Goal: Task Accomplishment & Management: Complete application form

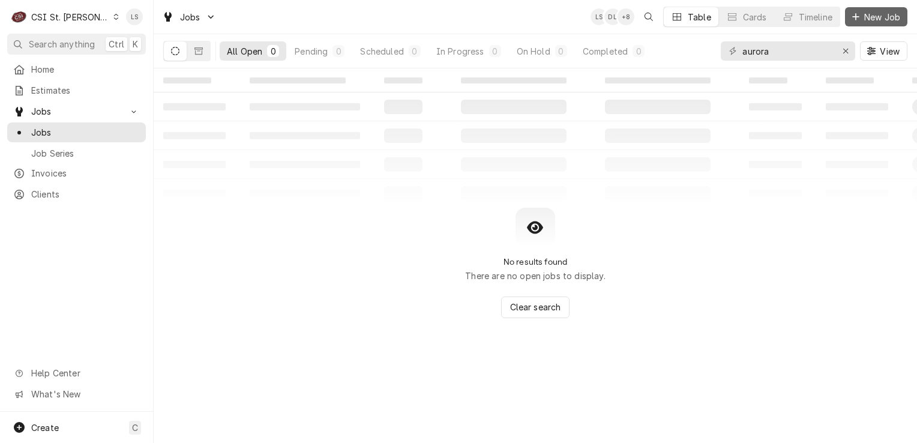
click at [859, 20] on icon "Dynamic Content Wrapper" at bounding box center [855, 17] width 7 height 8
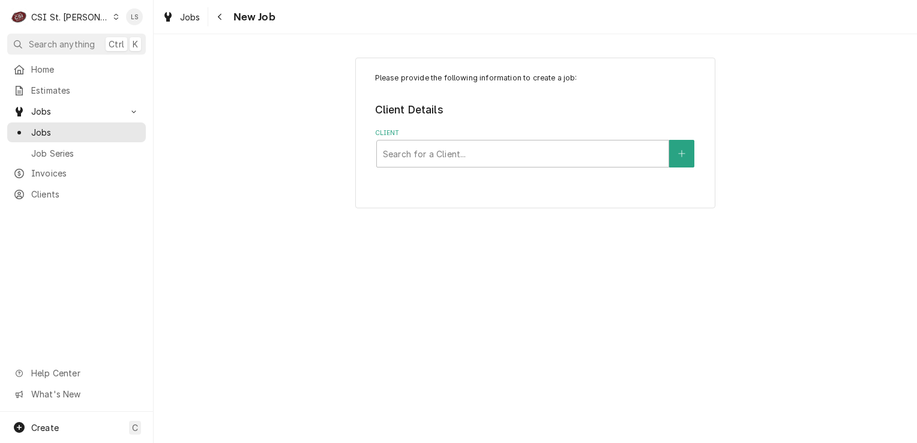
click at [89, 22] on div "C CSI St. [PERSON_NAME]" at bounding box center [65, 17] width 116 height 24
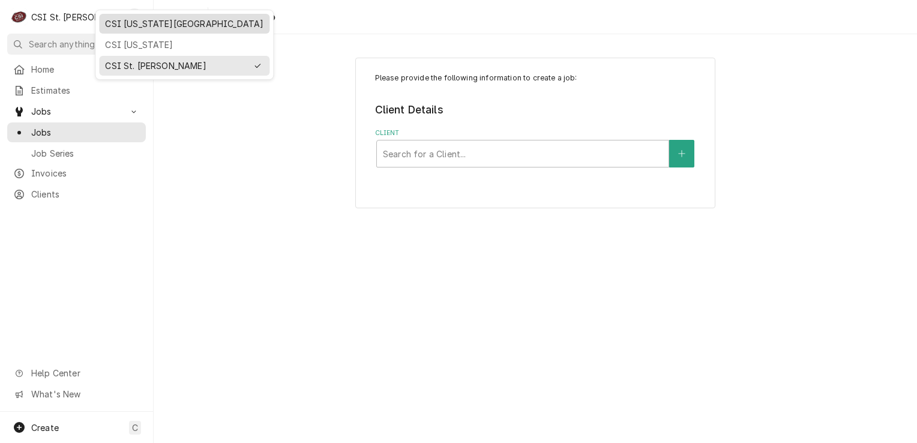
click at [118, 22] on div "CSI [US_STATE][GEOGRAPHIC_DATA]" at bounding box center [184, 23] width 158 height 13
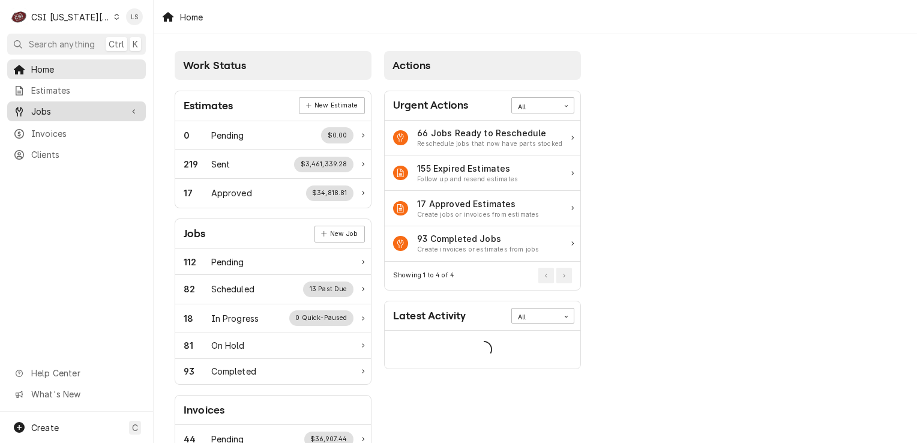
click at [55, 105] on span "Jobs" at bounding box center [76, 111] width 91 height 13
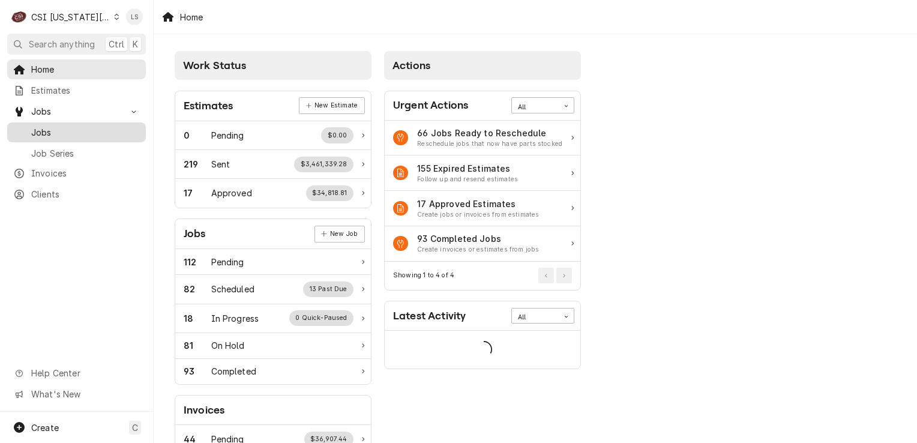
click at [46, 126] on span "Jobs" at bounding box center [85, 132] width 109 height 13
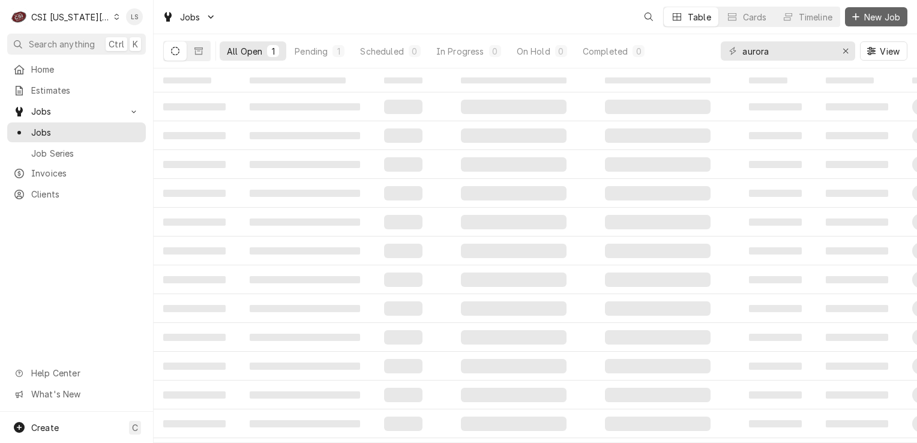
click at [879, 18] on span "New Job" at bounding box center [882, 17] width 41 height 13
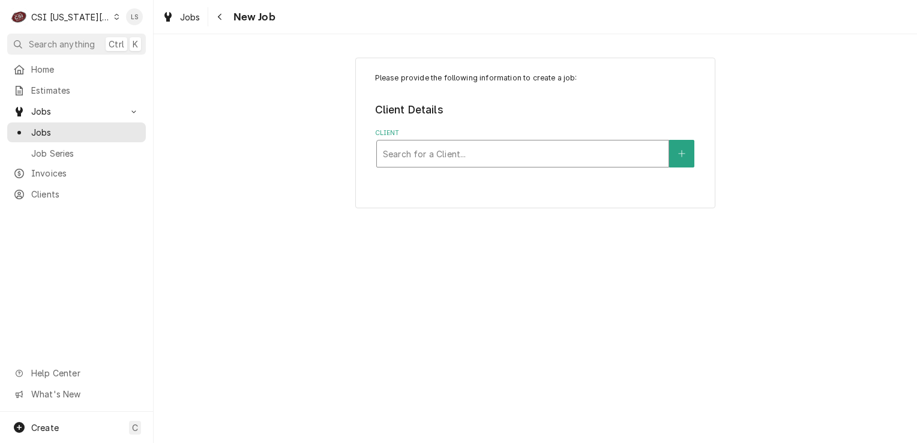
click at [449, 158] on div "Client" at bounding box center [523, 154] width 280 height 22
type input "flynn"
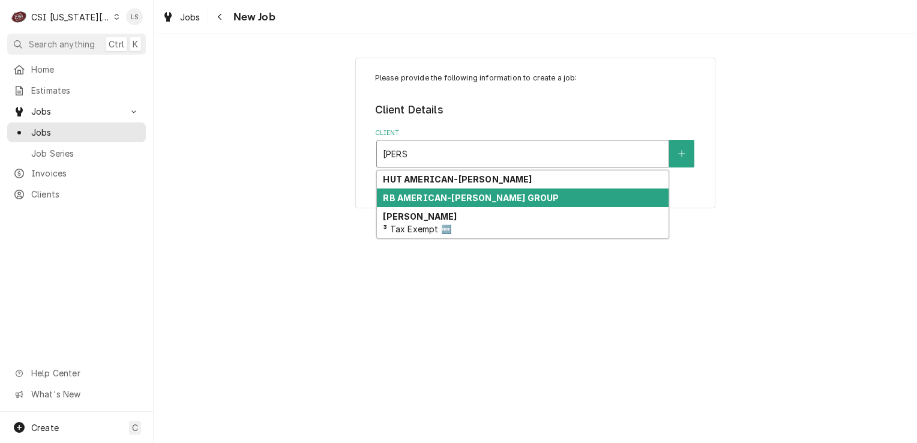
click at [439, 196] on strong "RB AMERICAN-FLYNN GROUP" at bounding box center [471, 198] width 176 height 10
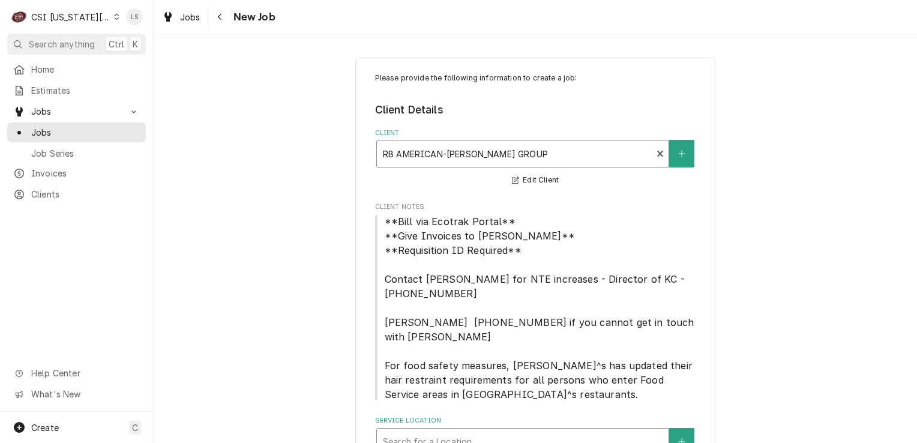
click at [577, 431] on div "Service Location" at bounding box center [523, 442] width 280 height 22
type input "18615"
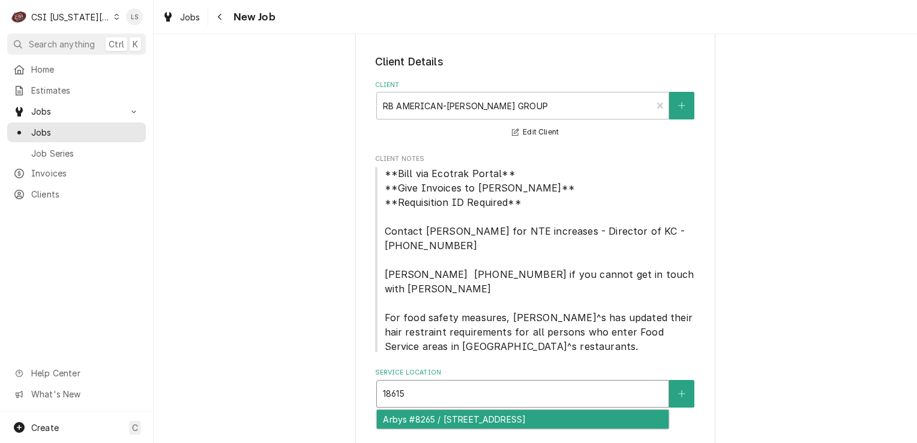
click at [531, 410] on div "Arbys #8265 / [STREET_ADDRESS]" at bounding box center [523, 419] width 292 height 19
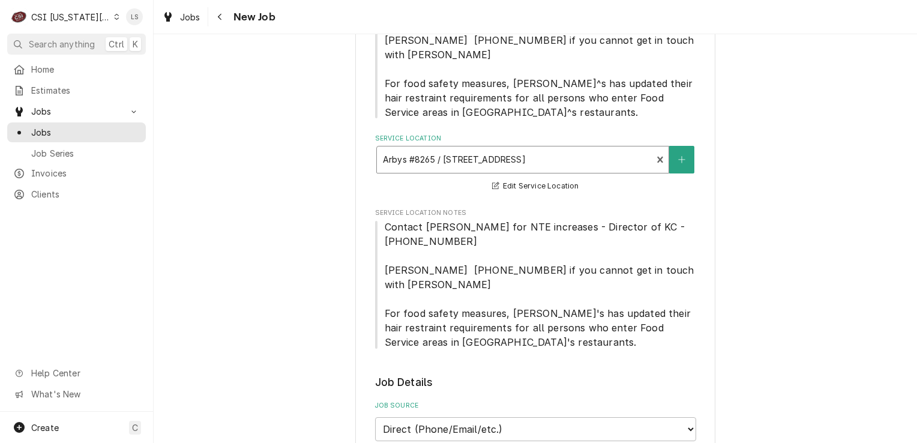
scroll to position [468, 0]
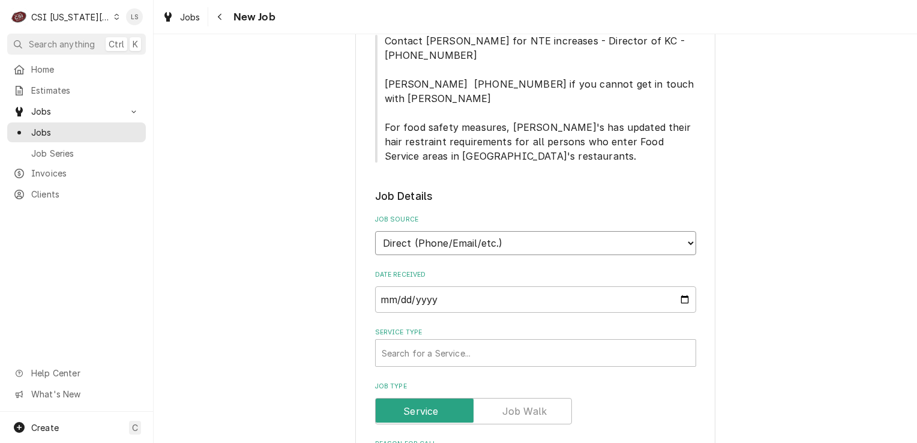
click at [429, 231] on select "Direct (Phone/Email/etc.) Service Channel Corrigo Ecotrak Other" at bounding box center [535, 243] width 321 height 24
select select "3"
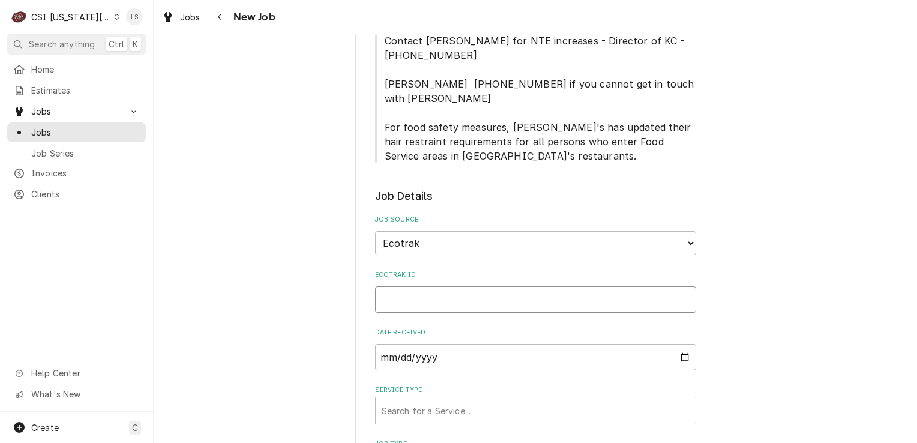
paste input "3905103"
type textarea "x"
type input "3905103"
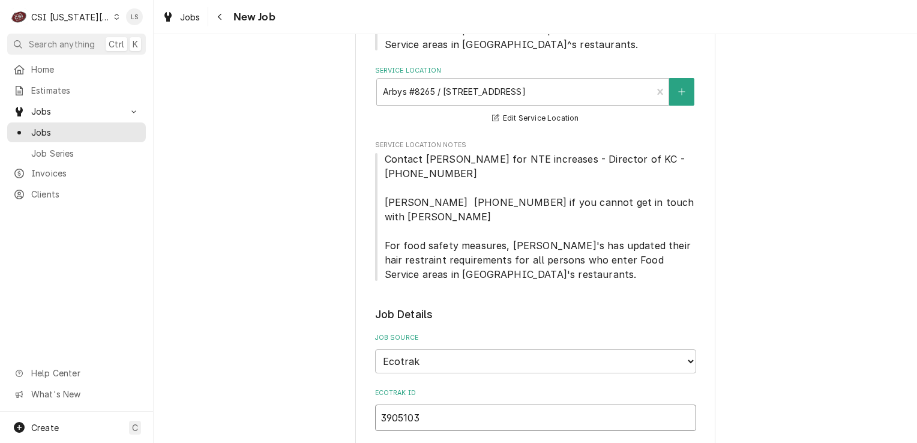
type textarea "x"
type input "3905103"
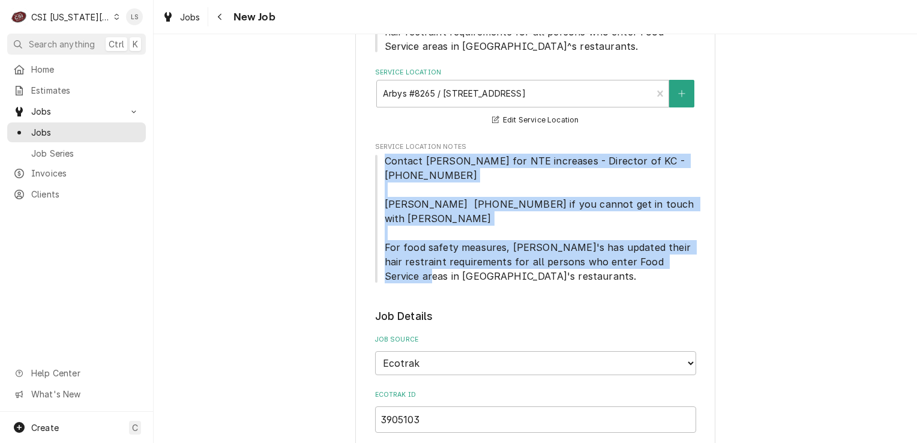
drag, startPoint x: 477, startPoint y: 251, endPoint x: 369, endPoint y: 146, distance: 150.7
copy span "Contact Brandon Johnson for NTE increases - Director of KC - 816-723-7062 Matt …"
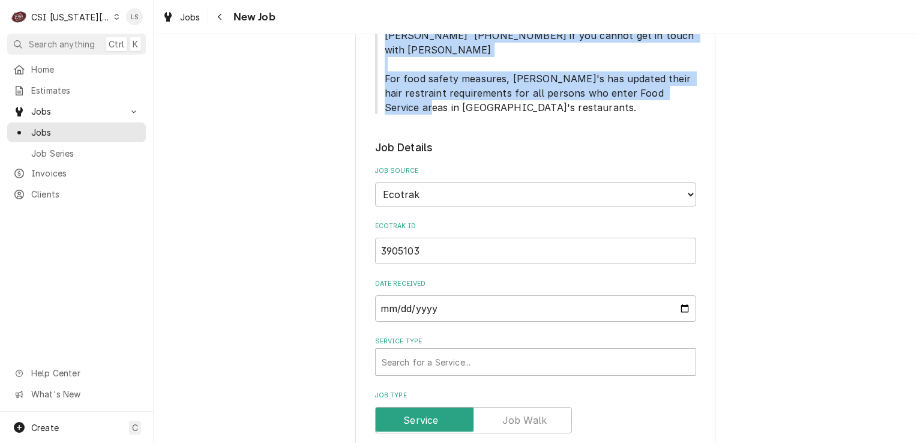
scroll to position [648, 0]
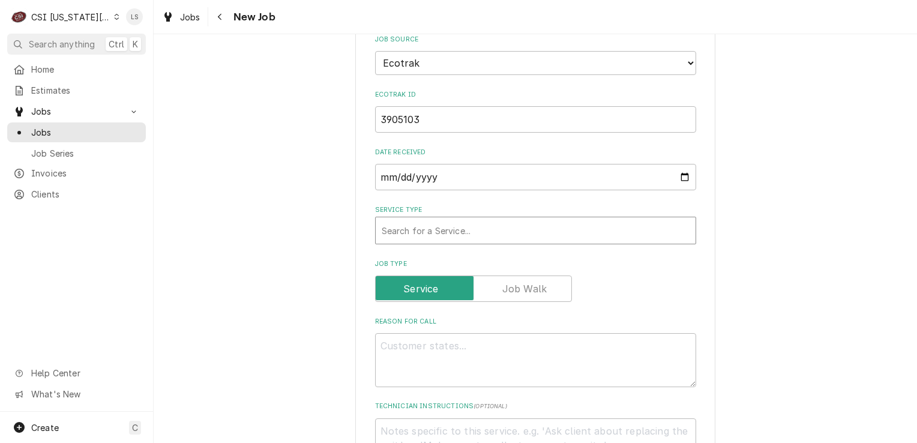
click at [423, 220] on div "Service Type" at bounding box center [536, 231] width 308 height 22
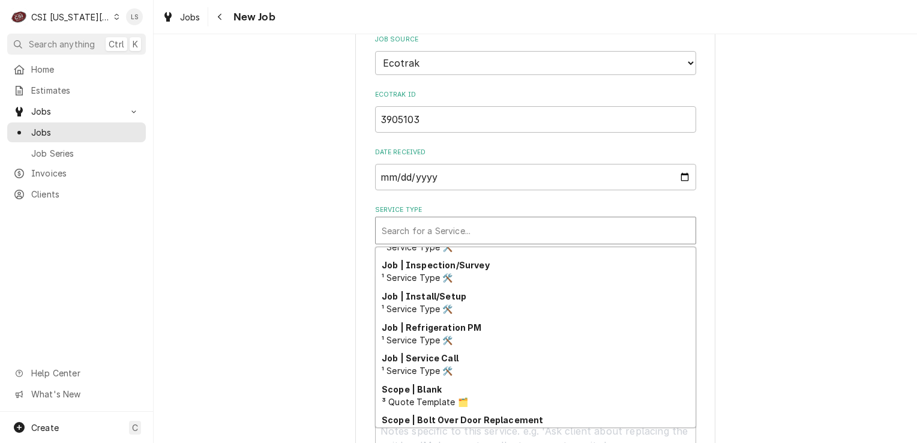
scroll to position [679, 0]
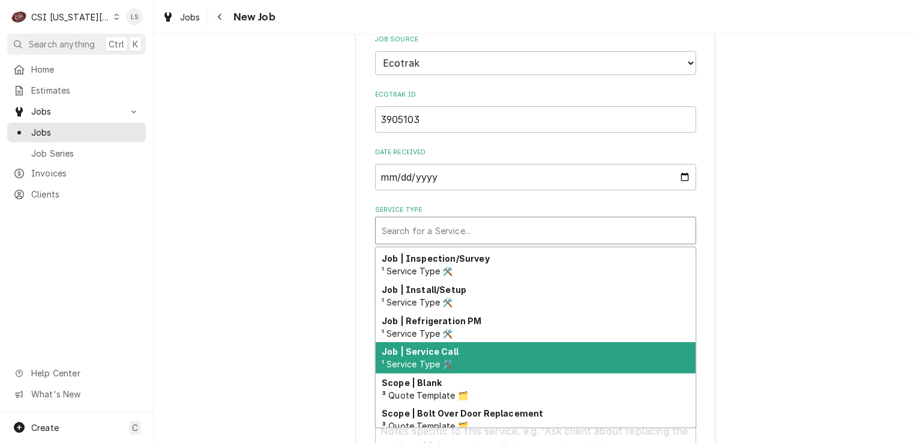
click at [427, 359] on span "¹ Service Type 🛠️" at bounding box center [417, 364] width 71 height 10
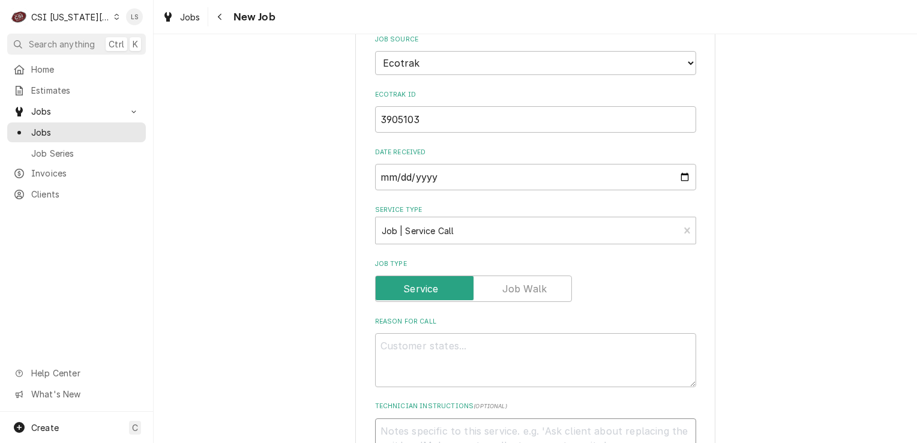
paste textarea "Contact Brandon Johnson for NTE increases - Director of KC - 816-723-7062 Matt …"
type textarea "x"
type textarea "Contact Brandon Johnson for NTE increases - Director of KC - 816-723-7062 Matt …"
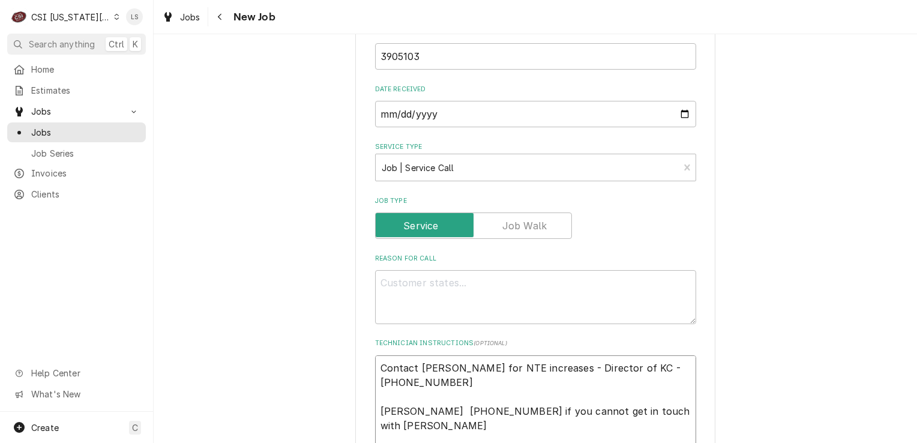
click at [432, 355] on textarea "Contact Brandon Johnson for NTE increases - Director of KC - 816-723-7062 Matt …" at bounding box center [535, 418] width 321 height 126
type textarea "x"
type textarea "Contact Brandon Johnson for NTE increases - Director of KC - 816-723-7062 Matt …"
click at [418, 284] on textarea "Reason For Call" at bounding box center [535, 297] width 321 height 54
type textarea "x"
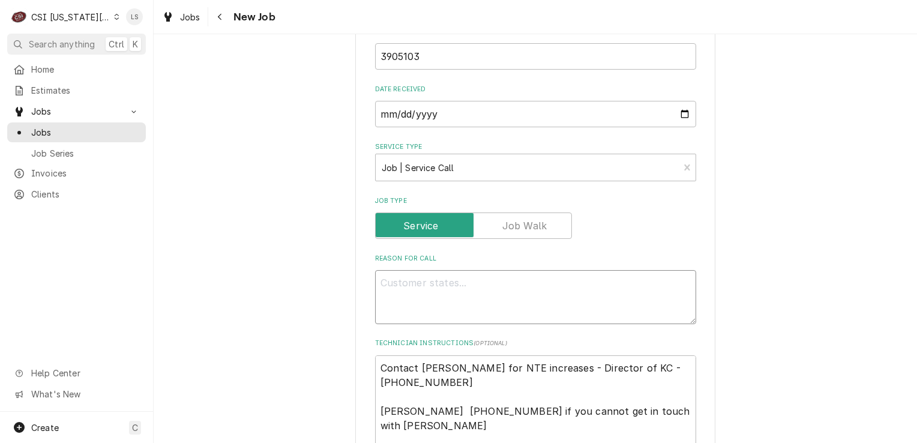
type textarea "B"
type textarea "x"
type textarea "Be"
type textarea "x"
type textarea "Bee"
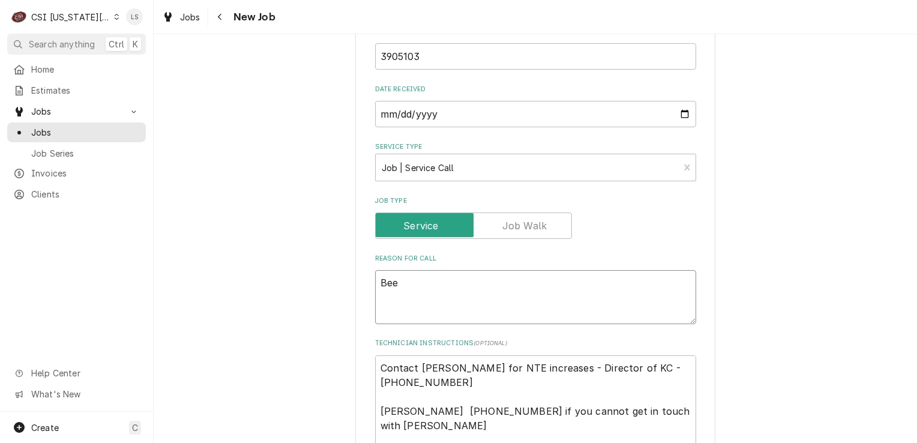
type textarea "x"
type textarea "Beef"
type textarea "x"
type textarea "Beef ov"
type textarea "x"
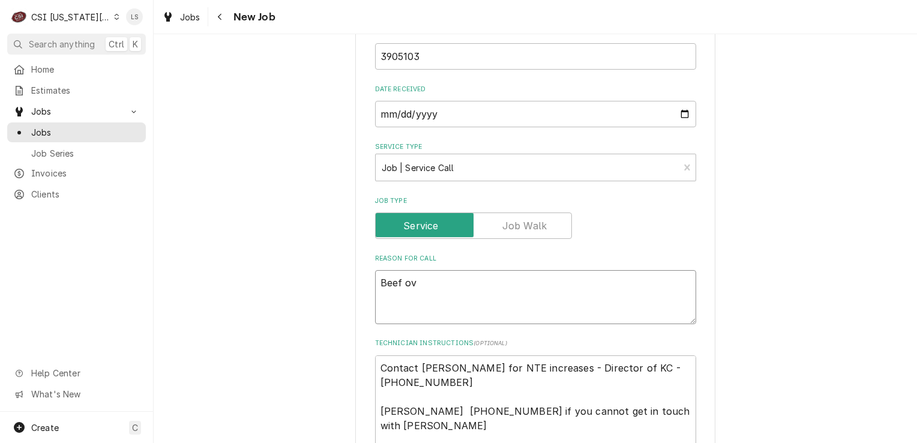
type textarea "Beef ove"
type textarea "x"
type textarea "Beef oven"
type textarea "x"
type textarea "Beef oven"
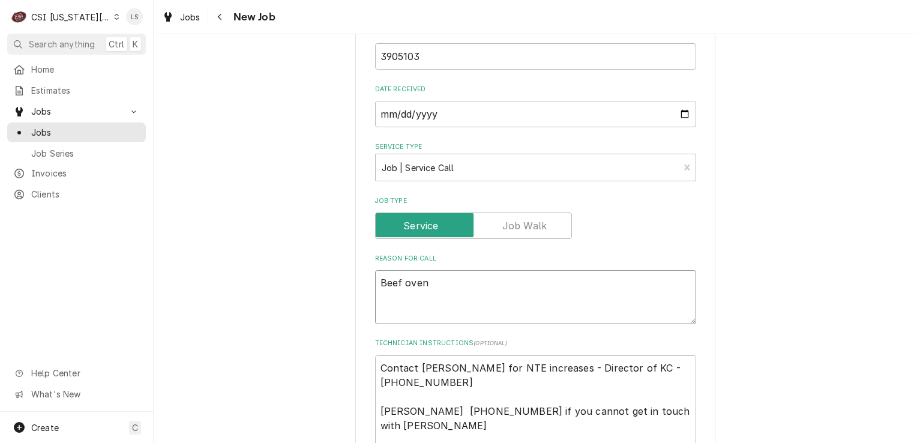
type textarea "x"
type textarea "Beef oven -"
type textarea "x"
type textarea "Beef oven -"
paste textarea "The prob panel is not reading the temps correctly"
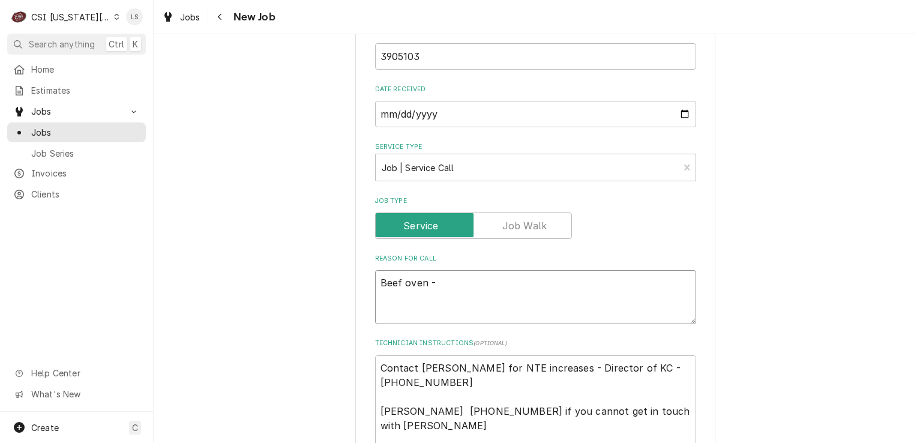
type textarea "x"
type textarea "Beef oven - The prob panel is not reading the temps correctly"
type textarea "x"
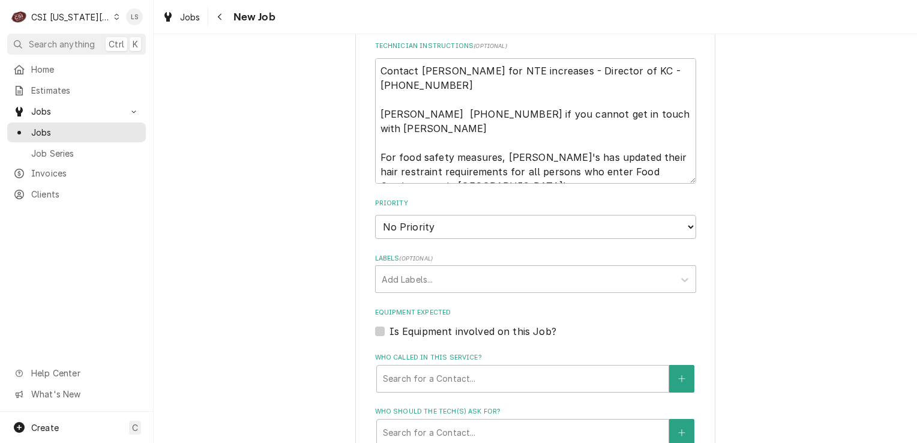
scroll to position [1011, 0]
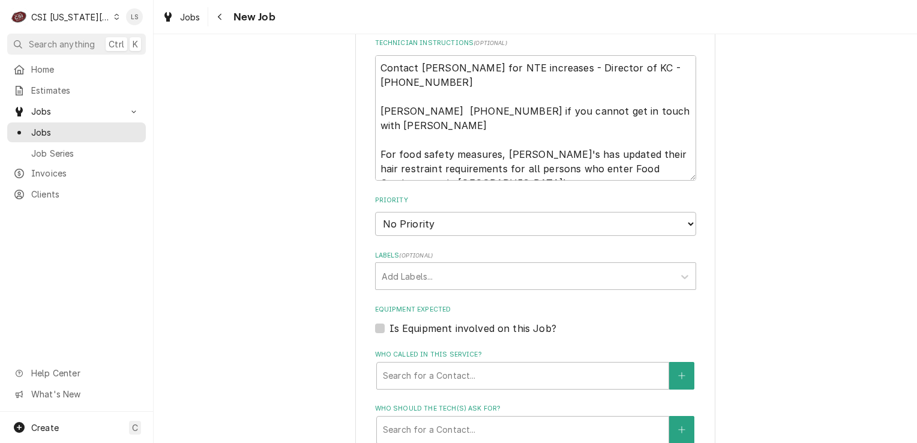
type textarea "Beef oven - The prob panel is not reading the temps correctly"
click at [398, 212] on select "No Priority Urgent High Medium Low" at bounding box center [535, 224] width 321 height 24
select select "1"
click at [375, 212] on select "No Priority Urgent High Medium Low" at bounding box center [535, 224] width 321 height 24
click at [389, 265] on div "Labels" at bounding box center [525, 276] width 286 height 22
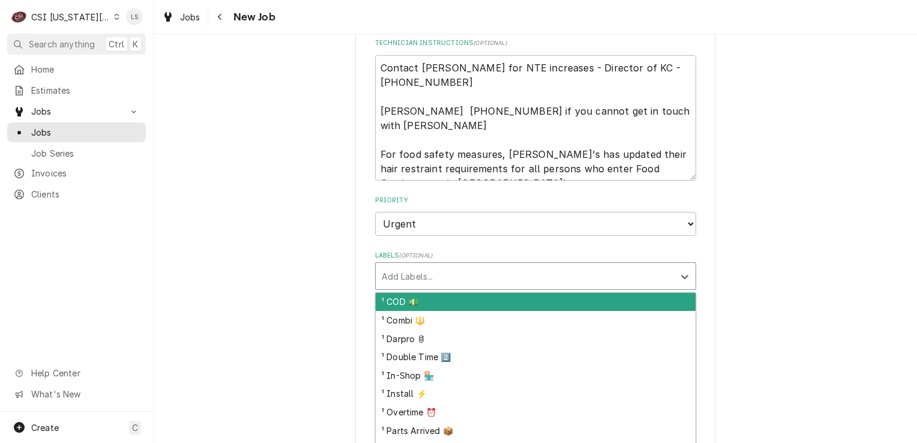
type textarea "x"
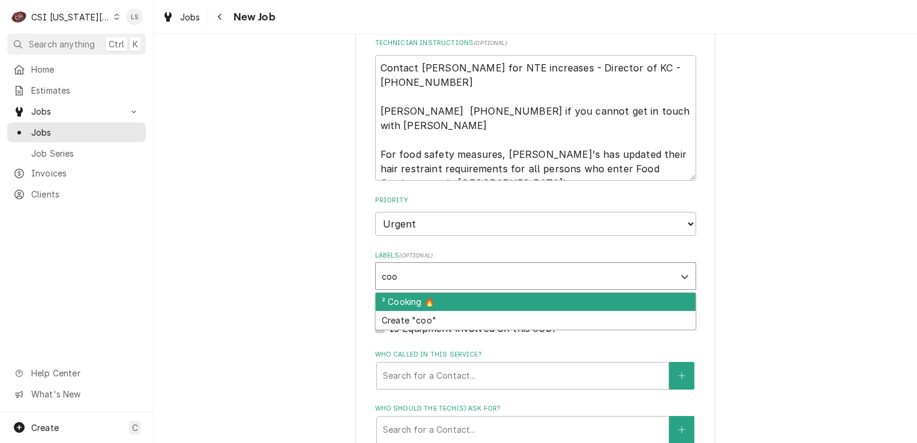
type input "cook"
type textarea "x"
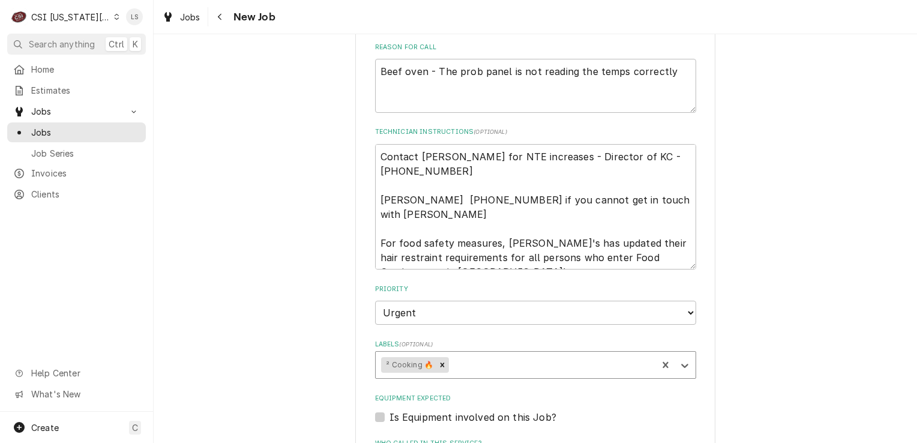
scroll to position [831, 0]
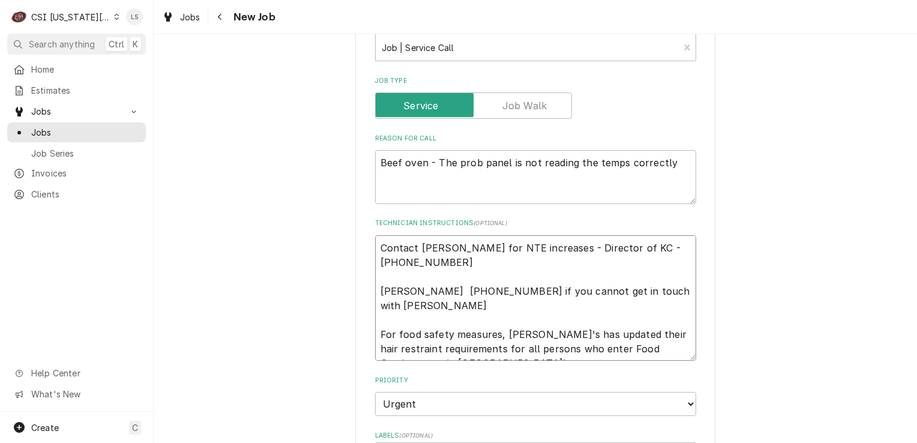
click at [375, 235] on textarea "Contact Brandon Johnson for NTE increases - Director of KC - 816-723-7062 Matt …" at bounding box center [535, 298] width 321 height 126
type textarea "x"
type textarea "Contact Brandon Johnson for NTE increases - Director of KC - 816-723-7062 Matt …"
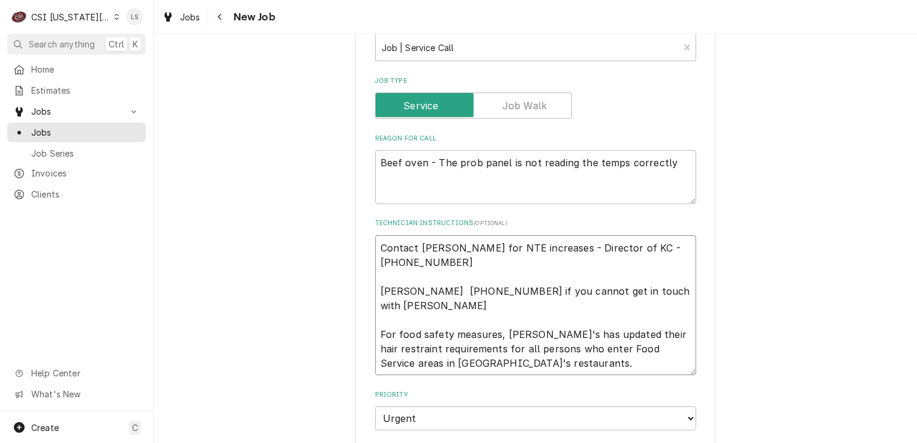
type textarea "x"
type textarea "Contact Brandon Johnson for NTE increases - Director of KC - 816-723-7062 Matt …"
click at [393, 235] on textarea "Contact Brandon Johnson for NTE increases - Director of KC - 816-723-7062 Matt …" at bounding box center [535, 312] width 321 height 155
type textarea "x"
type textarea "N Contact Brandon Johnson for NTE increases - Director of KC - 816-723-7062 Mat…"
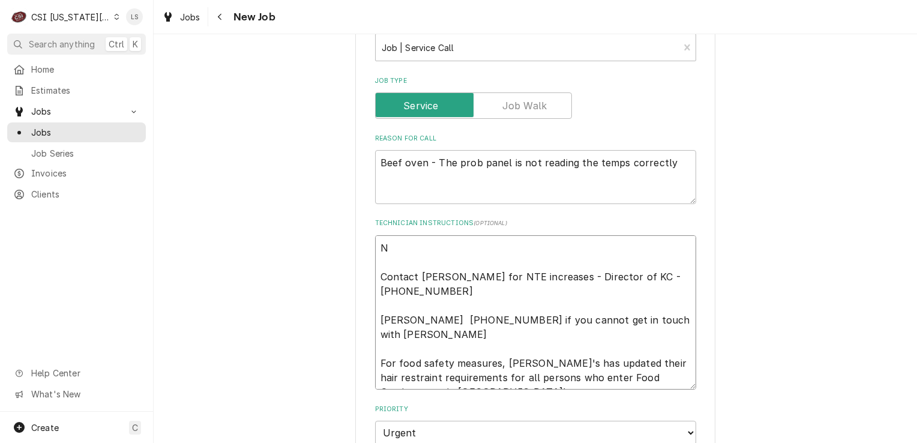
type textarea "x"
type textarea "NT Contact Brandon Johnson for NTE increases - Director of KC - 816-723-7062 Ma…"
type textarea "x"
type textarea "NTE Contact Brandon Johnson for NTE increases - Director of KC - 816-723-7062 M…"
type textarea "x"
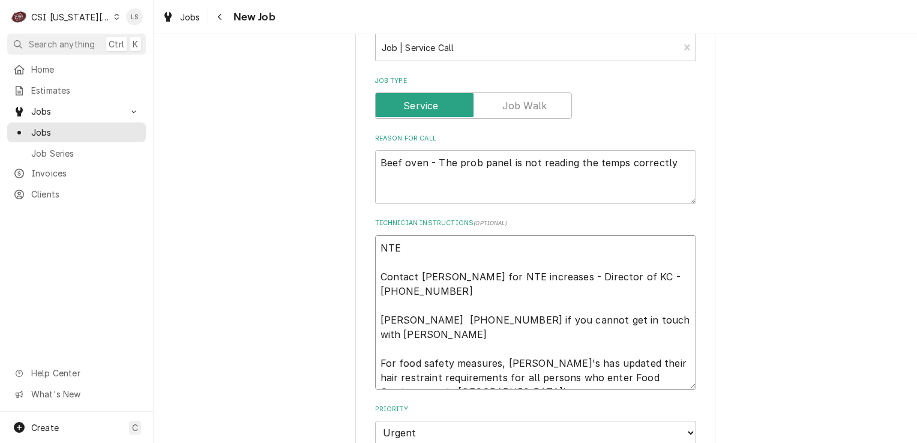
type textarea "NTE Contact Brandon Johnson for NTE increases - Director of KC - 816-723-7062 M…"
type textarea "x"
type textarea "NTE $ Contact Brandon Johnson for NTE increases - Director of KC - 816-723-7062…"
type textarea "x"
type textarea "NTE $5 Contact Brandon Johnson for NTE increases - Director of KC - 816-723-706…"
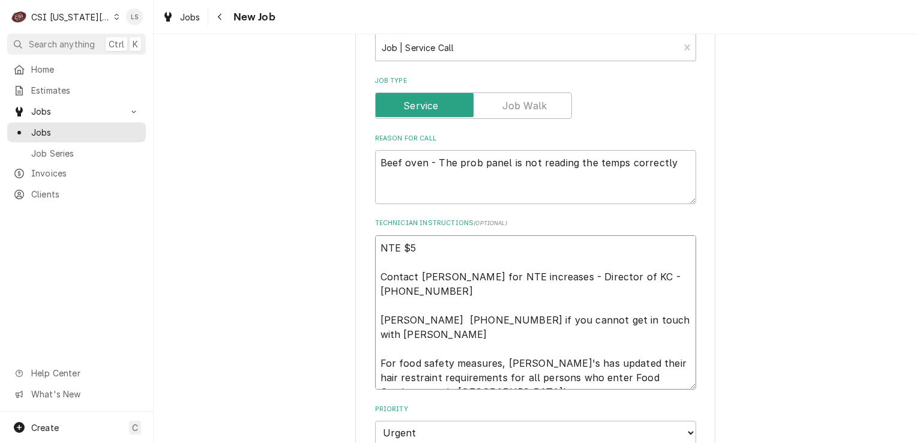
type textarea "x"
type textarea "NTE $50 Contact Brandon Johnson for NTE increases - Director of KC - 816-723-70…"
type textarea "x"
type textarea "NTE $500 Contact Brandon Johnson for NTE increases - Director of KC - 816-723-7…"
type textarea "x"
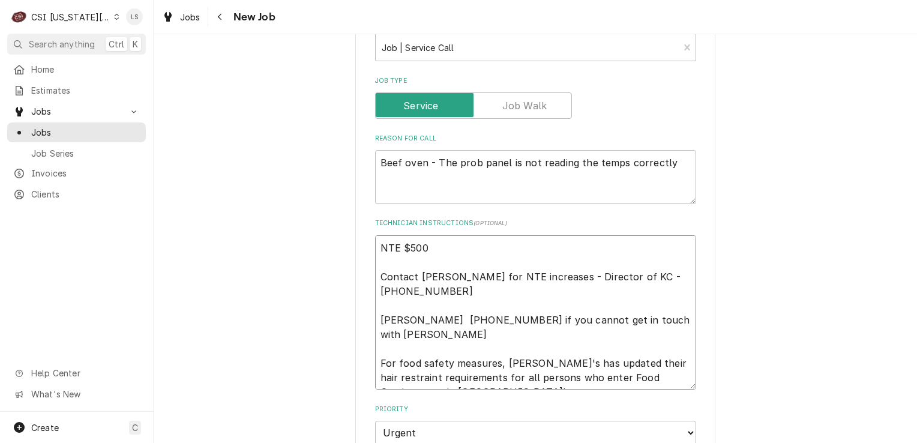
type textarea "NTE $500 Contact Brandon Johnson for NTE increases - Director of KC - 816-723-7…"
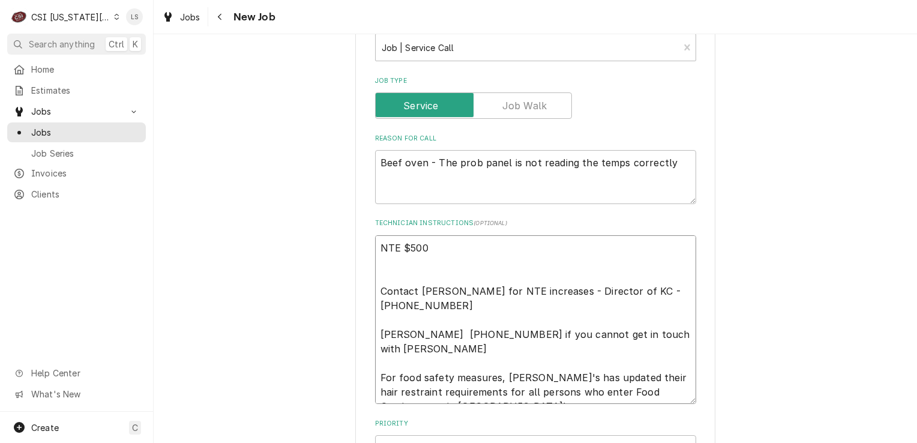
paste textarea "Priority: L1 - Emergency"
type textarea "x"
type textarea "NTE $500 Priority: L1 - Emergency Contact Brandon Johnson for NTE increases - D…"
type textarea "x"
type textarea "NTE $500 Priority: L1 - Emergency Contact Brandon Johnson for NTE increases - D…"
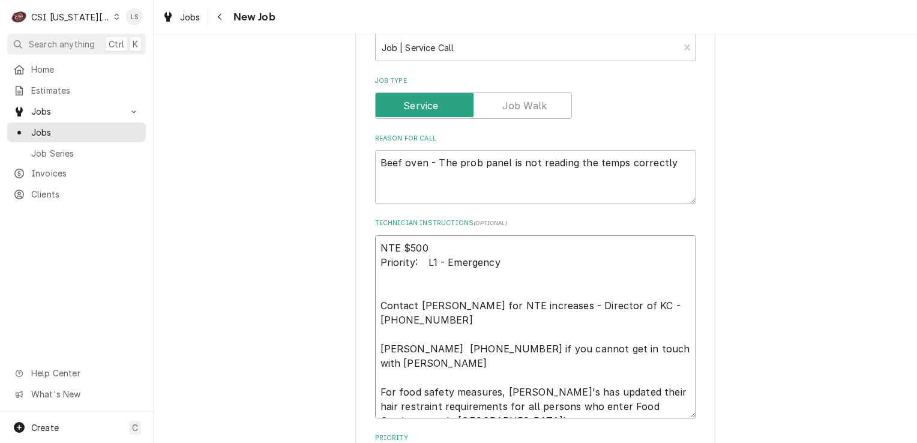
type textarea "x"
type textarea "NTE $500 Priority: L1 - Emergency Contact Brandon Johnson for NTE increases - D…"
paste textarea "Overtime is approved for this Work Order. Please Provide a Proposal if the Work…"
type textarea "x"
type textarea "NTE $500 Priority: L1 - Emergency Overtime is approved for this Work Order. Ple…"
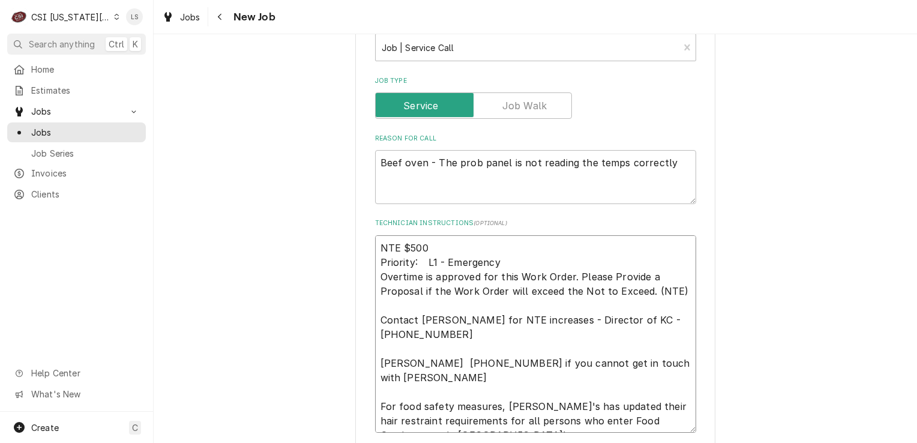
type textarea "x"
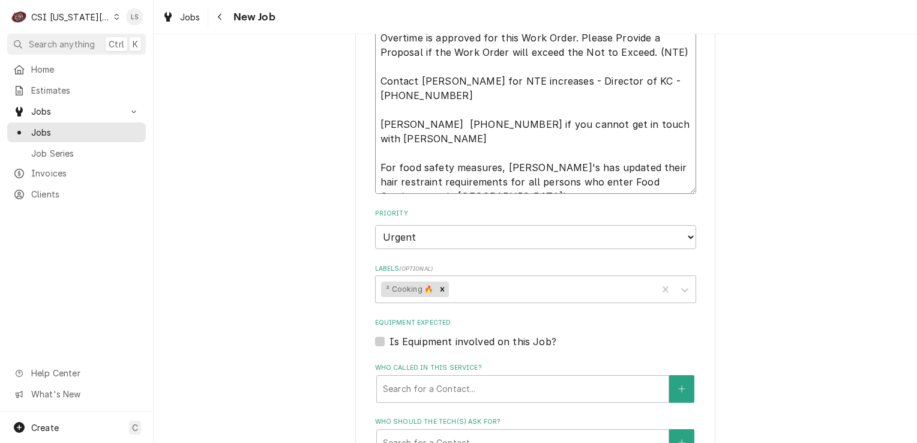
scroll to position [1071, 0]
type textarea "NTE $500 Priority: L1 - Emergency Overtime is approved for this Work Order. Ple…"
click at [472, 277] on div "Labels" at bounding box center [551, 288] width 200 height 22
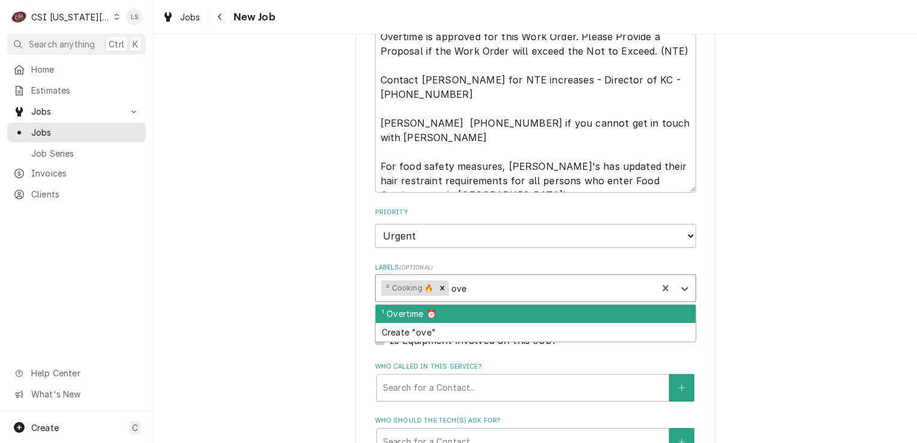
type input "over"
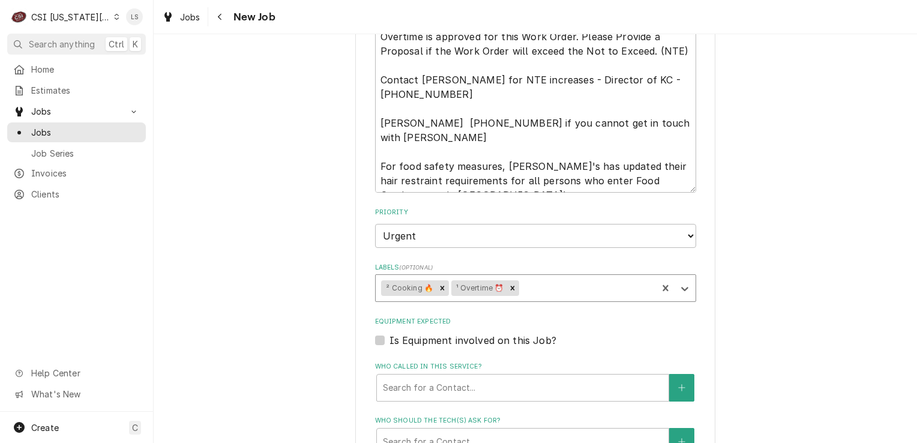
type textarea "x"
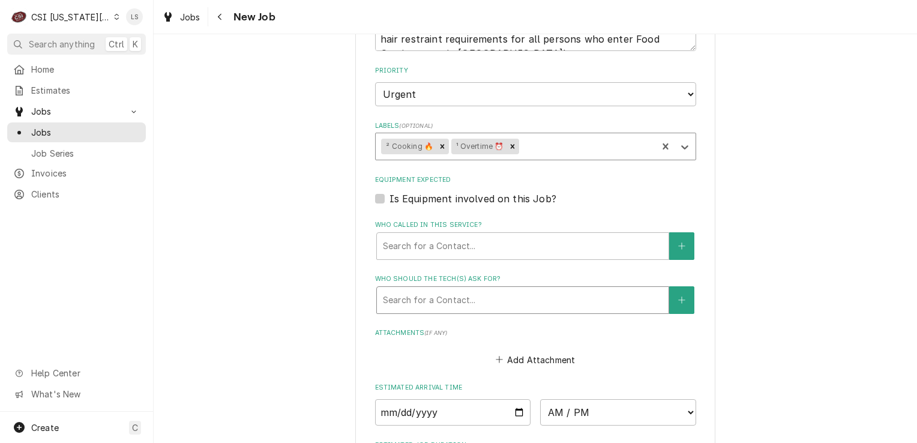
scroll to position [1251, 0]
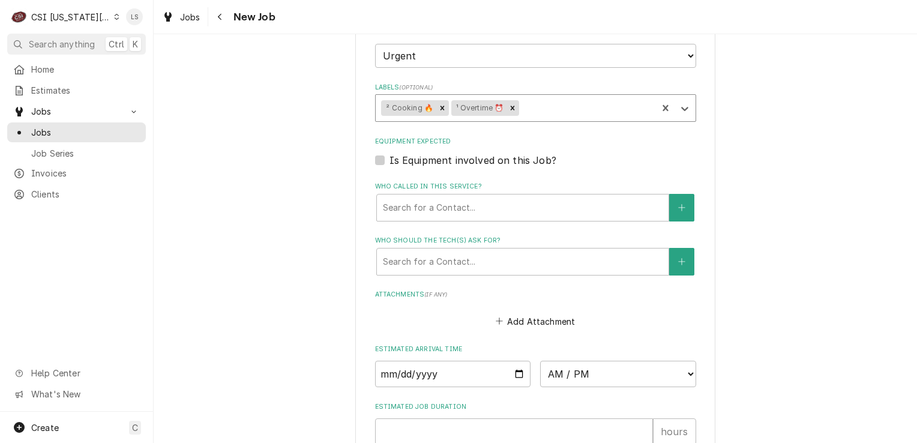
click at [389, 153] on label "Is Equipment involved on this Job?" at bounding box center [472, 160] width 167 height 14
click at [389, 153] on input "Equipment Expected" at bounding box center [549, 166] width 321 height 26
checkbox input "true"
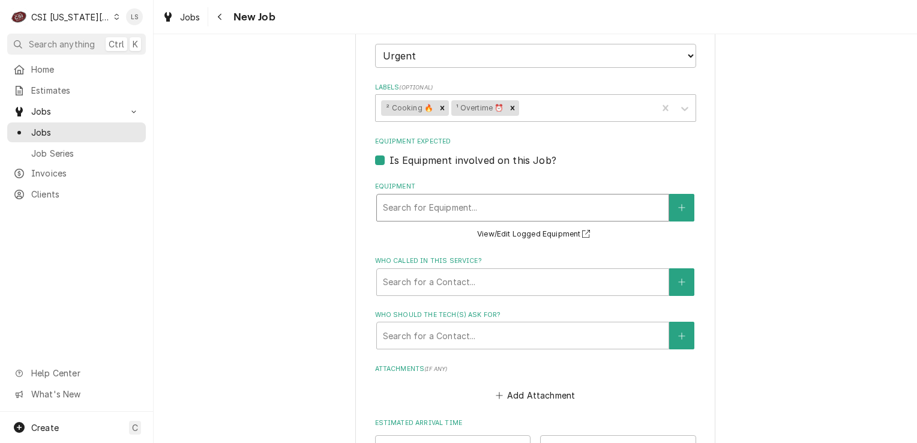
click at [406, 197] on div "Equipment" at bounding box center [523, 208] width 280 height 22
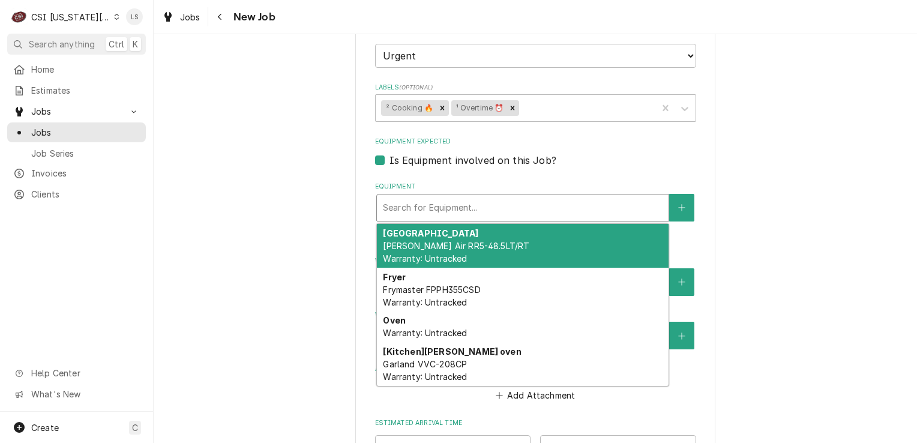
type textarea "x"
type input "b"
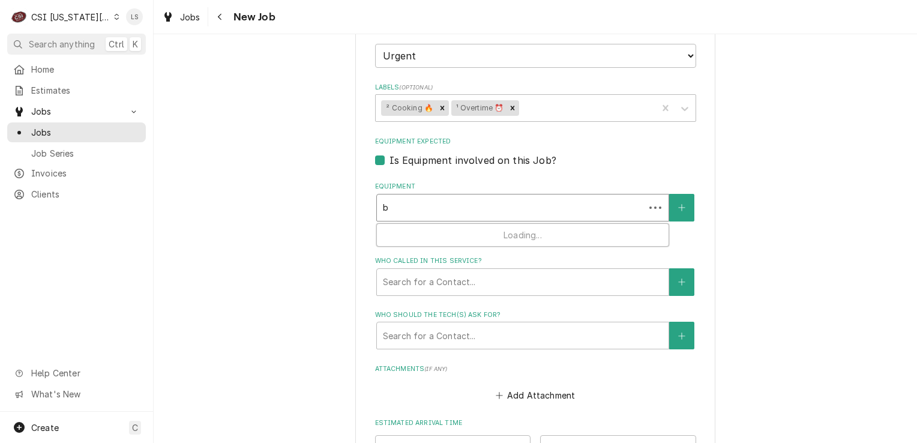
type textarea "x"
type input "be"
type textarea "x"
type input "bee"
type textarea "x"
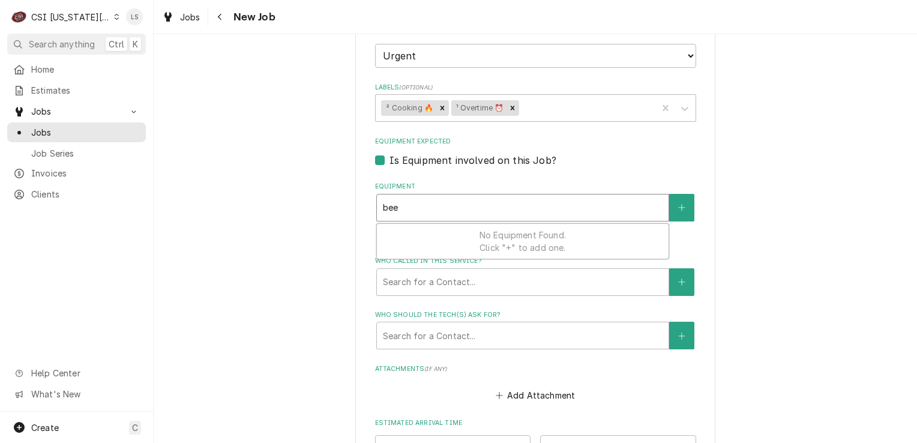
type input "beef"
type textarea "x"
type input "bee"
type textarea "x"
type input "be"
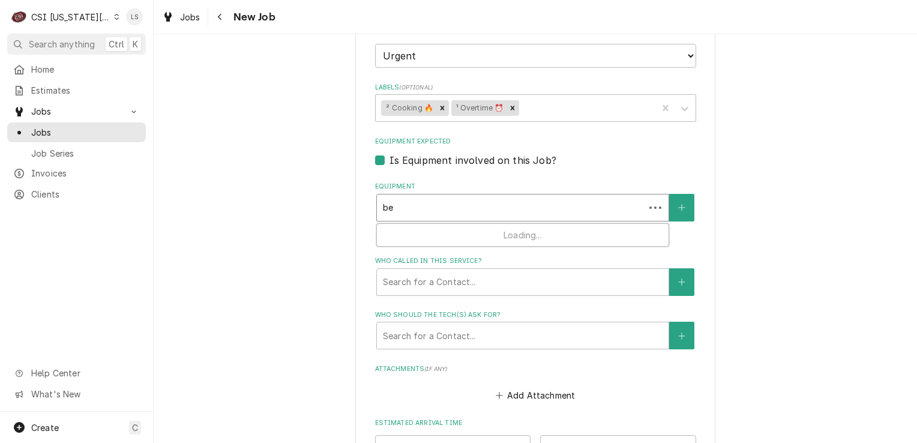
type textarea "x"
type input "b"
type textarea "x"
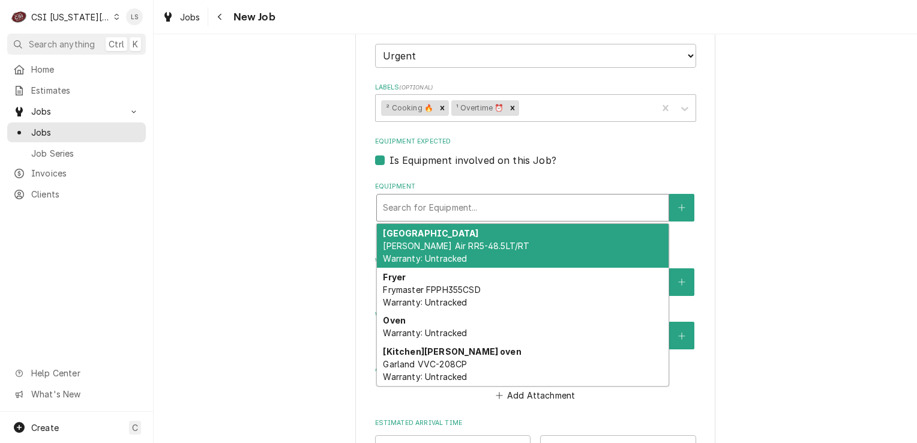
type textarea "x"
type input "o"
type textarea "x"
type input "ov"
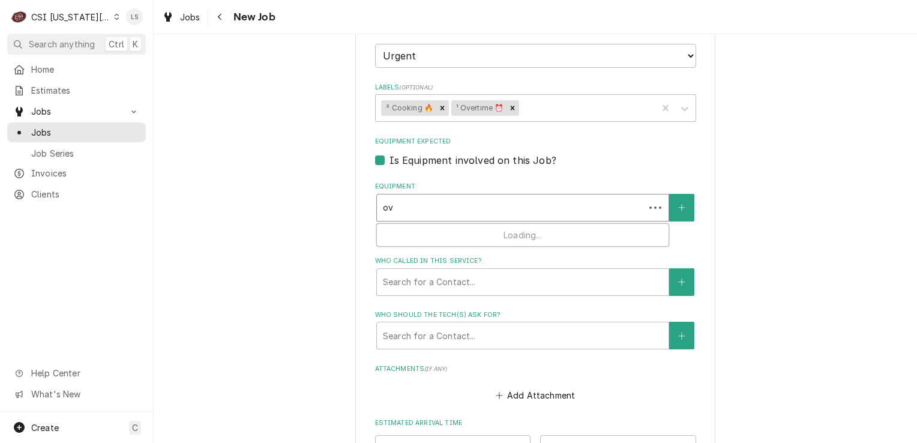
type textarea "x"
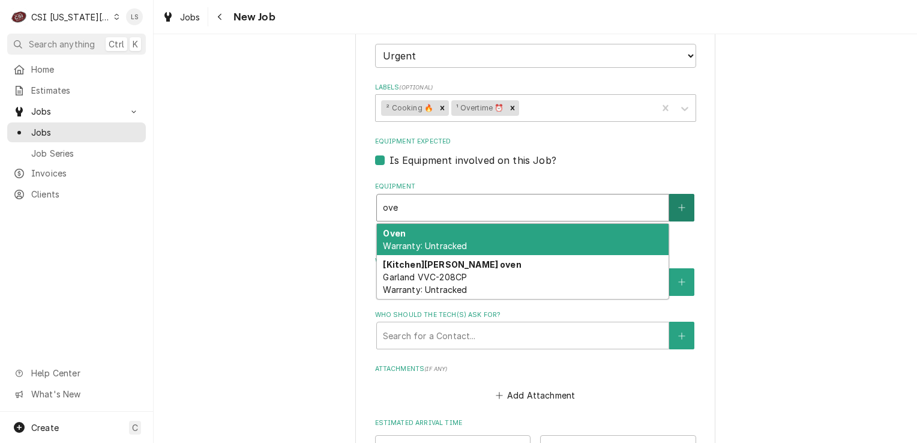
type input "ove"
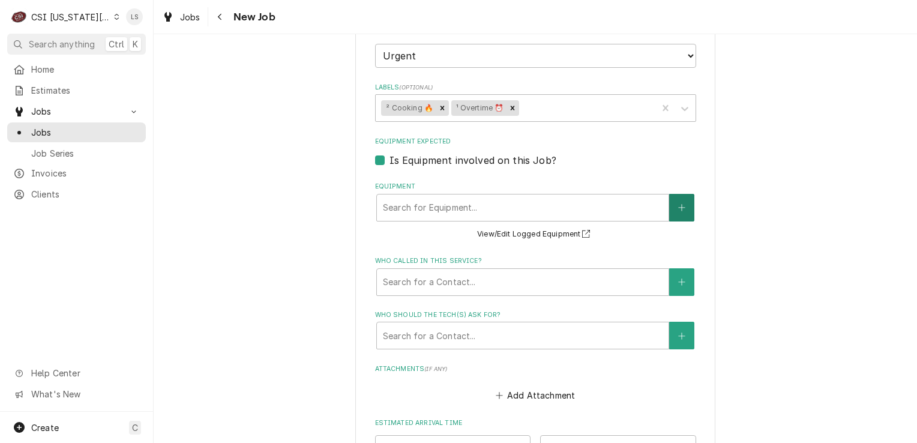
click at [687, 194] on button "Equipment" at bounding box center [681, 208] width 25 height 28
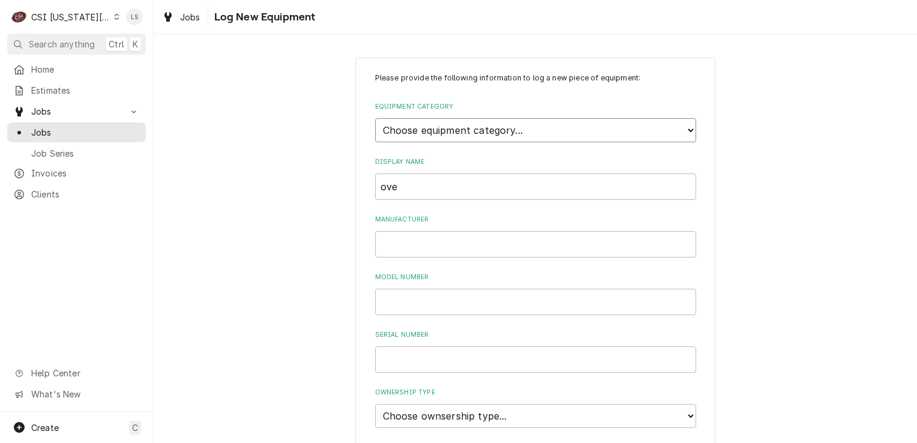
click at [464, 126] on select "Choose equipment category... Cooking Equipment Fryers Ice Machines Ovens and Ra…" at bounding box center [535, 130] width 321 height 24
click at [298, 93] on div "Please provide the following information to log a new piece of equipment: Equip…" at bounding box center [535, 401] width 763 height 709
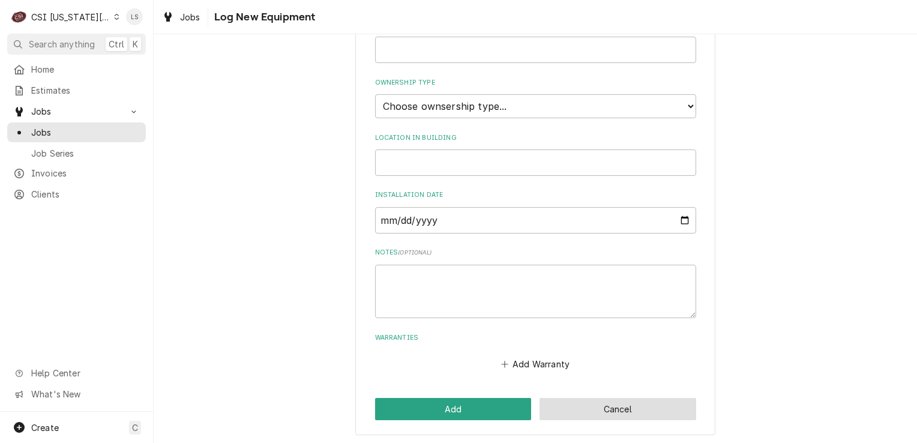
click at [576, 409] on button "Cancel" at bounding box center [618, 409] width 157 height 22
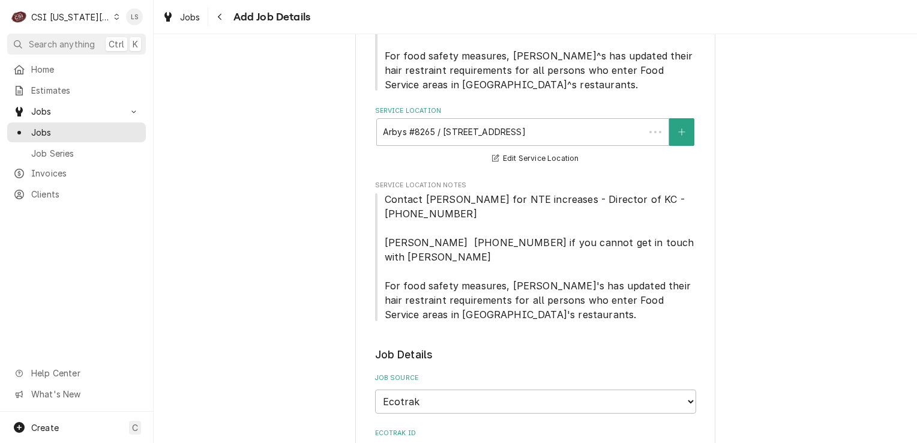
scroll to position [1251, 0]
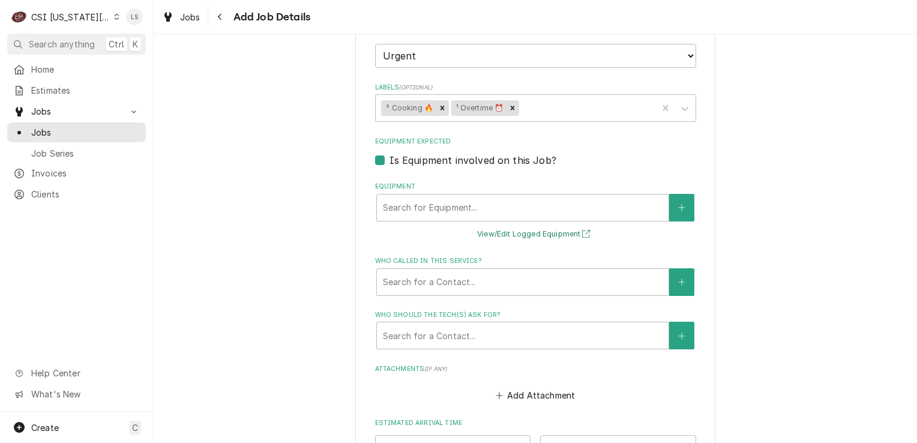
click at [530, 227] on button "View/Edit Logged Equipment" at bounding box center [535, 234] width 120 height 15
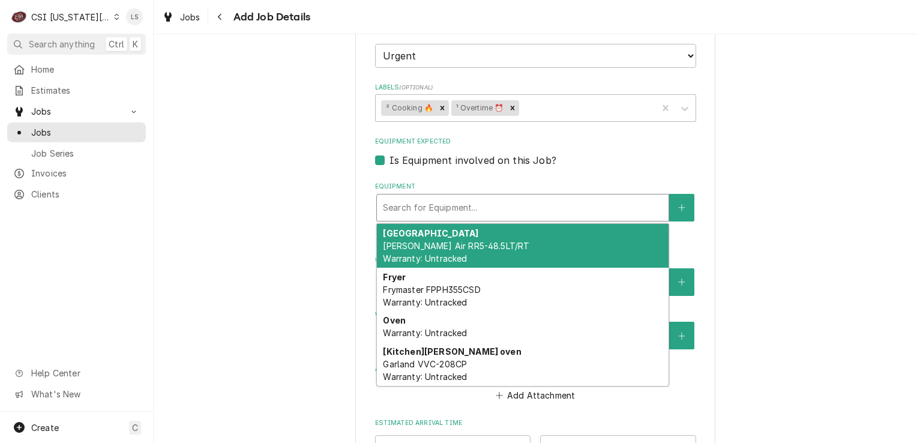
click at [436, 197] on div "Equipment" at bounding box center [523, 208] width 280 height 22
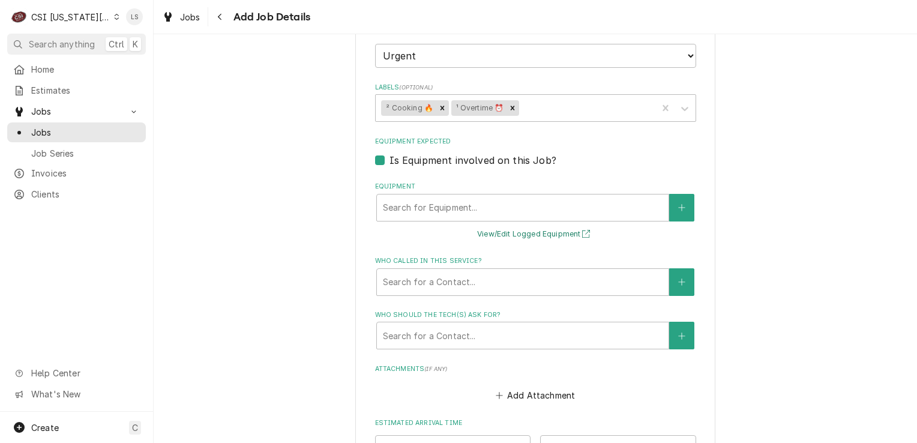
click at [538, 227] on button "View/Edit Logged Equipment" at bounding box center [535, 234] width 120 height 15
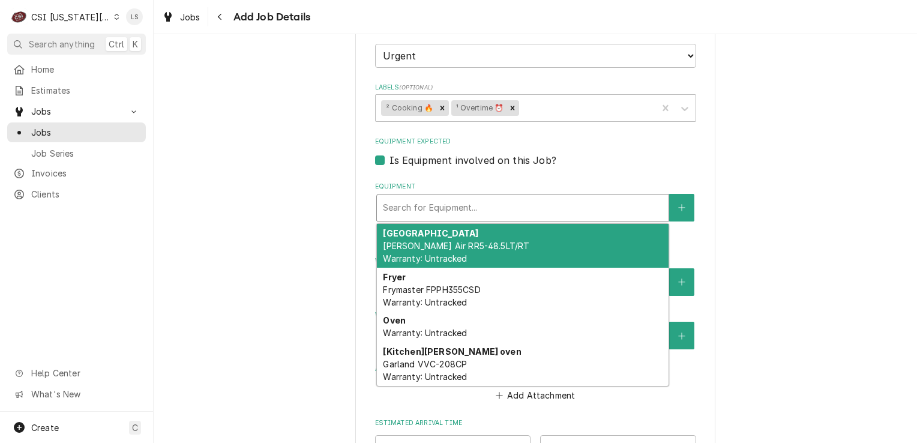
click at [407, 197] on div "Equipment" at bounding box center [523, 208] width 280 height 22
type textarea "x"
type input "b"
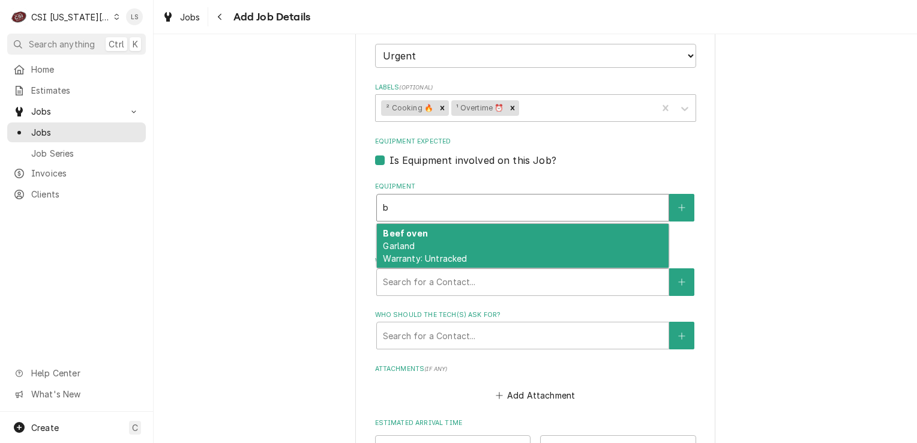
click at [411, 224] on div "Beef oven Garland Warranty: Untracked" at bounding box center [523, 246] width 292 height 44
type textarea "x"
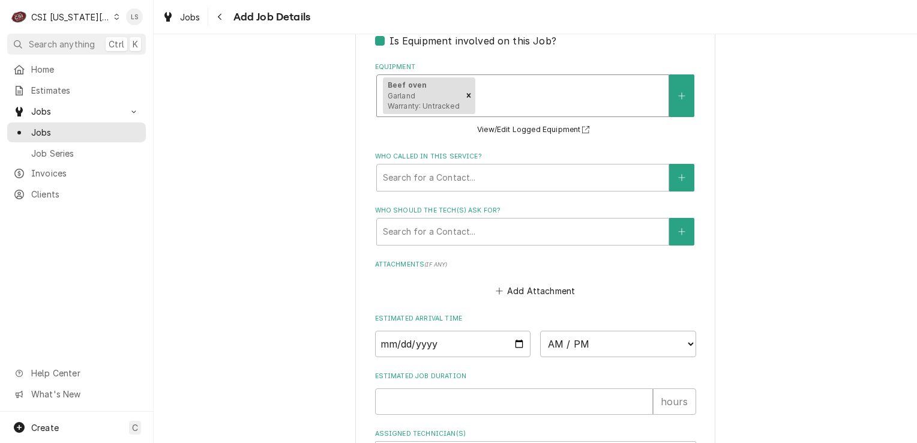
scroll to position [1371, 0]
click at [669, 163] on button "Who called in this service?" at bounding box center [681, 177] width 25 height 28
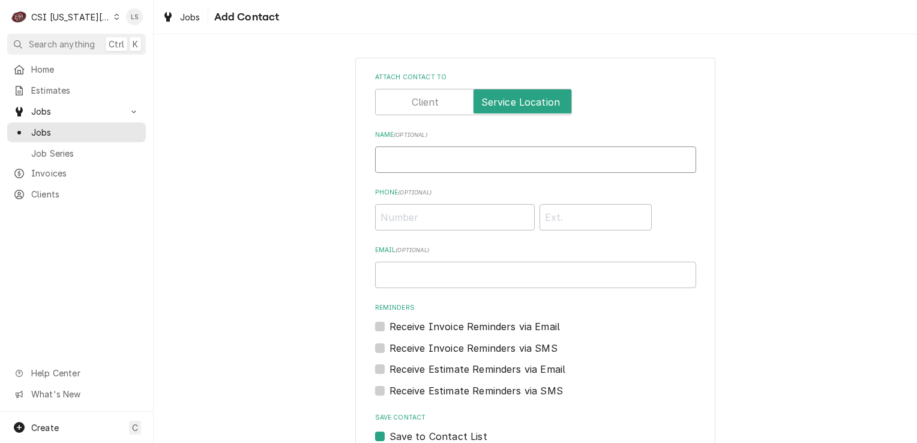
click at [420, 163] on input "Name ( optional )" at bounding box center [535, 159] width 321 height 26
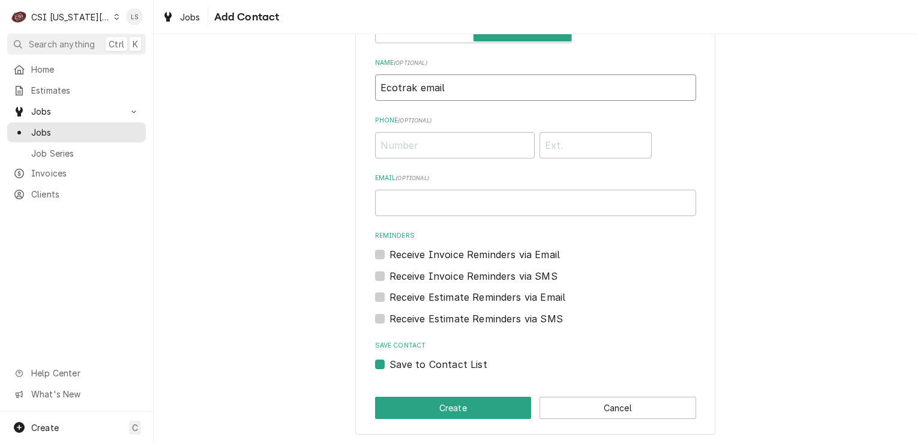
scroll to position [73, 0]
type input "Ecotrak email"
click at [389, 364] on label "Save to Contact List" at bounding box center [438, 363] width 98 height 14
click at [389, 364] on input "Save to Contact List" at bounding box center [549, 369] width 321 height 26
checkbox input "false"
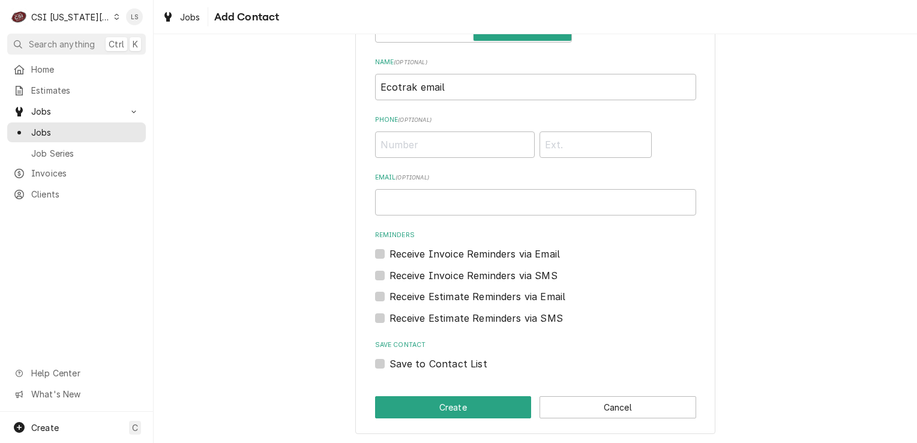
click at [404, 420] on div "Attach contact to Name ( optional ) Ecotrak email Phone ( optional ) Email ( op…" at bounding box center [535, 209] width 360 height 449
click at [386, 402] on button "Create" at bounding box center [453, 407] width 157 height 22
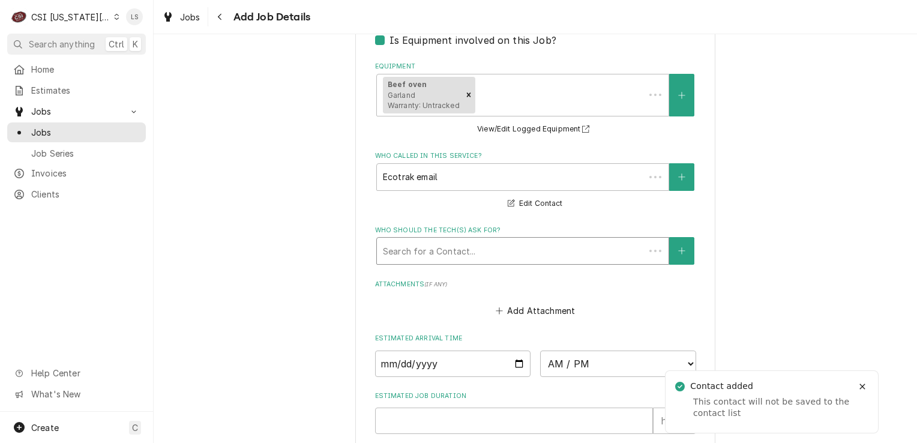
scroll to position [1357, 0]
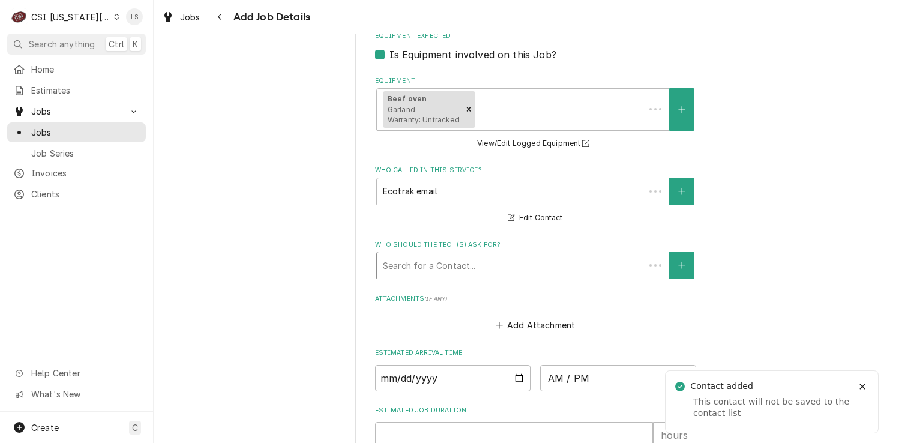
click at [437, 254] on div "Who should the tech(s) ask for?" at bounding box center [511, 265] width 256 height 22
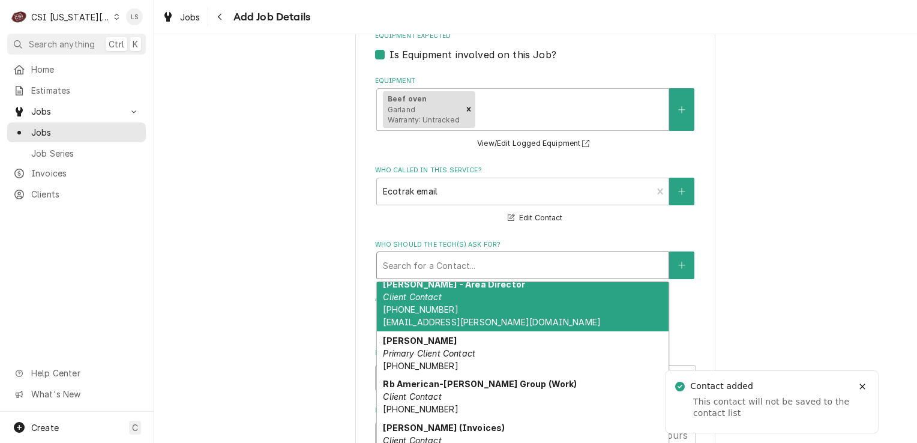
scroll to position [94, 0]
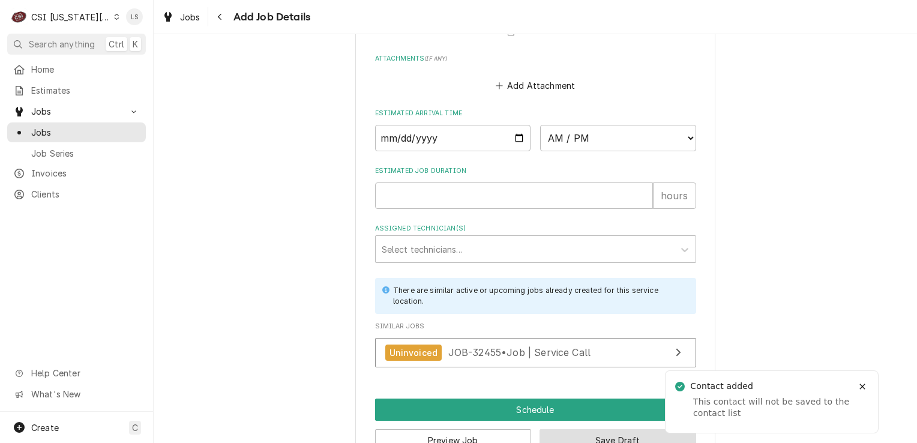
click at [596, 429] on button "Save Draft" at bounding box center [618, 440] width 157 height 22
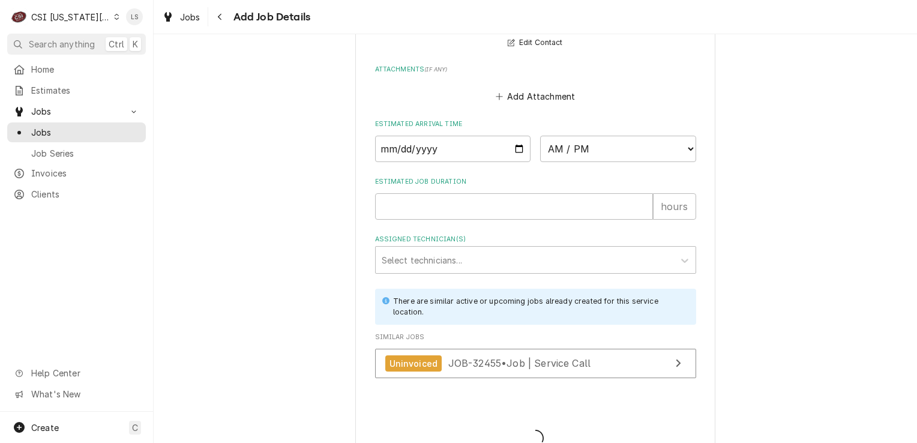
type textarea "x"
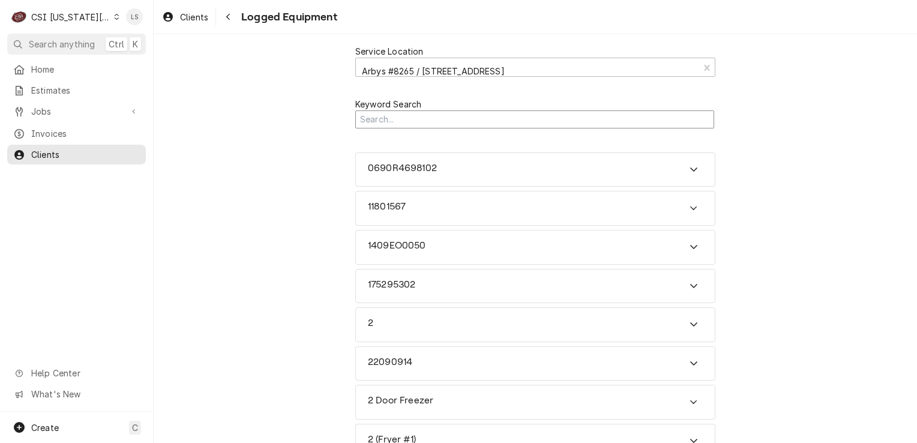
click at [384, 117] on input "Search Mechanism" at bounding box center [534, 119] width 359 height 19
type input "oven"
click at [385, 169] on h3 "Beef oven" at bounding box center [390, 168] width 44 height 11
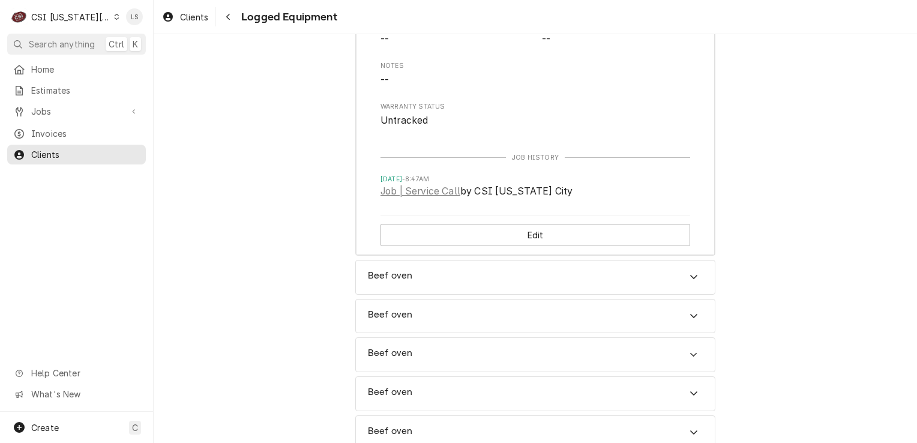
scroll to position [180, 0]
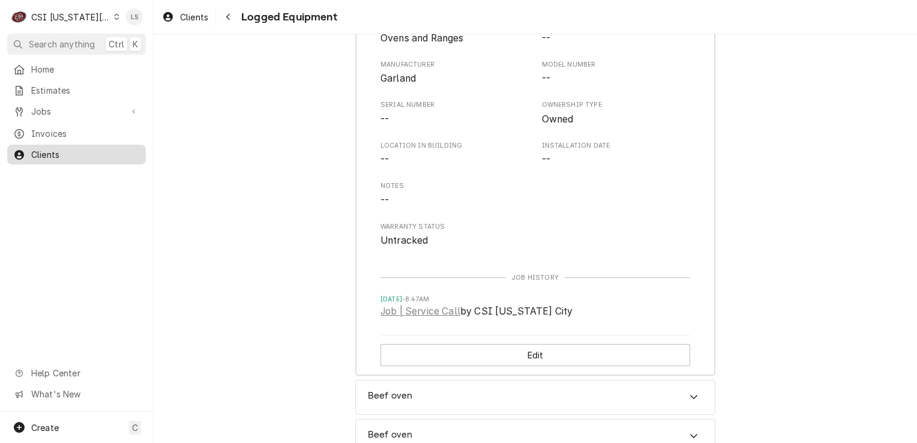
click at [77, 155] on span "Clients" at bounding box center [85, 154] width 109 height 13
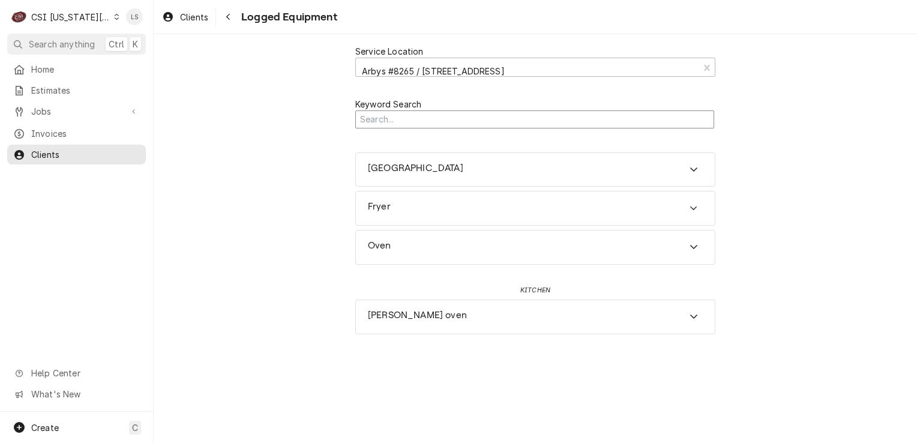
click at [383, 121] on input "Search Mechanism" at bounding box center [534, 119] width 359 height 19
click at [687, 241] on div "Accordion Header" at bounding box center [694, 247] width 18 height 14
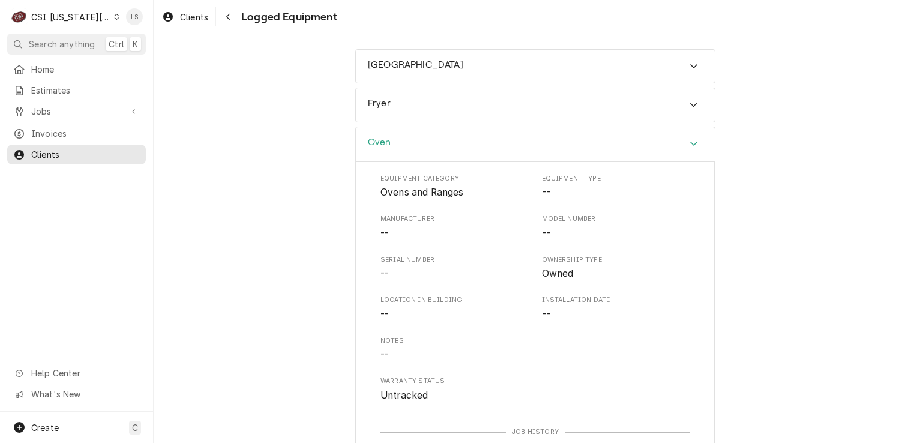
scroll to position [254, 0]
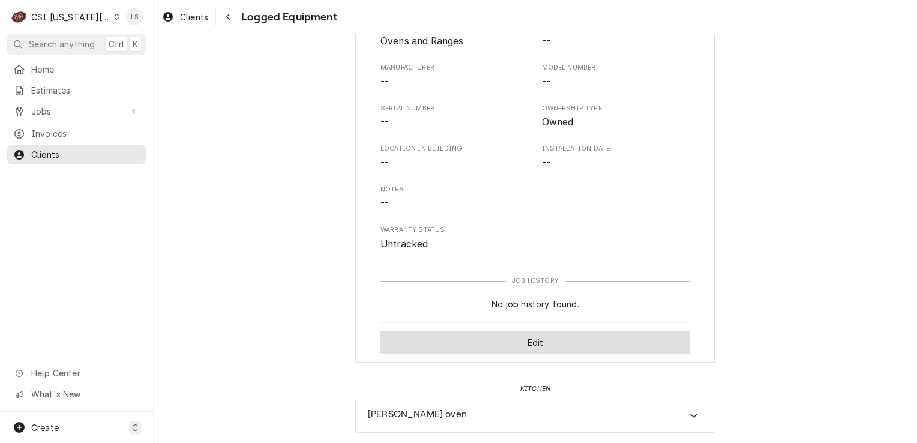
click at [520, 340] on button "Edit" at bounding box center [535, 342] width 310 height 22
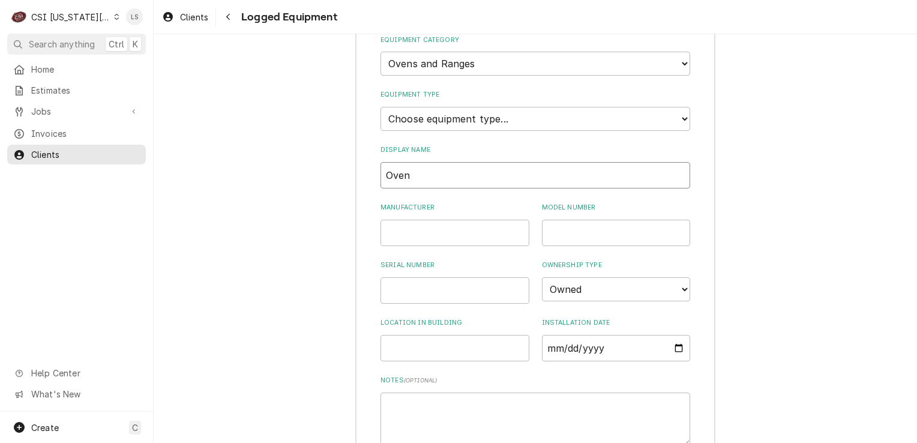
click at [414, 179] on input "Oven" at bounding box center [535, 175] width 310 height 26
type input "O"
type input "Beef oven"
click at [423, 232] on input "Manufacturer" at bounding box center [454, 233] width 149 height 26
type input "Garland"
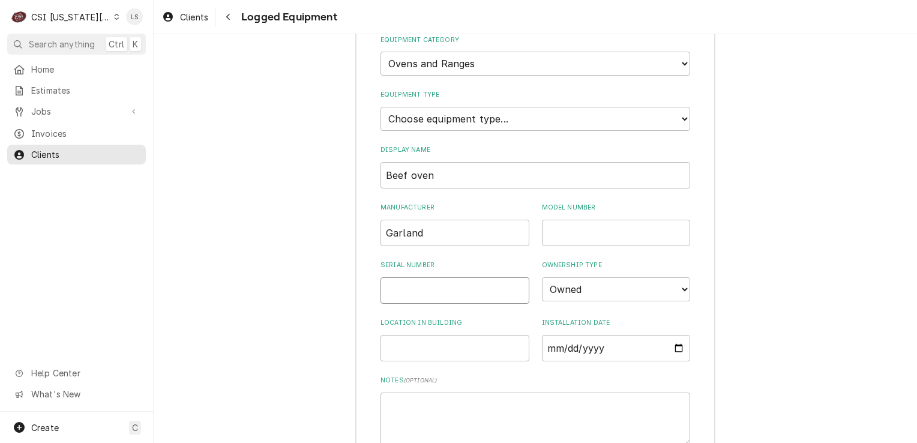
paste input "0807100251985"
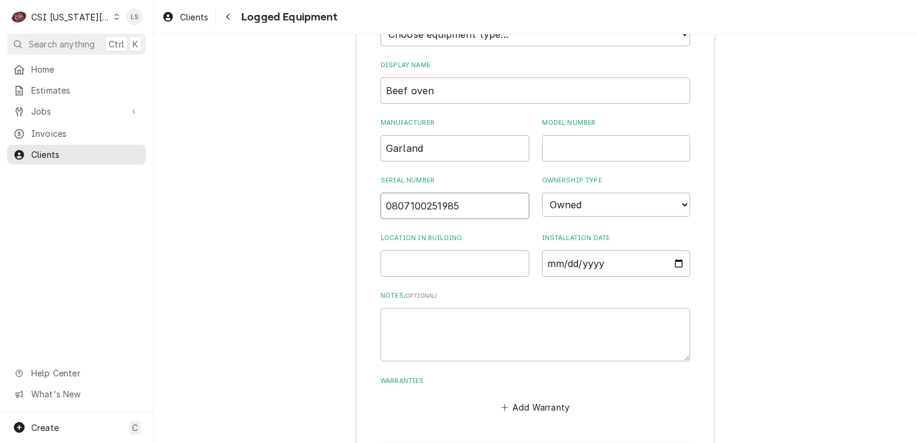
scroll to position [456, 0]
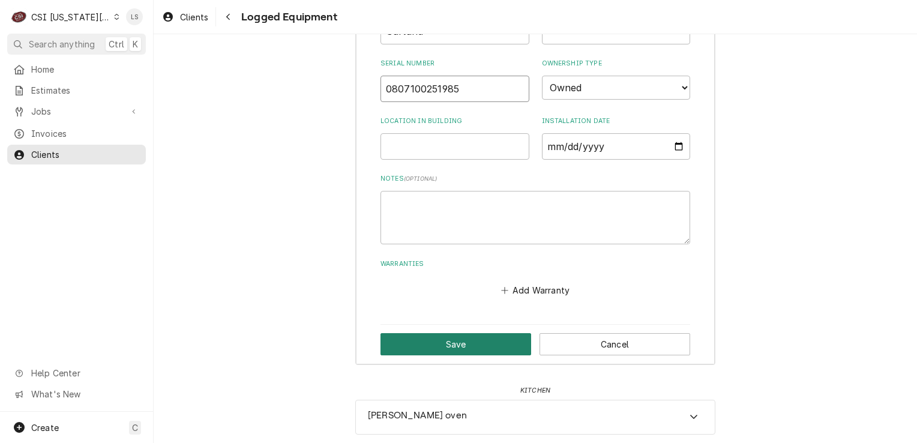
type input "0807100251985"
click at [429, 349] on button "Save" at bounding box center [455, 344] width 151 height 22
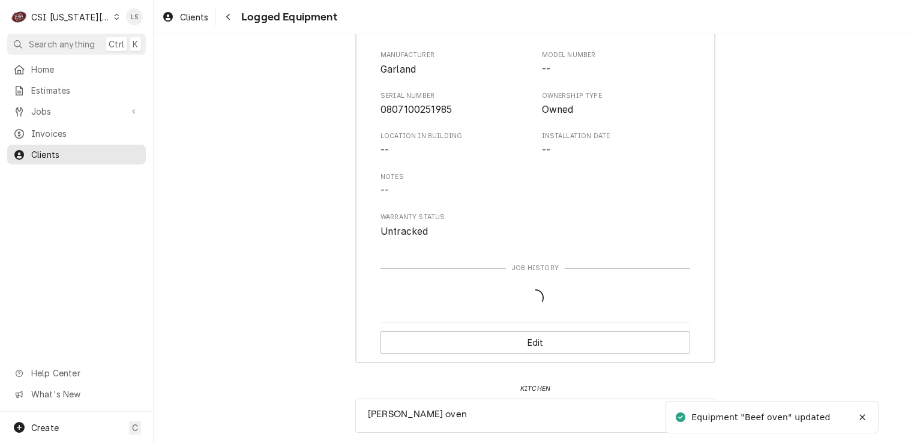
scroll to position [254, 0]
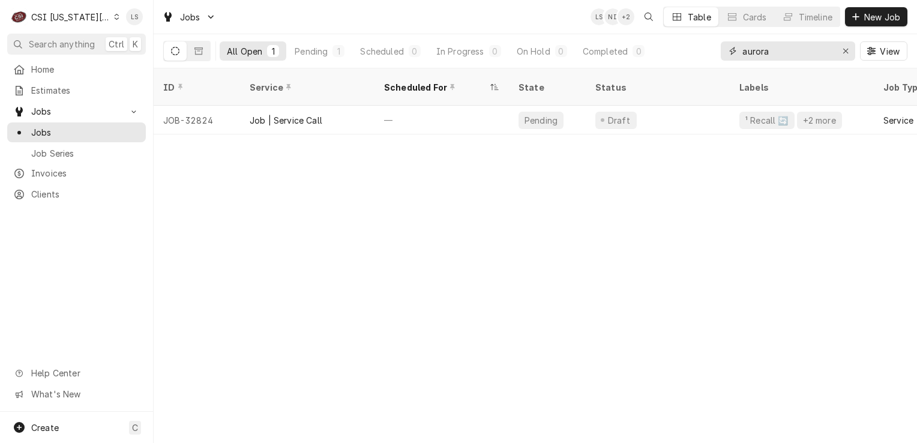
drag, startPoint x: 855, startPoint y: 52, endPoint x: 823, endPoint y: 52, distance: 31.8
click at [848, 52] on button "Erase input" at bounding box center [845, 50] width 19 height 19
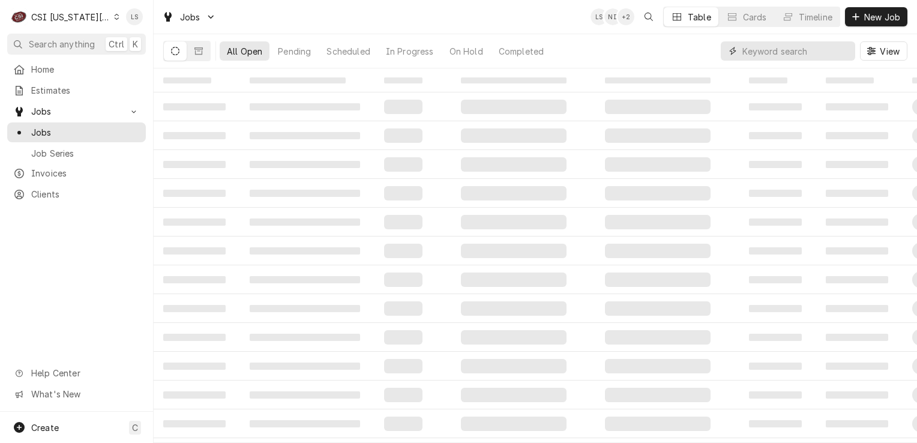
paste input "30657"
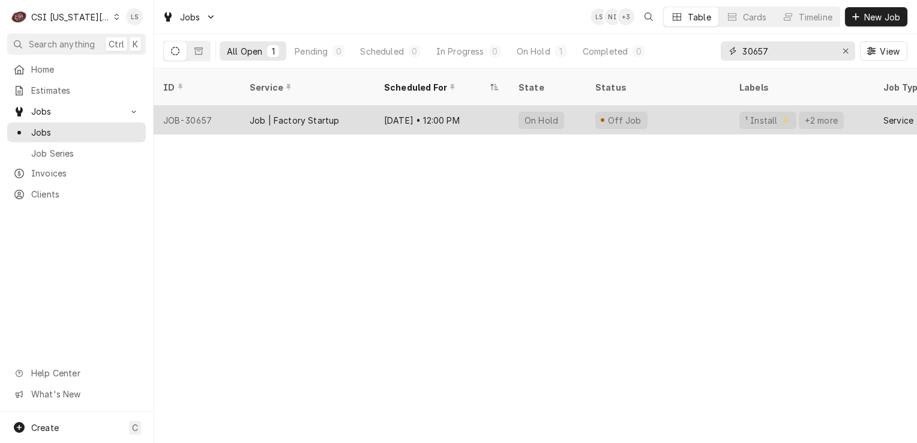
type input "30657"
click at [212, 113] on div "JOB-30657" at bounding box center [197, 120] width 86 height 29
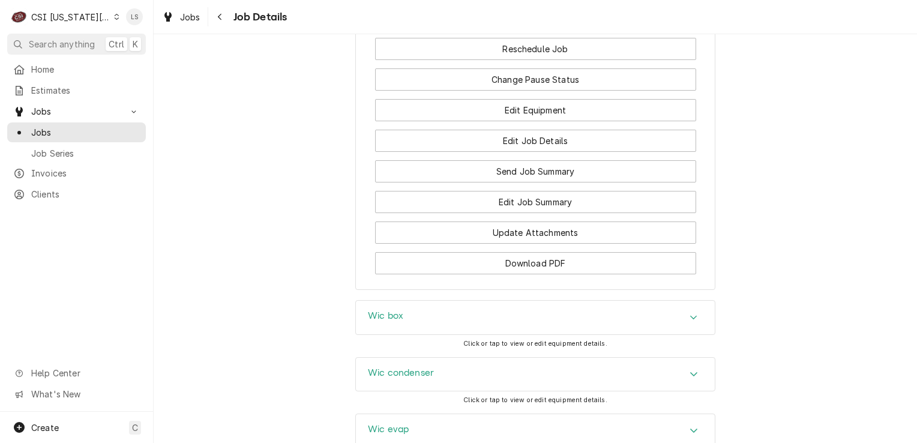
scroll to position [1217, 0]
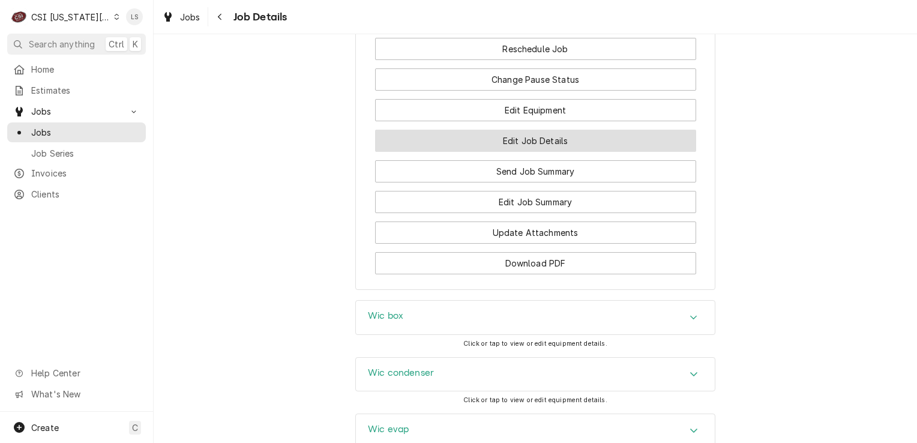
click at [501, 145] on button "Edit Job Details" at bounding box center [535, 141] width 321 height 22
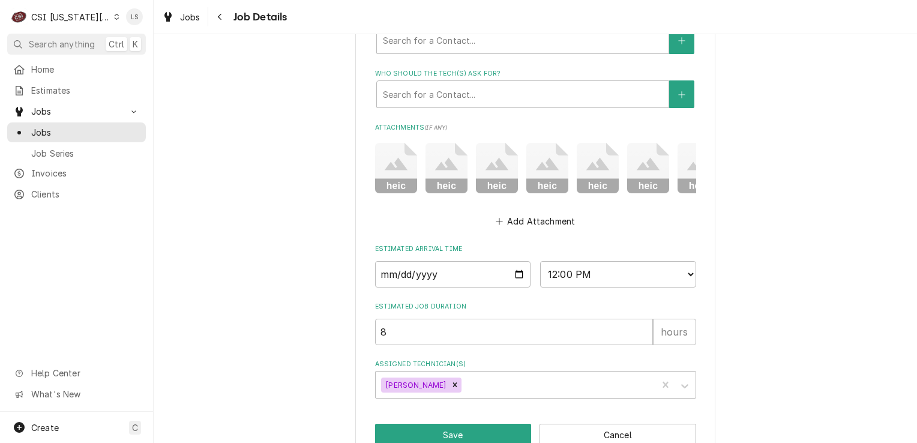
scroll to position [804, 0]
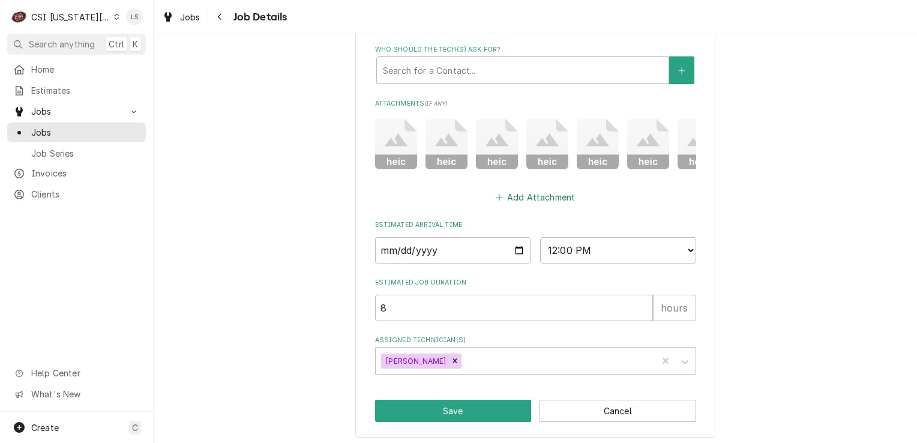
click at [528, 200] on button "Add Attachment" at bounding box center [535, 197] width 84 height 17
type textarea "x"
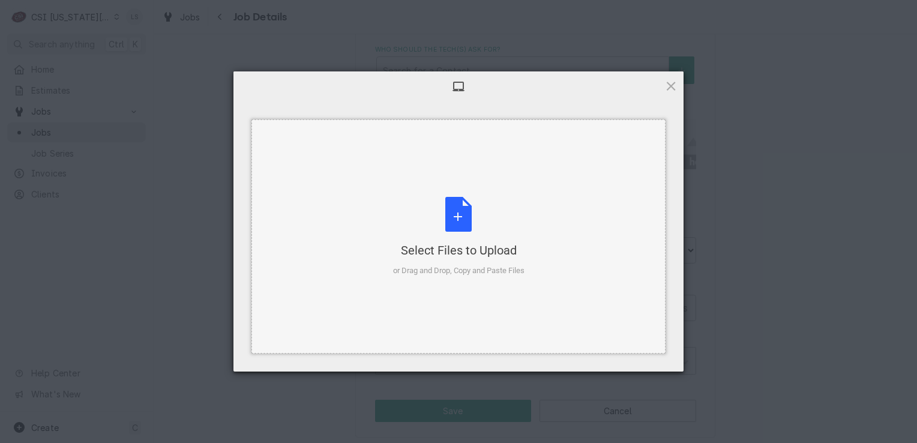
click at [475, 219] on div "Select Files to Upload or Drag and Drop, Copy and Paste Files" at bounding box center [458, 237] width 131 height 80
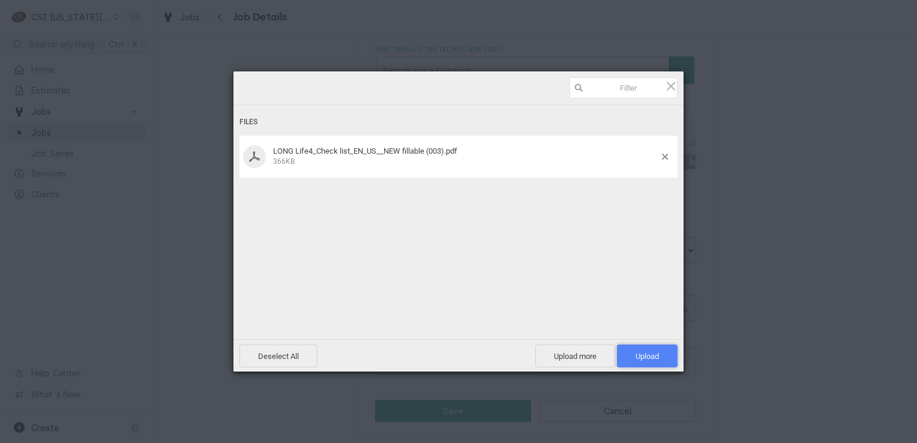
click at [651, 353] on span "Upload 1" at bounding box center [647, 356] width 23 height 9
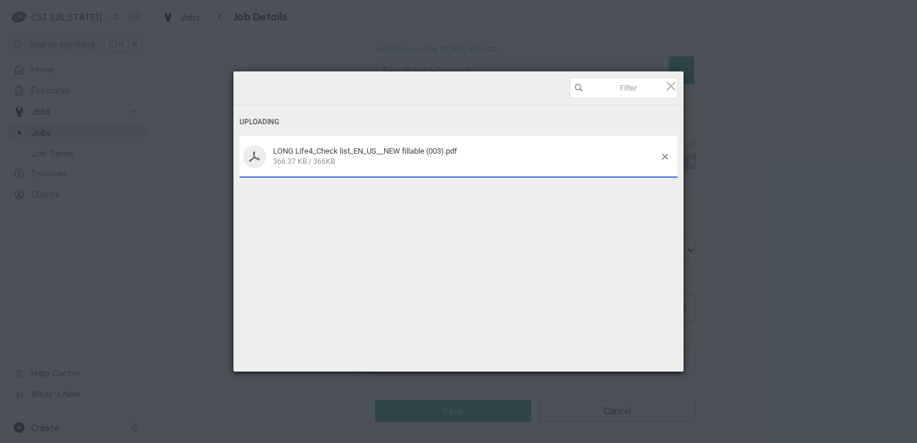
type textarea "x"
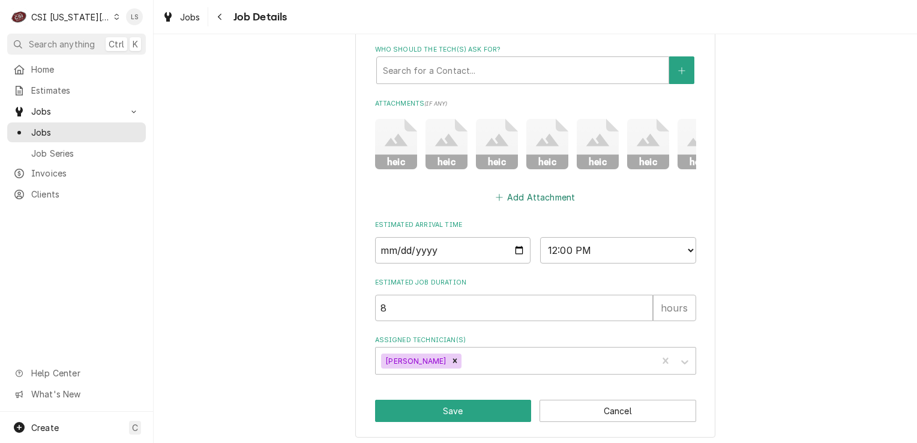
click at [513, 191] on button "Add Attachment" at bounding box center [535, 197] width 84 height 17
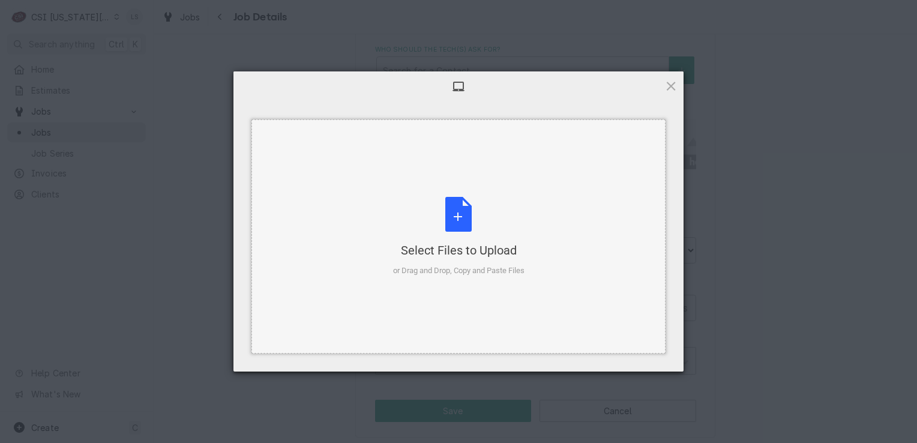
click at [459, 209] on div "Select Files to Upload or Drag and Drop, Copy and Paste Files" at bounding box center [458, 237] width 131 height 80
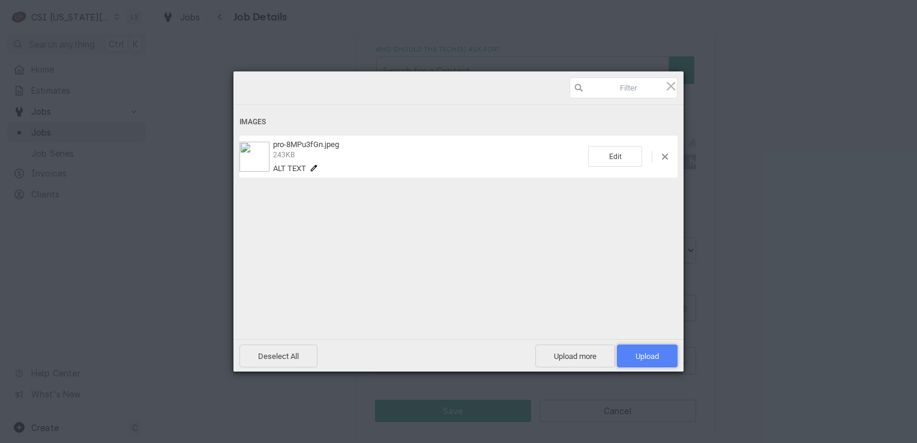
click at [634, 346] on span "Upload 1" at bounding box center [647, 355] width 61 height 23
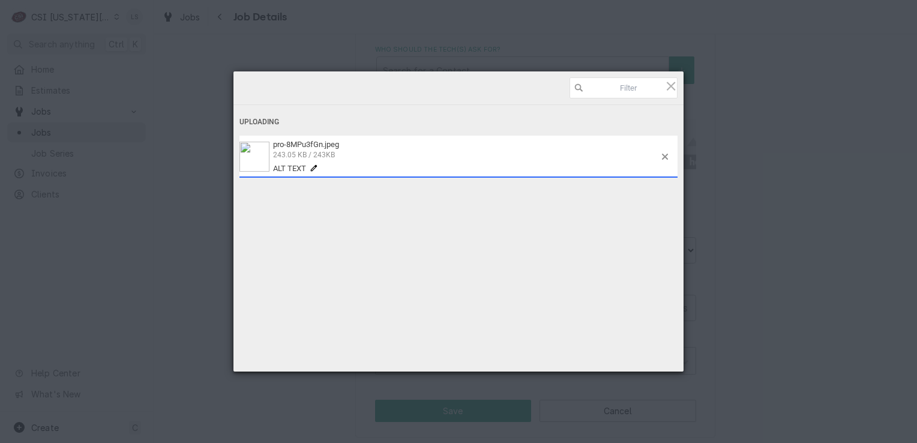
type textarea "x"
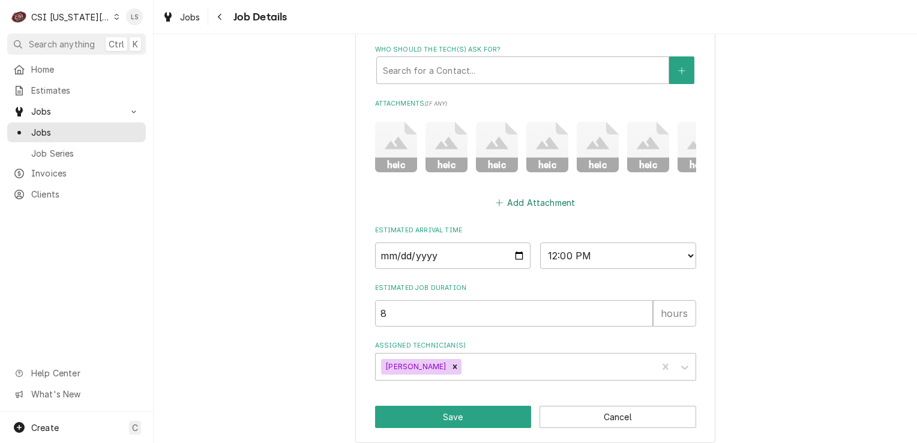
click at [507, 200] on button "Add Attachment" at bounding box center [535, 202] width 84 height 17
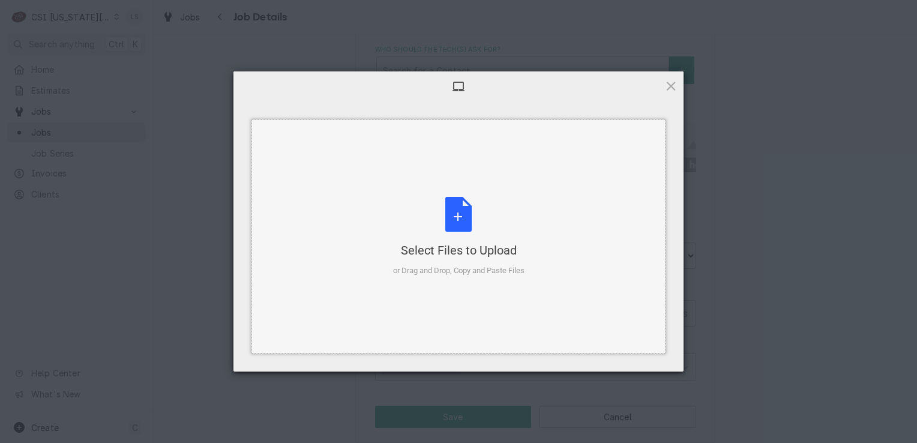
click at [471, 220] on div "Select Files to Upload or Drag and Drop, Copy and Paste Files" at bounding box center [458, 237] width 131 height 80
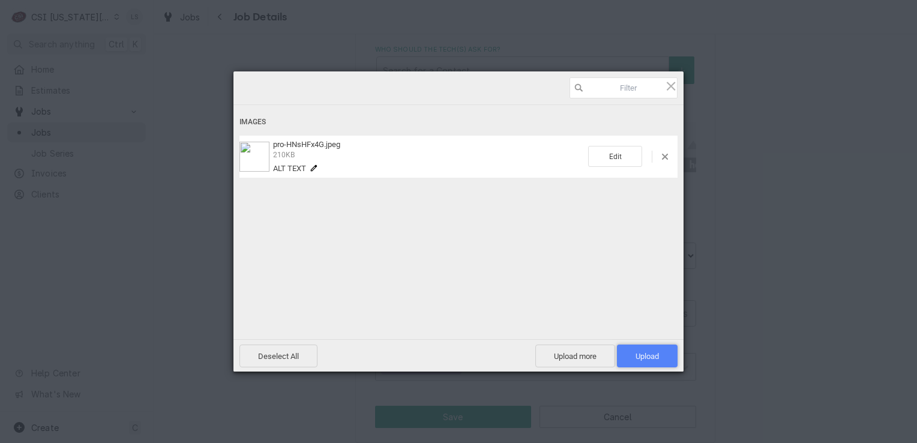
click at [636, 353] on span "Upload 1" at bounding box center [647, 356] width 23 height 9
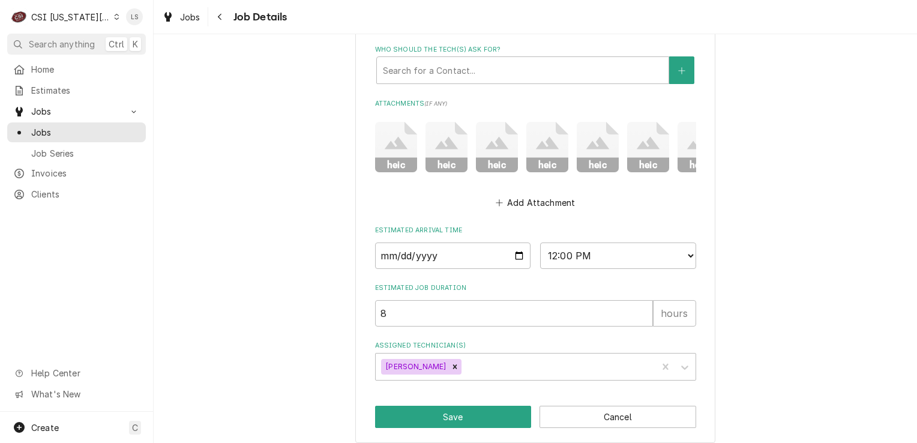
type textarea "x"
click at [545, 202] on button "Add Attachment" at bounding box center [535, 202] width 84 height 17
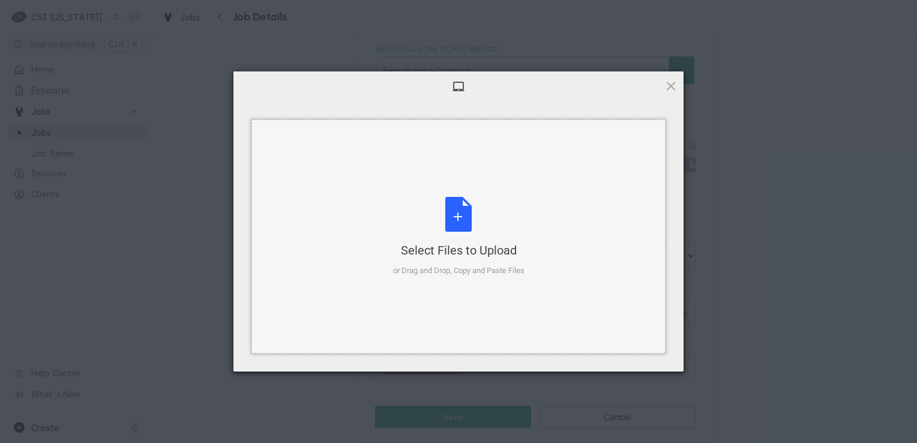
click at [466, 215] on div "Select Files to Upload or Drag and Drop, Copy and Paste Files" at bounding box center [458, 237] width 131 height 80
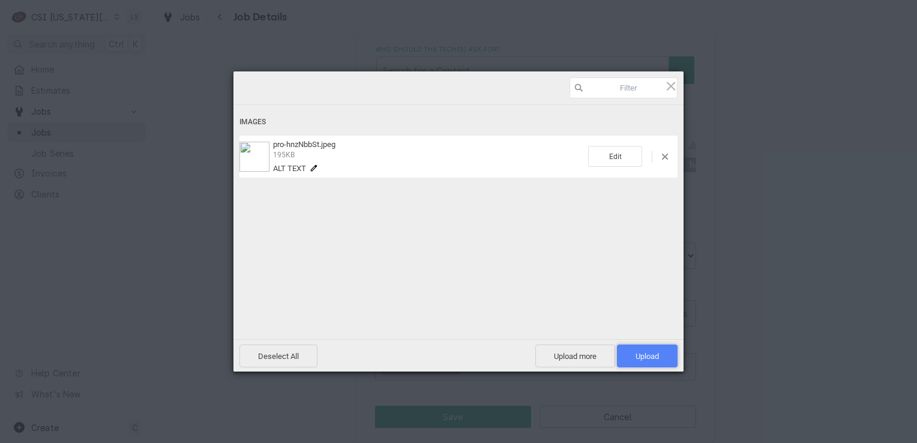
click at [645, 356] on span "Upload 1" at bounding box center [647, 356] width 23 height 9
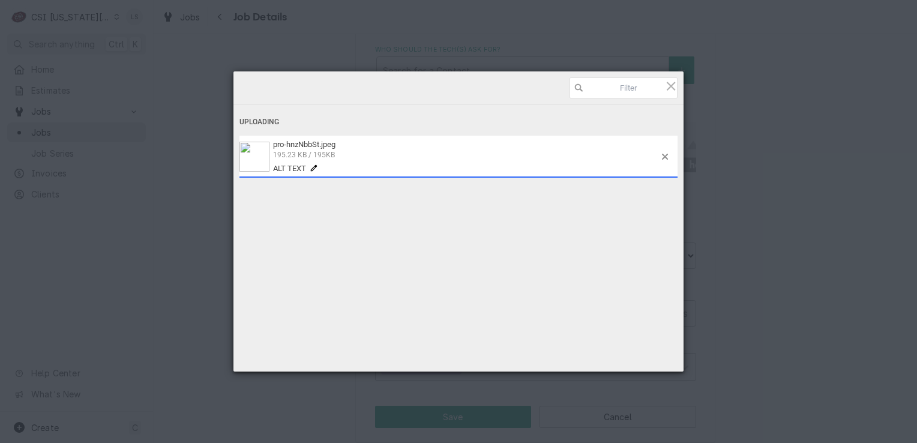
type textarea "x"
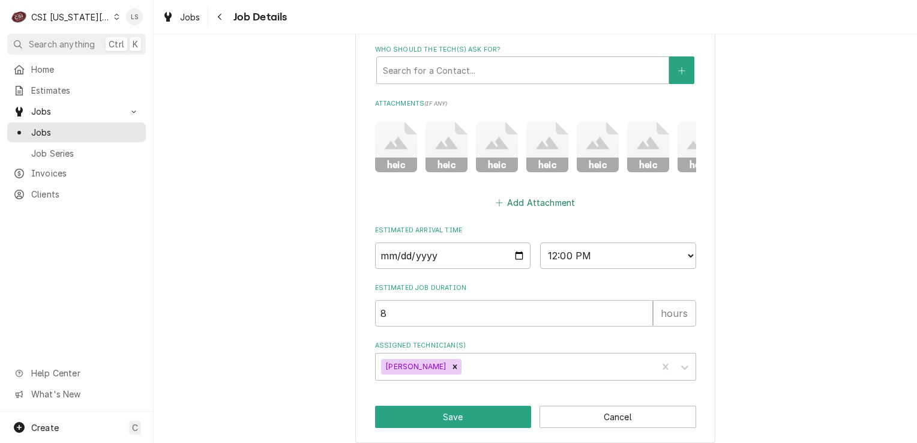
click at [531, 200] on button "Add Attachment" at bounding box center [535, 202] width 84 height 17
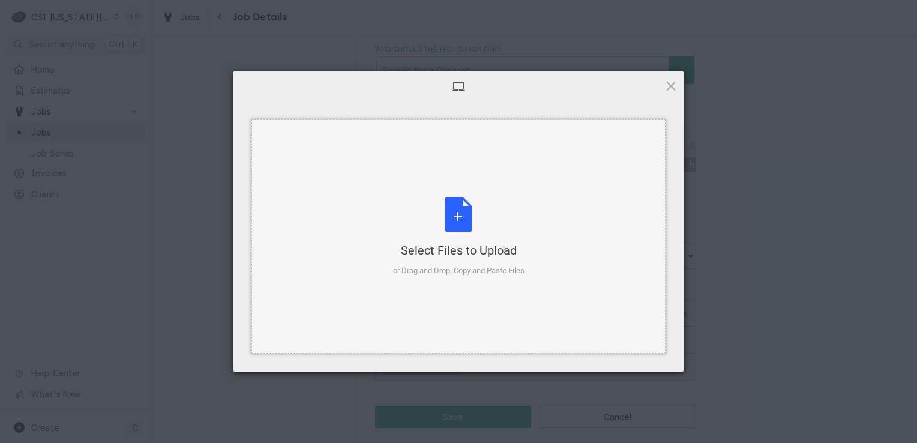
click at [451, 203] on div "Select Files to Upload or Drag and Drop, Copy and Paste Files" at bounding box center [458, 237] width 131 height 80
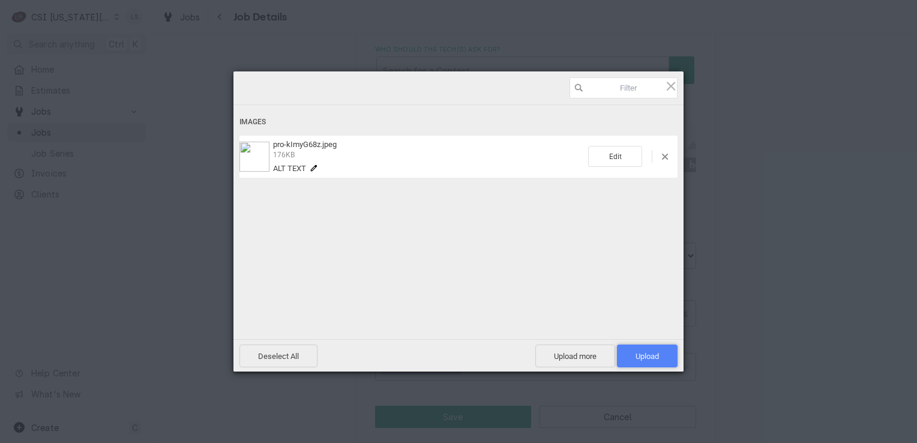
click at [652, 354] on span "Upload 1" at bounding box center [647, 356] width 23 height 9
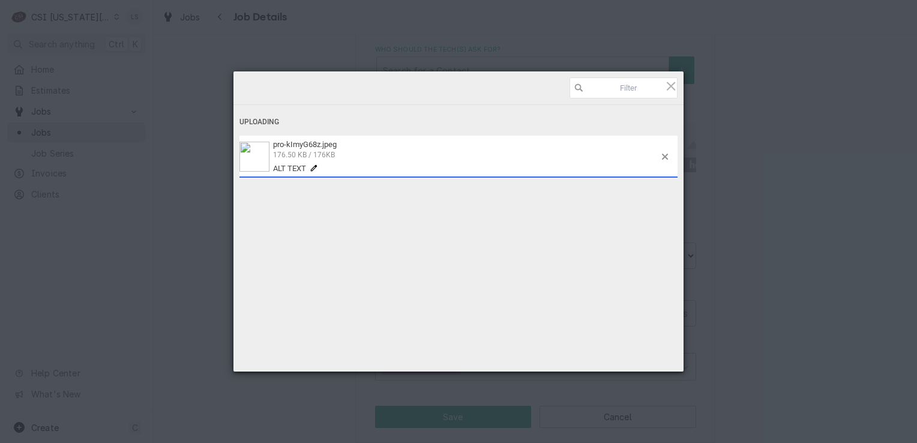
type textarea "x"
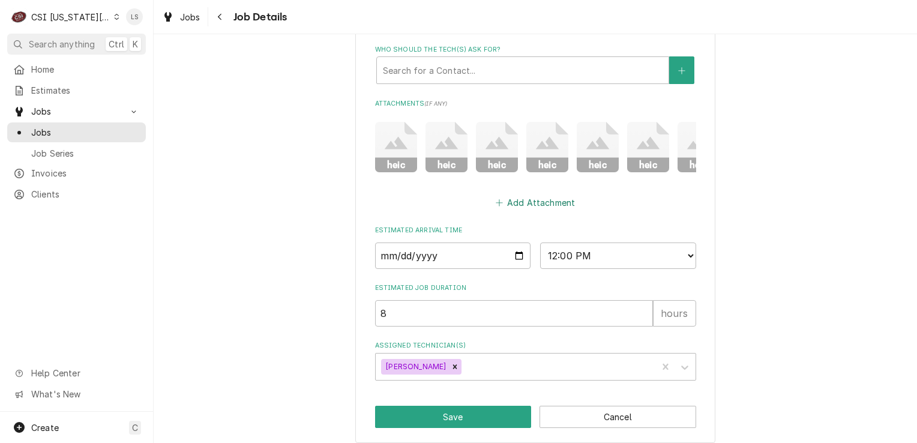
click at [511, 195] on button "Add Attachment" at bounding box center [535, 202] width 84 height 17
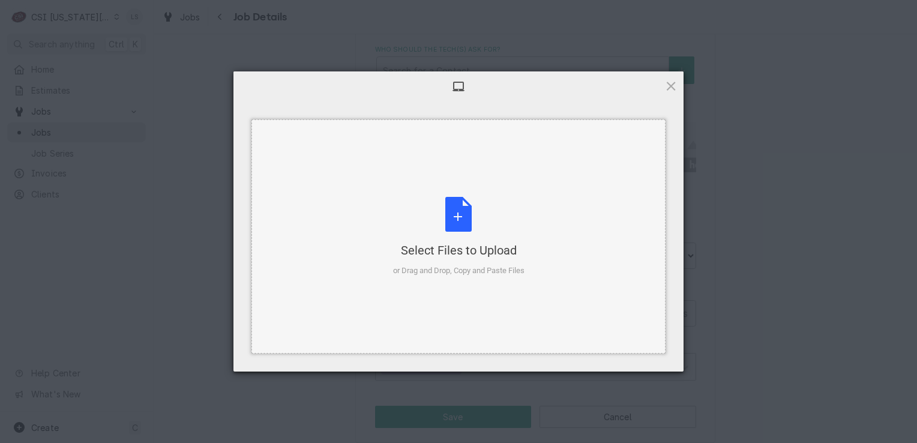
click at [442, 218] on div "Select Files to Upload or Drag and Drop, Copy and Paste Files" at bounding box center [458, 237] width 131 height 80
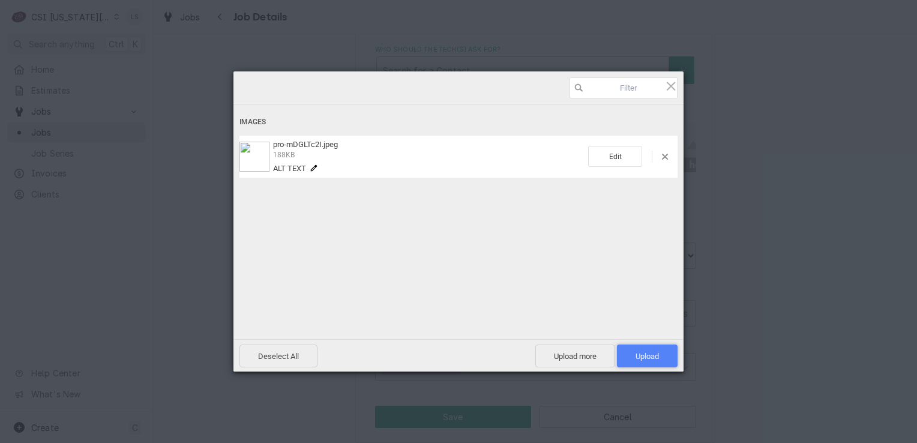
click at [632, 356] on span "Upload 1" at bounding box center [647, 355] width 61 height 23
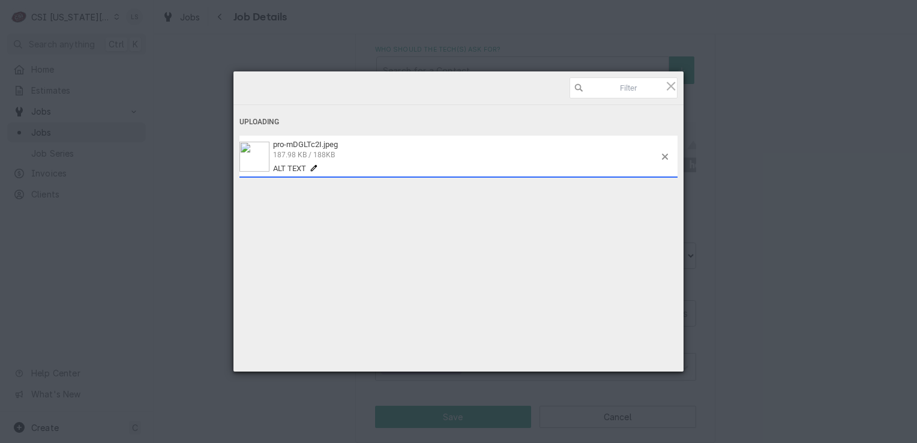
type textarea "x"
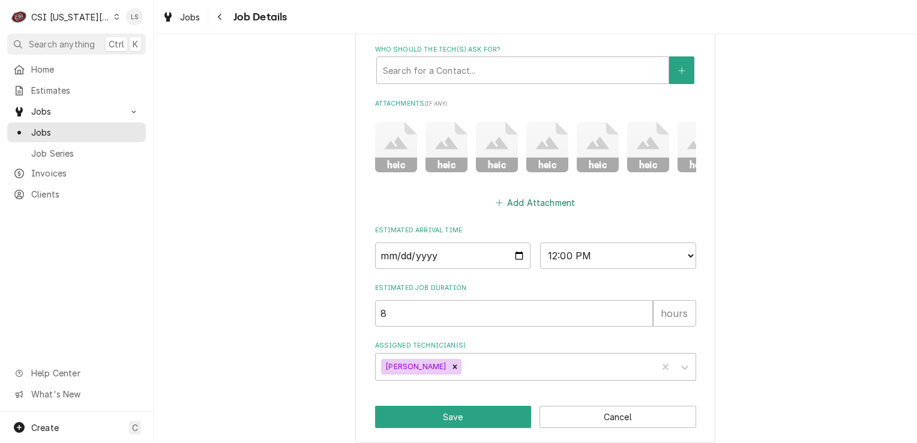
click at [525, 202] on button "Add Attachment" at bounding box center [535, 202] width 84 height 17
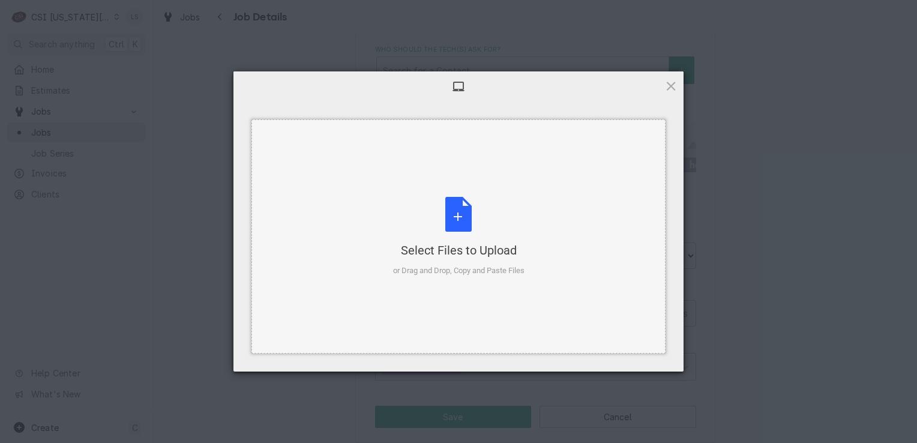
click at [451, 215] on div "Select Files to Upload or Drag and Drop, Copy and Paste Files" at bounding box center [458, 237] width 131 height 80
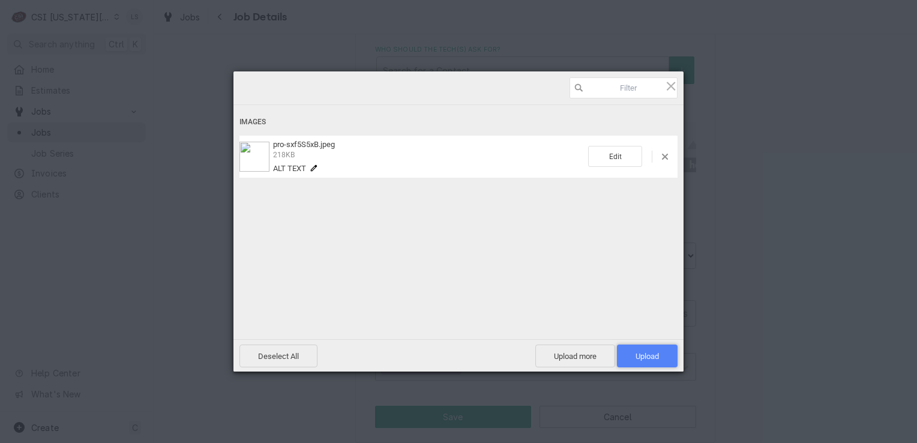
click at [643, 361] on span "Upload 1" at bounding box center [647, 355] width 61 height 23
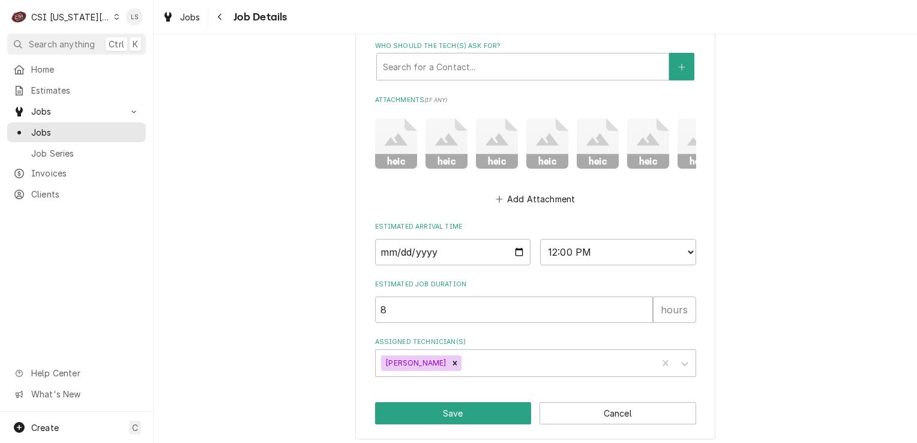
scroll to position [810, 0]
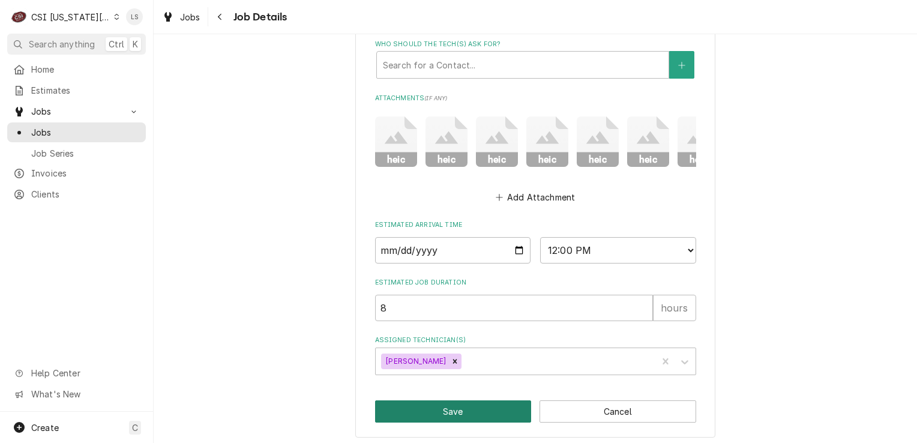
click at [450, 401] on button "Save" at bounding box center [453, 411] width 157 height 22
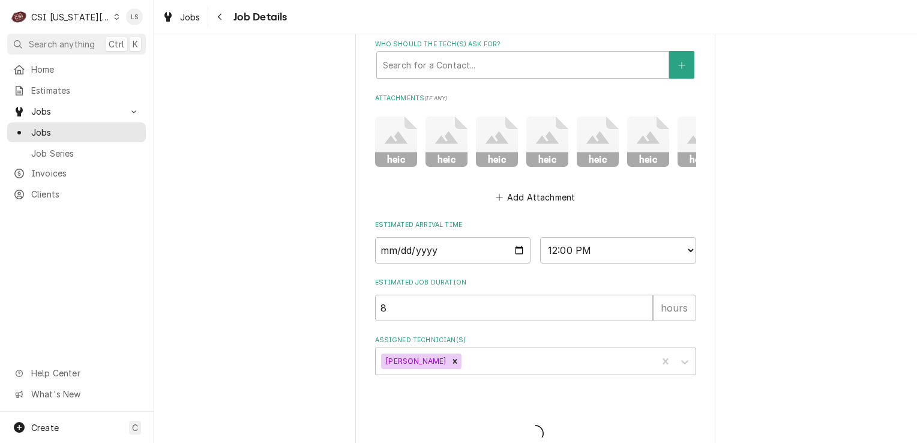
type textarea "x"
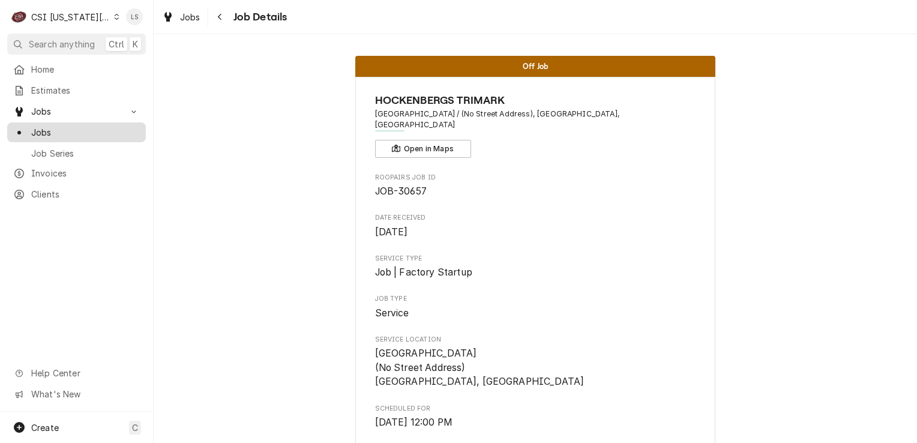
click at [59, 132] on span "Jobs" at bounding box center [85, 132] width 109 height 13
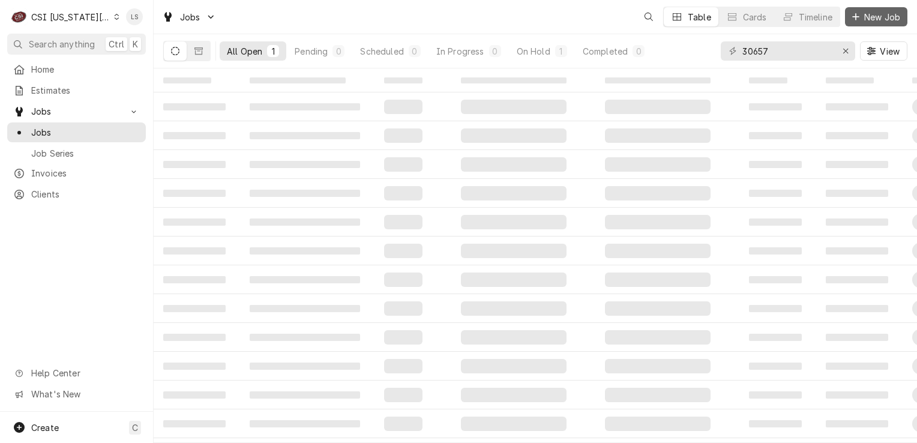
click at [864, 20] on span "New Job" at bounding box center [882, 17] width 41 height 13
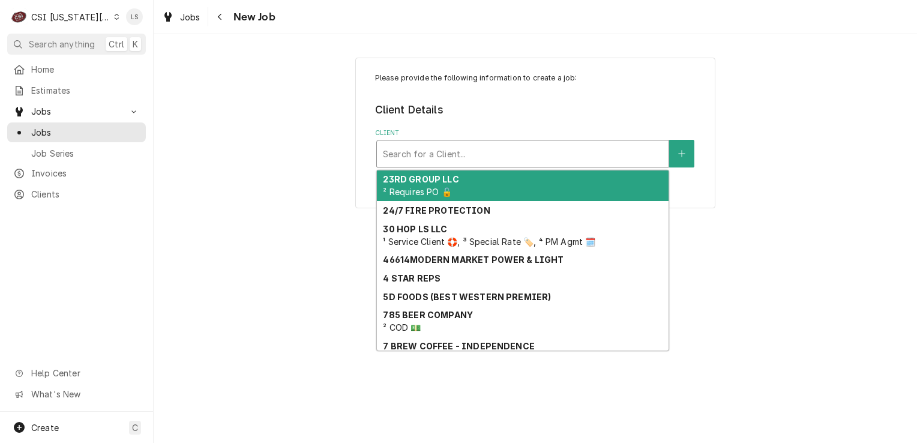
click at [408, 151] on div "Client" at bounding box center [523, 154] width 280 height 22
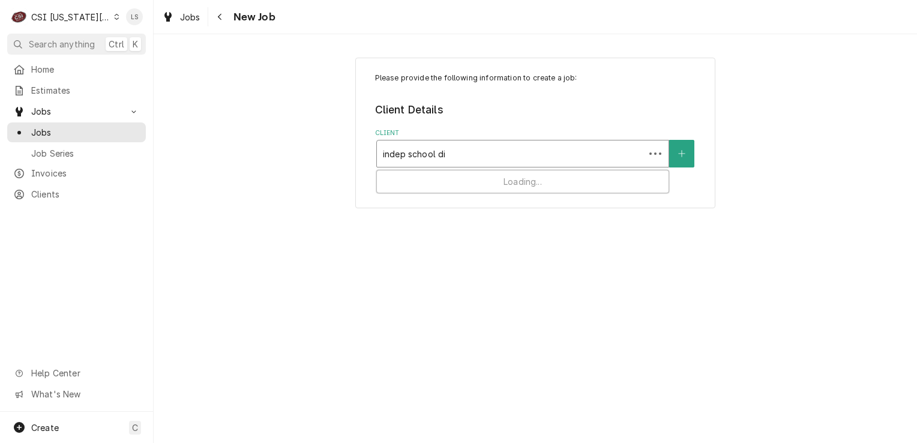
type input "indep school dis"
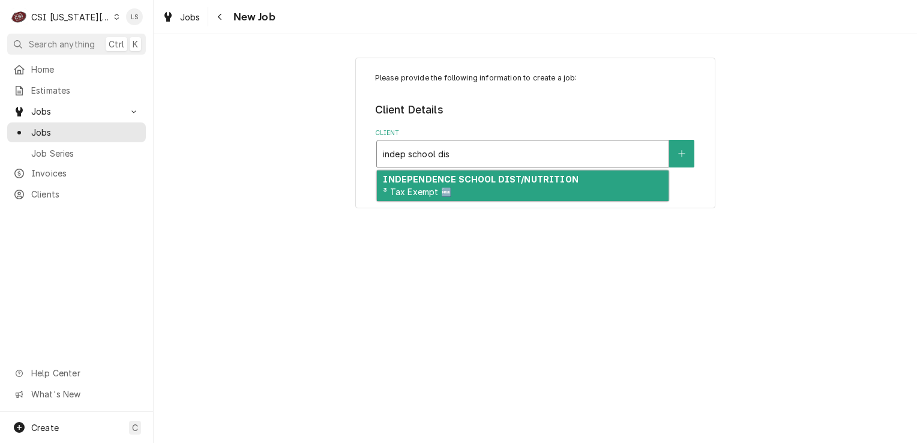
click at [459, 193] on div "INDEPENDENCE SCHOOL DIST/NUTRITION ³ Tax Exempt 🆓" at bounding box center [523, 185] width 292 height 31
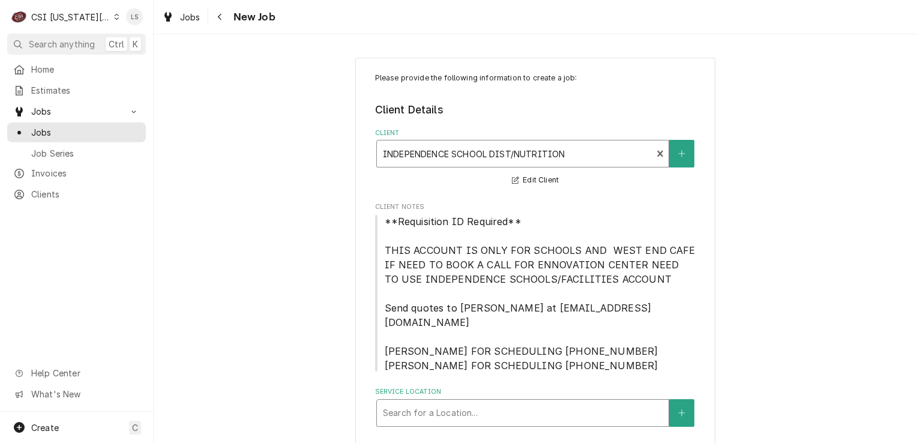
click at [466, 402] on div "Service Location" at bounding box center [523, 413] width 280 height 22
type input "nut"
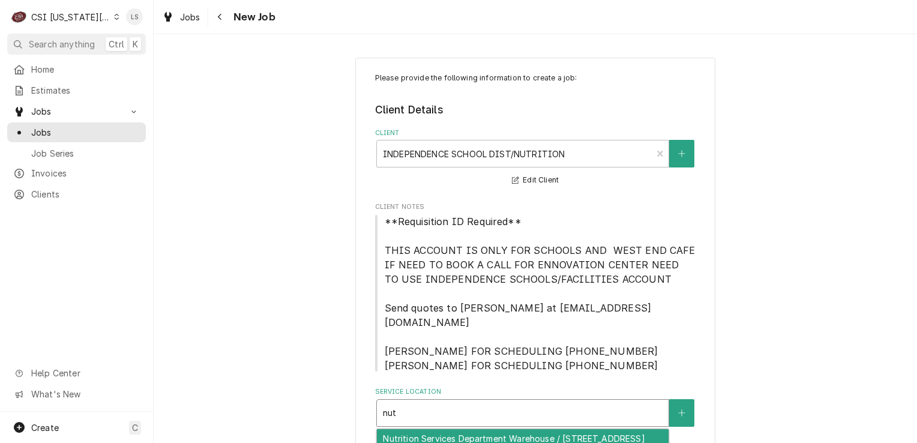
click at [478, 429] on div "Nutrition Services Department Warehouse / 14001 East 32Nd Street, Independence,…" at bounding box center [523, 438] width 292 height 19
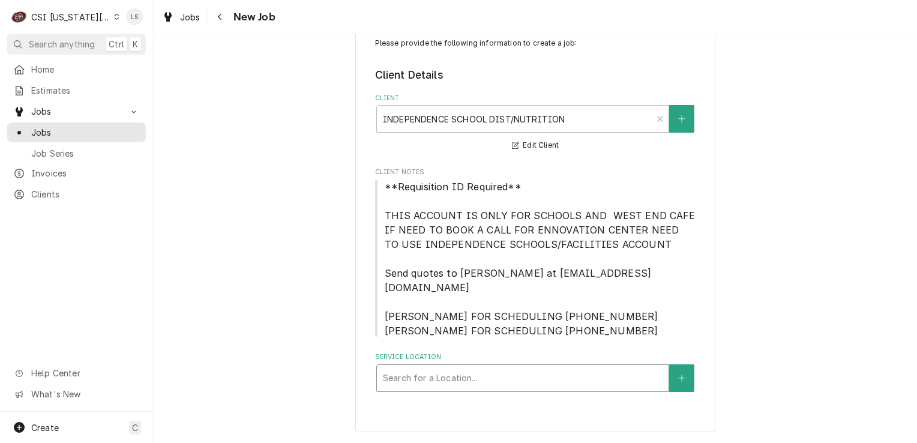
scroll to position [19, 0]
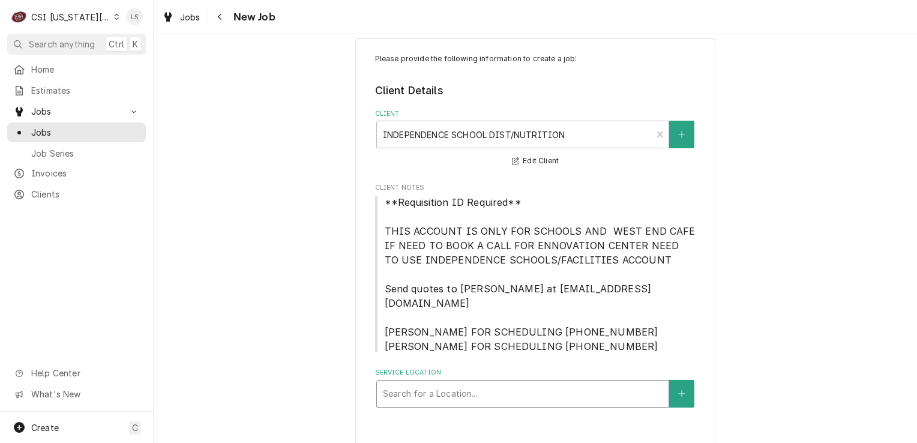
click at [472, 391] on div "Search for a Location..." at bounding box center [523, 393] width 292 height 26
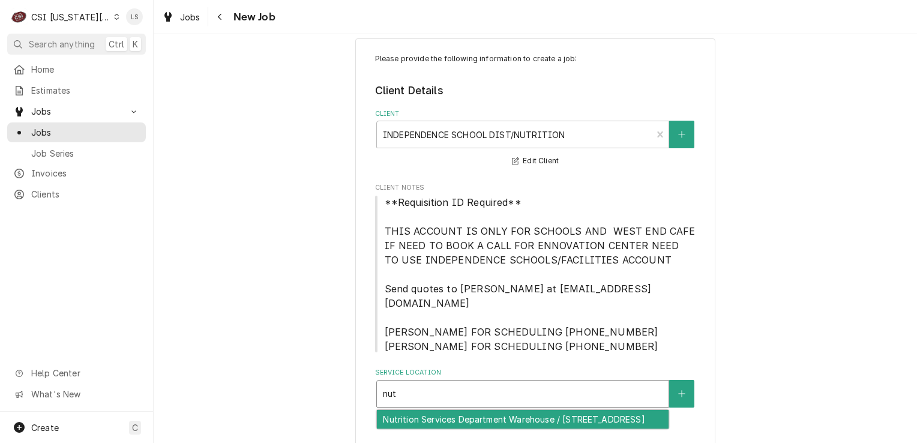
type input "nutr"
click at [472, 410] on div "Nutrition Services Department Warehouse / 14001 East 32Nd Street, Independence,…" at bounding box center [523, 419] width 292 height 19
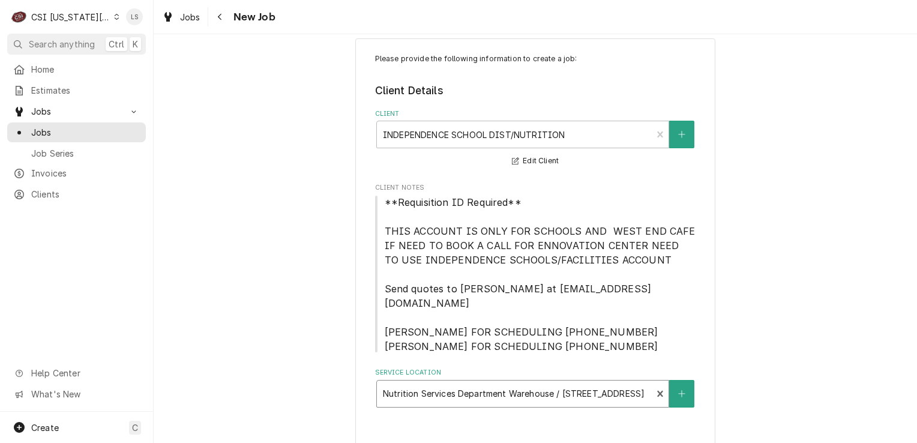
type textarea "x"
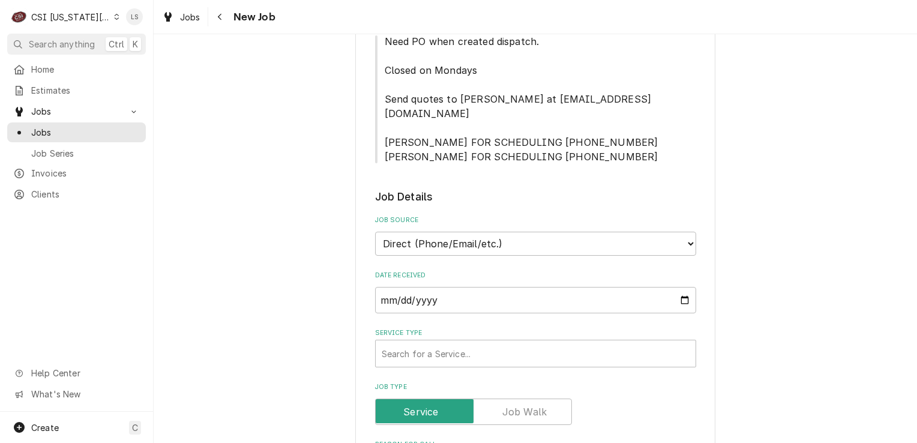
scroll to position [439, 0]
click at [402, 231] on select "Direct (Phone/Email/etc.) Service Channel Corrigo Ecotrak Other" at bounding box center [535, 243] width 321 height 24
select select "100"
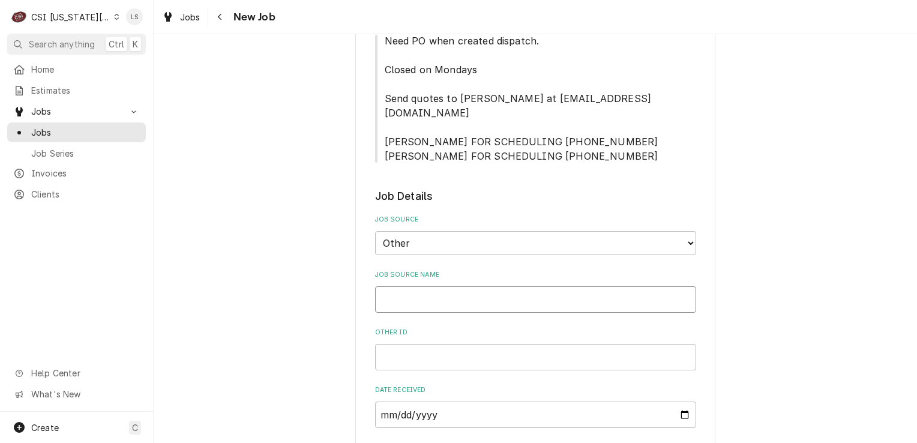
click at [387, 286] on input "Job Source Name" at bounding box center [535, 299] width 321 height 26
type textarea "x"
type input "F"
type textarea "x"
type input "Fa"
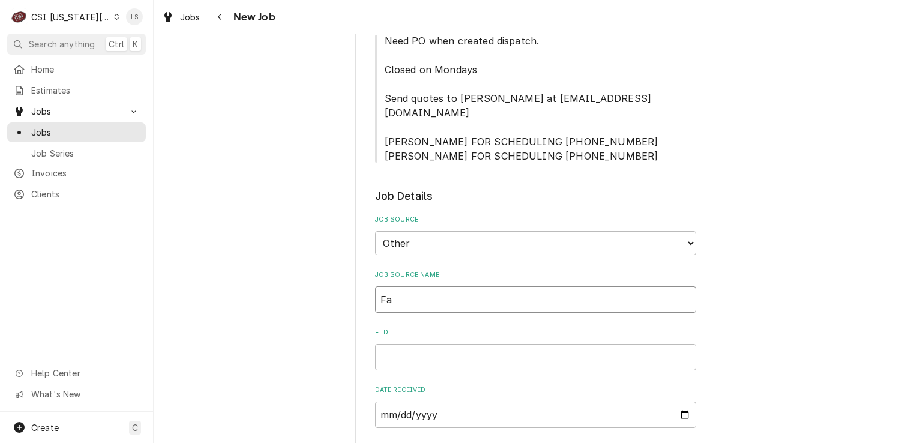
type textarea "x"
type input "Faci"
type textarea "x"
type input "Facil"
type textarea "x"
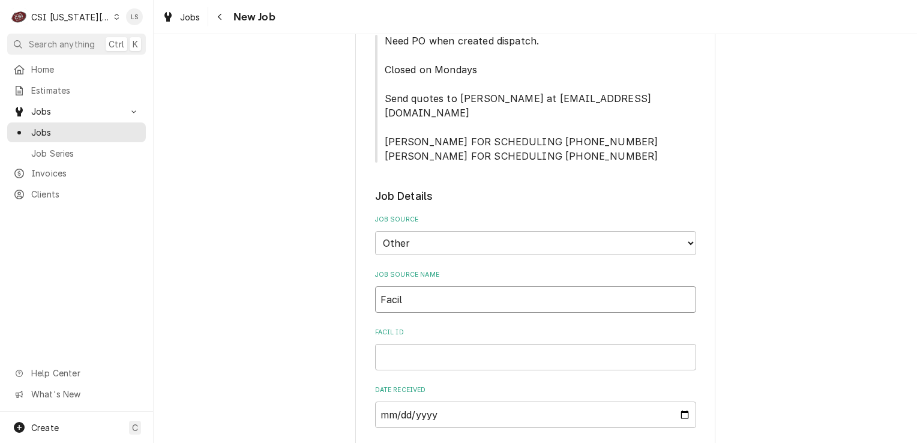
type input "Facili"
type textarea "x"
type input "Facilit"
type textarea "x"
type input "Facilitr"
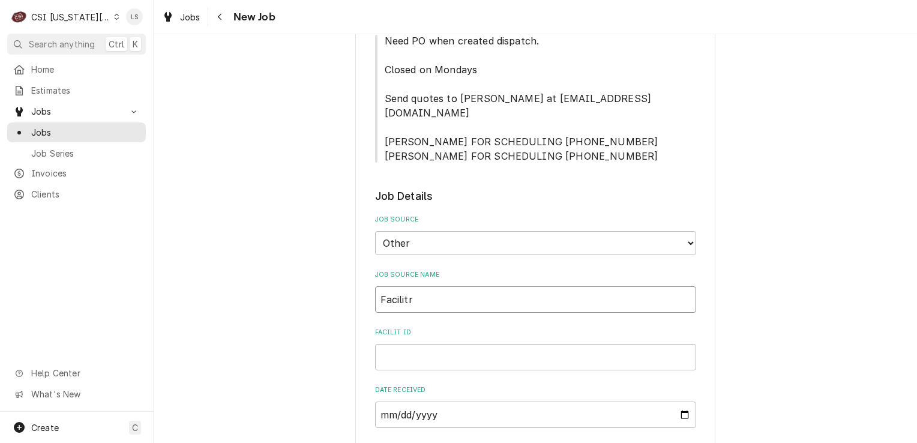
type textarea "x"
type input "Facilitro"
type textarea "x"
type input "Facilitron"
type textarea "x"
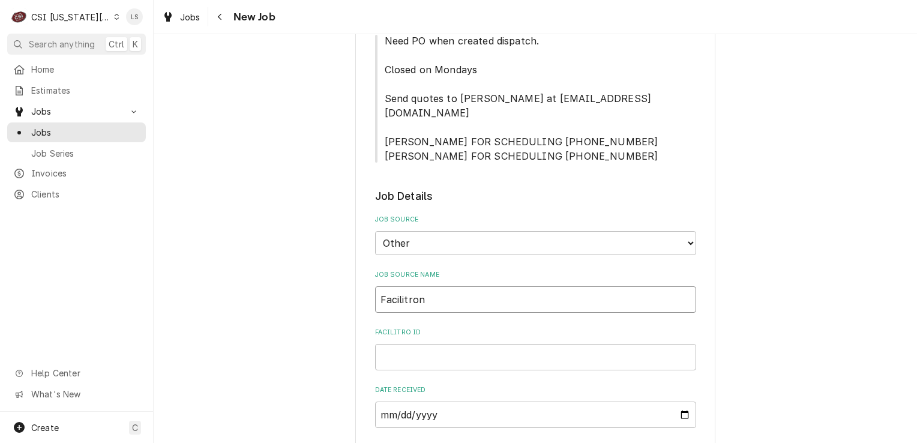
type input "Facilitron"
type textarea "x"
type input "Facilitron P"
type textarea "x"
type input "Facilitron PO"
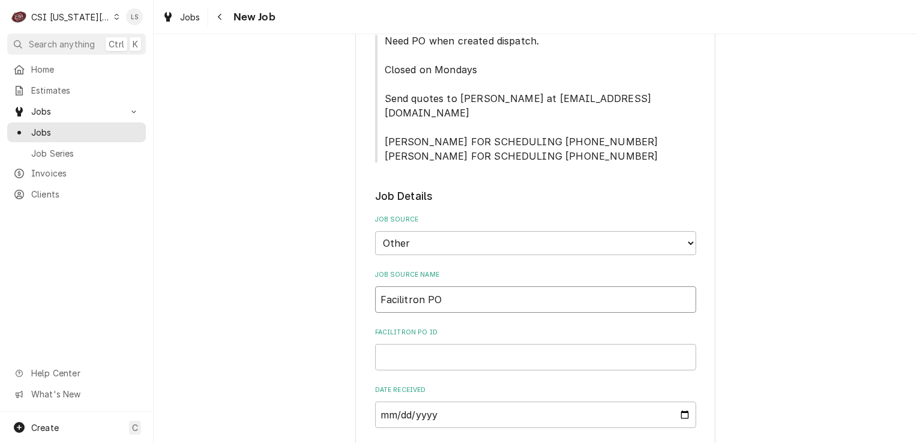
type textarea "x"
type input "Facilitron PO"
paste input "FY25-26-24774"
type textarea "x"
type input "FY25-26-24774"
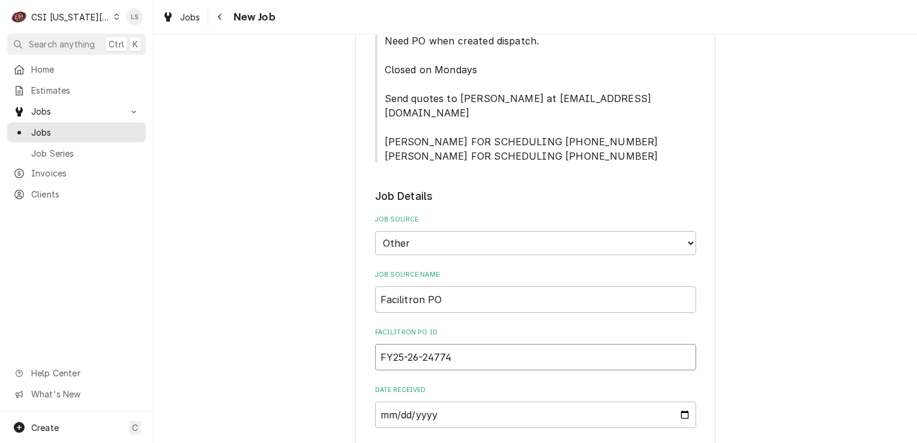
scroll to position [319, 0]
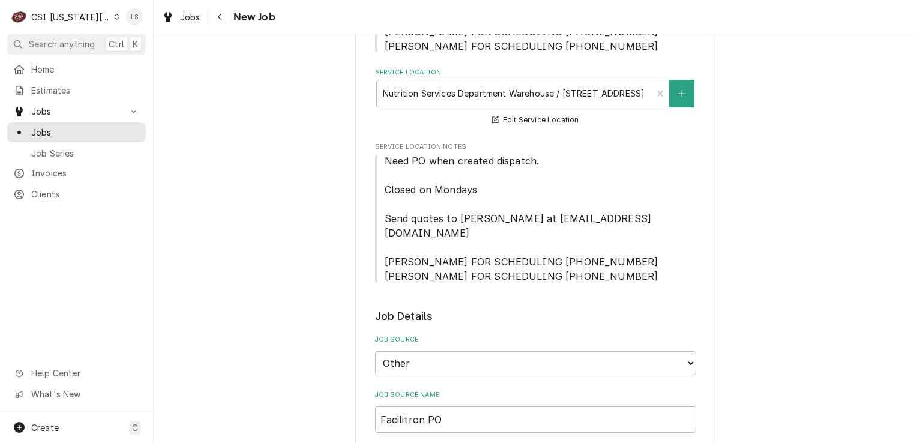
type textarea "x"
type input "FY25-26-24774"
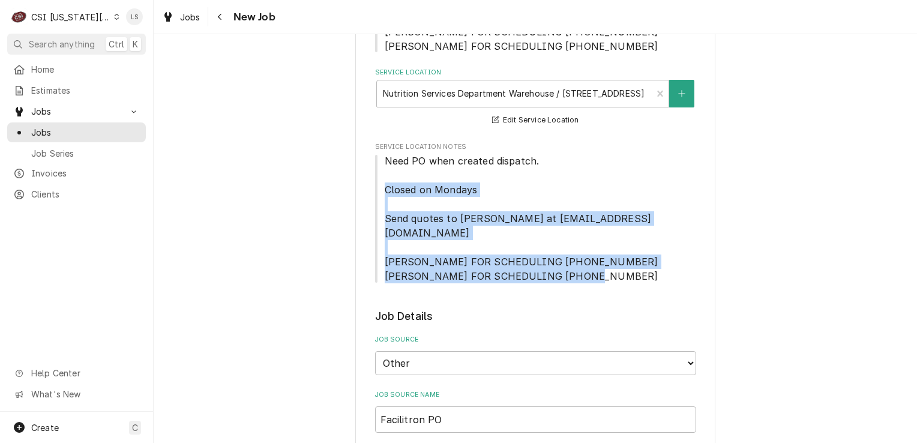
drag, startPoint x: 636, startPoint y: 247, endPoint x: 376, endPoint y: 174, distance: 269.8
click at [376, 174] on span "Need PO when created dispatch. Closed on Mondays Send quotes to Brad Kramer at …" at bounding box center [535, 219] width 321 height 130
copy span "Closed on Mondays Send quotes to Brad Kramer at brad_kramer@isdschools.org BRAD…"
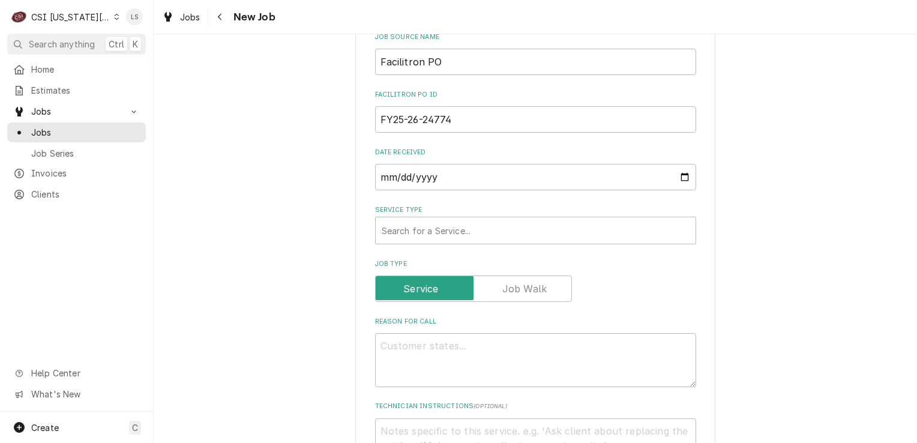
scroll to position [679, 0]
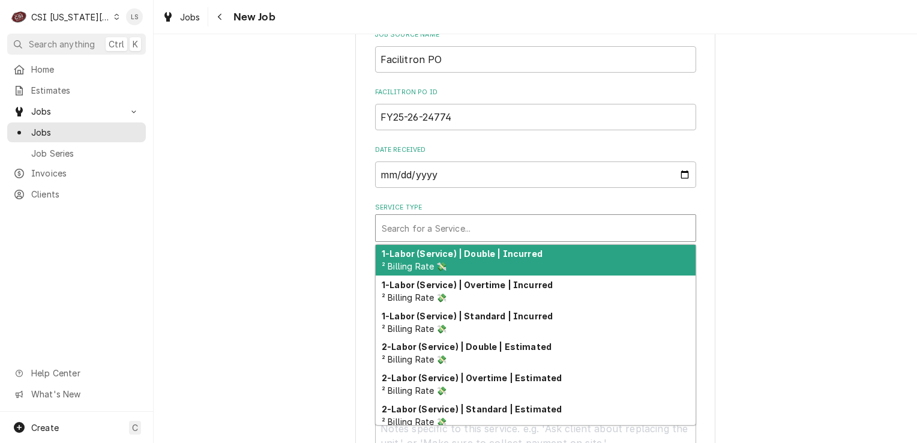
click at [423, 217] on div "Service Type" at bounding box center [536, 228] width 308 height 22
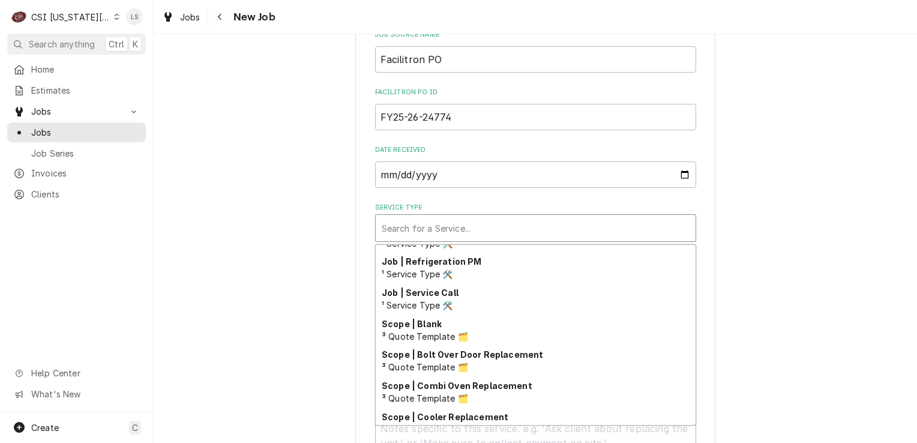
scroll to position [739, 0]
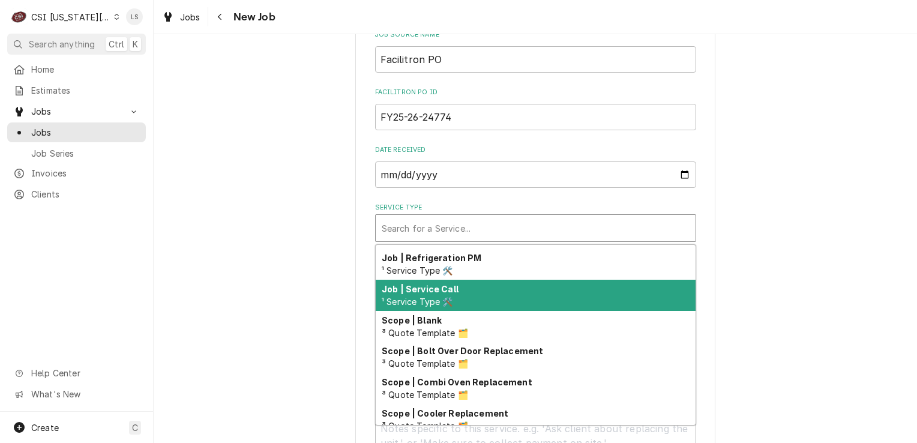
click at [415, 296] on span "¹ Service Type 🛠️" at bounding box center [417, 301] width 71 height 10
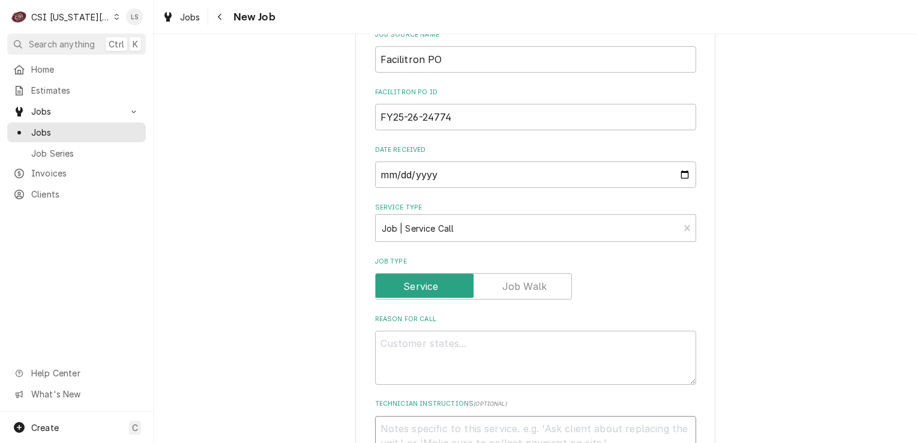
paste textarea "Closed on Mondays Send quotes to Brad Kramer at brad_kramer@isdschools.org BRAD…"
type textarea "x"
type textarea "Closed on Mondays Send quotes to Brad Kramer at brad_kramer@isdschools.org BRAD…"
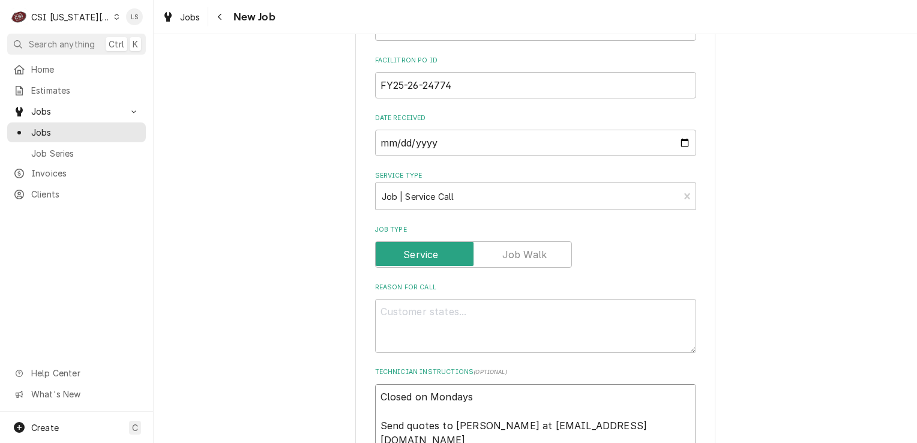
scroll to position [891, 0]
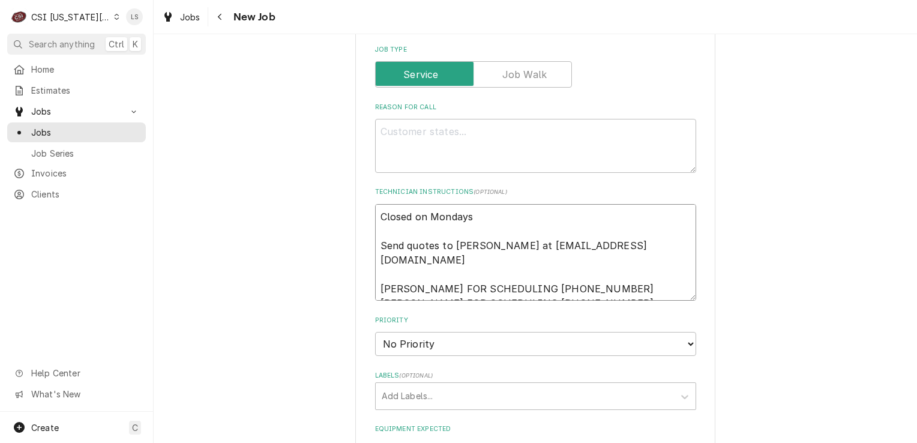
drag, startPoint x: 582, startPoint y: 219, endPoint x: 304, endPoint y: 219, distance: 278.5
click at [304, 219] on div "Please provide the following information to create a job: Client Details Client…" at bounding box center [535, 23] width 763 height 1735
type textarea "x"
type textarea "Closed on Mondays BRAD KRAMER FOR SCHEDULING 816-352-6239 GUSTAVO BATEMEN FOR S…"
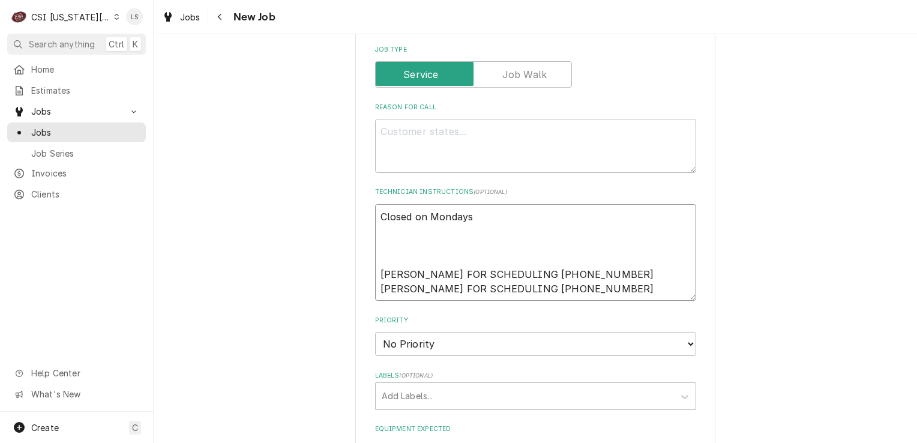
click at [375, 241] on textarea "Closed on Mondays BRAD KRAMER FOR SCHEDULING 816-352-6239 GUSTAVO BATEMEN FOR S…" at bounding box center [535, 252] width 321 height 97
type textarea "x"
type textarea "Closed on Mondays BRAD KRAMER FOR SCHEDULING 816-352-6239 GUSTAVO BATEMEN FOR S…"
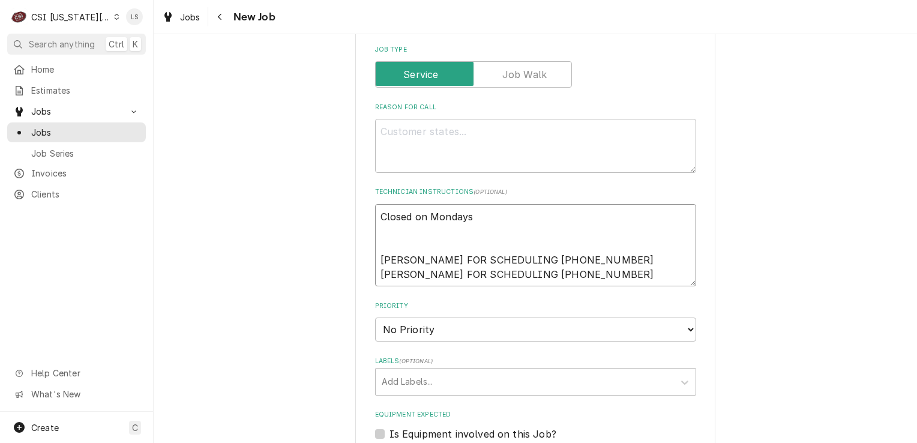
type textarea "x"
type textarea "Closed on Mondays BRAD KRAMER FOR SCHEDULING 816-352-6239 GUSTAVO BATEMEN FOR S…"
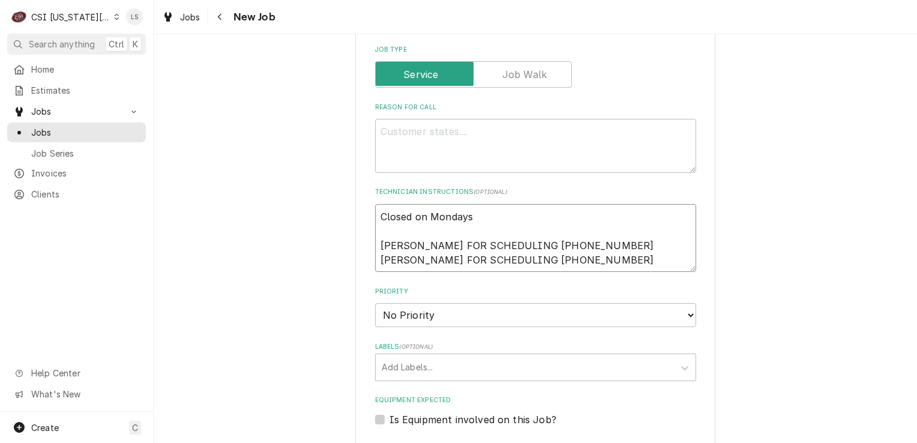
type textarea "x"
type textarea "Closed on Mondays BRAD KRAMER FOR SCHEDULING 816-352-6239 GUSTAVO BATEMEN FOR S…"
paste textarea "oven in the break room is not heating up"
type textarea "x"
type textarea "oven in the break room is not heating up"
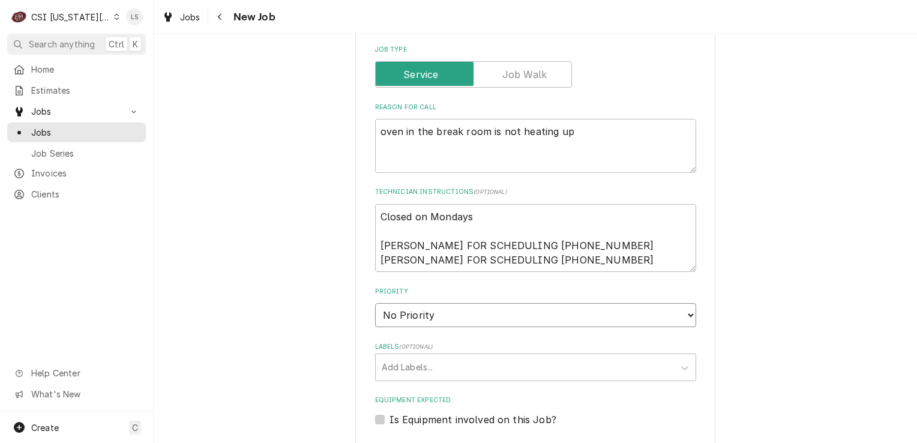
click at [409, 303] on select "No Priority Urgent High Medium Low" at bounding box center [535, 315] width 321 height 24
type textarea "x"
select select "2"
click at [375, 303] on select "No Priority Urgent High Medium Low" at bounding box center [535, 315] width 321 height 24
click at [390, 356] on div "Labels" at bounding box center [525, 367] width 286 height 22
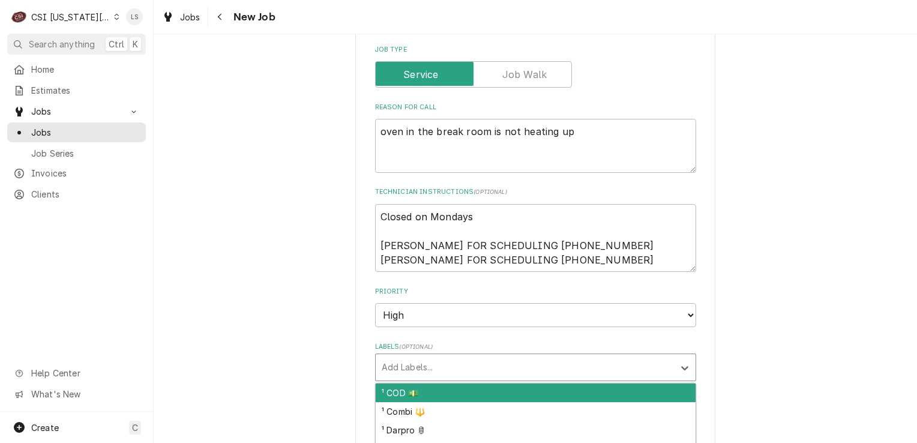
type textarea "x"
type input "cook"
type textarea "x"
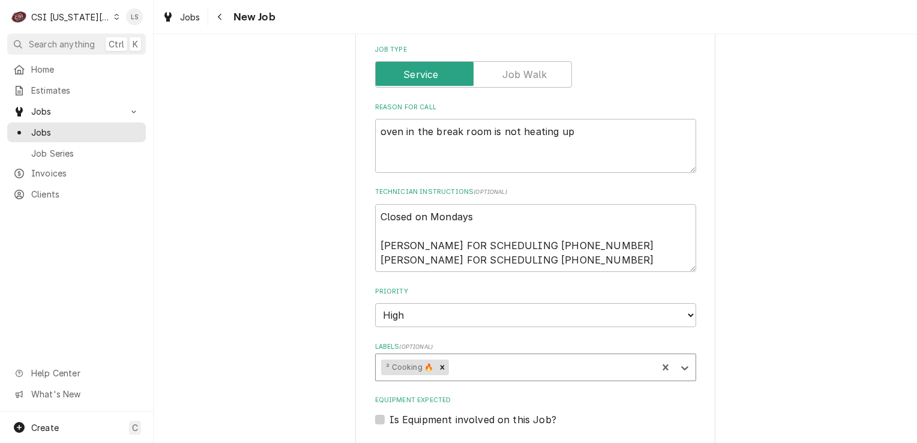
type textarea "x"
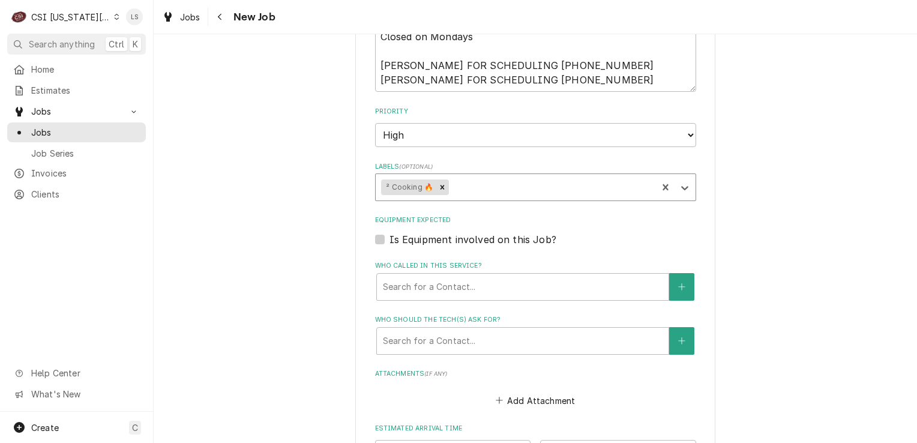
click at [389, 232] on label "Is Equipment involved on this Job?" at bounding box center [472, 239] width 167 height 14
click at [389, 232] on input "Equipment Expected" at bounding box center [549, 245] width 321 height 26
checkbox input "true"
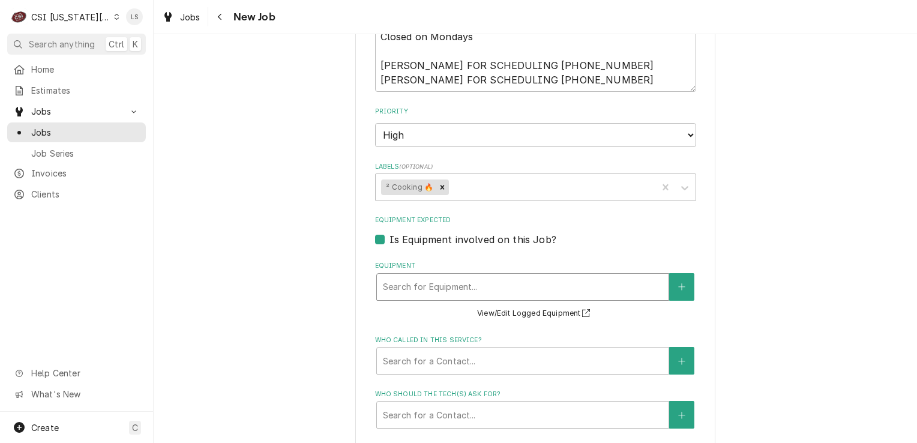
click at [403, 276] on div "Equipment" at bounding box center [523, 287] width 280 height 22
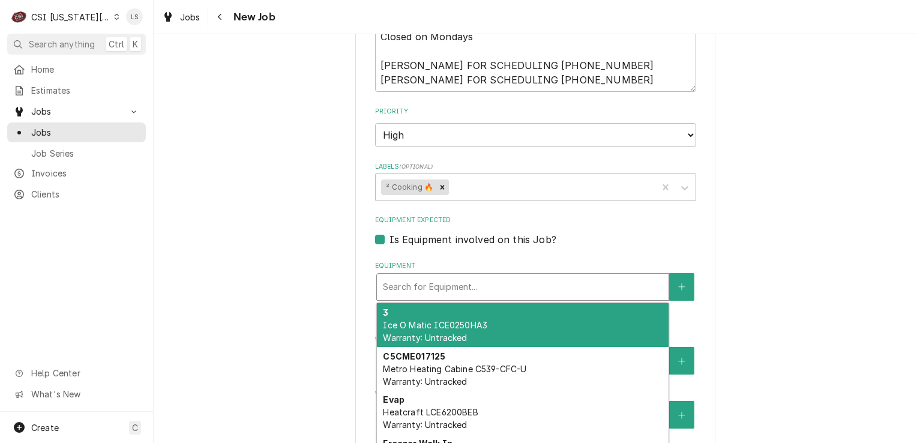
type textarea "x"
type input "o"
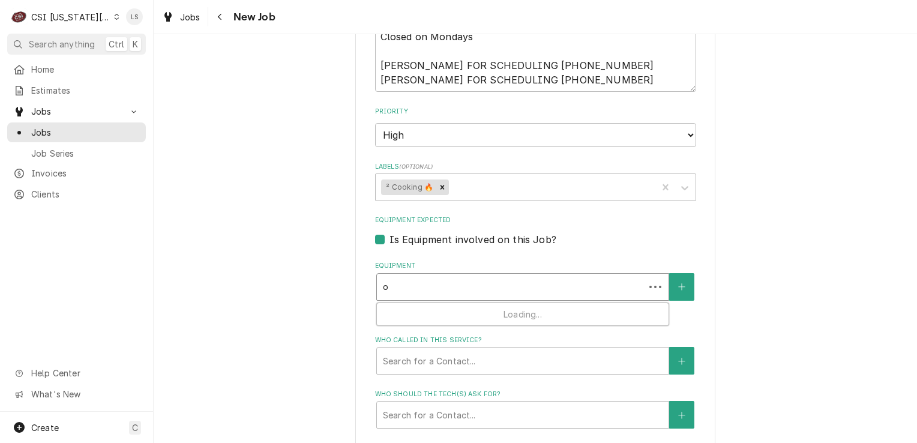
type textarea "x"
type input "ov"
type textarea "x"
type input "ove"
type textarea "x"
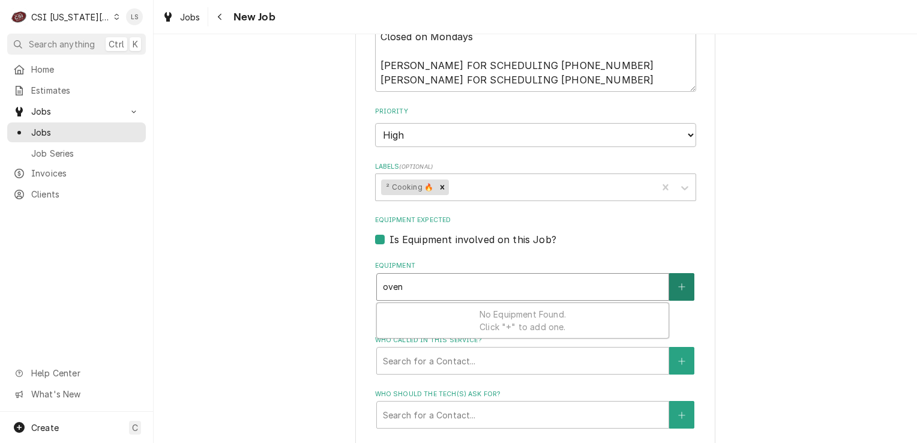
type input "oven"
click at [672, 273] on button "Equipment" at bounding box center [681, 287] width 25 height 28
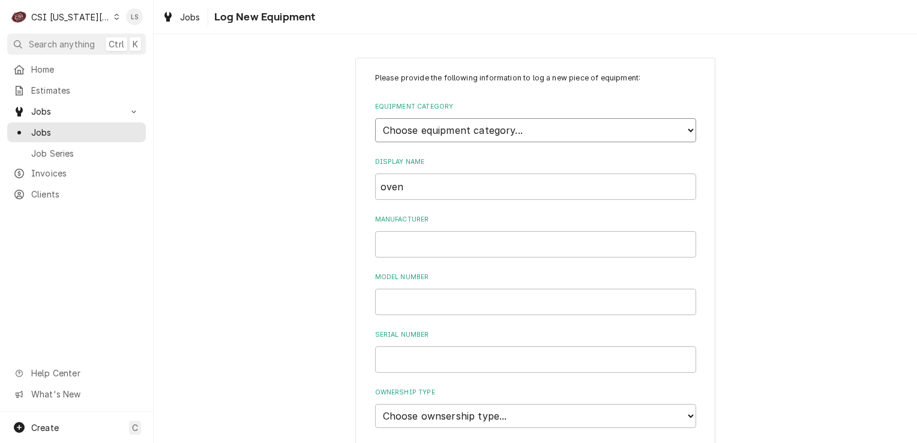
click at [461, 128] on select "Choose equipment category... Cooking Equipment Fryers Ice Machines Ovens and Ra…" at bounding box center [535, 130] width 321 height 24
select select "4"
click at [375, 118] on select "Choose equipment category... Cooking Equipment Fryers Ice Machines Ovens and Ra…" at bounding box center [535, 130] width 321 height 24
drag, startPoint x: 415, startPoint y: 245, endPoint x: 329, endPoint y: 246, distance: 85.8
click at [332, 246] on div "Please provide the following information to log a new piece of equipment: Equip…" at bounding box center [535, 429] width 763 height 764
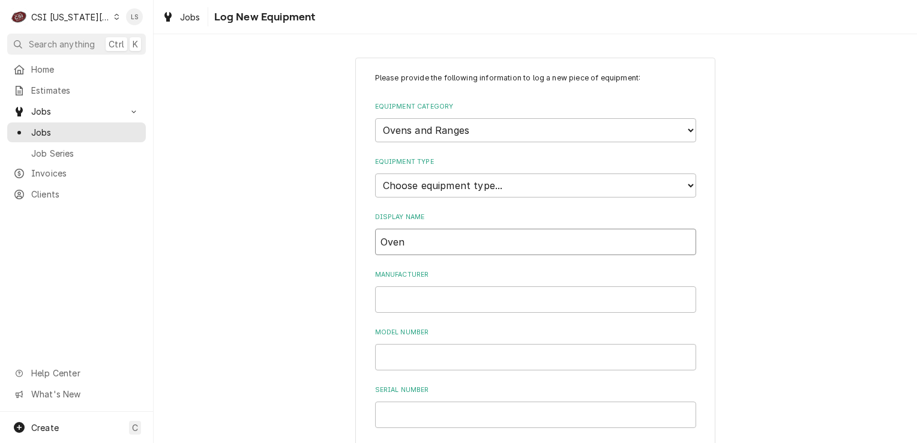
type input "Oven"
paste input "GE Adora"
type input "GE Adora"
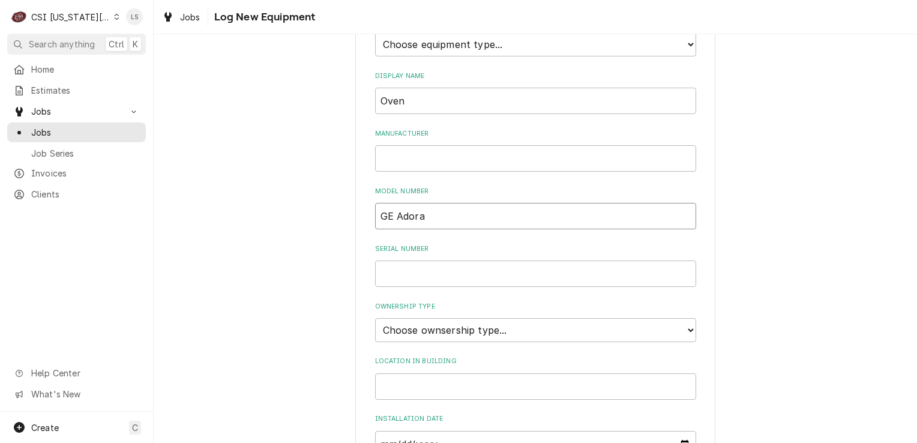
scroll to position [240, 0]
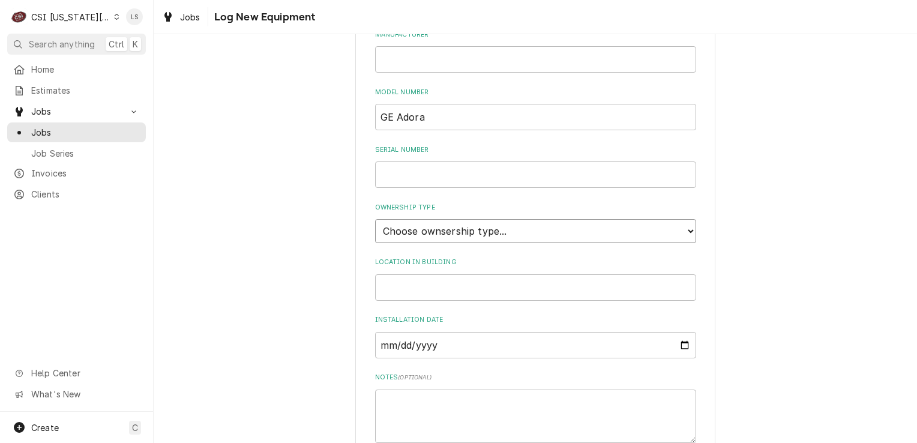
click at [406, 227] on select "Choose ownsership type... Unknown Owned Leased Rented" at bounding box center [535, 231] width 321 height 24
select select "1"
click at [375, 219] on select "Choose ownsership type... Unknown Owned Leased Rented" at bounding box center [535, 231] width 321 height 24
paste textarea "Asset 13021739"
type textarea "x"
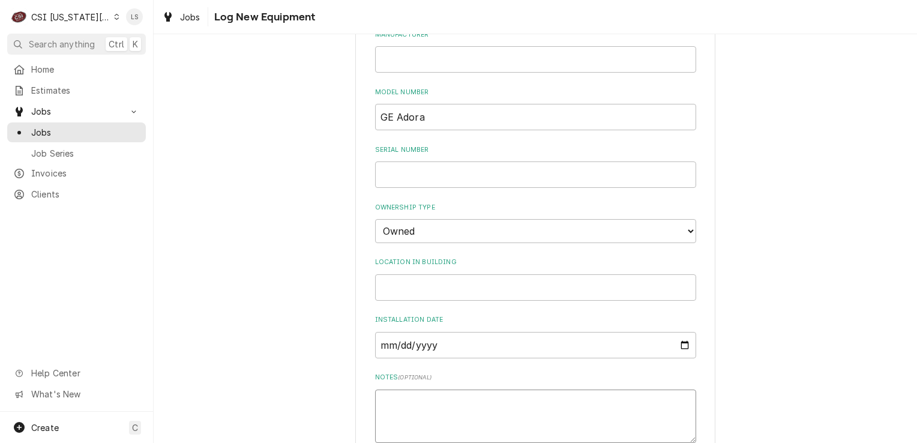
type textarea "Asset 13021739"
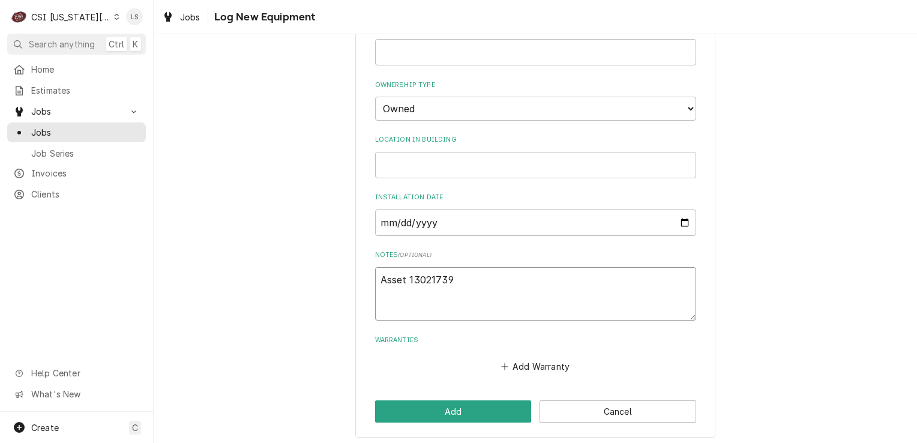
type textarea "x"
type textarea "Asset 13021739"
click at [451, 406] on button "Add" at bounding box center [453, 410] width 157 height 22
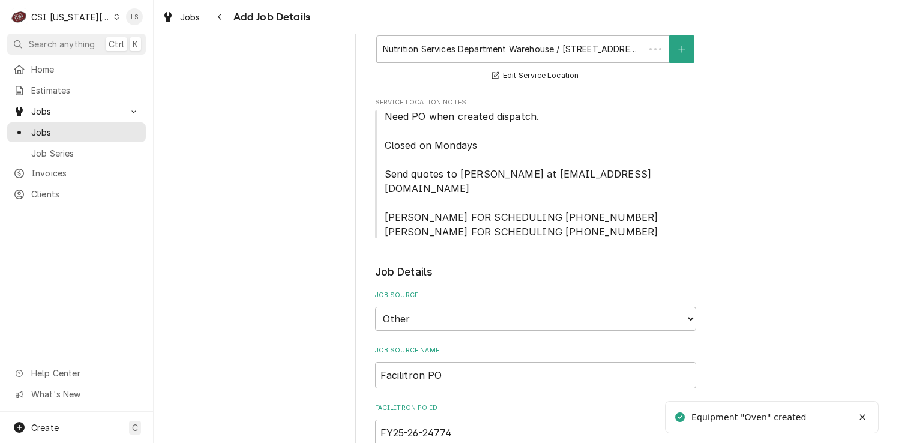
scroll to position [1071, 0]
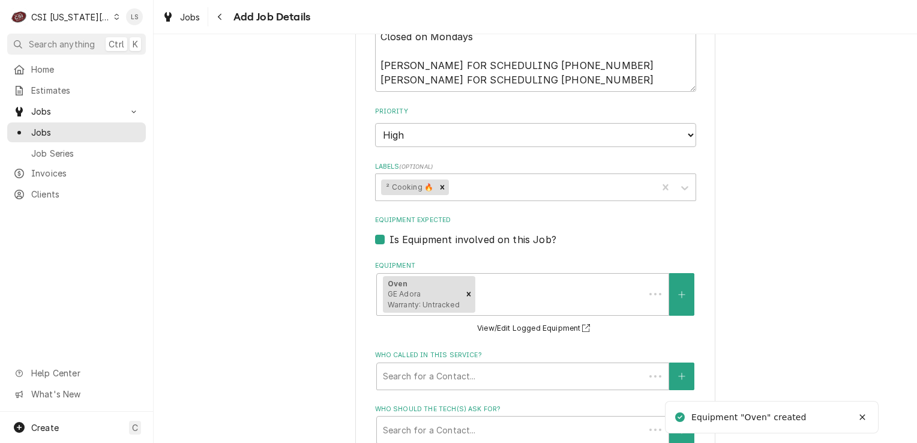
type textarea "x"
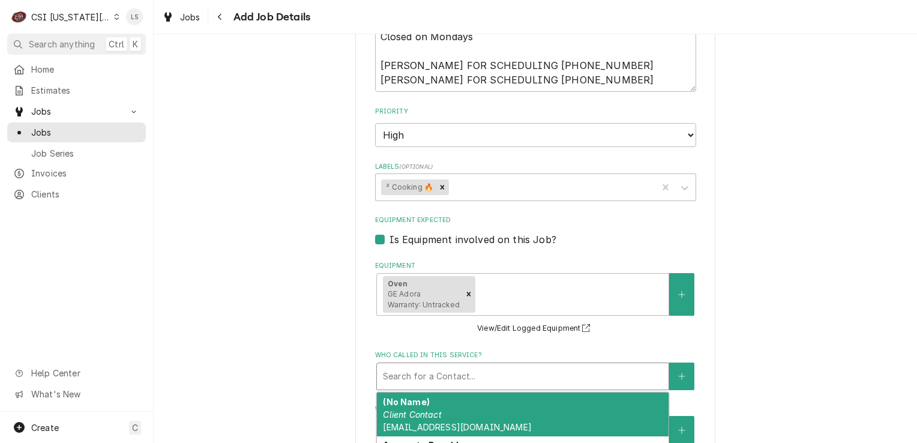
click at [663, 363] on div "Search for a Contact..." at bounding box center [523, 376] width 292 height 26
click at [675, 362] on button "Who called in this service?" at bounding box center [681, 376] width 25 height 28
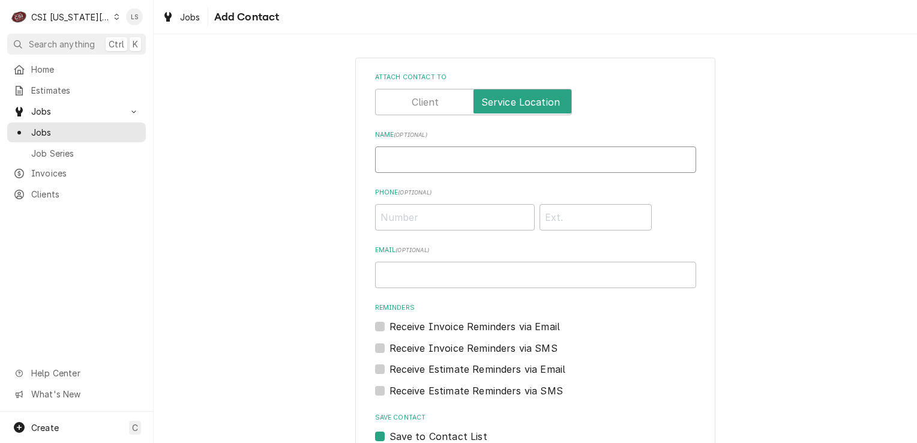
click at [486, 169] on input "Name ( optional )" at bounding box center [535, 159] width 321 height 26
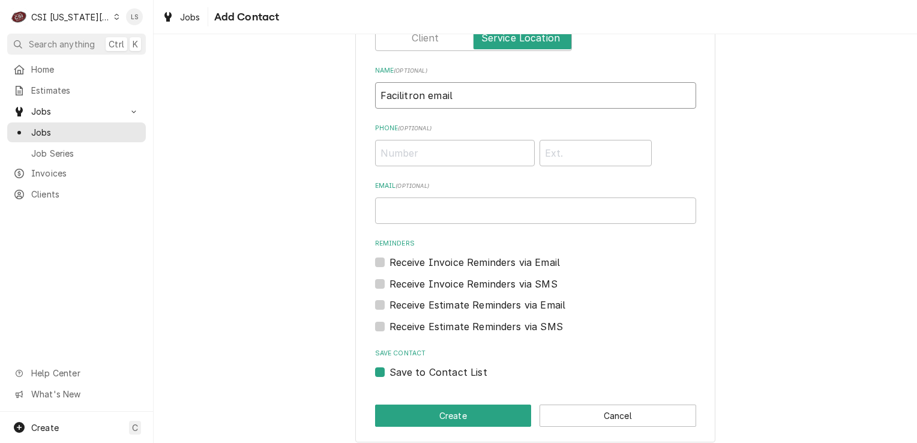
scroll to position [73, 0]
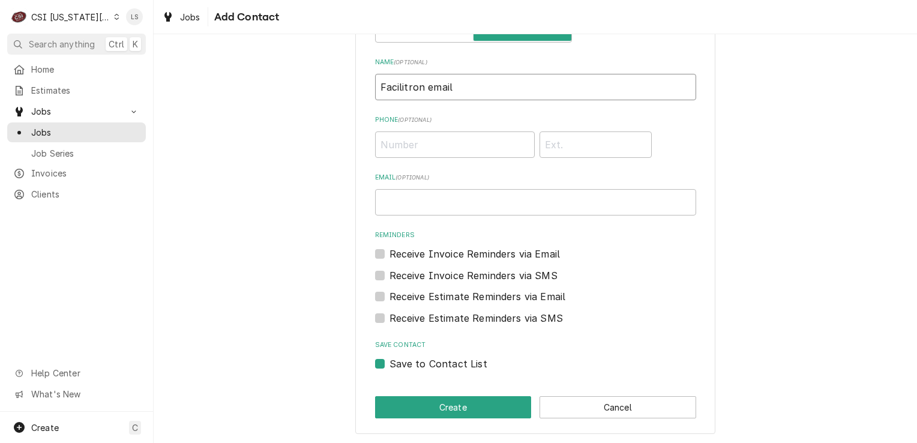
type input "Facilitron email"
click at [389, 365] on label "Save to Contact List" at bounding box center [438, 363] width 98 height 14
click at [389, 365] on input "Save to Contact List" at bounding box center [549, 369] width 321 height 26
checkbox input "false"
click at [398, 402] on button "Create" at bounding box center [453, 407] width 157 height 22
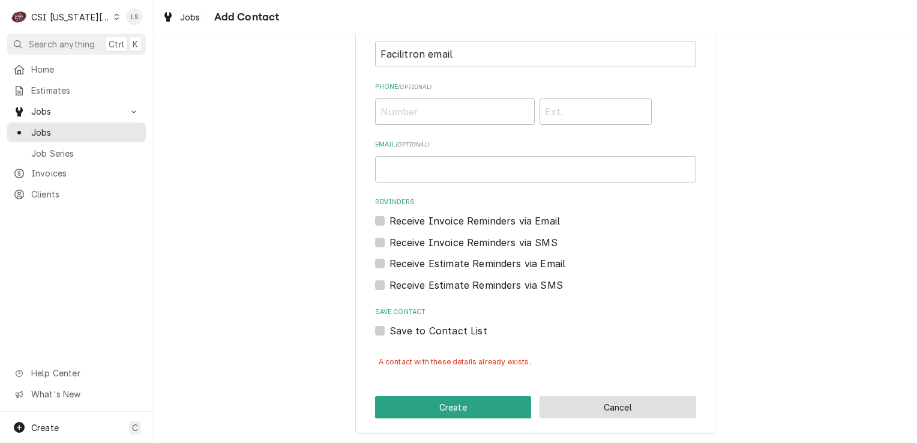
click at [615, 406] on button "Cancel" at bounding box center [618, 407] width 157 height 22
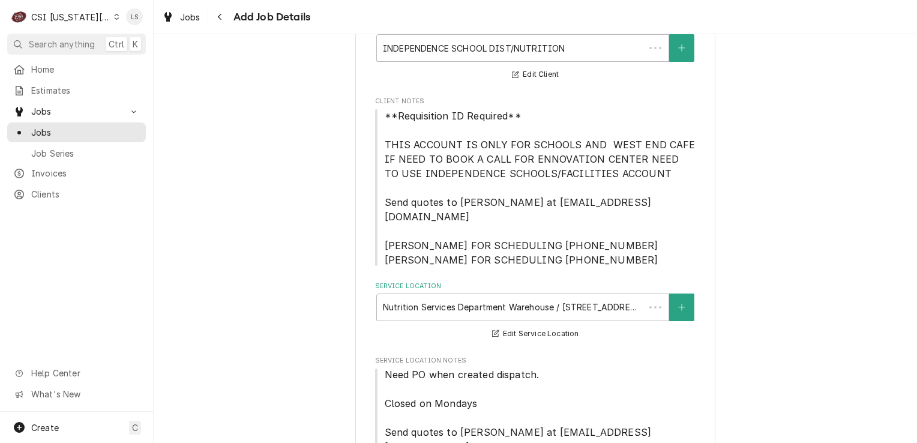
scroll to position [1071, 0]
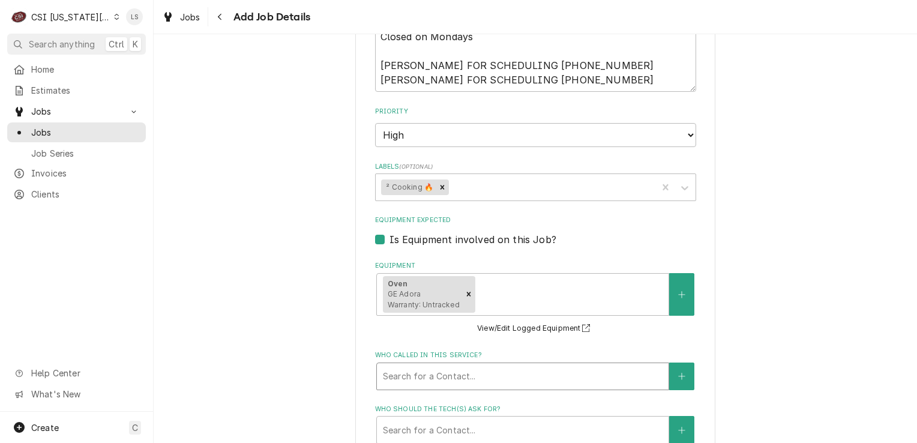
click at [430, 365] on div "Who called in this service?" at bounding box center [523, 376] width 280 height 22
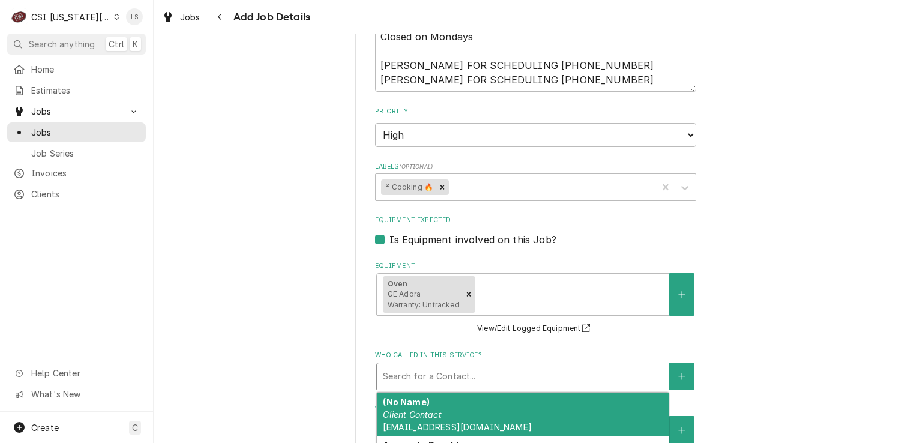
type textarea "x"
type input "f"
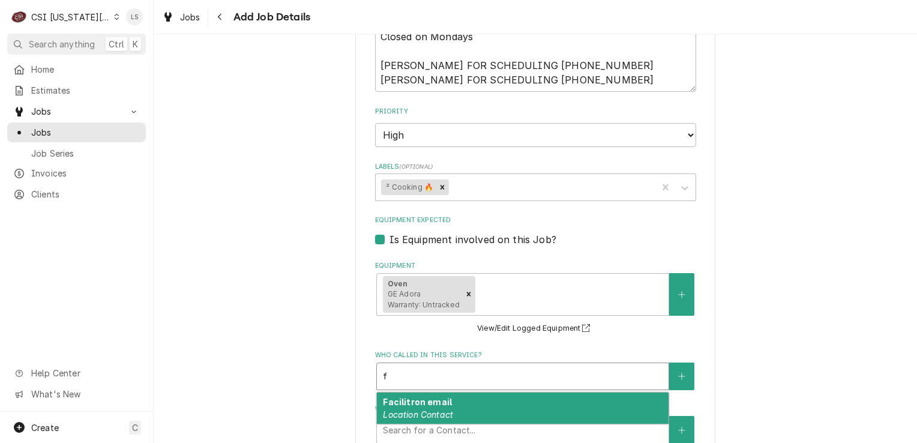
click at [430, 397] on strong "Facilitron email" at bounding box center [417, 402] width 69 height 10
type textarea "x"
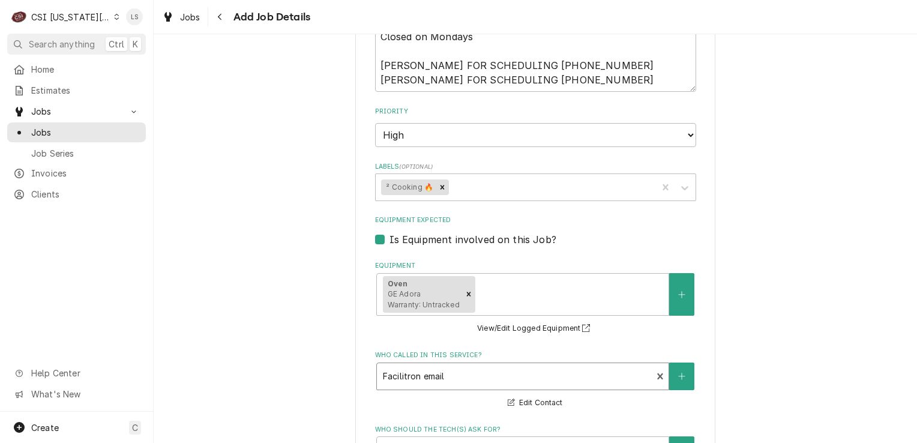
scroll to position [1311, 0]
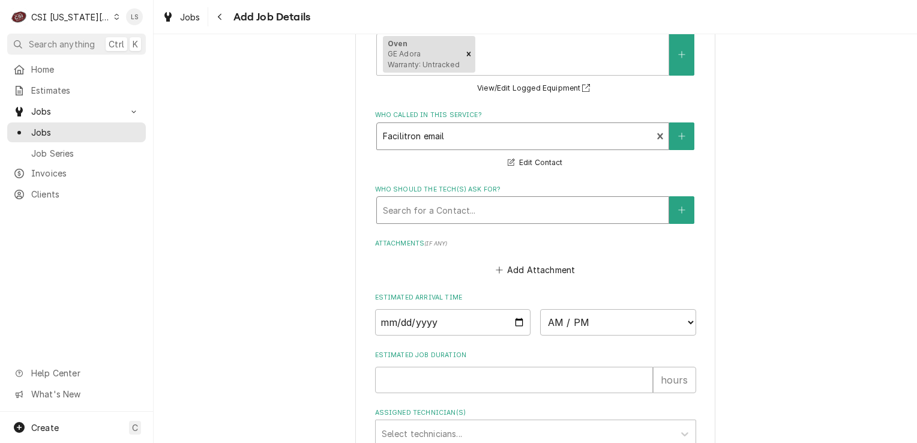
click at [588, 199] on div "Who should the tech(s) ask for?" at bounding box center [523, 210] width 280 height 22
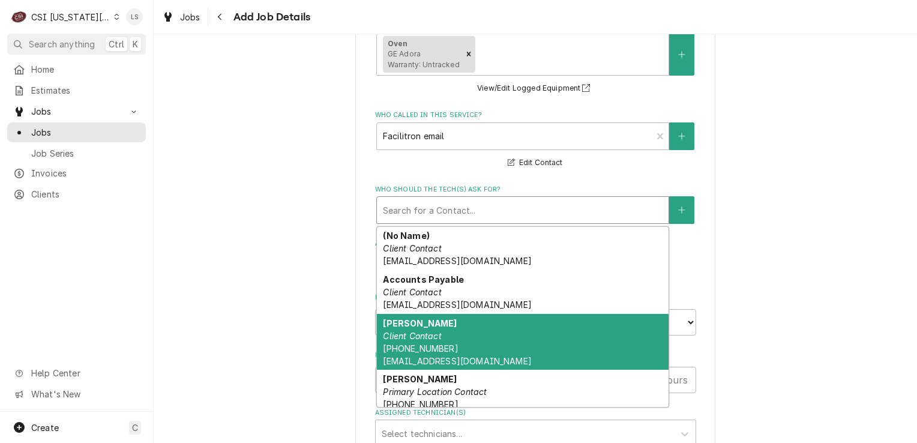
click at [477, 314] on div "Brad Kramer Client Contact (816) 352-6239 brad_kramer@isdschools.org" at bounding box center [523, 342] width 292 height 56
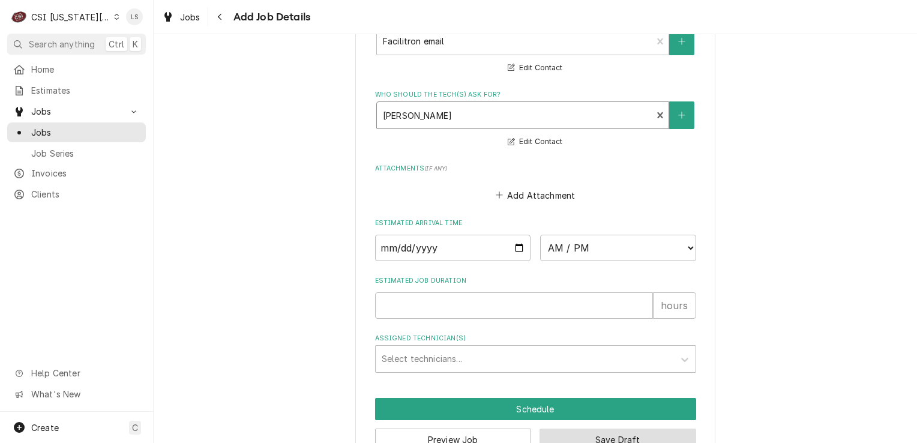
click at [600, 429] on button "Save Draft" at bounding box center [618, 440] width 157 height 22
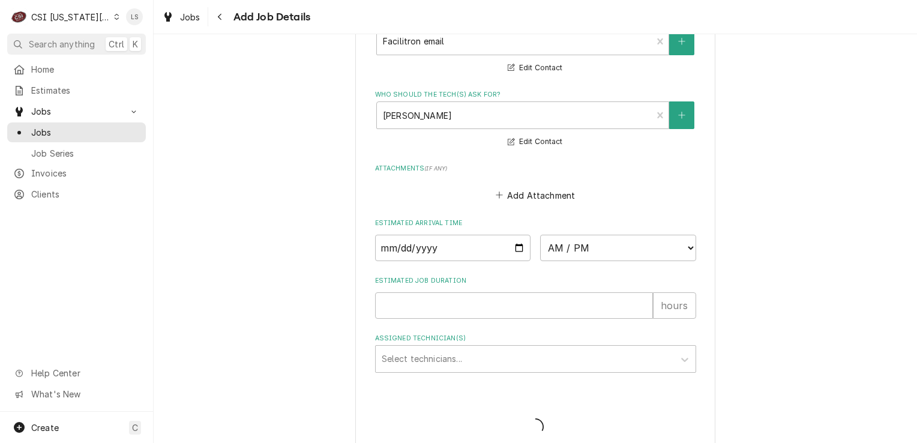
scroll to position [1395, 0]
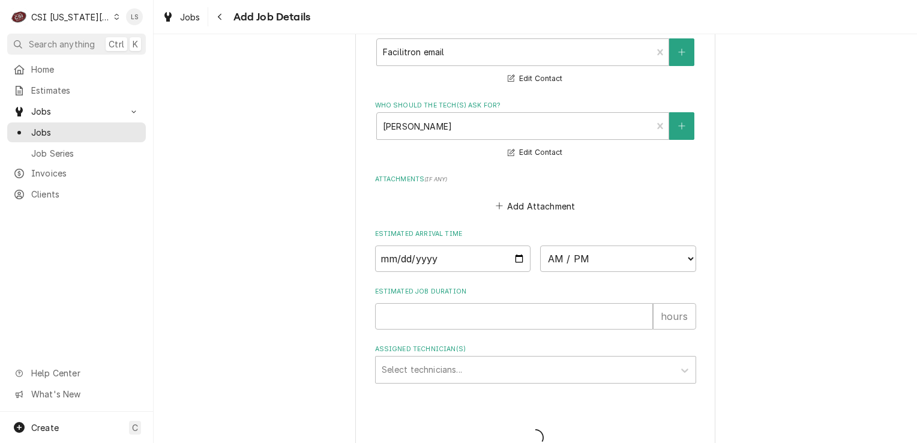
type textarea "x"
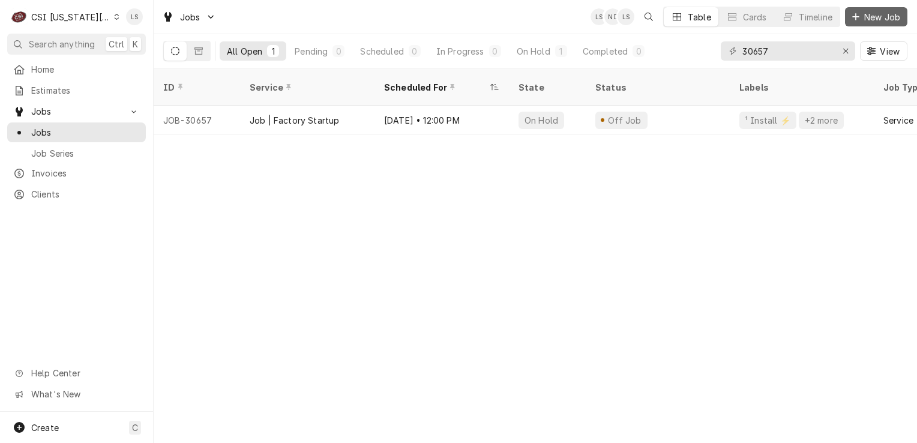
click at [861, 7] on button "New Job" at bounding box center [876, 16] width 62 height 19
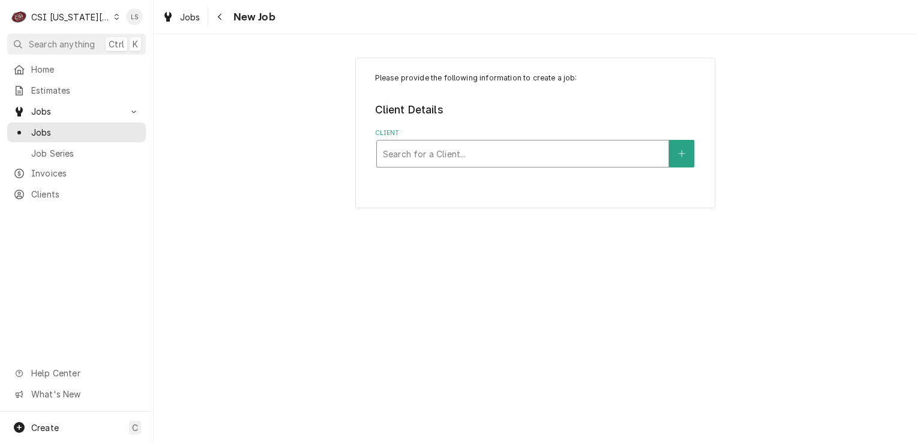
click at [404, 160] on div "Client" at bounding box center [523, 154] width 280 height 22
type input "indep school dis"
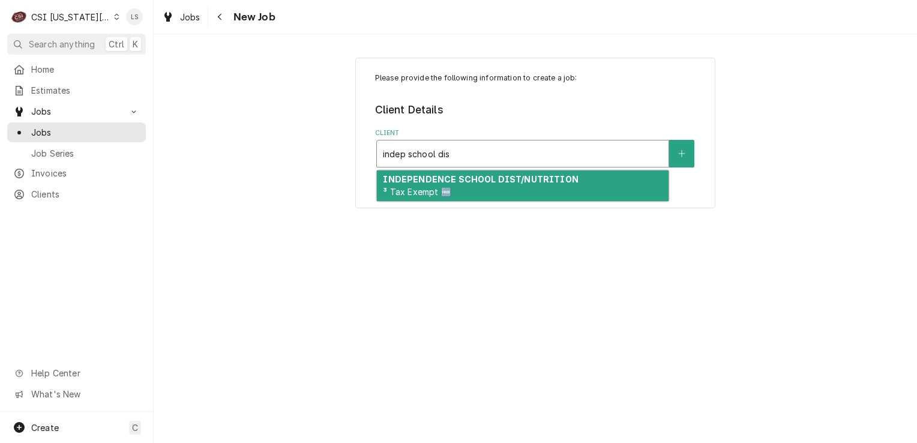
click at [427, 187] on span "³ Tax Exempt 🆓" at bounding box center [417, 192] width 68 height 10
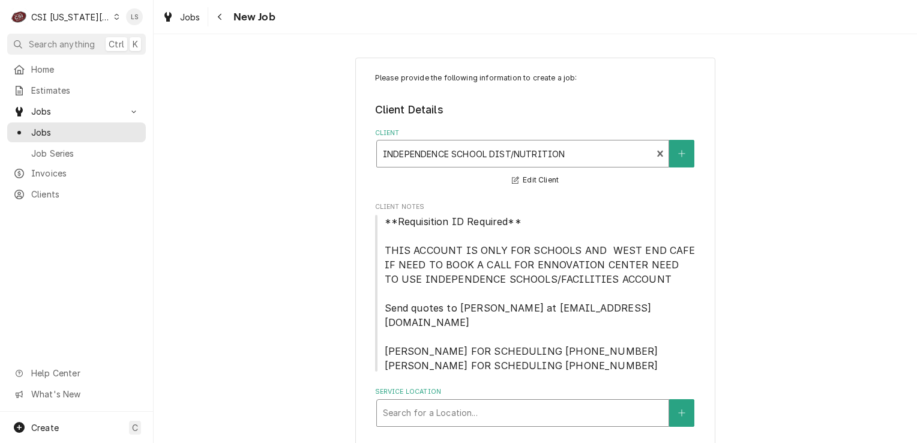
click at [456, 402] on div "Service Location" at bounding box center [523, 413] width 280 height 22
type input "cass"
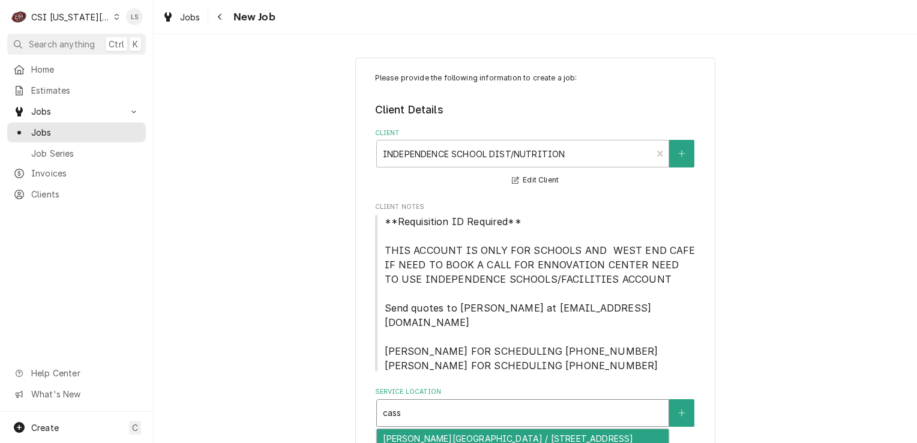
click at [453, 432] on div "Cassell Park Elementary School / 10401 E 31St St, Independence, MO 64052" at bounding box center [523, 438] width 292 height 19
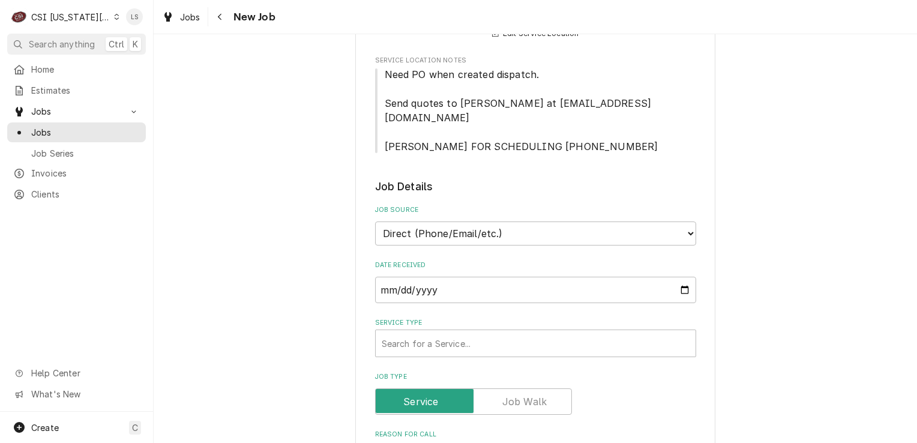
scroll to position [420, 0]
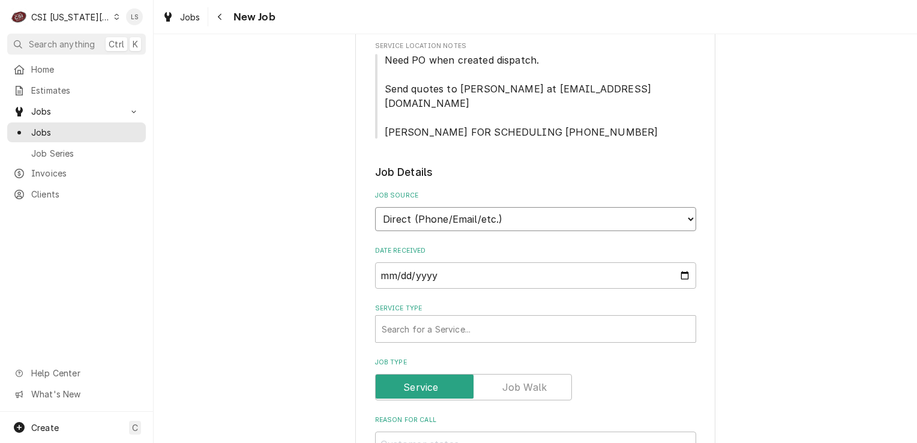
click at [415, 207] on select "Direct (Phone/Email/etc.) Service Channel Corrigo Ecotrak Other" at bounding box center [535, 219] width 321 height 24
select select "100"
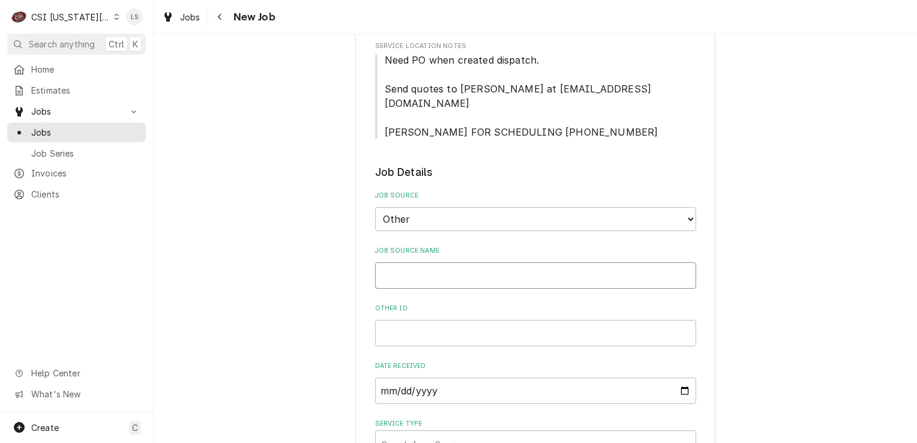
click at [386, 262] on input "Job Source Name" at bounding box center [535, 275] width 321 height 26
type textarea "x"
type input "F"
type textarea "x"
type input "Fa"
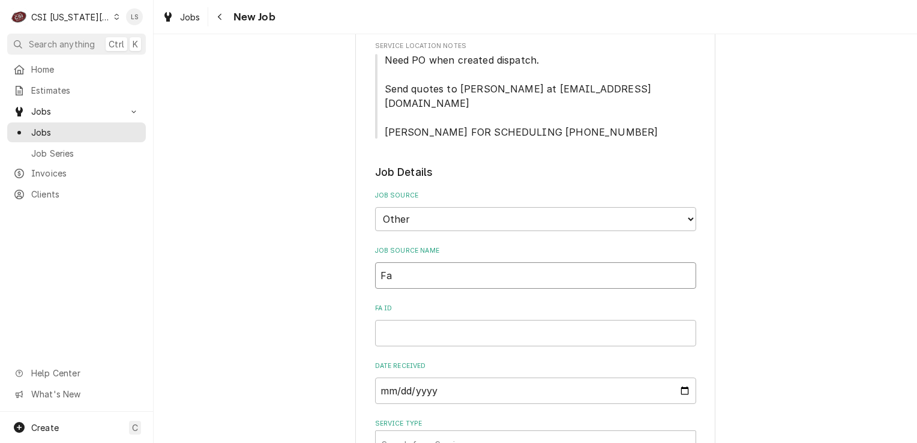
type textarea "x"
type input "Fac"
type textarea "x"
type input "Faci"
type textarea "x"
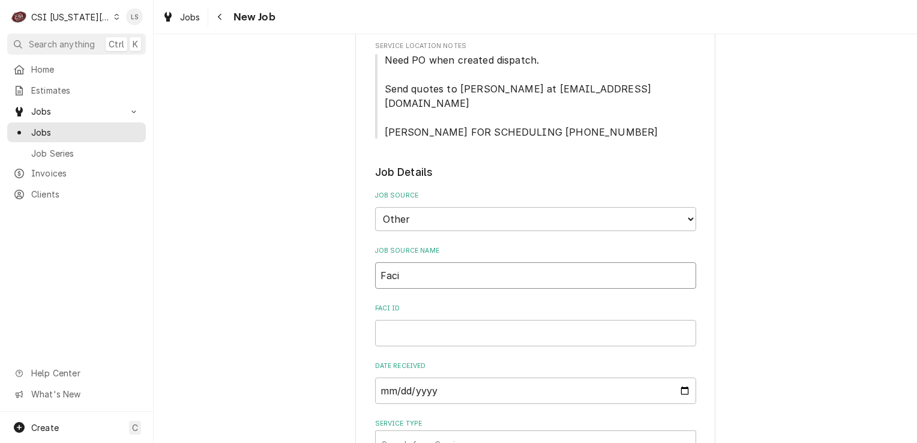
type input "Facil"
type textarea "x"
type input "Facili"
type textarea "x"
type input "Facilit"
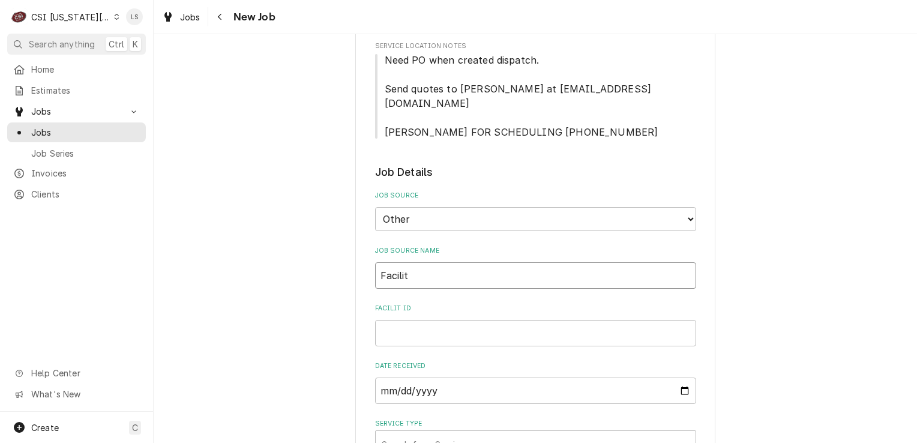
type textarea "x"
type input "Facilitr"
type textarea "x"
type input "Facilitro"
type textarea "x"
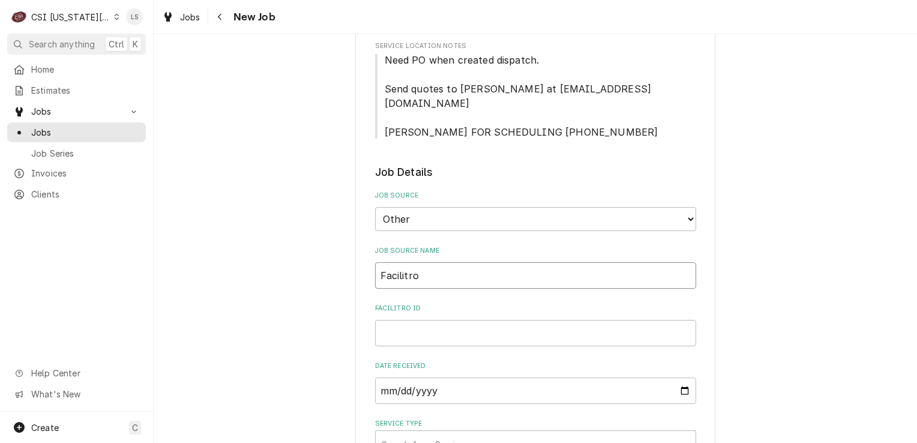
type input "Facilitron"
type textarea "x"
type input "Facilitron"
type textarea "x"
type input "Facilitron P"
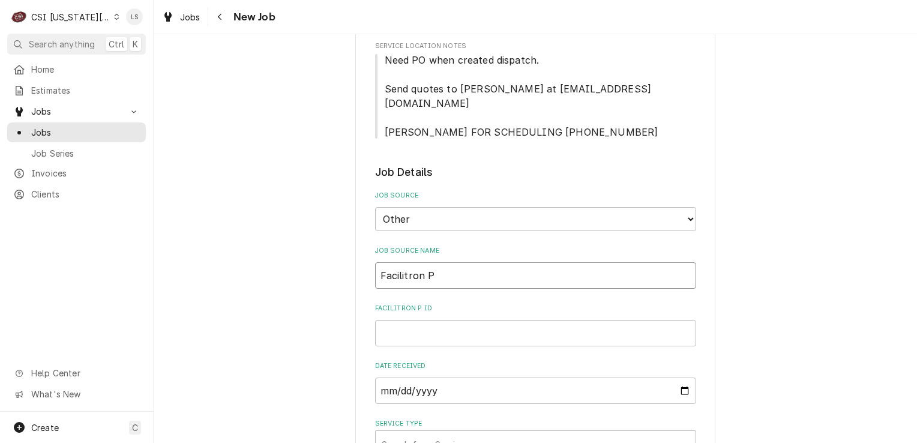
type textarea "x"
type input "Facilitron PO"
type textarea "x"
type input "Facilitron PO"
drag, startPoint x: 408, startPoint y: 277, endPoint x: 411, endPoint y: 284, distance: 7.0
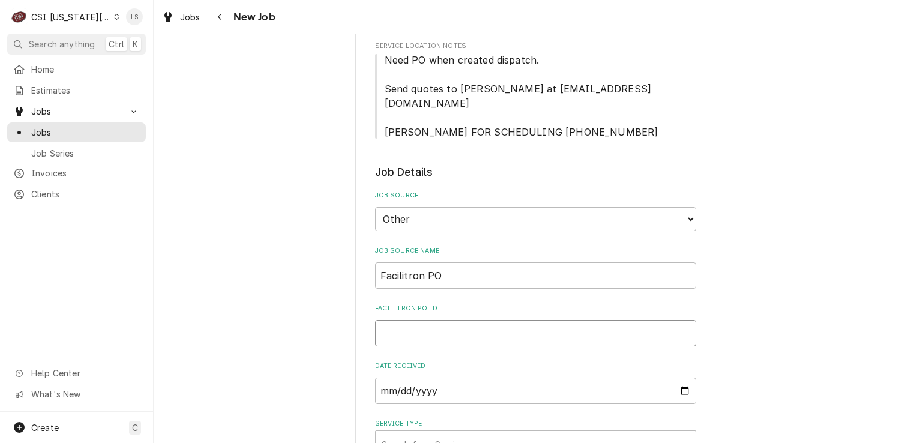
drag, startPoint x: 411, startPoint y: 284, endPoint x: 413, endPoint y: 292, distance: 8.7
paste input "FY25-26-24732"
type textarea "x"
type input "FY25-26-24732"
type textarea "x"
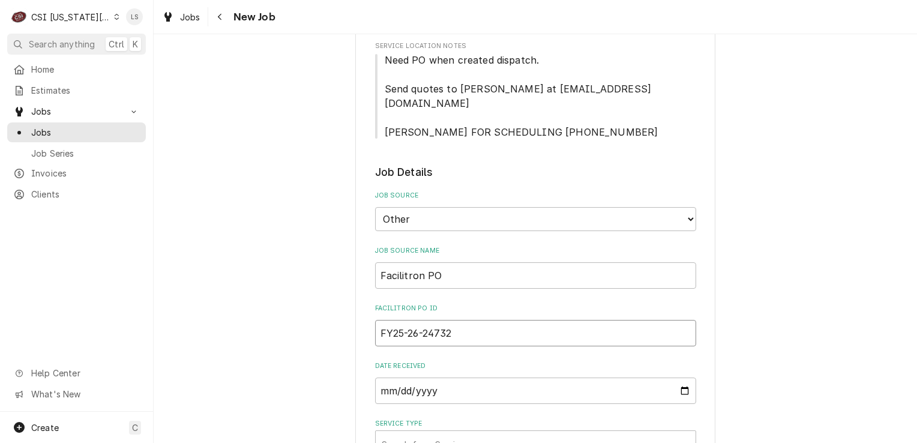
scroll to position [360, 0]
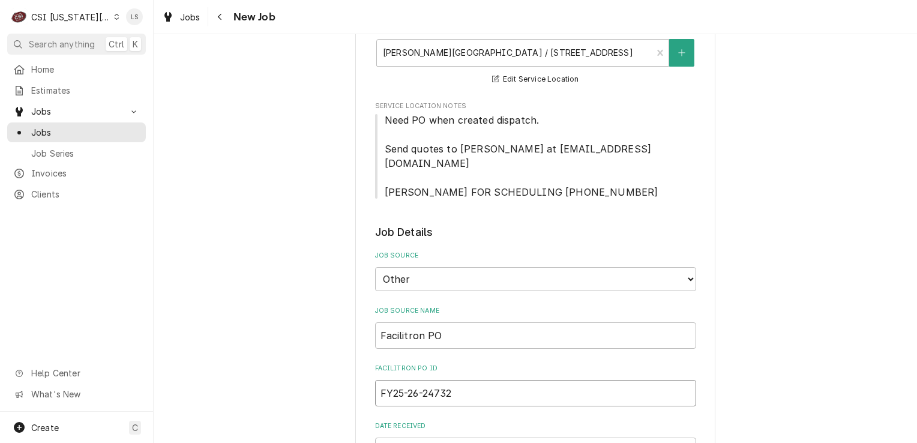
type input "FY25-26-24732"
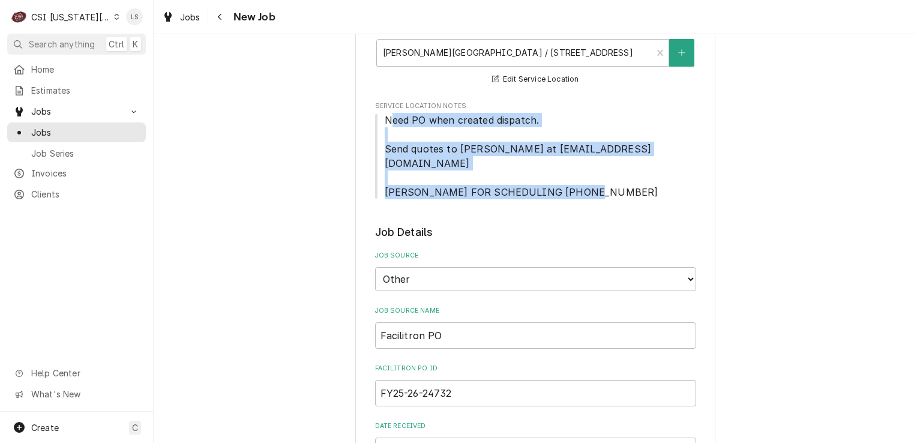
drag, startPoint x: 610, startPoint y: 161, endPoint x: 385, endPoint y: 111, distance: 230.6
click at [385, 113] on span "Need PO when created dispatch. Send quotes to Brad Kramer at brad_kramer@isdsch…" at bounding box center [535, 156] width 321 height 86
click at [613, 162] on span "Need PO when created dispatch. Send quotes to Brad Kramer at brad_kramer@isdsch…" at bounding box center [535, 156] width 321 height 86
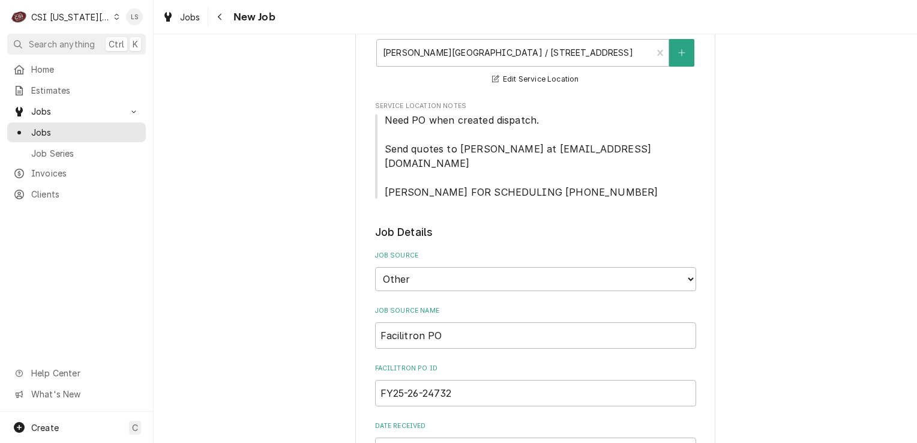
click at [601, 162] on span "Need PO when created dispatch. Send quotes to Brad Kramer at brad_kramer@isdsch…" at bounding box center [522, 156] width 274 height 84
drag, startPoint x: 611, startPoint y: 163, endPoint x: 364, endPoint y: 162, distance: 246.7
copy span "BRAD KRAMER FOR SCHEDULING 816-352-6239"
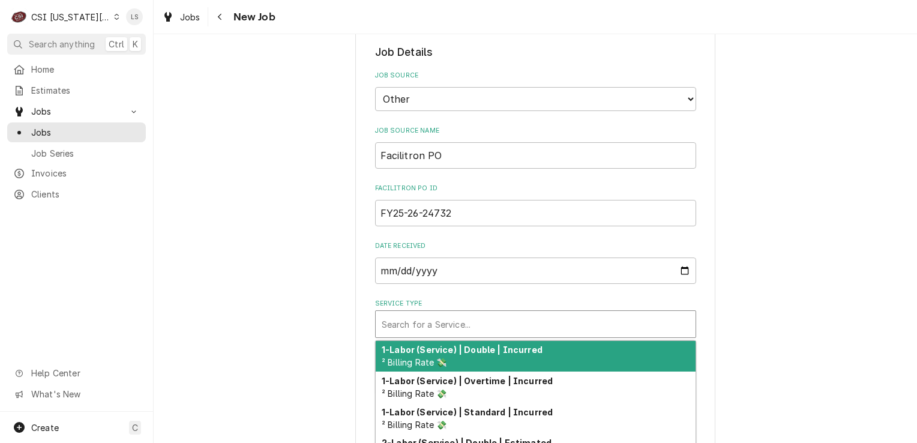
click at [420, 313] on div "Service Type" at bounding box center [536, 324] width 308 height 22
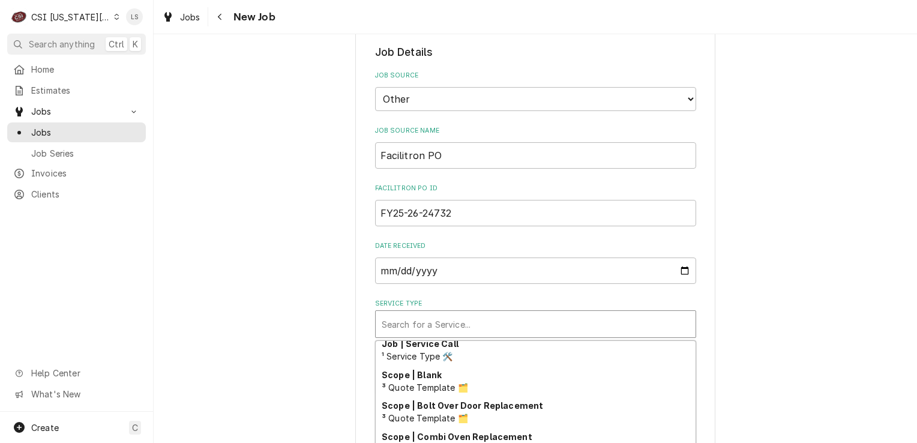
scroll to position [787, 0]
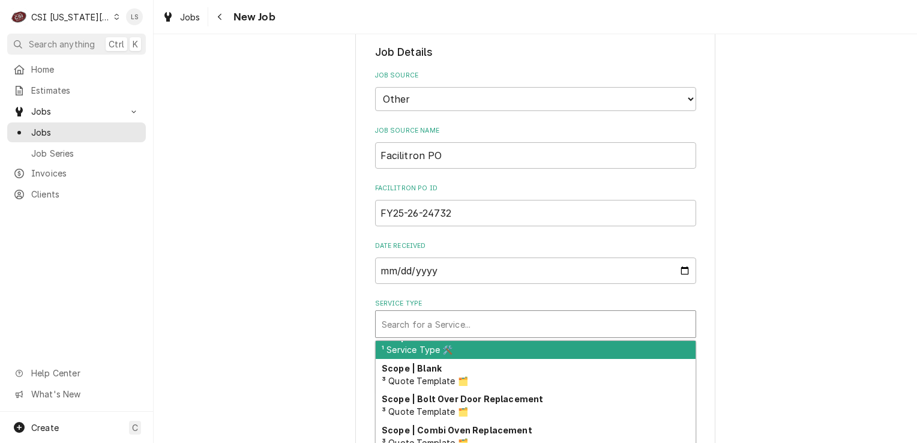
click at [417, 344] on span "¹ Service Type 🛠️" at bounding box center [417, 349] width 71 height 10
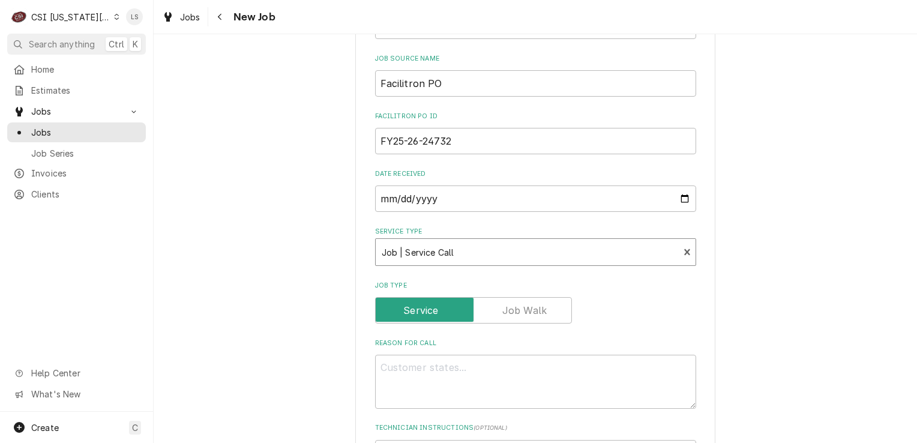
scroll to position [720, 0]
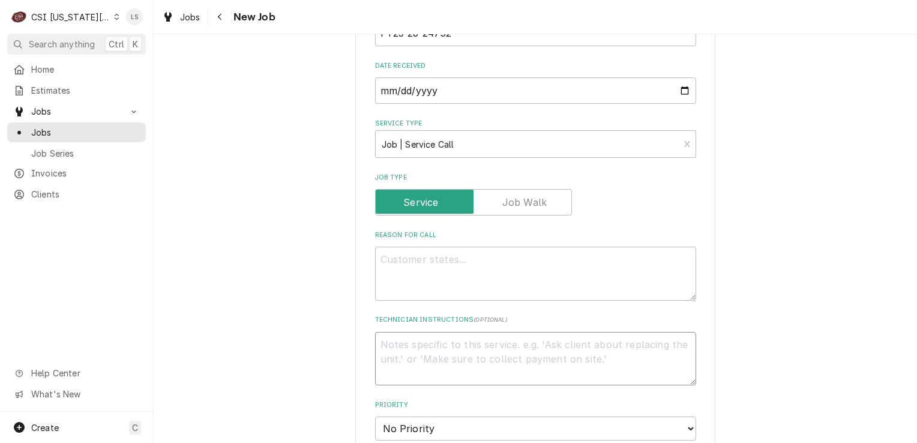
paste textarea "BRAD KRAMER FOR SCHEDULING 816-352-6239"
type textarea "x"
type textarea "BRAD KRAMER FOR SCHEDULING 816-352-6239"
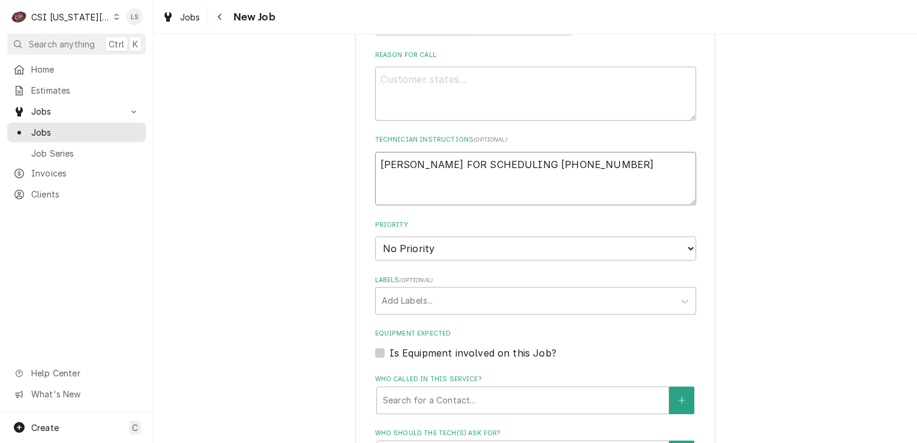
type textarea "x"
type textarea "BRAD KRAMER FOR SCHEDULING 816-352-6239"
click at [411, 236] on select "No Priority Urgent High Medium Low" at bounding box center [535, 248] width 321 height 24
select select "2"
click at [375, 236] on select "No Priority Urgent High Medium Low" at bounding box center [535, 248] width 321 height 24
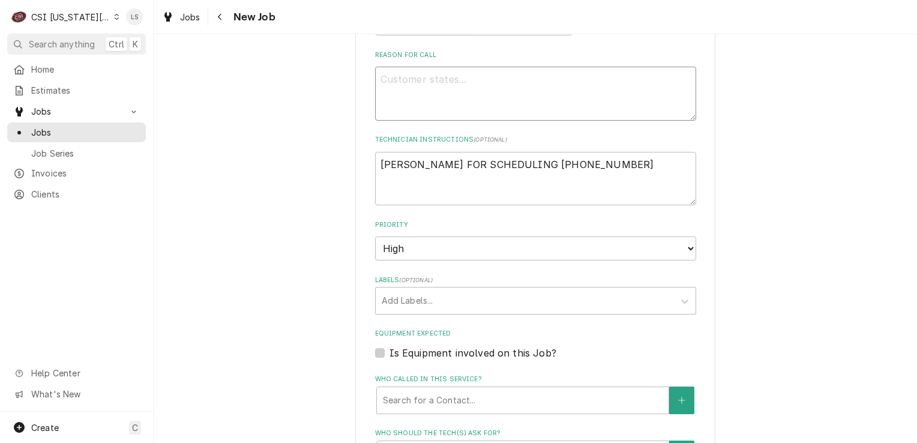
paste textarea "conector of the food warner need to be replaced"
type textarea "x"
type textarea "conector of the food warner need to be replaced"
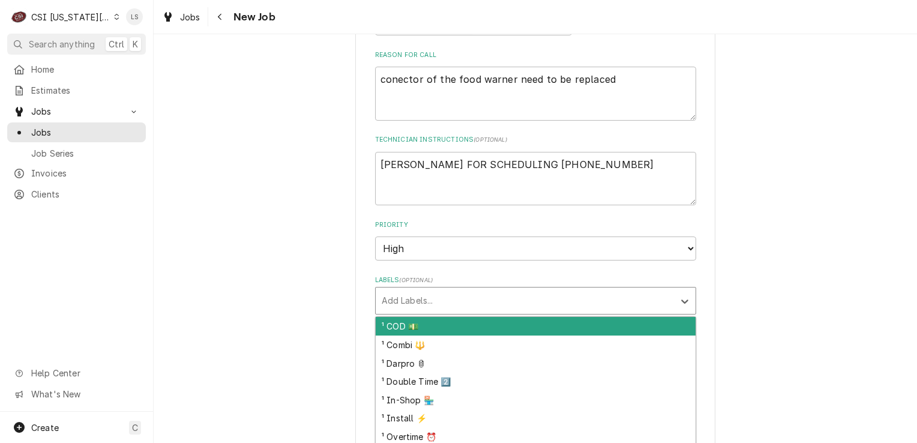
type textarea "x"
click at [407, 290] on div "Labels" at bounding box center [525, 301] width 286 height 22
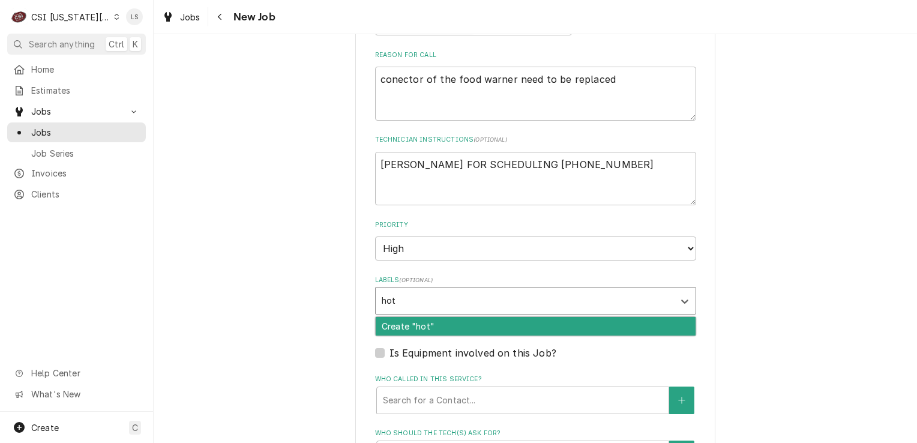
type input "ho"
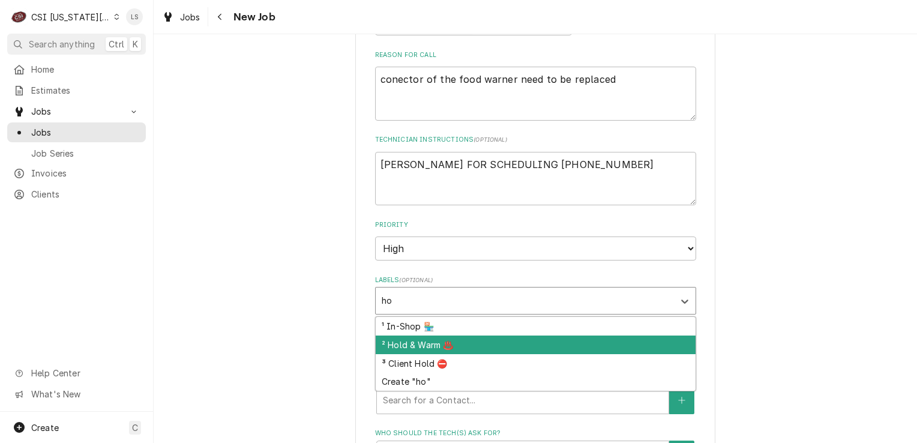
click at [420, 335] on div "² Hold & Warm ♨️" at bounding box center [536, 344] width 320 height 19
type textarea "x"
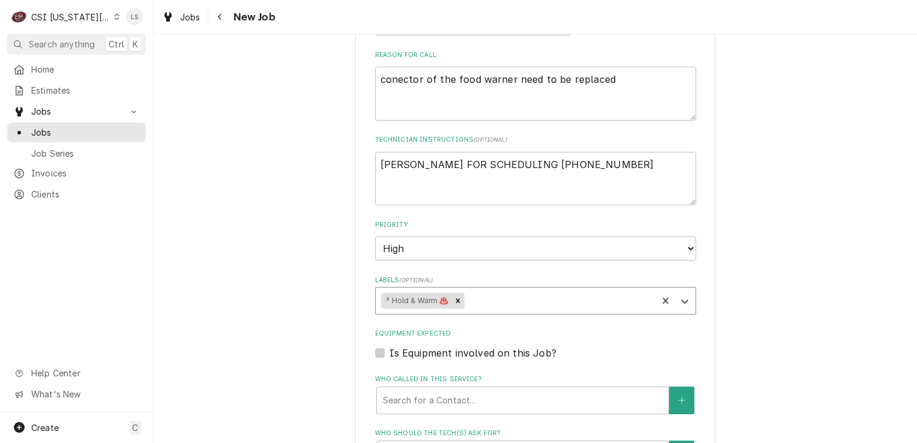
type textarea "x"
click at [389, 346] on label "Is Equipment involved on this Job?" at bounding box center [472, 353] width 167 height 14
click at [389, 346] on input "Equipment Expected" at bounding box center [549, 359] width 321 height 26
checkbox input "true"
click at [420, 389] on div "Equipment" at bounding box center [523, 400] width 280 height 22
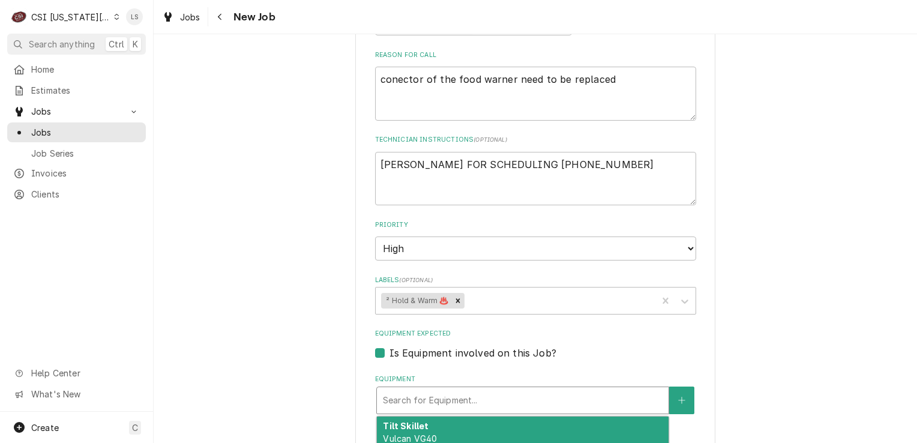
type textarea "x"
type input "f"
type textarea "x"
type input "fo"
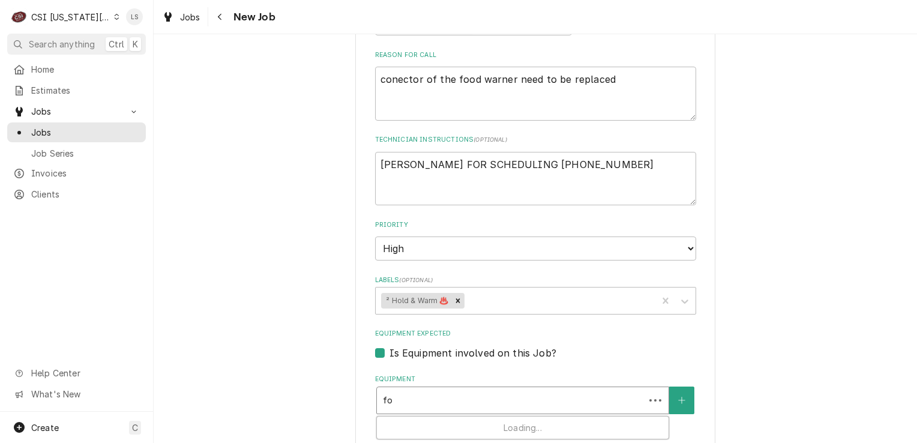
type textarea "x"
type input "foor"
type textarea "x"
type input "foo"
type textarea "x"
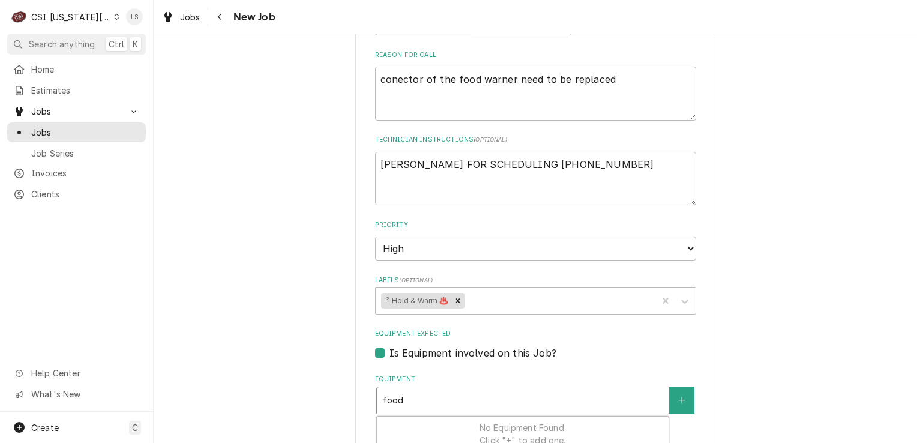
scroll to position [1080, 0]
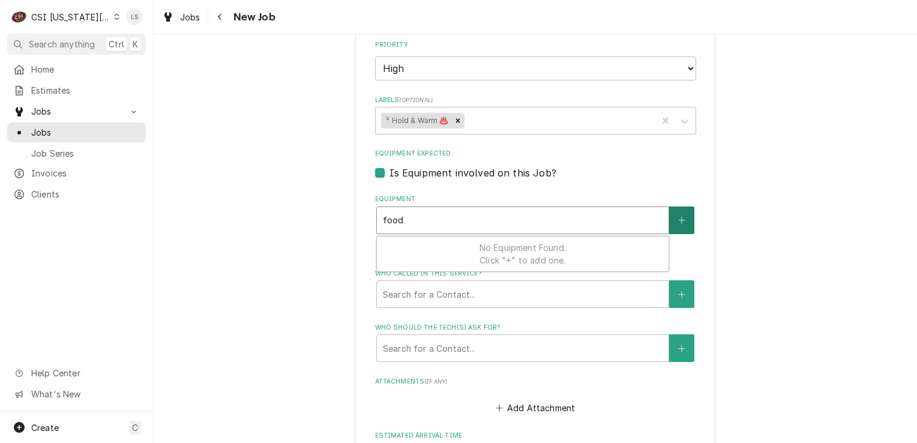
type input "food"
click at [669, 206] on button "Equipment" at bounding box center [681, 220] width 25 height 28
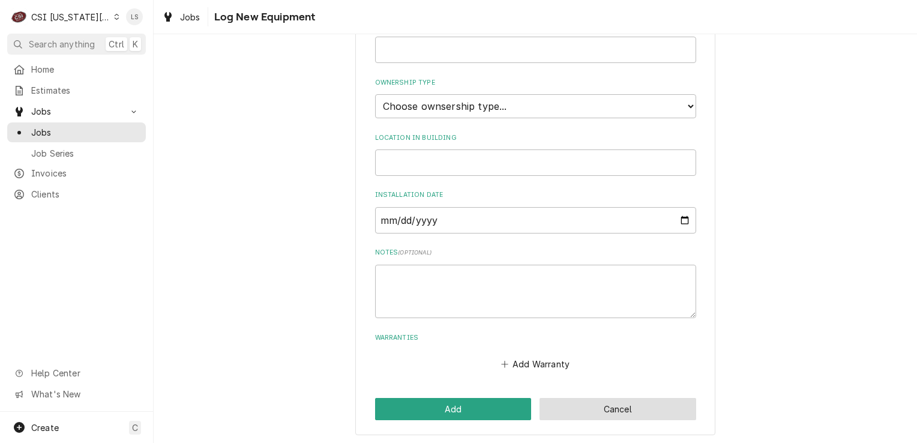
click at [607, 402] on button "Cancel" at bounding box center [618, 409] width 157 height 22
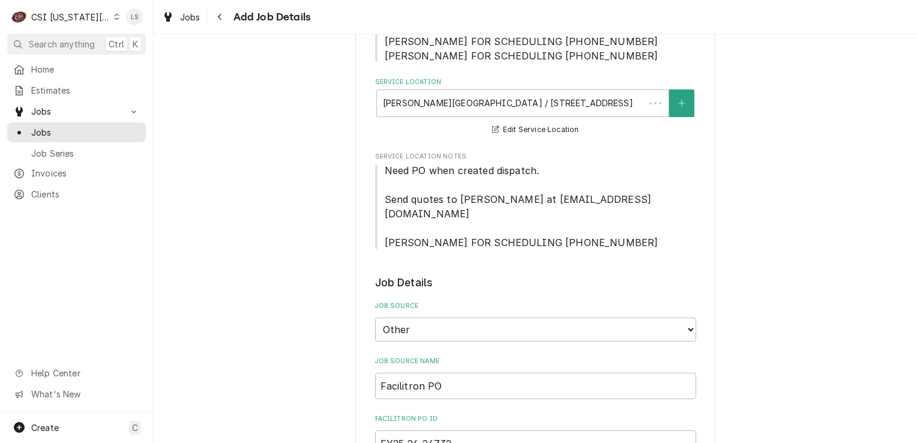
scroll to position [1080, 0]
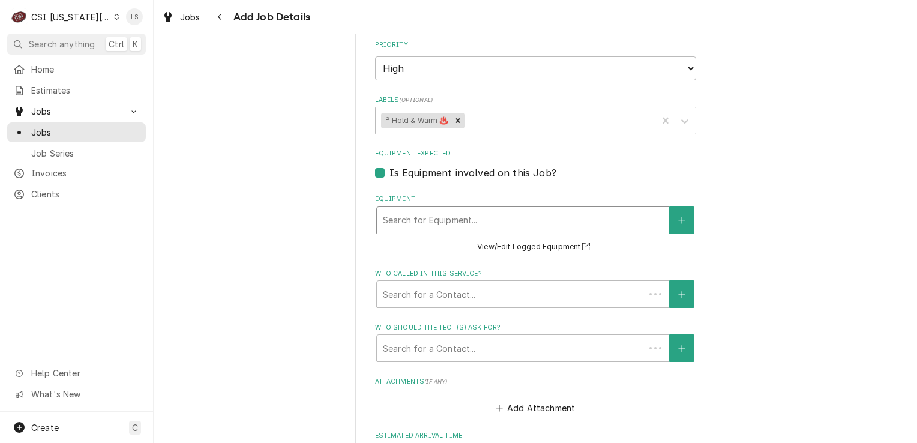
click at [417, 209] on div "Equipment" at bounding box center [523, 220] width 280 height 22
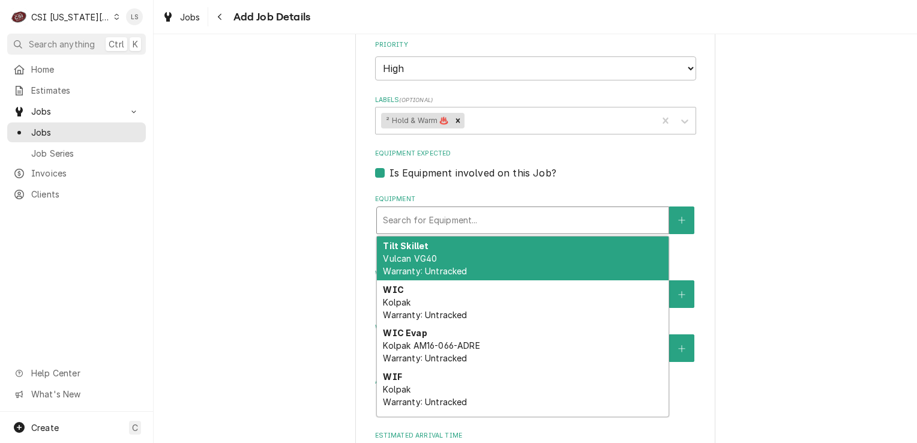
type textarea "x"
type input "w"
type textarea "x"
type input "wa"
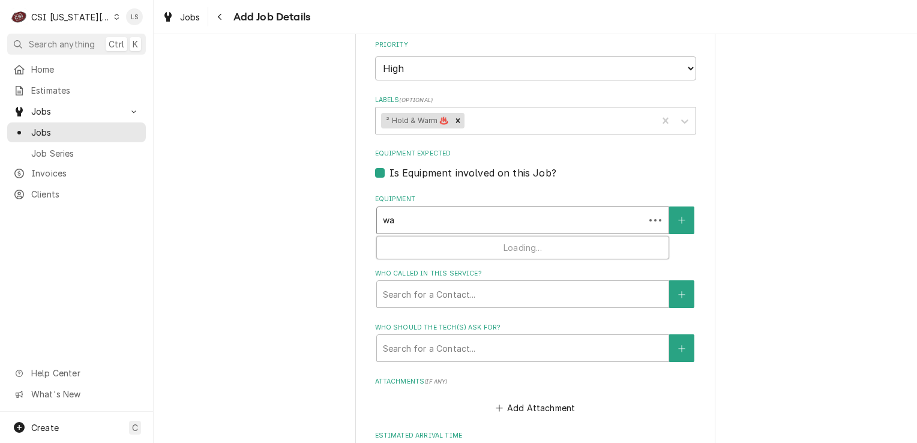
type textarea "x"
type input "war"
type textarea "x"
type input "warm"
click at [679, 216] on icon "Create New Equipment" at bounding box center [681, 220] width 7 height 8
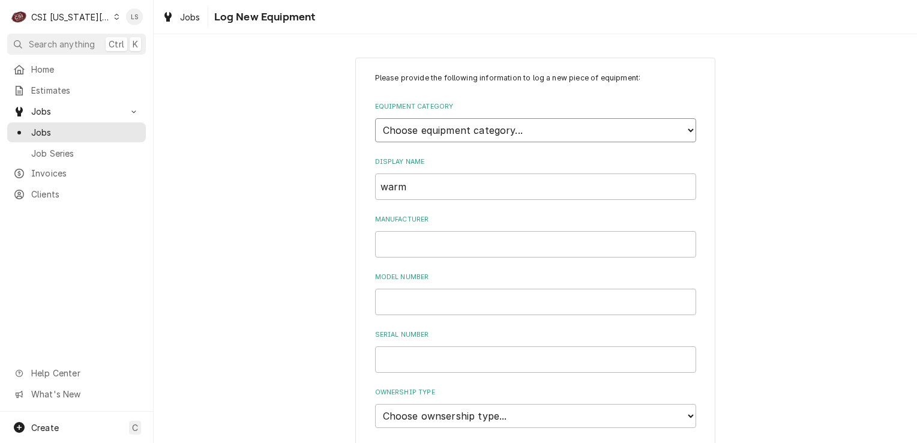
click at [403, 136] on select "Choose equipment category... Cooking Equipment Fryers Ice Machines Ovens and Ra…" at bounding box center [535, 130] width 321 height 24
select select "7"
click at [375, 118] on select "Choose equipment category... Cooking Equipment Fryers Ice Machines Ovens and Ra…" at bounding box center [535, 130] width 321 height 24
click at [421, 247] on input "warm" at bounding box center [535, 242] width 321 height 26
type input "w"
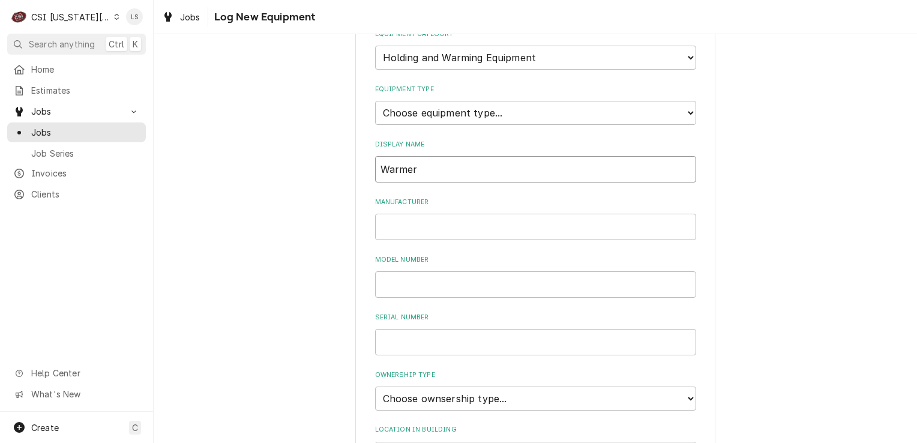
scroll to position [240, 0]
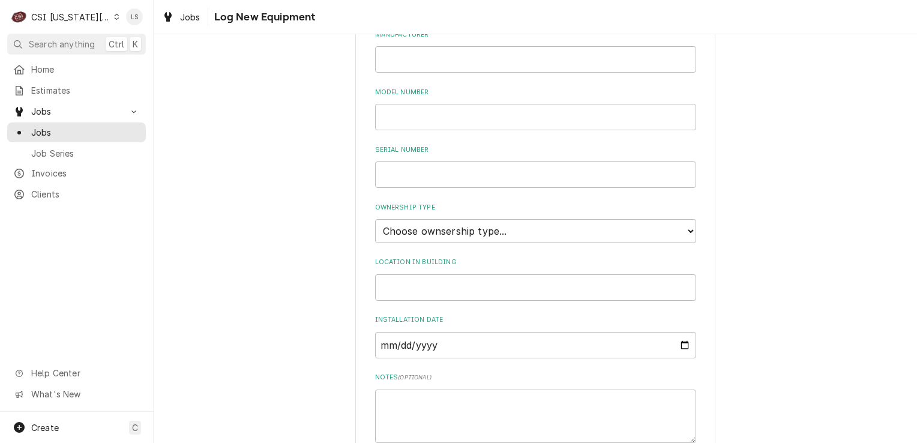
type input "Warmer"
click at [411, 233] on select "Choose ownsership type... Unknown Owned Leased Rented" at bounding box center [535, 231] width 321 height 24
select select "1"
click at [375, 219] on select "Choose ownsership type... Unknown Owned Leased Rented" at bounding box center [535, 231] width 321 height 24
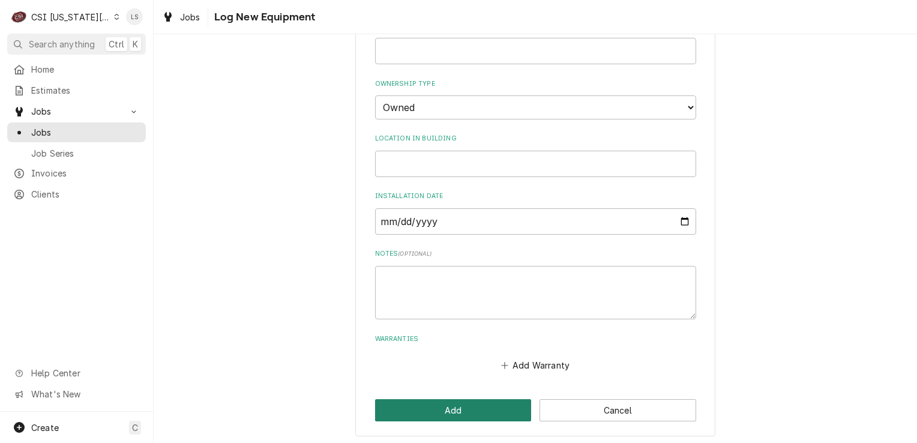
click at [481, 405] on button "Add" at bounding box center [453, 410] width 157 height 22
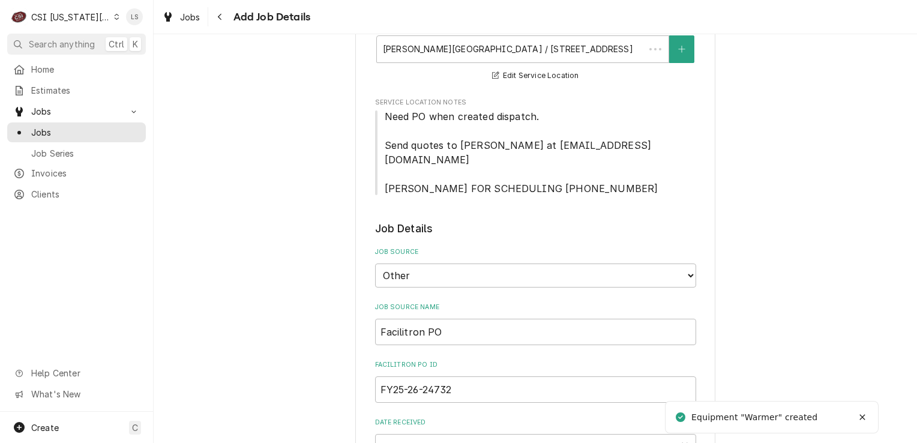
scroll to position [1080, 0]
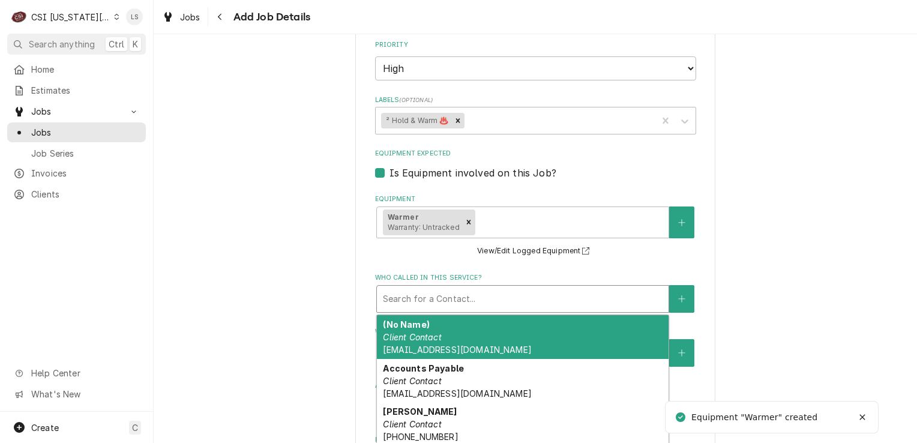
click at [417, 288] on div "Who called in this service?" at bounding box center [523, 299] width 280 height 22
type textarea "x"
type input "f"
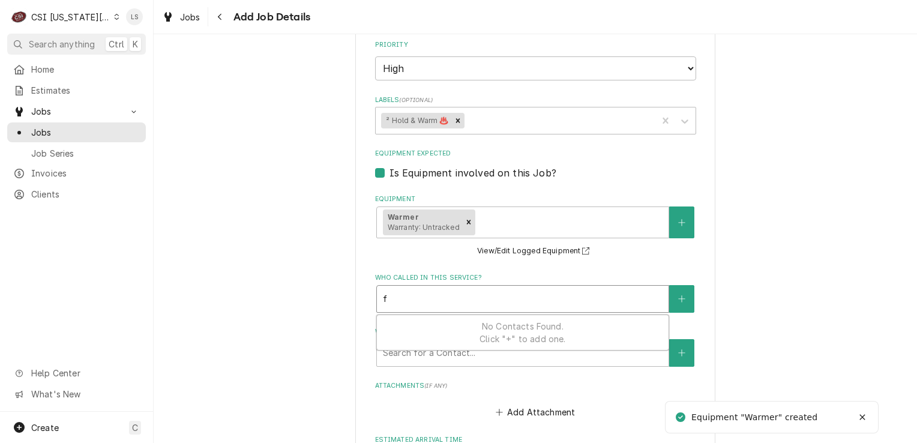
type textarea "x"
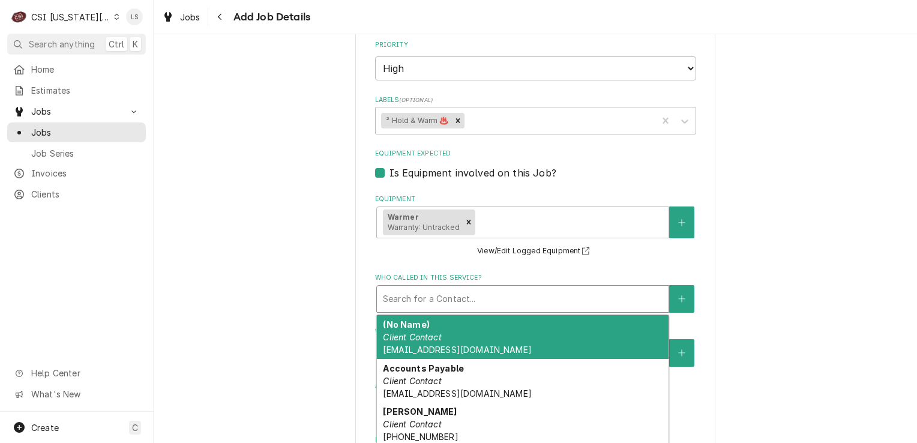
type textarea "x"
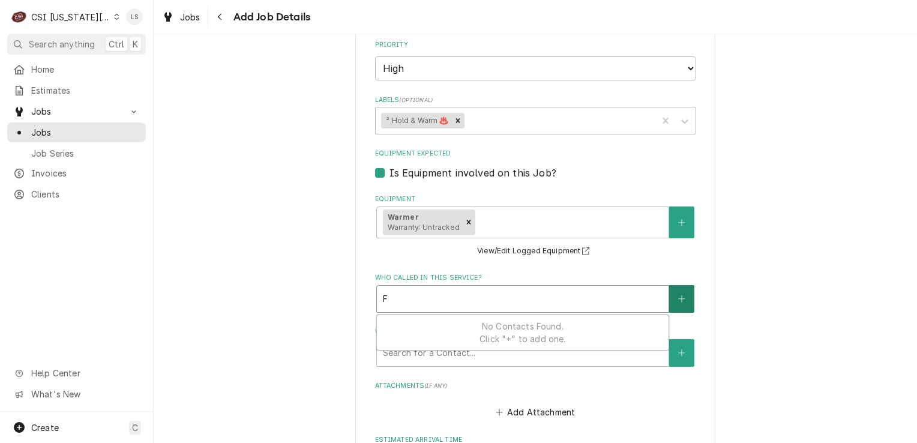
type input "F"
click at [669, 285] on button "Who called in this service?" at bounding box center [681, 299] width 25 height 28
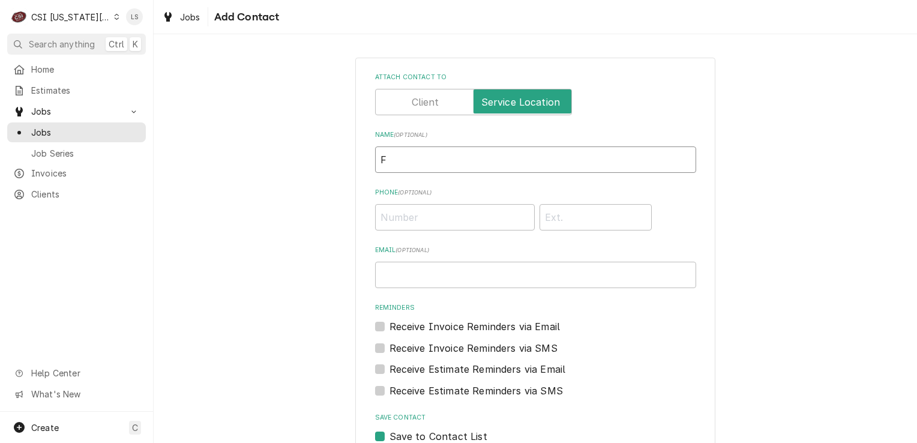
click at [429, 160] on input "F" at bounding box center [535, 159] width 321 height 26
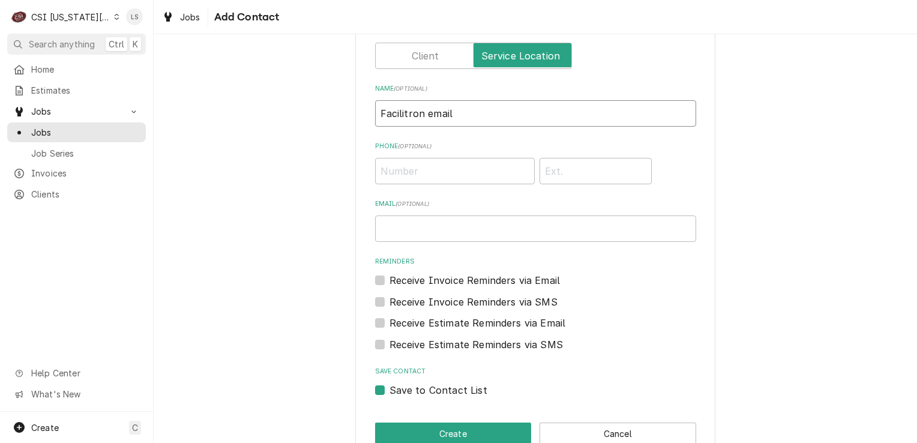
scroll to position [73, 0]
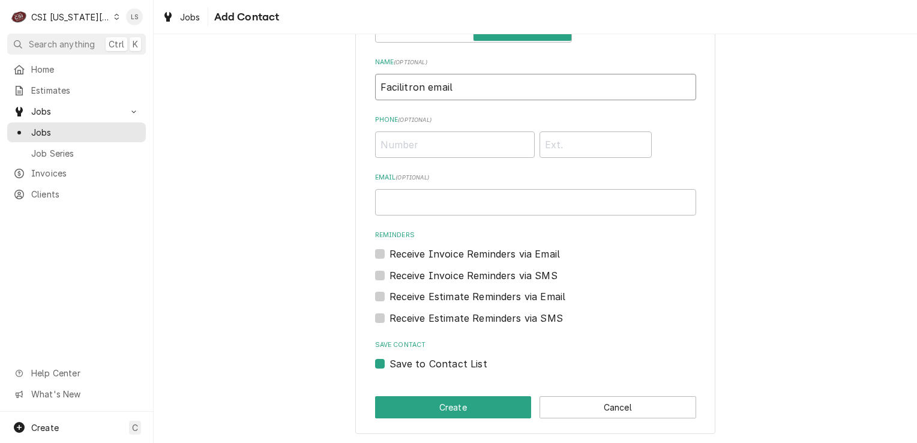
type input "Facilitron email"
click at [389, 362] on label "Save to Contact List" at bounding box center [438, 363] width 98 height 14
click at [389, 362] on input "Save to Contact List" at bounding box center [549, 369] width 321 height 26
checkbox input "false"
click at [391, 413] on button "Create" at bounding box center [453, 407] width 157 height 22
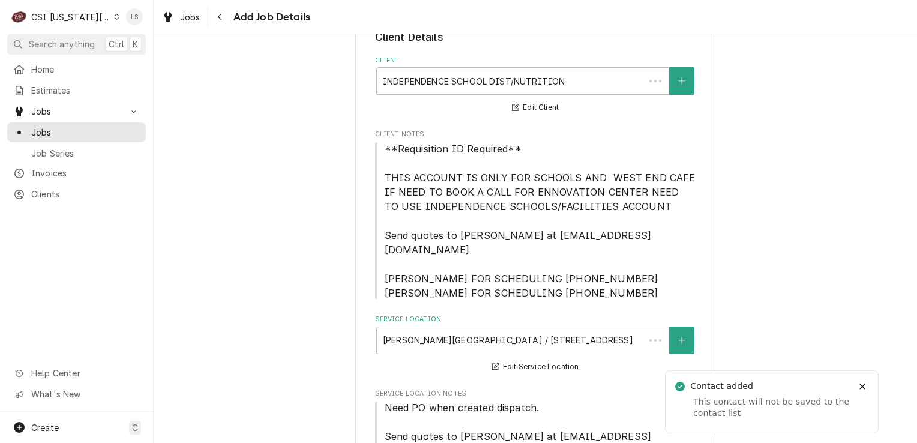
scroll to position [1080, 0]
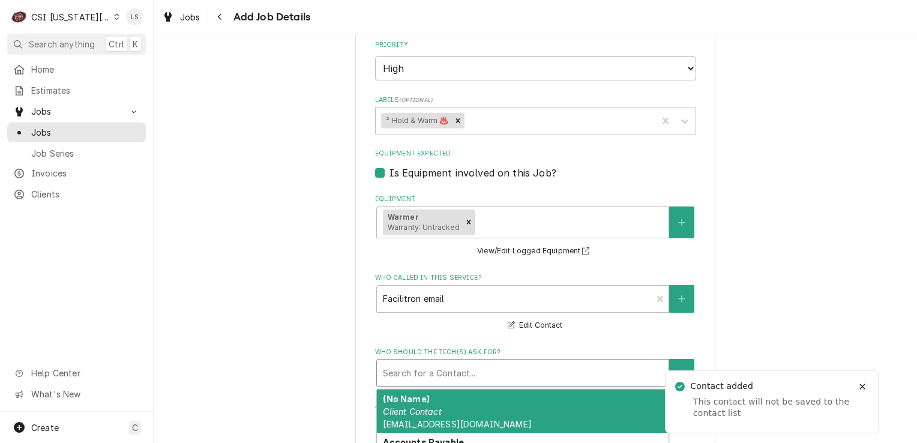
click at [444, 362] on div "Who should the tech(s) ask for?" at bounding box center [523, 373] width 280 height 22
type textarea "x"
type input "b"
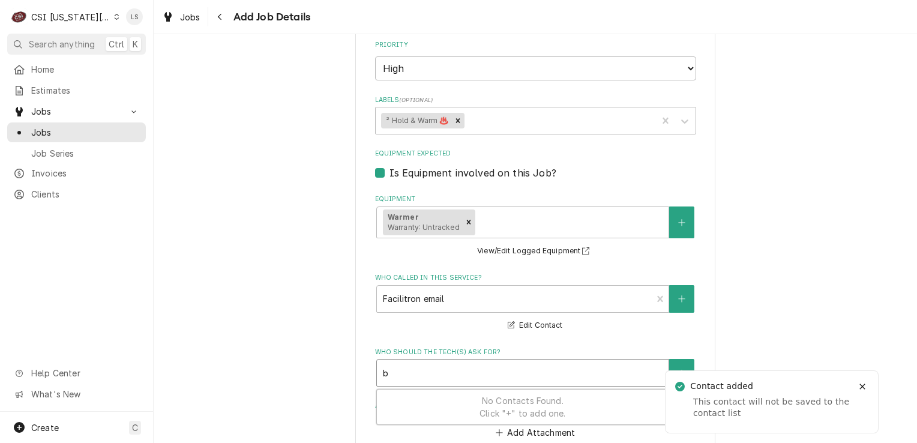
type textarea "x"
type input "br"
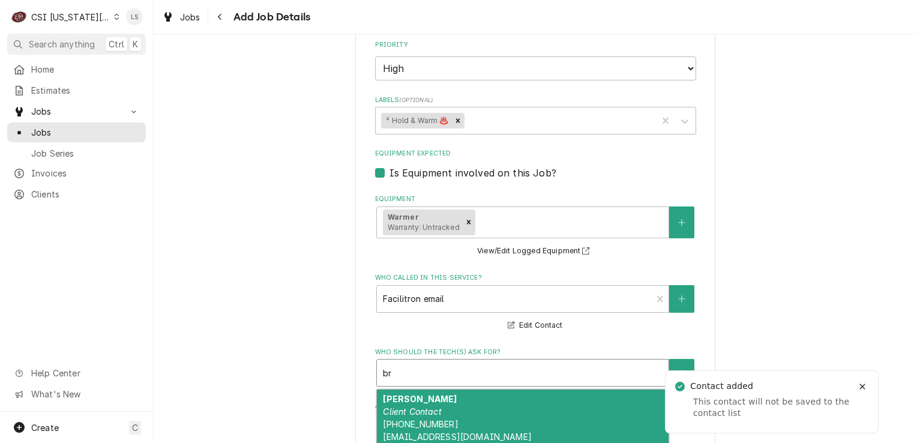
click at [444, 389] on div "Brad Kramer Client Contact (816) 352-6239 brad_kramer@isdschools.org" at bounding box center [523, 417] width 292 height 56
type textarea "x"
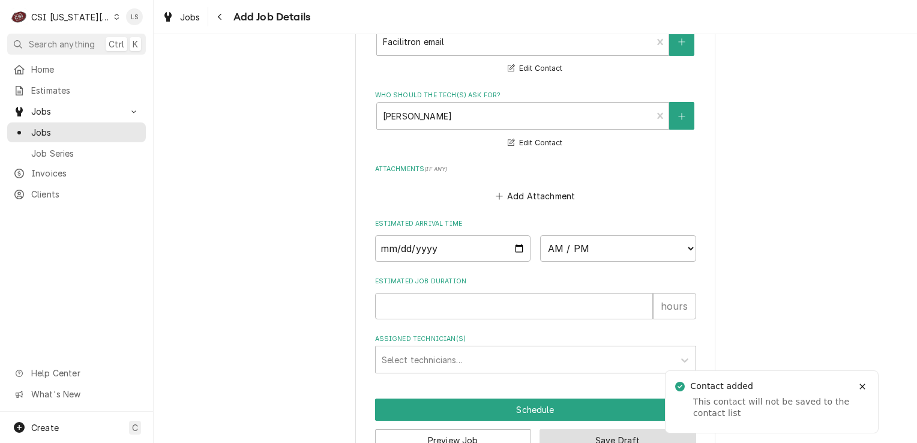
click at [639, 429] on button "Save Draft" at bounding box center [618, 440] width 157 height 22
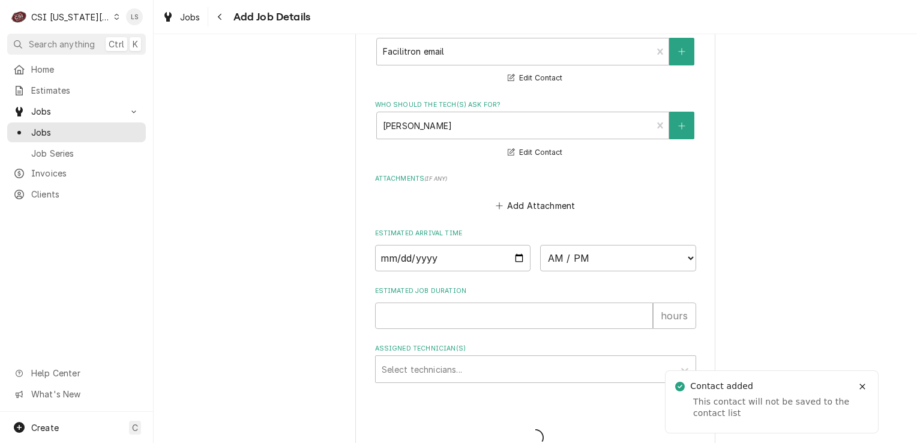
type textarea "x"
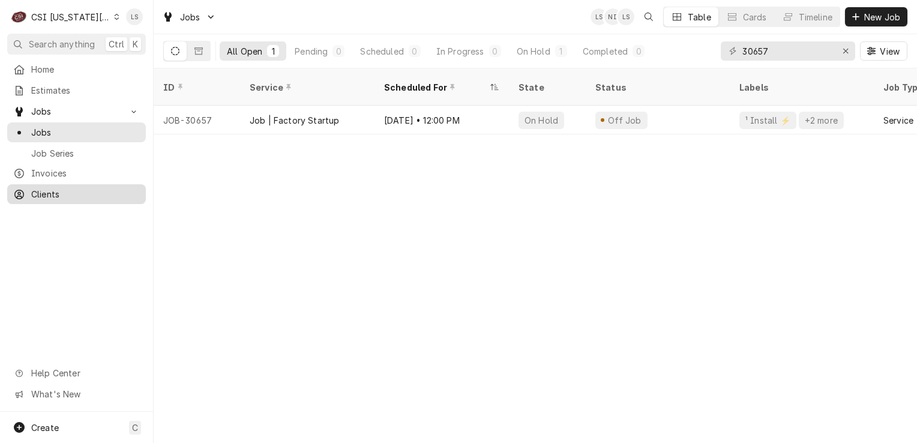
click at [76, 191] on span "Clients" at bounding box center [85, 194] width 109 height 13
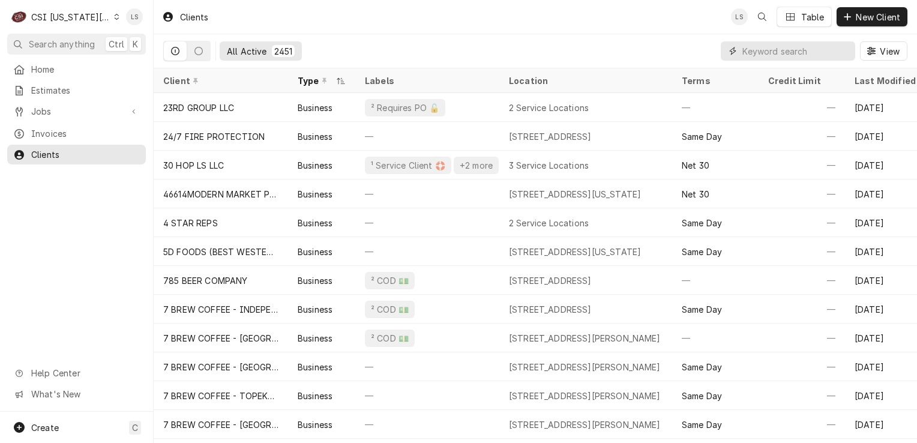
click at [798, 55] on input "Dynamic Content Wrapper" at bounding box center [795, 50] width 107 height 19
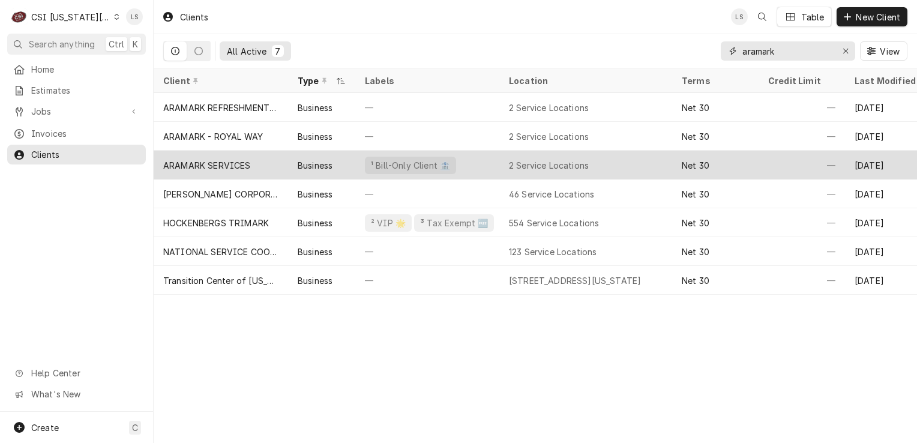
type input "aramark"
click at [283, 167] on div "ARAMARK SERVICES" at bounding box center [221, 165] width 134 height 29
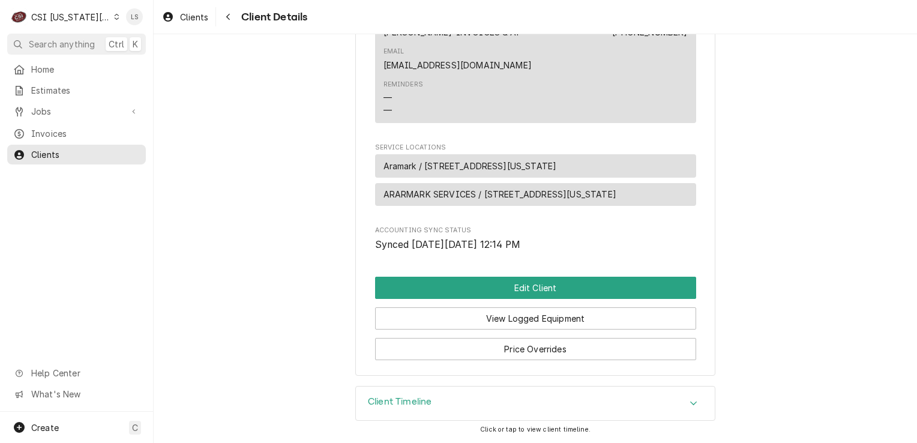
scroll to position [609, 0]
click at [79, 152] on span "Clients" at bounding box center [85, 154] width 109 height 13
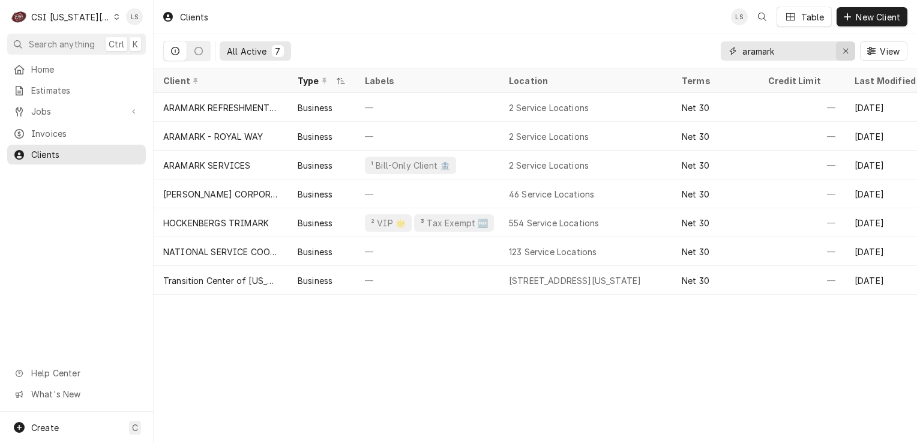
click at [844, 58] on button "Erase input" at bounding box center [845, 50] width 19 height 19
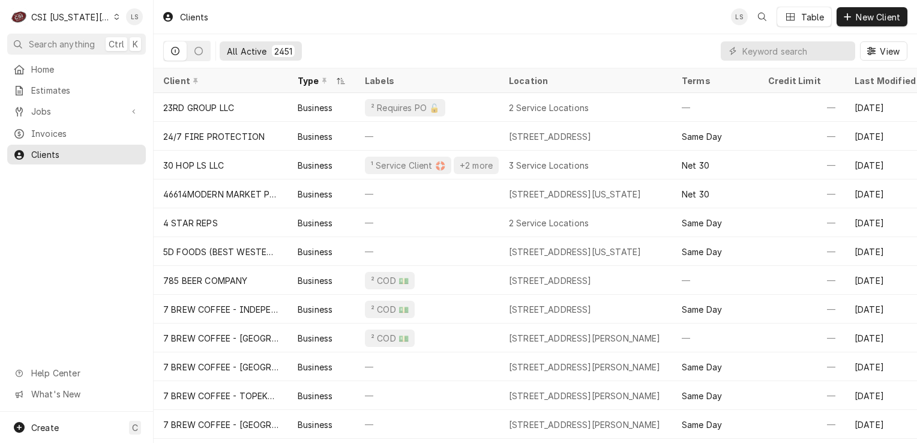
click at [114, 16] on icon "Dynamic Content Wrapper" at bounding box center [116, 17] width 5 height 6
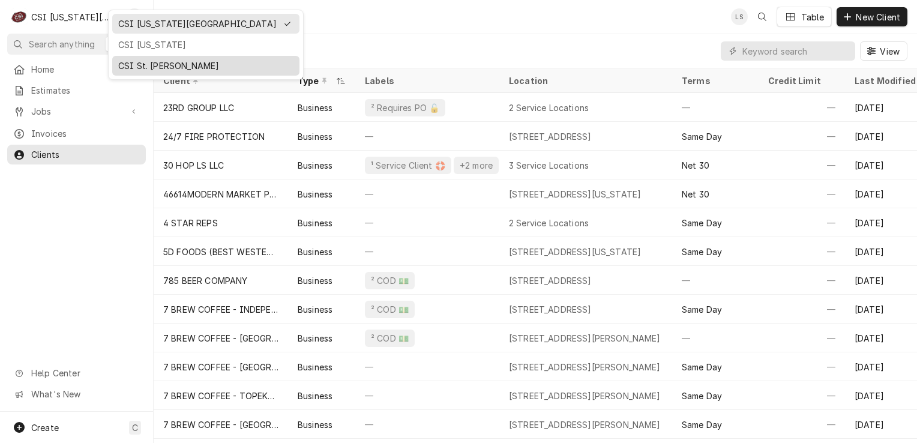
click at [124, 58] on div "CSI St. [PERSON_NAME]" at bounding box center [206, 65] width 182 height 15
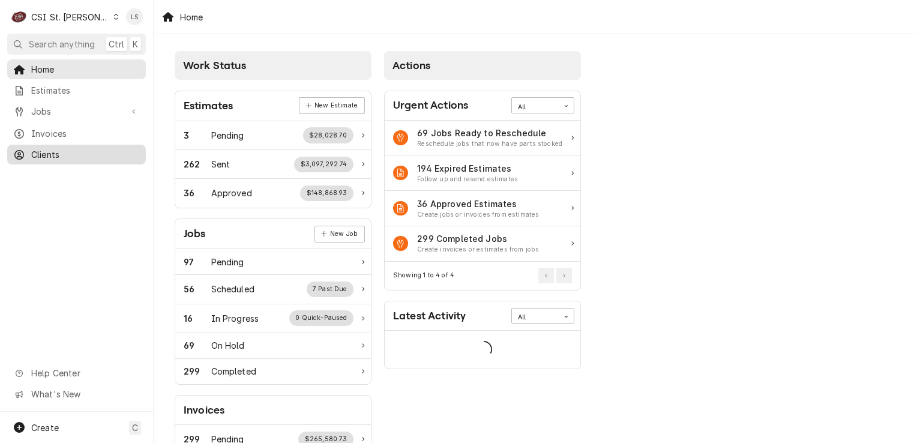
click at [55, 148] on span "Clients" at bounding box center [85, 154] width 109 height 13
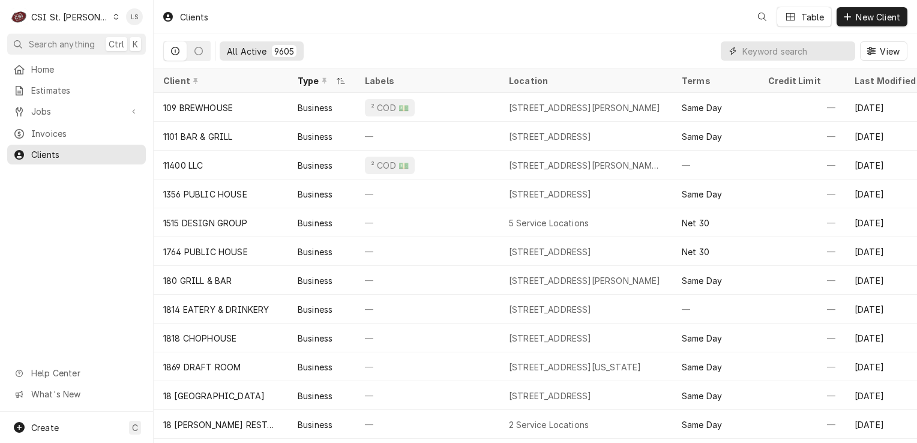
click at [825, 49] on input "Dynamic Content Wrapper" at bounding box center [795, 50] width 107 height 19
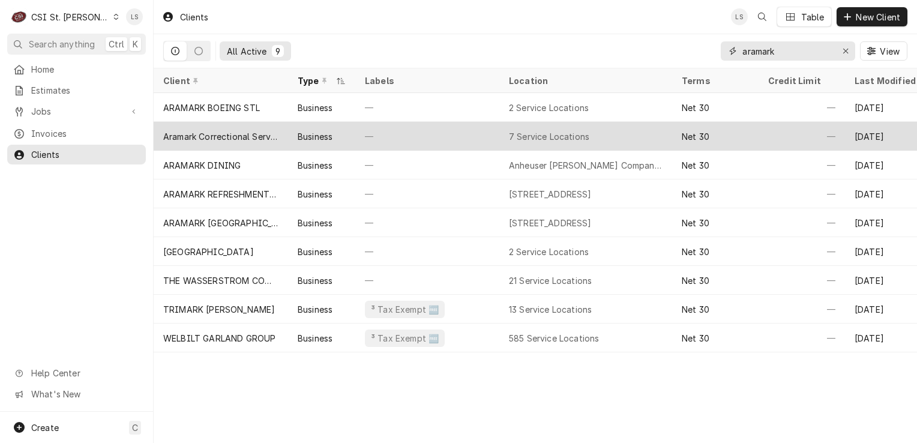
type input "aramark"
click at [254, 136] on div "Aramark Correctional Services" at bounding box center [220, 136] width 115 height 13
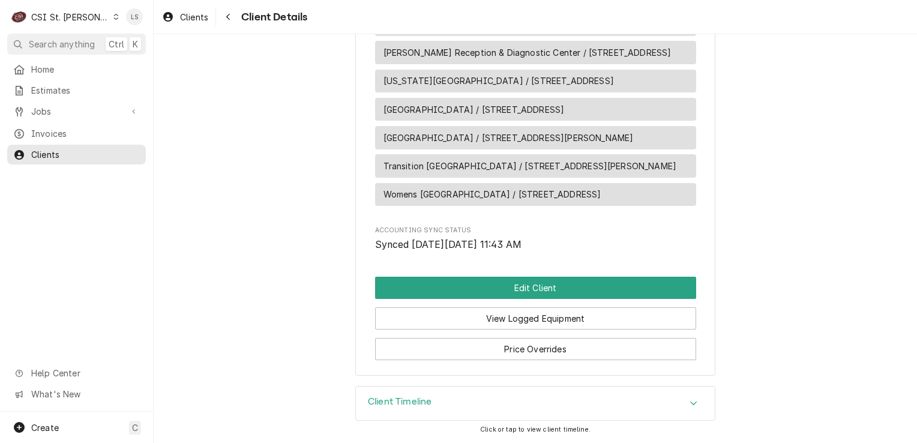
scroll to position [621, 0]
click at [65, 149] on span "Clients" at bounding box center [85, 154] width 109 height 13
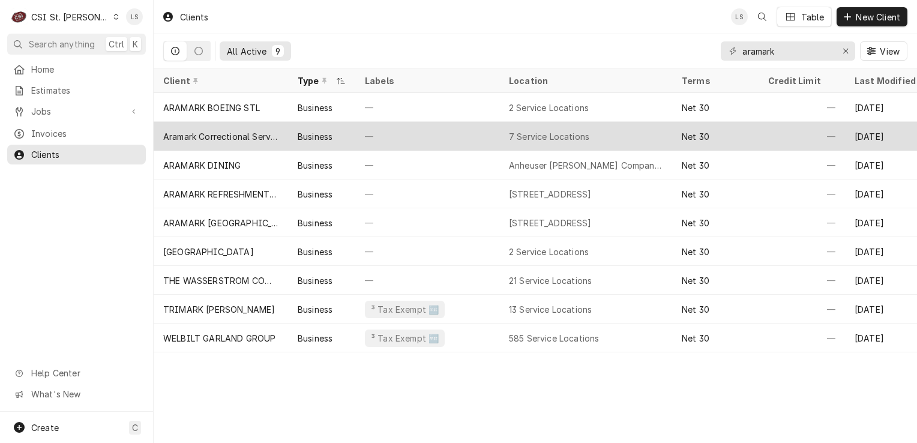
click at [250, 136] on div "Aramark Correctional Services" at bounding box center [220, 136] width 115 height 13
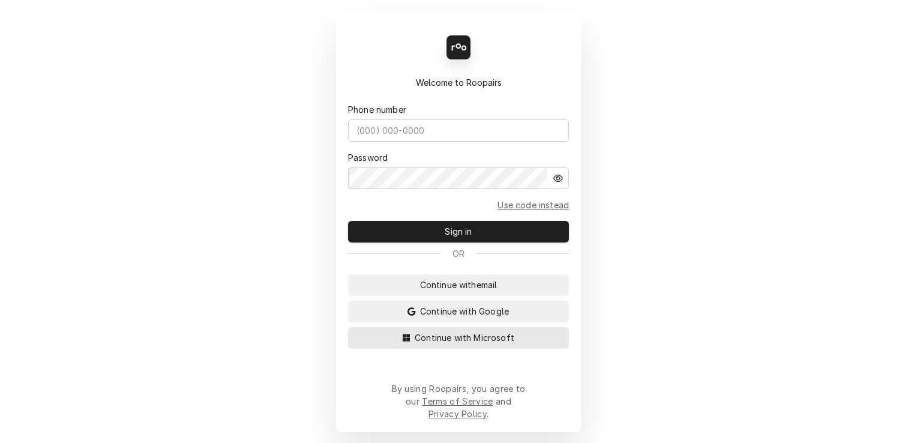
click at [468, 344] on span "Continue with Microsoft" at bounding box center [464, 337] width 104 height 13
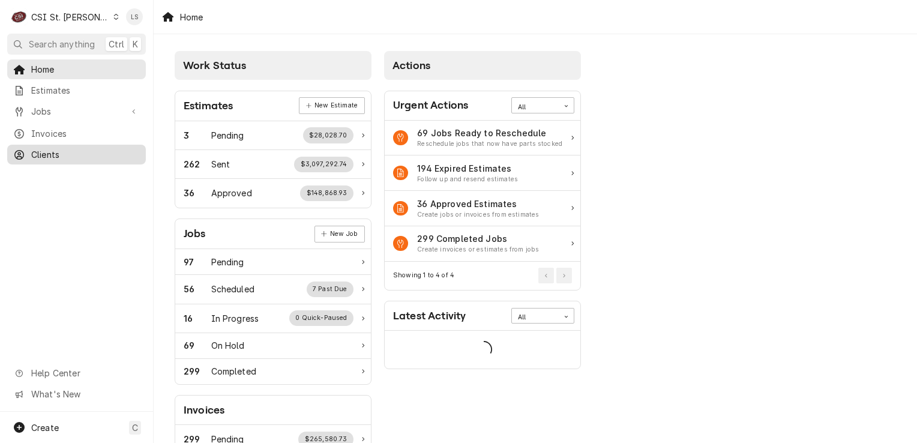
click at [52, 154] on span "Clients" at bounding box center [85, 154] width 109 height 13
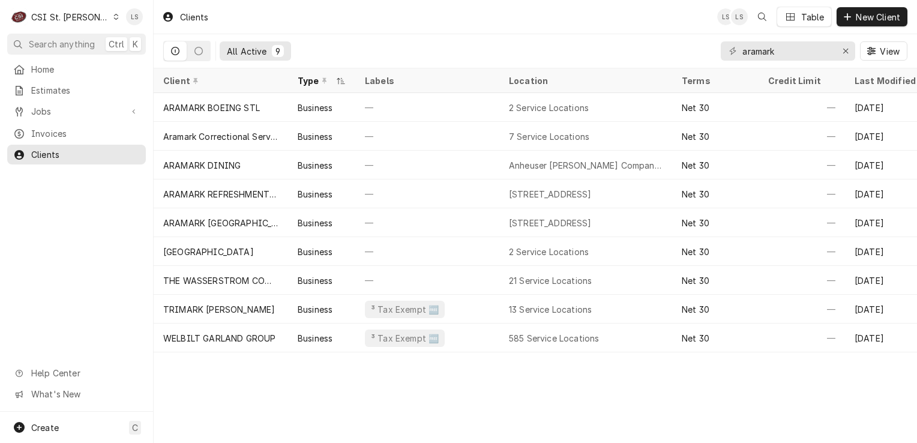
click at [113, 17] on icon "Dynamic Content Wrapper" at bounding box center [115, 17] width 5 height 6
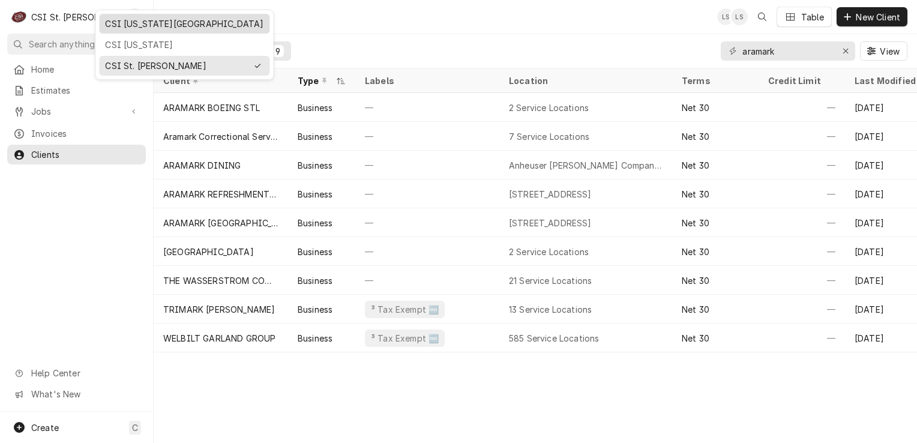
click at [127, 20] on div "CSI [US_STATE][GEOGRAPHIC_DATA]" at bounding box center [184, 23] width 158 height 13
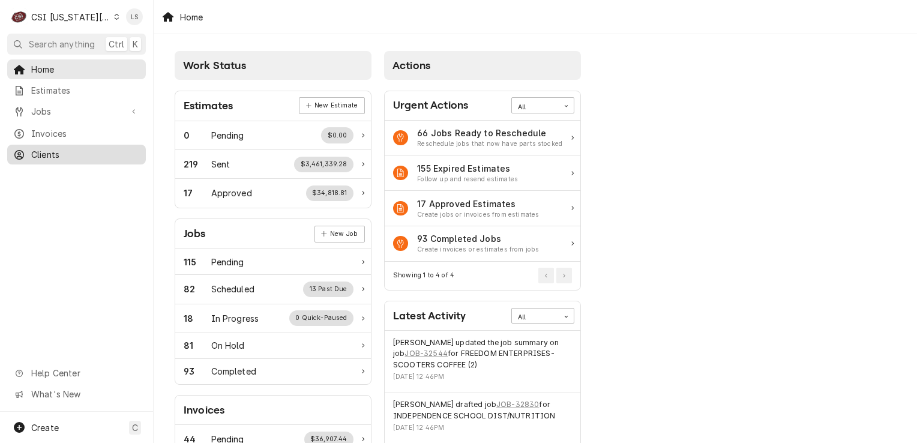
click at [53, 151] on span "Clients" at bounding box center [85, 154] width 109 height 13
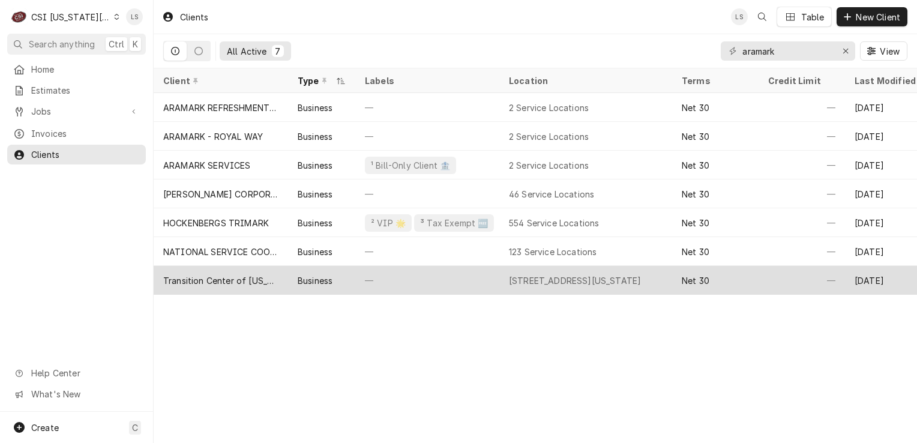
click at [248, 277] on div "Transition Center of Kansas City-Aramark" at bounding box center [220, 280] width 115 height 13
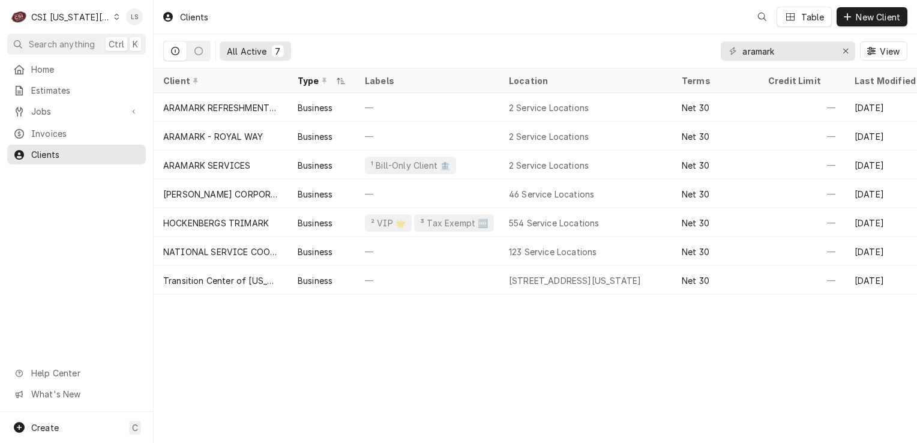
click at [114, 17] on icon "Dynamic Content Wrapper" at bounding box center [116, 17] width 5 height 6
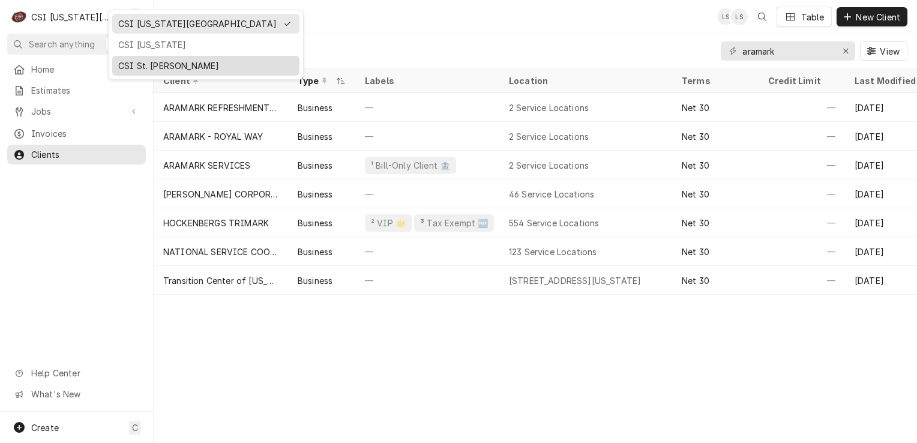
click at [124, 68] on div "CSI St. Louis" at bounding box center [205, 65] width 175 height 13
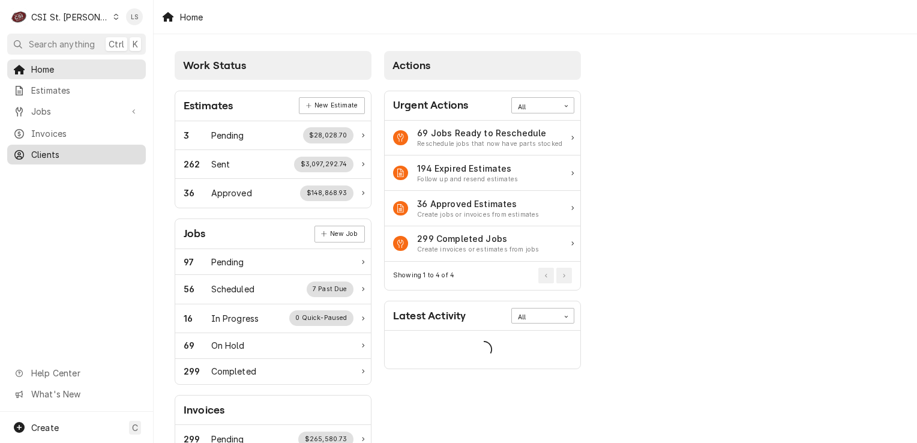
click at [67, 149] on span "Clients" at bounding box center [85, 154] width 109 height 13
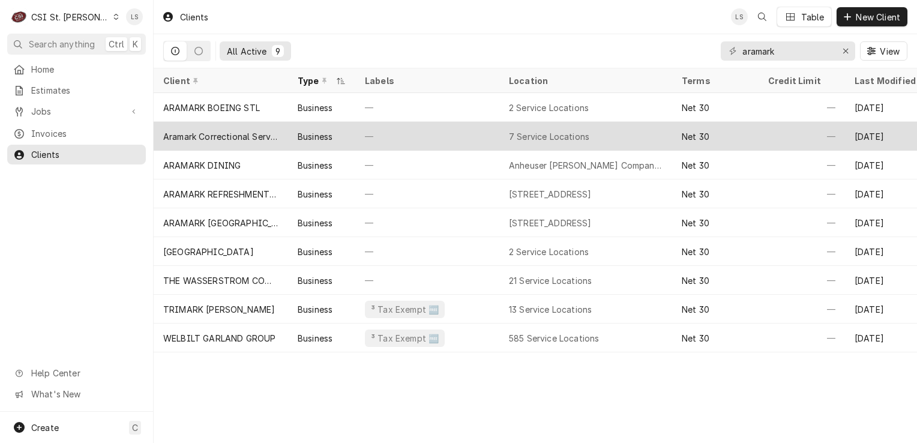
click at [224, 130] on div "Aramark Correctional Services" at bounding box center [220, 136] width 115 height 13
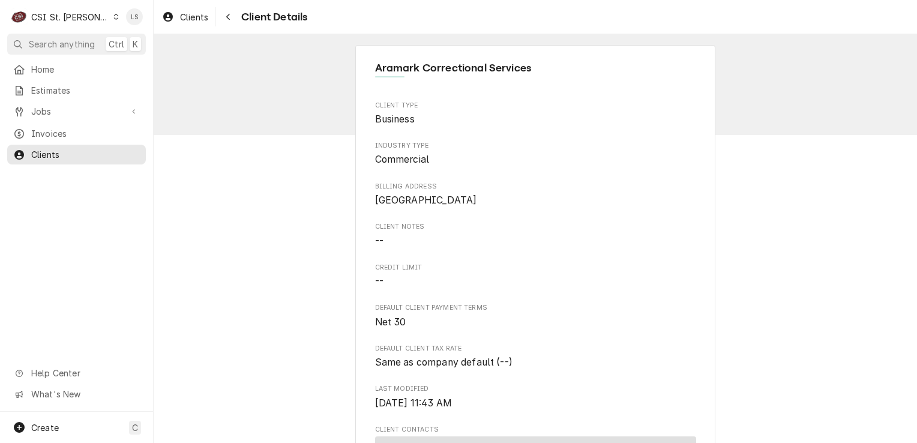
click at [113, 15] on icon "Dynamic Content Wrapper" at bounding box center [115, 17] width 5 height 6
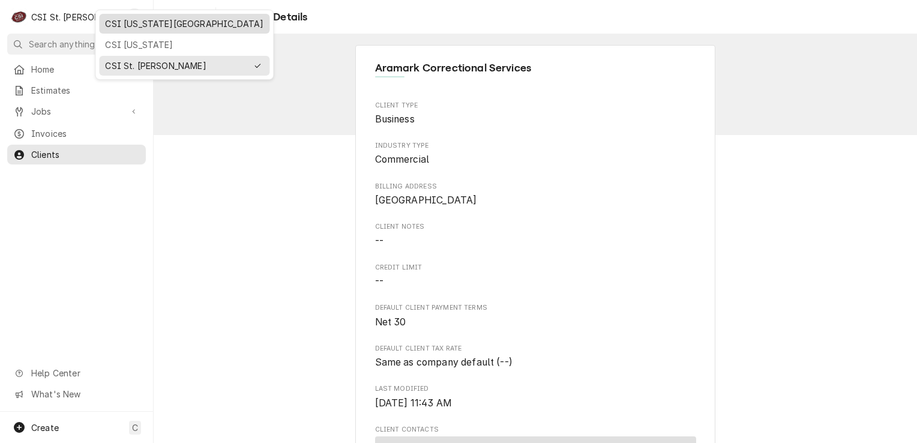
click at [134, 20] on div "CSI [US_STATE][GEOGRAPHIC_DATA]" at bounding box center [184, 23] width 158 height 13
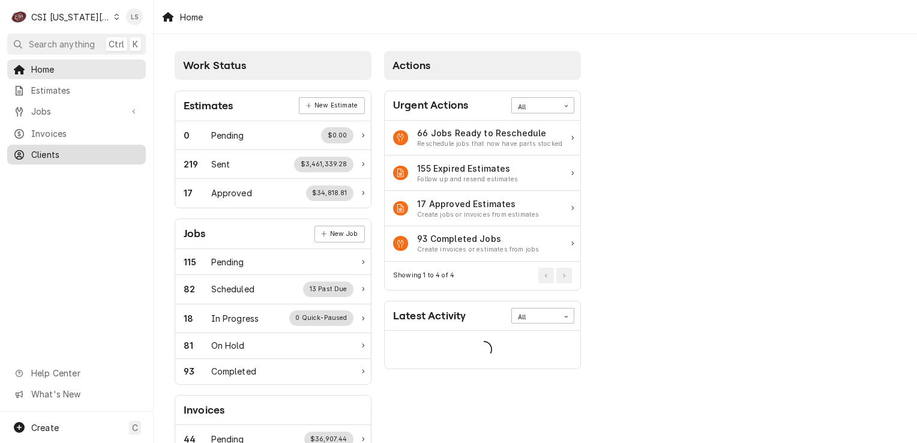
click at [31, 150] on span "Clients" at bounding box center [85, 154] width 109 height 13
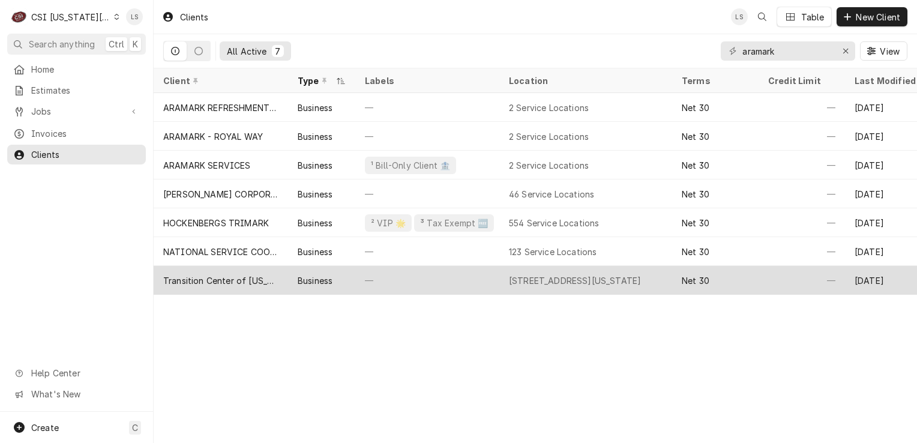
click at [221, 283] on div "Transition Center of [US_STATE][GEOGRAPHIC_DATA]-[GEOGRAPHIC_DATA]" at bounding box center [220, 280] width 115 height 13
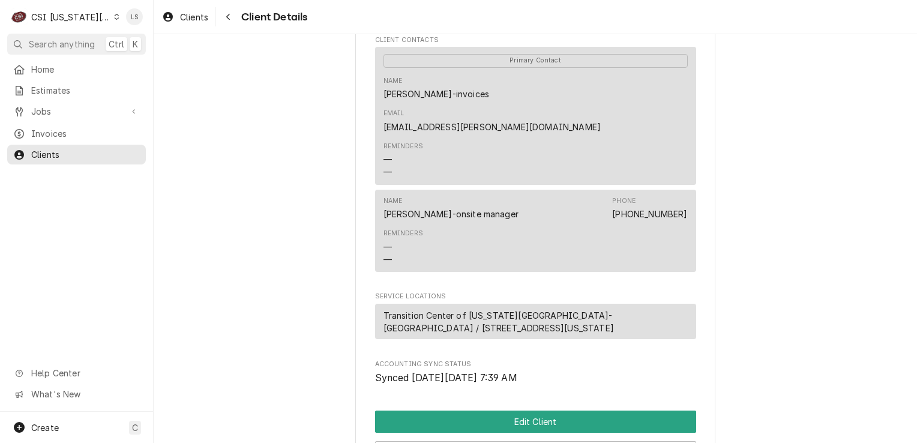
scroll to position [300, 0]
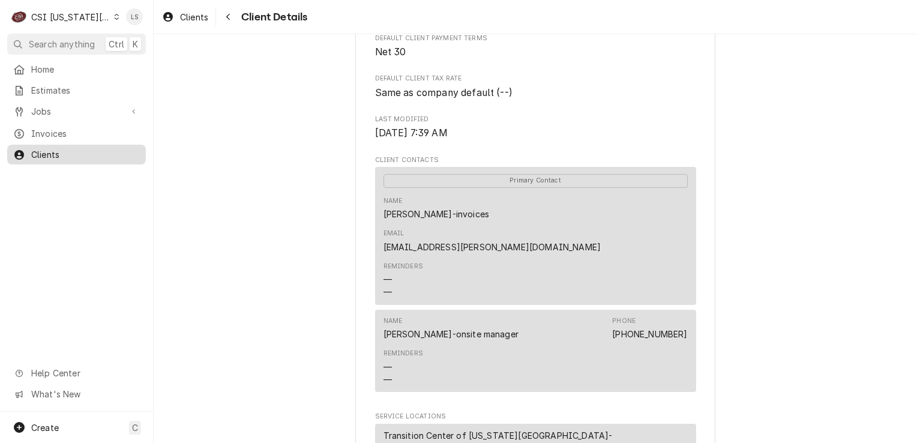
click at [72, 155] on span "Clients" at bounding box center [85, 154] width 109 height 13
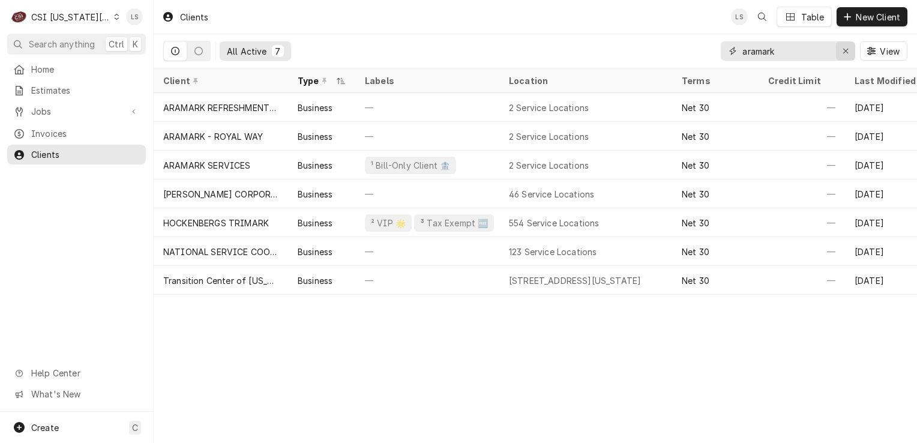
click at [837, 53] on button "Erase input" at bounding box center [845, 50] width 19 height 19
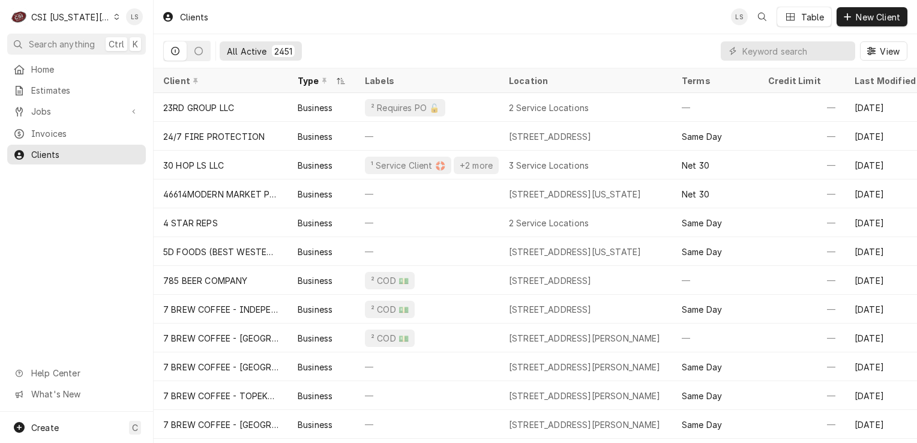
click at [100, 12] on div "C CSI Kansas City" at bounding box center [65, 17] width 116 height 24
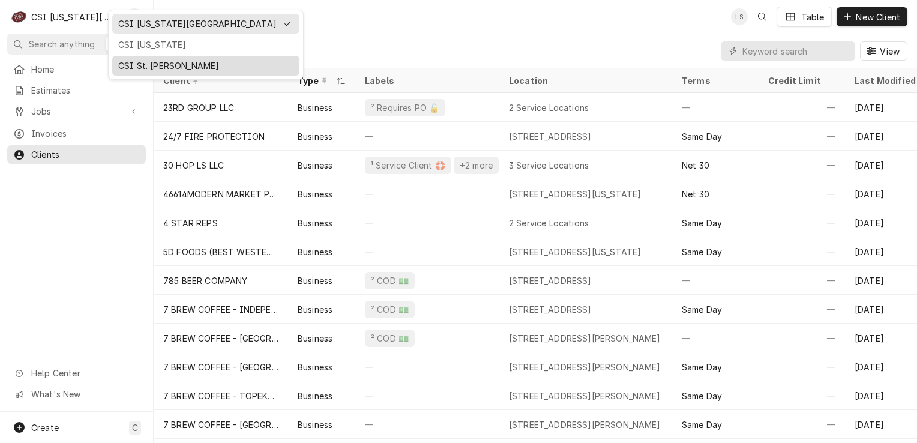
click at [148, 62] on div "CSI St. [PERSON_NAME]" at bounding box center [205, 65] width 175 height 13
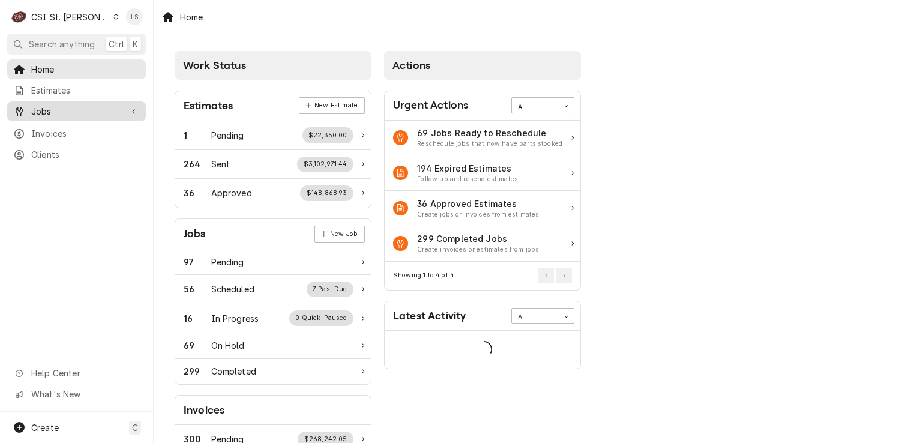
click at [60, 112] on span "Jobs" at bounding box center [76, 111] width 91 height 13
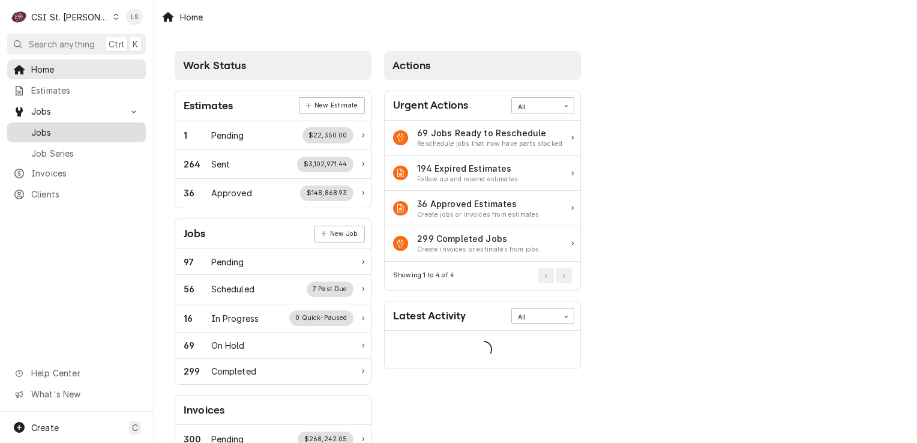
click at [55, 126] on span "Jobs" at bounding box center [85, 132] width 109 height 13
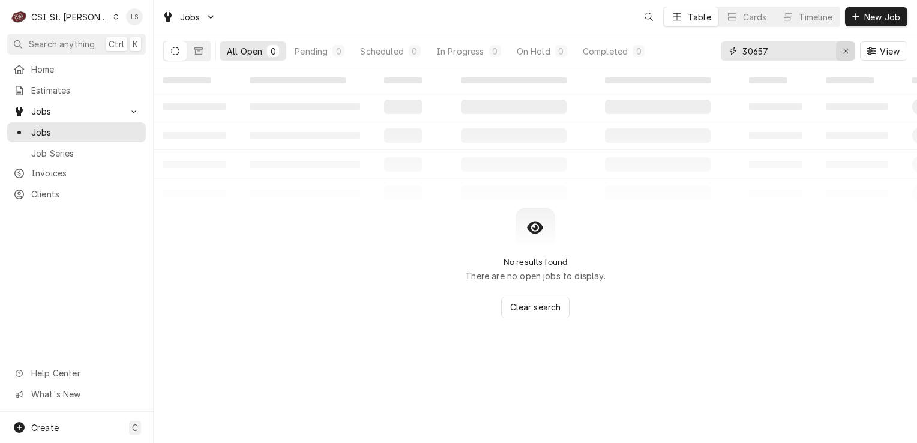
click at [841, 52] on div "Erase input" at bounding box center [846, 51] width 12 height 12
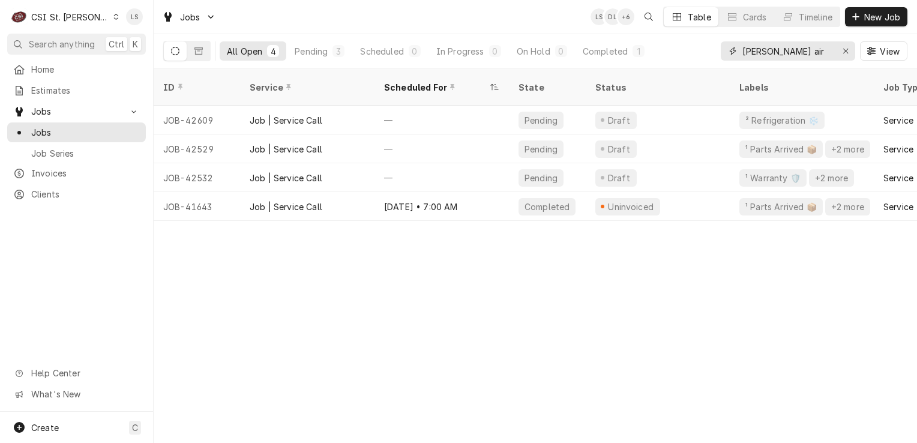
type input "scott air"
drag, startPoint x: 434, startPoint y: 217, endPoint x: 552, endPoint y: 215, distance: 118.2
click at [552, 215] on div "ID Service Scheduled For State Status Labels Job Type Priority Techs Date Recei…" at bounding box center [535, 255] width 763 height 374
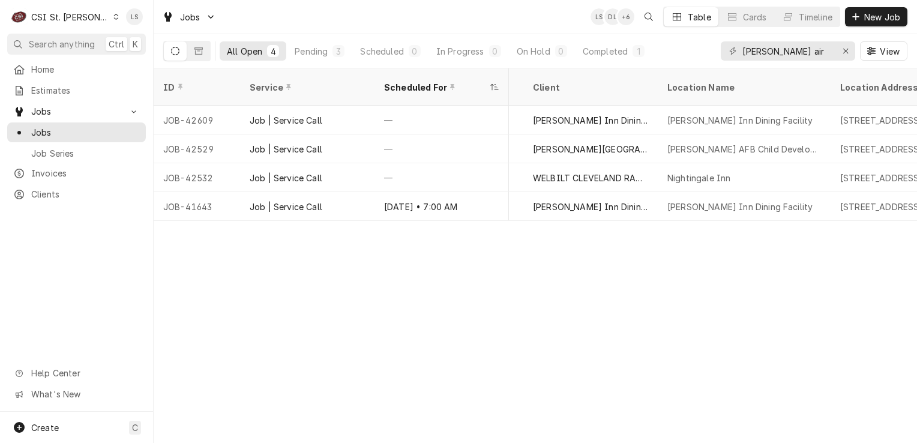
scroll to position [0, 696]
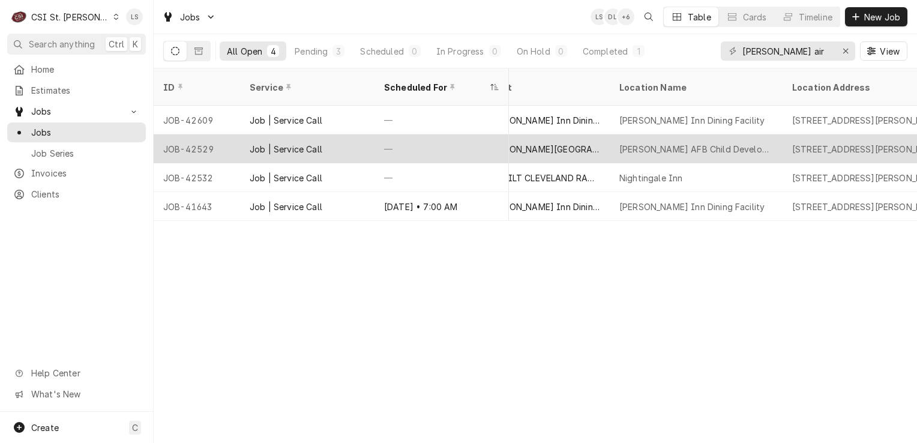
click at [263, 143] on div "Job | Service Call" at bounding box center [286, 149] width 73 height 13
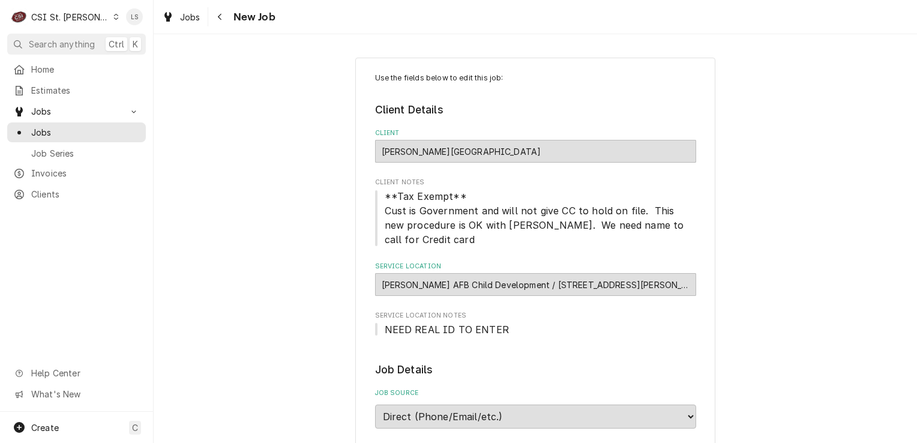
type textarea "x"
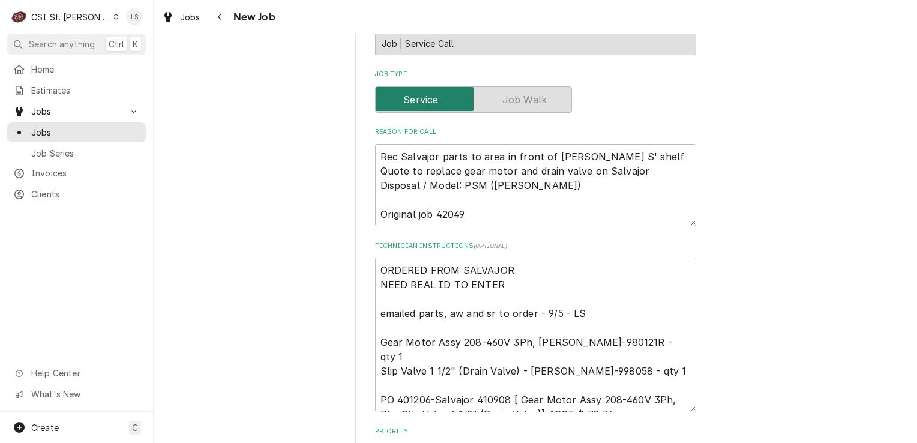
scroll to position [600, 0]
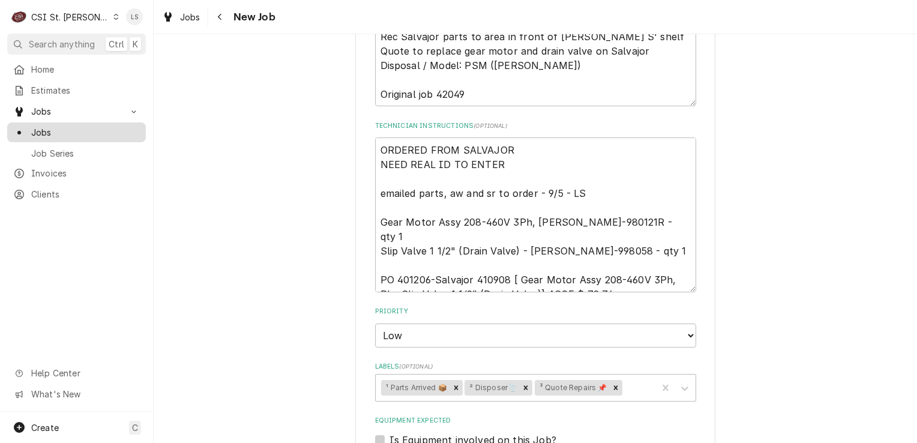
click at [86, 126] on span "Jobs" at bounding box center [85, 132] width 109 height 13
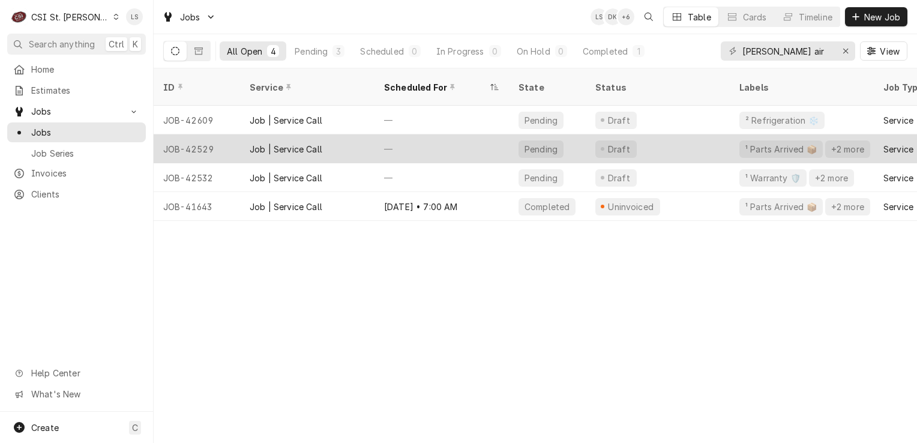
click at [204, 134] on div "JOB-42529" at bounding box center [197, 148] width 86 height 29
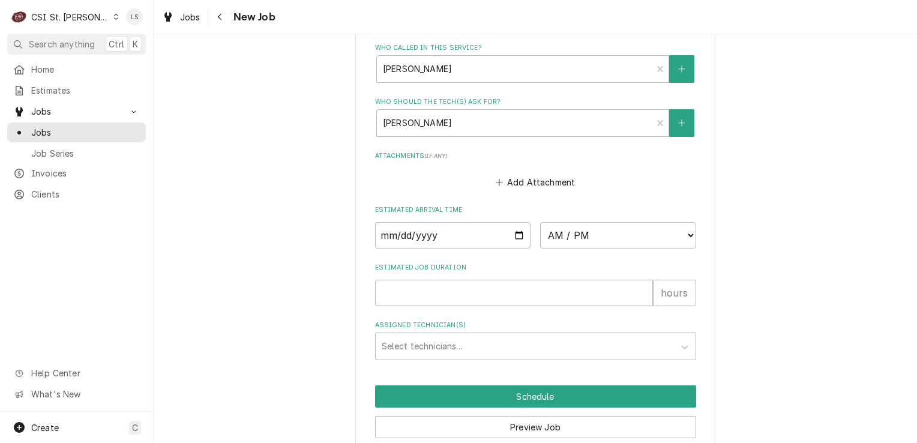
scroll to position [1020, 0]
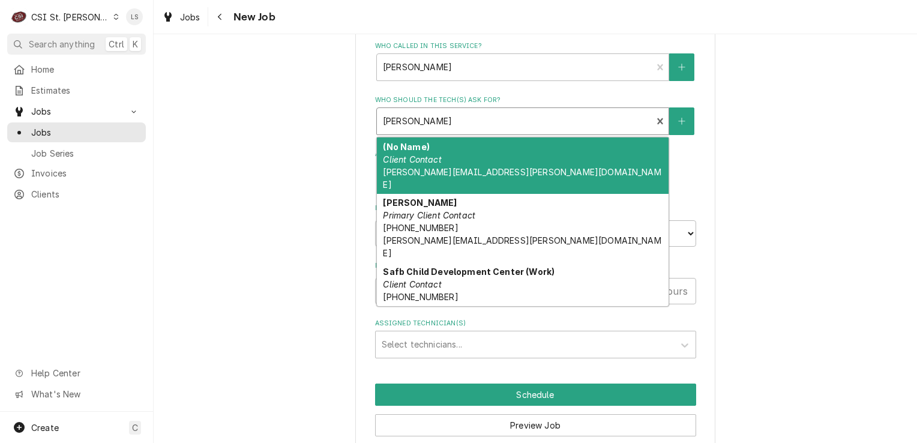
click at [409, 110] on div "Who should the tech(s) ask for?" at bounding box center [514, 121] width 263 height 22
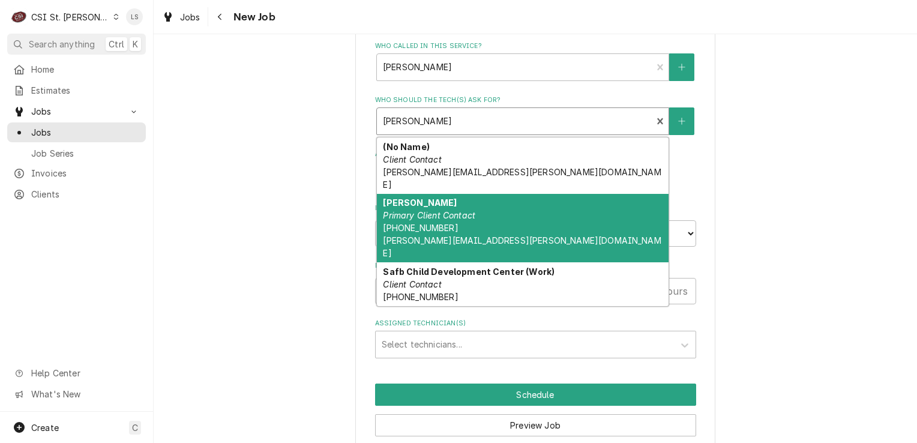
click at [517, 202] on div "Laurie Rowan Primary Client Contact (618) 256-2375 laurie.rowan@us.af.mil" at bounding box center [523, 228] width 292 height 69
type textarea "x"
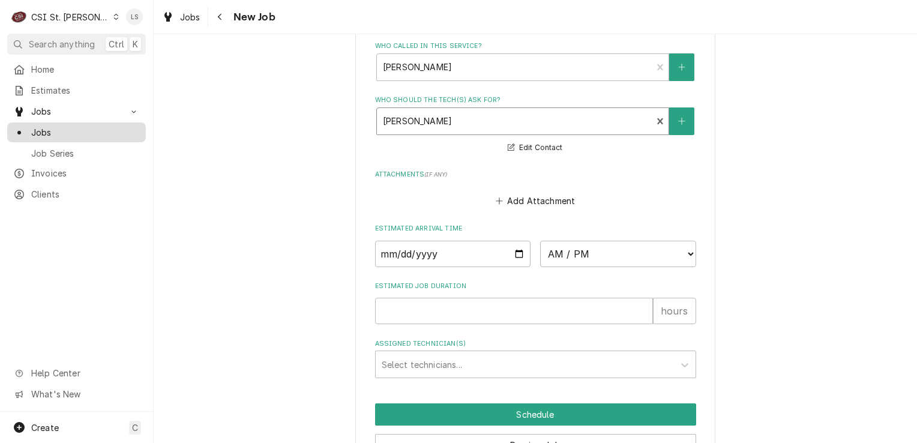
click at [50, 127] on span "Jobs" at bounding box center [85, 132] width 109 height 13
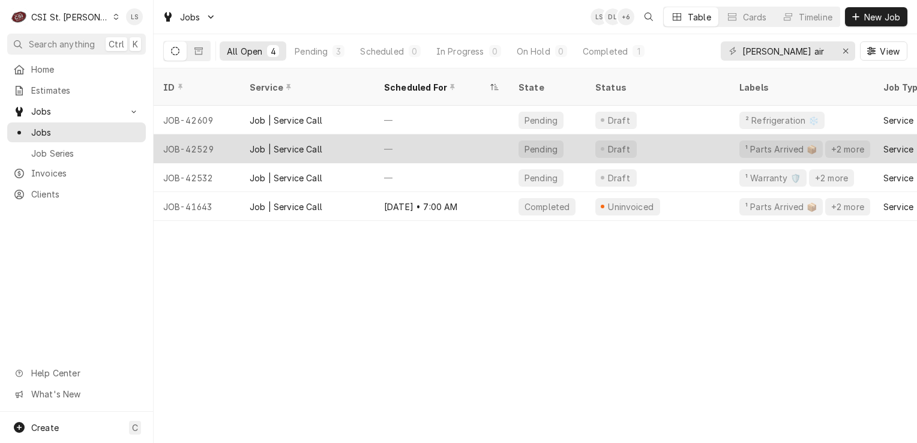
click at [205, 136] on div "JOB-42529" at bounding box center [197, 148] width 86 height 29
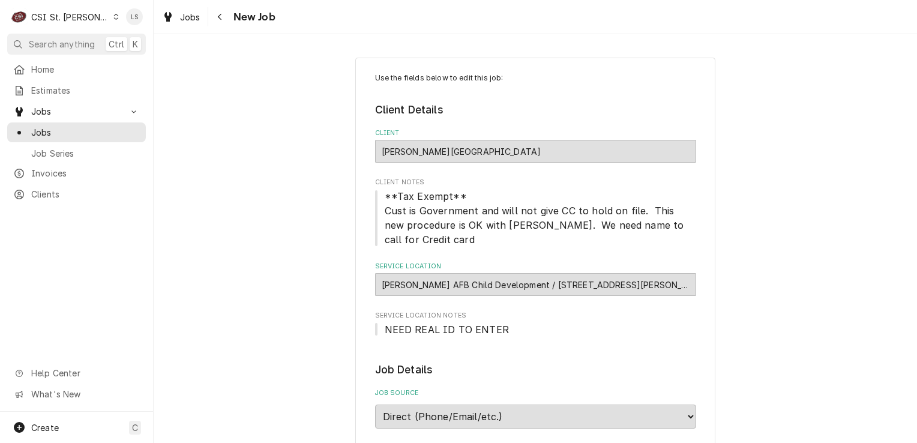
type textarea "x"
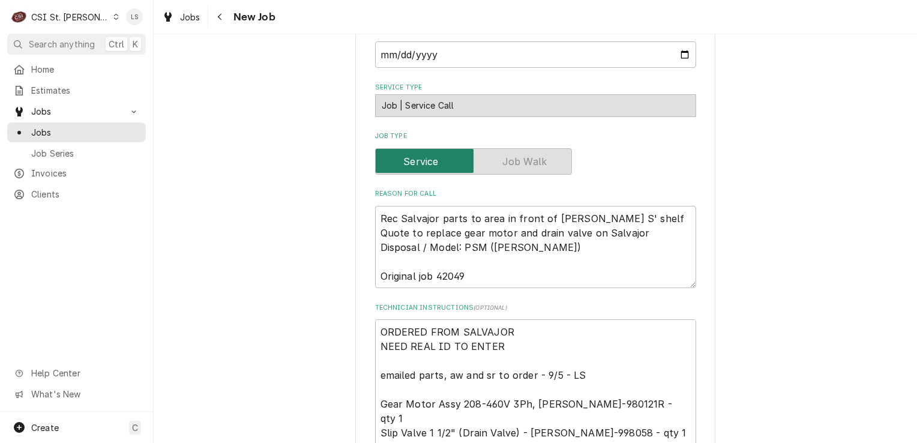
scroll to position [420, 0]
click at [61, 129] on span "Jobs" at bounding box center [85, 132] width 109 height 13
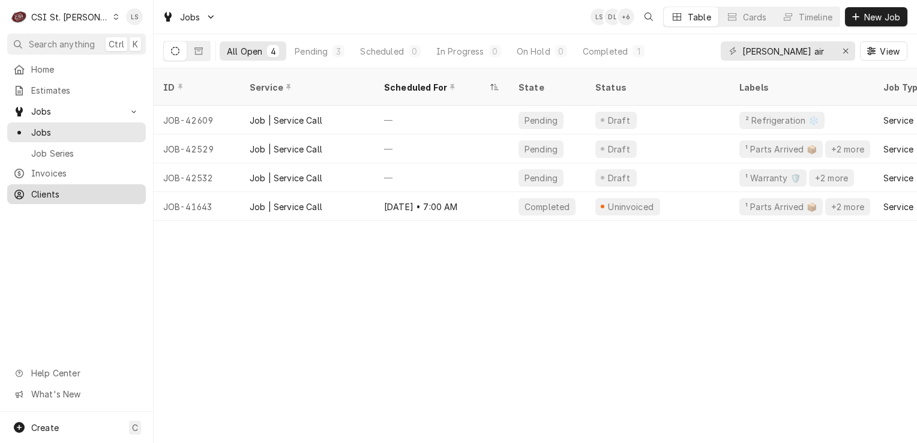
click at [46, 196] on div "Clients" at bounding box center [77, 194] width 134 height 15
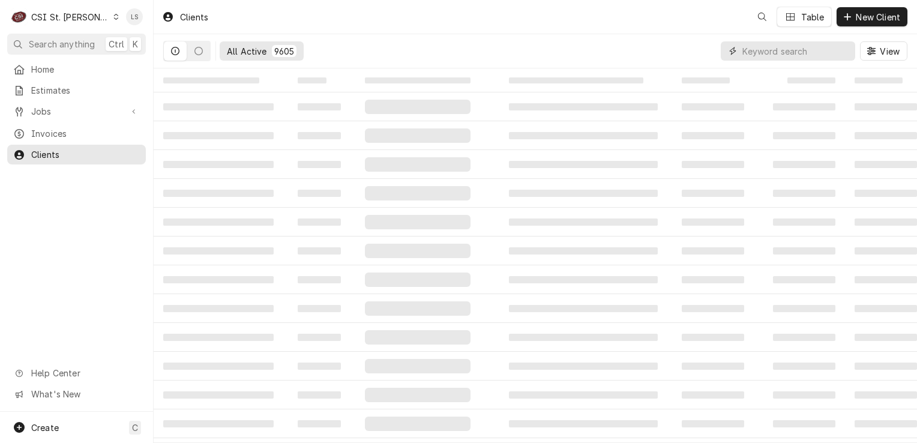
click at [819, 52] on input "Dynamic Content Wrapper" at bounding box center [795, 50] width 107 height 19
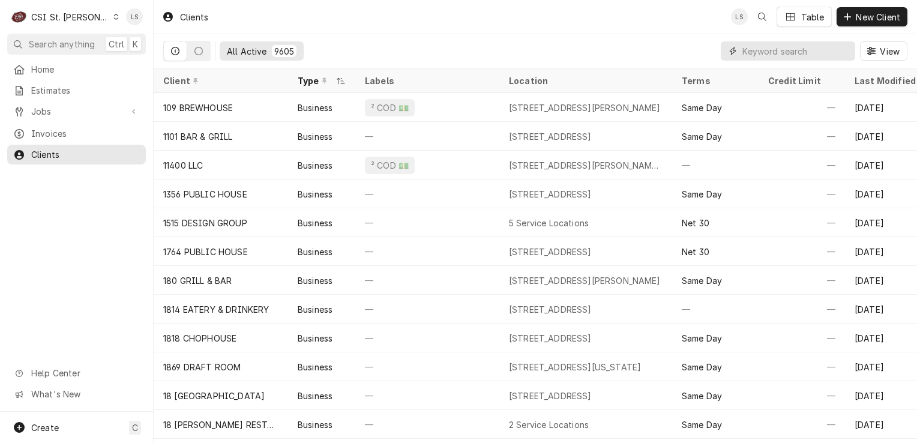
type input "6"
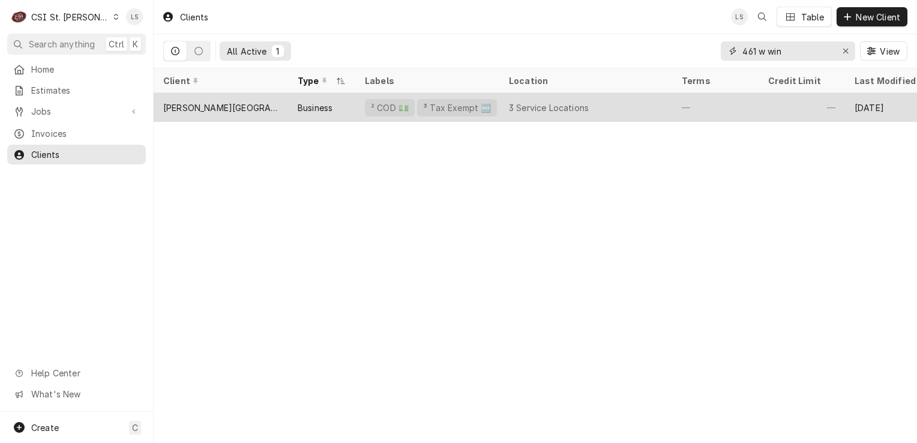
type input "461 w win"
click at [242, 116] on div "Scott AFB Child Development Center" at bounding box center [221, 107] width 134 height 29
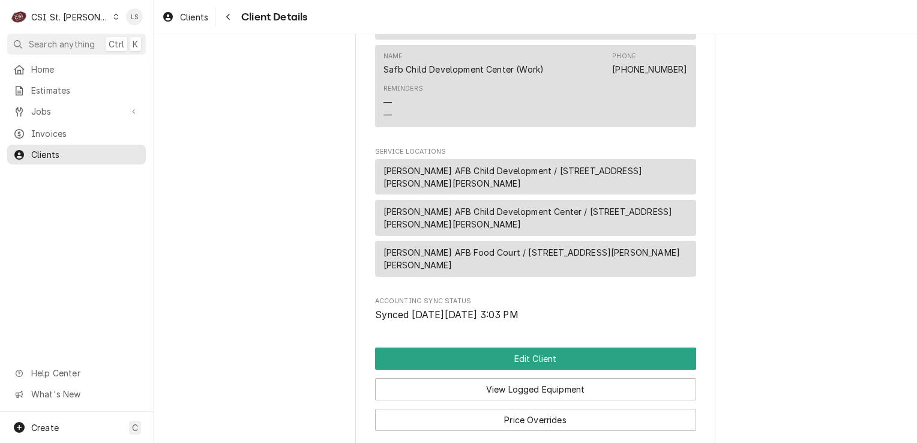
scroll to position [731, 0]
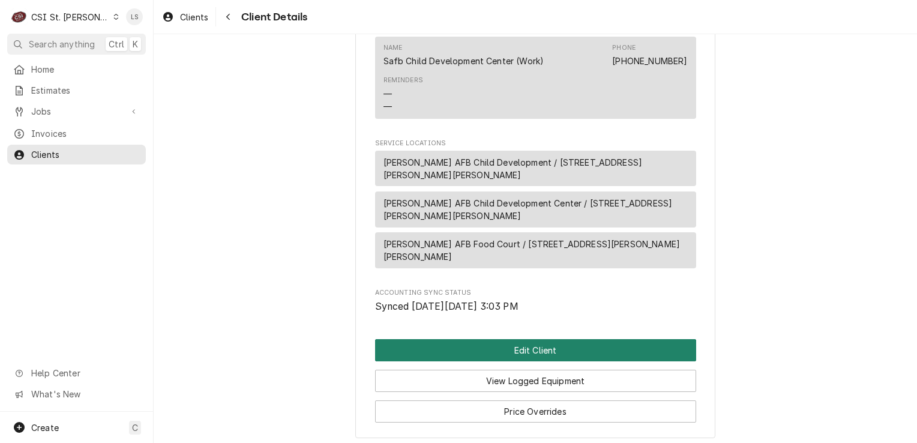
click at [531, 339] on button "Edit Client" at bounding box center [535, 350] width 321 height 22
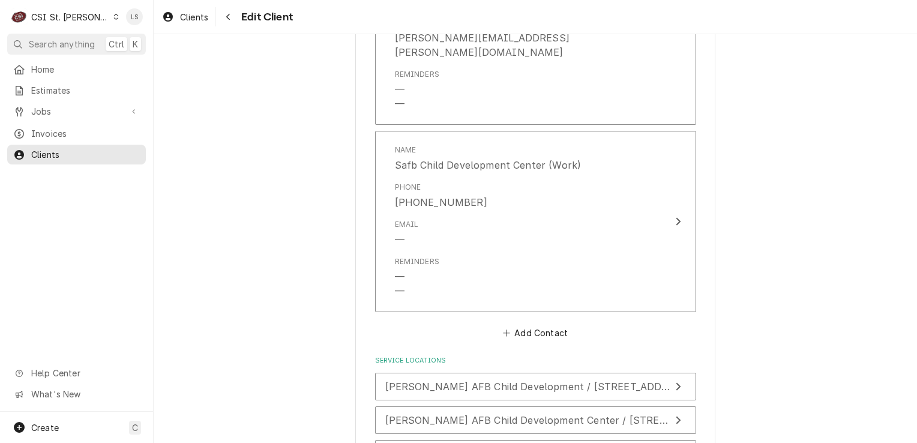
scroll to position [1354, 0]
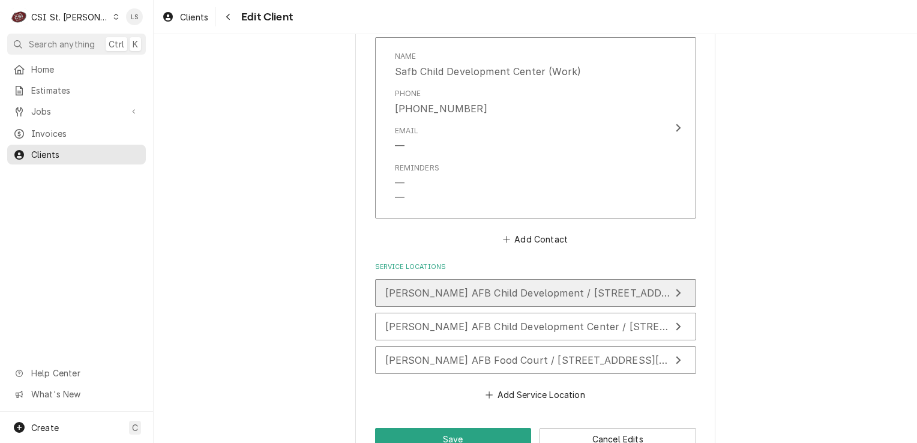
click at [502, 287] on span "[PERSON_NAME] AFB Child Development / [STREET_ADDRESS][PERSON_NAME][PERSON_NAME]" at bounding box center [622, 293] width 474 height 12
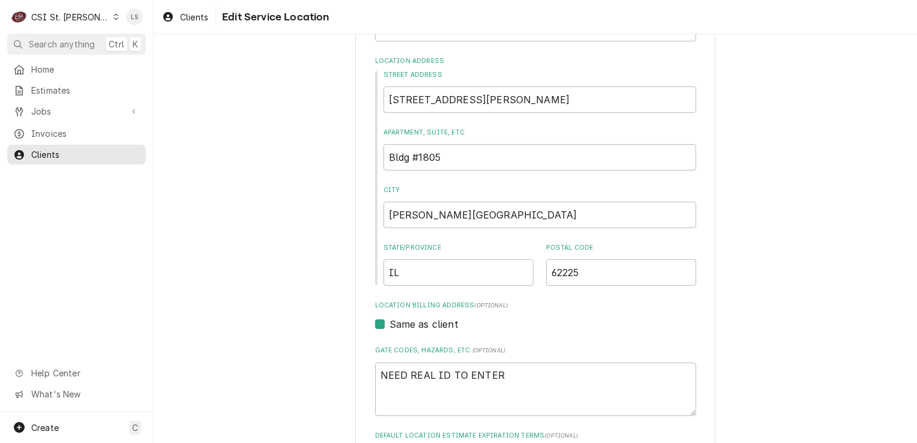
scroll to position [40, 0]
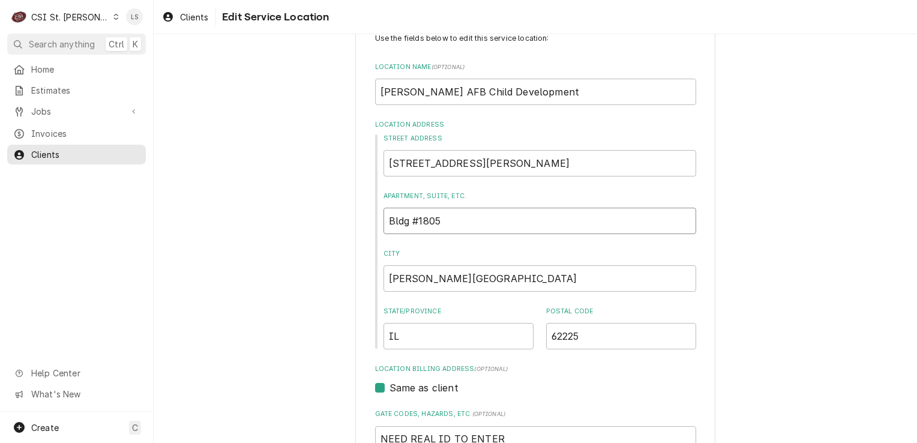
click at [468, 223] on input "Bldg #1805" at bounding box center [539, 221] width 313 height 26
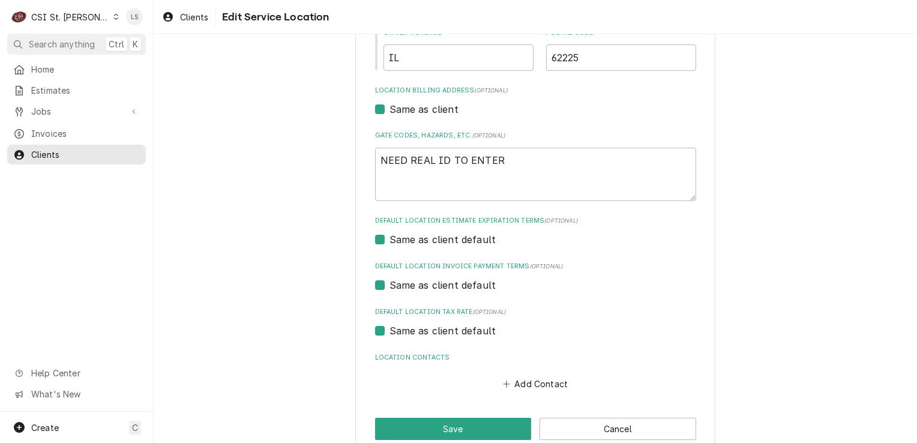
scroll to position [340, 0]
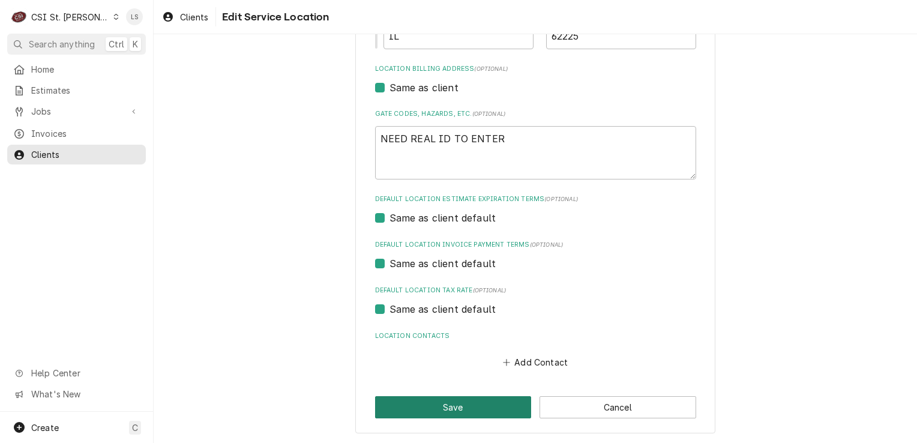
click at [441, 407] on button "Save" at bounding box center [453, 407] width 157 height 22
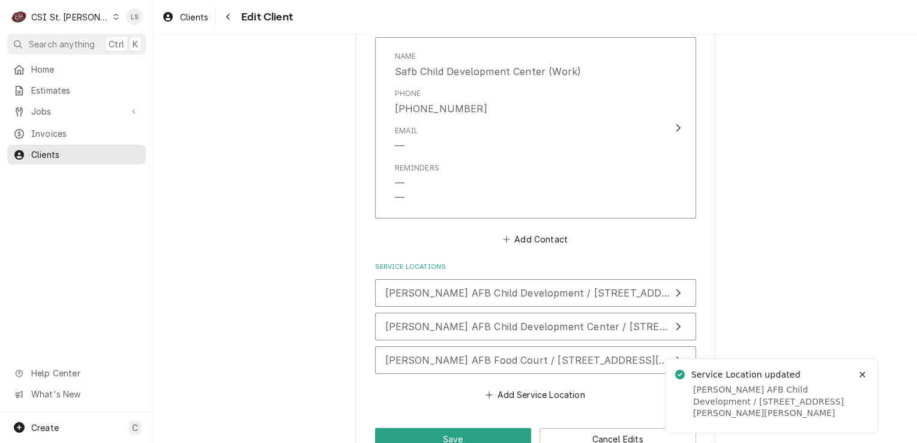
scroll to position [1354, 0]
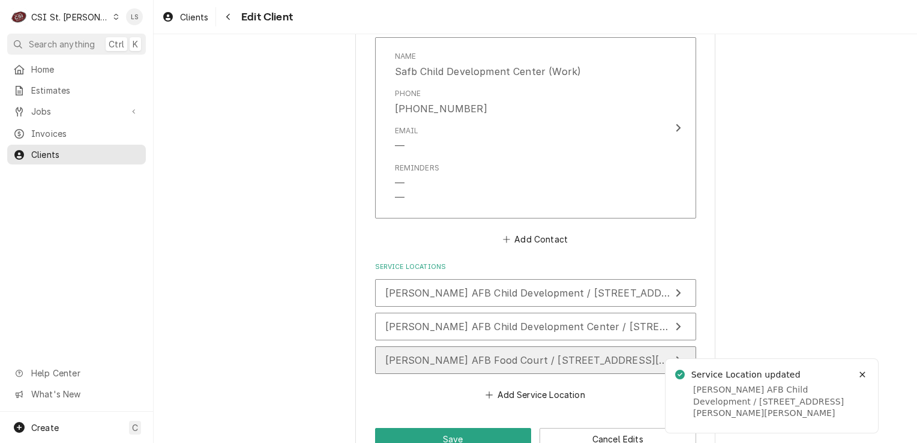
click at [435, 354] on span "[PERSON_NAME] AFB Food Court / [STREET_ADDRESS][PERSON_NAME][PERSON_NAME]" at bounding box center [604, 360] width 438 height 12
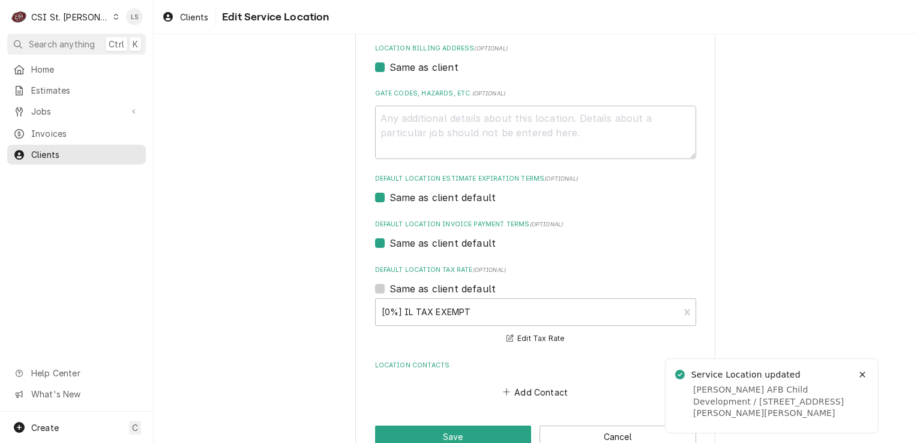
scroll to position [389, 0]
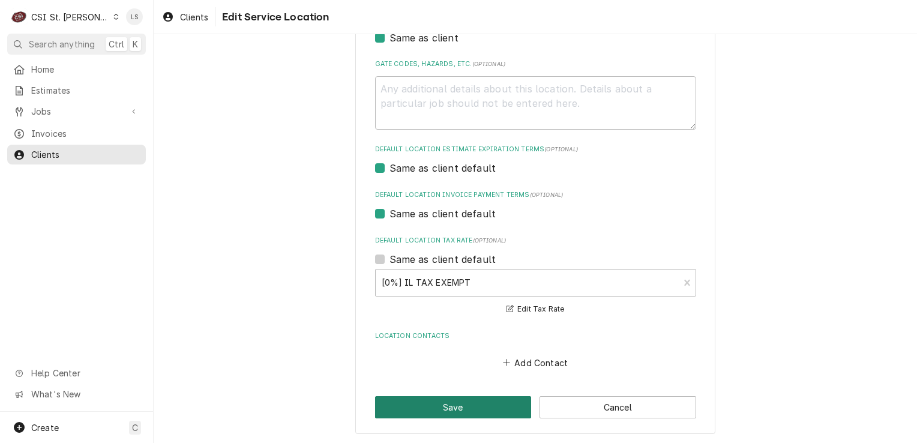
click at [436, 402] on button "Save" at bounding box center [453, 407] width 157 height 22
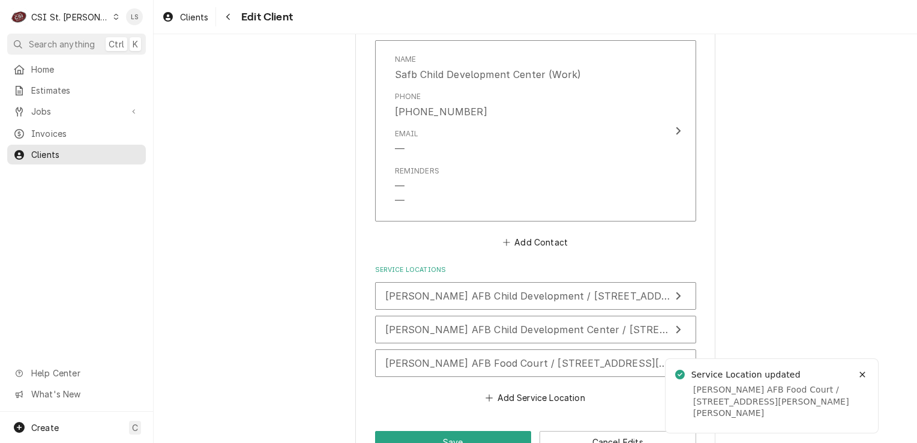
scroll to position [1354, 0]
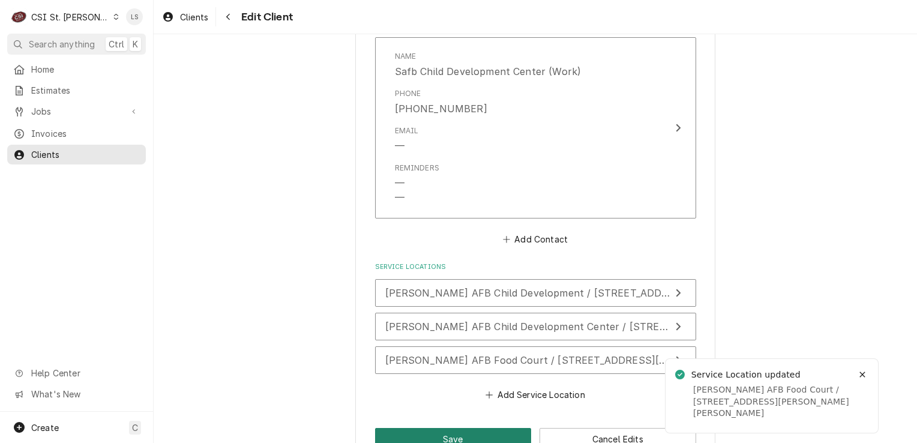
click at [430, 428] on button "Save" at bounding box center [453, 439] width 157 height 22
type textarea "x"
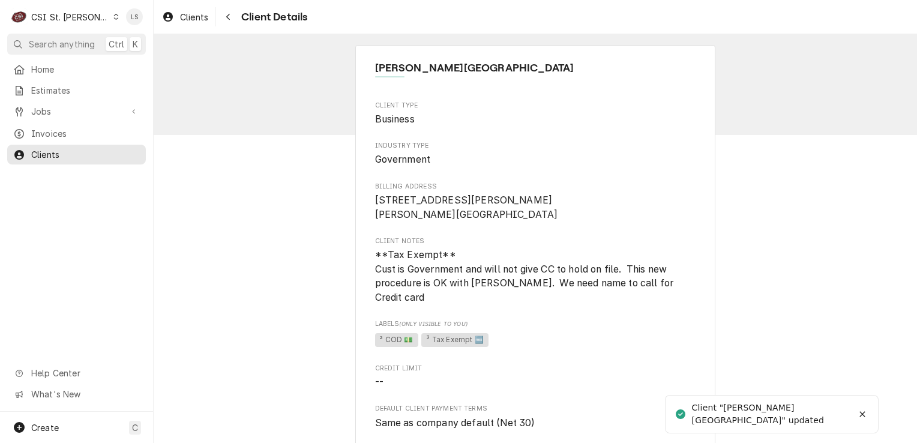
click at [113, 17] on icon "Dynamic Content Wrapper" at bounding box center [115, 17] width 5 height 6
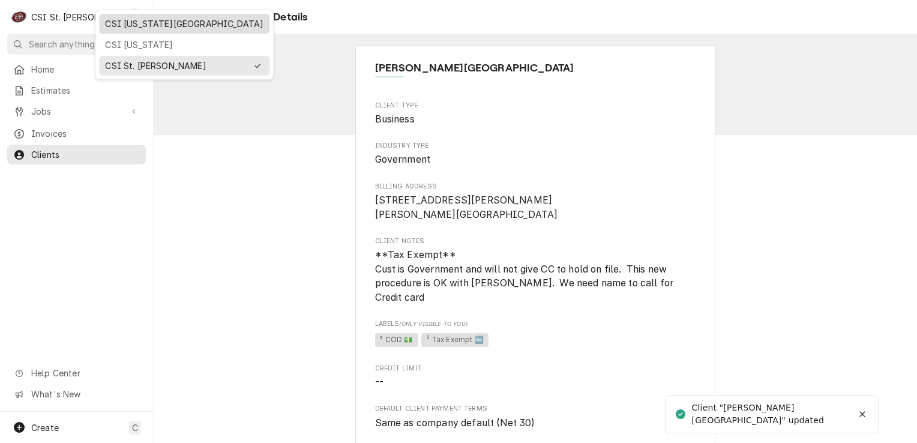
click at [119, 22] on div "CSI [US_STATE][GEOGRAPHIC_DATA]" at bounding box center [184, 23] width 158 height 13
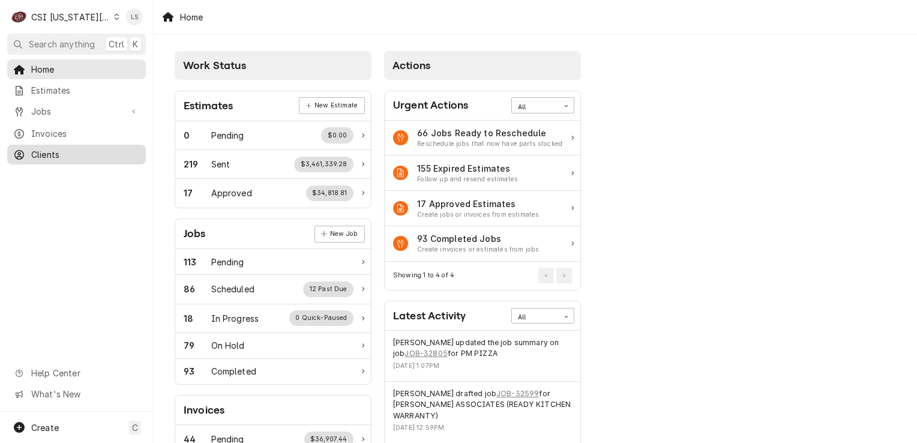
click at [50, 147] on div "Clients" at bounding box center [77, 154] width 134 height 15
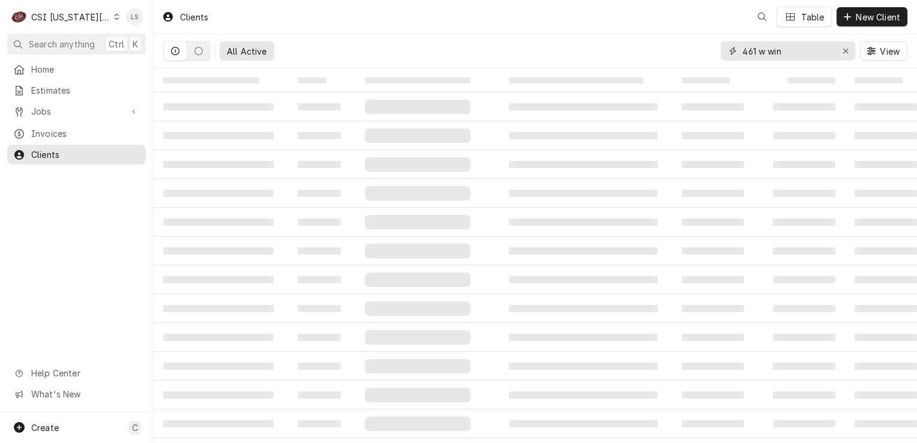
click at [844, 55] on icon "Erase input" at bounding box center [846, 51] width 7 height 8
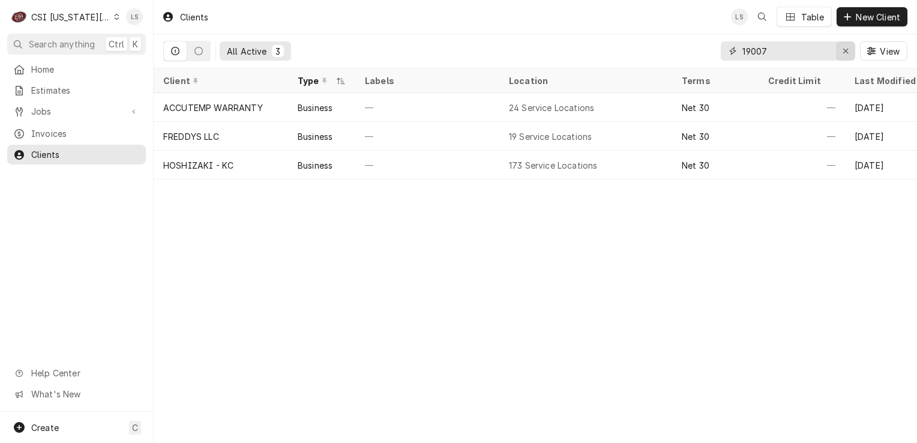
type input "19007"
click at [844, 47] on icon "Erase input" at bounding box center [846, 51] width 7 height 8
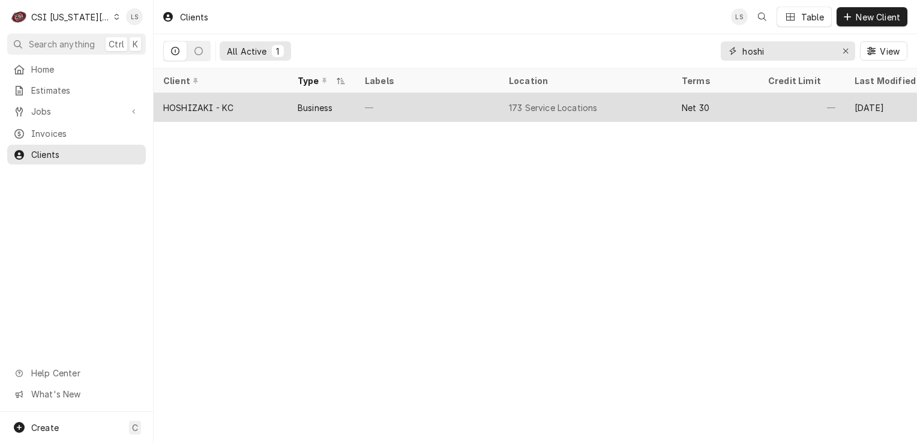
type input "hoshi"
click at [240, 101] on div "HOSHIZAKI - KC" at bounding box center [221, 107] width 134 height 29
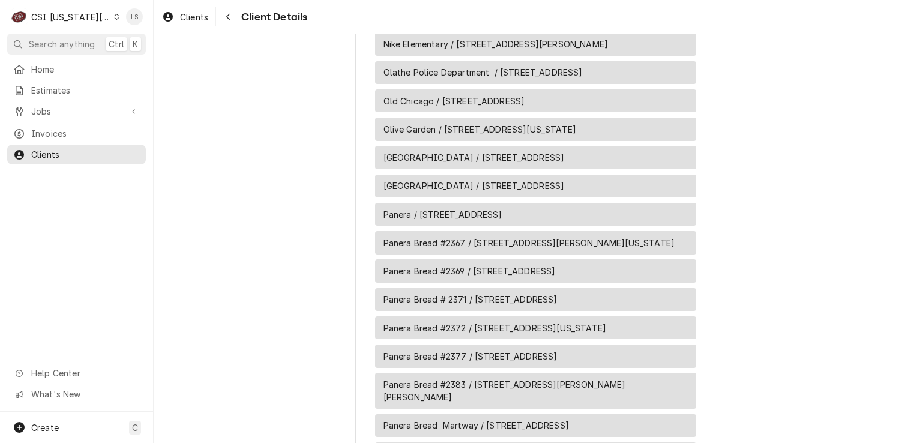
scroll to position [6133, 0]
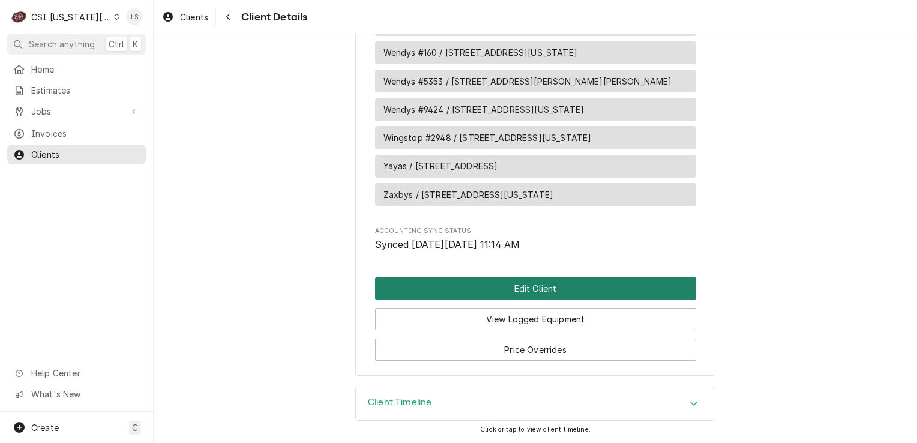
click at [557, 289] on button "Edit Client" at bounding box center [535, 288] width 321 height 22
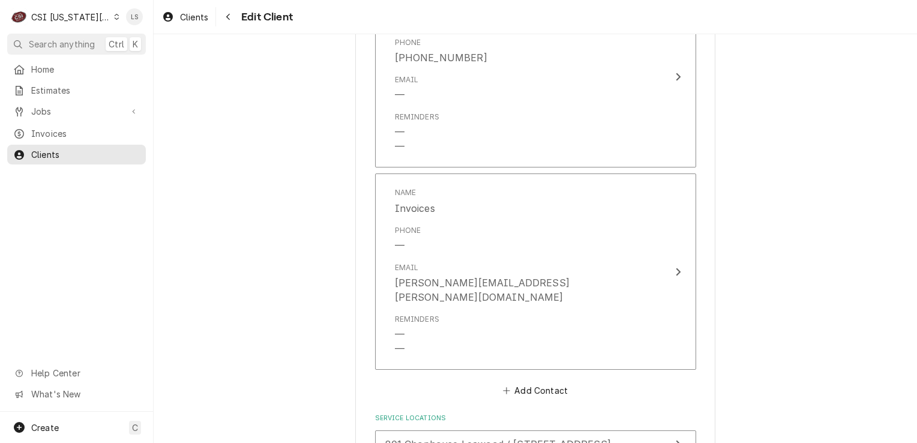
scroll to position [2411, 0]
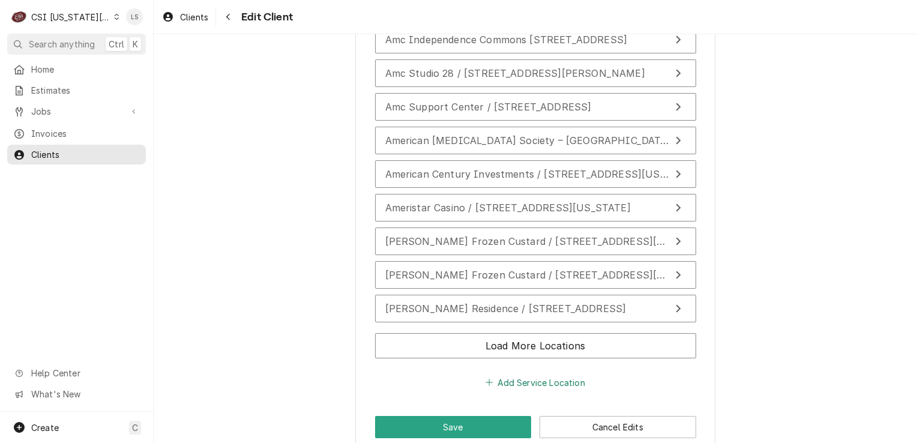
click at [533, 374] on button "Add Service Location" at bounding box center [535, 382] width 103 height 17
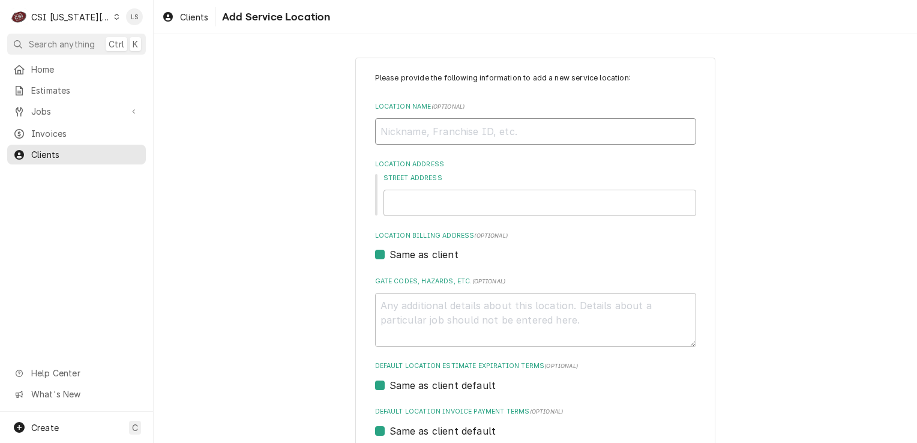
paste input "Wingstop 2639"
type textarea "x"
type input "Wingstop 2639"
click at [421, 133] on input "Wingstop 2639" at bounding box center [535, 131] width 321 height 26
type textarea "x"
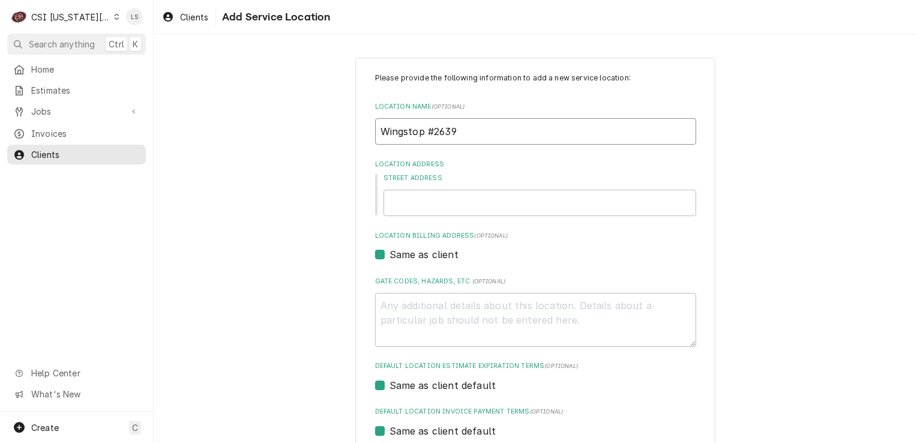
type input "Wingstop #2639"
paste input "19007 East 39th St"
type textarea "x"
type input "19007 East 39th St"
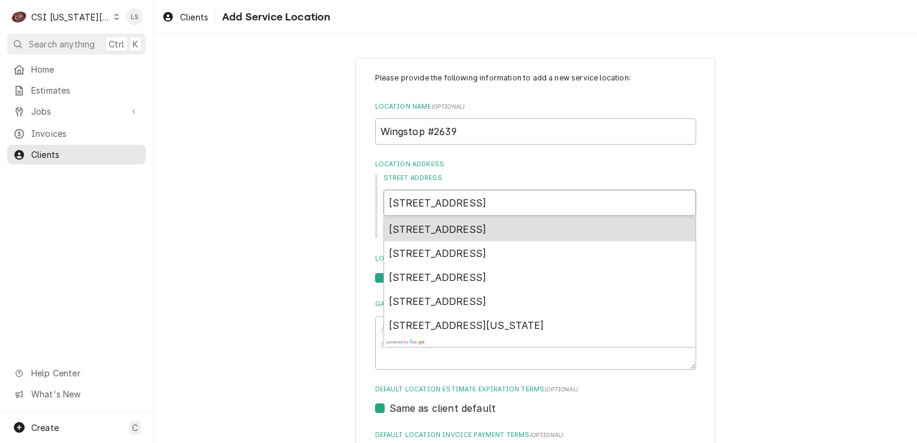
click at [487, 227] on span "19007 East 39th Street South, Independence, MO, USA" at bounding box center [438, 229] width 98 height 12
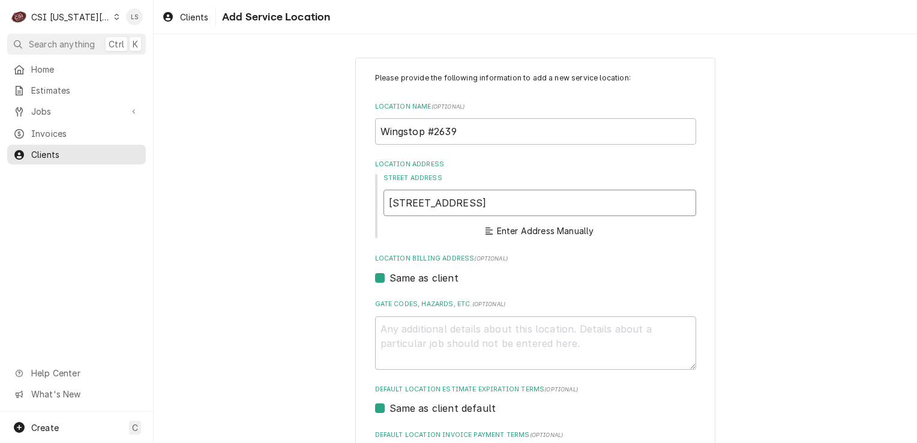
type textarea "x"
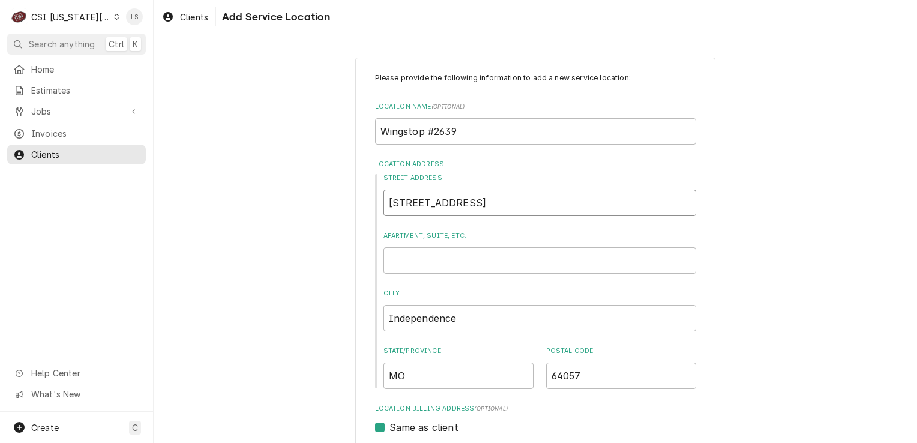
type input "19007 East 39th St S"
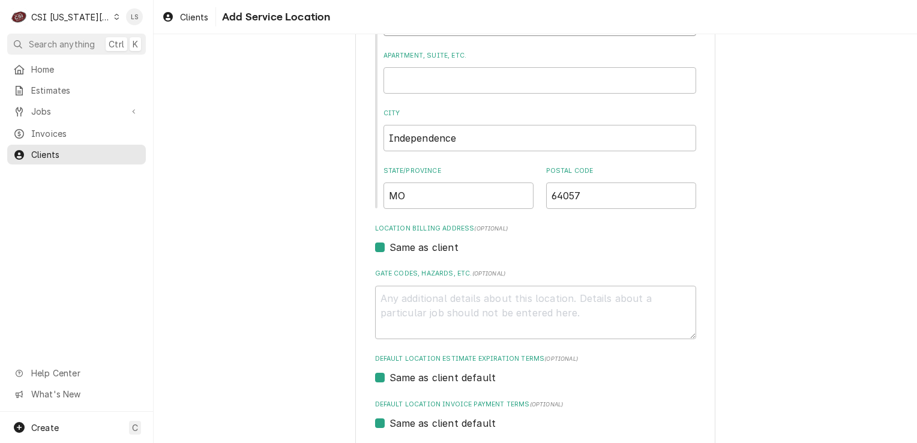
scroll to position [120, 0]
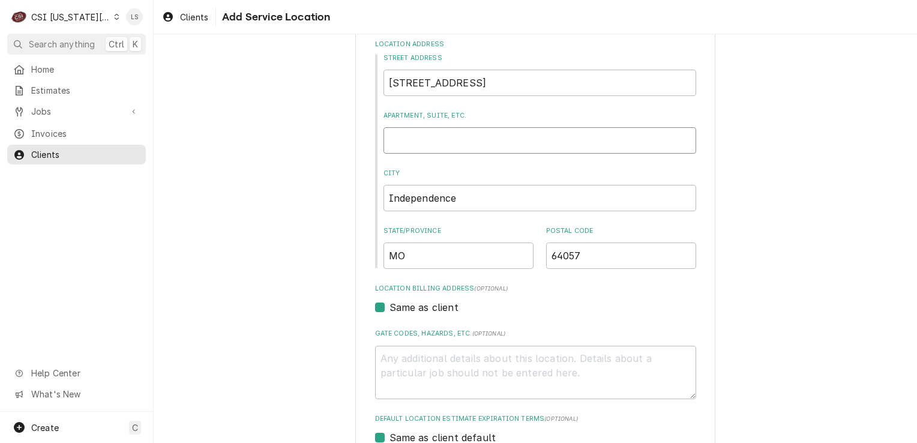
click at [396, 145] on input "Apartment, Suite, etc." at bounding box center [539, 140] width 313 height 26
type textarea "x"
type input "S"
type textarea "x"
type input "Su"
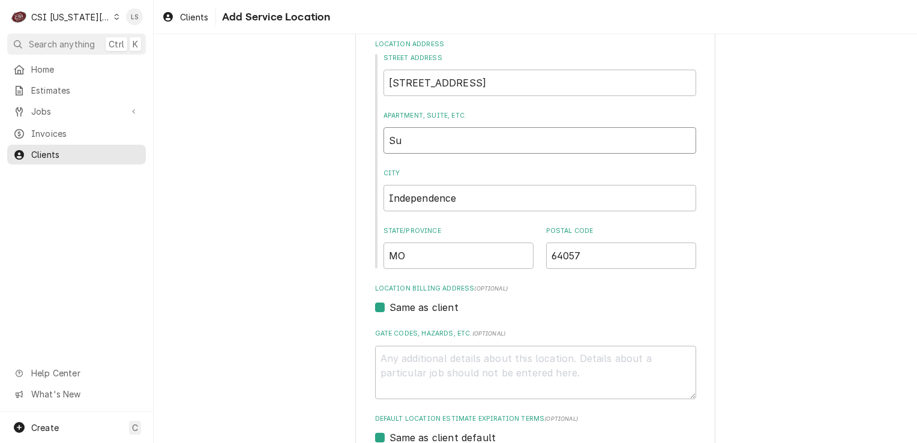
type textarea "x"
type input "Sui"
type textarea "x"
type input "Suit"
type textarea "x"
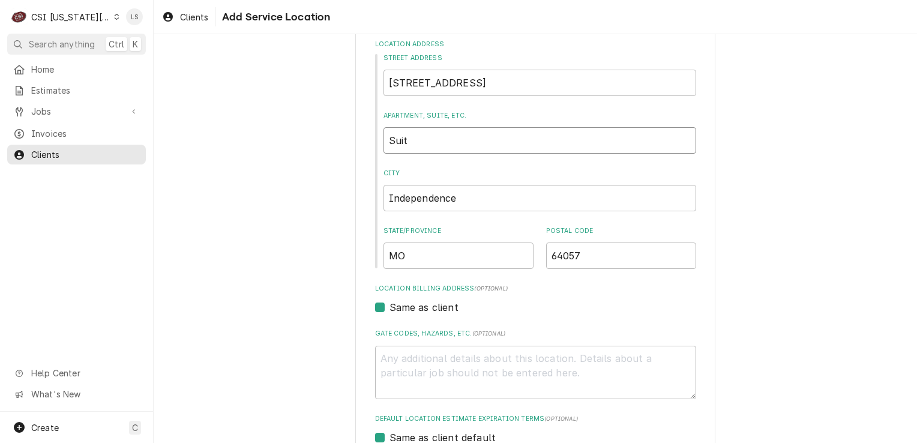
type input "Suite"
type textarea "x"
type input "Suite"
type textarea "x"
type input "Suite #"
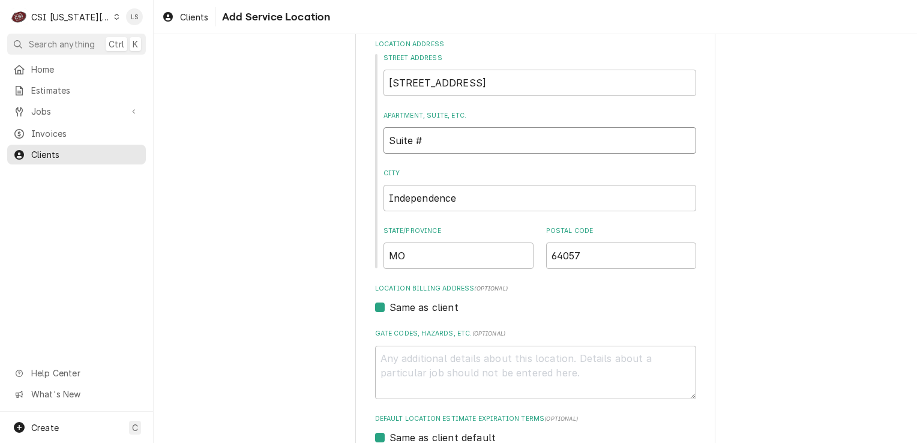
paste input "102"
type textarea "x"
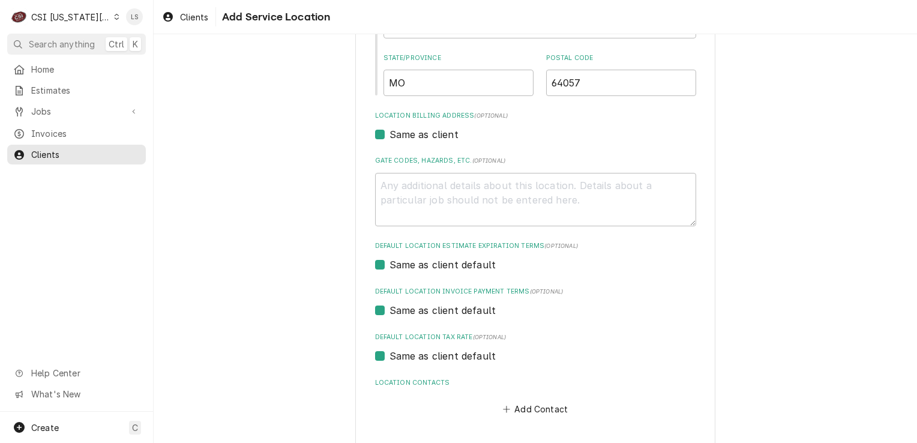
scroll to position [340, 0]
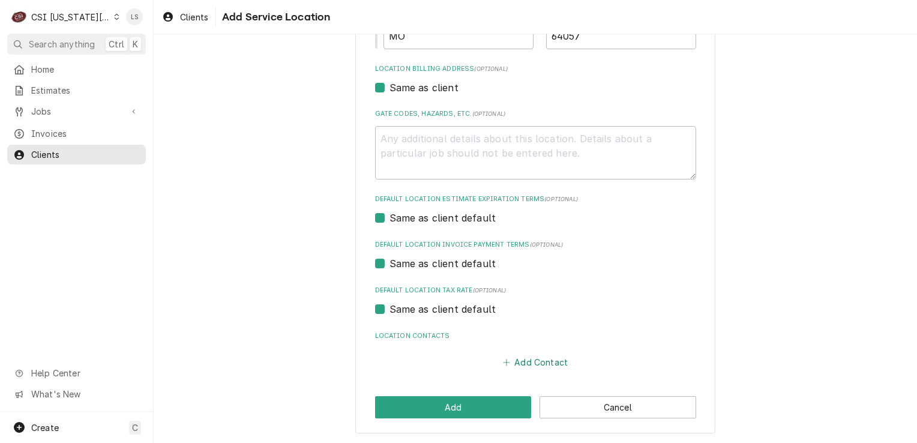
type input "Suite #102"
click at [531, 360] on button "Add Contact" at bounding box center [535, 362] width 69 height 17
type textarea "x"
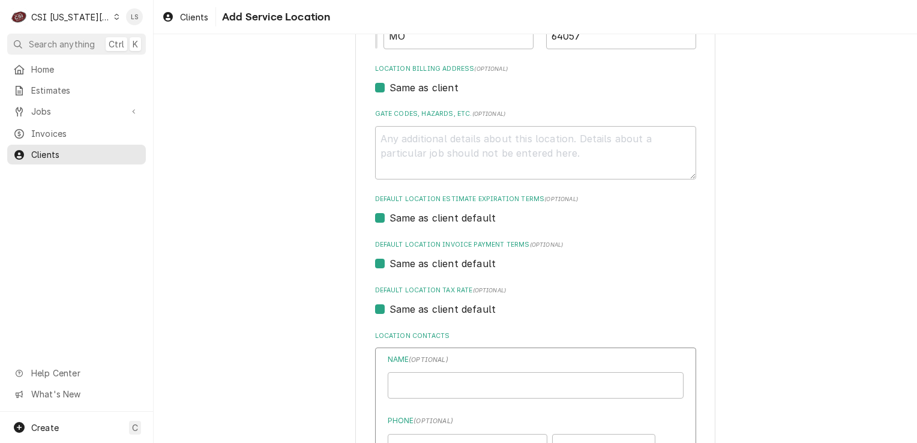
scroll to position [580, 0]
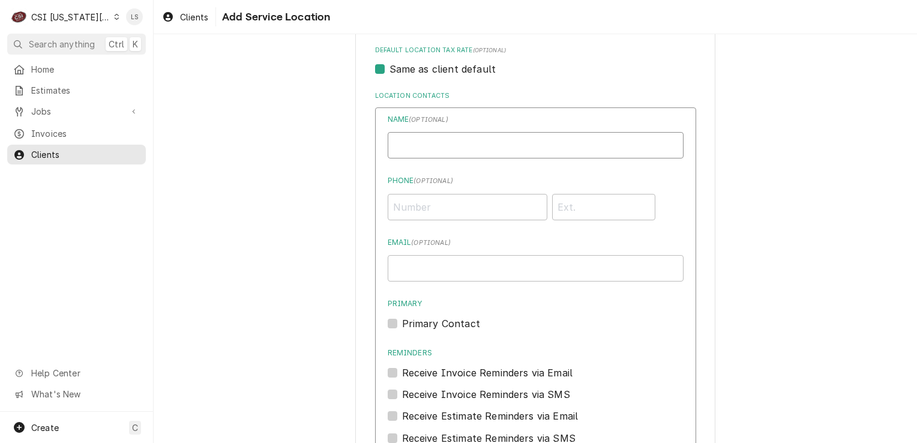
click at [413, 147] on input "Location Name ( optional )" at bounding box center [536, 145] width 296 height 26
type input "Work"
paste input "[PHONE_NUMBER]"
type input "[PHONE_NUMBER]"
click at [402, 322] on label "Primary Contact" at bounding box center [441, 323] width 78 height 14
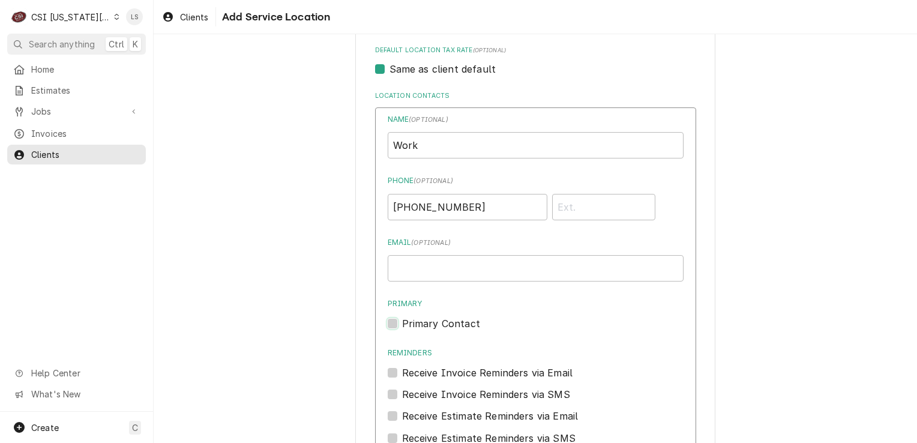
click at [402, 322] on input "Primary" at bounding box center [550, 329] width 296 height 26
checkbox input "true"
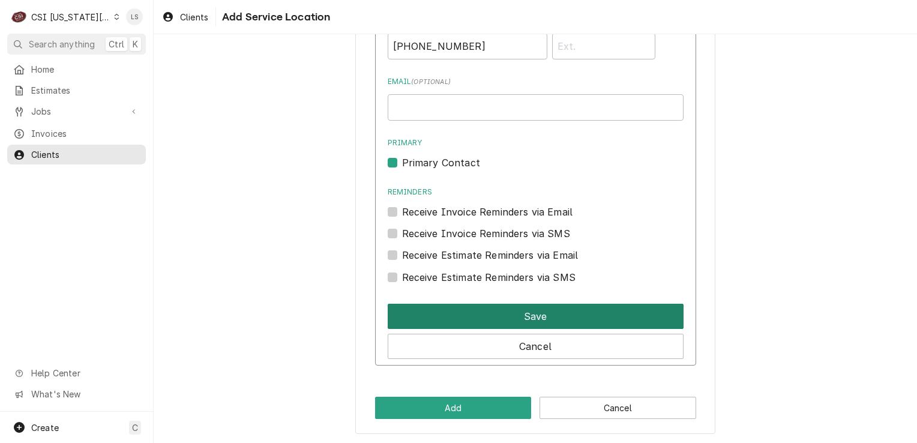
click at [491, 315] on button "Save" at bounding box center [536, 316] width 296 height 25
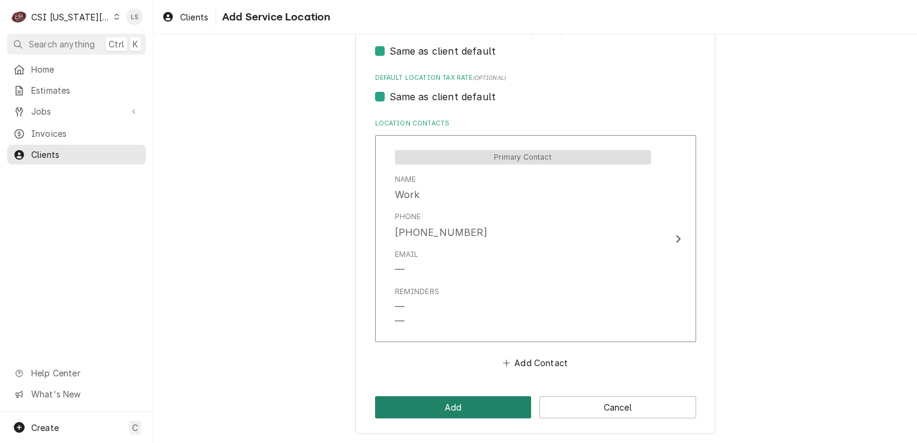
click at [465, 404] on button "Add" at bounding box center [453, 407] width 157 height 22
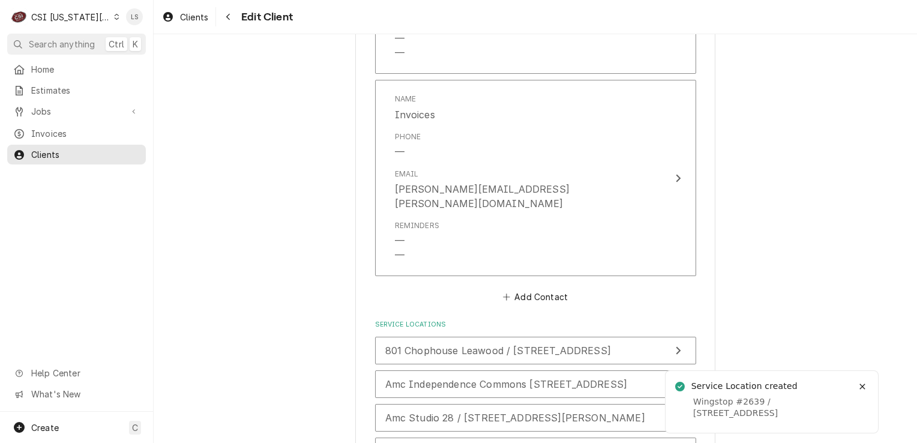
scroll to position [2411, 0]
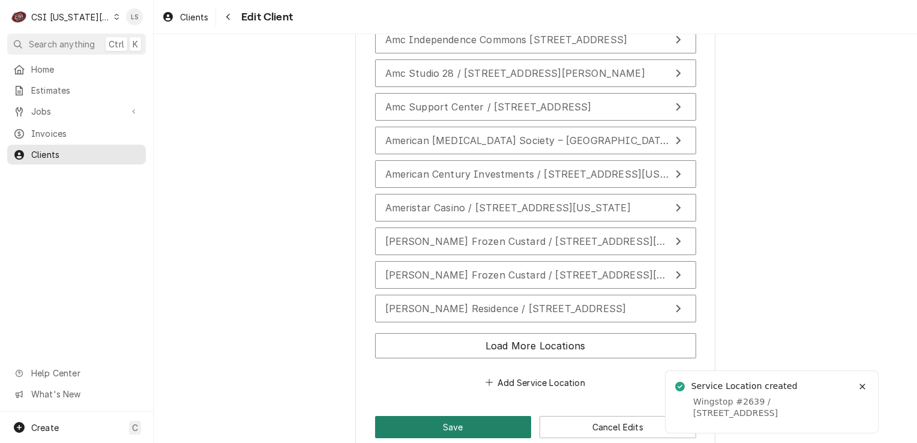
click at [425, 416] on button "Save" at bounding box center [453, 427] width 157 height 22
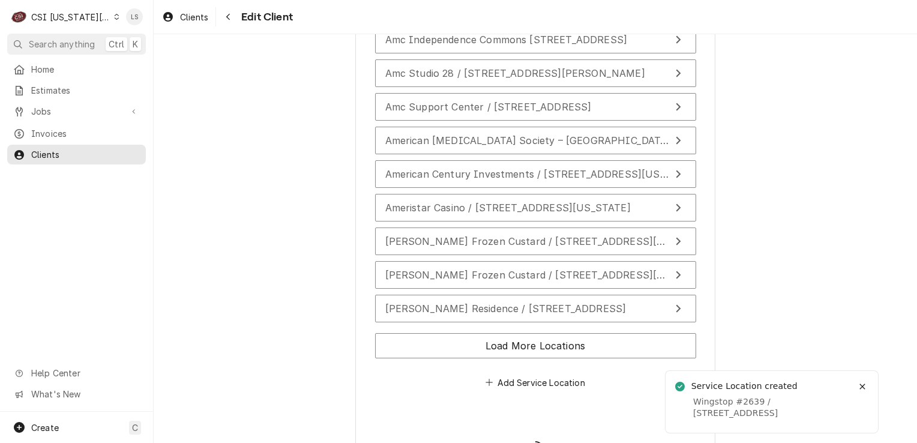
type textarea "x"
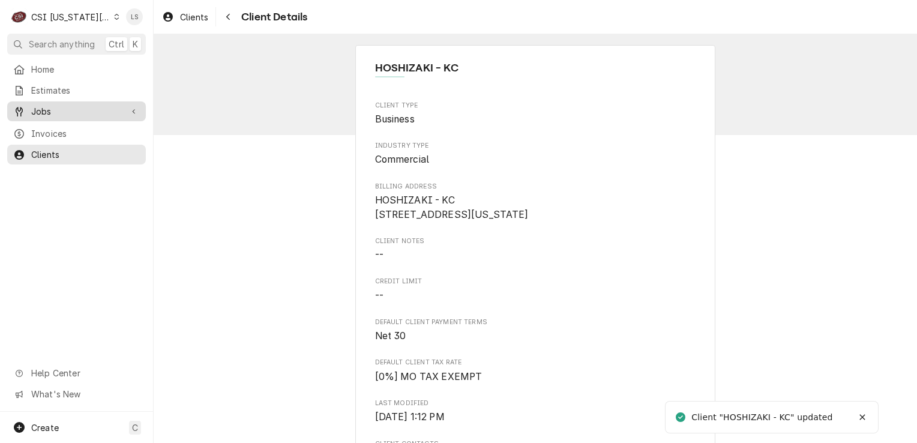
click at [67, 110] on span "Jobs" at bounding box center [76, 111] width 91 height 13
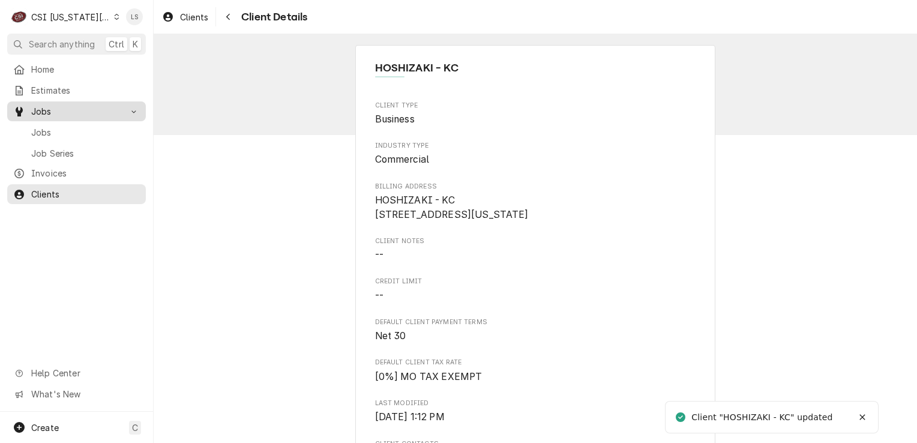
click at [61, 126] on span "Jobs" at bounding box center [85, 132] width 109 height 13
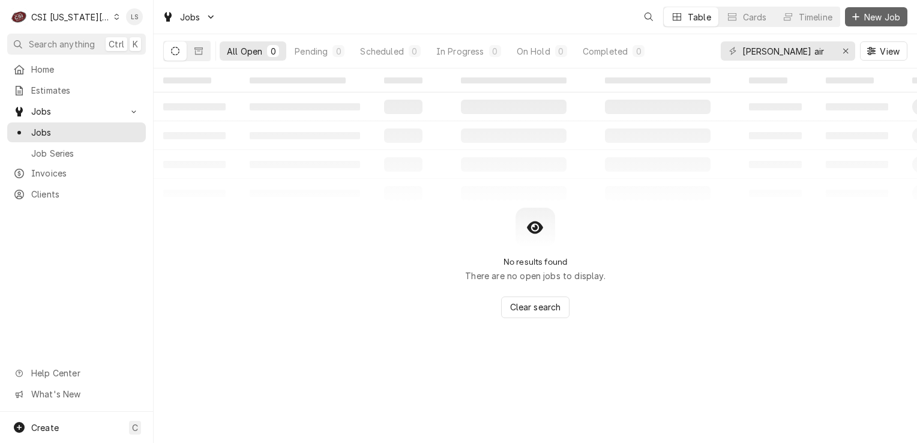
click at [870, 12] on span "New Job" at bounding box center [882, 17] width 41 height 13
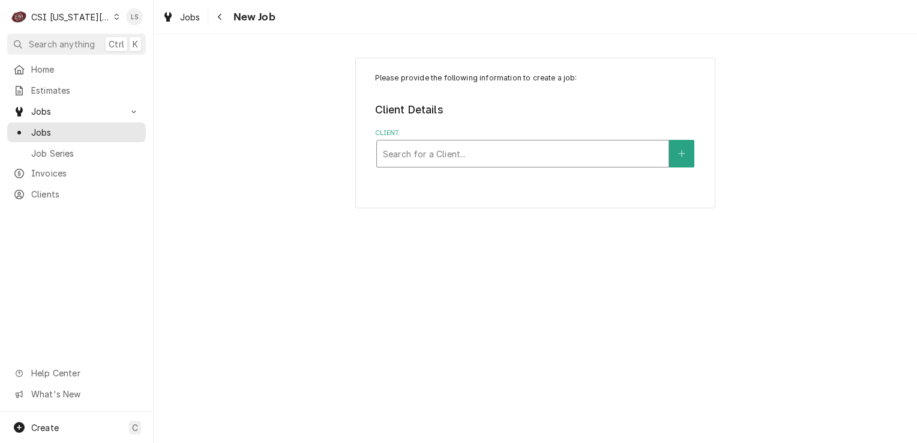
click at [430, 164] on div "Search for a Client..." at bounding box center [523, 153] width 292 height 26
type input "hosh"
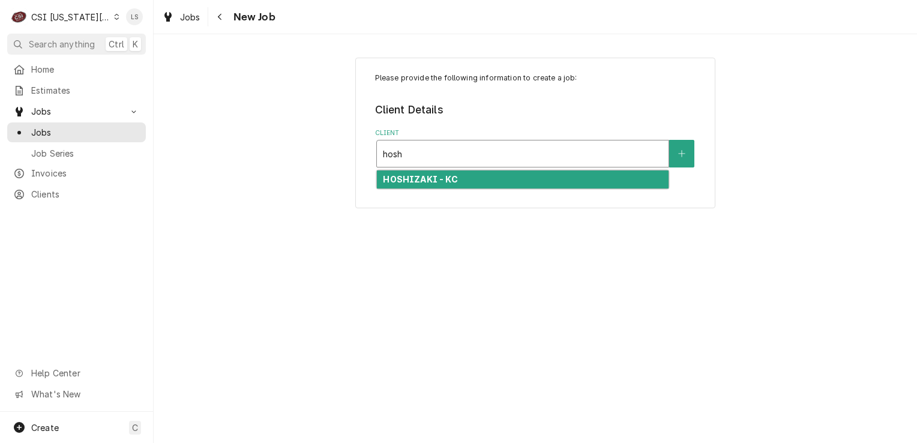
click at [438, 178] on strong "HOSHIZAKI - KC" at bounding box center [420, 179] width 74 height 10
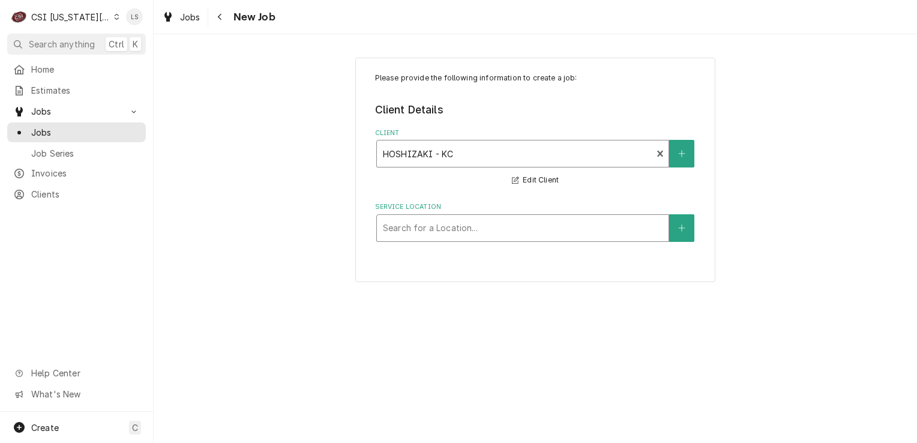
click at [519, 234] on div "Service Location" at bounding box center [523, 228] width 280 height 22
type input "19007"
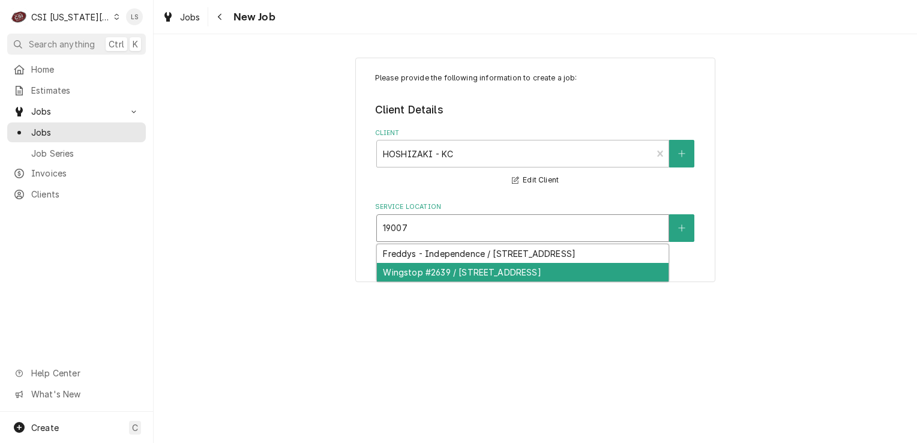
click at [507, 280] on div "Wingstop #2639 / [STREET_ADDRESS]" at bounding box center [523, 272] width 292 height 19
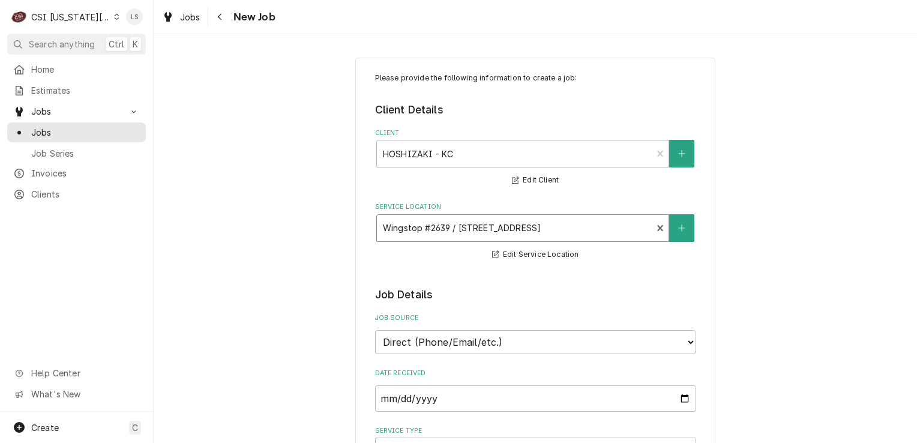
scroll to position [180, 0]
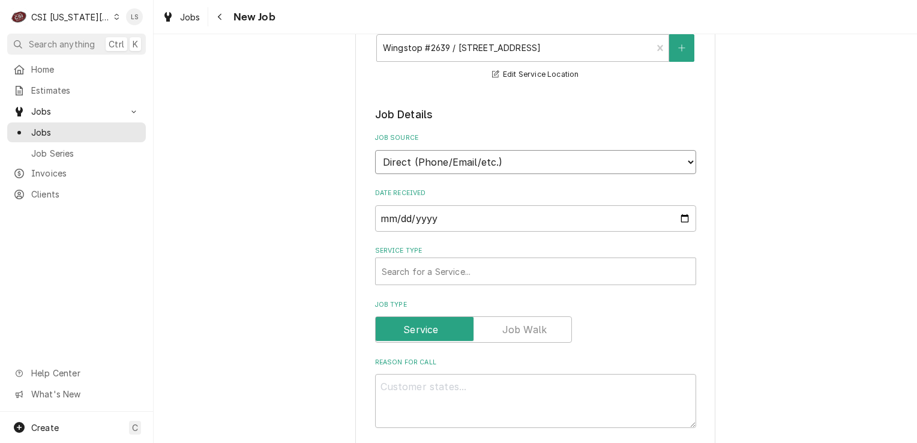
drag, startPoint x: 430, startPoint y: 162, endPoint x: 430, endPoint y: 174, distance: 12.0
click at [430, 162] on select "Direct (Phone/Email/etc.) Service Channel Corrigo Ecotrak Other" at bounding box center [535, 162] width 321 height 24
select select "100"
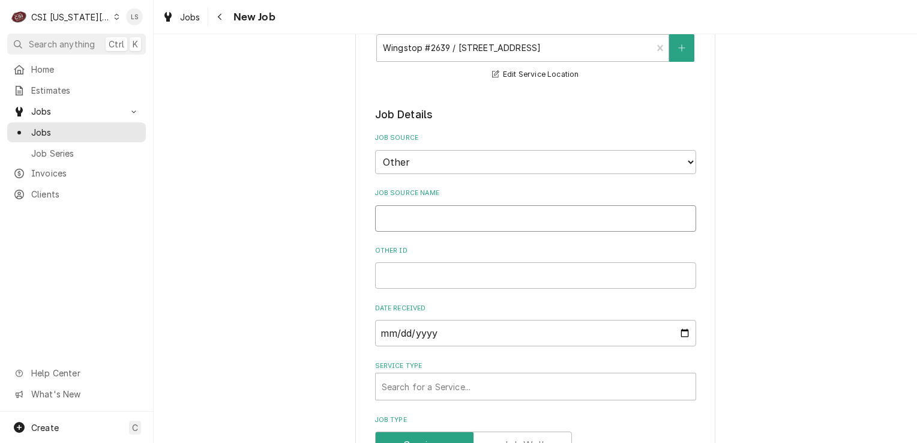
click at [408, 225] on input "Job Source Name" at bounding box center [535, 218] width 321 height 26
type textarea "x"
type input "H"
type textarea "x"
type input "Ho"
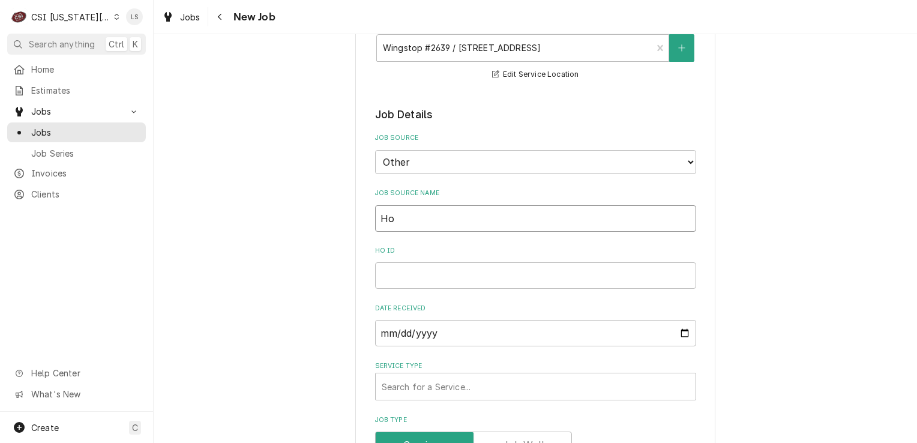
type textarea "x"
type input "Hos"
type textarea "x"
type input "Hosh"
type textarea "x"
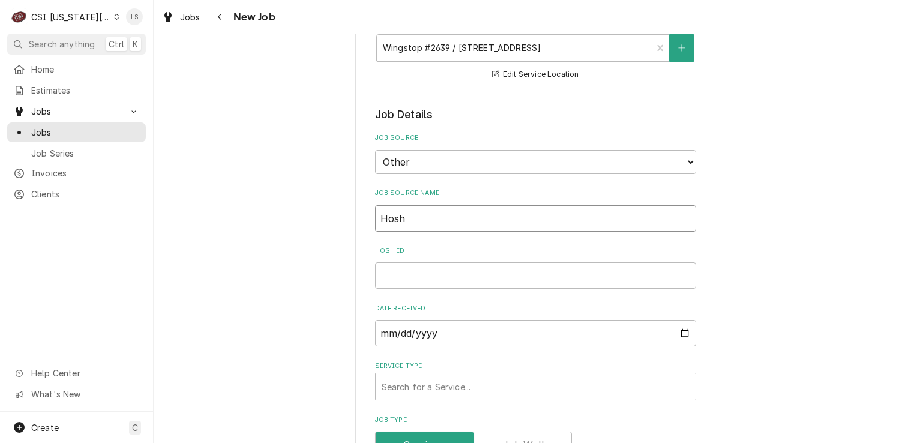
type input "Hoshi"
type textarea "x"
type input "Hoshiz"
type textarea "x"
type input "Hoshiza"
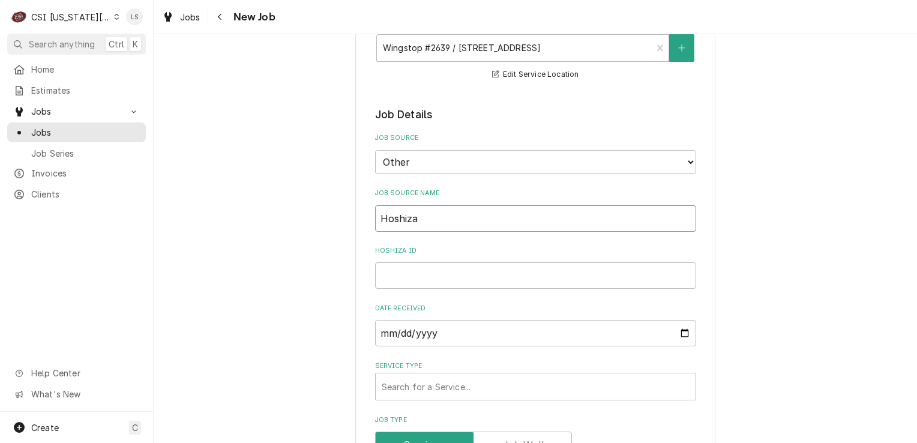
type textarea "x"
type input "Hoshizak"
type textarea "x"
type input "Hoshizaki"
type textarea "x"
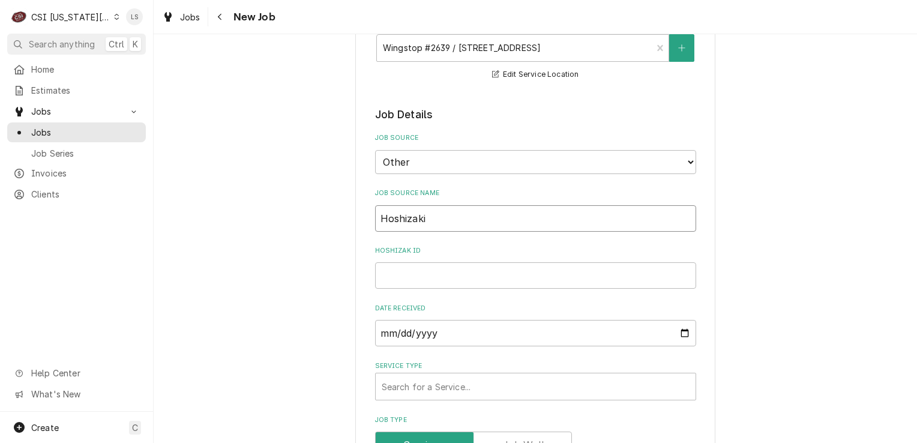
type input "Hoshizaki"
type textarea "x"
type input "Hoshizaki P"
type textarea "x"
type input "Hoshizaki PO"
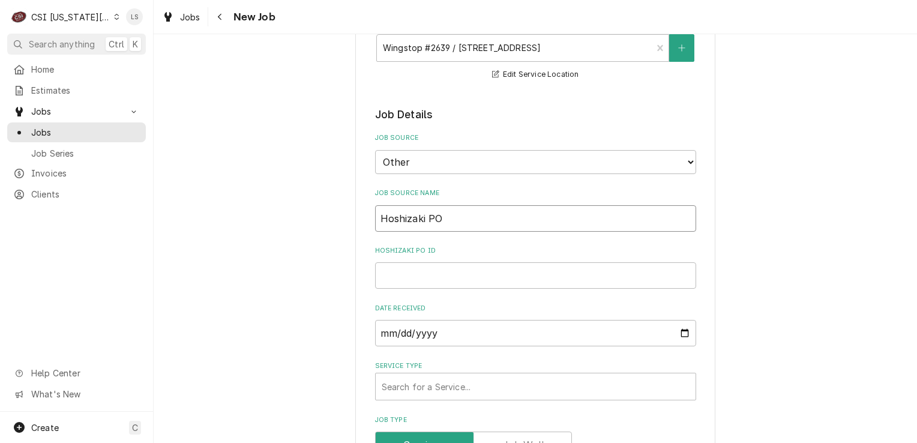
type textarea "x"
type input "Hoshizaki PO"
paste input "ri555a264"
type textarea "x"
type input "ri555a264"
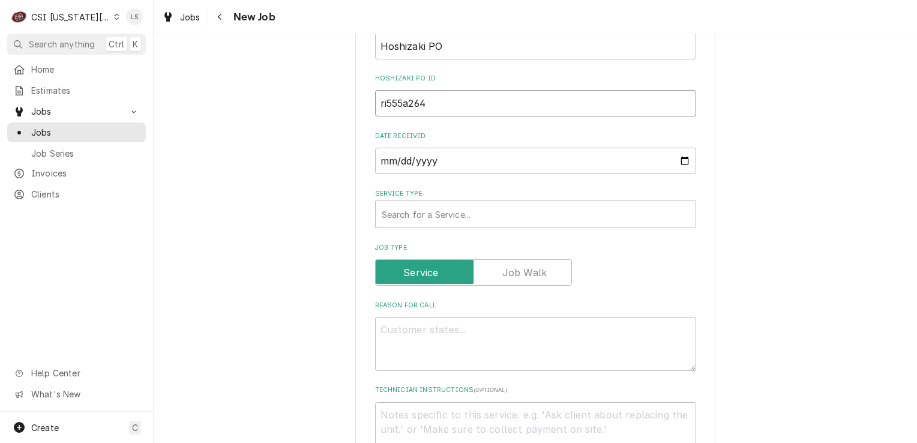
type textarea "x"
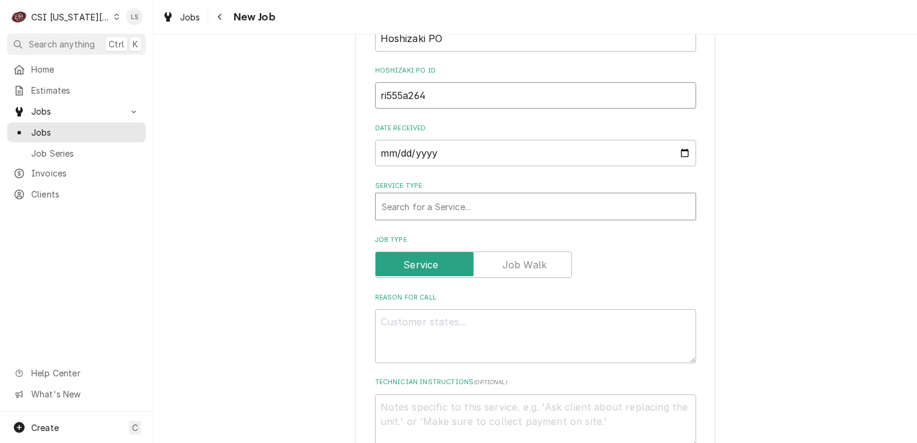
type input "ri555a264"
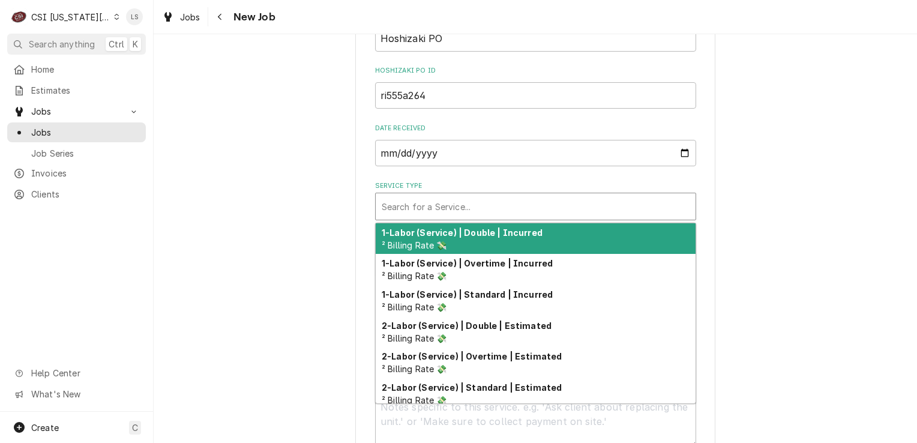
click at [419, 211] on div "Service Type" at bounding box center [536, 207] width 308 height 22
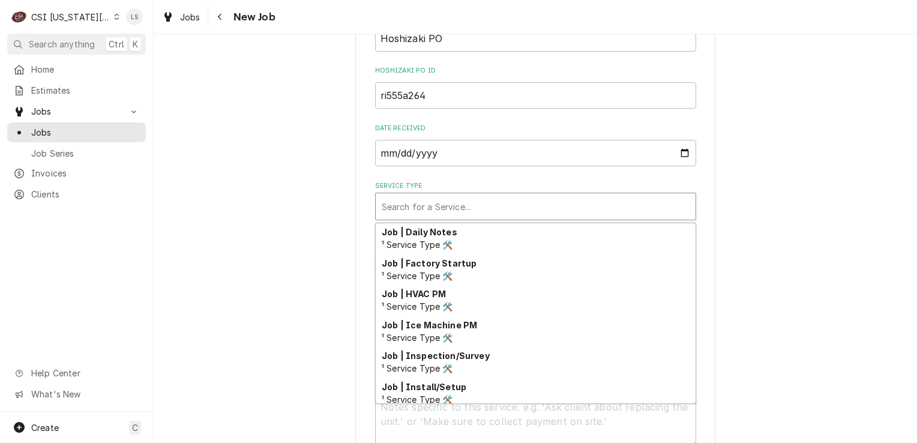
scroll to position [679, 0]
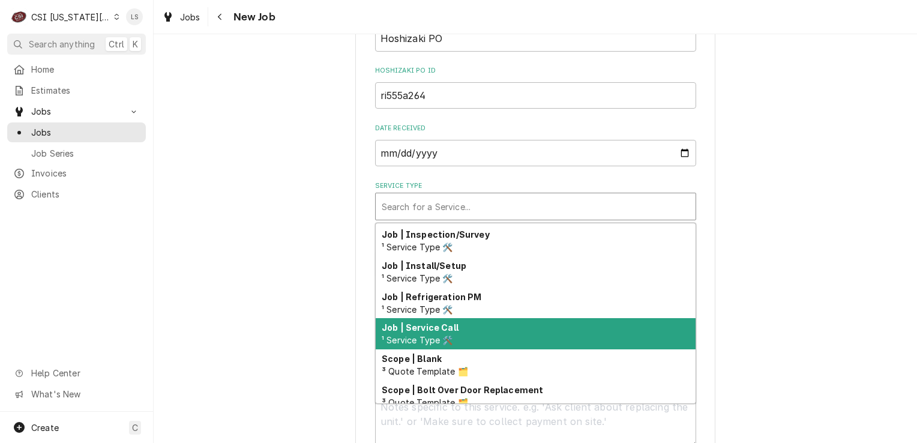
click at [423, 335] on span "¹ Service Type 🛠️" at bounding box center [417, 340] width 71 height 10
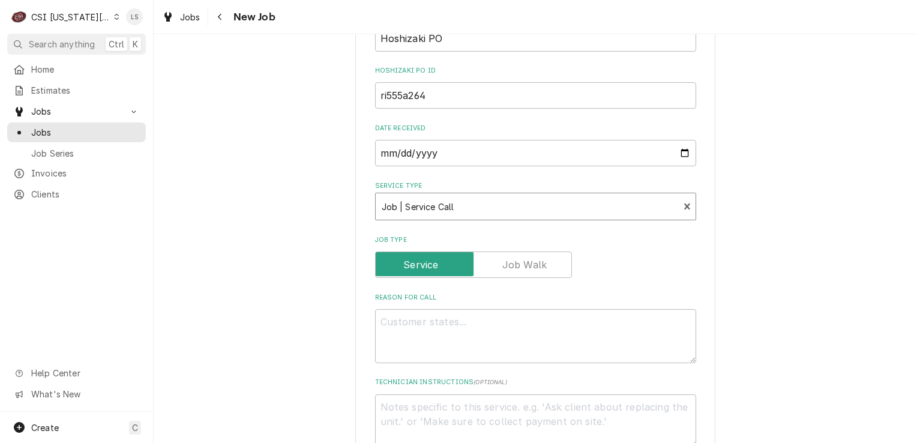
type textarea "x"
click at [413, 347] on textarea "Reason For Call" at bounding box center [535, 336] width 321 height 54
type textarea "P"
type textarea "x"
type textarea "Pr"
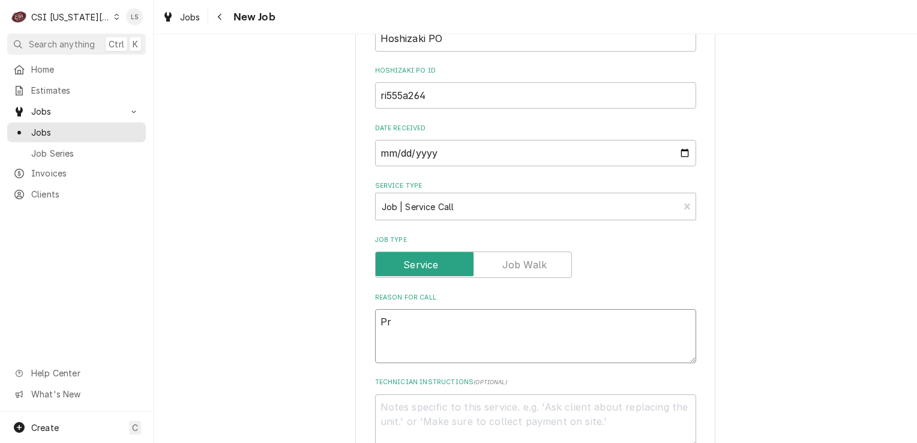
type textarea "x"
type textarea "Pre"
type textarea "x"
type textarea "Prep"
type textarea "x"
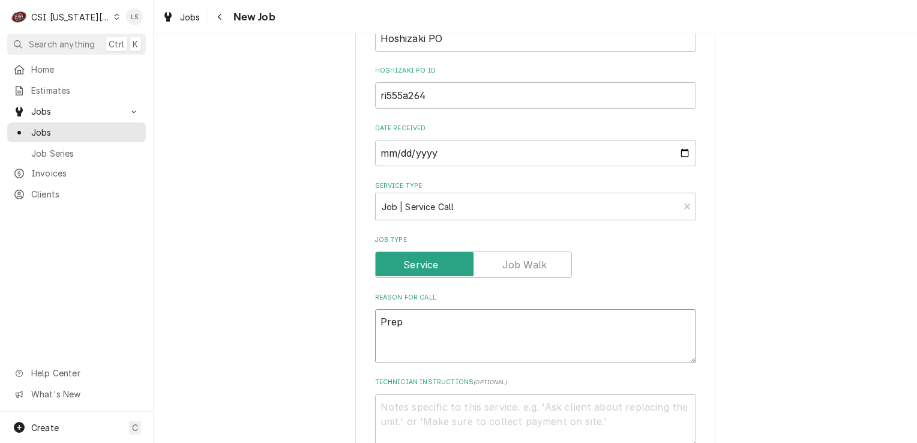
type textarea "Prep"
type textarea "x"
type textarea "Prep t"
type textarea "x"
type textarea "Prep ta"
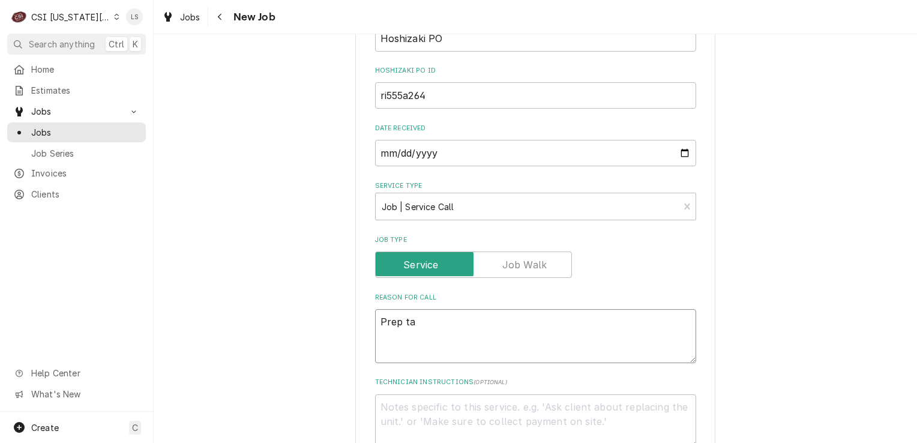
type textarea "x"
type textarea "Prep tab"
type textarea "x"
type textarea "Prep table"
type textarea "x"
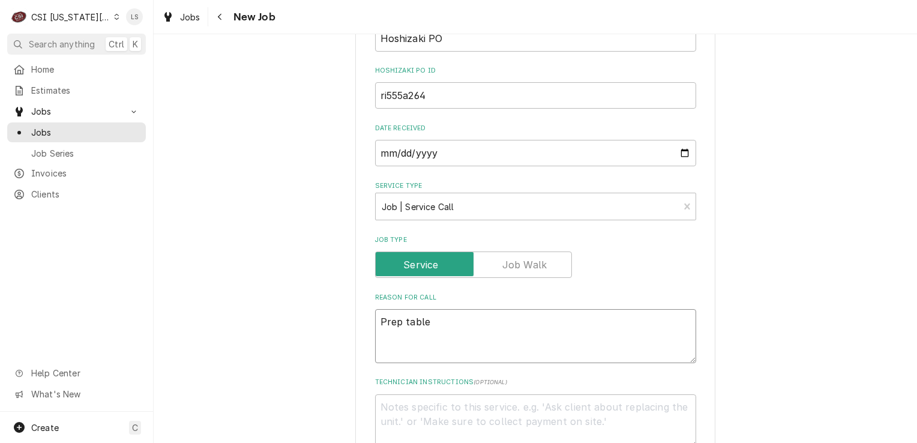
type textarea "Prep table"
type textarea "x"
type textarea "Prep table -"
type textarea "x"
type textarea "Prep table -"
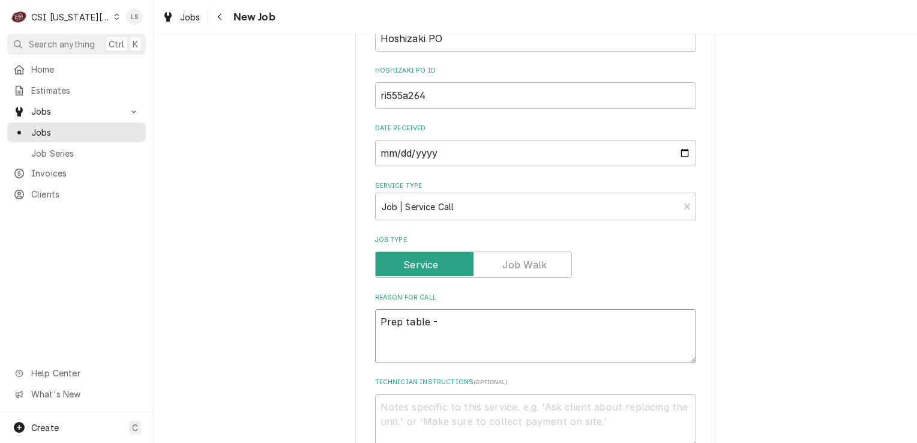
type textarea "x"
type textarea "Prep table -"
paste textarea "install the missing pilasters for shelf support"
type textarea "x"
type textarea "Prep table - install the missing pilasters for shelf support"
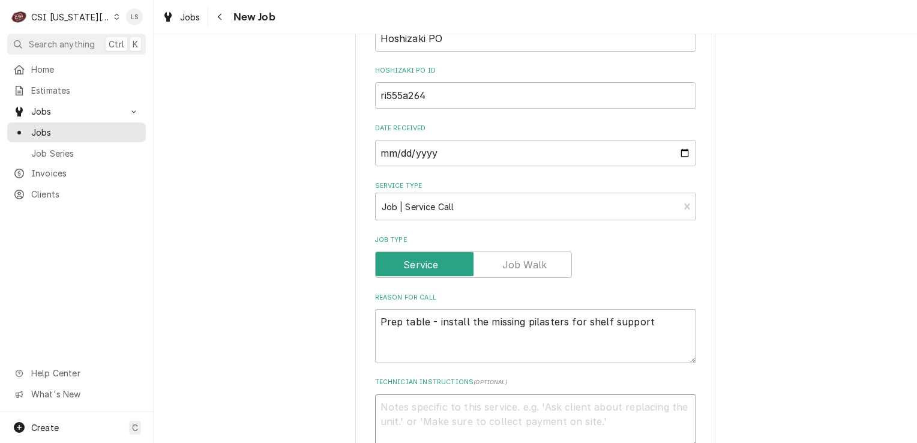
click at [423, 408] on textarea "Technician Instructions ( optional )" at bounding box center [535, 421] width 321 height 54
type textarea "x"
type textarea "C"
type textarea "x"
type textarea "Co"
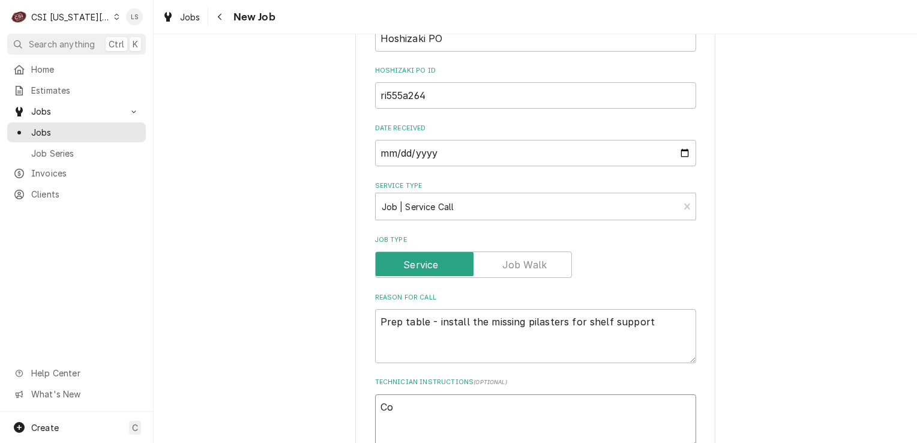
type textarea "x"
type textarea "Cont"
type textarea "x"
type textarea "Conta"
type textarea "x"
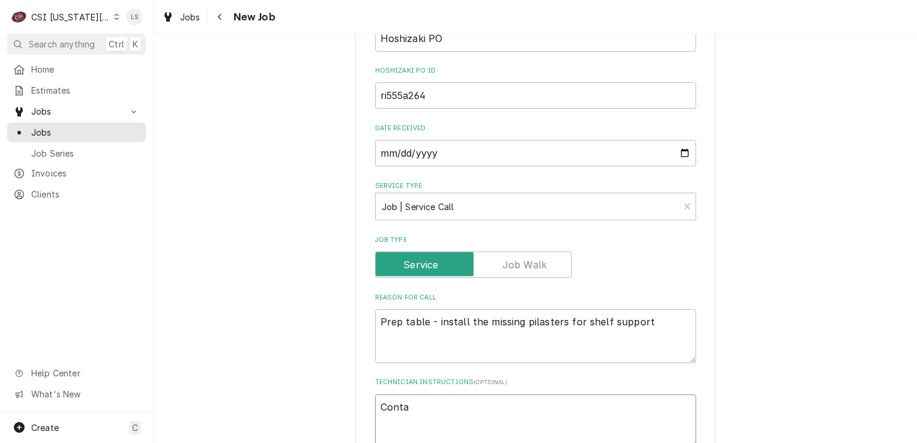
type textarea "Contac"
type textarea "x"
type textarea "Contact"
type textarea "x"
type textarea "Contact"
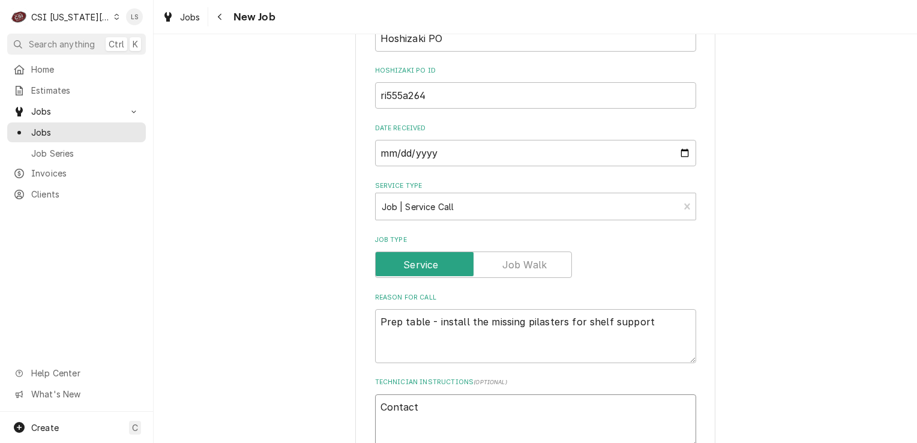
paste textarea "Clayton Howe"
type textarea "x"
type textarea "Contact Clayton Howe"
click at [423, 408] on textarea "Contact Clayton Howe" at bounding box center [535, 421] width 321 height 54
type textarea "x"
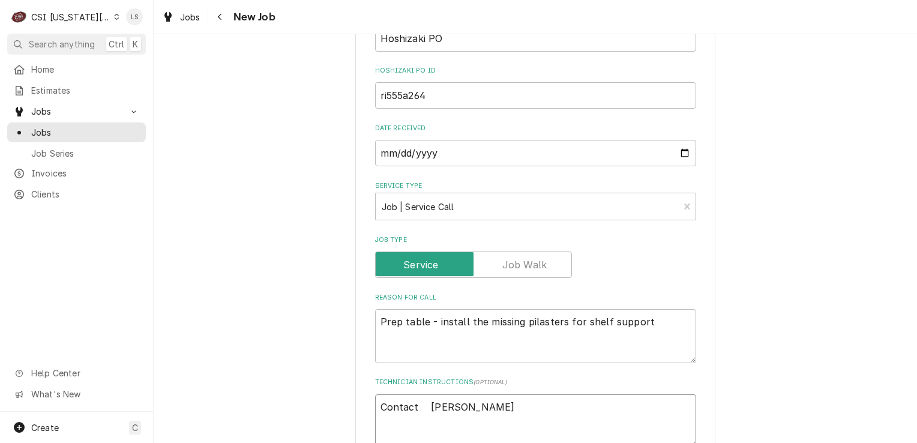
type textarea "Contact Clayton Howe"
type textarea "x"
type textarea "Contact Clayton Howe"
type textarea "x"
type textarea "Contact Clayton Howe"
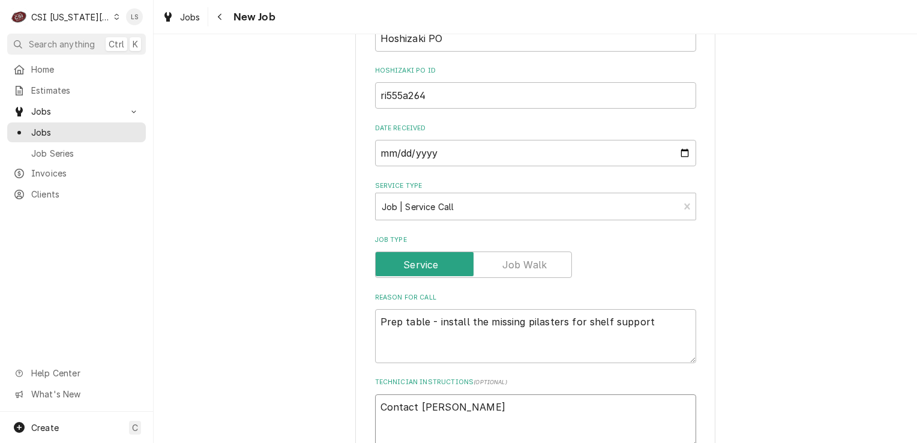
click at [487, 402] on textarea "Contact Clayton Howe" at bounding box center [535, 421] width 321 height 54
type textarea "x"
type textarea "Contact Clayton Howe"
type textarea "x"
type textarea "Contact Clayton Howe ("
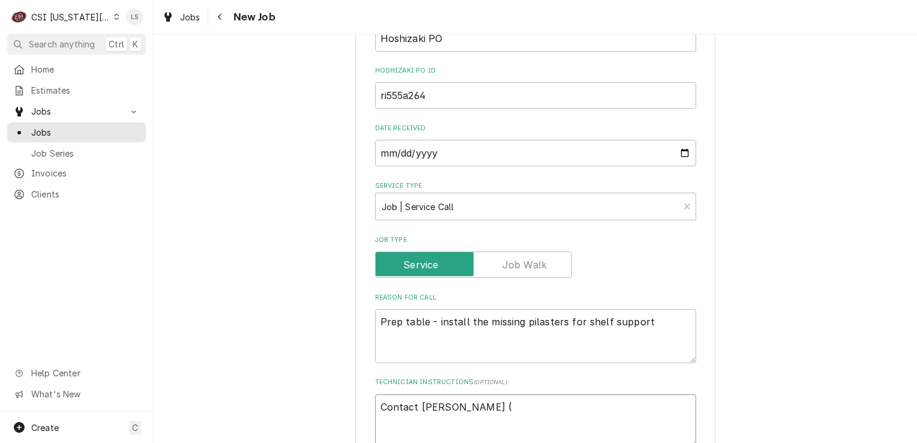
type textarea "x"
type textarea "Contact Clayton Howe ("
paste textarea "Technical Advisor Strategic Accounts"
type textarea "x"
type textarea "Contact Clayton Howe (Technical Advisor Strategic Accounts"
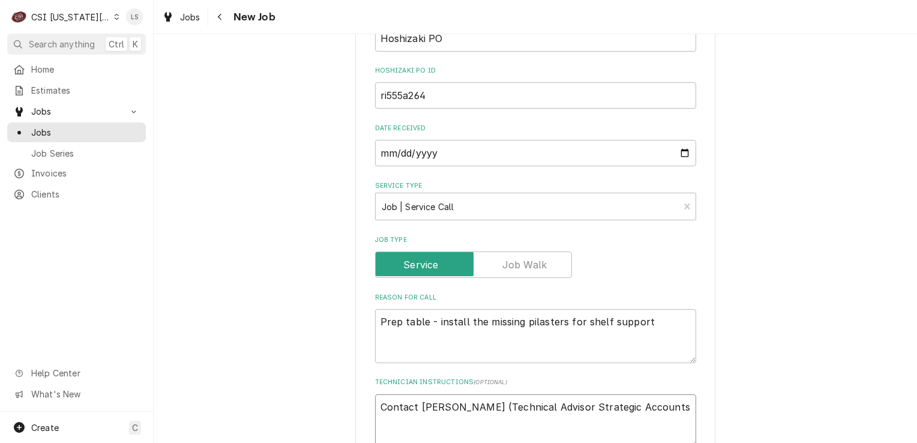
type textarea "x"
type textarea "Contact Clayton Howe (Technical Advisor Strategic Accounts)"
type textarea "x"
type textarea "Contact Clayton Howe (Technical Advisor Strategic Accounts)"
type textarea "x"
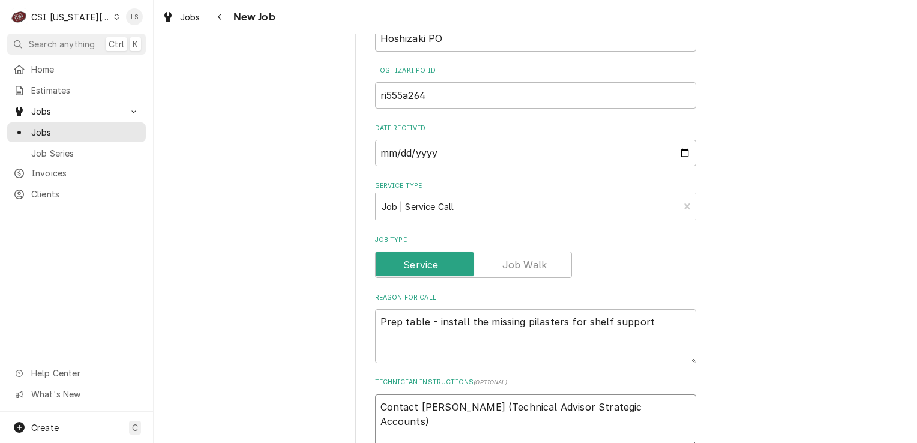
type textarea "Contact Clayton Howe (Technical Advisor Strategic Accounts) w"
type textarea "x"
type textarea "Contact Clayton Howe (Technical Advisor Strategic Accounts) wh"
type textarea "x"
type textarea "Contact Clayton Howe (Technical Advisor Strategic Accounts) whi"
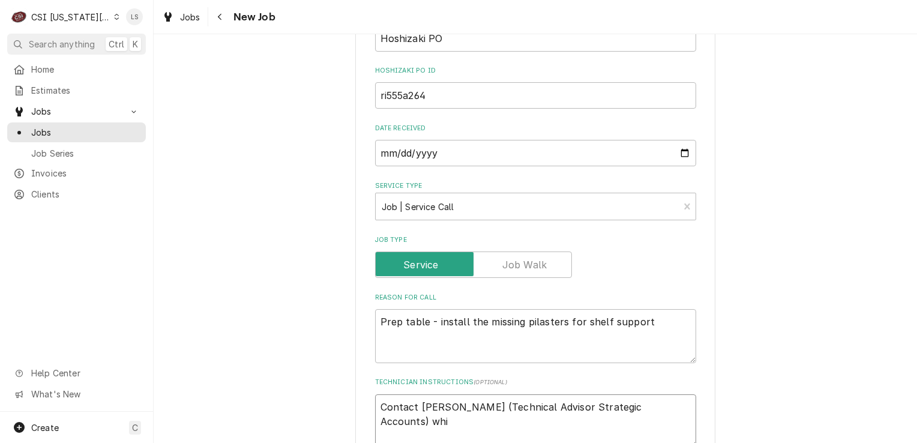
type textarea "x"
type textarea "Contact Clayton Howe (Technical Advisor Strategic Accounts) whil"
type textarea "x"
type textarea "Contact Clayton Howe (Technical Advisor Strategic Accounts) while"
type textarea "x"
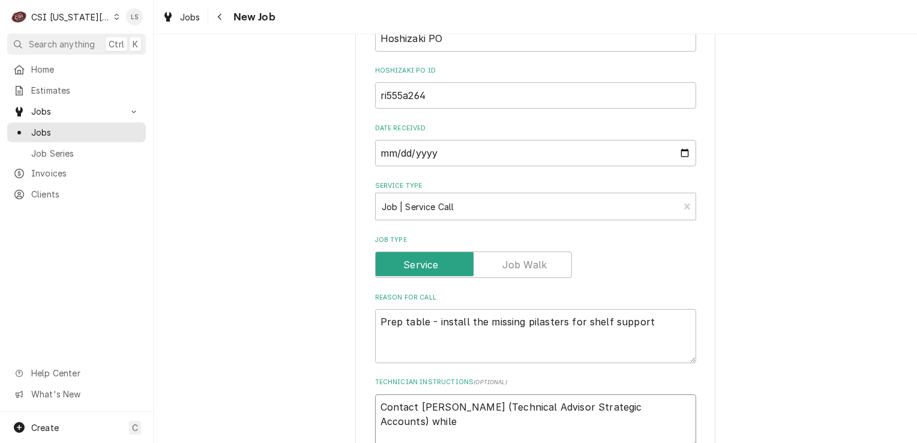
type textarea "Contact Clayton Howe (Technical Advisor Strategic Accounts) while o"
type textarea "x"
type textarea "Contact Clayton Howe (Technical Advisor Strategic Accounts) while on"
type textarea "x"
type textarea "Contact Clayton Howe (Technical Advisor Strategic Accounts) while on"
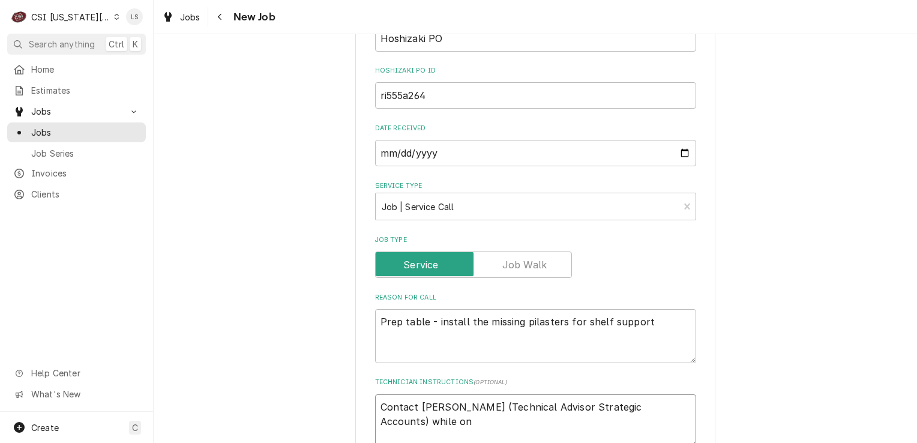
type textarea "x"
type textarea "Contact Clayton Howe (Technical Advisor Strategic Accounts) while on s"
type textarea "x"
type textarea "Contact Clayton Howe (Technical Advisor Strategic Accounts) while on si"
type textarea "x"
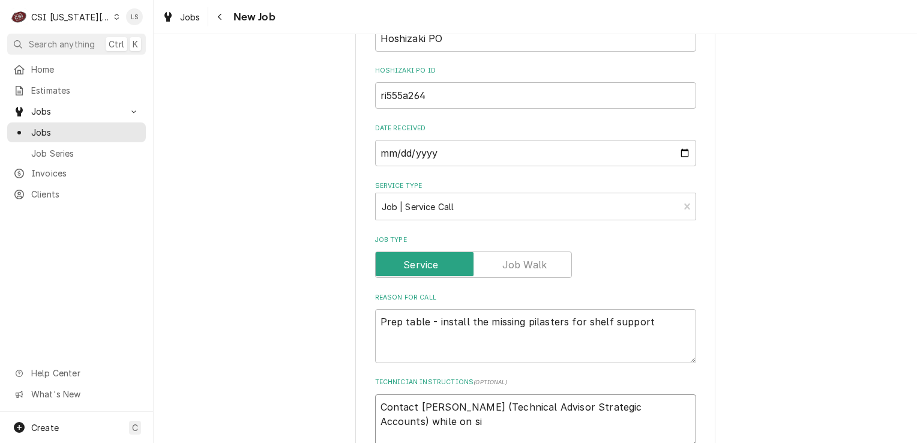
type textarea "Contact Clayton Howe (Technical Advisor Strategic Accounts) while on sit"
type textarea "x"
type textarea "Contact Clayton Howe (Technical Advisor Strategic Accounts) while on site"
type textarea "x"
type textarea "Contact Clayton Howe (Technical Advisor Strategic Accounts) while on site"
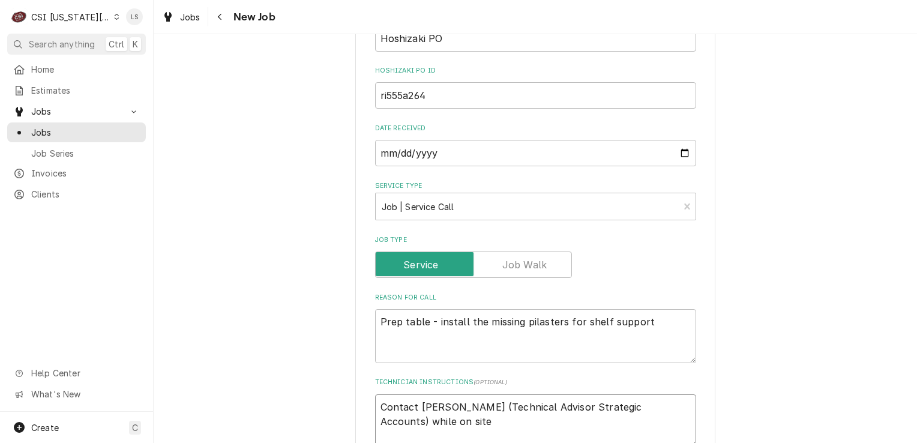
type textarea "x"
type textarea "Contact Clayton Howe (Technical Advisor Strategic Accounts) while on site -"
type textarea "x"
type textarea "Contact Clayton Howe (Technical Advisor Strategic Accounts) while on site -"
type textarea "x"
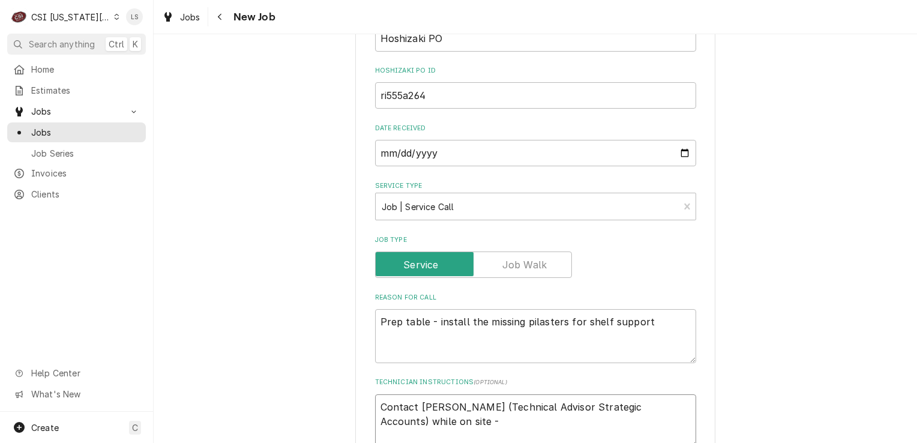
type textarea "Contact Clayton Howe (Technical Advisor Strategic Accounts) while on site -"
paste textarea "678-233-2232"
type textarea "x"
type textarea "Contact [PERSON_NAME] (Technical Advisor Strategic Accounts) while on site - [P…"
type textarea "x"
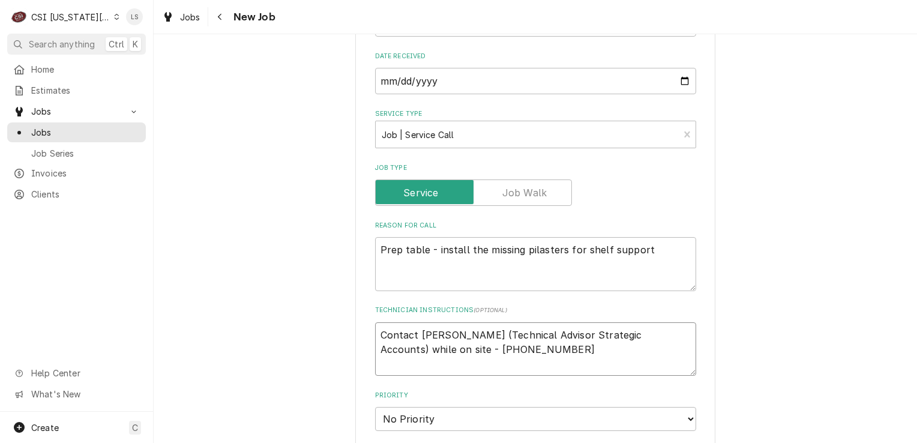
scroll to position [600, 0]
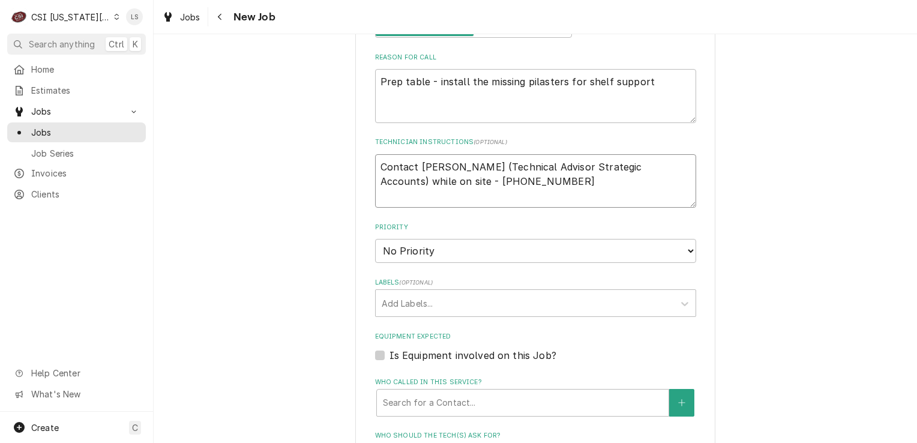
type textarea "Contact [PERSON_NAME] (Technical Advisor Strategic Accounts) while on site - [P…"
click at [411, 248] on select "No Priority Urgent High Medium Low" at bounding box center [535, 251] width 321 height 24
select select "4"
click at [375, 239] on select "No Priority Urgent High Medium Low" at bounding box center [535, 251] width 321 height 24
type textarea "x"
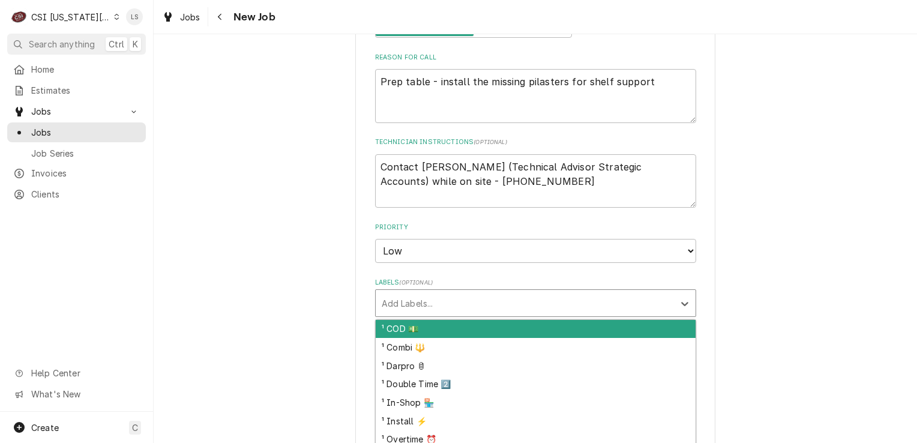
click at [399, 299] on div "Labels" at bounding box center [525, 303] width 286 height 22
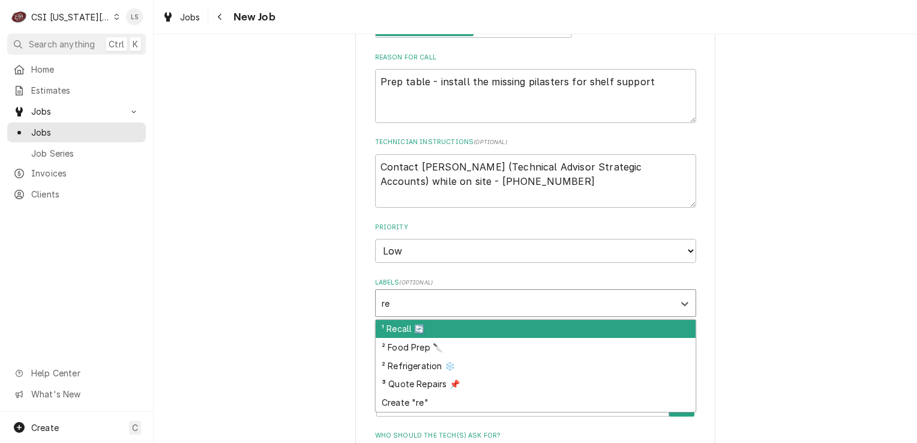
type input "ref"
type textarea "x"
type input "war"
type textarea "x"
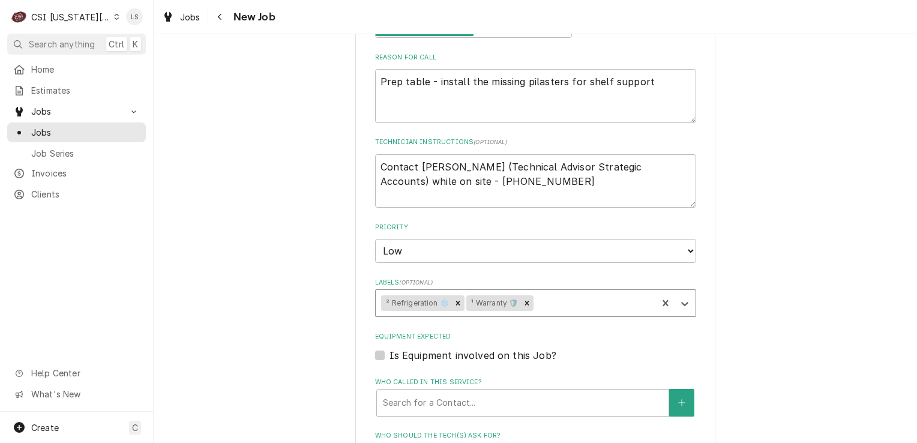
type textarea "x"
click at [389, 348] on label "Is Equipment involved on this Job?" at bounding box center [472, 355] width 167 height 14
click at [389, 348] on input "Equipment Expected" at bounding box center [549, 361] width 321 height 26
checkbox input "true"
type textarea "x"
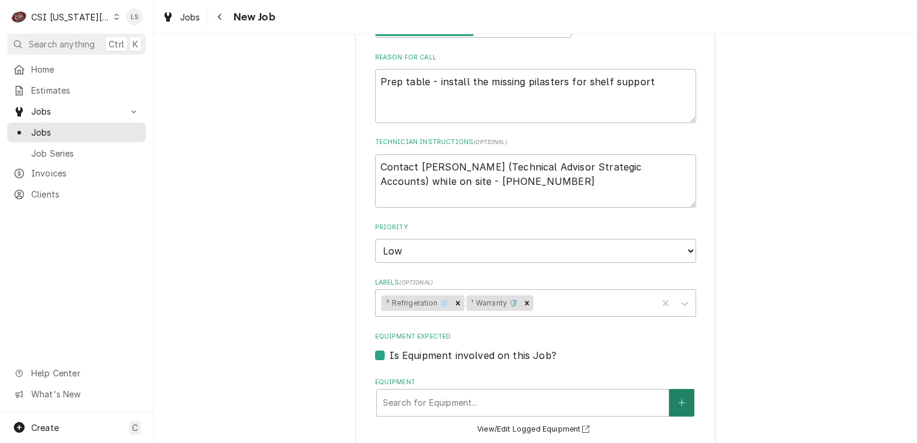
click at [672, 400] on button "Equipment" at bounding box center [681, 403] width 25 height 28
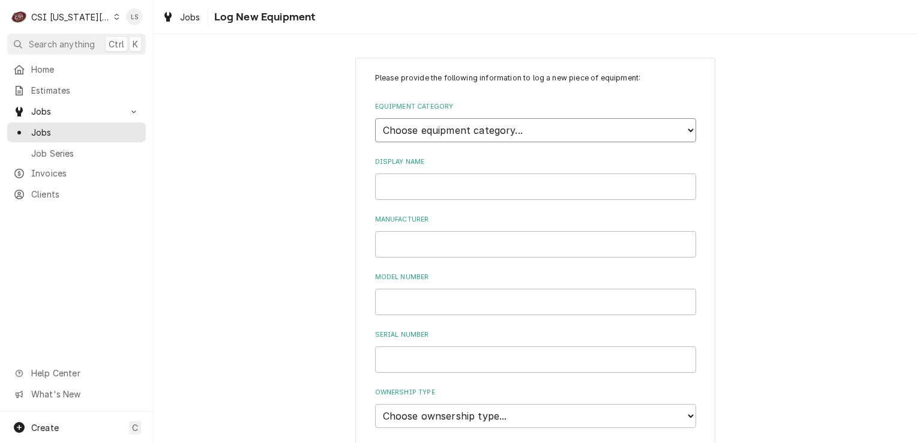
click at [459, 130] on select "Choose equipment category... Cooking Equipment Fryers Ice Machines Ovens and Ra…" at bounding box center [535, 130] width 321 height 24
select select "8"
click at [375, 118] on select "Choose equipment category... Cooking Equipment Fryers Ice Machines Ovens and Ra…" at bounding box center [535, 130] width 321 height 24
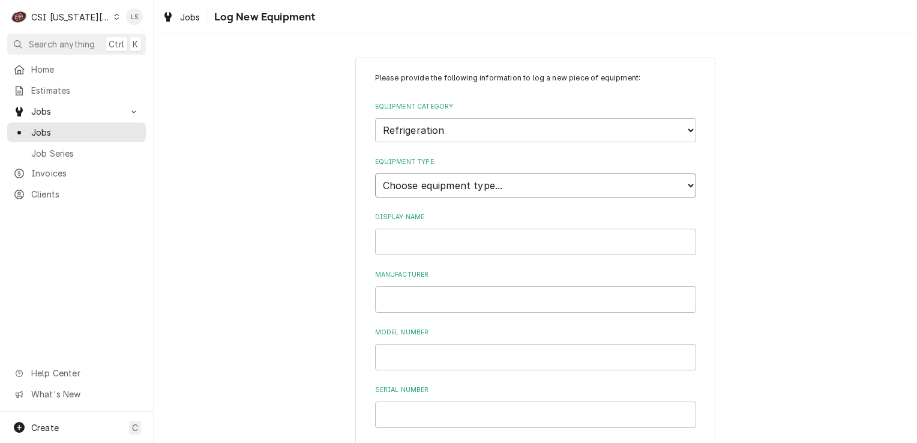
click at [407, 186] on select "Choose equipment type... Bar Refrigeration Blast Chiller Chef Base Freezer Chef…" at bounding box center [535, 185] width 321 height 24
select select "69"
click at [375, 173] on select "Choose equipment type... Bar Refrigeration Blast Chiller Chef Base Freezer Chef…" at bounding box center [535, 185] width 321 height 24
click at [405, 239] on input "Display Name" at bounding box center [535, 242] width 321 height 26
type input "p"
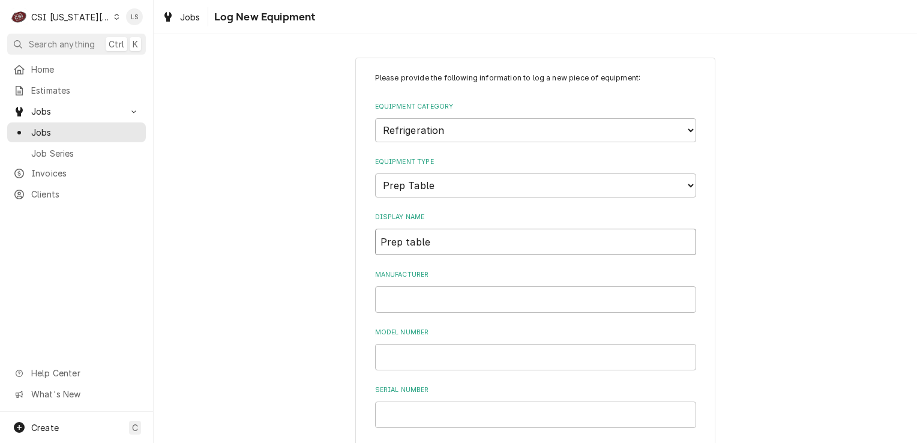
type input "Prep table"
click at [417, 297] on input "Manufacturer" at bounding box center [535, 299] width 321 height 26
type input "Hoshizaki"
paste input "WF48B"
type input "WF48B"
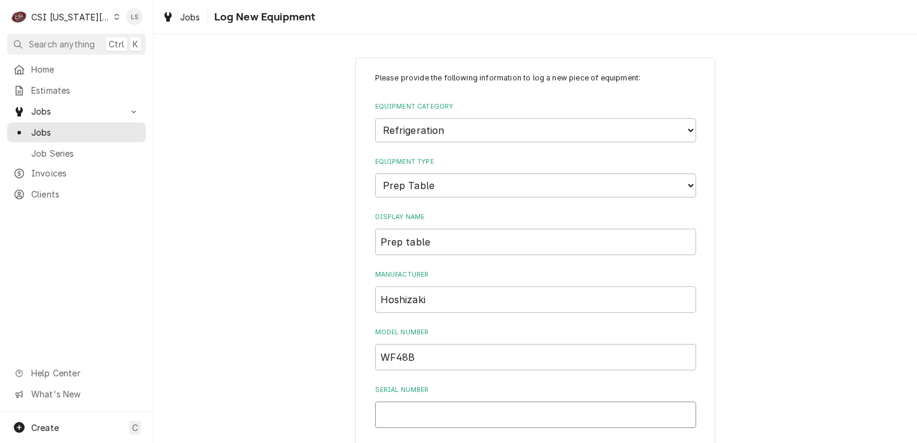
paste input "Q51756H"
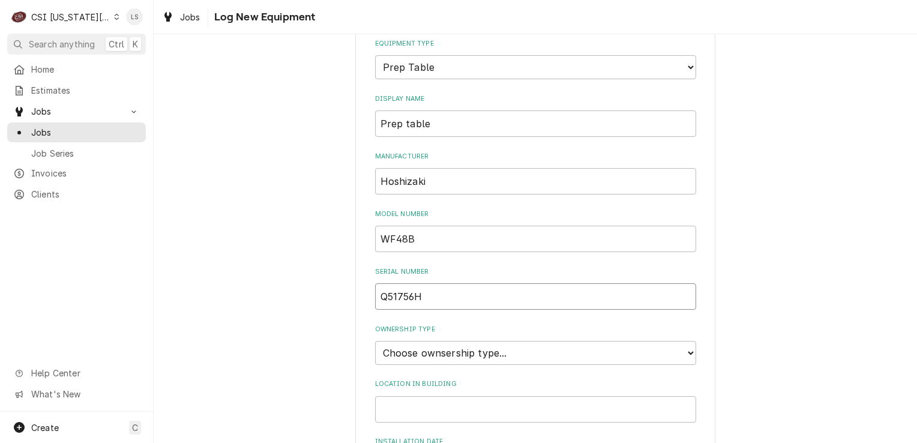
scroll to position [120, 0]
type input "Q51756H"
click at [414, 340] on select "Choose ownsership type... Unknown Owned Leased Rented" at bounding box center [535, 351] width 321 height 24
select select "1"
click at [375, 339] on select "Choose ownsership type... Unknown Owned Leased Rented" at bounding box center [535, 351] width 321 height 24
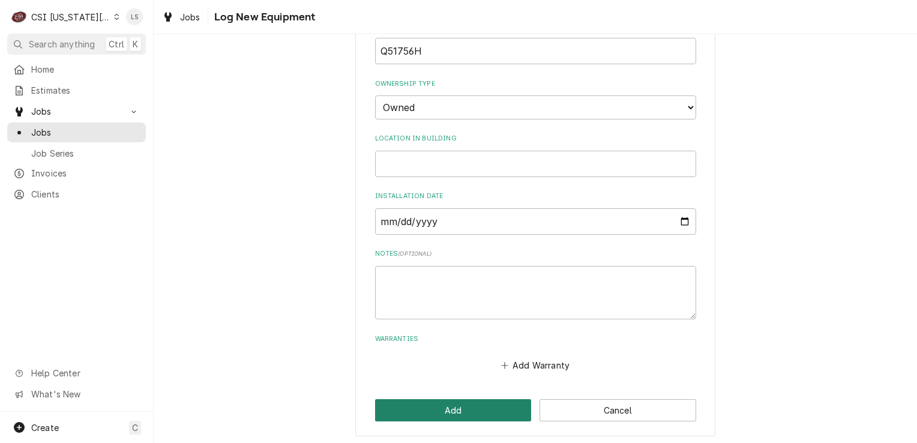
click at [478, 408] on button "Add" at bounding box center [453, 410] width 157 height 22
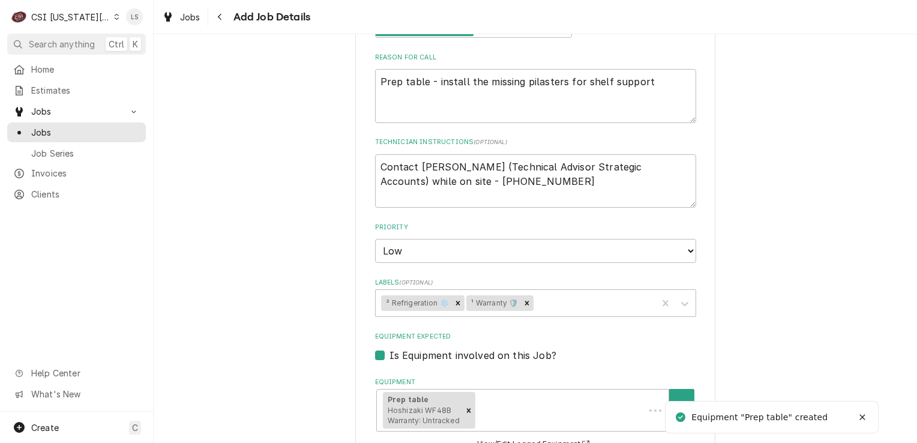
type textarea "x"
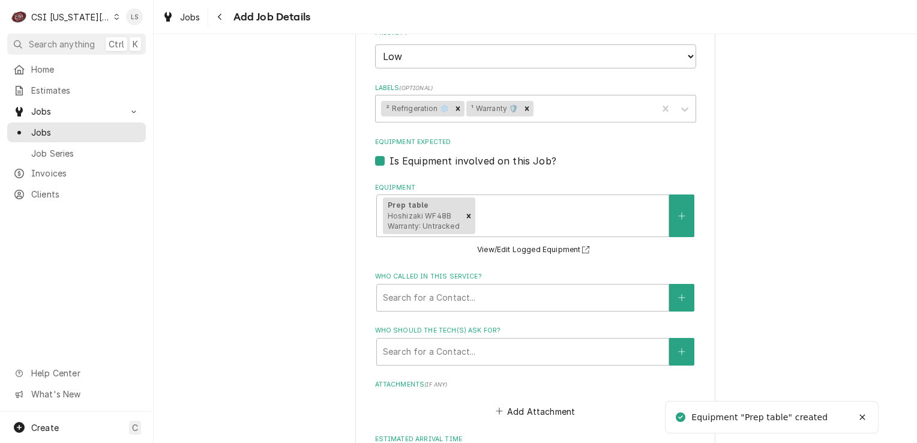
scroll to position [900, 0]
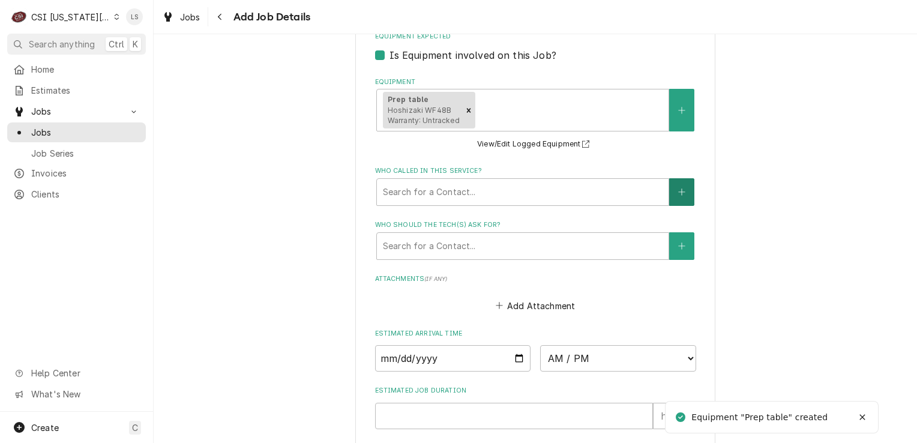
click at [678, 188] on icon "Create New Contact" at bounding box center [681, 192] width 7 height 8
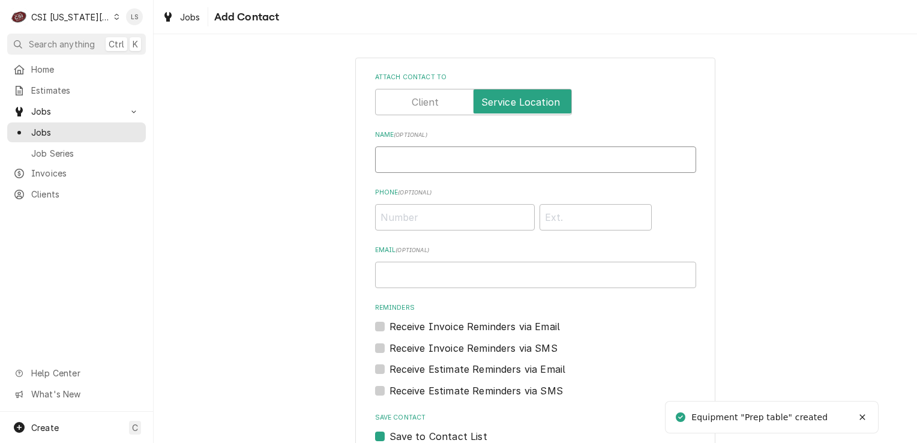
click at [408, 161] on input "Name ( optional )" at bounding box center [535, 159] width 321 height 26
type input "v"
paste input "Clayton Howe"
type input "Clayton Howe w/ Hoshizaki"
paste input "(678) 233-2232"
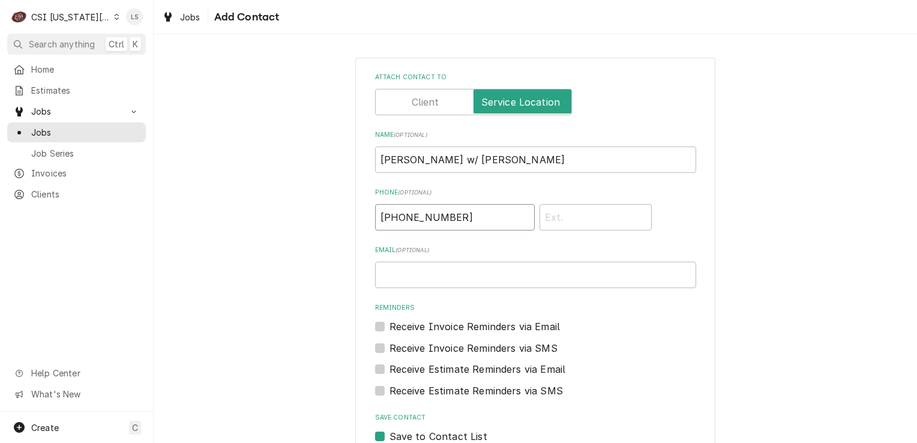
type input "(678) 233-2232"
paste input "chowe@hoshizaki.com"
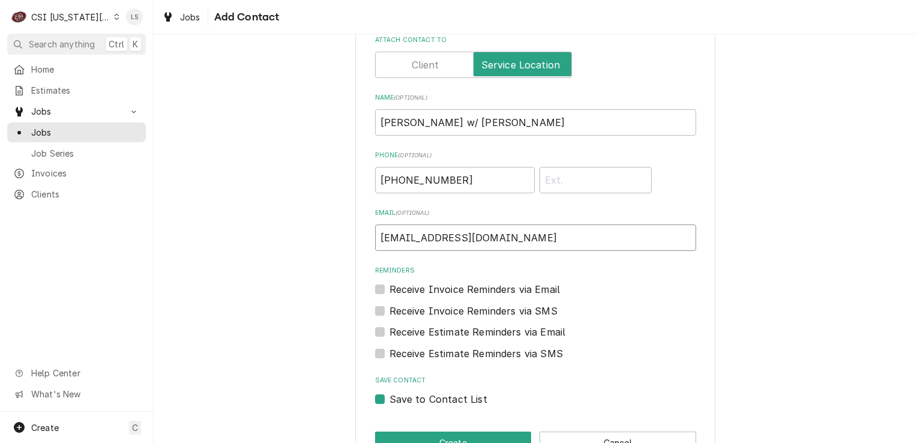
scroll to position [73, 0]
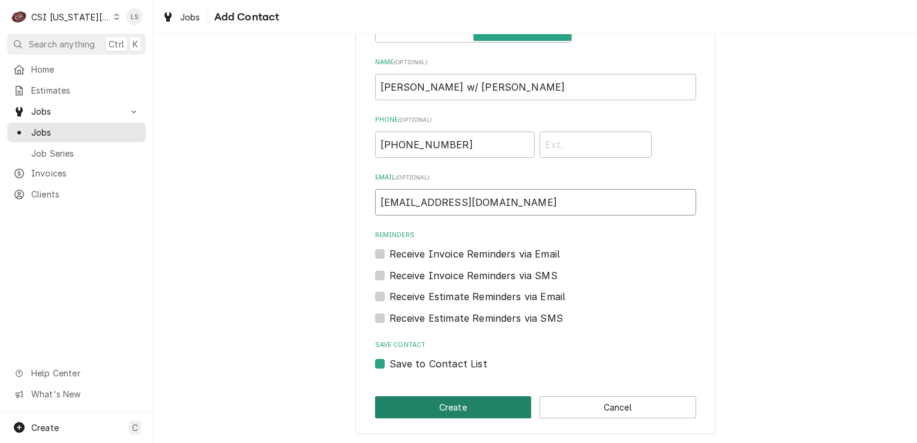
type input "chowe@hoshizaki.com"
click at [449, 403] on button "Create" at bounding box center [453, 407] width 157 height 22
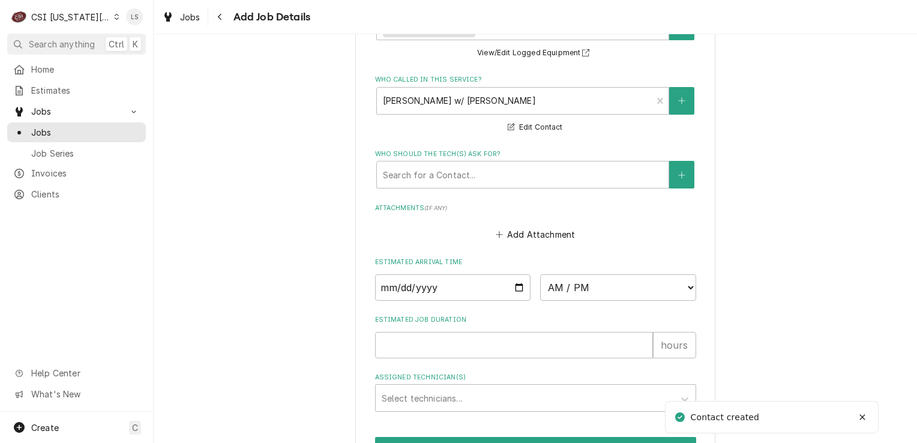
scroll to position [1005, 0]
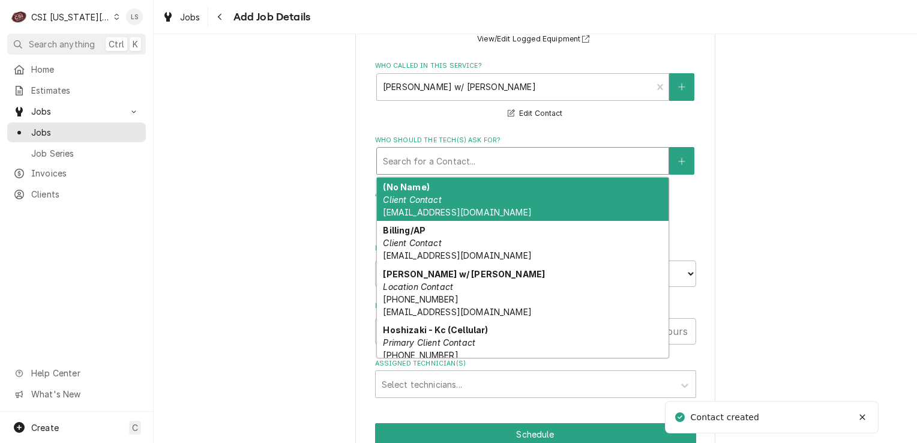
click at [444, 160] on div "Who should the tech(s) ask for?" at bounding box center [523, 161] width 280 height 22
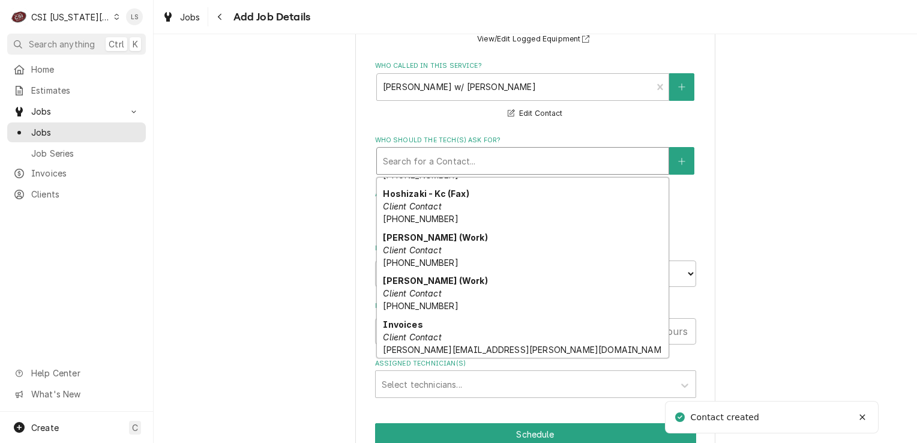
scroll to position [224, 0]
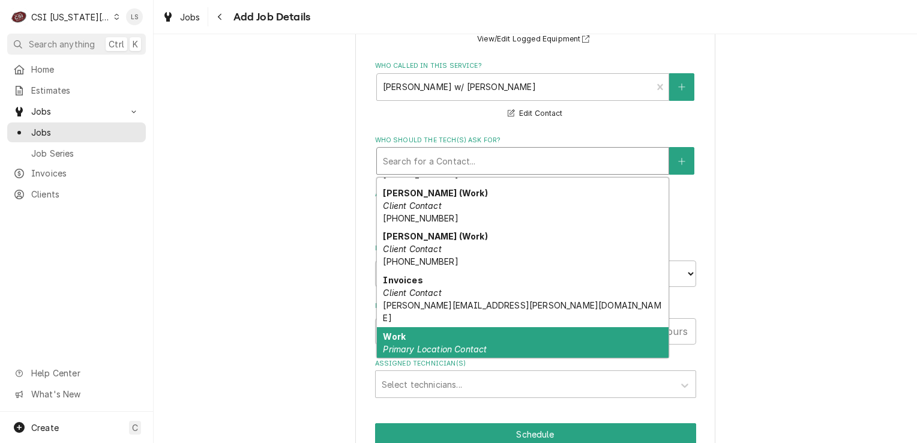
click at [424, 344] on em "Primary Location Contact" at bounding box center [435, 349] width 104 height 10
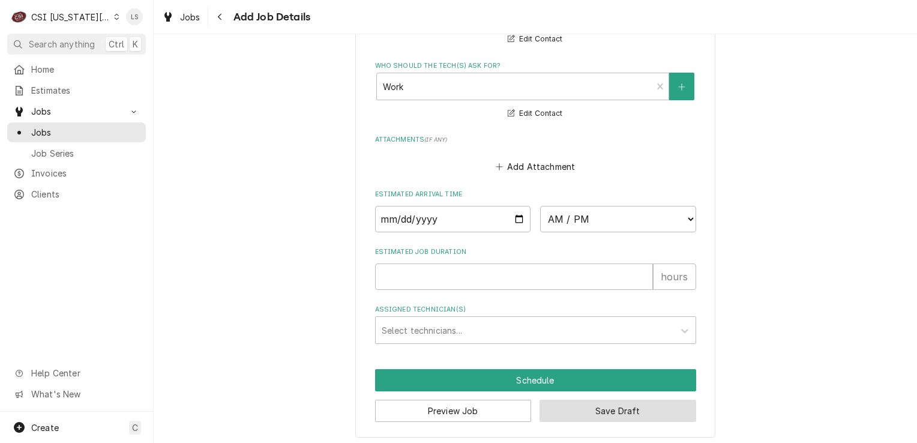
click at [611, 408] on button "Save Draft" at bounding box center [618, 411] width 157 height 22
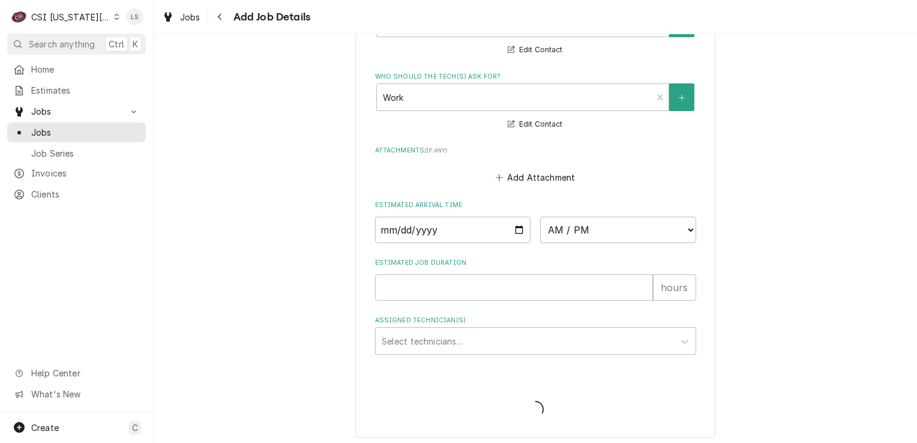
type textarea "x"
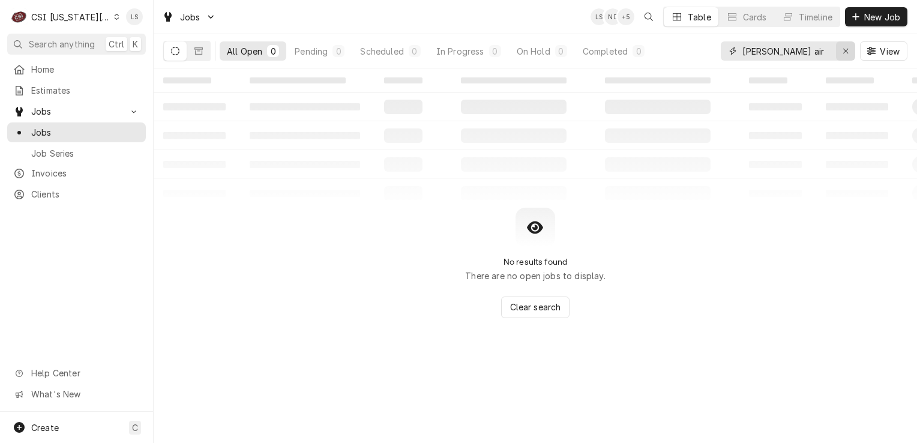
click at [840, 56] on div "Erase input" at bounding box center [846, 51] width 12 height 12
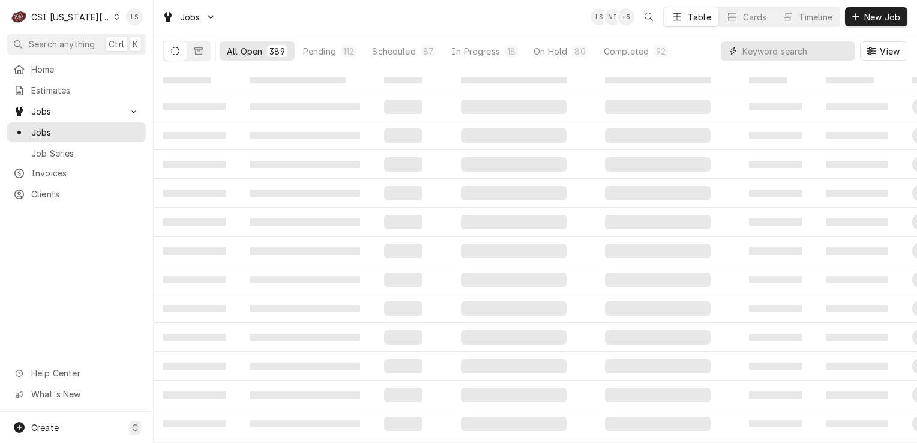
paste input "32831"
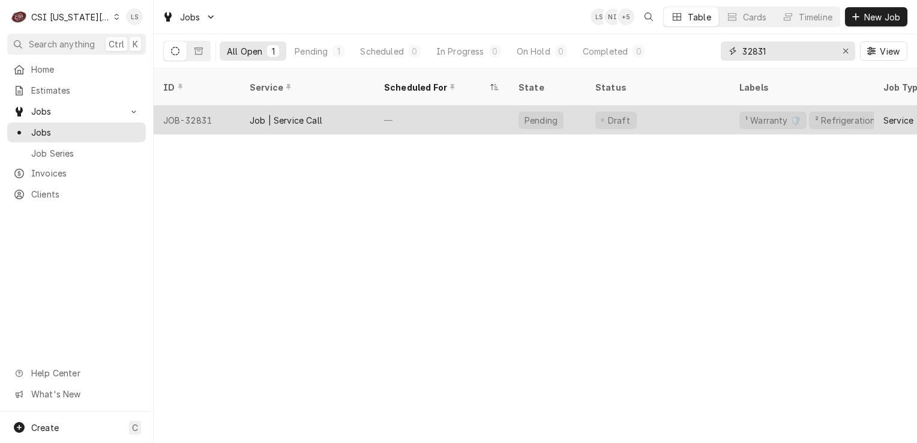
type input "32831"
click at [185, 112] on div "JOB-32831" at bounding box center [197, 120] width 86 height 29
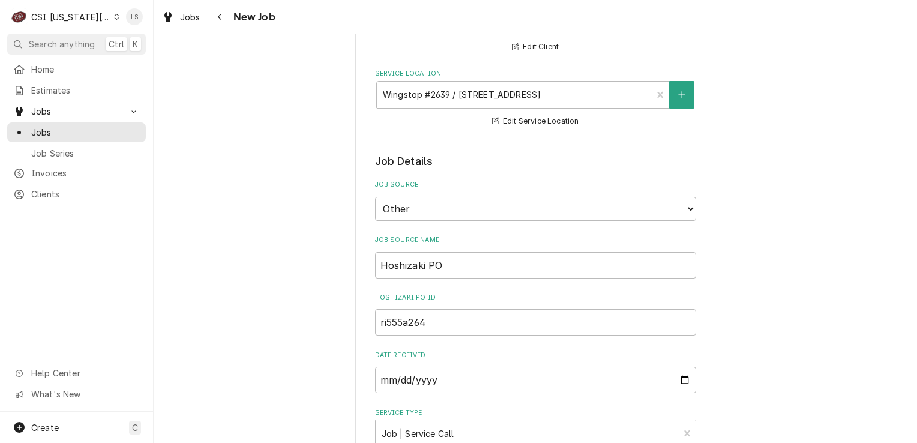
type textarea "x"
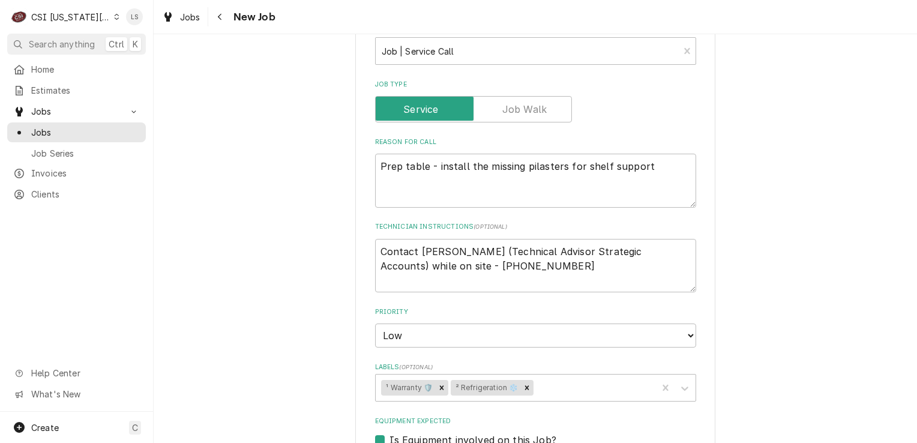
scroll to position [540, 0]
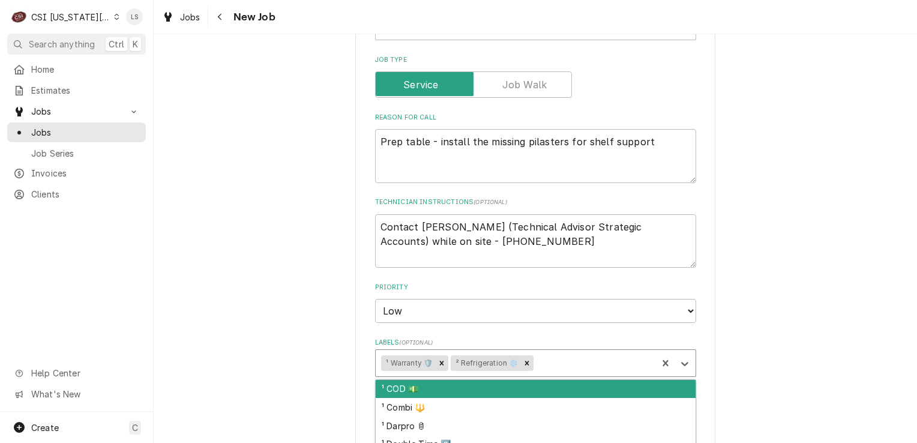
click at [553, 361] on div "Labels" at bounding box center [593, 363] width 115 height 22
type input "awa"
click at [450, 385] on div "³ Awaiting Parts 🚚" at bounding box center [536, 389] width 320 height 19
type textarea "x"
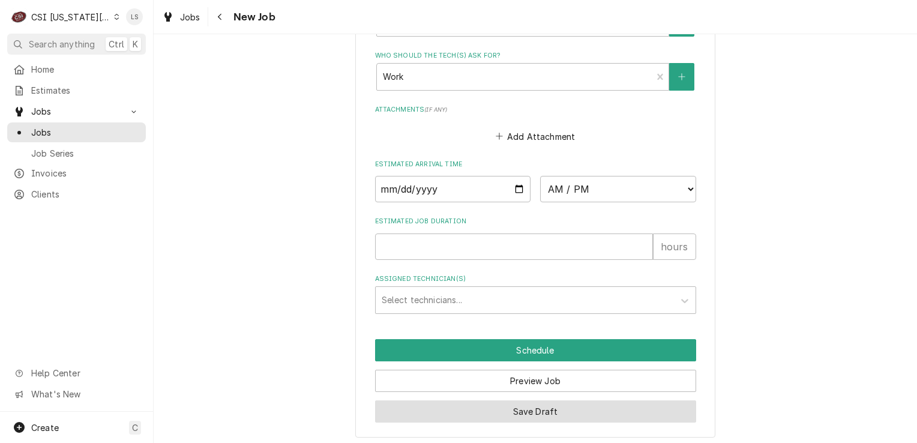
click at [471, 414] on button "Save Draft" at bounding box center [535, 411] width 321 height 22
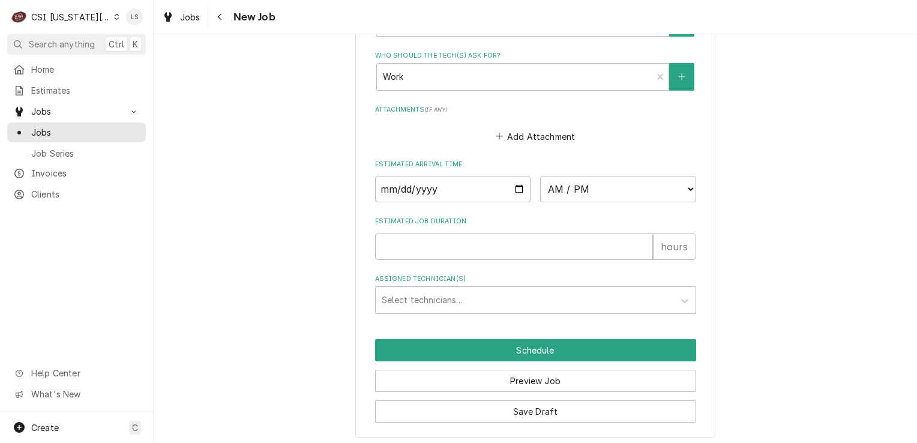
scroll to position [1029, 0]
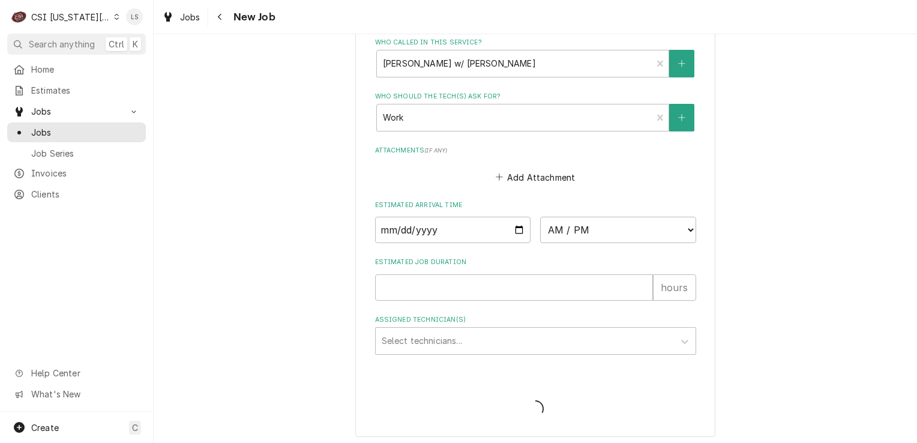
type textarea "x"
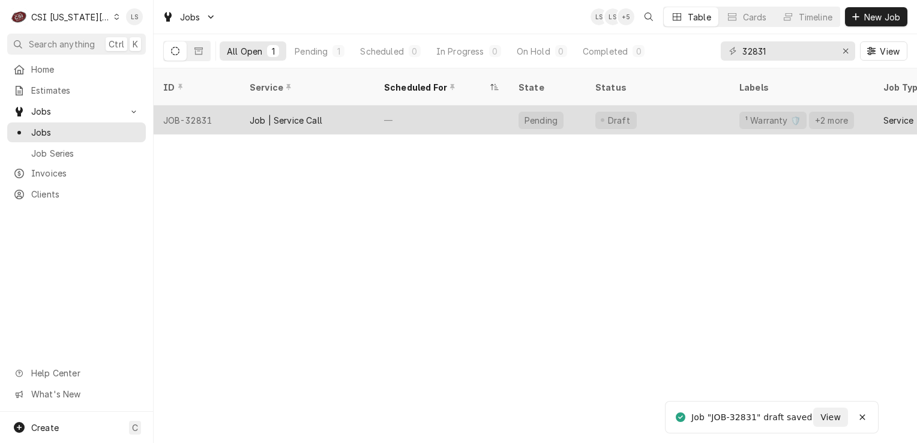
click at [193, 106] on div "JOB-32831" at bounding box center [197, 120] width 86 height 29
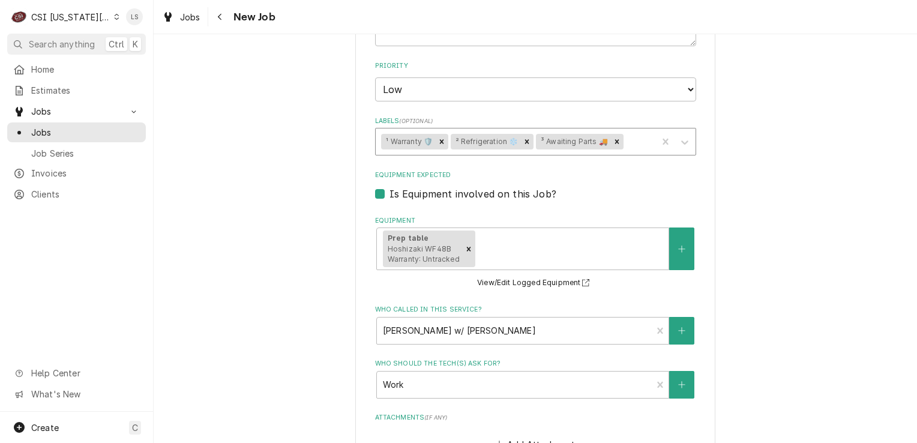
scroll to position [660, 0]
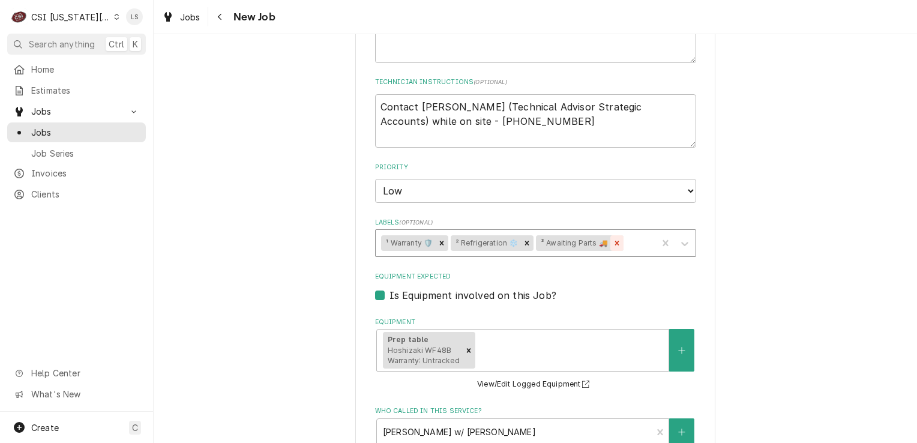
click at [613, 240] on icon "Remove ³ Awaiting Parts 🚚" at bounding box center [617, 243] width 8 height 8
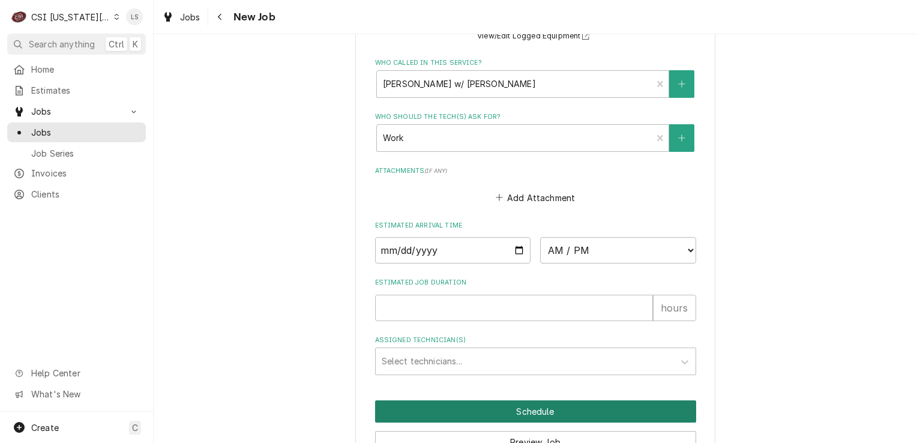
scroll to position [1020, 0]
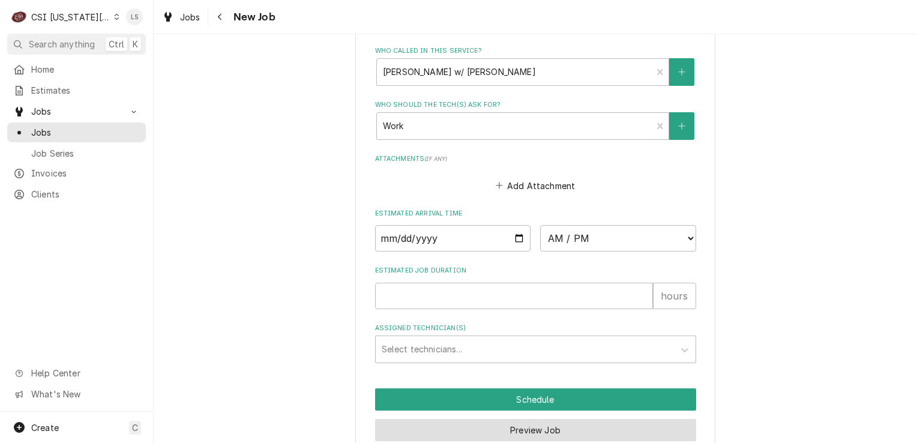
click at [516, 427] on button "Preview Job" at bounding box center [535, 430] width 321 height 22
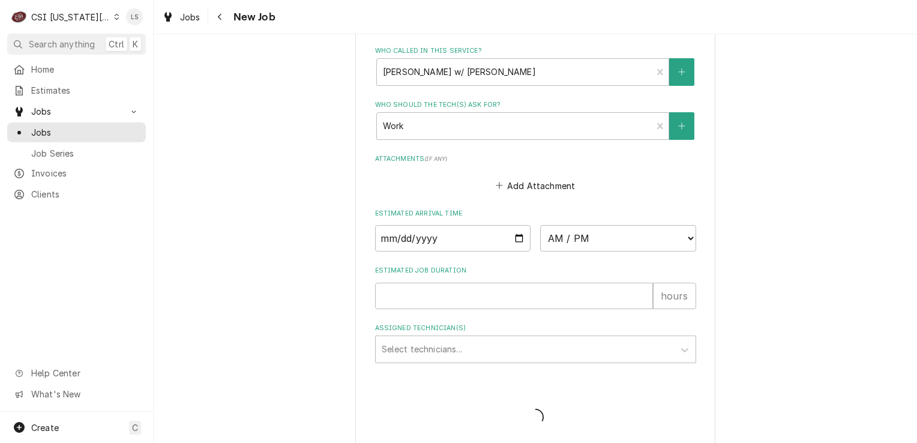
type textarea "x"
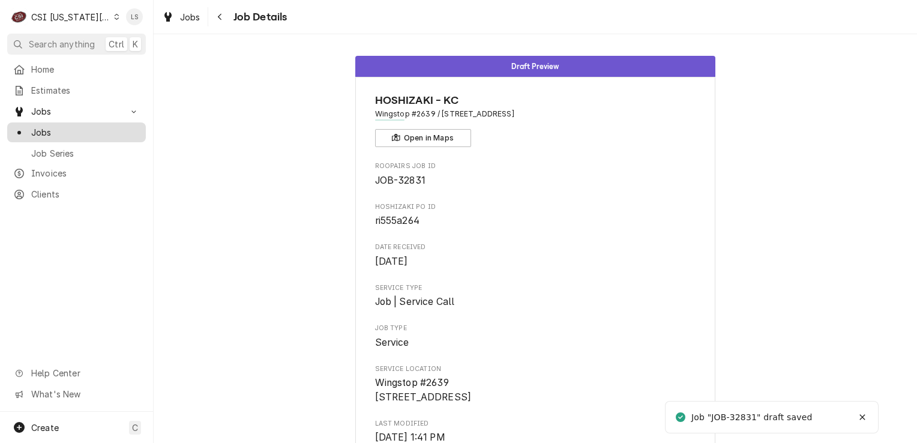
click at [56, 126] on span "Jobs" at bounding box center [85, 132] width 109 height 13
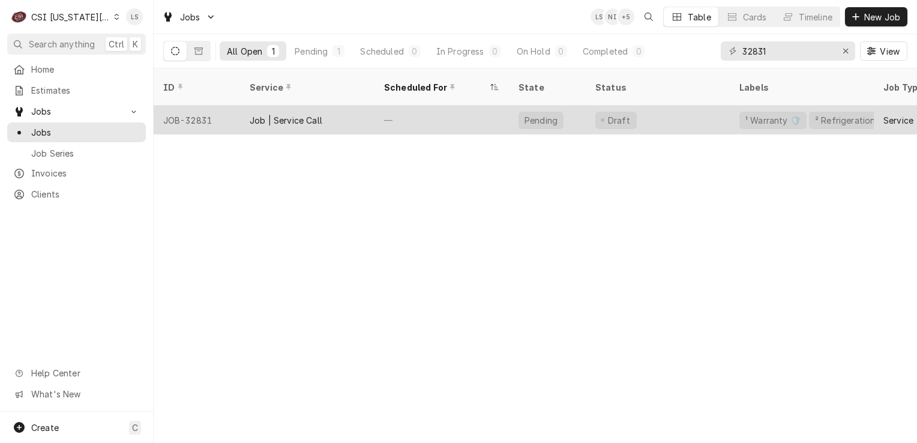
click at [207, 106] on div "JOB-32831" at bounding box center [197, 120] width 86 height 29
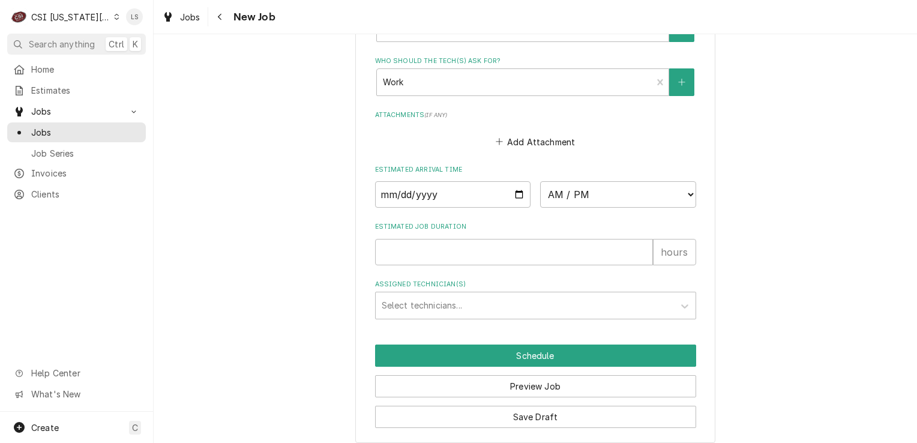
scroll to position [1069, 0]
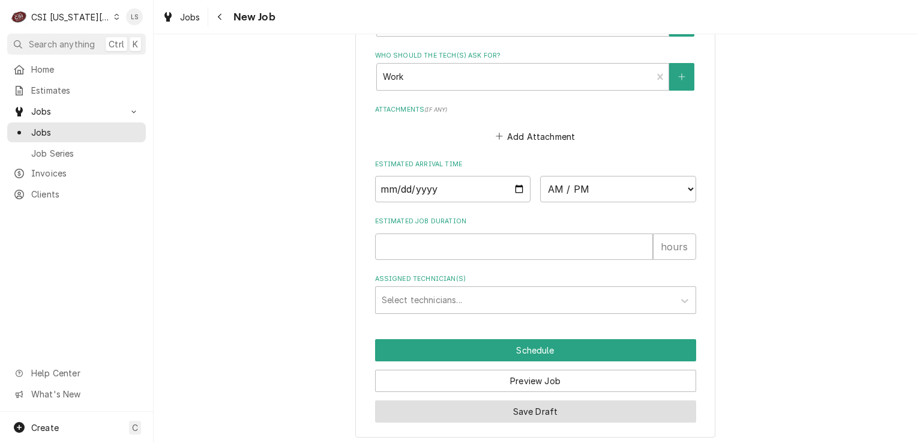
click at [565, 413] on button "Save Draft" at bounding box center [535, 411] width 321 height 22
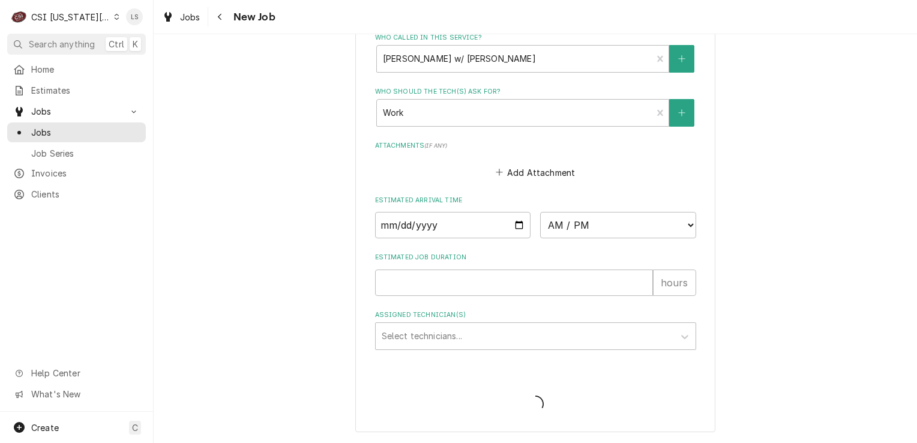
scroll to position [1029, 0]
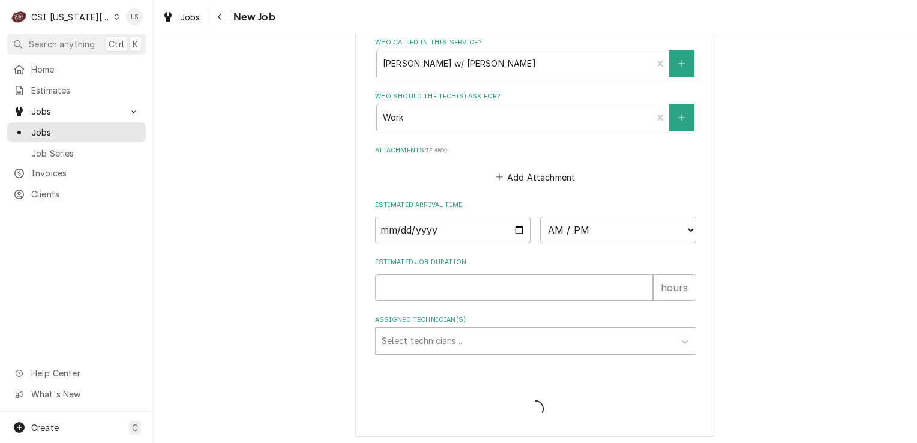
type textarea "x"
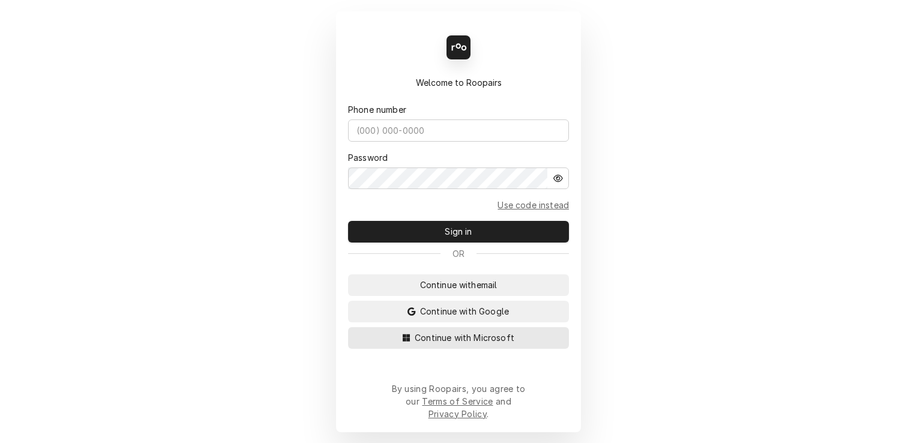
click at [466, 344] on span "Continue with Microsoft" at bounding box center [464, 337] width 104 height 13
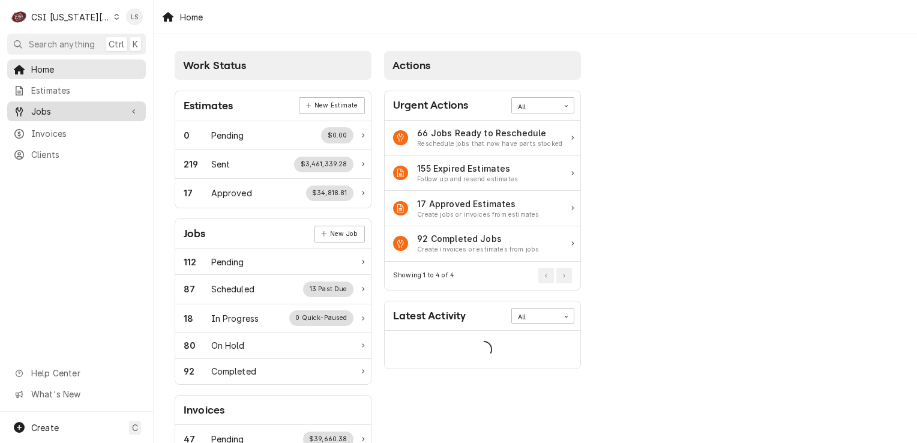
click at [48, 105] on span "Jobs" at bounding box center [76, 111] width 91 height 13
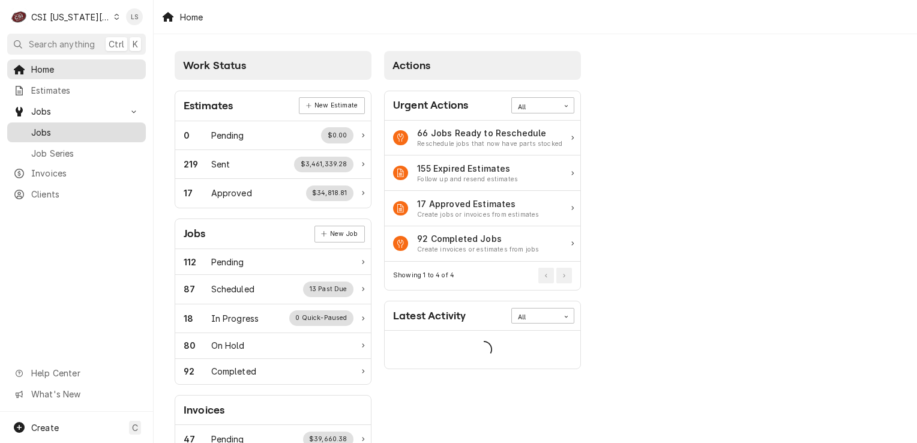
click at [43, 130] on span "Jobs" at bounding box center [85, 132] width 109 height 13
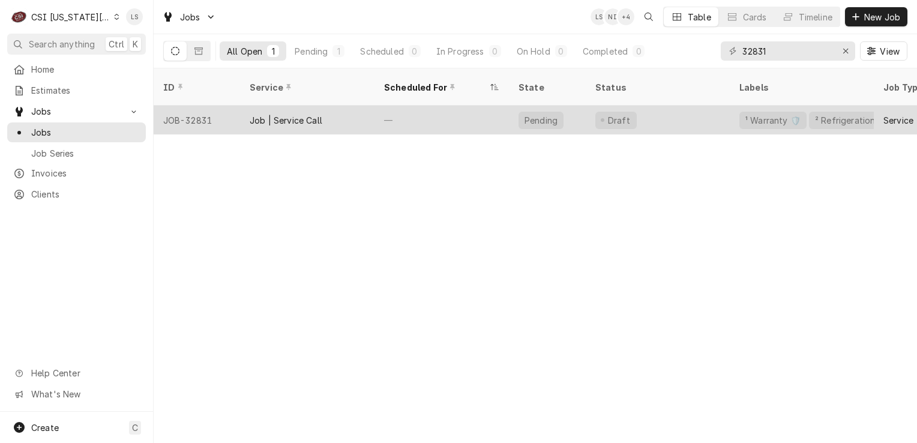
click at [184, 106] on div "JOB-32831" at bounding box center [197, 120] width 86 height 29
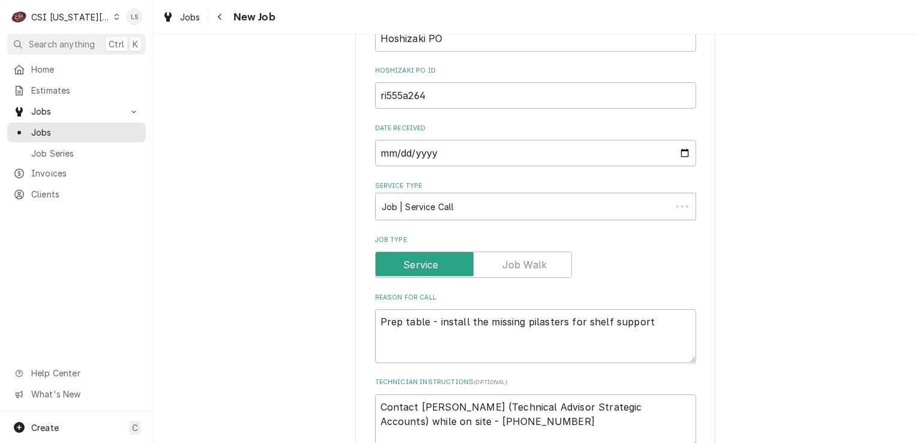
type textarea "x"
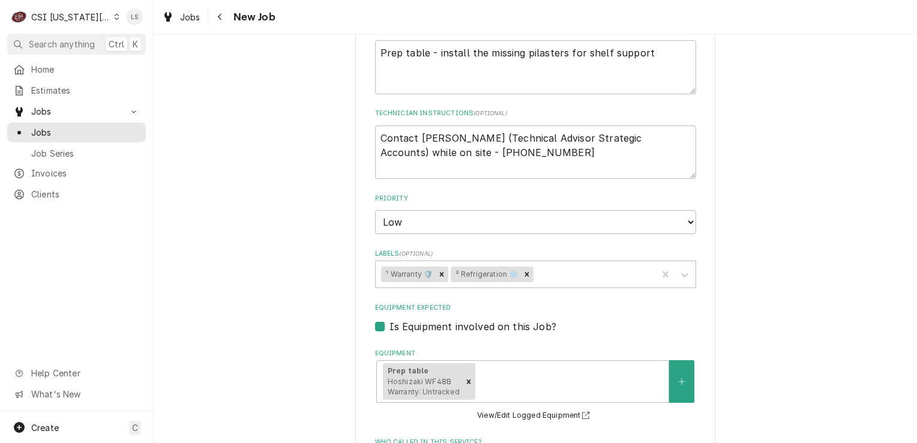
scroll to position [660, 0]
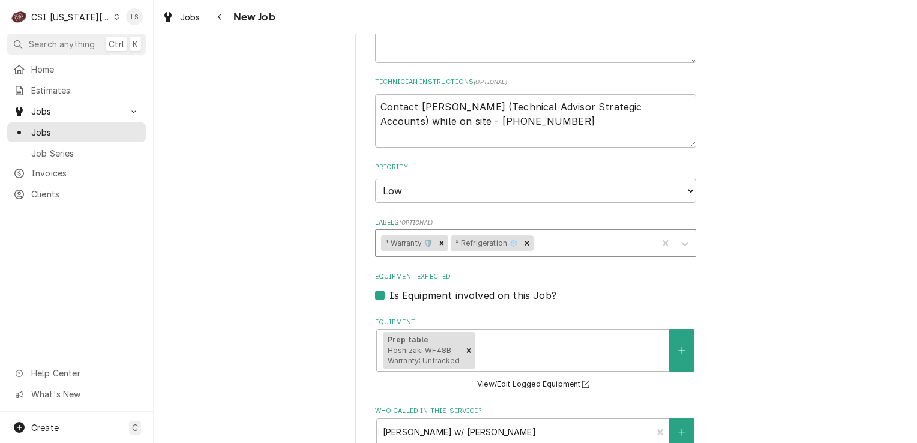
click at [574, 240] on div "Labels" at bounding box center [593, 243] width 115 height 22
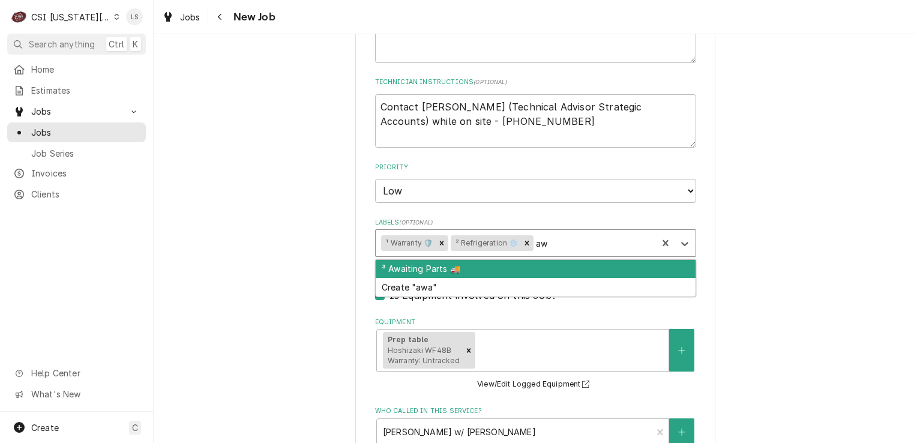
type input "awa"
drag, startPoint x: 442, startPoint y: 266, endPoint x: 374, endPoint y: 156, distance: 129.1
click at [440, 265] on div "³ Awaiting Parts 🚚" at bounding box center [536, 269] width 320 height 19
type textarea "x"
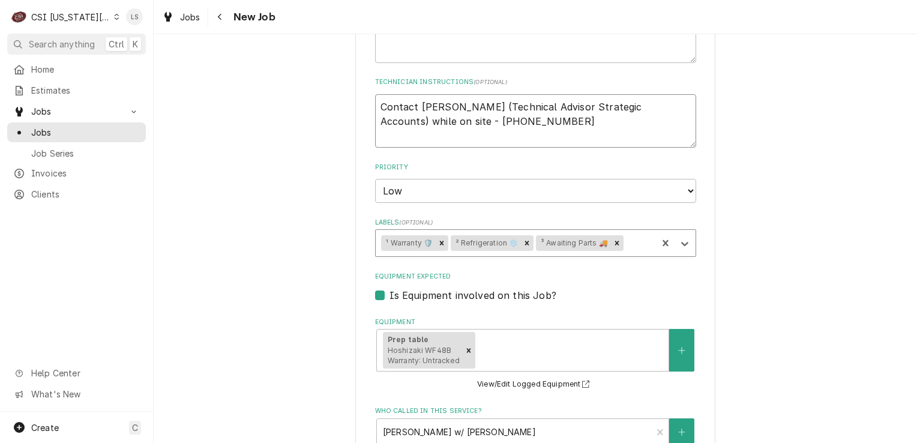
click at [376, 104] on textarea "Contact Clayton Howe (Technical Advisor Strategic Accounts) while on site - 678…" at bounding box center [535, 121] width 321 height 54
type textarea "x"
type textarea "Contact Clayton Howe (Technical Advisor Strategic Accounts) while on site - 678…"
type textarea "x"
type textarea "Contact Clayton Howe (Technical Advisor Strategic Accounts) while on site - 678…"
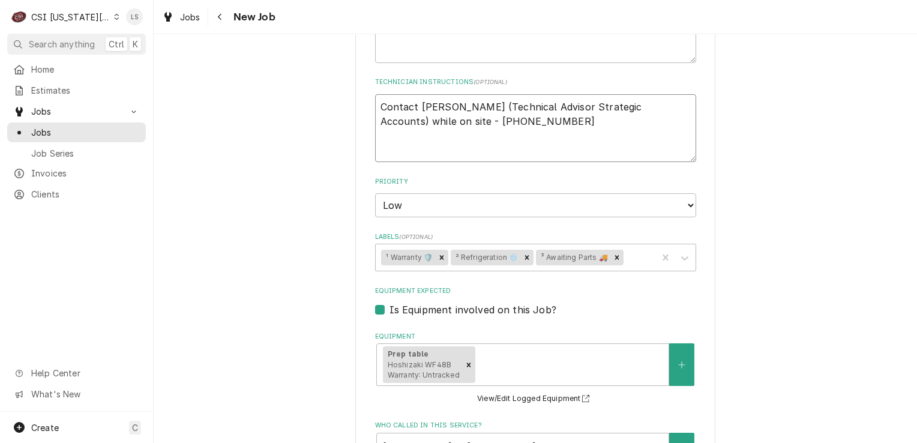
click at [376, 104] on textarea "Contact Clayton Howe (Technical Advisor Strategic Accounts) while on site - 678…" at bounding box center [535, 128] width 321 height 68
type textarea "x"
type textarea "M Contact Clayton Howe (Technical Advisor Strategic Accounts) while on site - 6…"
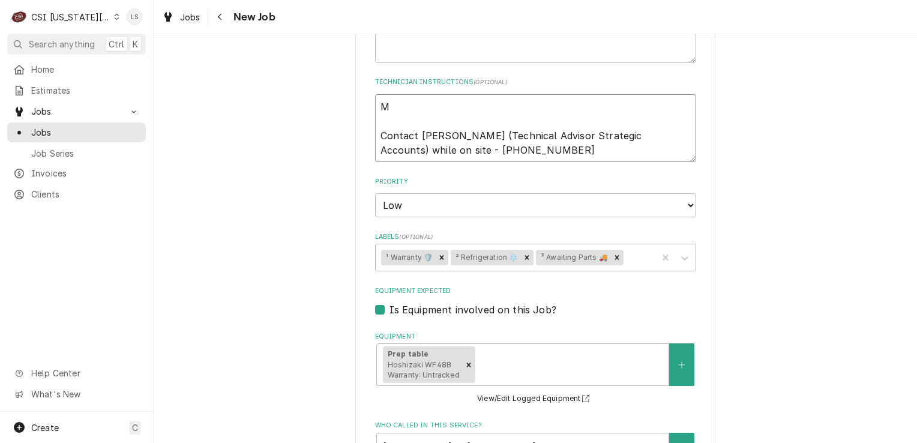
type textarea "x"
type textarea "MF Contact Clayton Howe (Technical Advisor Strategic Accounts) while on site - …"
type textarea "x"
type textarea "MFG Contact Clayton Howe (Technical Advisor Strategic Accounts) while on site -…"
type textarea "x"
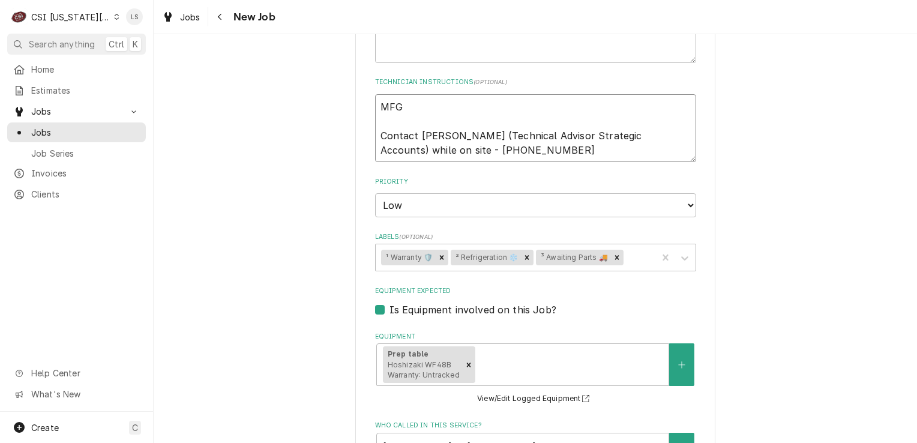
type textarea "MFG Contact Clayton Howe (Technical Advisor Strategic Accounts) while on site -…"
type textarea "x"
type textarea "MFG is Contact Clayton Howe (Technical Advisor Strategic Accounts) while on sit…"
type textarea "x"
type textarea "MFG is Contact Clayton Howe (Technical Advisor Strategic Accounts) while on sit…"
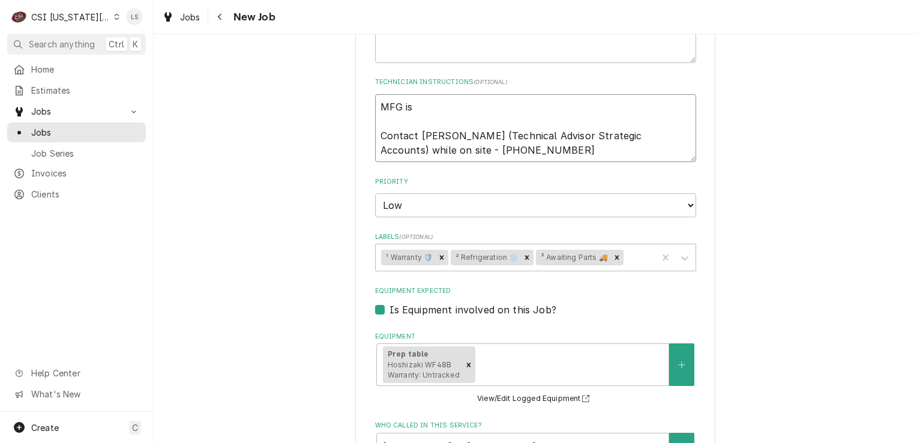
type textarea "x"
type textarea "MFG is s Contact Clayton Howe (Technical Advisor Strategic Accounts) while on s…"
type textarea "x"
type textarea "MFG is se Contact Clayton Howe (Technical Advisor Strategic Accounts) while on …"
type textarea "x"
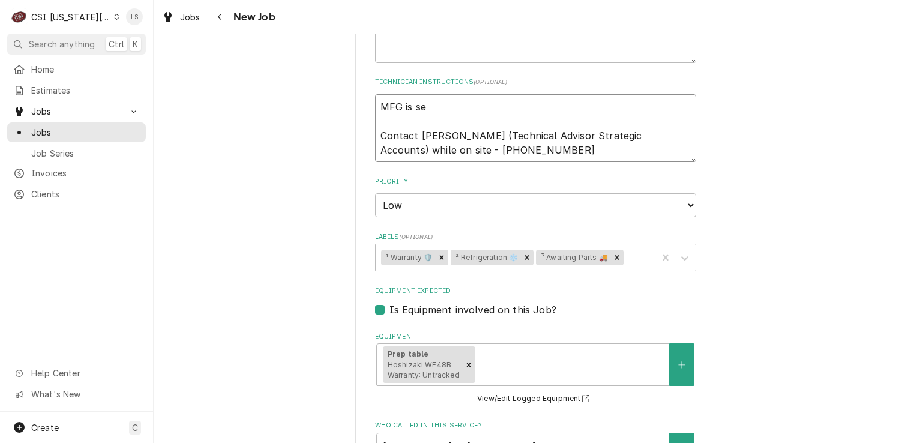
type textarea "MFG is sen Contact Clayton Howe (Technical Advisor Strategic Accounts) while on…"
type textarea "x"
type textarea "MFG is send Contact Clayton Howe (Technical Advisor Strategic Accounts) while o…"
type textarea "x"
type textarea "MFG is sendi Contact Clayton Howe (Technical Advisor Strategic Accounts) while …"
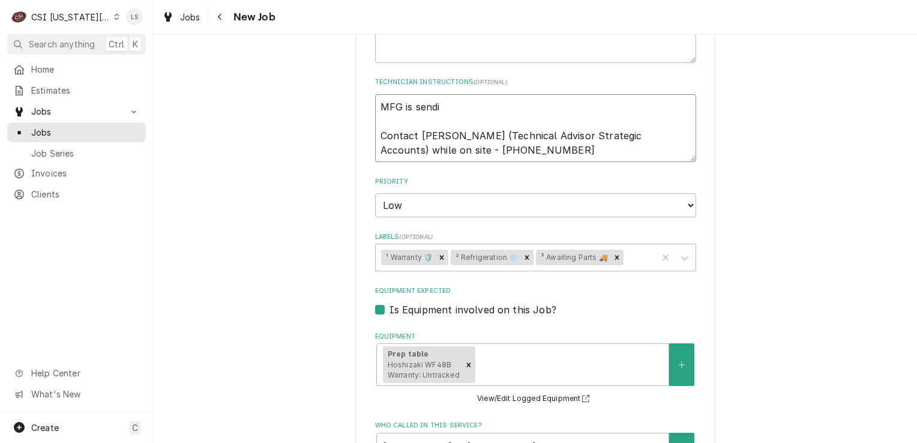
type textarea "x"
type textarea "MFG is sendin Contact Clayton Howe (Technical Advisor Strategic Accounts) while…"
type textarea "x"
type textarea "MFG is sending Contact Clayton Howe (Technical Advisor Strategic Accounts) whil…"
type textarea "x"
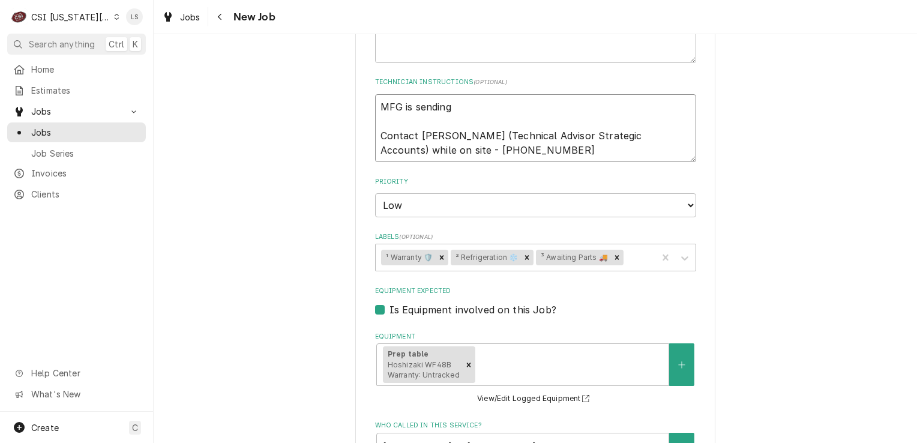
type textarea "MFG is sending Contact Clayton Howe (Technical Advisor Strategic Accounts) whil…"
type textarea "x"
type textarea "MFG is sending pa Contact Clayton Howe (Technical Advisor Strategic Accounts) w…"
type textarea "x"
type textarea "MFG is sending par Contact Clayton Howe (Technical Advisor Strategic Accounts) …"
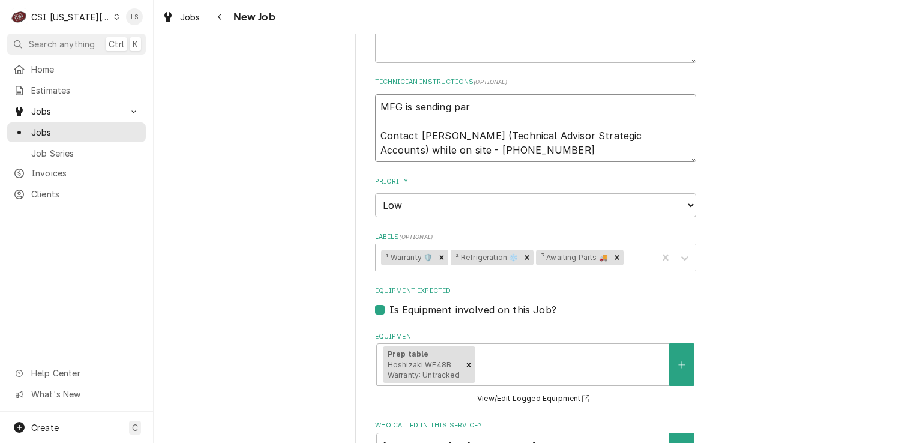
type textarea "x"
type textarea "MFG is sending part Contact Clayton Howe (Technical Advisor Strategic Accounts)…"
type textarea "x"
type textarea "MFG is sending parts Contact Clayton Howe (Technical Advisor Strategic Accounts…"
type textarea "x"
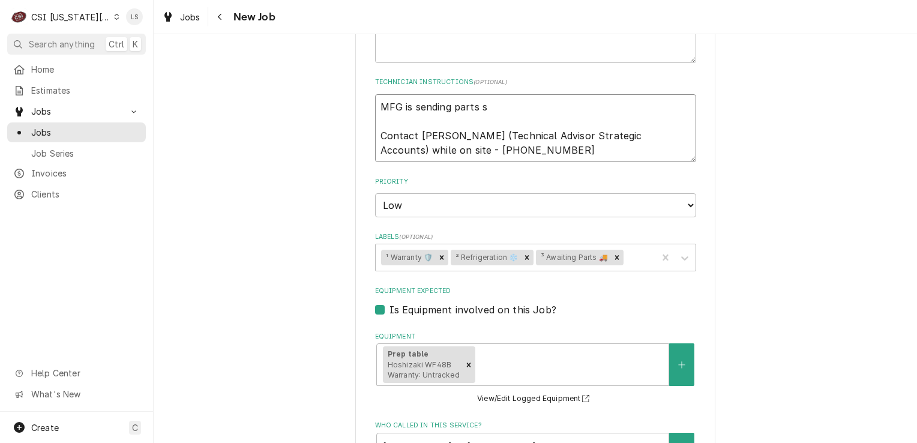
type textarea "MFG is sending parts so Contact Clayton Howe (Technical Advisor Strategic Accou…"
type textarea "x"
type textarea "MFG is sending parts so Contact Clayton Howe (Technical Advisor Strategic Accou…"
type textarea "x"
type textarea "MFG is sending parts so u Contact Clayton Howe (Technical Advisor Strategic Acc…"
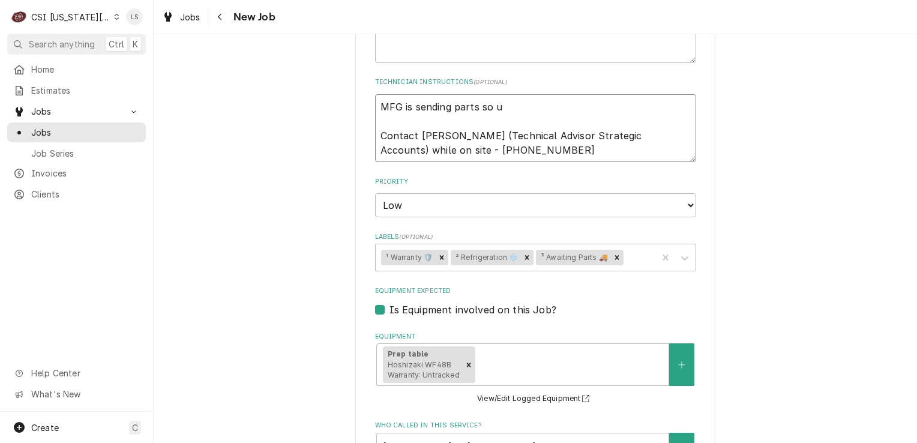
type textarea "x"
type textarea "MFG is sending parts so us Contact Clayton Howe (Technical Advisor Strategic Ac…"
type textarea "x"
type textarea "MFG is sending parts so us Contact Clayton Howe (Technical Advisor Strategic Ac…"
type textarea "x"
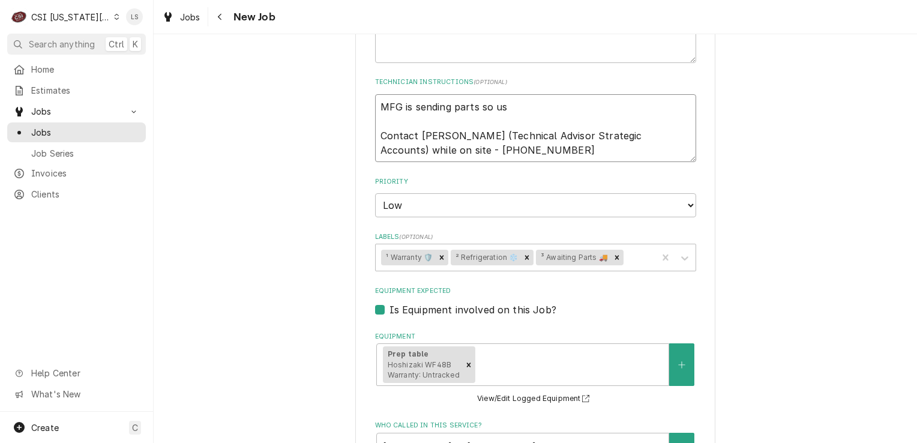
type textarea "MFG is sending parts so us - Contact Clayton Howe (Technical Advisor Strategic …"
type textarea "x"
type textarea "MFG is sending parts so us - Contact Clayton Howe (Technical Advisor Strategic …"
type textarea "x"
type textarea "MFG is sending parts so us - 9 Contact Clayton Howe (Technical Advisor Strategi…"
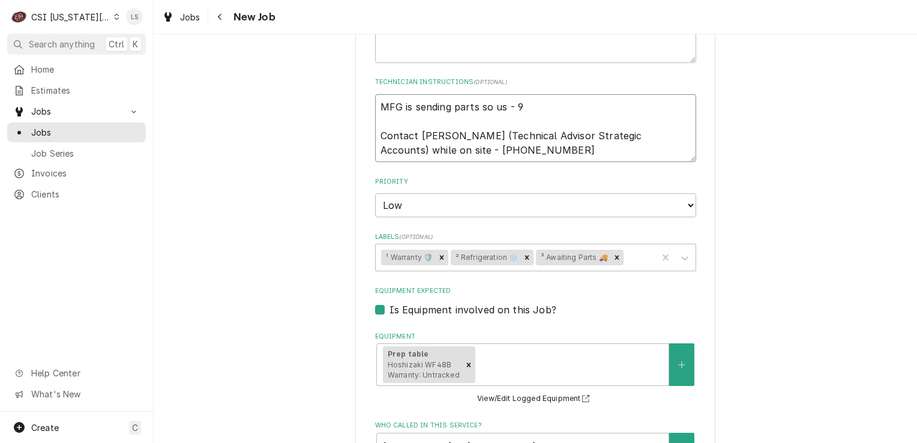
type textarea "x"
type textarea "MFG is sending parts so us - 9/ Contact Clayton Howe (Technical Advisor Strateg…"
type textarea "x"
type textarea "MFG is sending parts so us - 9/1 Contact Clayton Howe (Technical Advisor Strate…"
type textarea "x"
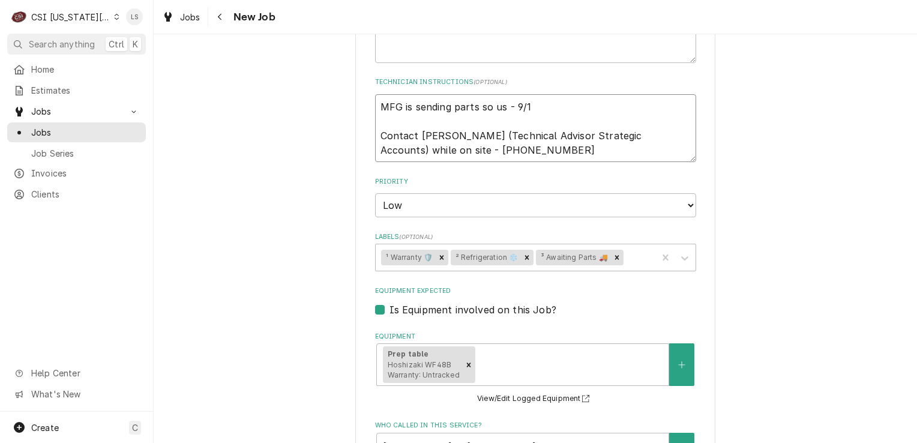
type textarea "MFG is sending parts so us - 9/17 Contact Clayton Howe (Technical Advisor Strat…"
type textarea "x"
type textarea "MFG is sending parts so us - 9/17 Contact Clayton Howe (Technical Advisor Strat…"
type textarea "x"
type textarea "MFG is sending parts so us - 9/17 Contact Clayton Howe (Technical Advisor Strat…"
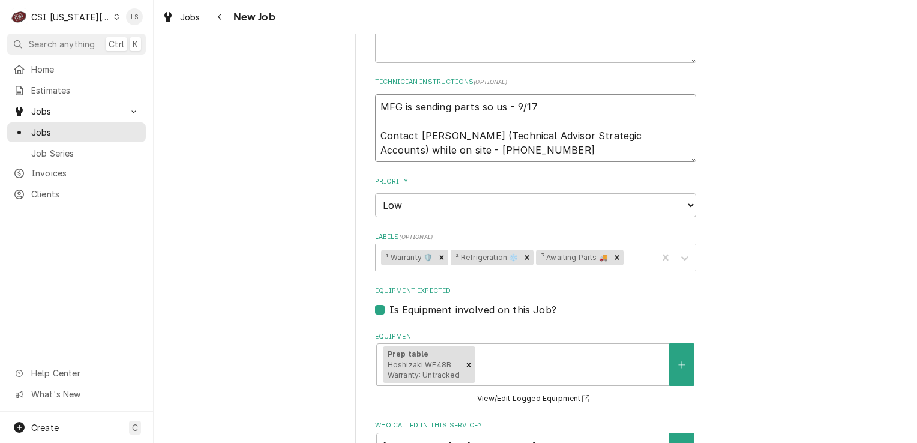
type textarea "x"
type textarea "MFG is sending parts so us - 9/17 Contact Clayton Howe (Technical Advisor Strat…"
type textarea "x"
type textarea "MFG is sending parts so us - 9/17 - Contact Clayton Howe (Technical Advisor Str…"
type textarea "x"
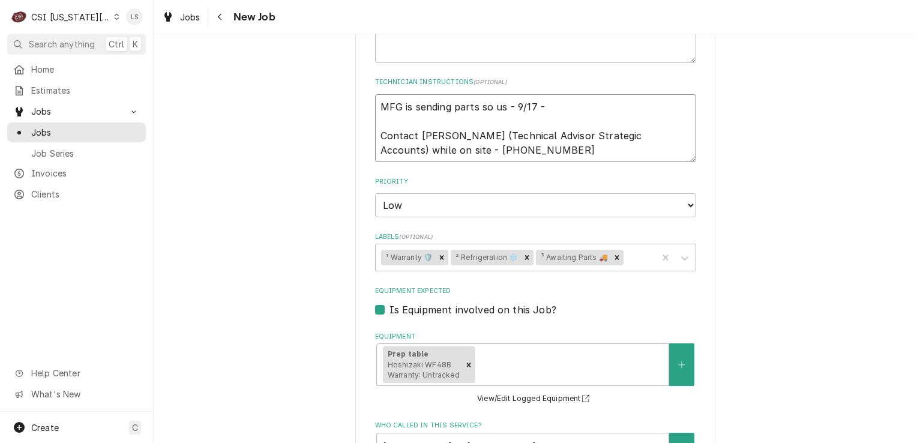
type textarea "MFG is sending parts so us - 9/17 - Contact Clayton Howe (Technical Advisor Str…"
type textarea "x"
type textarea "MFG is sending parts so us - 9/17 - L Contact Clayton Howe (Technical Advisor S…"
type textarea "x"
type textarea "MFG is sending parts so us - 9/17 - LS Contact Clayton Howe (Technical Advisor …"
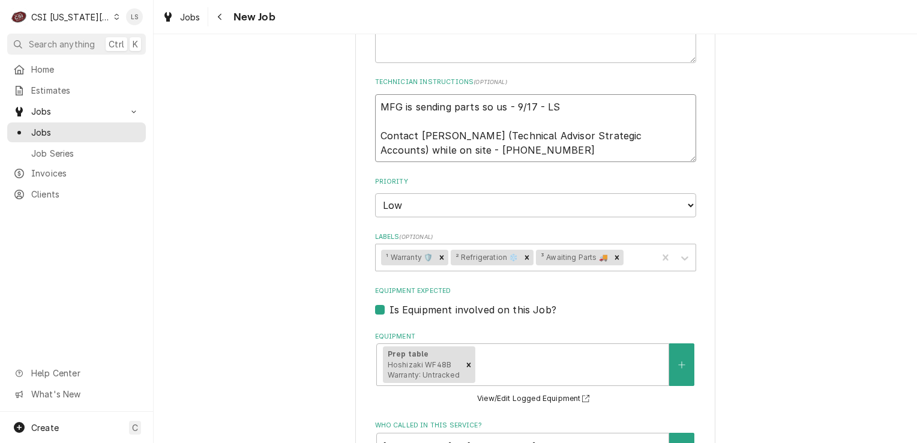
type textarea "x"
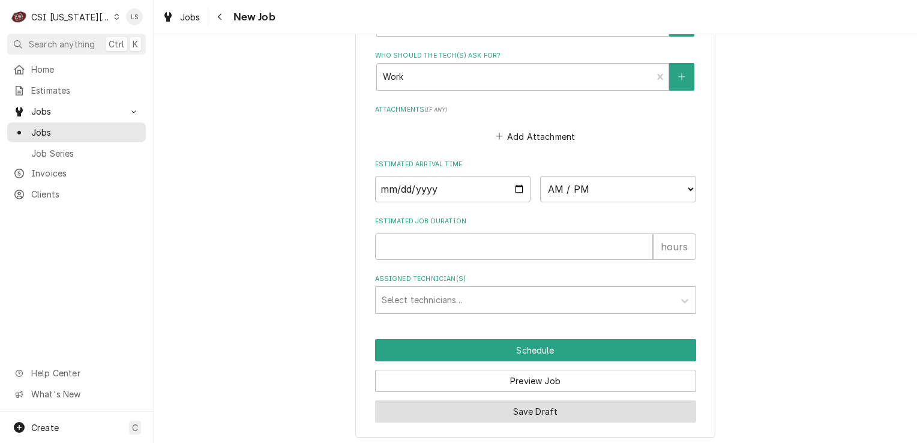
type textarea "MFG is sending parts so us - 9/17 - LS Contact Clayton Howe (Technical Advisor …"
click at [517, 409] on button "Save Draft" at bounding box center [535, 411] width 321 height 22
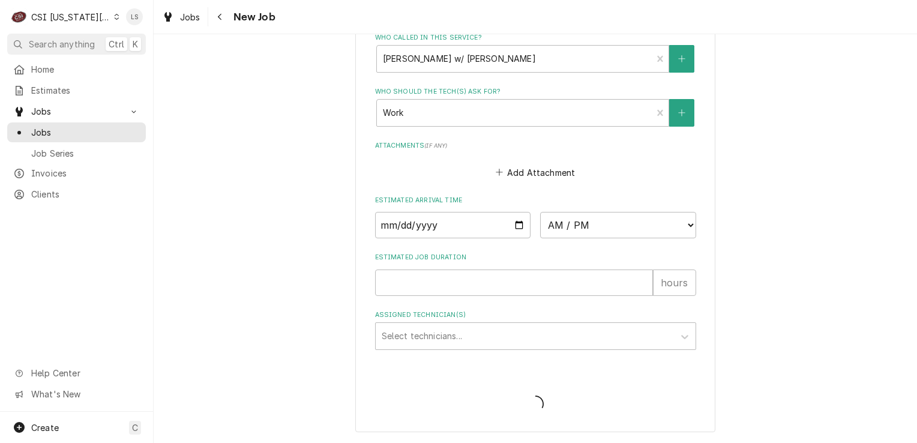
scroll to position [1043, 0]
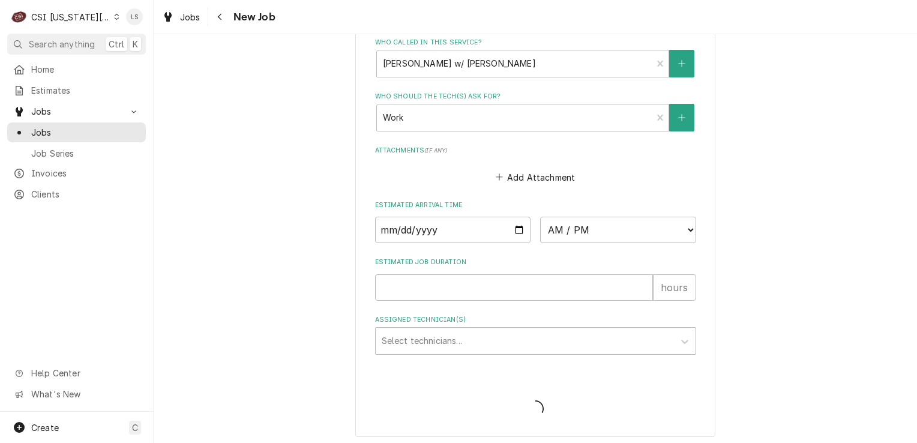
type textarea "x"
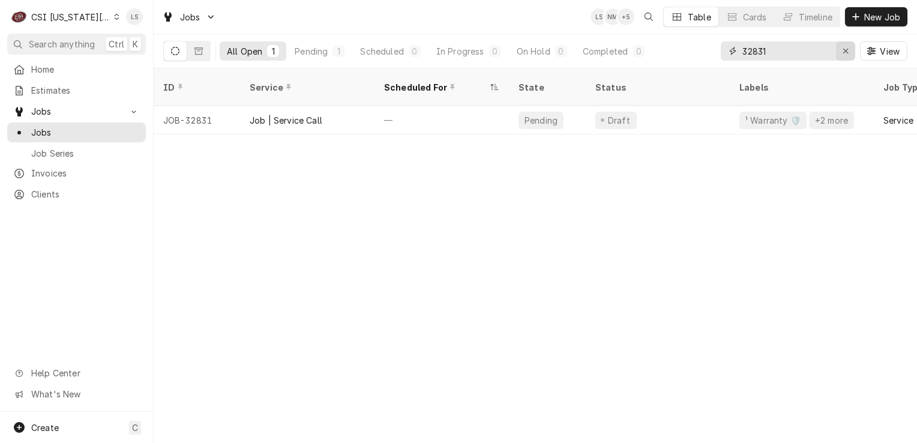
click at [841, 52] on div "Erase input" at bounding box center [846, 51] width 12 height 12
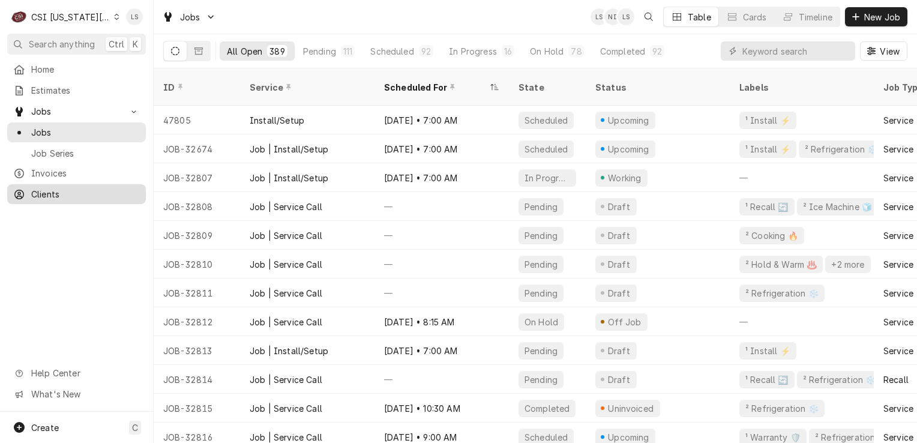
click at [47, 190] on span "Clients" at bounding box center [85, 194] width 109 height 13
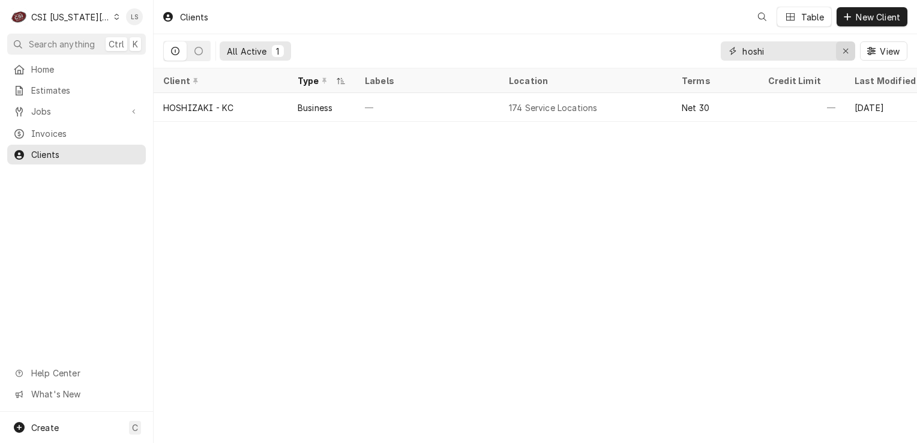
click at [844, 56] on button "Erase input" at bounding box center [845, 50] width 19 height 19
type input "c"
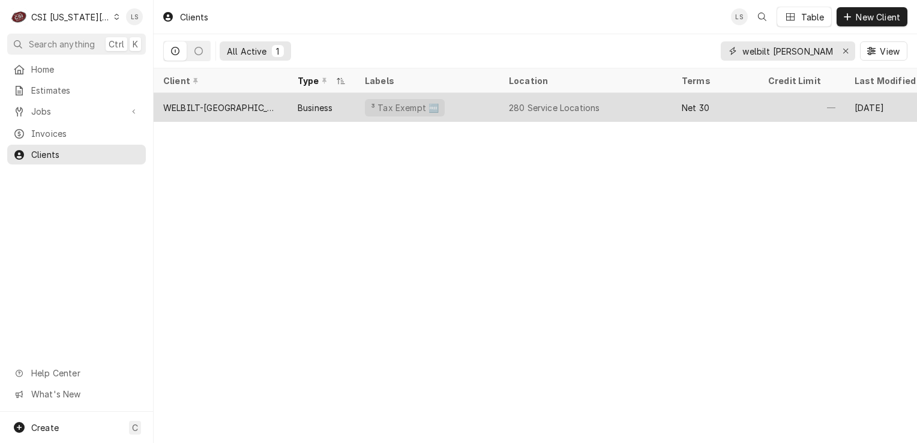
type input "welbilt [PERSON_NAME]"
click at [244, 113] on div "WELBILT-[GEOGRAPHIC_DATA]" at bounding box center [221, 107] width 134 height 29
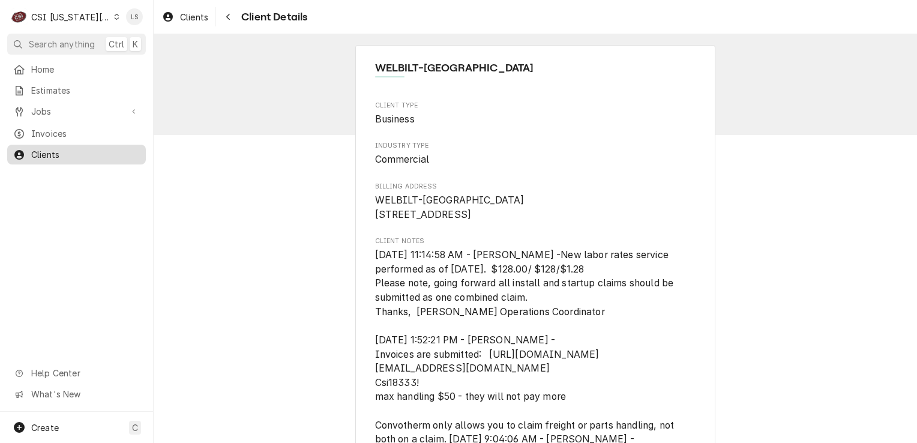
click at [115, 149] on span "Clients" at bounding box center [85, 154] width 109 height 13
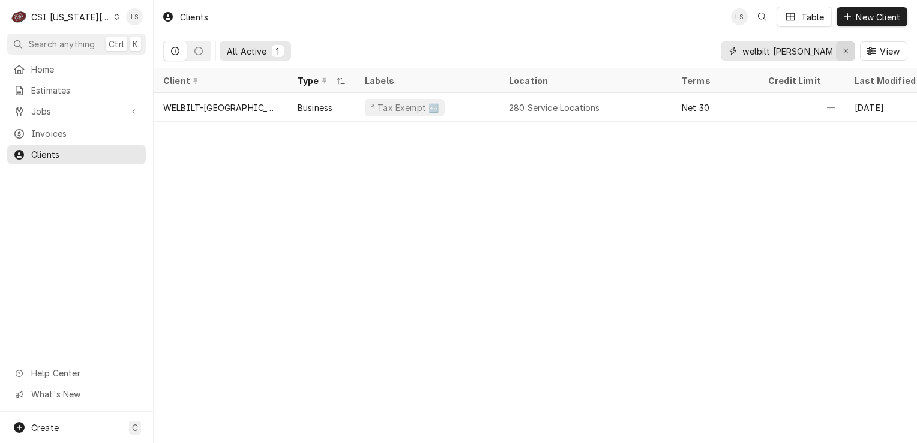
click at [841, 43] on button "Erase input" at bounding box center [845, 50] width 19 height 19
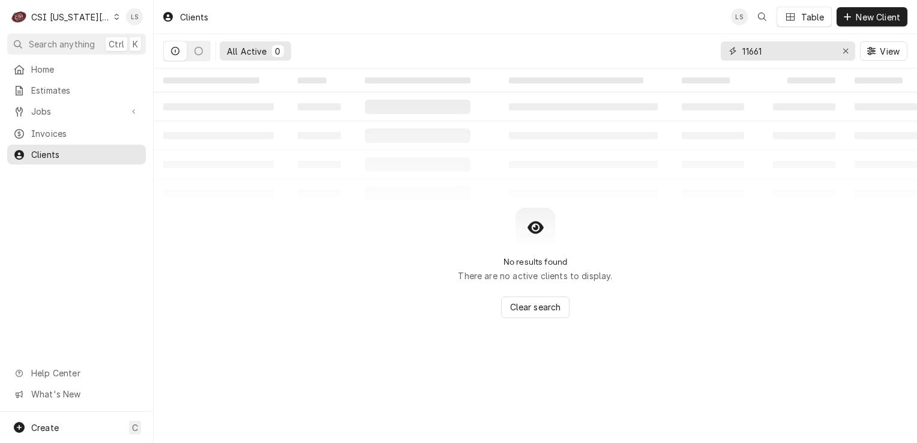
type input "11661"
click at [841, 42] on button "Erase input" at bounding box center [845, 50] width 19 height 19
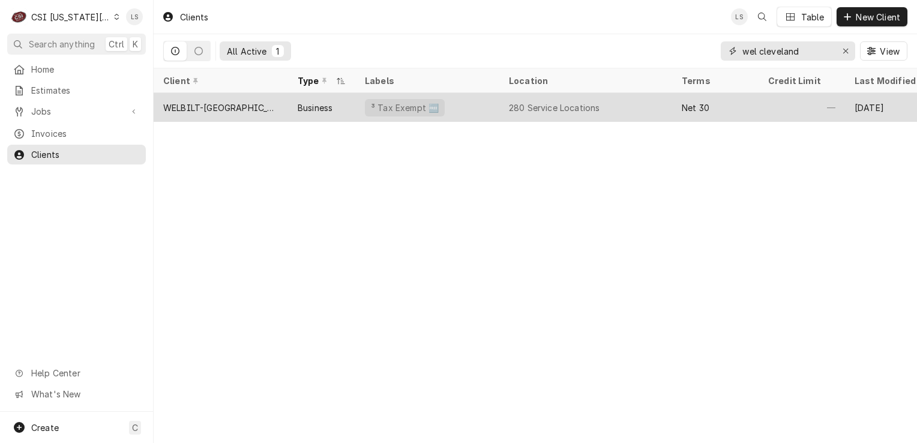
type input "wel cleveland"
click at [221, 113] on div "WELBILT-[GEOGRAPHIC_DATA]" at bounding box center [221, 107] width 134 height 29
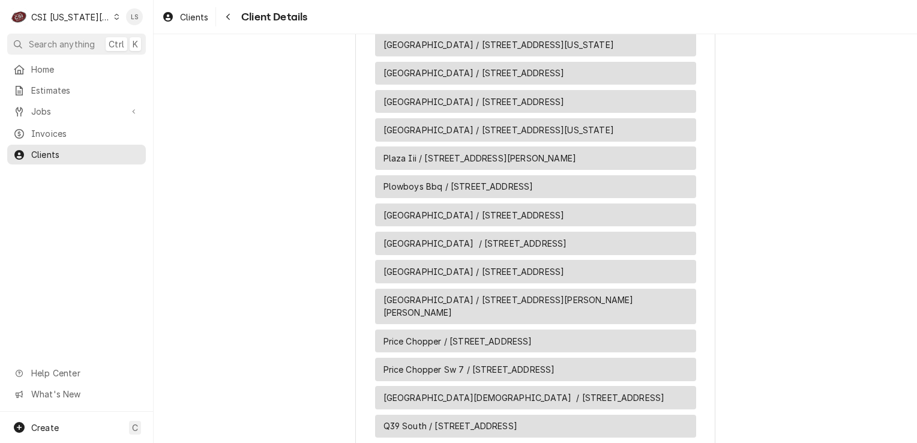
scroll to position [10036, 0]
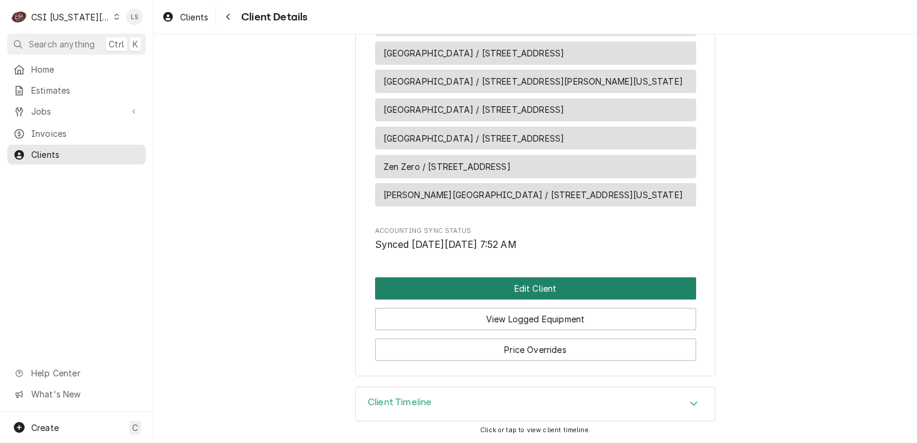
click at [568, 285] on button "Edit Client" at bounding box center [535, 288] width 321 height 22
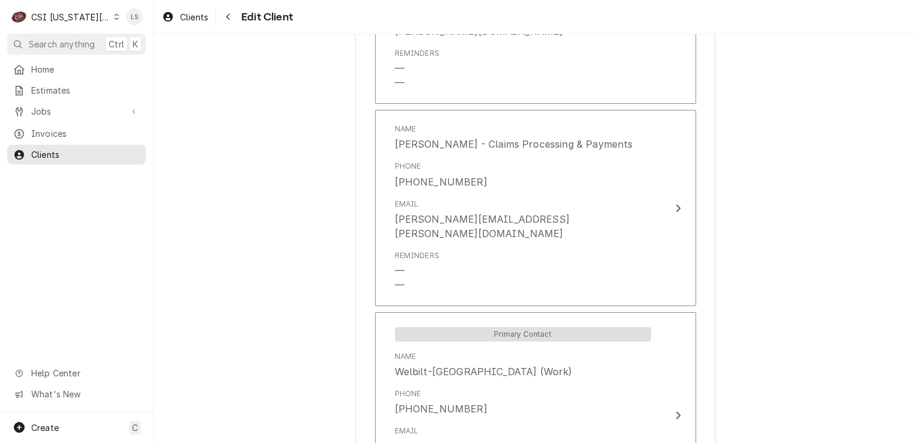
scroll to position [2252, 0]
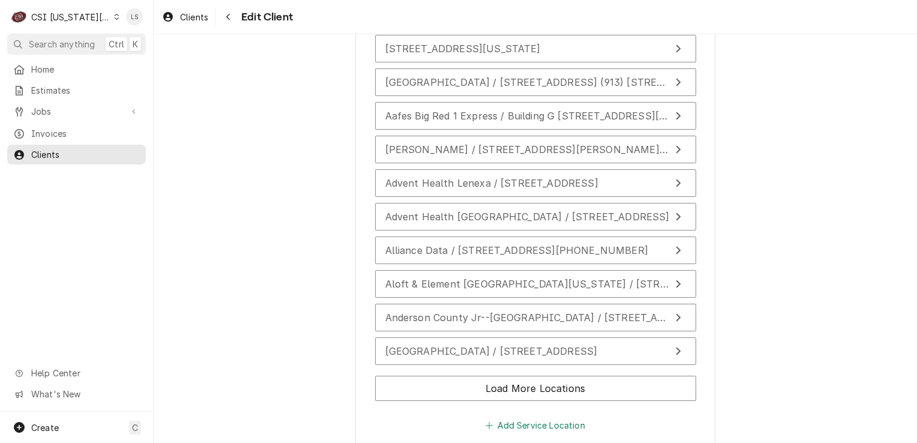
click at [547, 417] on button "Add Service Location" at bounding box center [535, 425] width 103 height 17
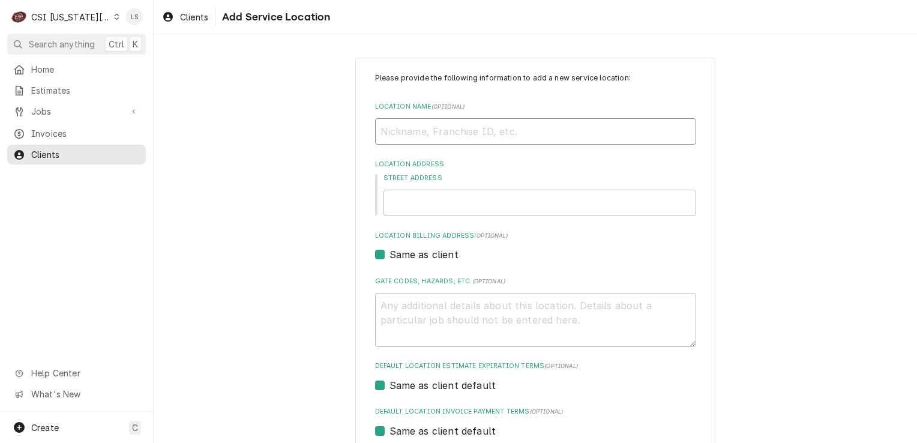
paste input "Sunrise of [GEOGRAPHIC_DATA]"
type textarea "x"
type input "Sunrise of [GEOGRAPHIC_DATA]"
paste input "11661 Granada Lane"
type textarea "x"
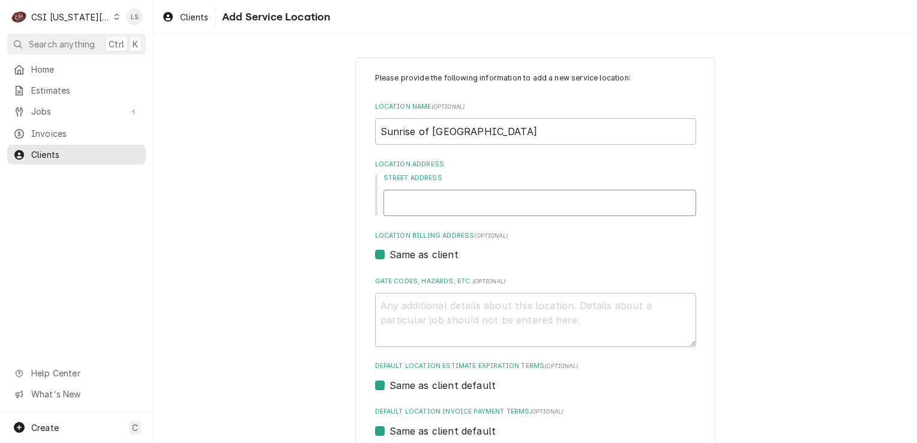
type input "11661 Granada Lane"
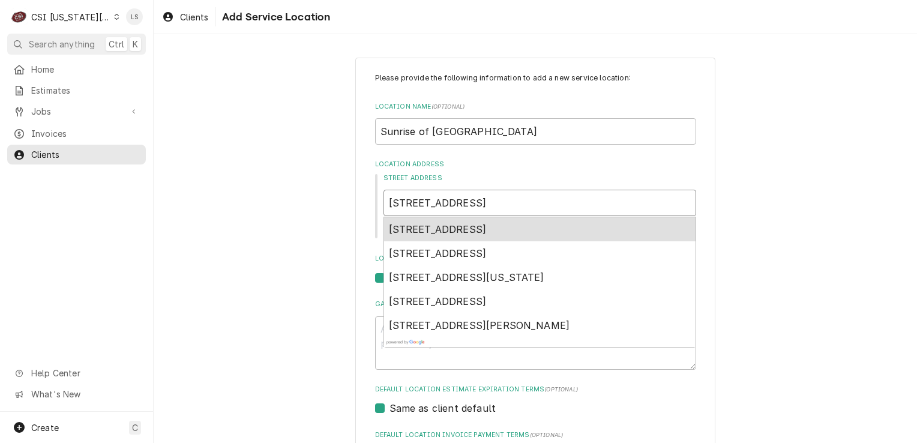
click at [480, 227] on span "11661 Granada Lane, Leawood, KS, USA" at bounding box center [438, 229] width 98 height 12
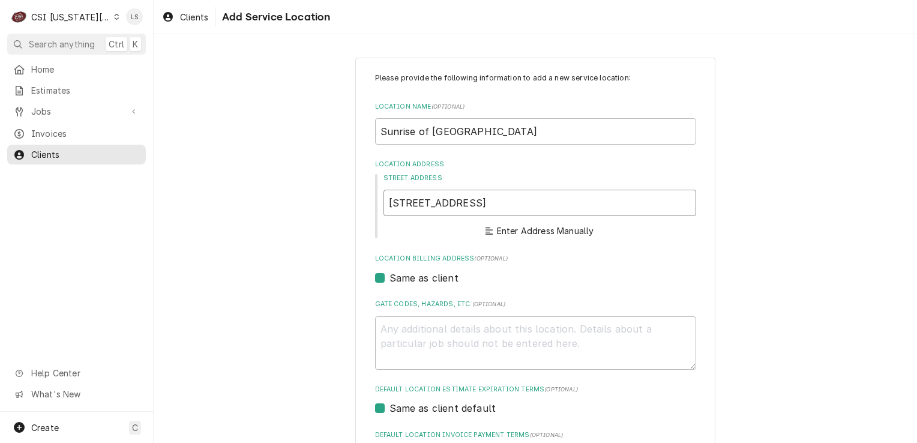
type textarea "x"
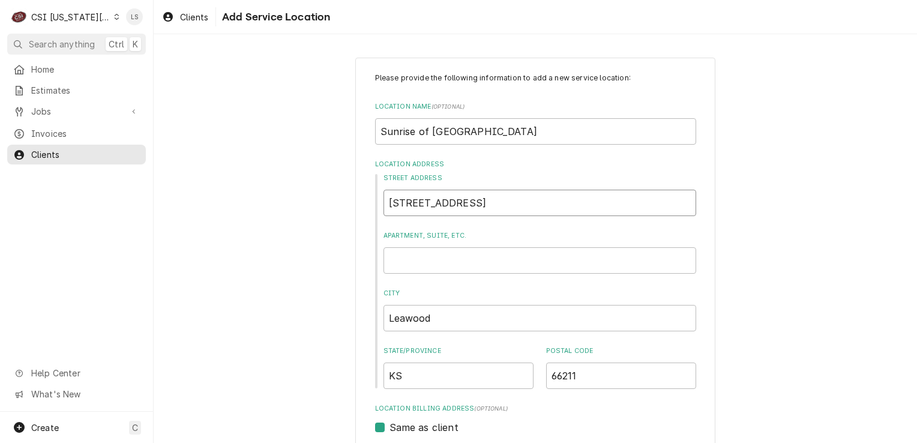
type input "11661 Granada Ln"
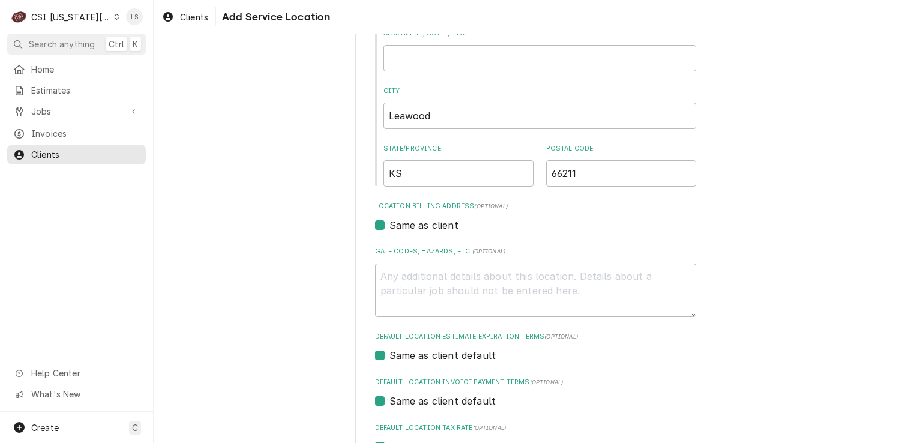
scroll to position [340, 0]
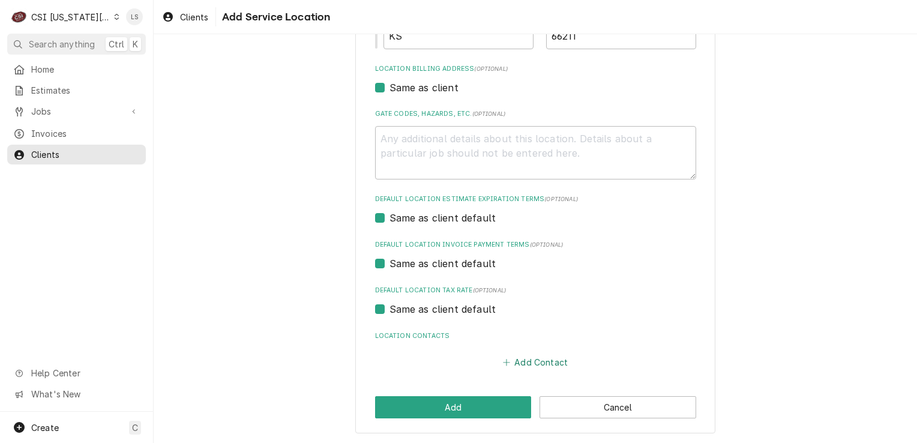
click at [528, 362] on button "Add Contact" at bounding box center [535, 362] width 69 height 17
type textarea "x"
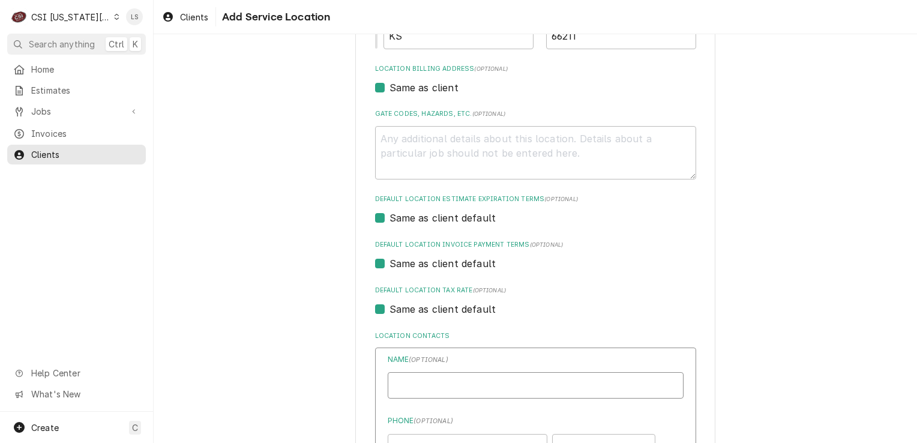
paste input "Darin Cizerle"
type input "Darin Cizerle"
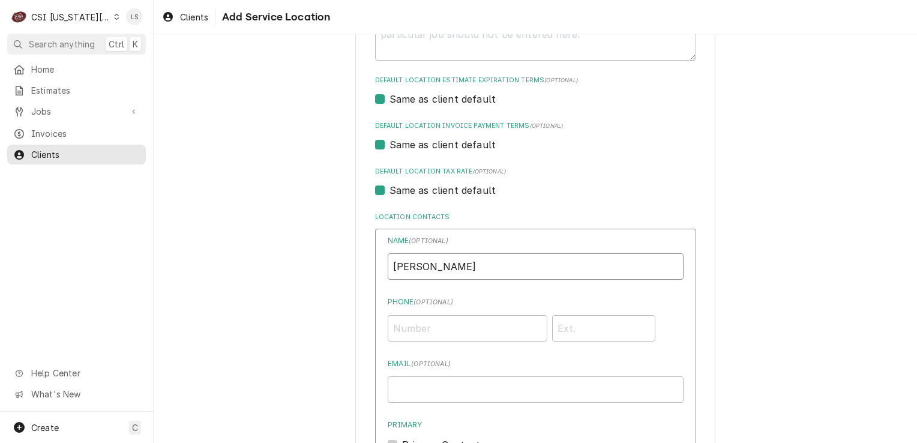
scroll to position [460, 0]
paste input "(913) 906-0200"
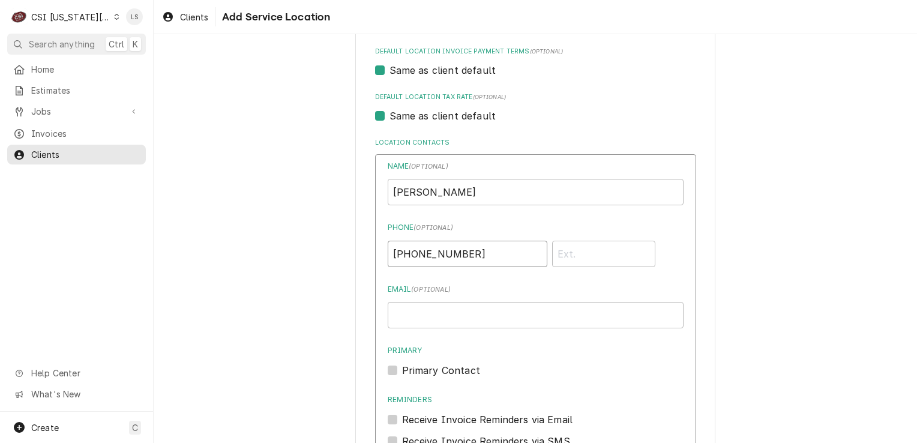
scroll to position [640, 0]
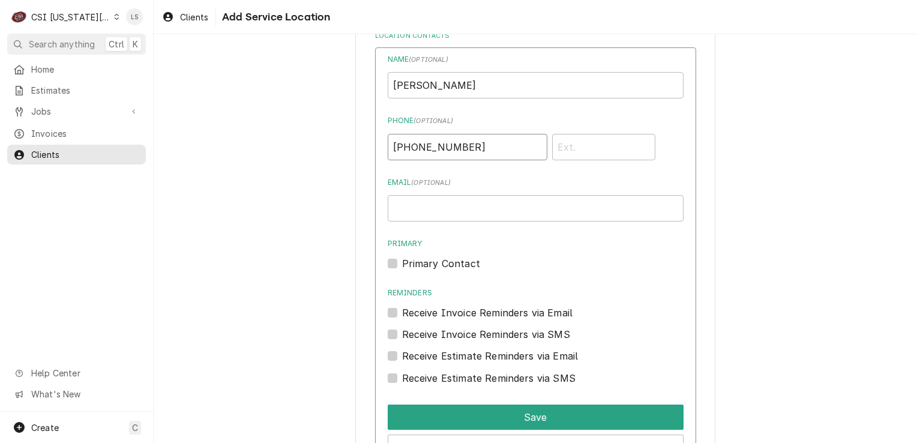
type input "(913) 906-0200"
click at [402, 261] on label "Primary Contact" at bounding box center [441, 263] width 78 height 14
click at [402, 261] on input "Primary" at bounding box center [550, 269] width 296 height 26
checkbox input "true"
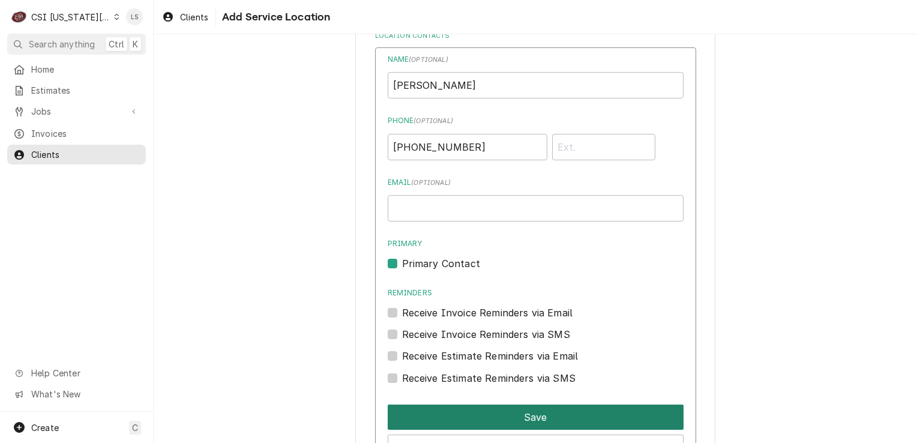
drag, startPoint x: 466, startPoint y: 412, endPoint x: 336, endPoint y: 387, distance: 132.7
click at [463, 413] on button "Save" at bounding box center [536, 417] width 296 height 25
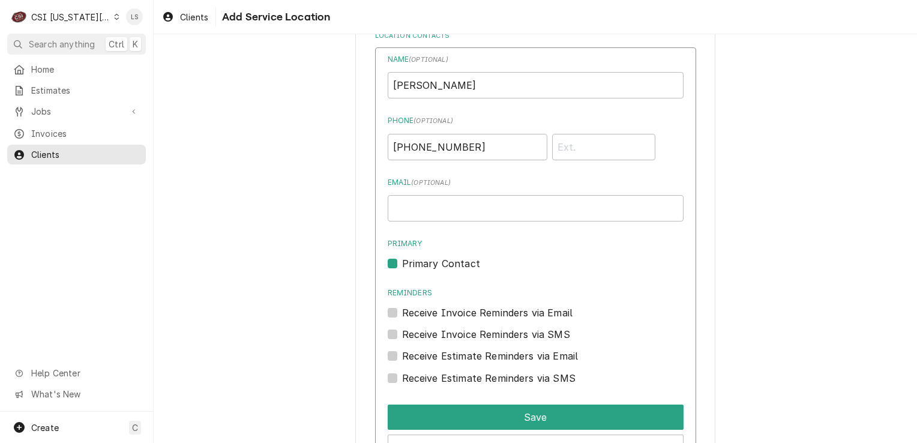
scroll to position [552, 0]
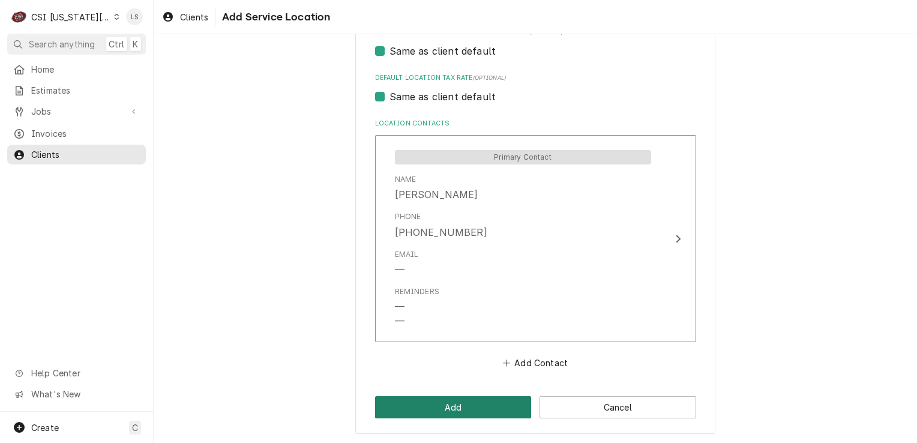
click at [421, 408] on button "Add" at bounding box center [453, 407] width 157 height 22
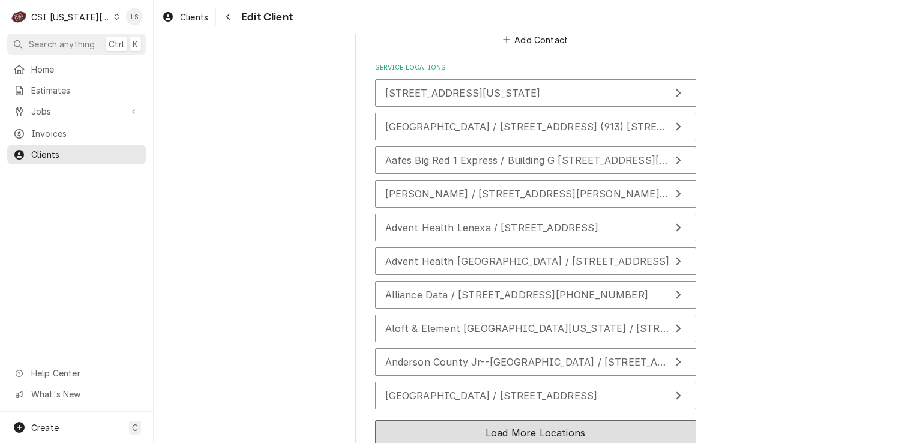
scroll to position [2252, 0]
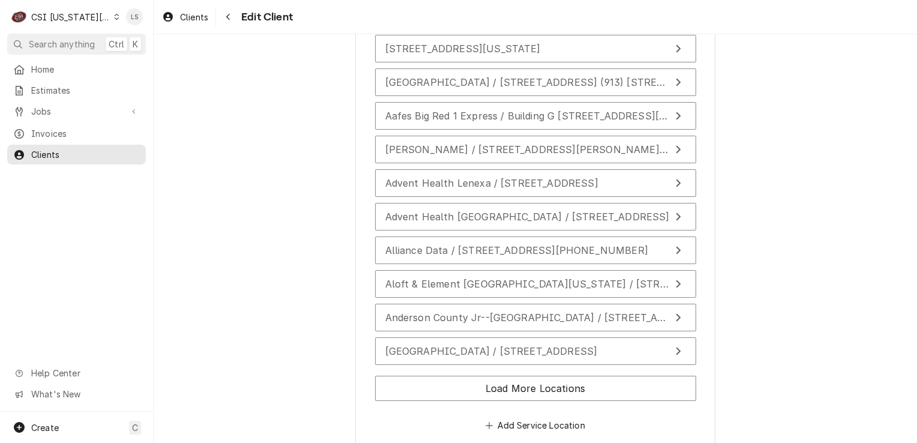
type textarea "x"
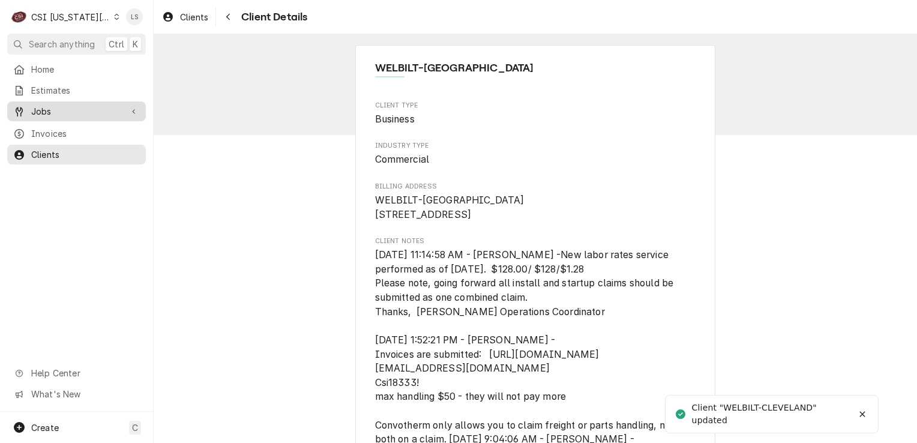
click at [50, 105] on span "Jobs" at bounding box center [76, 111] width 91 height 13
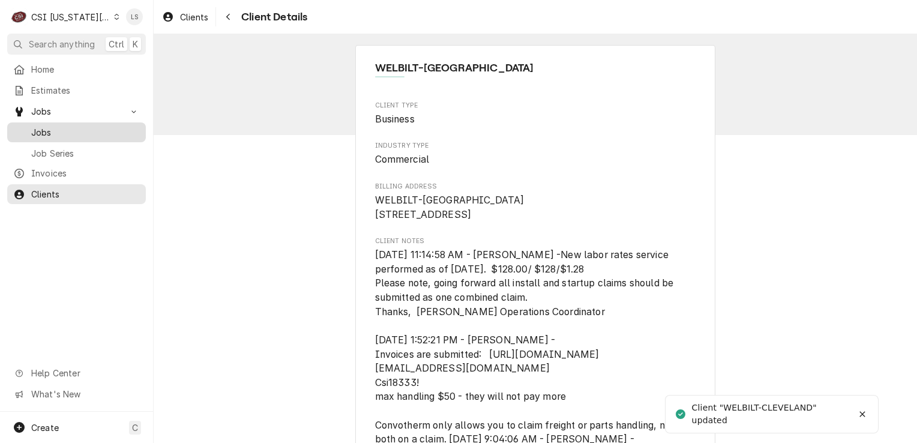
click at [55, 126] on span "Jobs" at bounding box center [85, 132] width 109 height 13
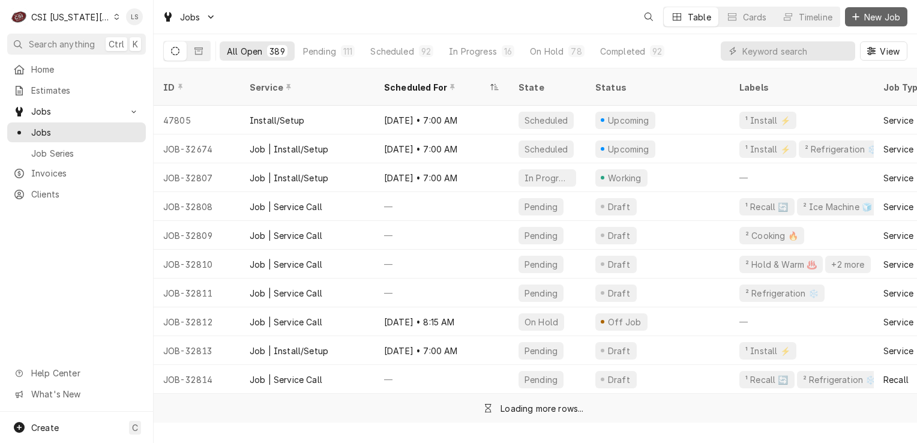
click at [857, 18] on icon "Dynamic Content Wrapper" at bounding box center [855, 17] width 7 height 8
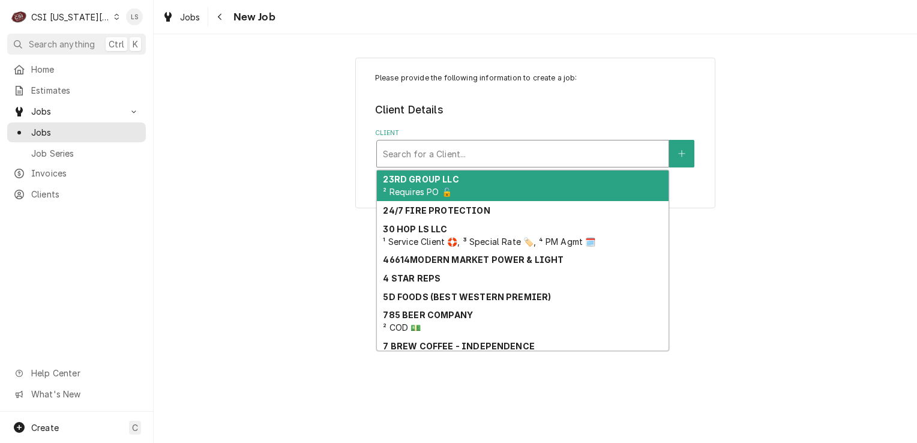
click at [484, 154] on div "Client" at bounding box center [523, 154] width 280 height 22
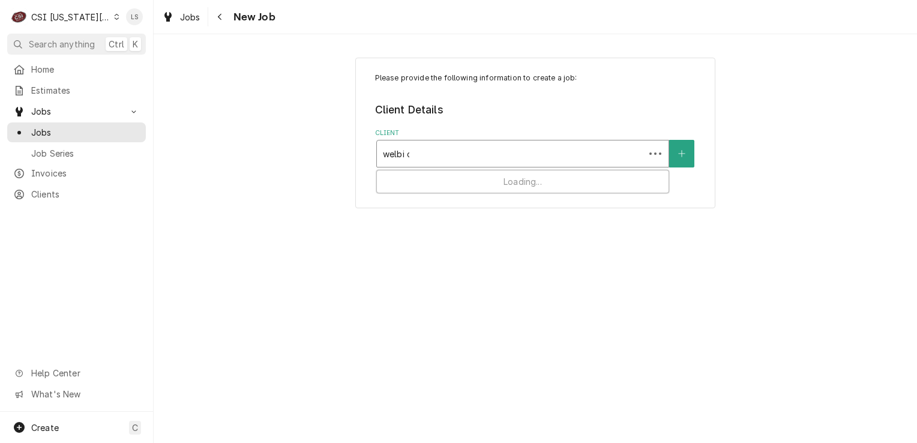
type input "welbi cle"
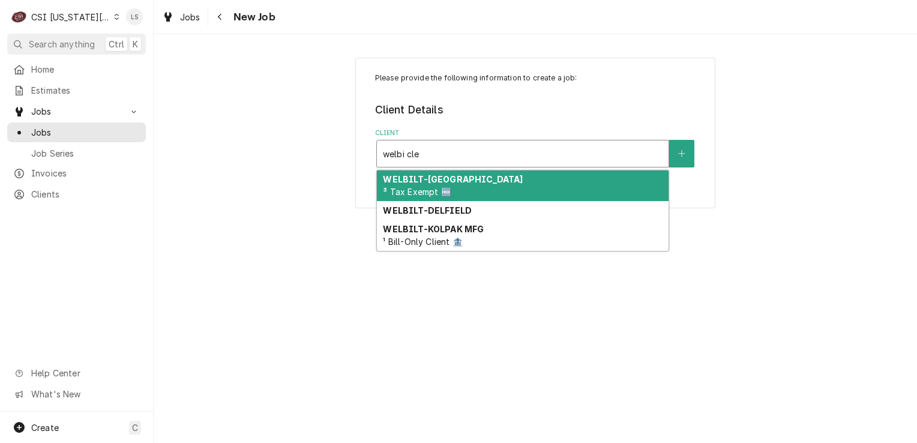
click at [483, 179] on div "WELBILT-CLEVELAND ³ Tax Exempt 🆓" at bounding box center [523, 185] width 292 height 31
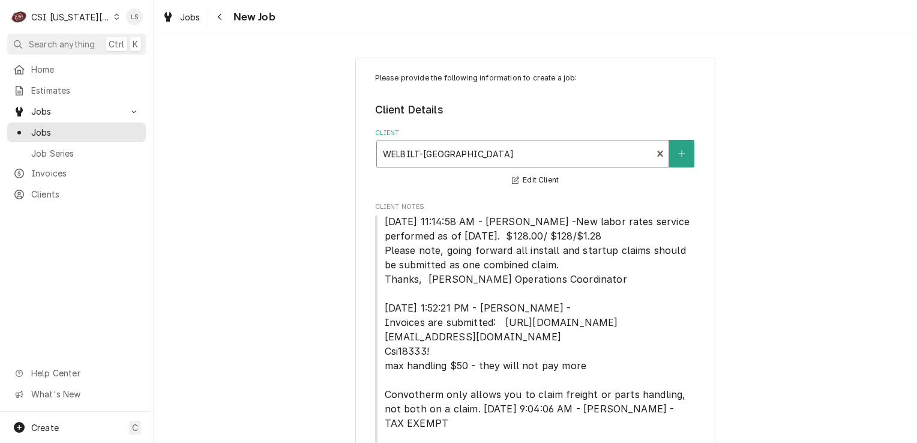
scroll to position [134, 0]
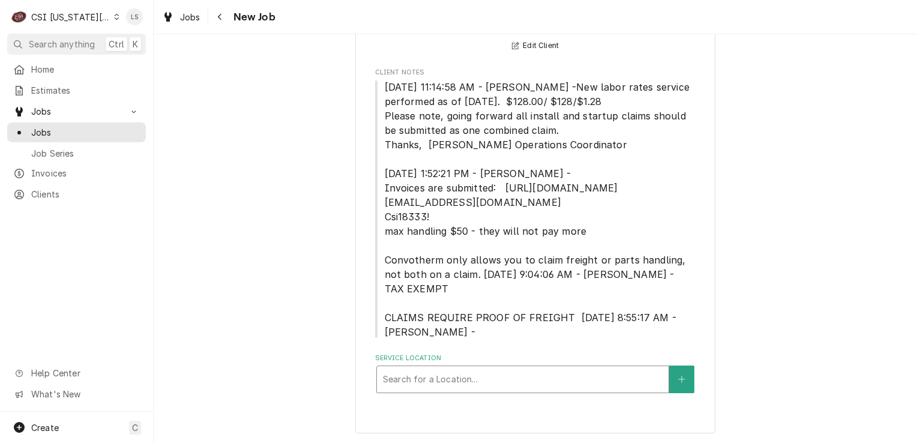
click at [485, 375] on div "Service Location" at bounding box center [523, 379] width 280 height 22
type input "11661"
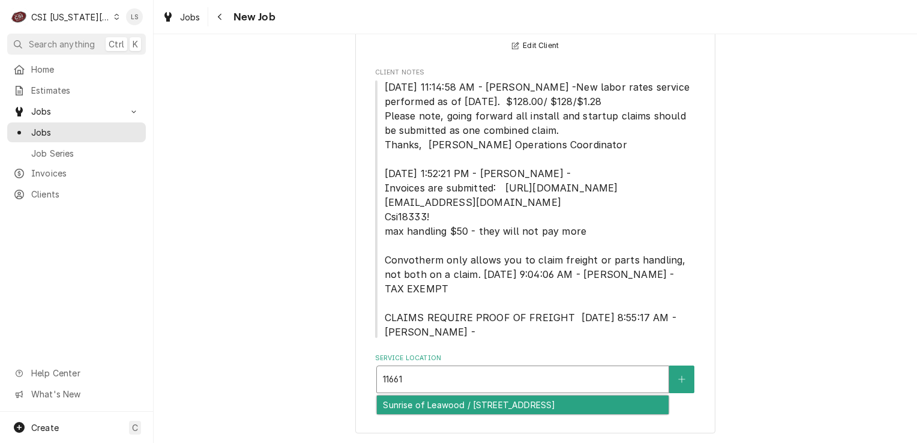
click at [487, 397] on div "Sunrise of Leawood / 11661 Granada Ln, Leawood, KS 66211" at bounding box center [523, 405] width 292 height 19
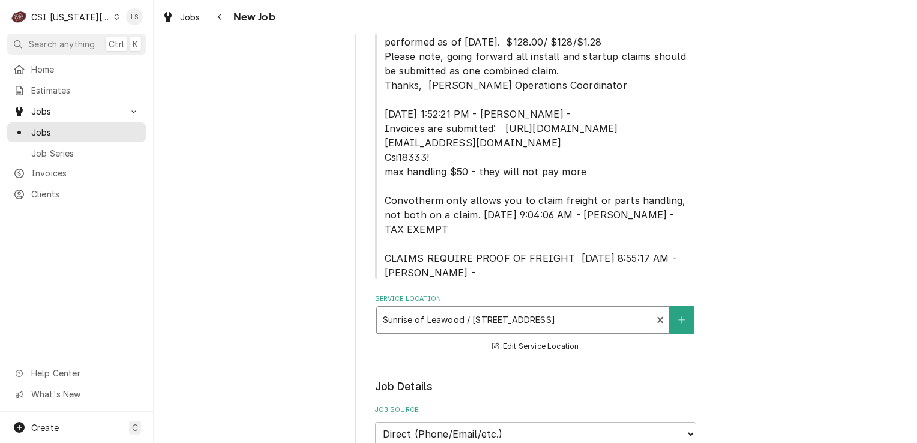
scroll to position [374, 0]
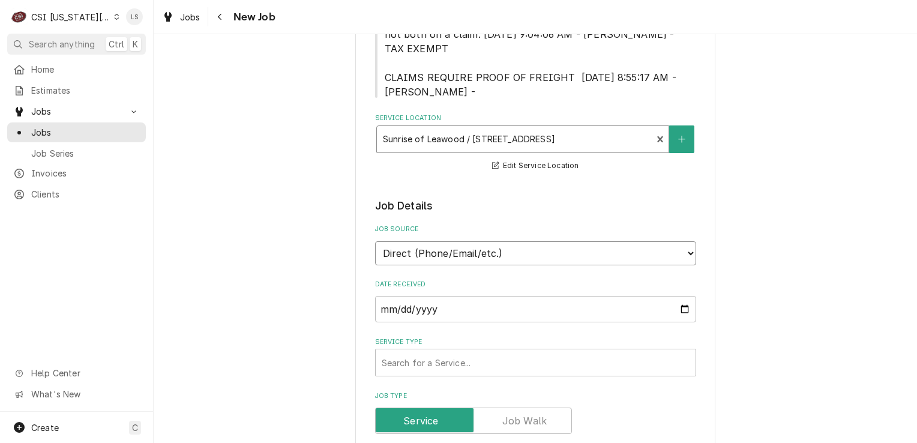
drag, startPoint x: 412, startPoint y: 253, endPoint x: 415, endPoint y: 263, distance: 10.1
click at [412, 253] on select "Direct (Phone/Email/etc.) Service Channel Corrigo Ecotrak Other" at bounding box center [535, 253] width 321 height 24
select select "100"
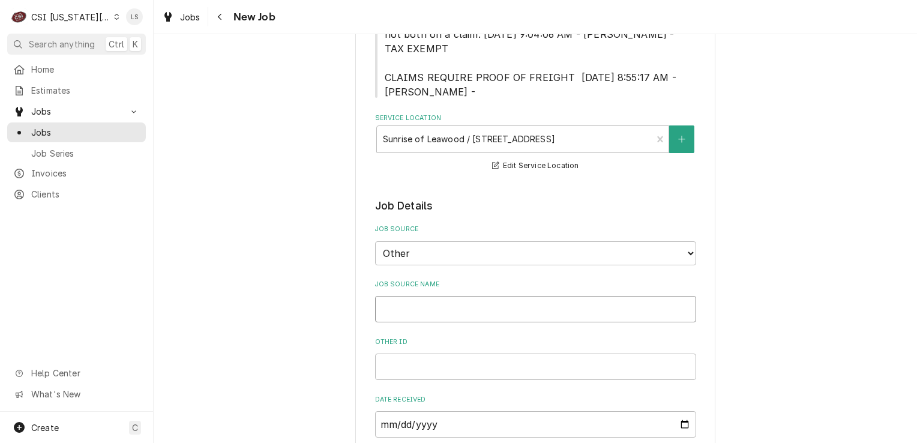
click at [406, 305] on input "Job Source Name" at bounding box center [535, 309] width 321 height 26
type textarea "x"
type input "C"
type textarea "x"
type input "Cle"
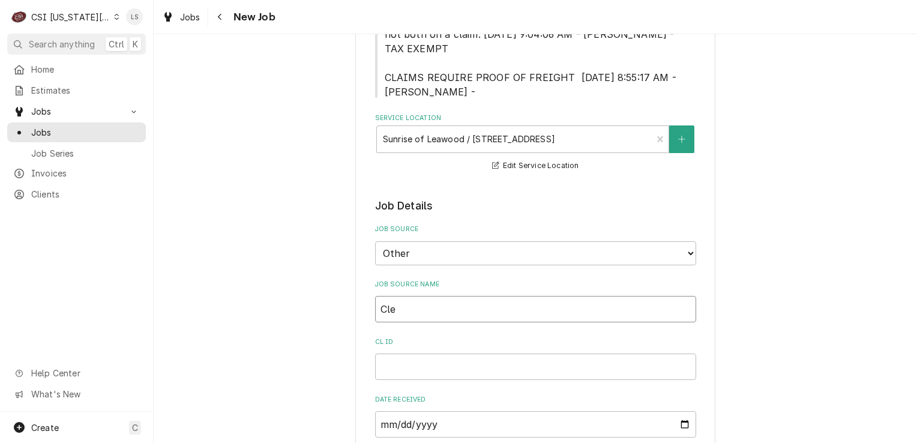
type textarea "x"
type input "Clev"
type textarea "x"
type input "Cleve"
type textarea "x"
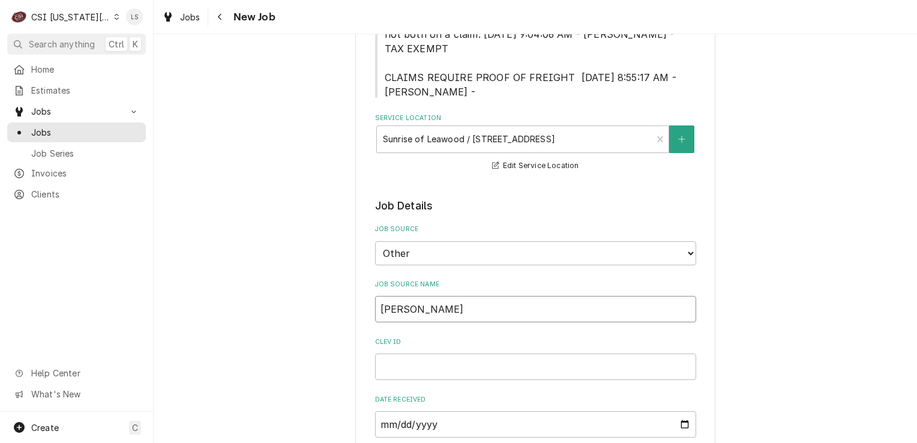
type input "Clevel"
type textarea "x"
type input "Clevela"
type textarea "x"
type input "Clevelan"
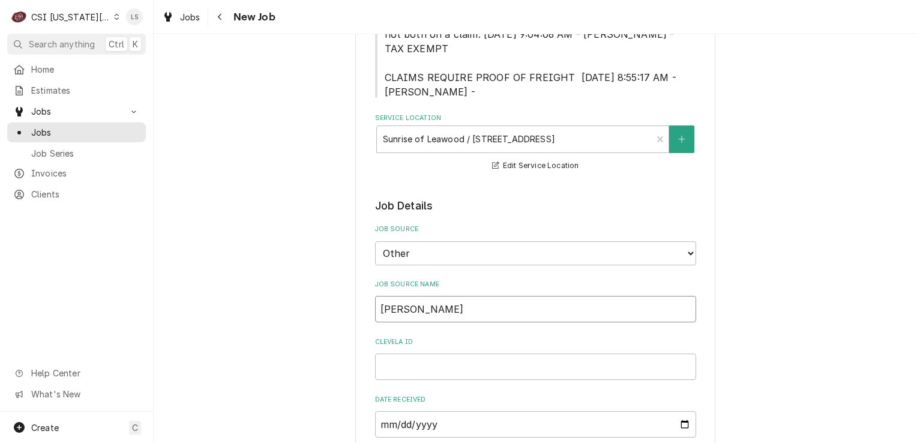
type textarea "x"
type input "Cleveland"
type textarea "x"
type input "Cleveland"
type textarea "x"
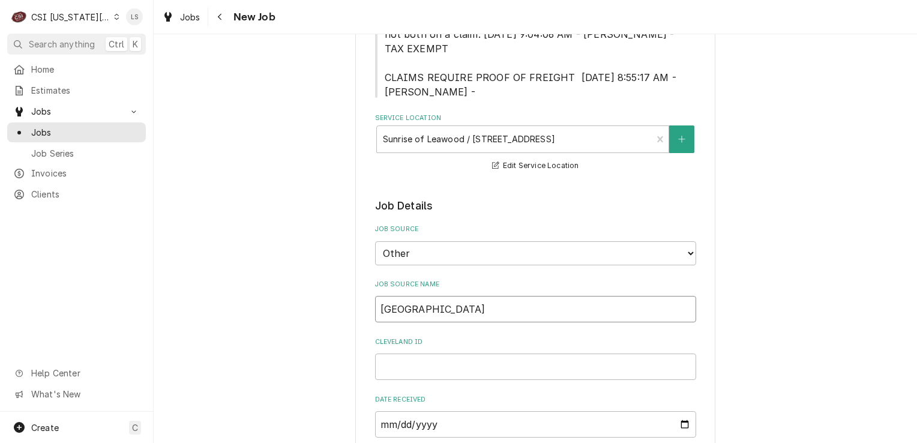
type input "Cleveland P"
type textarea "x"
type input "Cleveland PO"
type textarea "x"
type input "Cleveland PO"
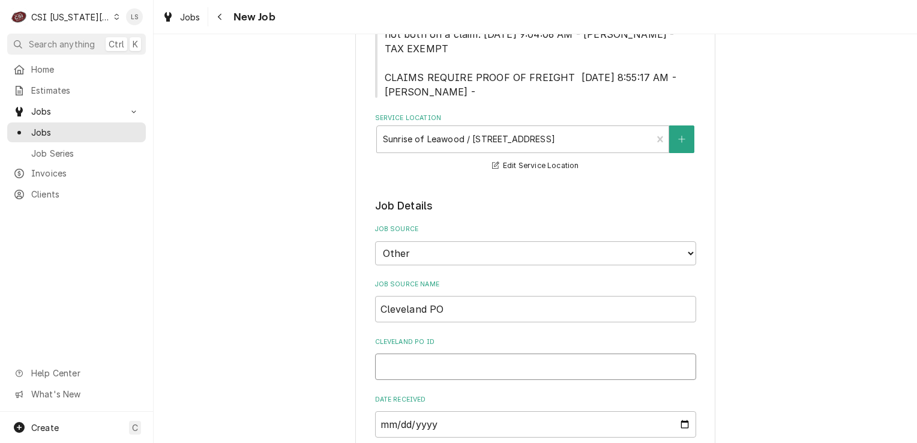
paste input "134627"
type textarea "x"
type input "134627"
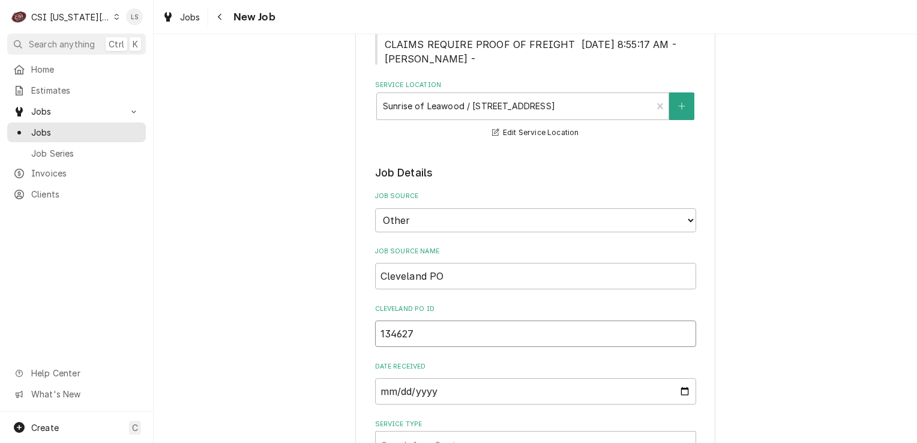
scroll to position [555, 0]
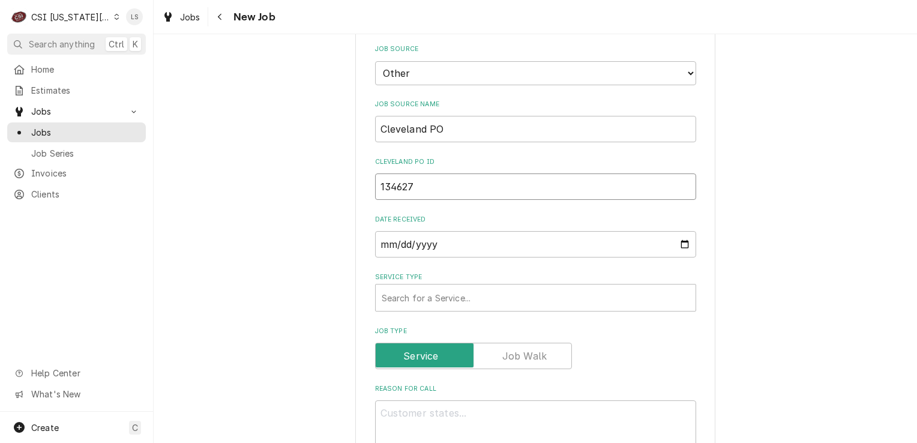
type textarea "x"
type input "134627"
click at [434, 302] on div "Service Type" at bounding box center [536, 298] width 308 height 22
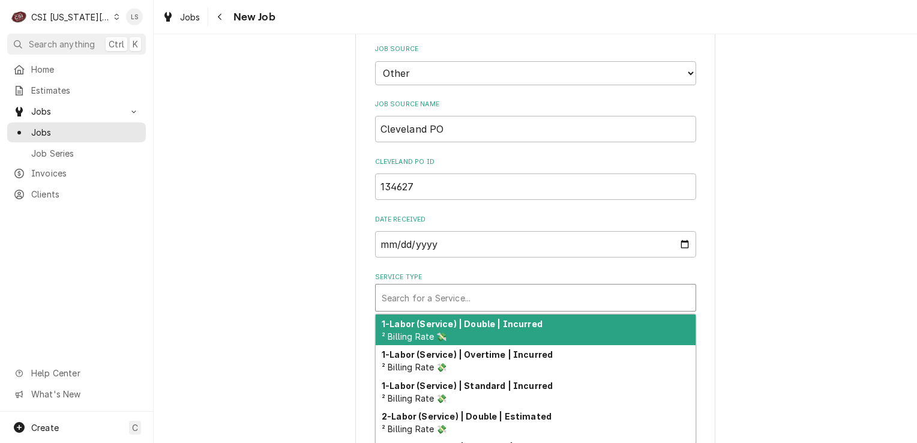
type textarea "x"
type input "i"
type textarea "x"
type input "in"
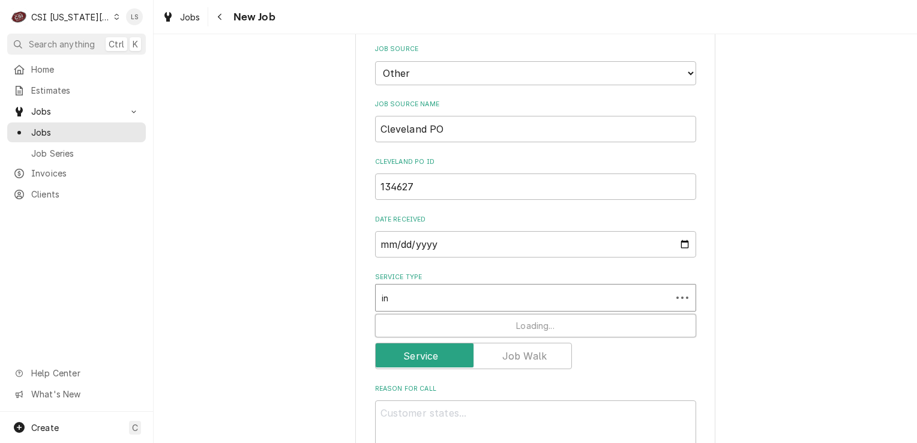
type textarea "x"
type input "ins"
type textarea "x"
type input "inst"
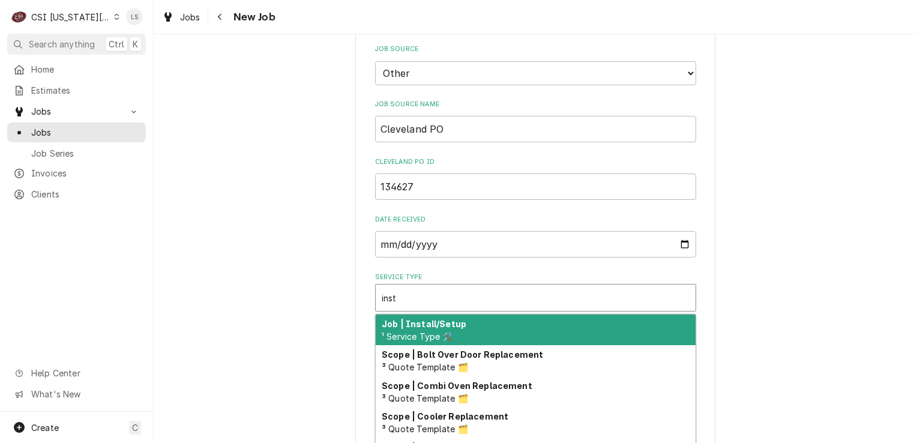
click at [446, 323] on strong "Job | Install/Setup" at bounding box center [424, 324] width 85 height 10
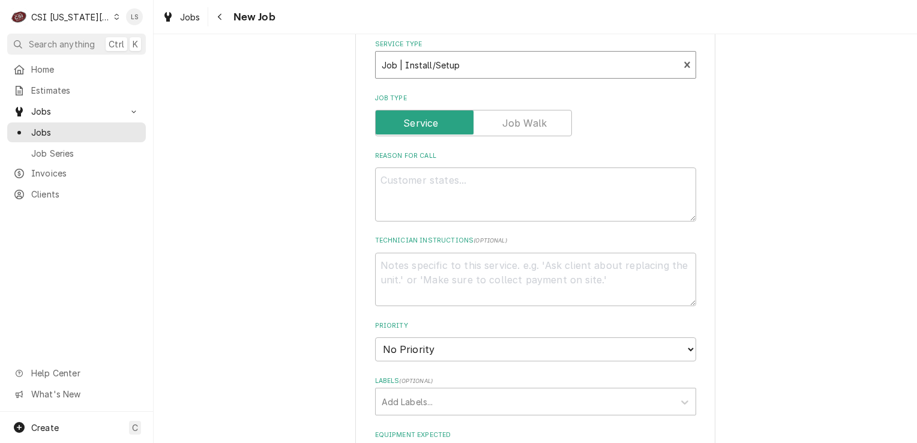
scroll to position [795, 0]
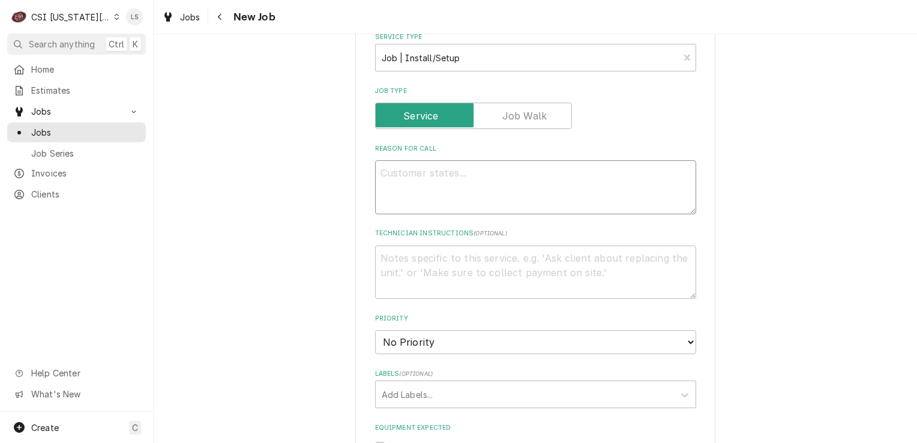
paste textarea "Type: Install"
type textarea "x"
type textarea "Type: Install"
type textarea "x"
type textarea "Type: Install"
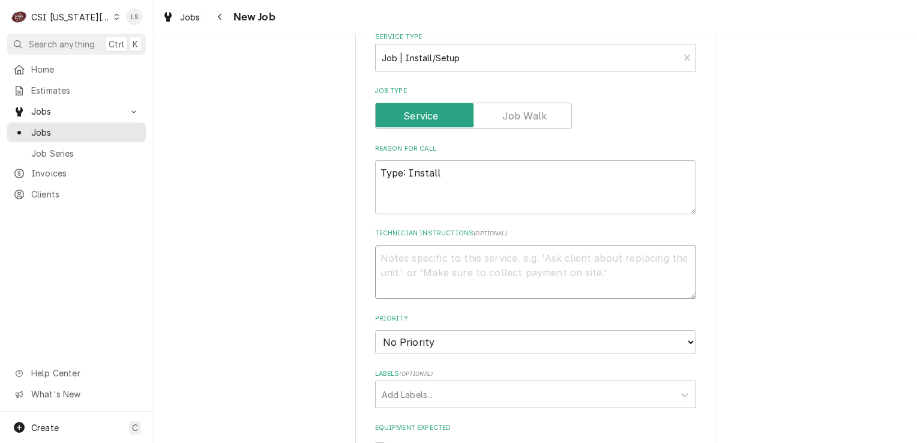
paste textarea "Additional Dispatch Notes: Site survey declined. Equipment requested to ship to…"
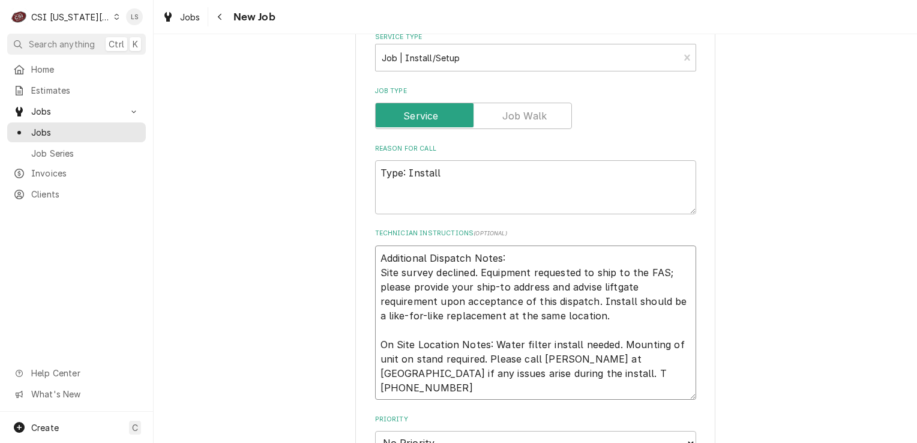
type textarea "x"
type textarea "Additional Dispatch Notes: Site survey declined. Equipment requested to ship to…"
type textarea "x"
type textarea "Additional Dispatch Notes: Site survey declined. Equipment requested to ship to…"
type textarea "x"
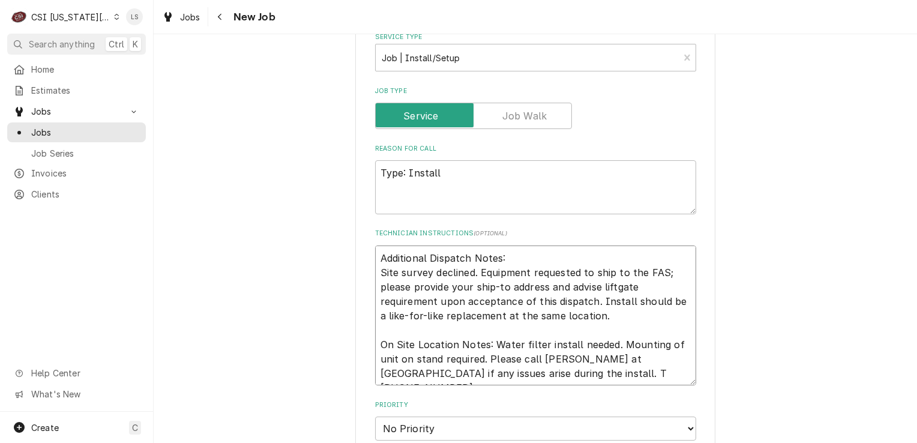
type textarea "Additional Dispatch Notes: Site survey declined. Equipment requested to ship to…"
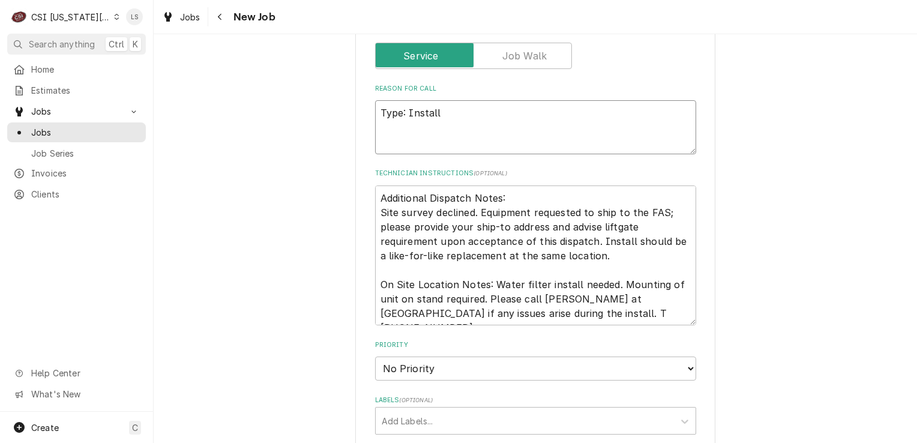
click at [454, 109] on textarea "Type: Install" at bounding box center [535, 127] width 321 height 54
type textarea "x"
type textarea "Type: Install"
type textarea "x"
type textarea "Type: Install -"
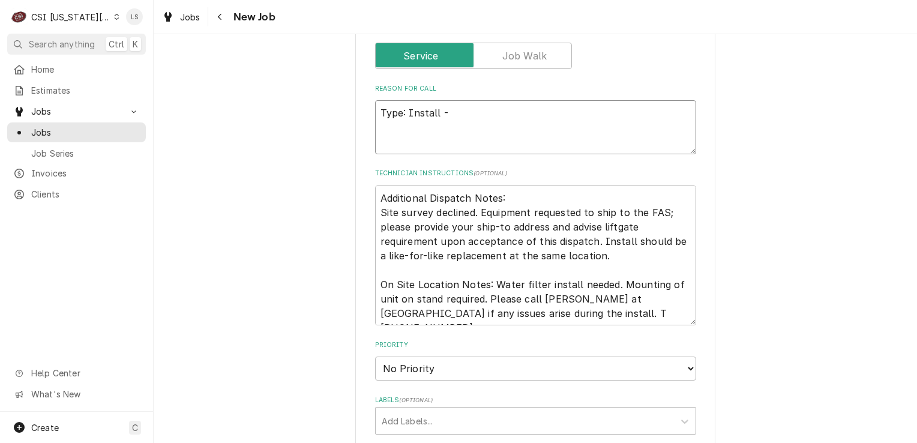
type textarea "x"
type textarea "Type: Install -"
type textarea "x"
type textarea "Type: Install - S"
type textarea "x"
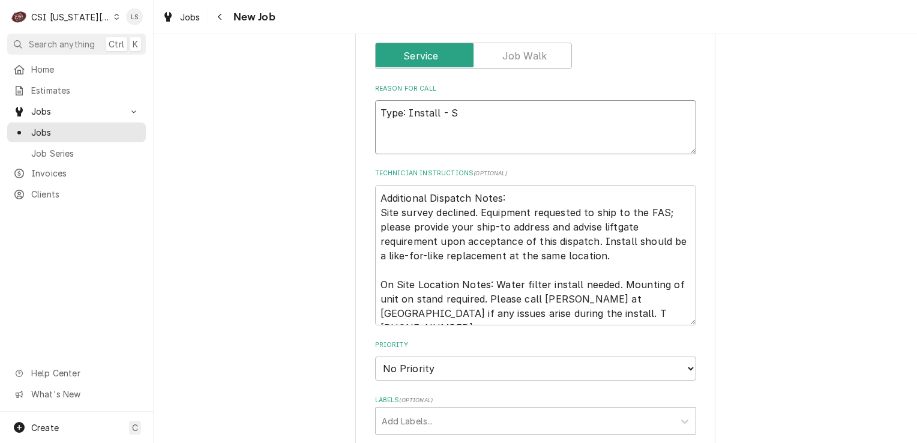
type textarea "Type: Install - St"
type textarea "x"
type textarea "Type: Install - Ste"
type textarea "x"
type textarea "Type: Install - Stea"
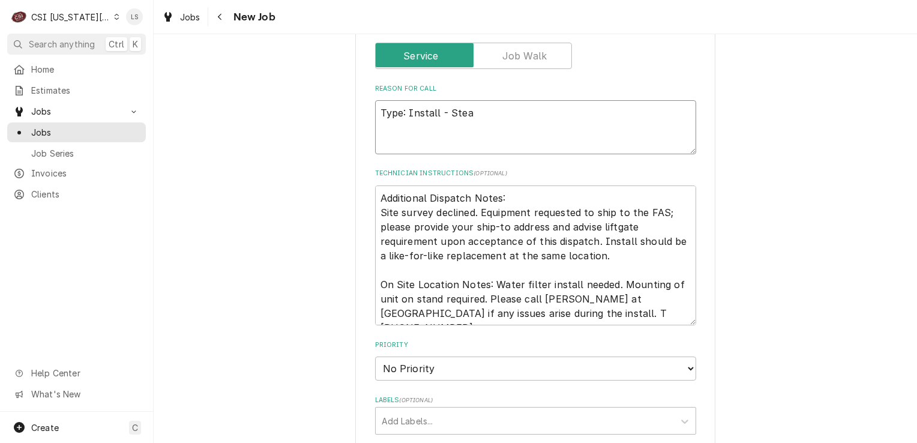
type textarea "x"
type textarea "Type: Install - Steam"
type textarea "x"
type textarea "Type: Install - Steame"
type textarea "x"
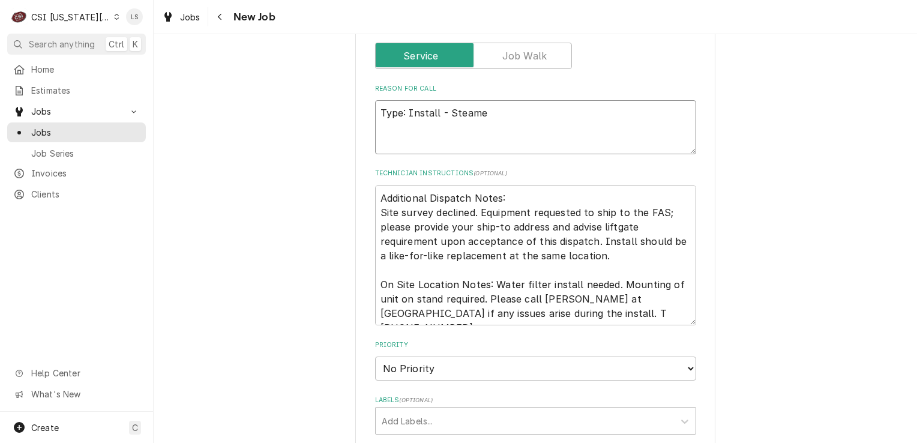
type textarea "Type: Install - Steamer"
type textarea "x"
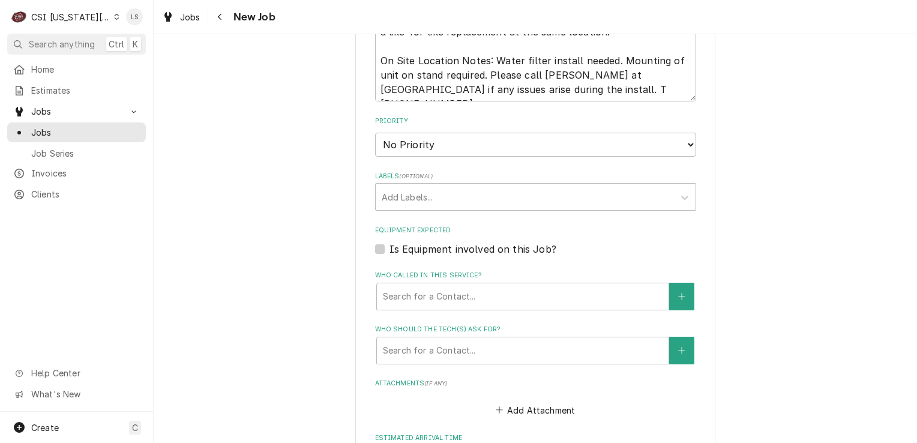
scroll to position [1095, 0]
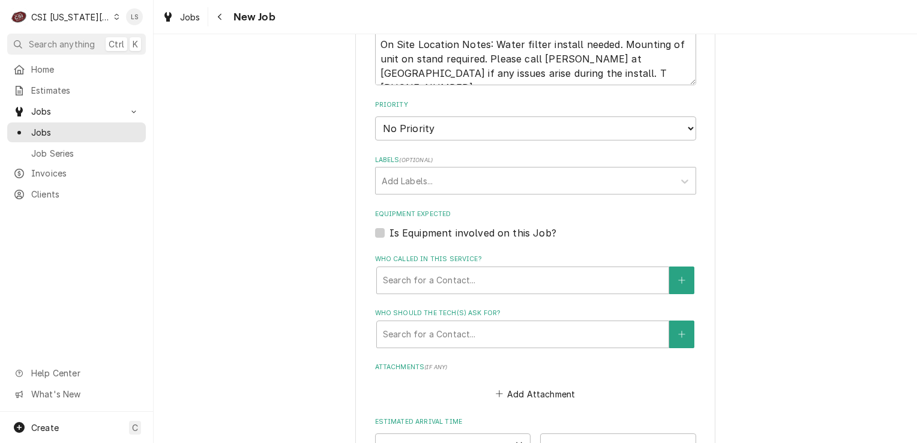
type textarea "Type: Install - Steamer"
click at [407, 130] on select "No Priority Urgent High Medium Low" at bounding box center [535, 128] width 321 height 24
select select "4"
click at [375, 116] on select "No Priority Urgent High Medium Low" at bounding box center [535, 128] width 321 height 24
click at [394, 184] on div "Labels" at bounding box center [525, 181] width 286 height 22
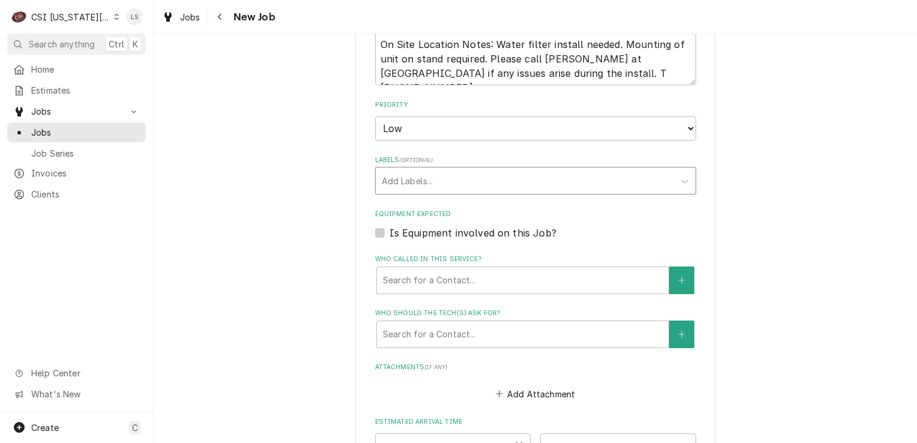
type textarea "x"
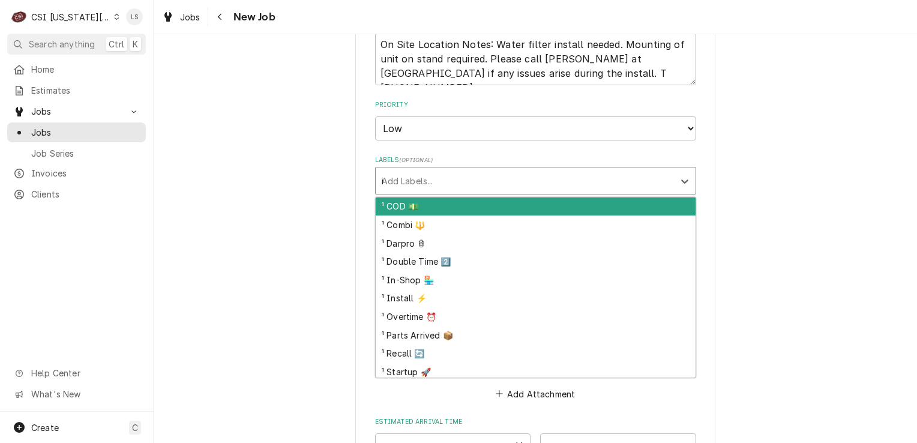
type input "in"
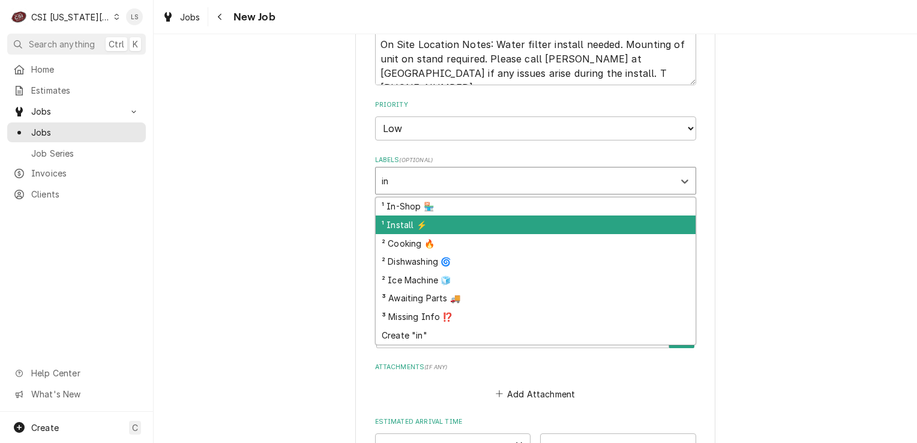
type textarea "x"
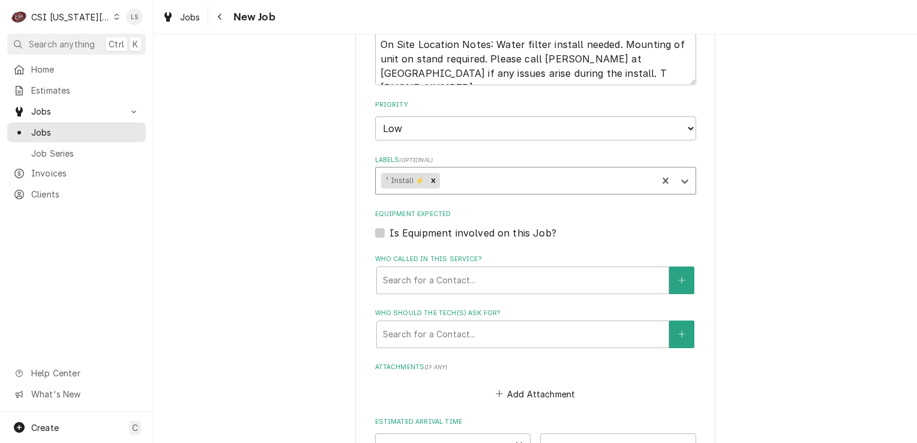
type textarea "x"
click at [389, 233] on label "Is Equipment involved on this Job?" at bounding box center [472, 233] width 167 height 14
click at [389, 233] on input "Equipment Expected" at bounding box center [549, 239] width 321 height 26
checkbox input "true"
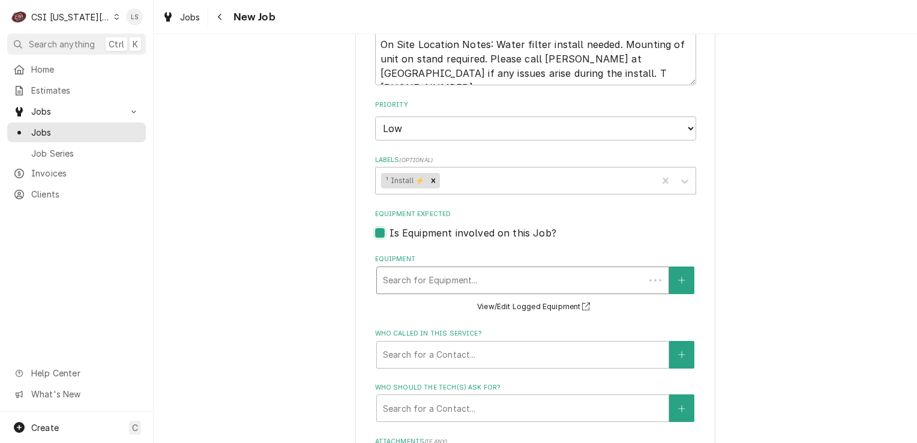
type textarea "x"
click at [669, 282] on button "Equipment" at bounding box center [681, 280] width 25 height 28
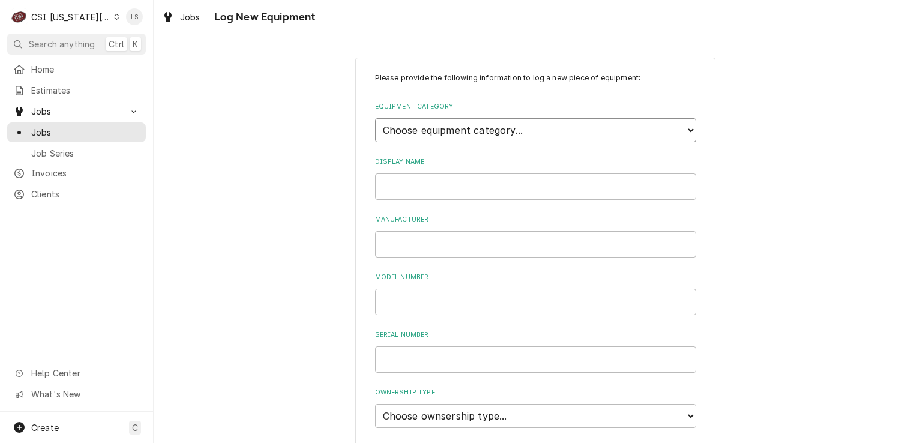
click at [441, 132] on select "Choose equipment category... Cooking Equipment Fryers Ice Machines Ovens and Ra…" at bounding box center [535, 130] width 321 height 24
select select "7"
click at [375, 118] on select "Choose equipment category... Cooking Equipment Fryers Ice Machines Ovens and Ra…" at bounding box center [535, 130] width 321 height 24
click at [420, 181] on select "Choose equipment type... Bun Warmer Dish and Tray Dispenser Display Cabinet Dra…" at bounding box center [535, 185] width 321 height 24
select select "140"
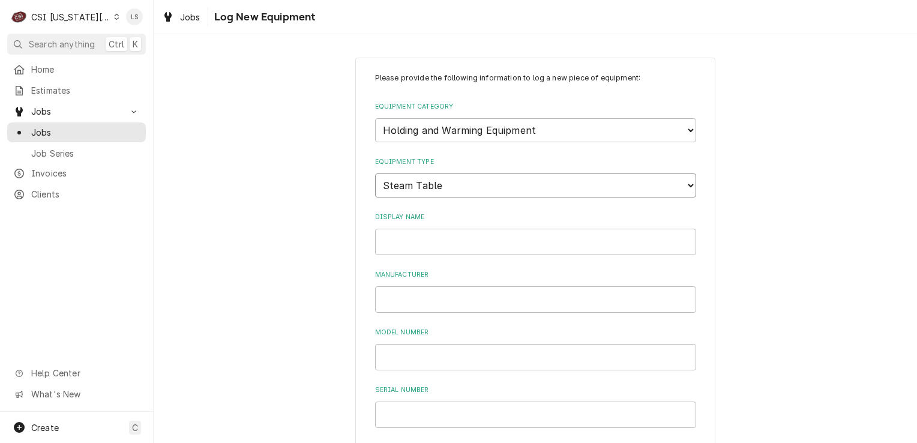
click at [375, 173] on select "Choose equipment type... Bun Warmer Dish and Tray Dispenser Display Cabinet Dra…" at bounding box center [535, 185] width 321 height 24
click at [413, 248] on input "Display Name" at bounding box center [535, 242] width 321 height 26
type input "Steamer"
click at [413, 295] on input "Manufacturer" at bounding box center [535, 299] width 321 height 26
type input "Cleveland"
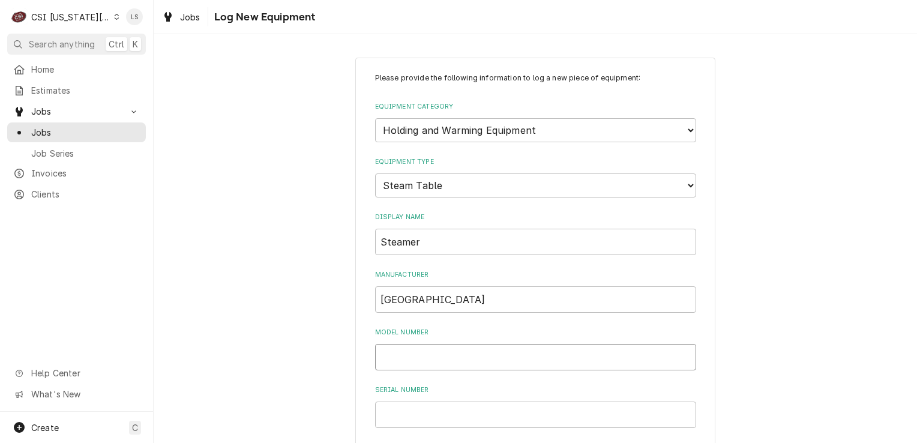
paste input "22CGT6.1NATEZT"
type input "22CGT6.1NATEZT"
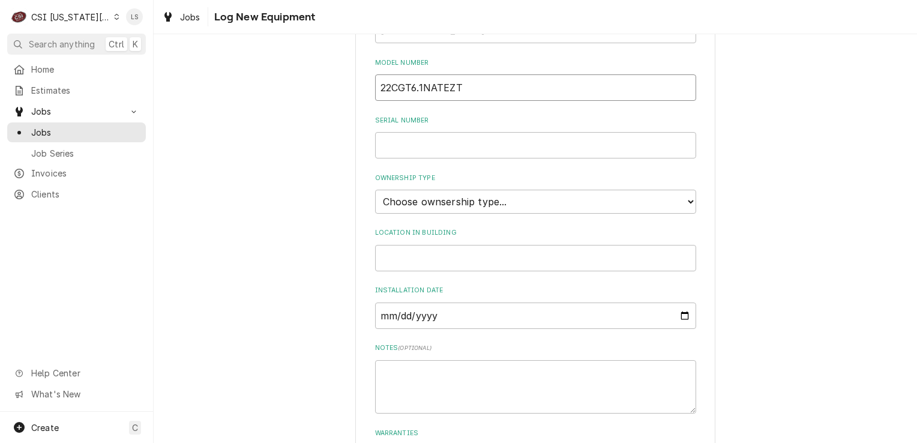
scroll to position [360, 0]
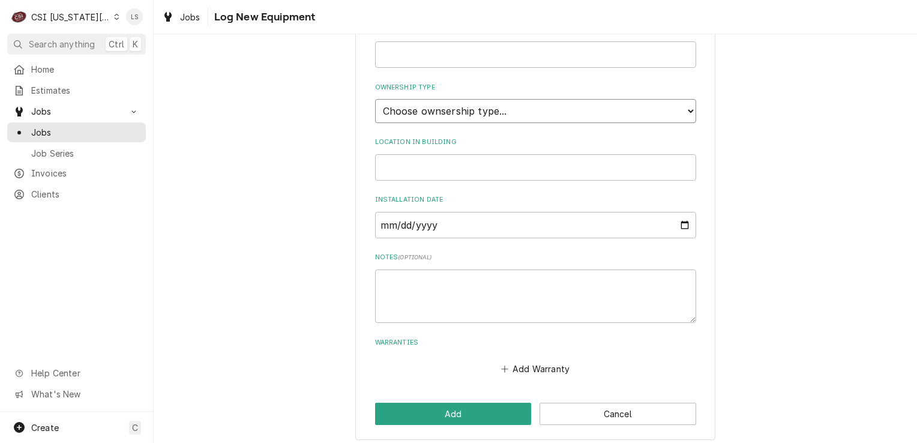
click at [439, 108] on select "Choose ownsership type... Unknown Owned Leased Rented" at bounding box center [535, 111] width 321 height 24
select select "1"
click at [375, 99] on select "Choose ownsership type... Unknown Owned Leased Rented" at bounding box center [535, 111] width 321 height 24
click at [445, 417] on button "Add" at bounding box center [453, 414] width 157 height 22
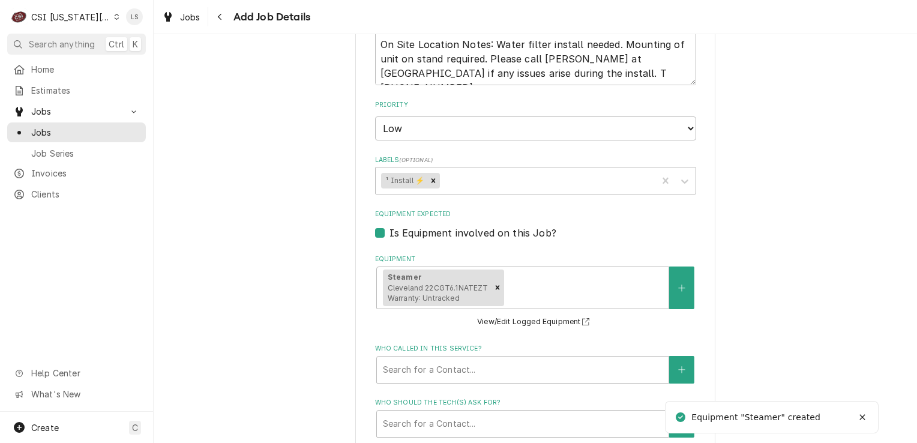
type textarea "x"
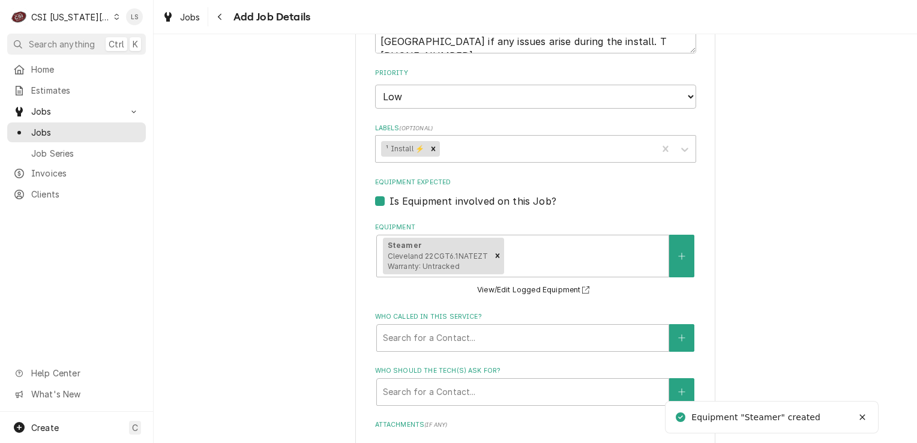
scroll to position [1155, 0]
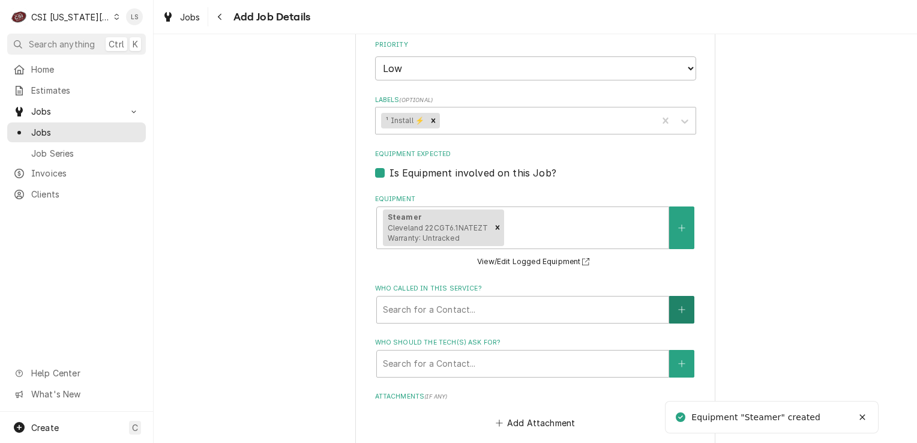
click at [682, 311] on button "Who called in this service?" at bounding box center [681, 310] width 25 height 28
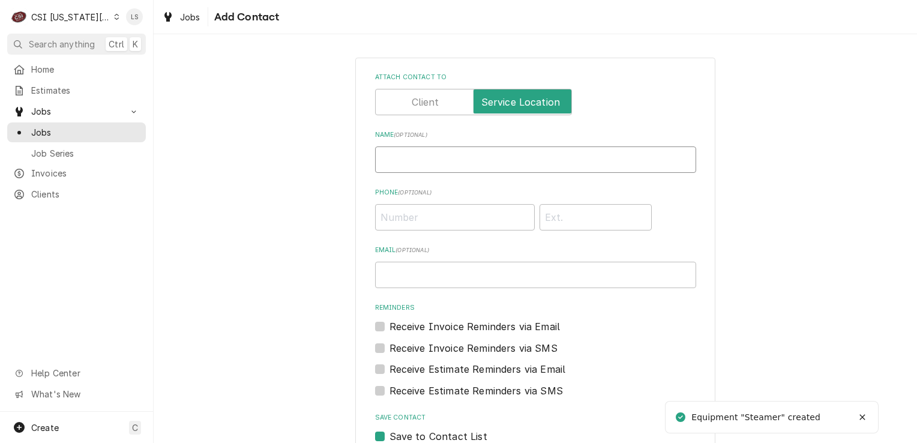
click at [466, 163] on input "Name ( optional )" at bounding box center [535, 159] width 321 height 26
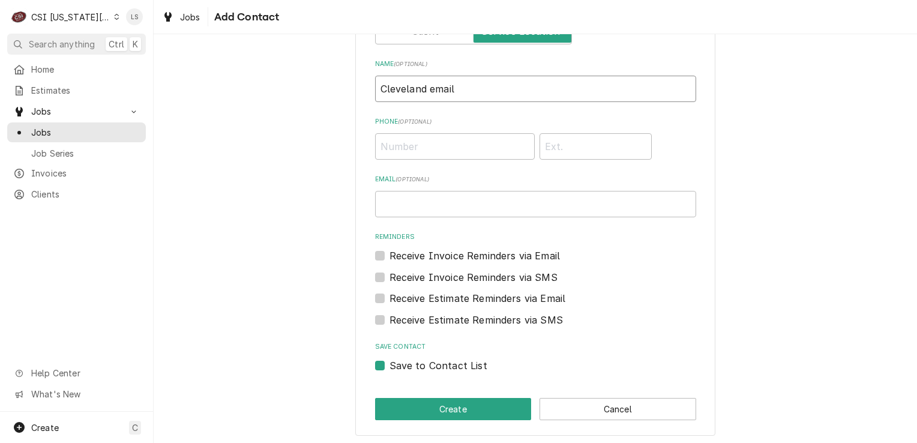
scroll to position [73, 0]
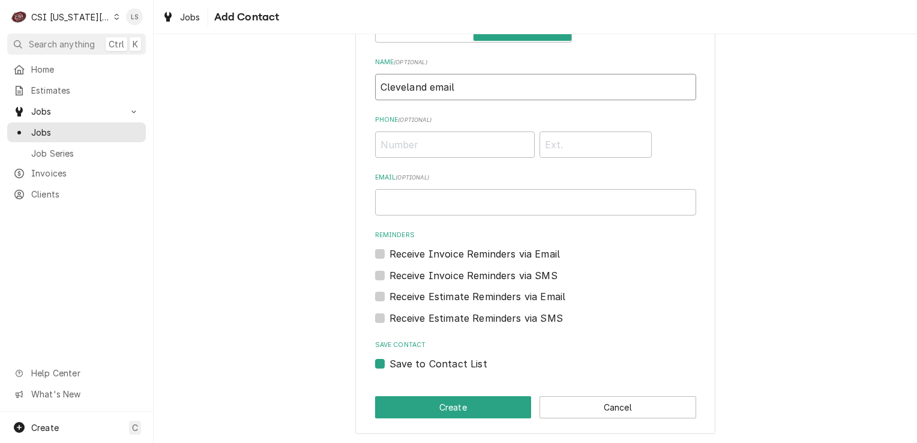
type input "Cleveland email"
click at [389, 364] on label "Save to Contact List" at bounding box center [438, 363] width 98 height 14
click at [389, 364] on input "Save to Contact List" at bounding box center [549, 369] width 321 height 26
checkbox input "false"
drag, startPoint x: 403, startPoint y: 403, endPoint x: 379, endPoint y: 376, distance: 36.1
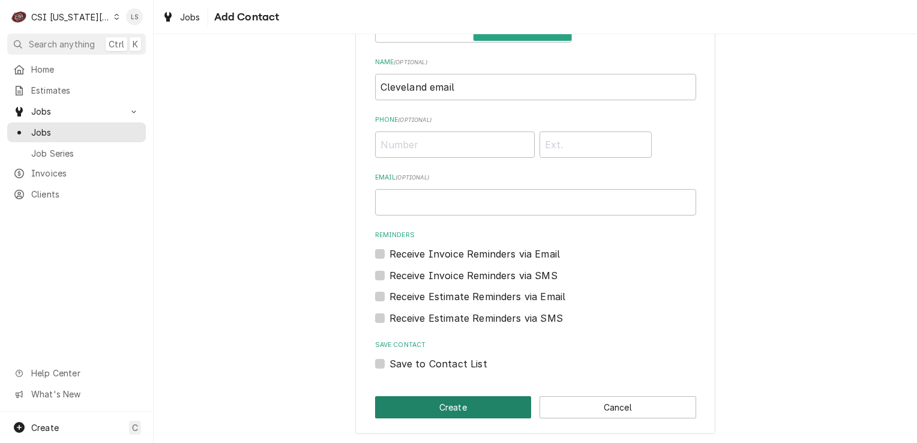
click at [403, 403] on button "Create" at bounding box center [453, 407] width 157 height 22
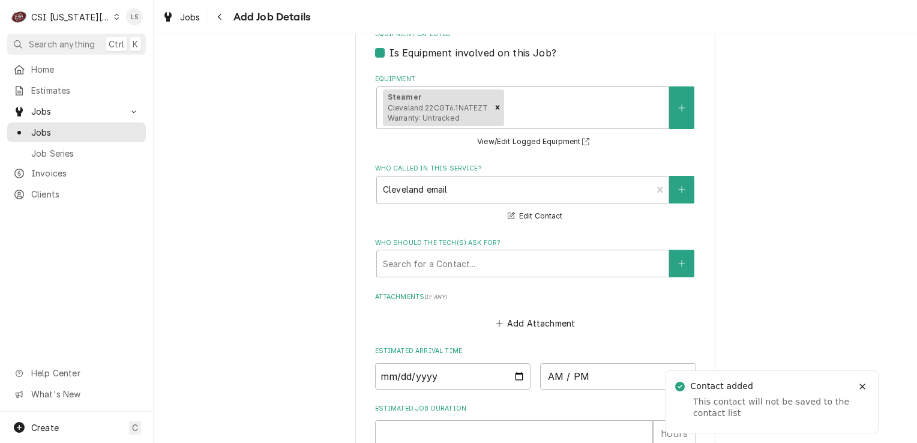
scroll to position [1395, 0]
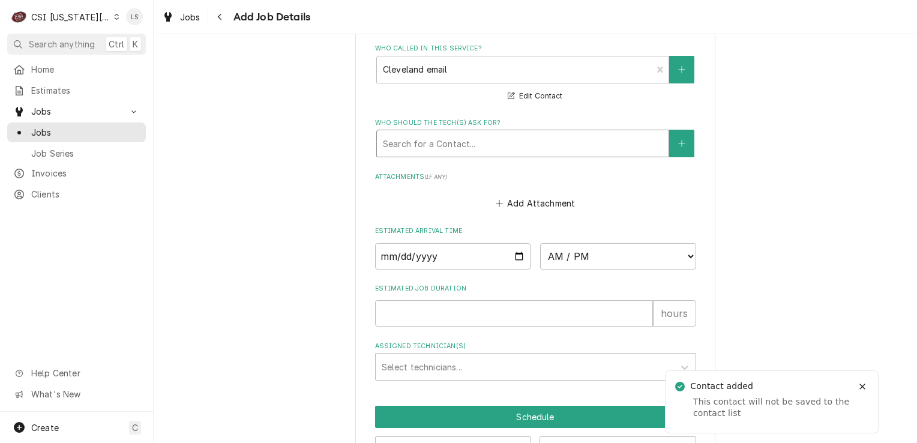
click at [447, 139] on div "Who should the tech(s) ask for?" at bounding box center [523, 144] width 280 height 22
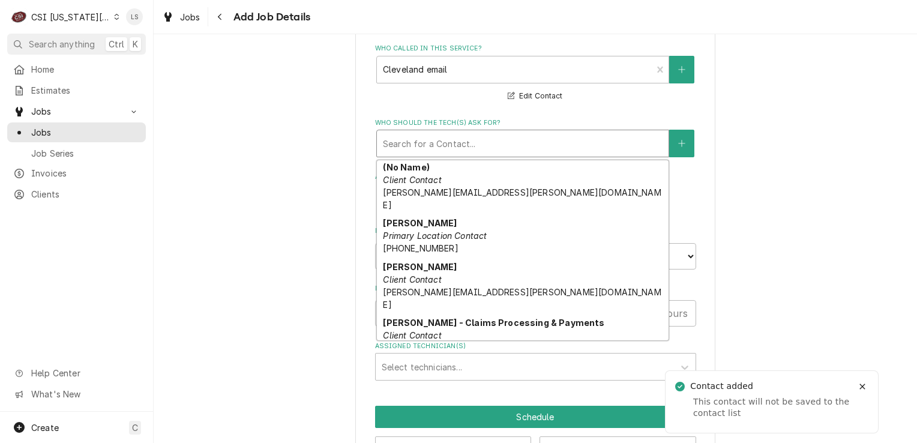
scroll to position [0, 0]
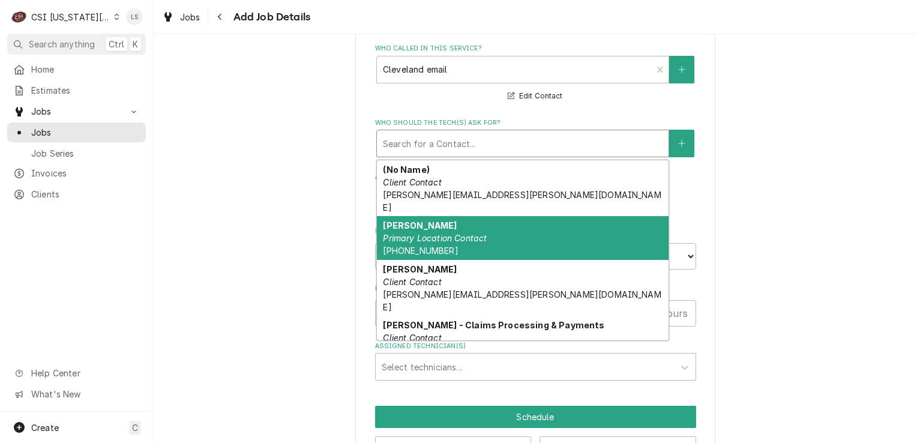
click at [457, 233] on em "Primary Location Contact" at bounding box center [435, 238] width 104 height 10
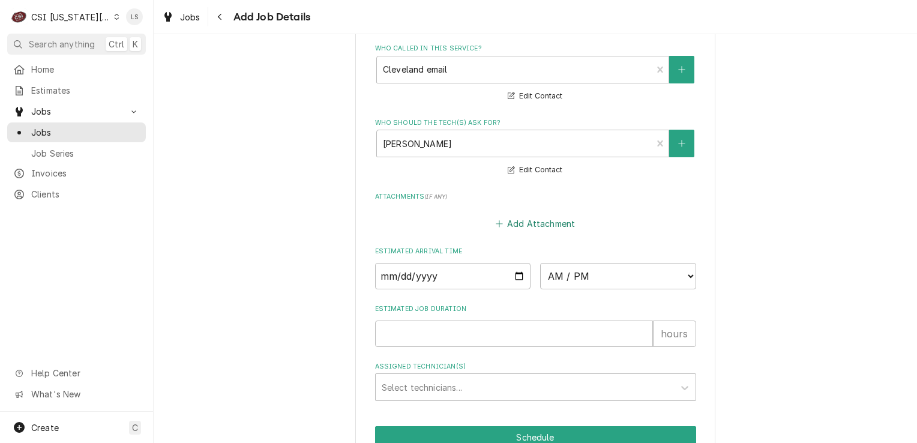
click at [526, 220] on button "Add Attachment" at bounding box center [535, 223] width 84 height 17
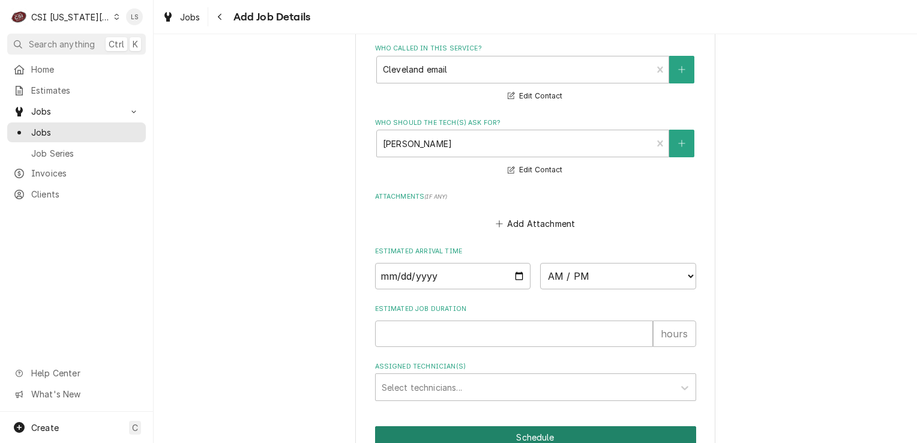
type textarea "x"
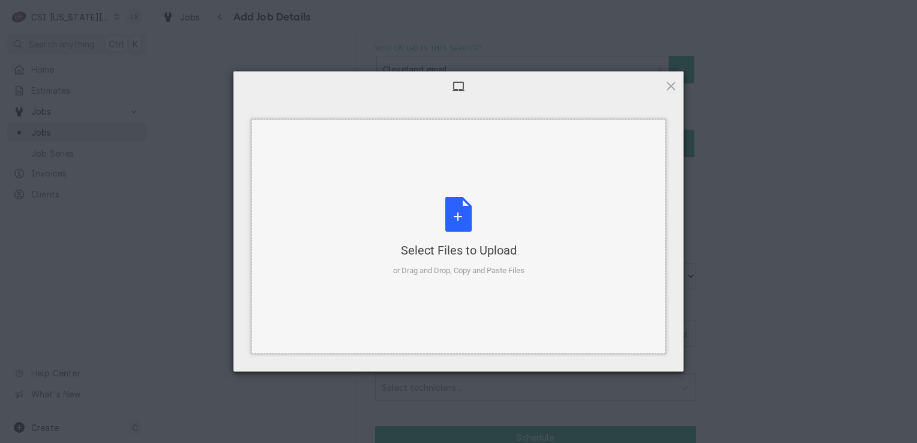
click at [448, 229] on div "Select Files to Upload or Drag and Drop, Copy and Paste Files" at bounding box center [458, 237] width 131 height 80
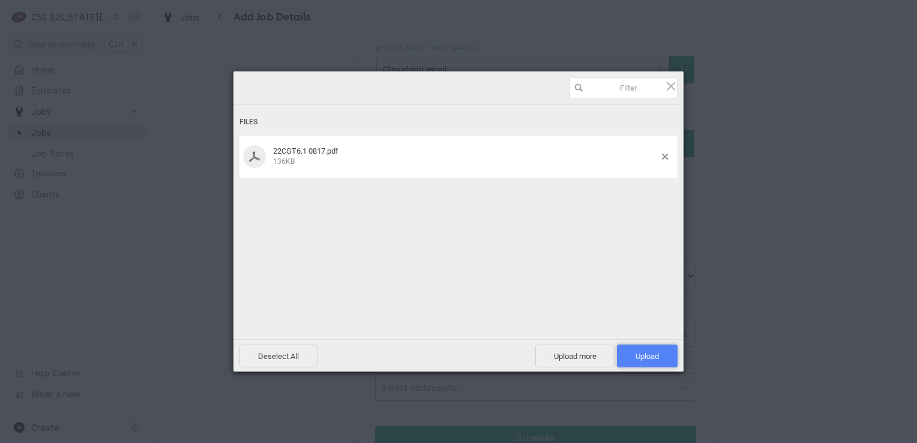
click at [631, 356] on span "Upload 1" at bounding box center [647, 355] width 61 height 23
type textarea "x"
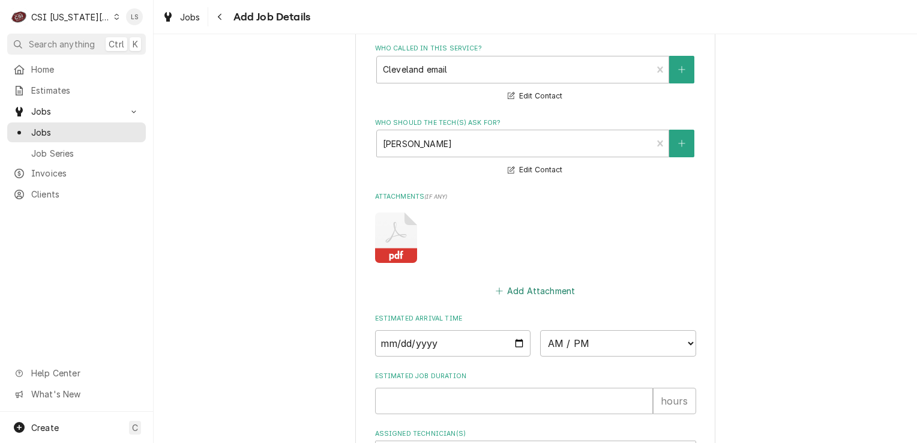
click at [516, 284] on button "Add Attachment" at bounding box center [535, 290] width 84 height 17
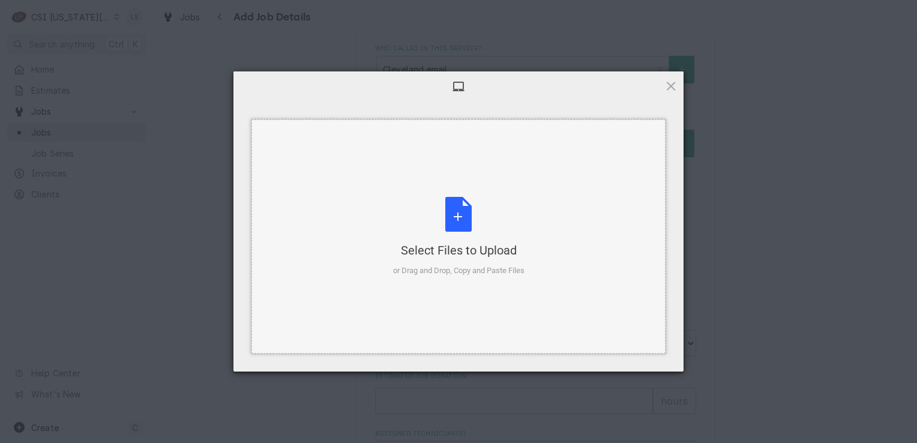
click at [453, 215] on div "Select Files to Upload or Drag and Drop, Copy and Paste Files" at bounding box center [458, 237] width 131 height 80
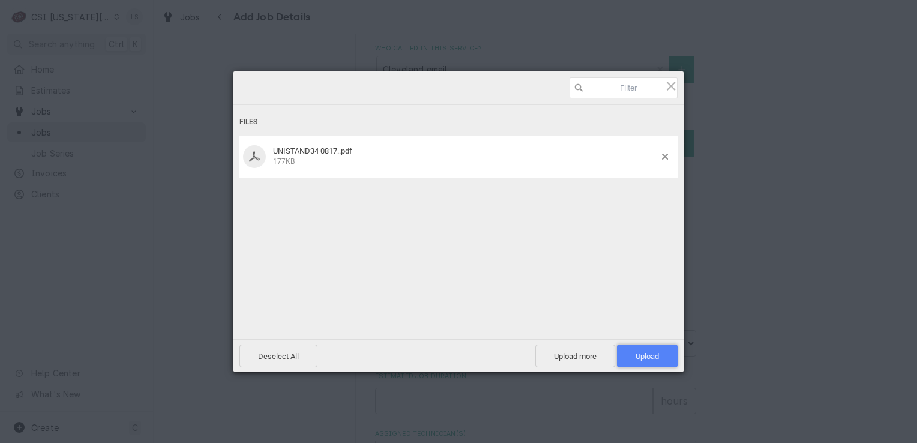
click at [631, 353] on span "Upload 1" at bounding box center [647, 355] width 61 height 23
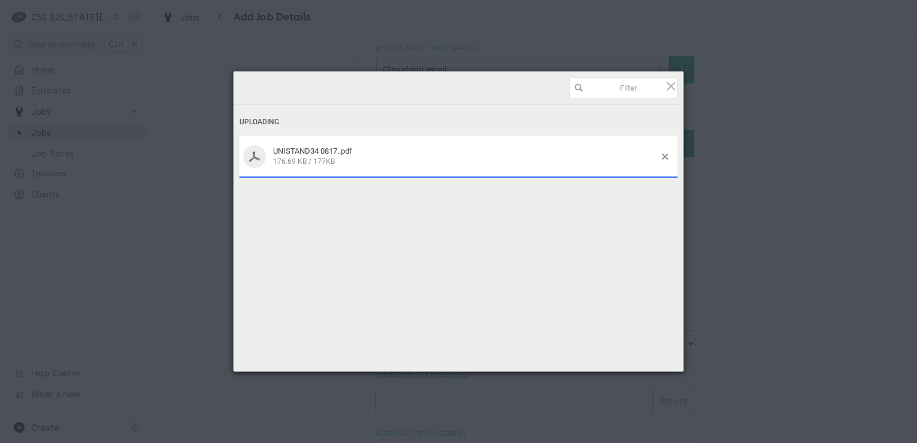
type textarea "x"
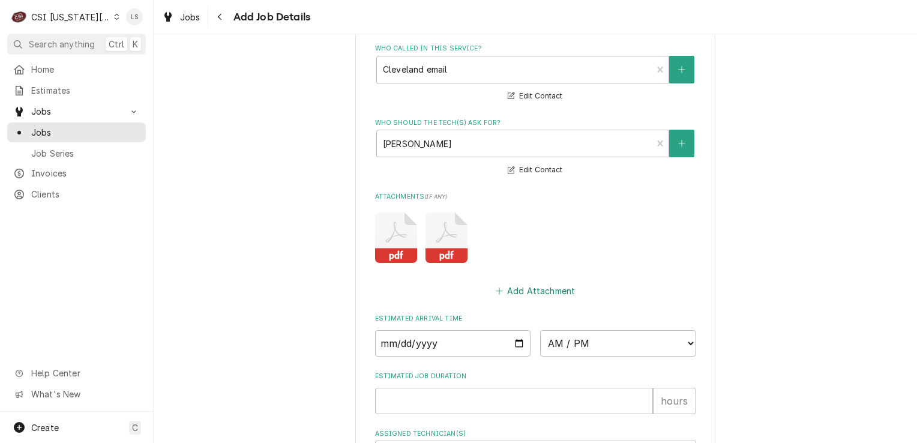
click at [537, 291] on button "Add Attachment" at bounding box center [535, 290] width 84 height 17
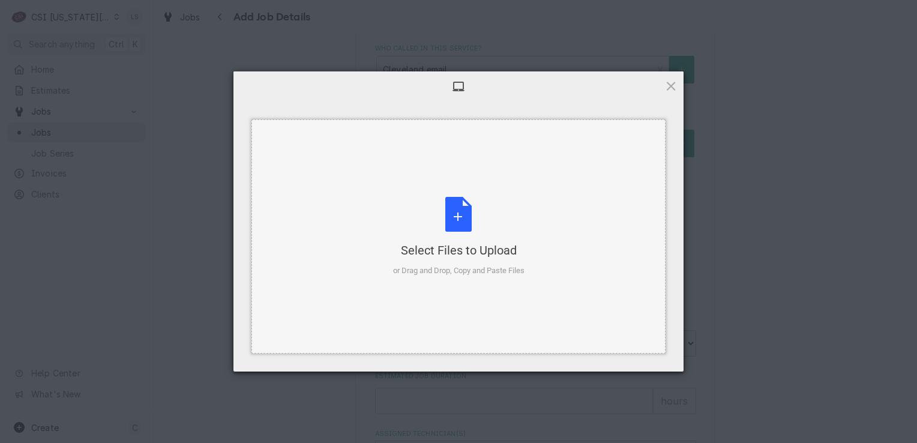
click at [464, 215] on div "Select Files to Upload or Drag and Drop, Copy and Paste Files" at bounding box center [458, 237] width 131 height 80
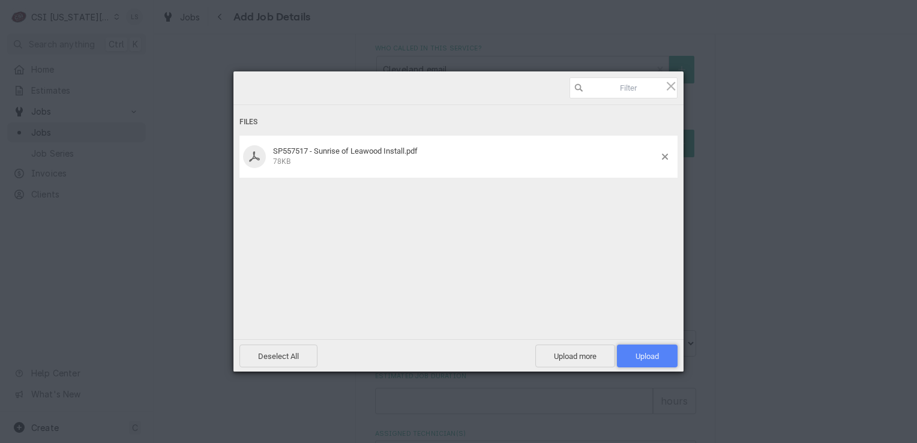
click at [641, 352] on span "Upload 1" at bounding box center [647, 356] width 23 height 9
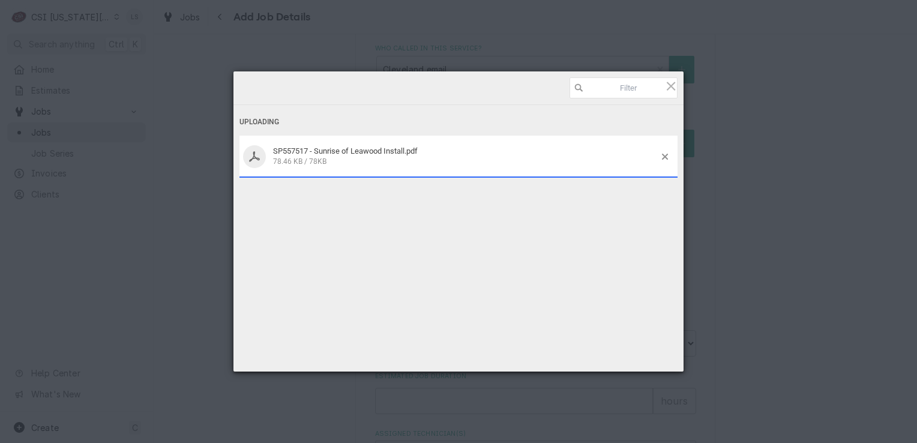
type textarea "x"
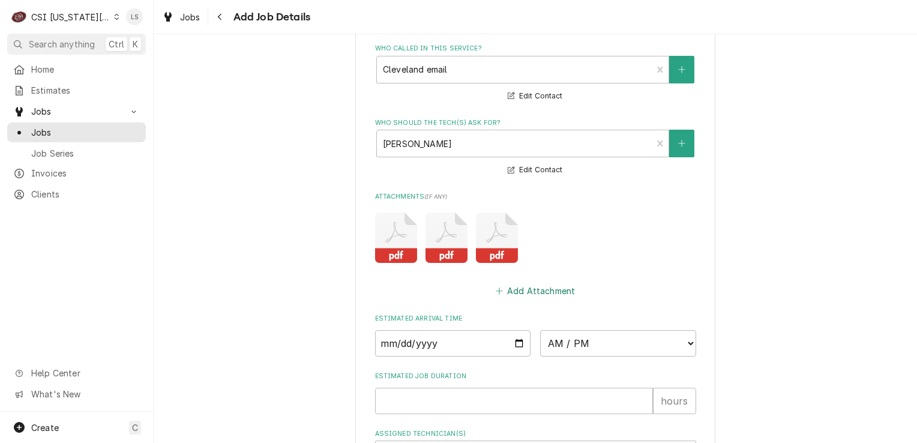
click at [526, 289] on button "Add Attachment" at bounding box center [535, 290] width 84 height 17
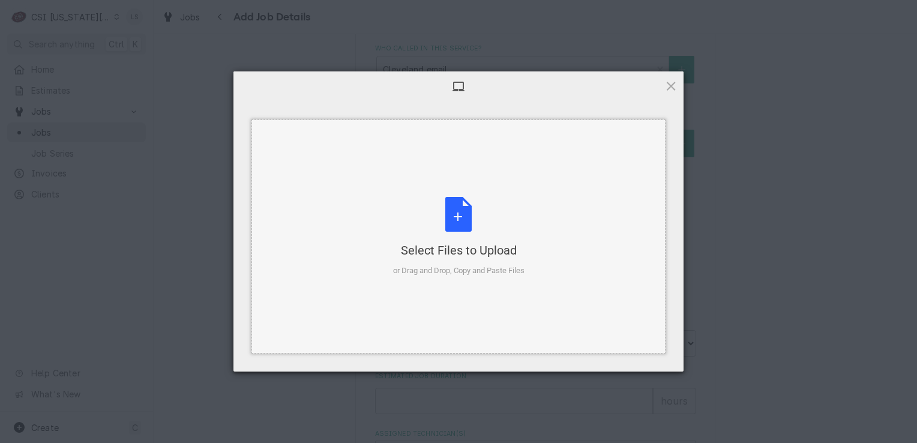
click at [468, 224] on div "Select Files to Upload or Drag and Drop, Copy and Paste Files" at bounding box center [458, 237] width 131 height 80
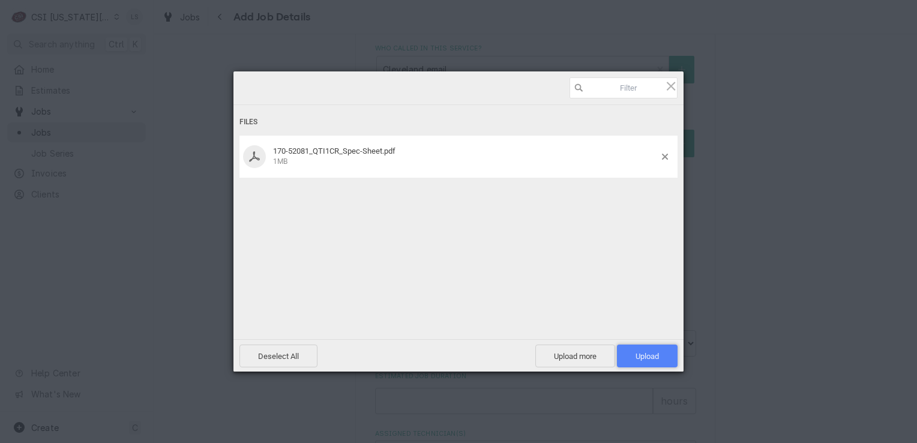
click at [644, 359] on span "Upload 1" at bounding box center [647, 356] width 23 height 9
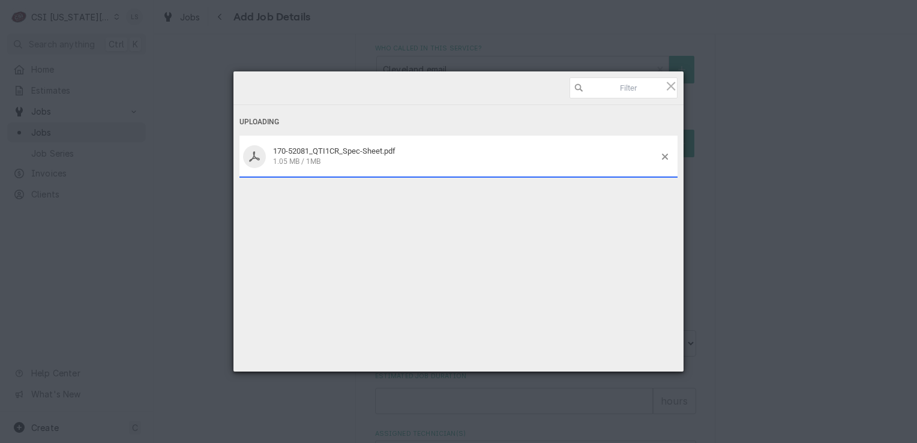
type textarea "x"
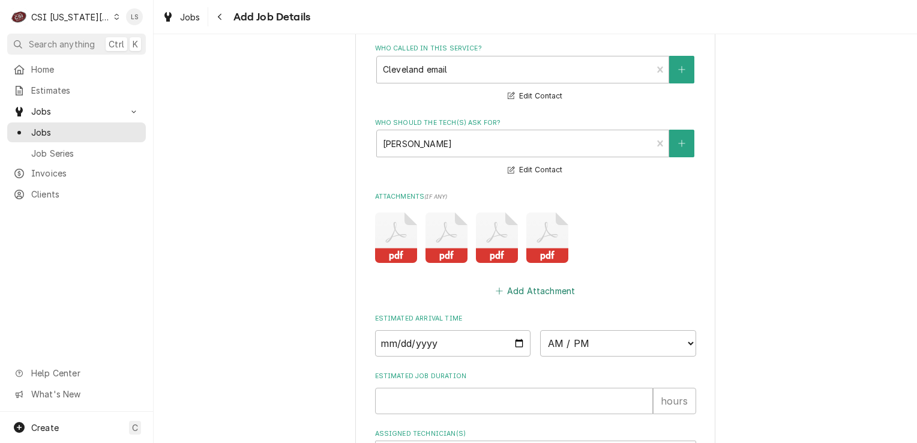
click at [537, 287] on button "Add Attachment" at bounding box center [535, 290] width 84 height 17
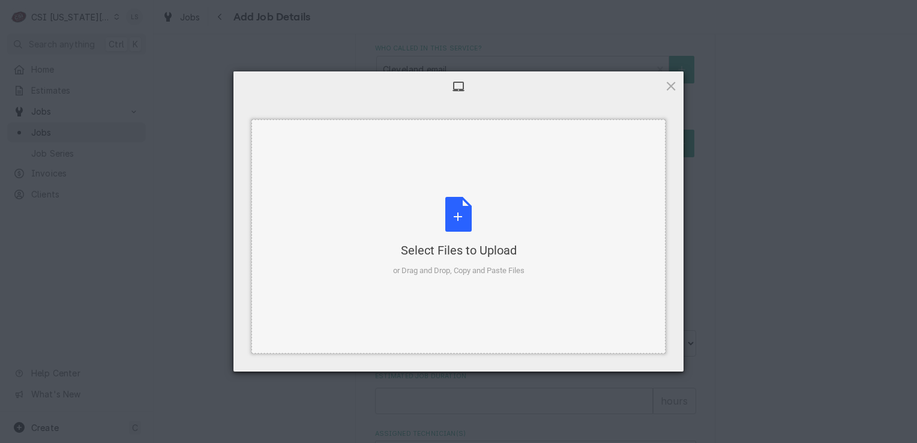
click at [449, 221] on div "Select Files to Upload or Drag and Drop, Copy and Paste Files" at bounding box center [458, 237] width 131 height 80
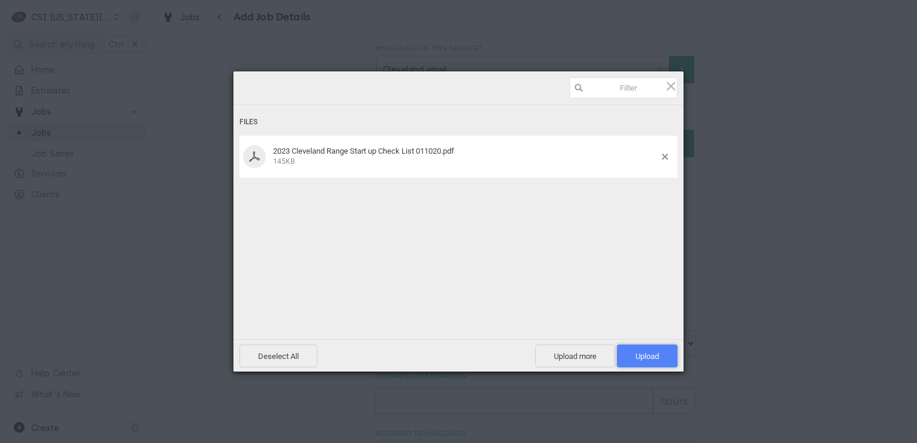
click at [631, 355] on span "Upload 1" at bounding box center [647, 355] width 61 height 23
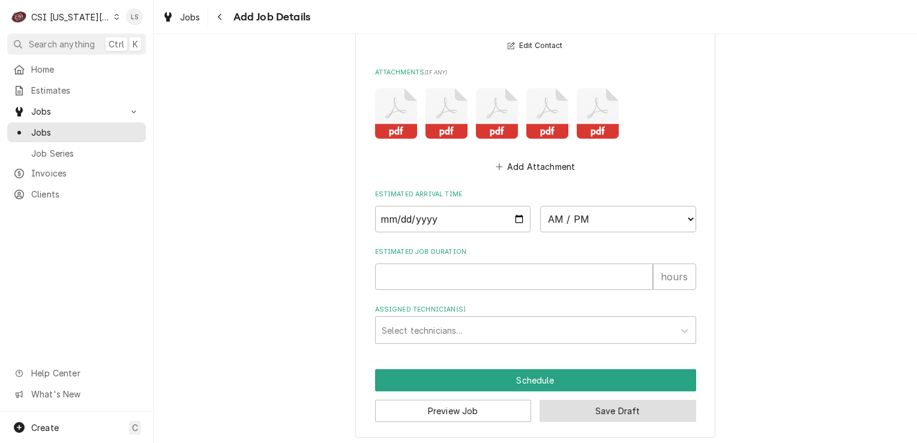
click at [593, 408] on button "Save Draft" at bounding box center [618, 411] width 157 height 22
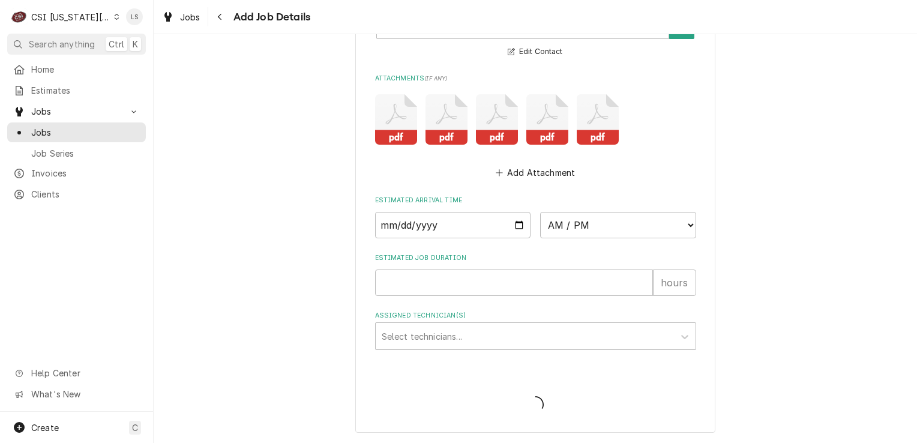
scroll to position [1508, 0]
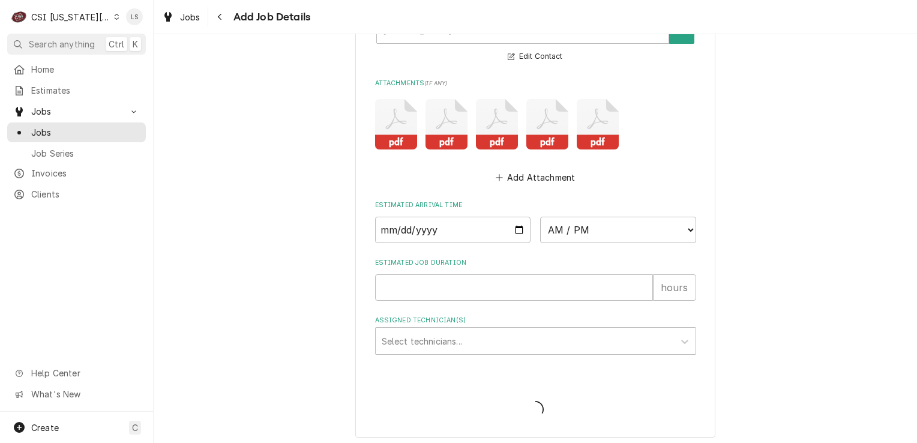
type textarea "x"
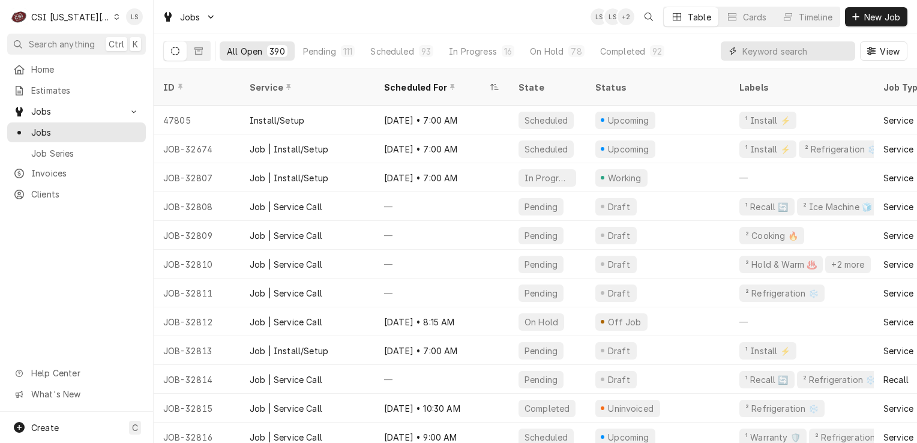
click at [819, 51] on input "Dynamic Content Wrapper" at bounding box center [795, 50] width 107 height 19
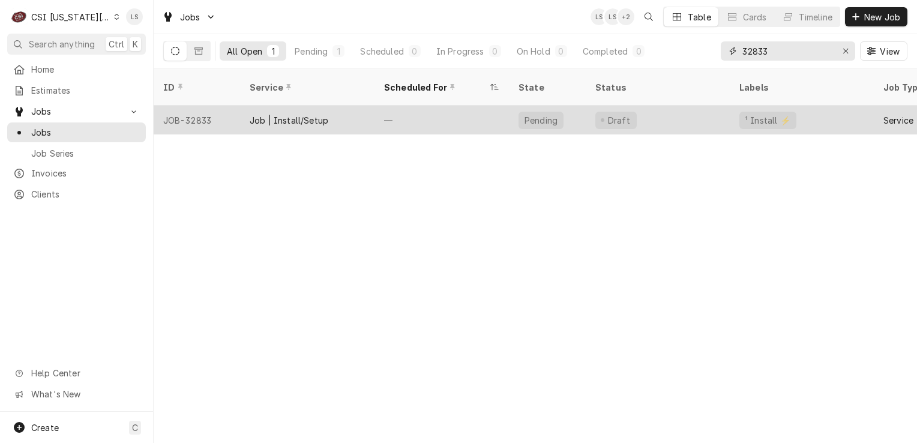
type input "32833"
click at [186, 109] on div "JOB-32833" at bounding box center [197, 120] width 86 height 29
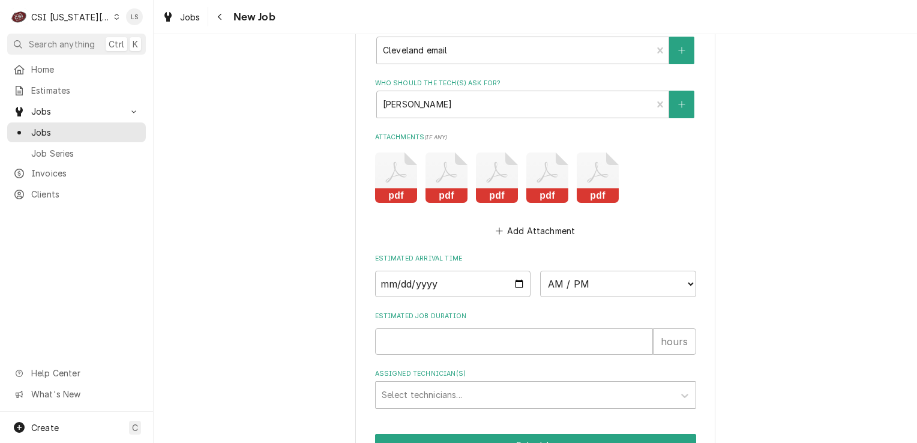
scroll to position [1509, 0]
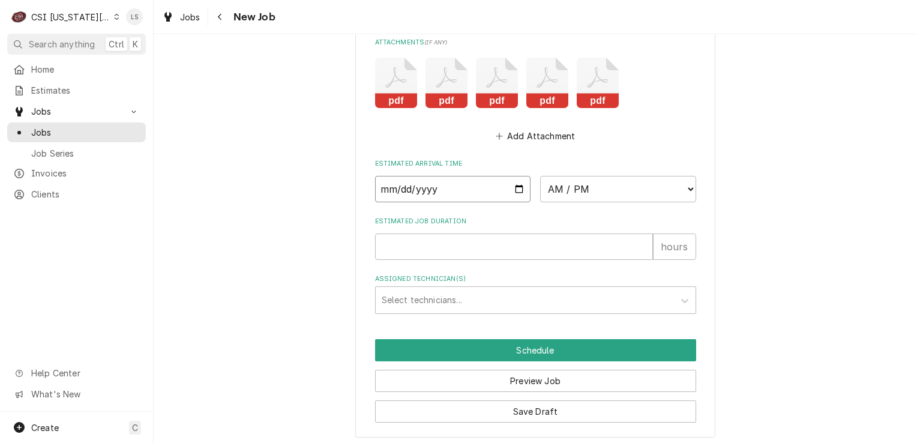
click at [514, 188] on input "Date" at bounding box center [453, 189] width 156 height 26
type textarea "x"
type input "2025-09-22"
type textarea "x"
click at [675, 181] on select "AM / PM 6:00 AM 6:15 AM 6:30 AM 6:45 AM 7:00 AM 7:15 AM 7:30 AM 7:45 AM 8:00 AM…" at bounding box center [618, 189] width 156 height 26
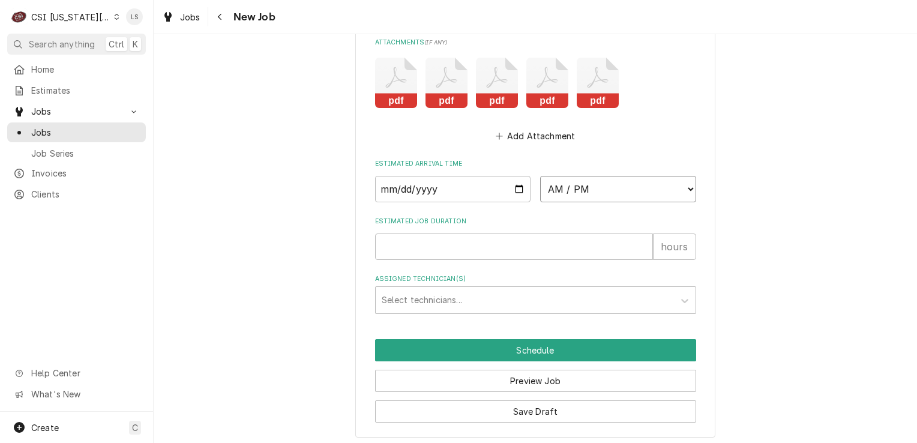
select select "07:00:00"
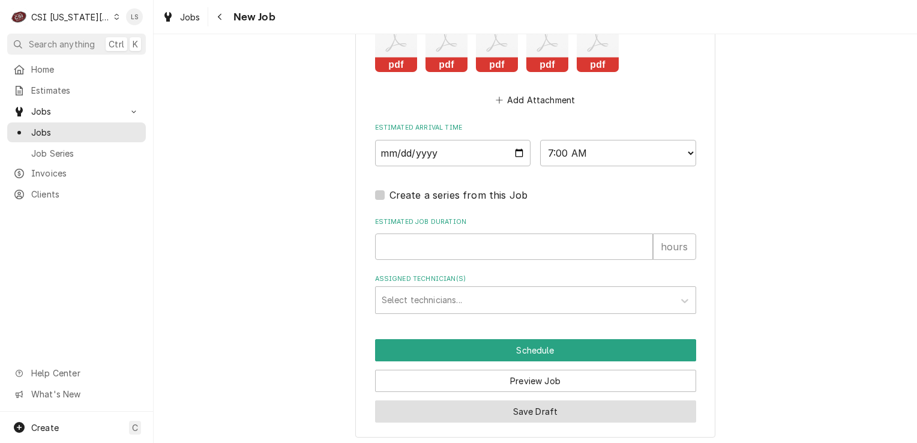
click at [531, 404] on button "Save Draft" at bounding box center [535, 411] width 321 height 22
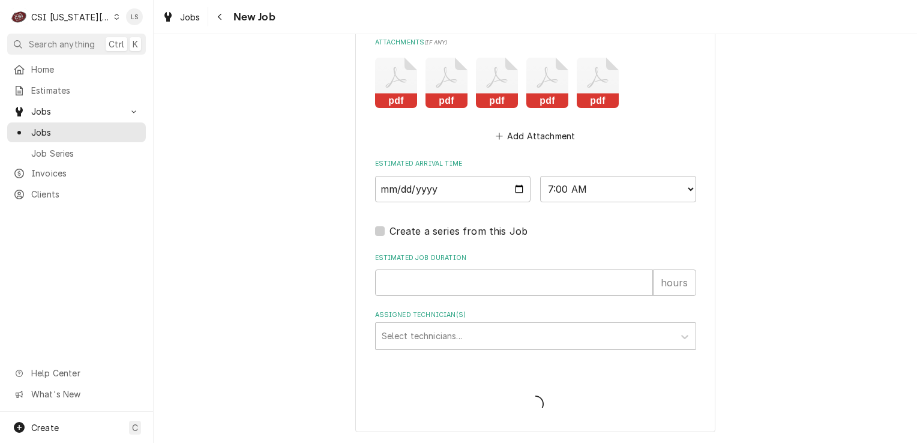
scroll to position [1504, 0]
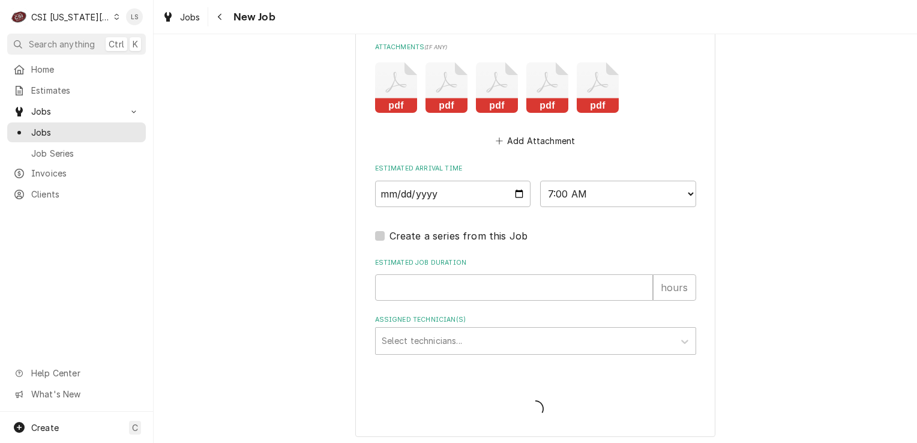
type textarea "x"
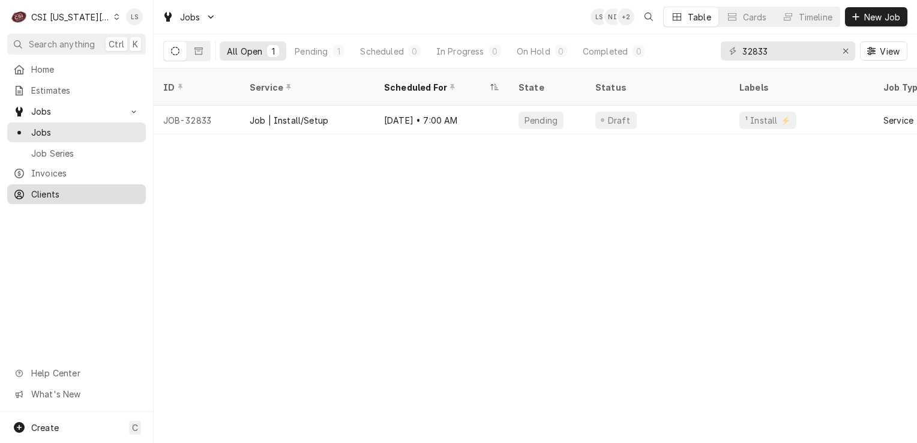
click at [89, 188] on span "Clients" at bounding box center [85, 194] width 109 height 13
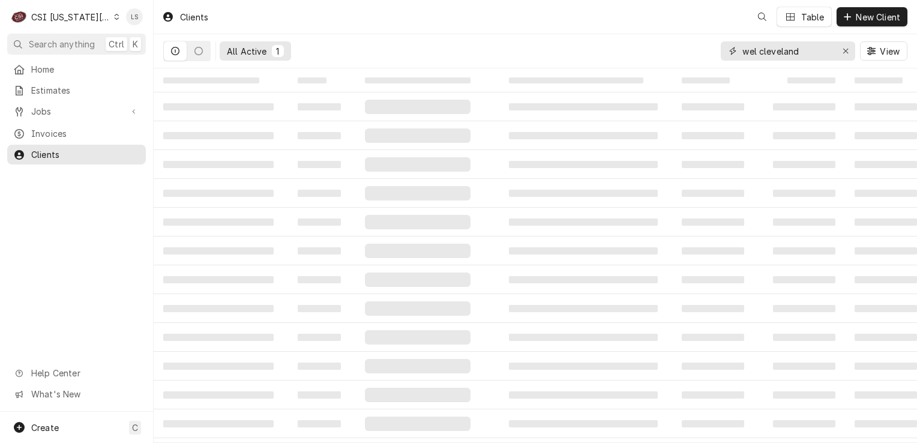
click at [843, 49] on icon "Erase input" at bounding box center [846, 51] width 7 height 8
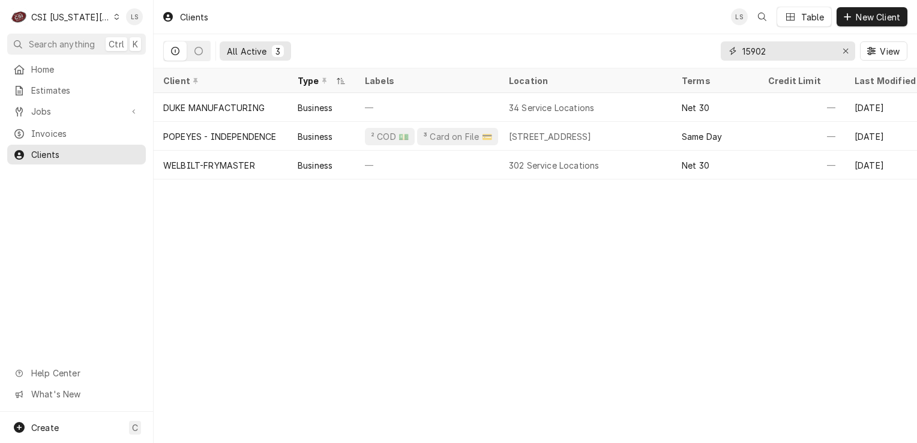
type input "15902"
click at [66, 107] on span "Jobs" at bounding box center [76, 111] width 91 height 13
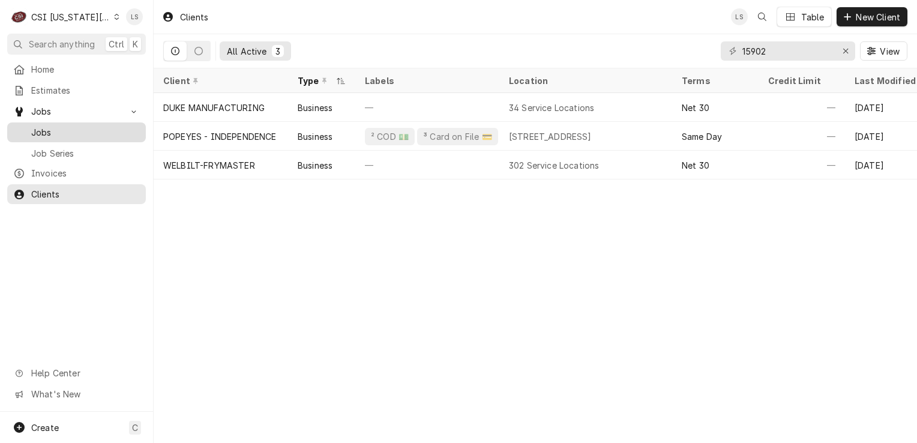
click at [51, 126] on span "Jobs" at bounding box center [85, 132] width 109 height 13
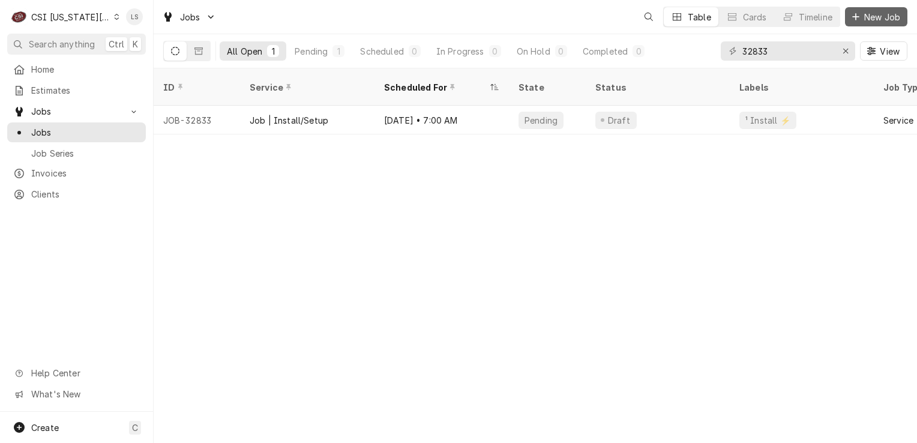
click at [877, 19] on span "New Job" at bounding box center [882, 17] width 41 height 13
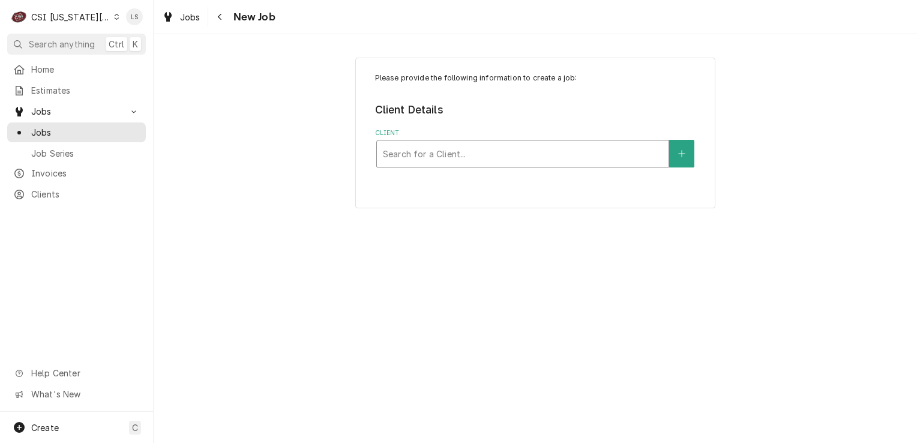
click at [421, 158] on div "Client" at bounding box center [523, 154] width 280 height 22
type input "frymaster"
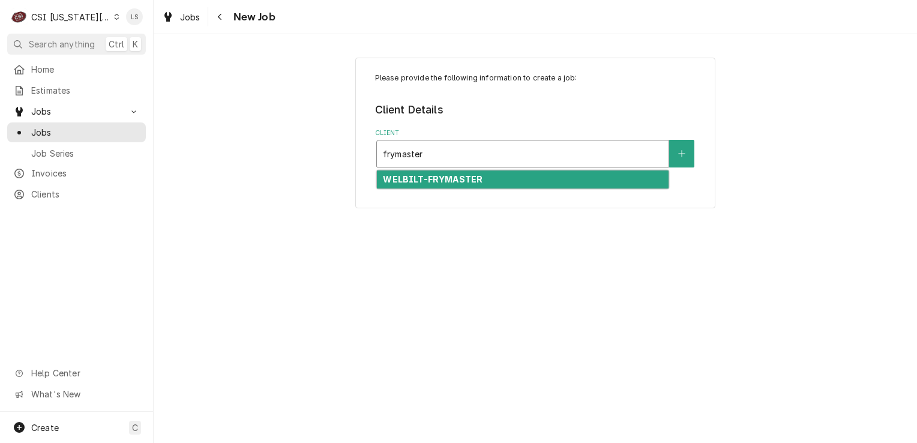
click at [433, 180] on strong "WELBILT-FRYMASTER" at bounding box center [433, 179] width 100 height 10
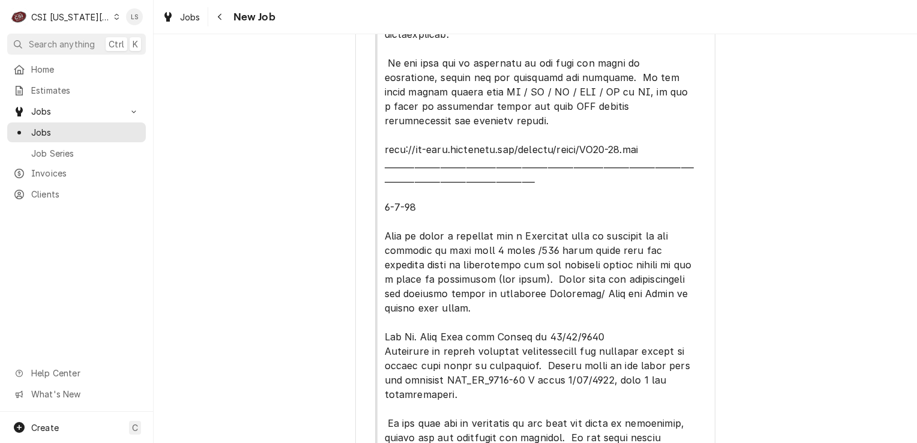
scroll to position [437, 0]
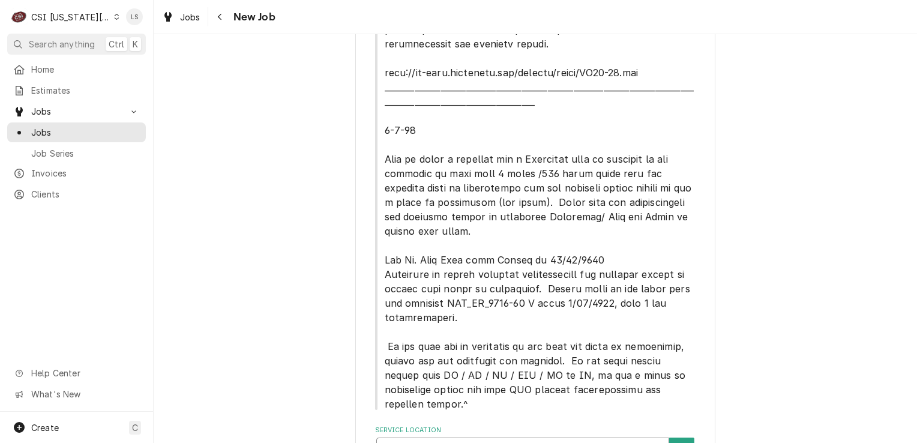
click at [548, 441] on div "Service Location" at bounding box center [523, 452] width 280 height 22
type input "15902"
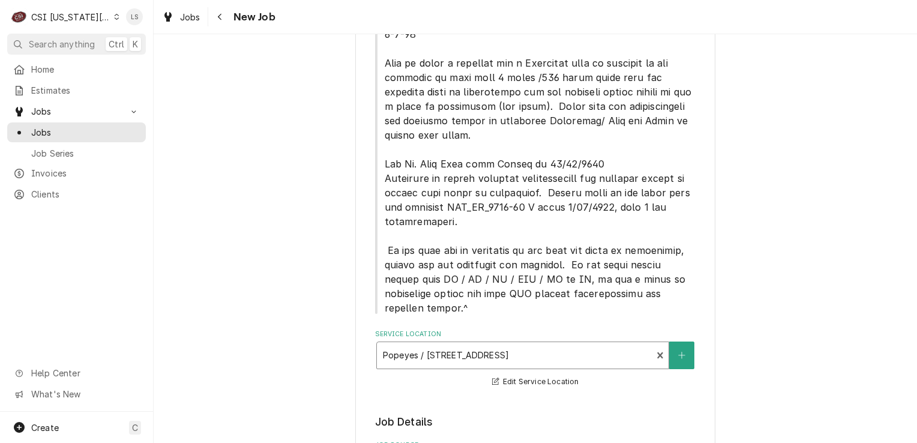
scroll to position [677, 0]
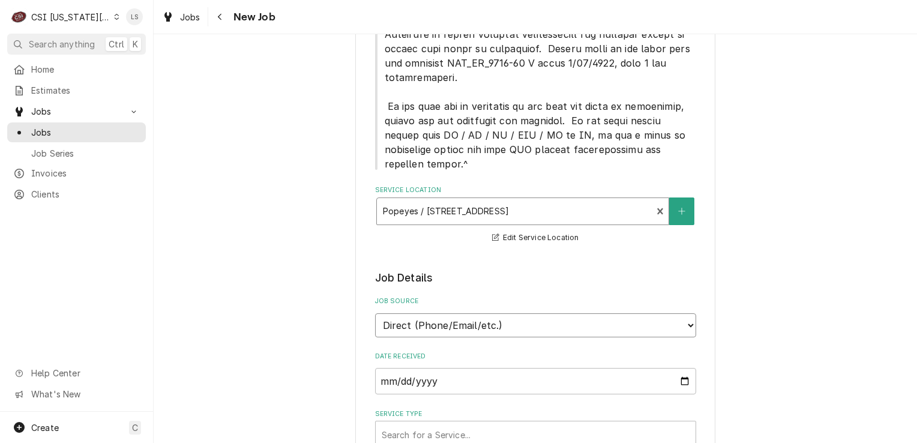
drag, startPoint x: 462, startPoint y: 246, endPoint x: 456, endPoint y: 265, distance: 19.5
click at [462, 313] on select "Direct (Phone/Email/etc.) Service Channel Corrigo Ecotrak Other" at bounding box center [535, 325] width 321 height 24
select select "100"
click at [406, 368] on input "Job Source Name" at bounding box center [535, 381] width 321 height 26
type textarea "x"
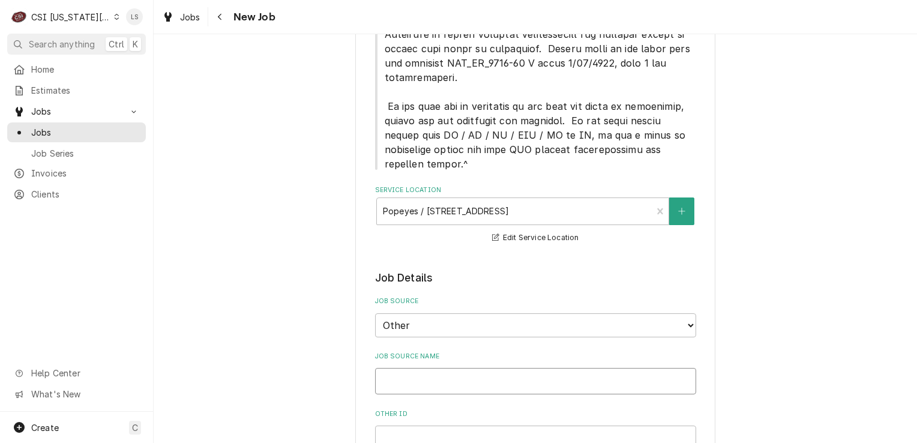
type input "F"
type textarea "x"
type input "Fr"
type textarea "x"
type input "Fry"
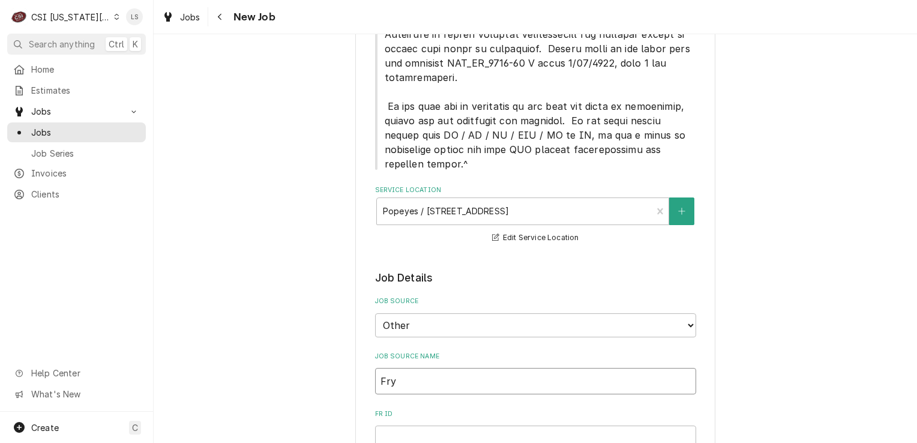
type textarea "x"
type input "Frym"
type textarea "x"
type input "Fryma"
type textarea "x"
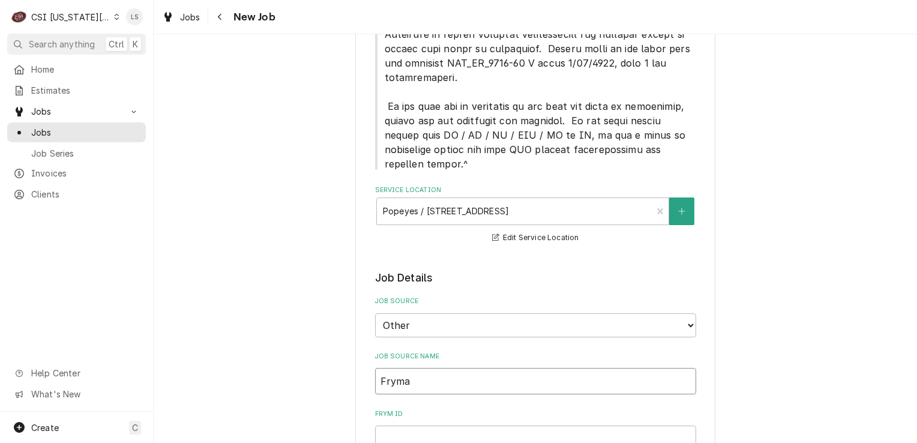
type input "Frymas"
type textarea "x"
type input "Frymast"
type textarea "x"
type input "Frymaste"
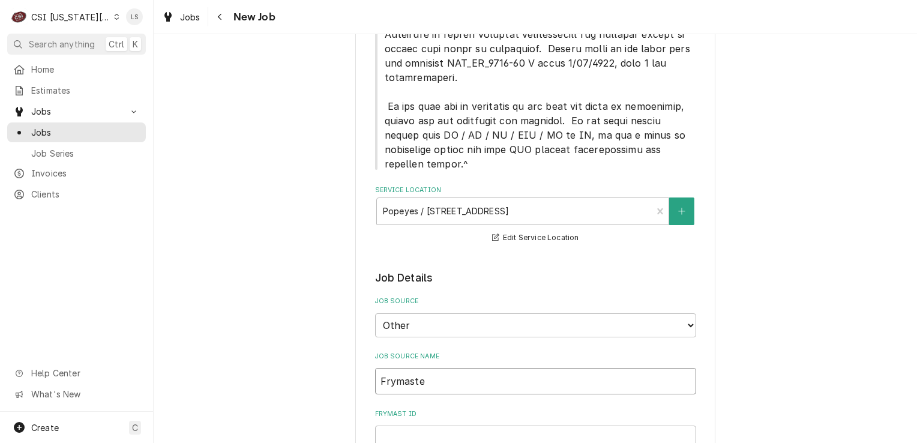
type textarea "x"
type input "Frymaster"
type textarea "x"
type input "Frymaster"
type textarea "x"
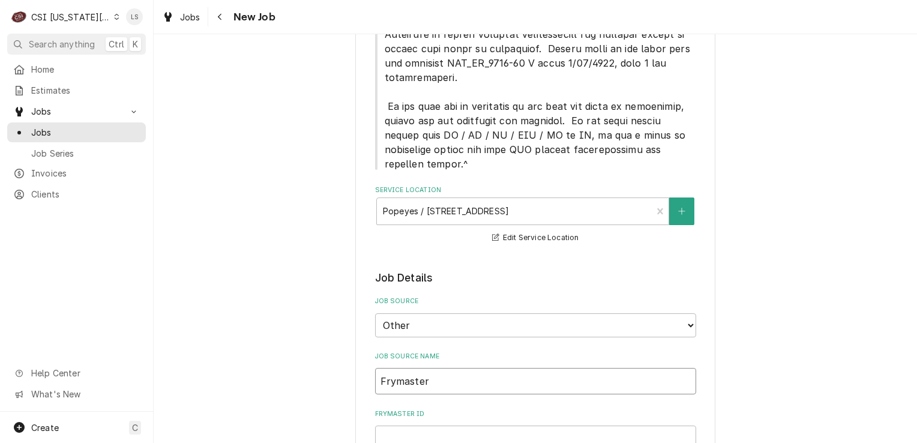
type input "Frymaster P"
type textarea "x"
type input "Frymaster PO"
type textarea "x"
type input "Frymaster PO"
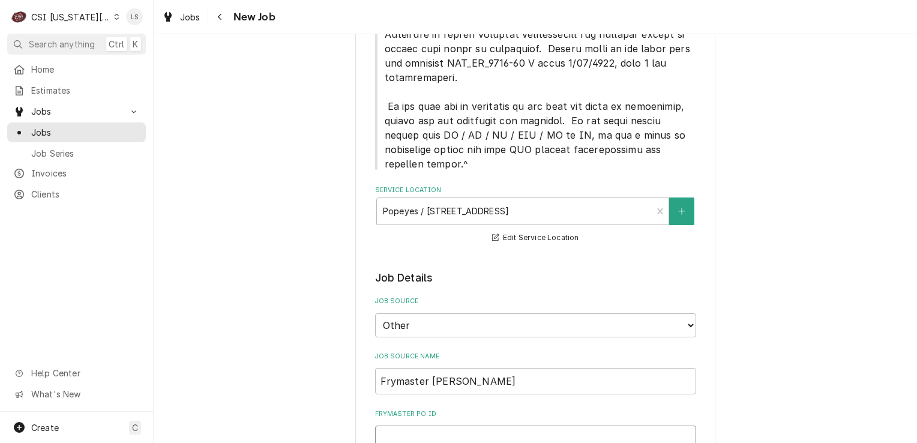
paste input "00933187-1"
type textarea "x"
type input "00933187-1"
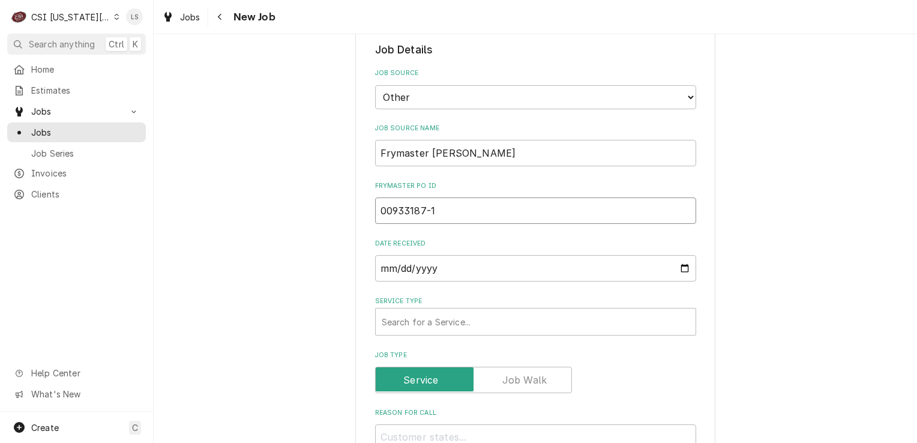
type textarea "x"
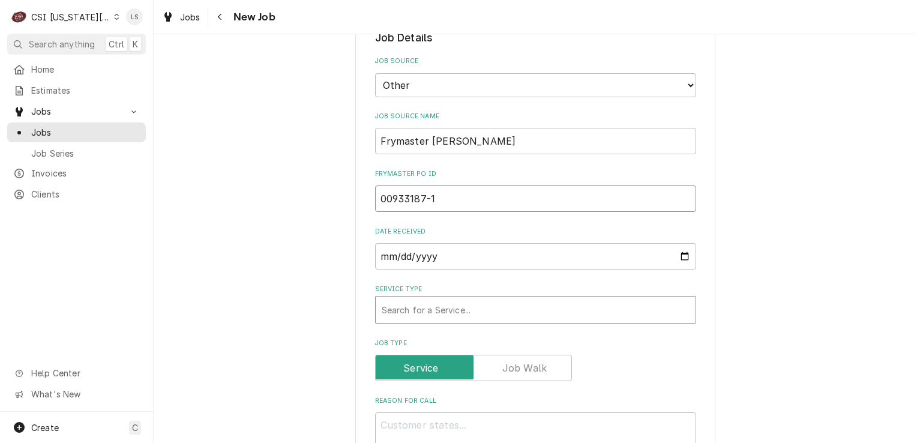
type input "00933187-1"
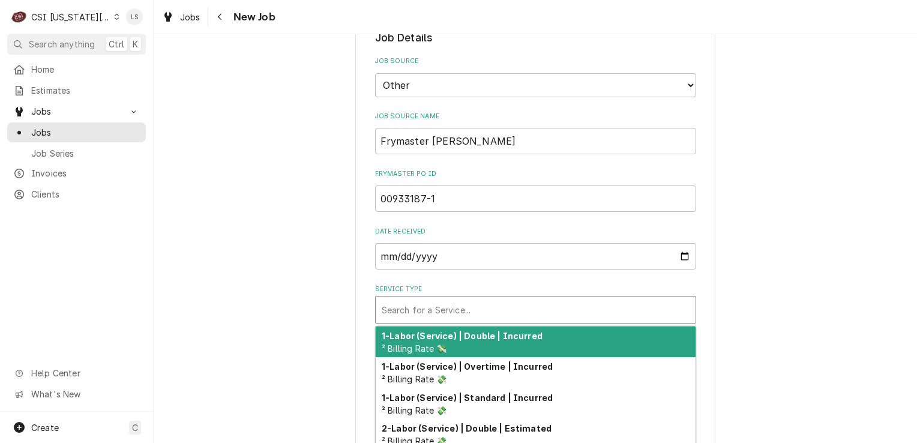
click at [424, 299] on div "Service Type" at bounding box center [536, 310] width 308 height 22
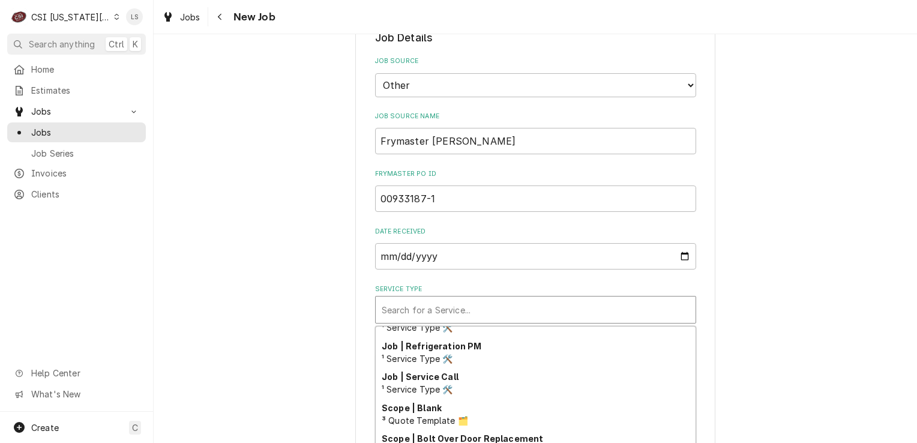
scroll to position [739, 0]
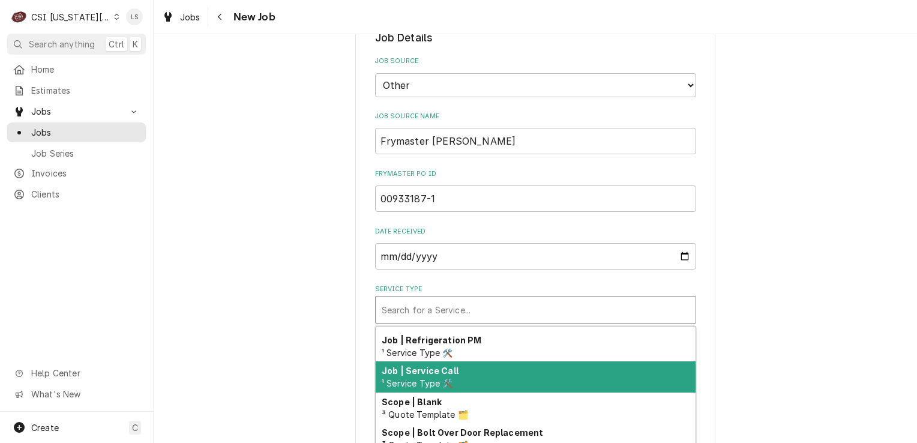
click at [430, 361] on div "Job | Service Call ¹ Service Type 🛠️" at bounding box center [536, 376] width 320 height 31
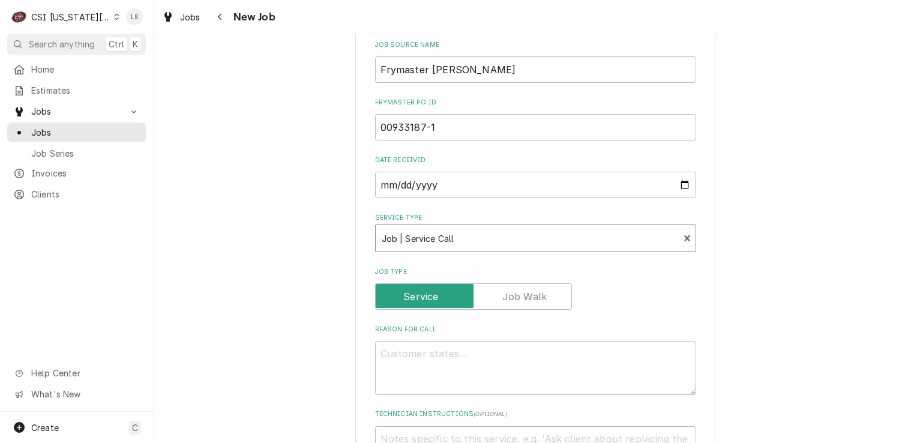
scroll to position [1097, 0]
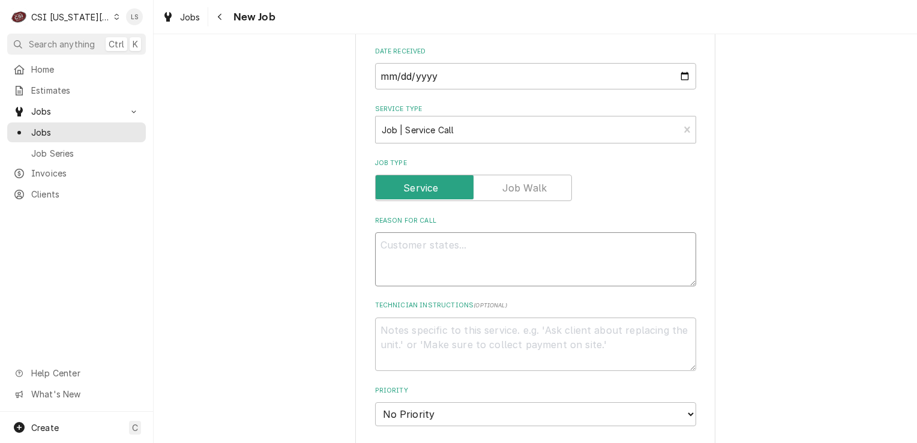
paste textarea "Required On Site Date: 9/18/2025, 2:11 PM Required Completion Date: 9/19/2025, …"
type textarea "x"
type textarea "Required On Site Date: 9/18/2025, 2:11 PM Required Completion Date: 9/19/2025, …"
click at [376, 232] on textarea "Required On Site Date: 9/18/2025, 2:11 PM Required Completion Date: 9/19/2025, …" at bounding box center [535, 259] width 321 height 54
type textarea "x"
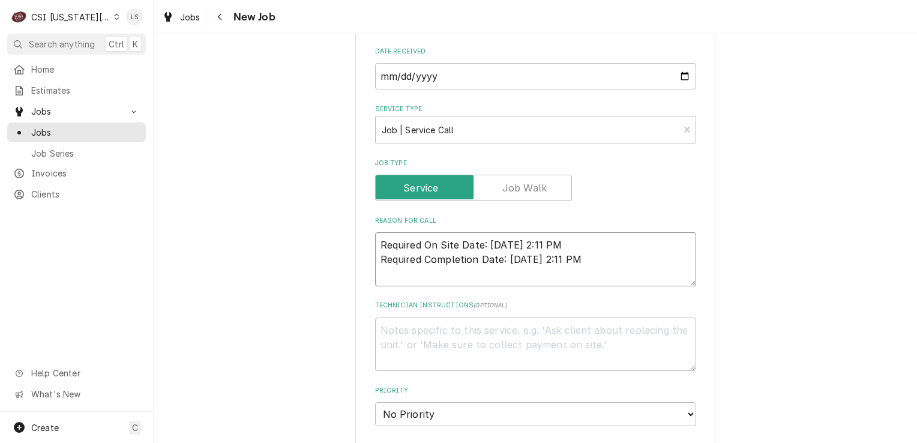
type textarea "Required On Site Date: 9/18/2025, 2:11 PM Required Completion Date: 9/19/2025, …"
click at [375, 232] on textarea "Required On Site Date: 9/18/2025, 2:11 PM Required Completion Date: 9/19/2025, …" at bounding box center [535, 266] width 321 height 68
type textarea "x"
type textarea "T Required On Site Date: 9/18/2025, 2:11 PM Required Completion Date: 9/19/2025…"
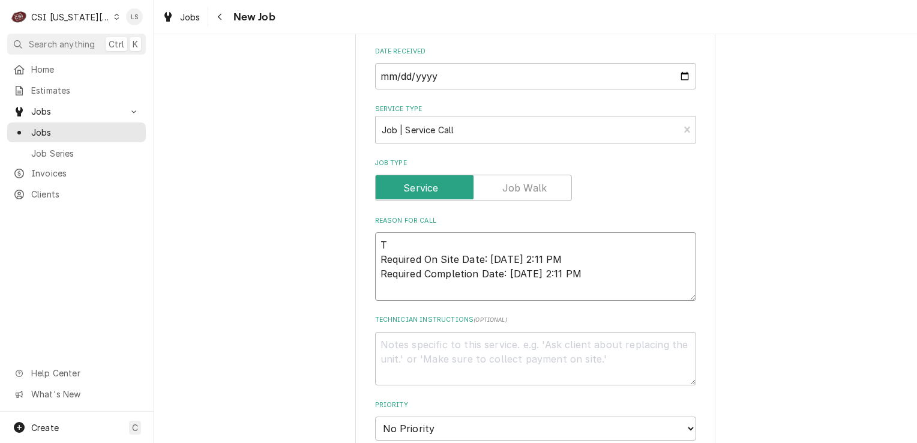
type textarea "x"
type textarea "Ty Required On Site Date: 9/18/2025, 2:11 PM Required Completion Date: 9/19/202…"
type textarea "x"
type textarea "Typ Required On Site Date: 9/18/2025, 2:11 PM Required Completion Date: 9/19/20…"
type textarea "x"
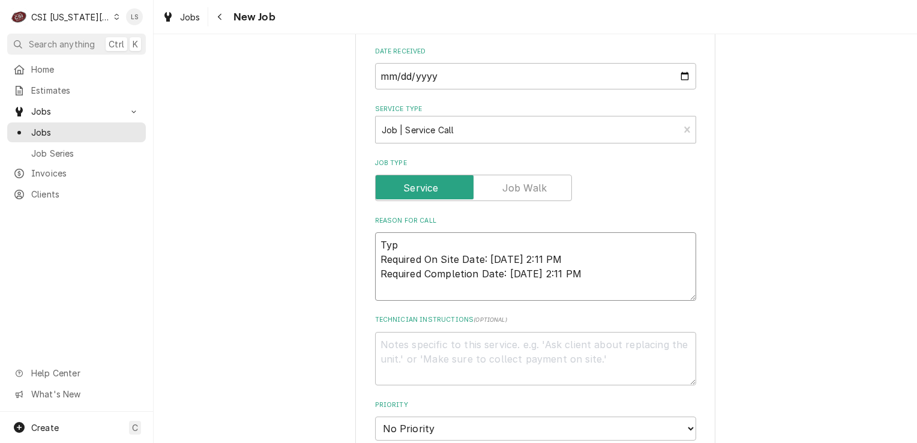
type textarea "Type Required On Site Date: 9/18/2025, 2:11 PM Required Completion Date: 9/19/2…"
type textarea "x"
type textarea "Typer Required On Site Date: 9/18/2025, 2:11 PM Required Completion Date: 9/19/…"
type textarea "x"
type textarea "Typer: Required On Site Date: 9/18/2025, 2:11 PM Required Completion Date: 9/19…"
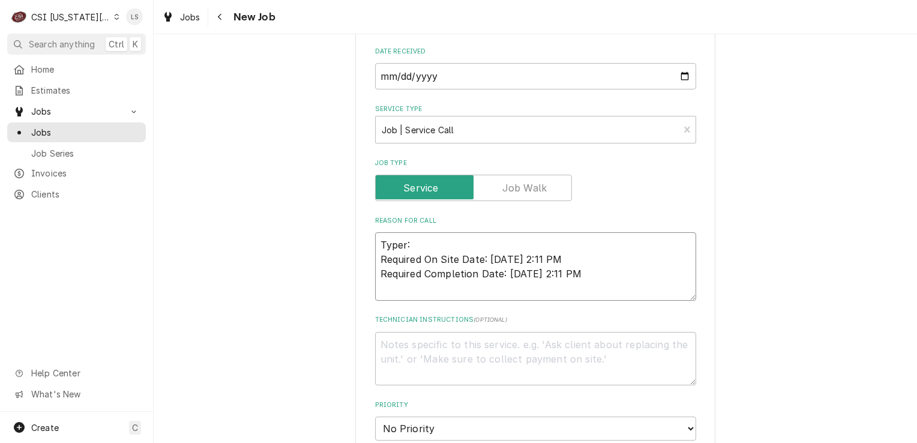
type textarea "x"
type textarea "Typer: Required On Site Date: 9/18/2025, 2:11 PM Required Completion Date: 9/19…"
type textarea "x"
type textarea "Typer: S Required On Site Date: 9/18/2025, 2:11 PM Required Completion Date: 9/…"
type textarea "x"
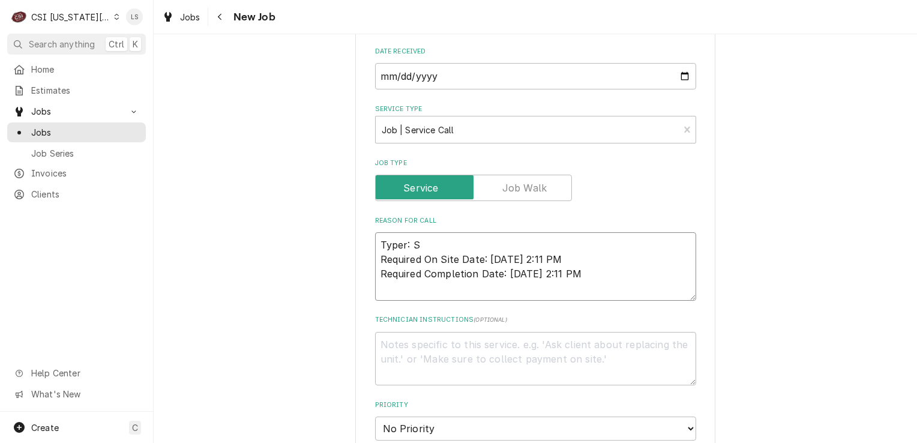
type textarea "Typer: Se Required On Site Date: 9/18/2025, 2:11 PM Required Completion Date: 9…"
type textarea "x"
type textarea "Typer: Ser Required On Site Date: 9/18/2025, 2:11 PM Required Completion Date: …"
type textarea "x"
type textarea "Typer: Servi Required On Site Date: 9/18/2025, 2:11 PM Required Completion Date…"
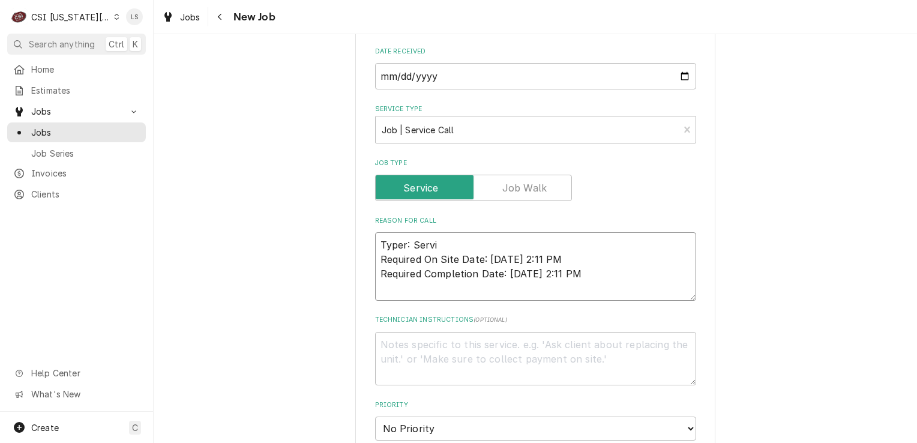
type textarea "x"
type textarea "Typer: Servic Required On Site Date: 9/18/2025, 2:11 PM Required Completion Dat…"
type textarea "x"
type textarea "Typer: Service Required On Site Date: 9/18/2025, 2:11 PM Required Completion Da…"
click at [375, 232] on textarea "Typer: Service Required On Site Date: 9/18/2025, 2:11 PM Required Completion Da…" at bounding box center [535, 266] width 321 height 68
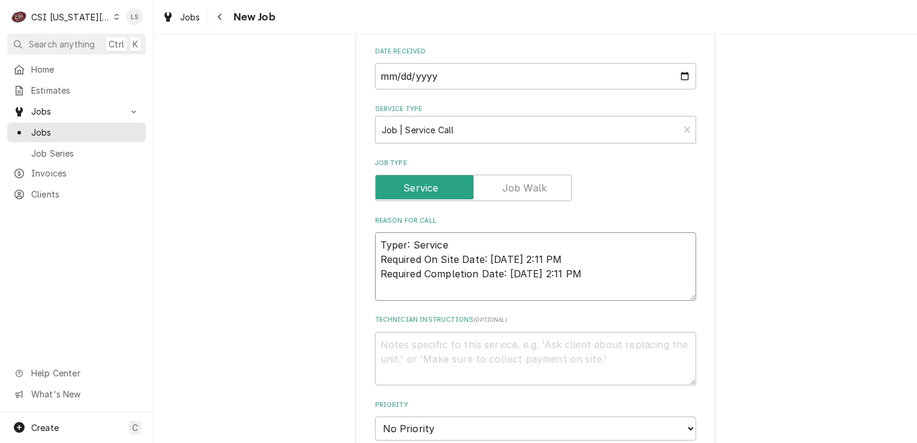
click at [398, 232] on textarea "Typer: Service Required On Site Date: 9/18/2025, 2:11 PM Required Completion Da…" at bounding box center [535, 266] width 321 height 68
type textarea "x"
type textarea "Typer: Service Required On Site Date: 9/18/2025, 2:11 PM Required Completion Da…"
click at [375, 232] on textarea "Typer: Service Required On Site Date: 9/18/2025, 2:11 PM Required Completion Da…" at bounding box center [535, 259] width 321 height 54
type textarea "x"
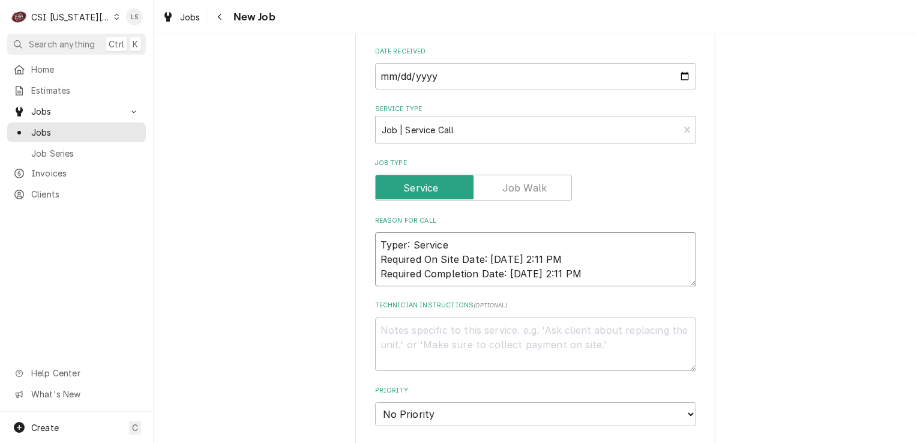
type textarea "Typer: Service Required On Site Date: 9/18/2025, 2:11 PM Required Completion Da…"
type textarea "x"
type textarea "Typer: Service Required On Site Date: 9/18/2025, 2:11 PM Required Completion Da…"
drag, startPoint x: 377, startPoint y: 169, endPoint x: 385, endPoint y: 177, distance: 11.9
click at [378, 232] on textarea "Typer: Service Required On Site Date: 9/18/2025, 2:11 PM Required Completion Da…" at bounding box center [535, 273] width 321 height 83
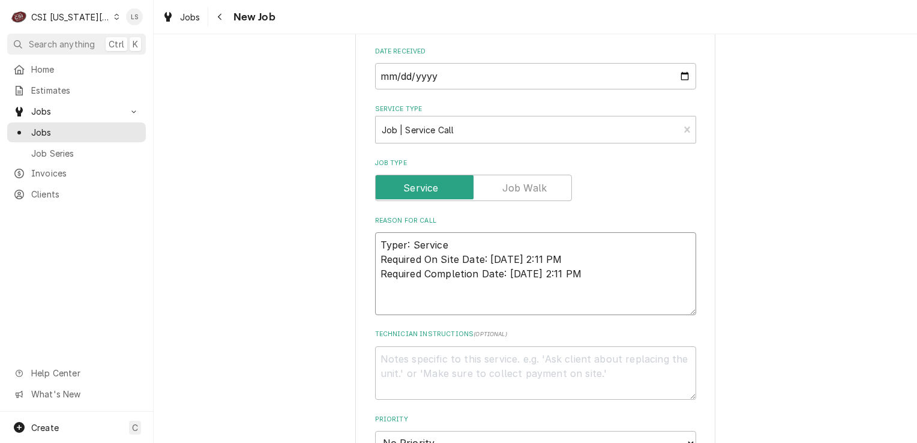
type textarea "x"
type textarea "F Typer: Service Required On Site Date: 9/18/2025, 2:11 PM Required Completion …"
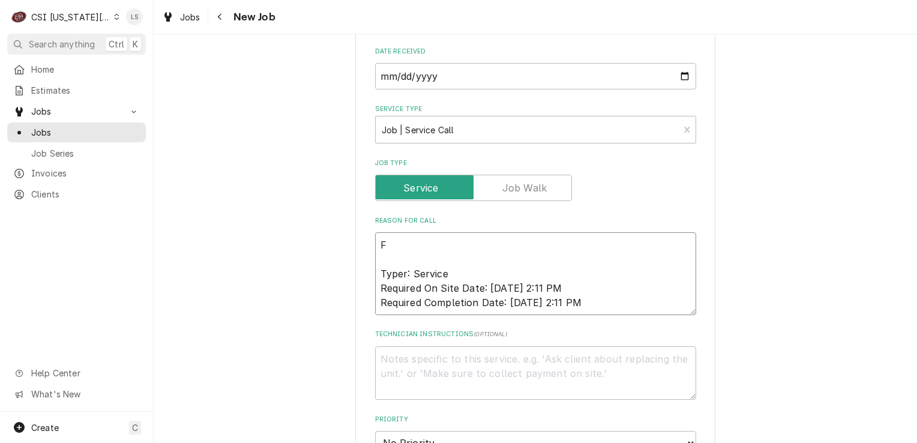
type textarea "x"
type textarea "Fr Typer: Service Required On Site Date: 9/18/2025, 2:11 PM Required Completion…"
type textarea "x"
type textarea "Fry Typer: Service Required On Site Date: 9/18/2025, 2:11 PM Required Completio…"
type textarea "x"
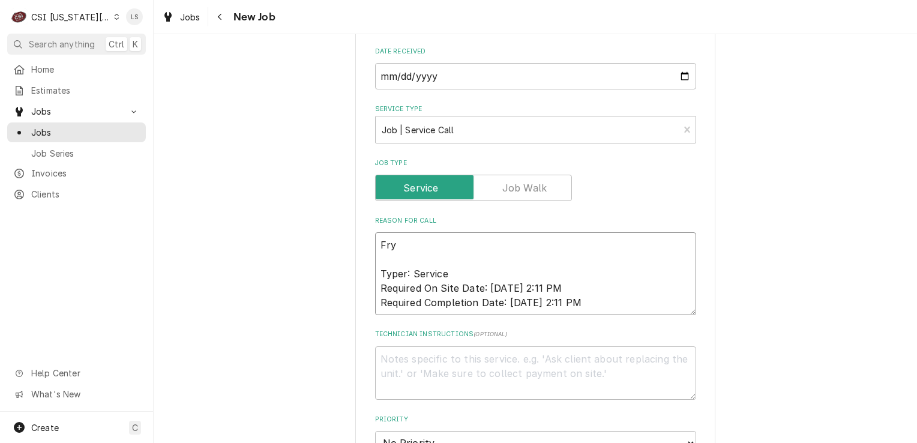
type textarea "Frye Typer: Service Required On Site Date: 9/18/2025, 2:11 PM Required Completi…"
type textarea "x"
type textarea "Fryer Typer: Service Required On Site Date: 9/18/2025, 2:11 PM Required Complet…"
type textarea "x"
type textarea "Fryer - Typer: Service Required On Site Date: 9/18/2025, 2:11 PM Required Compl…"
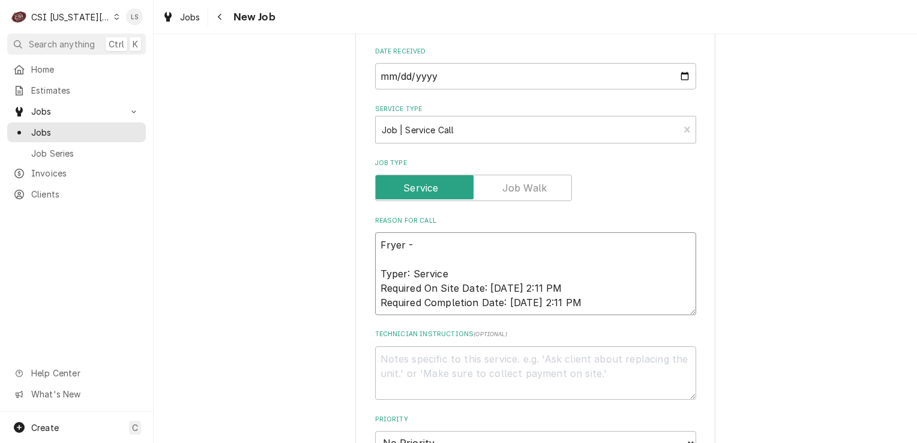
type textarea "x"
type textarea "Fryer - Typer: Service Required On Site Date: 9/18/2025, 2:11 PM Required Compl…"
type textarea "x"
type textarea "Fryer - Typer: Service Required On Site Date: 9/18/2025, 2:11 PM Required Compl…"
paste textarea "Technical Support"
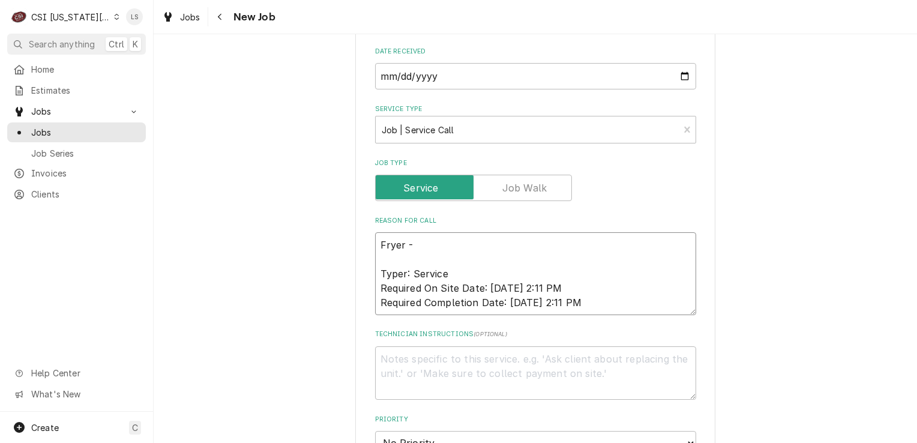
type textarea "x"
type textarea "Fryer - Technical Support Typer: Service Required On Site Date: 9/18/2025, 2:11…"
type textarea "x"
type textarea "Fryer - Technical Support Typer: Service Required On Site Date: 9/18/2025, 2:11…"
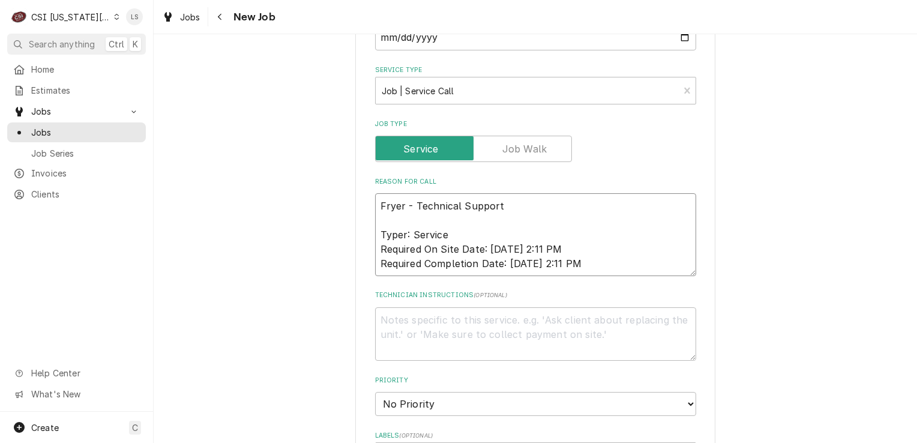
scroll to position [1157, 0]
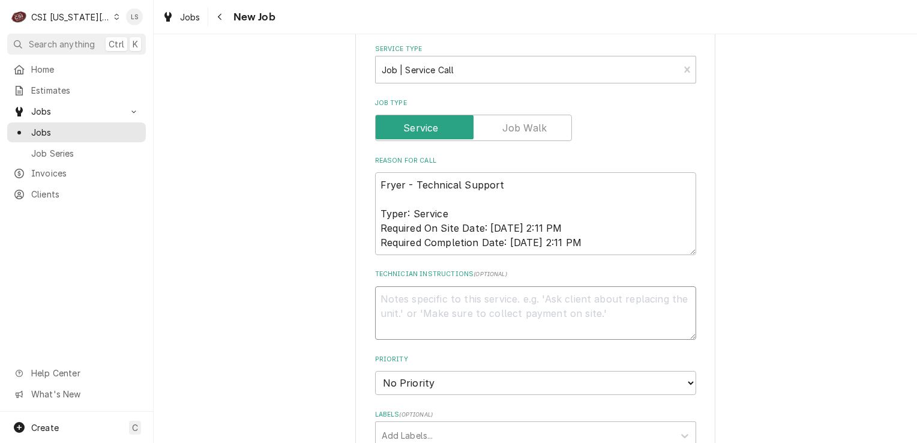
click at [453, 286] on textarea "Technician Instructions ( optional )" at bounding box center [535, 313] width 321 height 54
paste textarea "Entitlement: Unit Within Warranty Period Warranty Coverage Details: Warranty Ex…"
type textarea "x"
type textarea "Entitlement: Unit Within Warranty Period Warranty Coverage Details: Warranty Ex…"
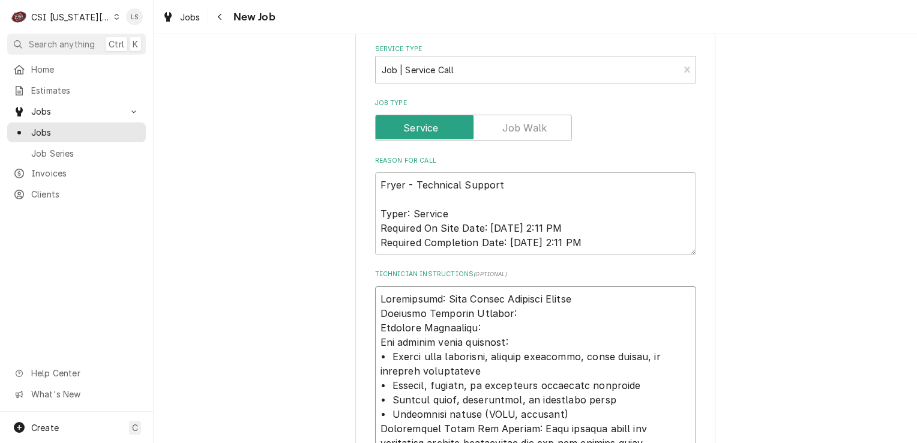
scroll to position [1434, 0]
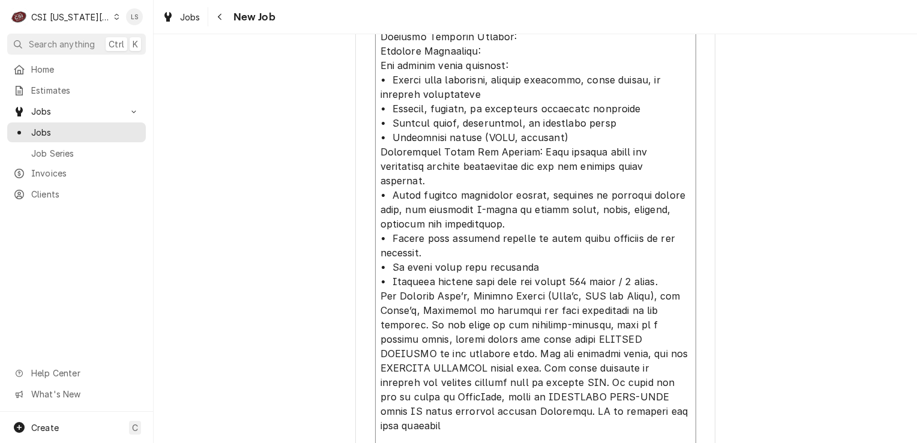
click at [377, 375] on textarea "Technician Instructions ( optional )" at bounding box center [535, 267] width 321 height 515
type textarea "x"
type textarea "Entitlement: Unit Within Warranty Period Warranty Coverage Details: Warranty Ex…"
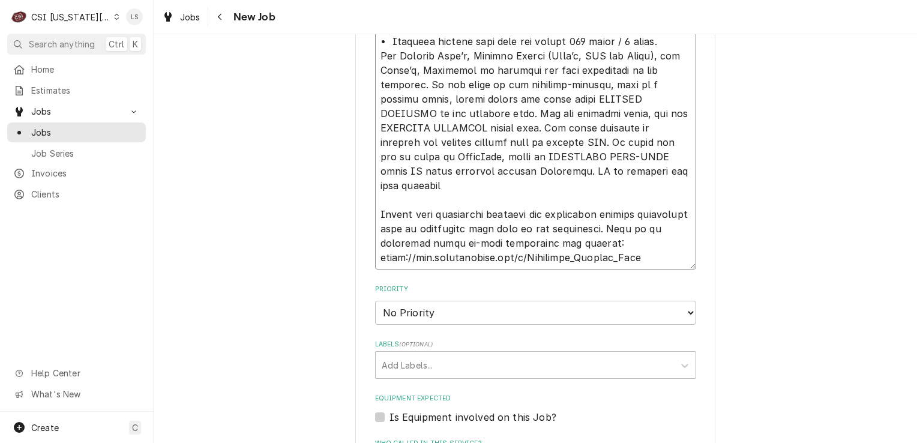
click at [393, 193] on textarea "Technician Instructions ( optional )" at bounding box center [535, 20] width 321 height 501
type textarea "x"
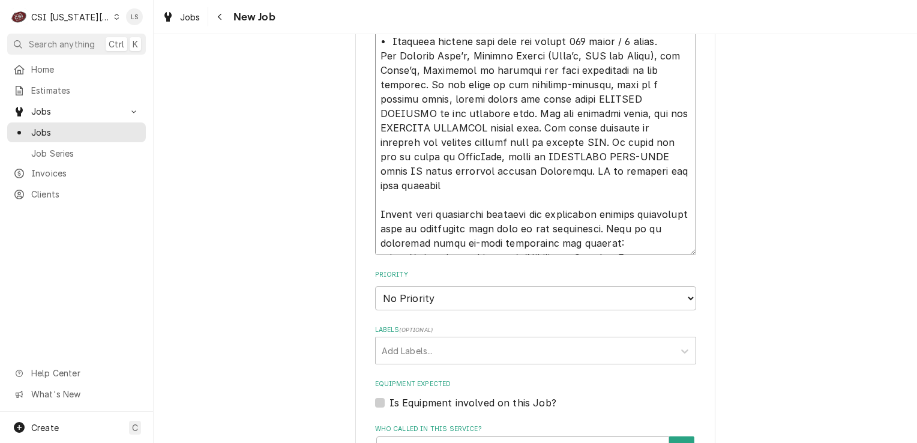
type textarea "Entitlement: Unit Within Warranty Period Warranty Coverage Details: Warranty Ex…"
click at [400, 286] on select "No Priority Urgent High Medium Low" at bounding box center [535, 298] width 321 height 24
type textarea "x"
select select "1"
click at [375, 286] on select "No Priority Urgent High Medium Low" at bounding box center [535, 298] width 321 height 24
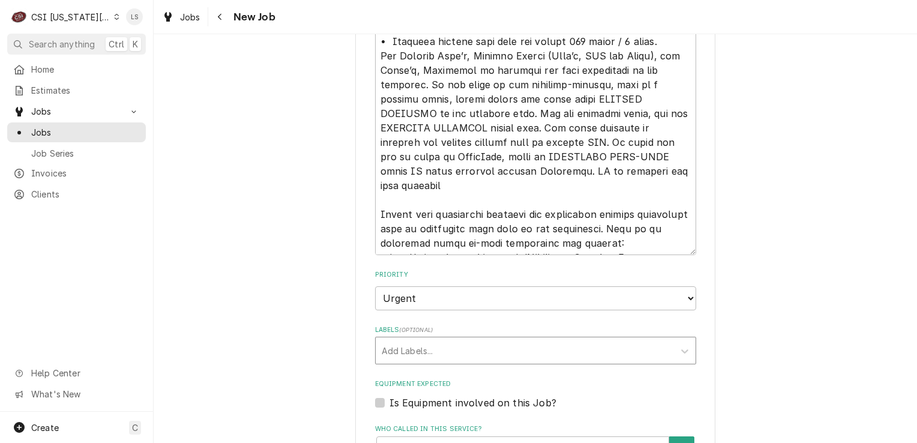
click at [388, 340] on div "Labels" at bounding box center [525, 351] width 286 height 22
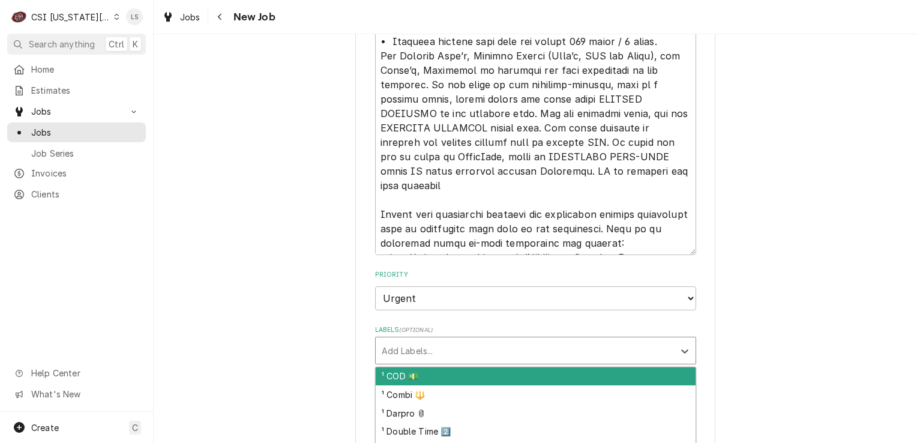
type textarea "x"
type input "cook"
type textarea "x"
type input "war"
type textarea "x"
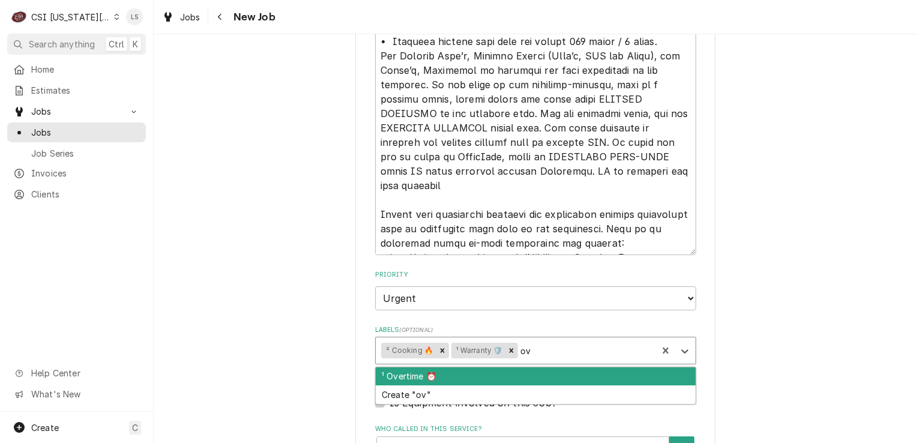
type input "ove"
type textarea "x"
type input "over"
type textarea "x"
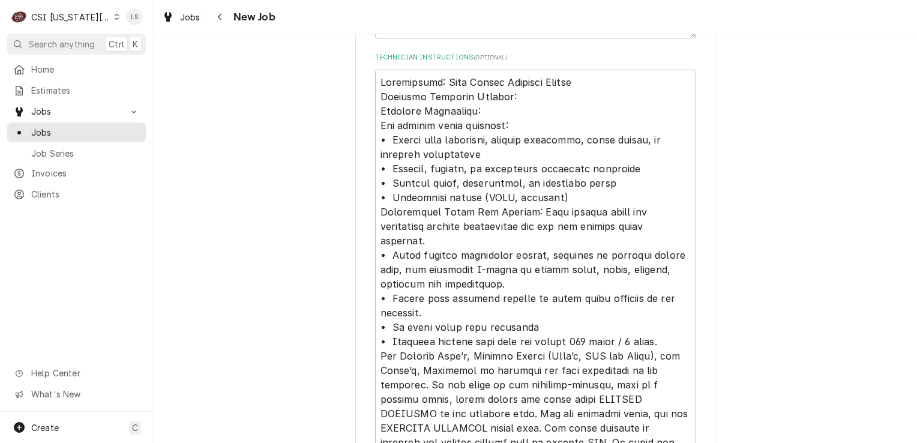
scroll to position [1194, 0]
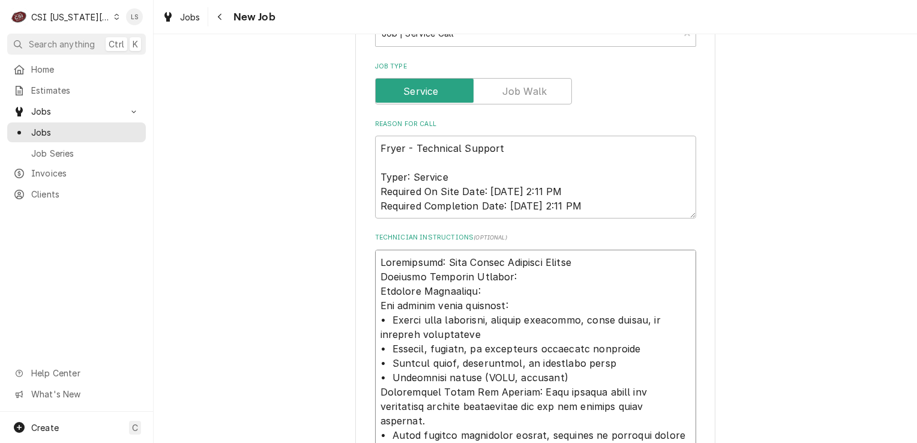
type textarea "x"
type textarea "Entitlement: Unit Within Warranty Period Warranty Coverage Details: Warranty Ex…"
type textarea "x"
type textarea "Entitlement: Unit Within Warranty Period Warranty Coverage Details: Warranty Ex…"
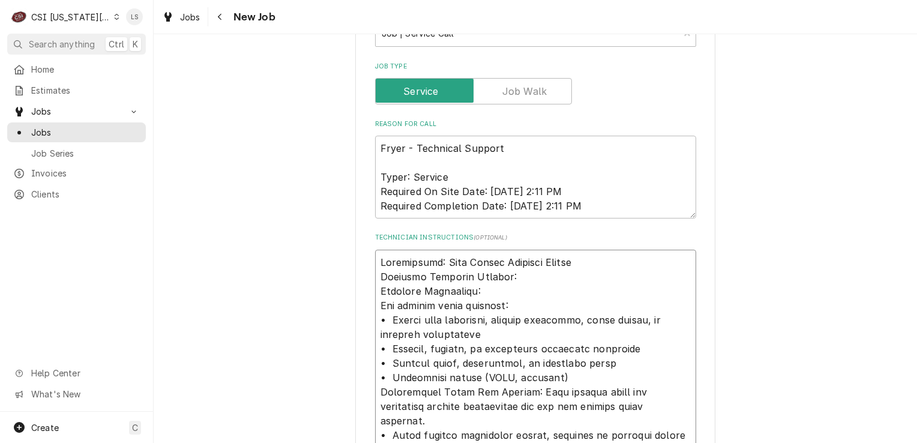
type textarea "x"
type textarea "C Entitlement: Unit Within Warranty Period Warranty Coverage Details: Warranty …"
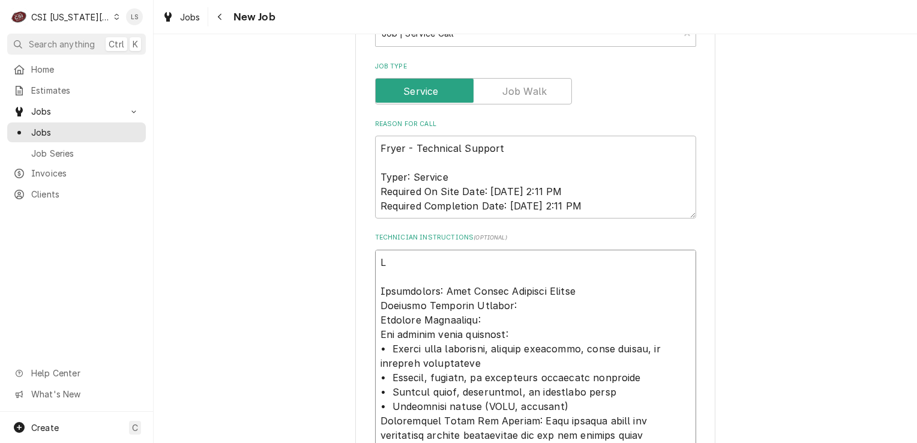
type textarea "x"
type textarea "Cu Entitlement: Unit Within Warranty Period Warranty Coverage Details: Warranty…"
type textarea "x"
type textarea "Cus Entitlement: Unit Within Warranty Period Warranty Coverage Details: Warrant…"
type textarea "x"
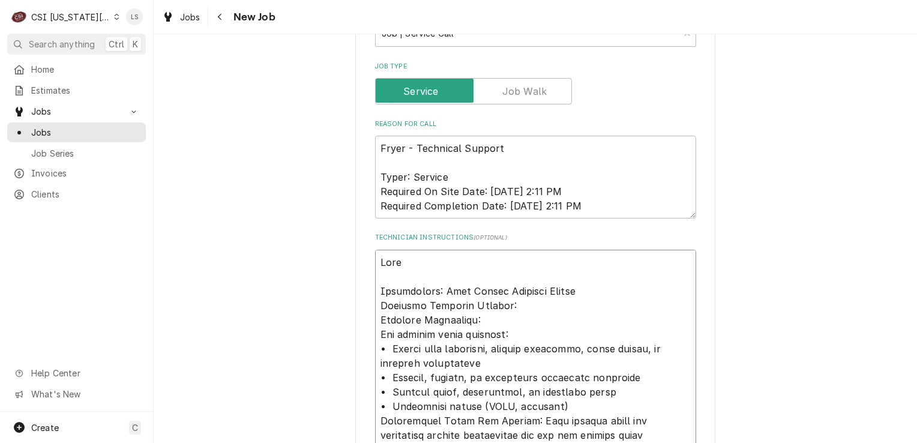
type textarea "Custo Entitlement: Unit Within Warranty Period Warranty Coverage Details: Warra…"
type textarea "x"
type textarea "Custom Entitlement: Unit Within Warranty Period Warranty Coverage Details: Warr…"
type textarea "x"
type textarea "Custome Entitlement: Unit Within Warranty Period Warranty Coverage Details: War…"
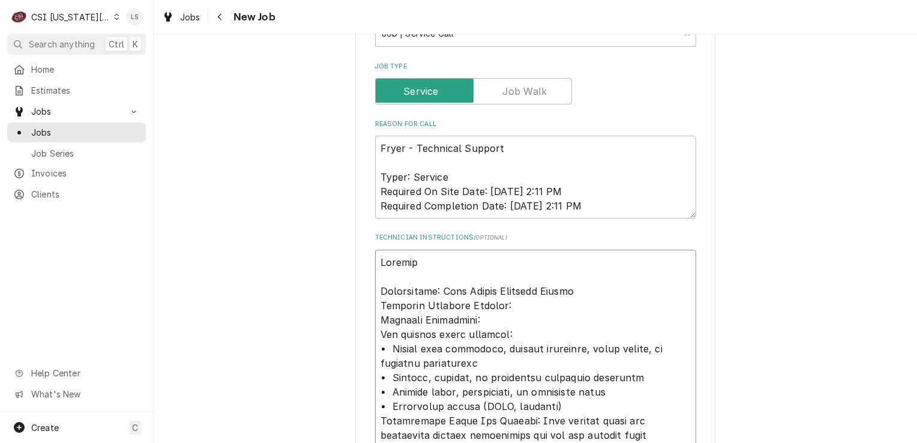
type textarea "x"
type textarea "Customer Entitlement: Unit Within Warranty Period Warranty Coverage Details: Wa…"
type textarea "x"
type textarea "Customer h Entitlement: Unit Within Warranty Period Warranty Coverage Details: …"
type textarea "x"
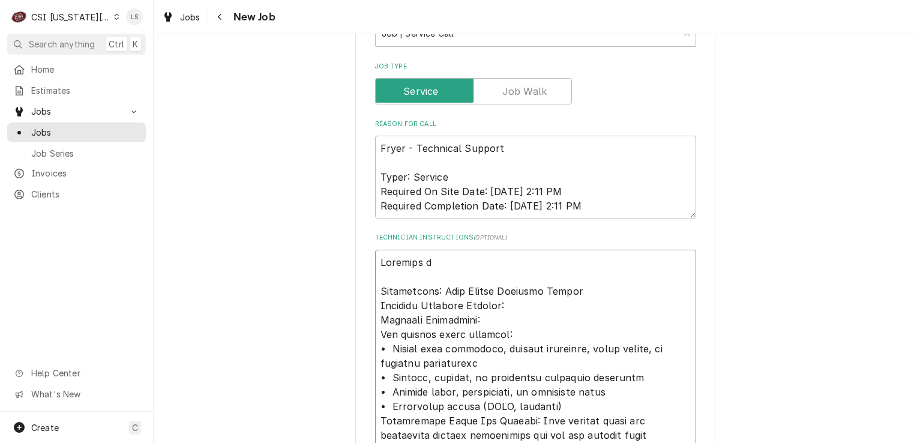
type textarea "Customer ha Entitlement: Unit Within Warranty Period Warranty Coverage Details:…"
type textarea "x"
type textarea "Customer has Entitlement: Unit Within Warranty Period Warranty Coverage Details…"
type textarea "x"
type textarea "Customer has Entitlement: Unit Within Warranty Period Warranty Coverage Details…"
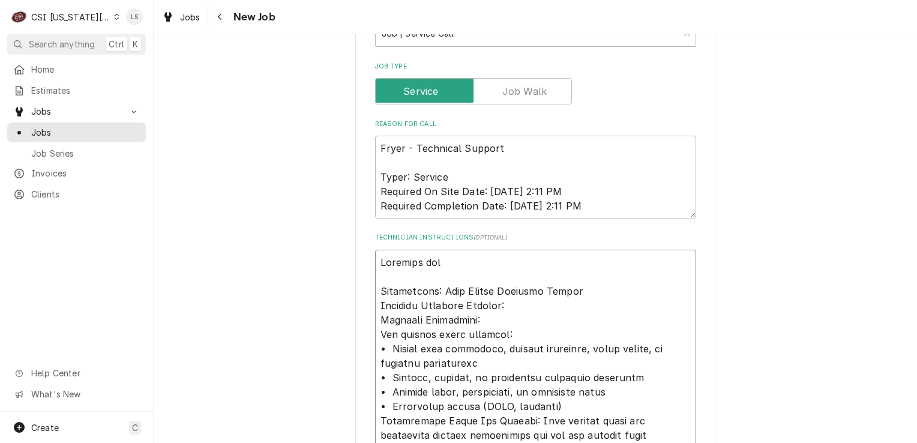
type textarea "x"
type textarea "Customer has b Entitlement: Unit Within Warranty Period Warranty Coverage Detai…"
type textarea "x"
type textarea "Customer has bi Entitlement: Unit Within Warranty Period Warranty Coverage Deta…"
type textarea "x"
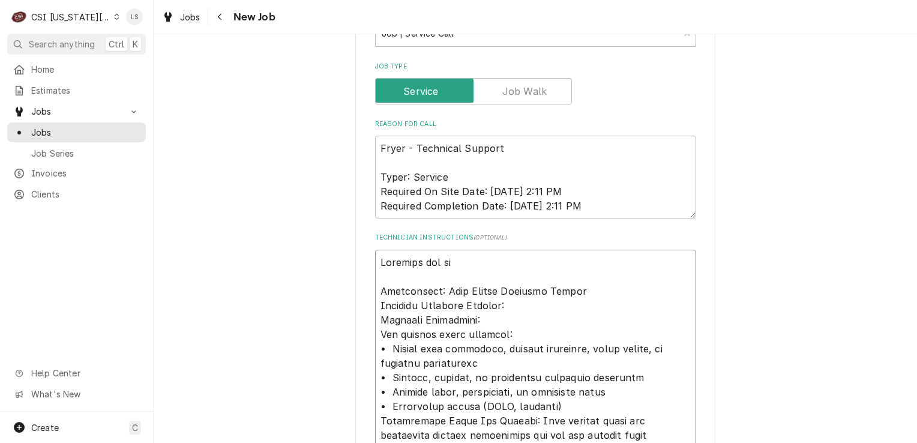
type textarea "Customer has bil Entitlement: Unit Within Warranty Period Warranty Coverage Det…"
type textarea "x"
type textarea "Customer has bill Entitlement: Unit Within Warranty Period Warranty Coverage De…"
type textarea "x"
type textarea "Customer has billi Entitlement: Unit Within Warranty Period Warranty Coverage D…"
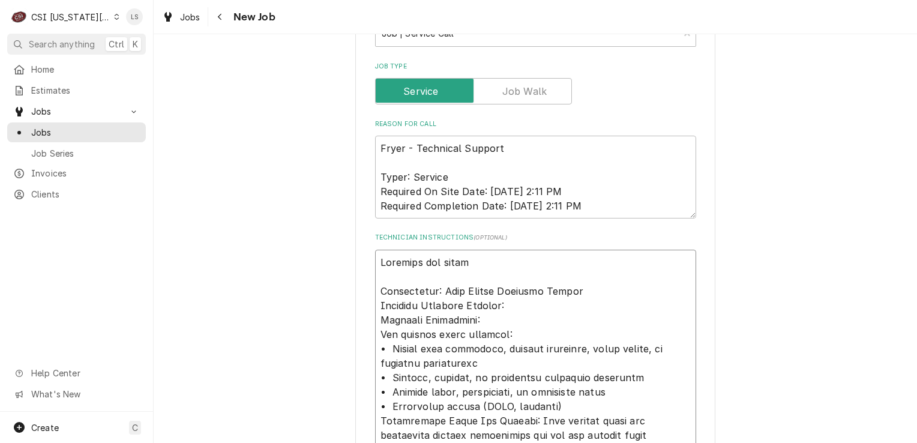
type textarea "x"
type textarea "Customer has billing Entitlement: Unit Within Warranty Period Warranty Coverage…"
type textarea "x"
type textarea "Customer has billing Entitlement: Unit Within Warranty Period Warranty Coverage…"
type textarea "x"
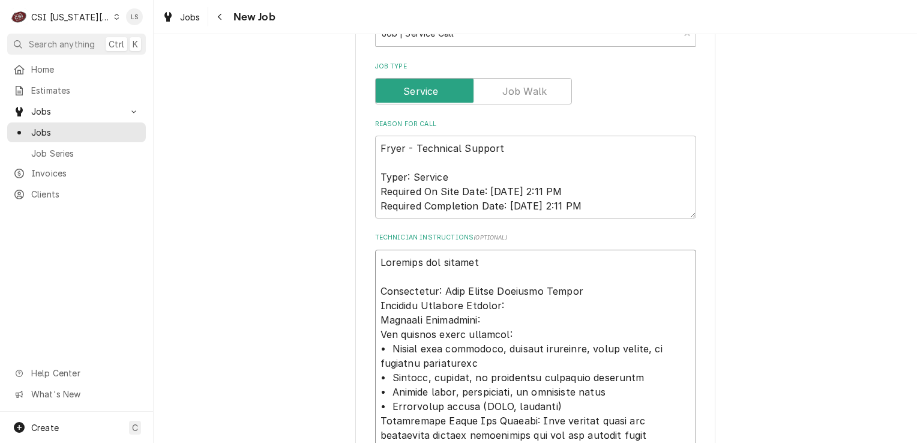
type textarea "Customer has billing o Entitlement: Unit Within Warranty Period Warranty Covera…"
type textarea "x"
type textarea "Customer has billing on Entitlement: Unit Within Warranty Period Warranty Cover…"
type textarea "x"
type textarea "Customer has billing on f Entitlement: Unit Within Warranty Period Warranty Cov…"
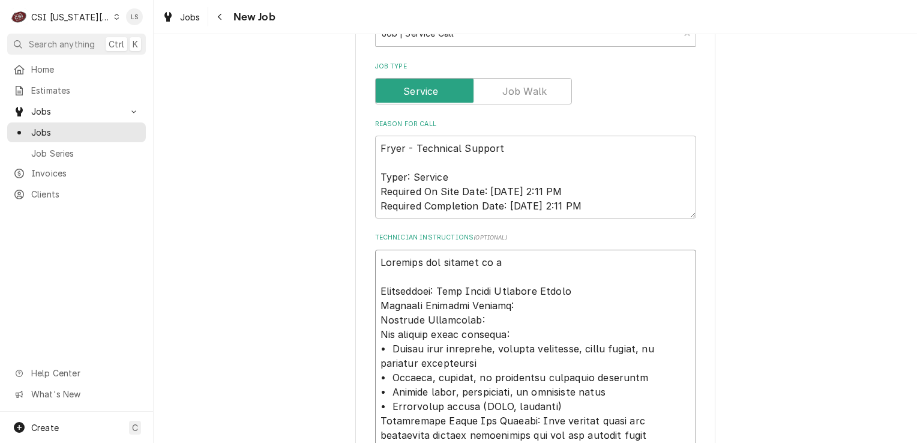
type textarea "x"
type textarea "Customer has billing on fi Entitlement: Unit Within Warranty Period Warranty Co…"
type textarea "x"
type textarea "Customer has billing on fil Entitlement: Unit Within Warranty Period Warranty C…"
type textarea "x"
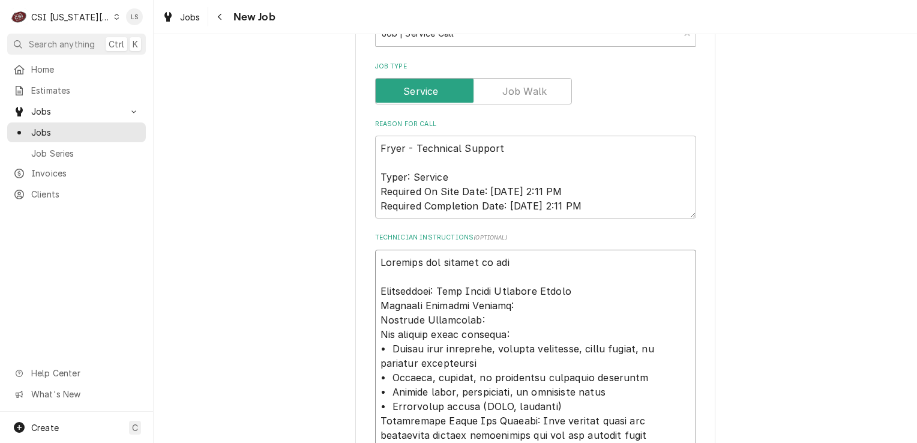
type textarea "Customer has billing on filr Entitlement: Unit Within Warranty Period Warranty …"
type textarea "x"
type textarea "Customer has billing on filre Entitlement: Unit Within Warranty Period Warranty…"
type textarea "x"
type textarea "Customer has billing on filre Entitlement: Unit Within Warranty Period Warranty…"
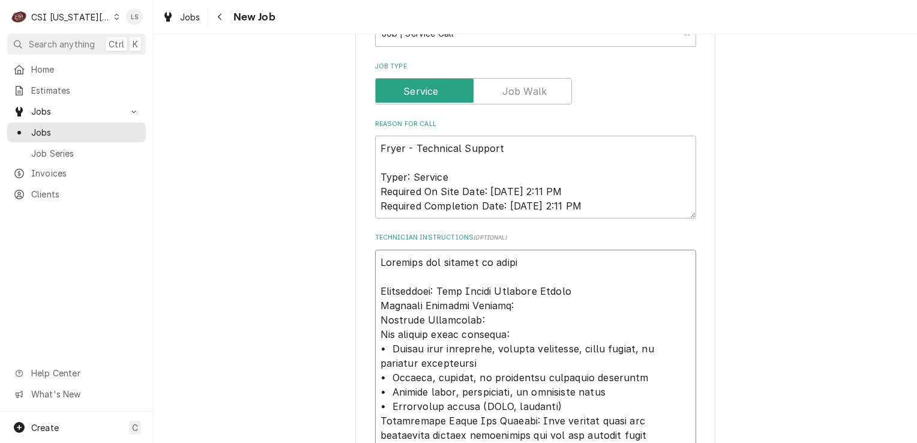
type textarea "x"
type textarea "Customer has billing on filre - Entitlement: Unit Within Warranty Period Warran…"
type textarea "x"
type textarea "Customer has billing on filre - Entitlement: Unit Within Warranty Period Warran…"
type textarea "x"
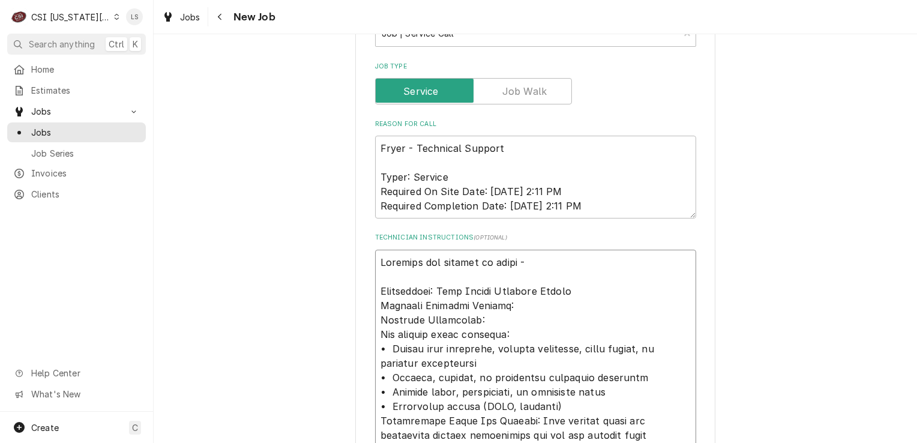
type textarea "Customer has billing on filre - 9 Entitlement: Unit Within Warranty Period Warr…"
type textarea "x"
type textarea "Customer has billing on filre - 9/ Entitlement: Unit Within Warranty Period War…"
type textarea "x"
type textarea "Customer has billing on filre - 9/1 Entitlement: Unit Within Warranty Period Wa…"
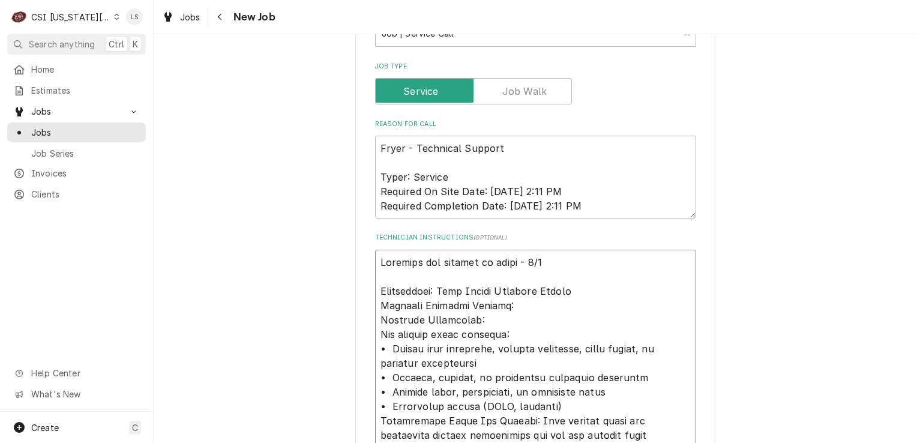
type textarea "x"
type textarea "Customer has billing on filre - 9/17 Entitlement: Unit Within Warranty Period W…"
type textarea "x"
type textarea "Customer has billing on filre - 9/17 - Entitlement: Unit Within Warranty Period…"
type textarea "x"
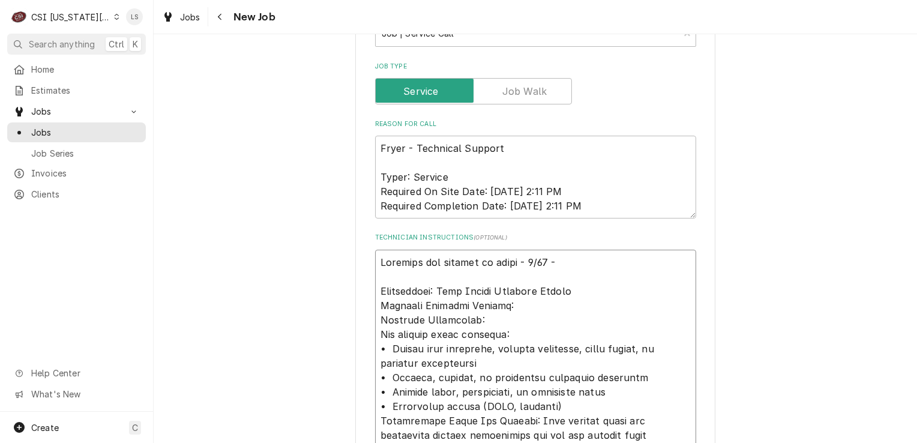
type textarea "Customer has billing on filre - 9/17 - Entitlement: Unit Within Warranty Period…"
type textarea "x"
type textarea "Customer has billing on filre - 9/17 - Entitlement: Unit Within Warranty Period…"
type textarea "x"
type textarea "Customer has billing on filre - 9/17 Entitlement: Unit Within Warranty Period W…"
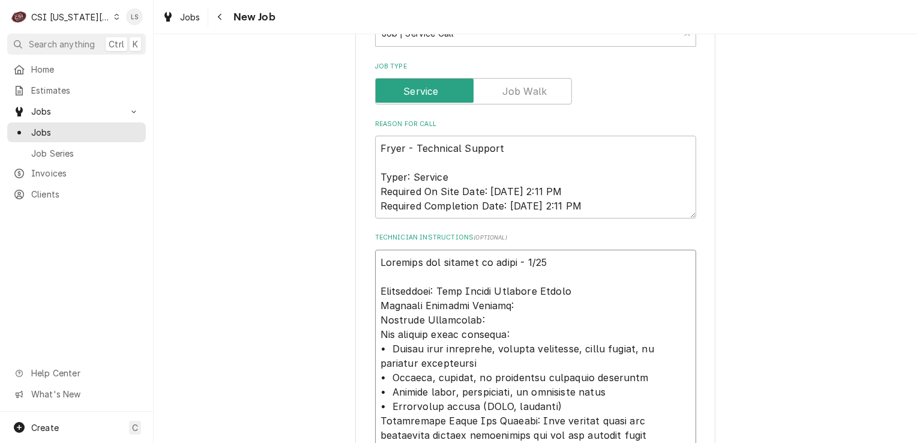
type textarea "x"
type textarea "Customer has billing on filre - 9/17 Entitlement: Unit Within Warranty Period W…"
type textarea "x"
type textarea "Customer has billing on filre - 9/1 Entitlement: Unit Within Warranty Period Wa…"
type textarea "x"
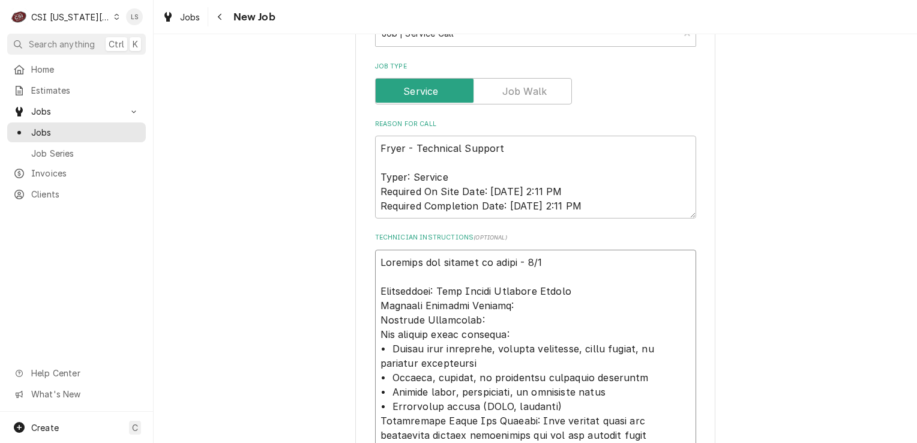
type textarea "Customer has billing on filre - 9/ Entitlement: Unit Within Warranty Period War…"
type textarea "x"
type textarea "Customer has billing on filre - 9 Entitlement: Unit Within Warranty Period Warr…"
type textarea "x"
type textarea "Customer has billing on filre - Entitlement: Unit Within Warranty Period Warran…"
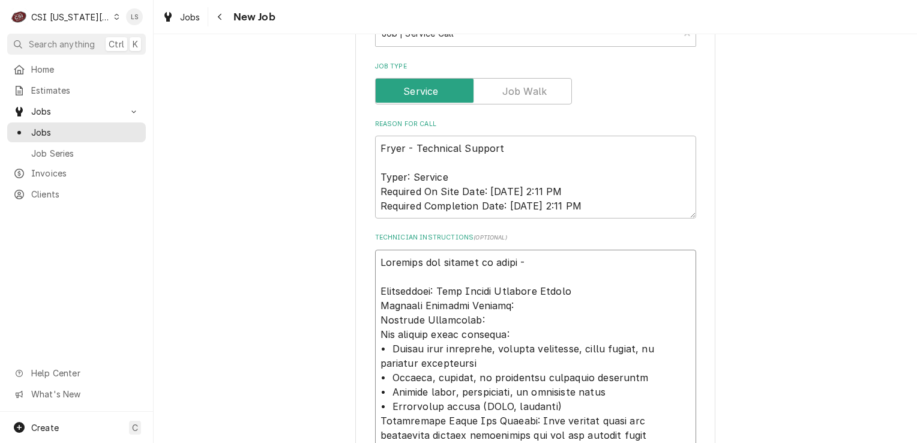
type textarea "x"
type textarea "Customer has billing on filre - Entitlement: Unit Within Warranty Period Warran…"
type textarea "x"
type textarea "Customer has billing on filre Entitlement: Unit Within Warranty Period Warranty…"
type textarea "x"
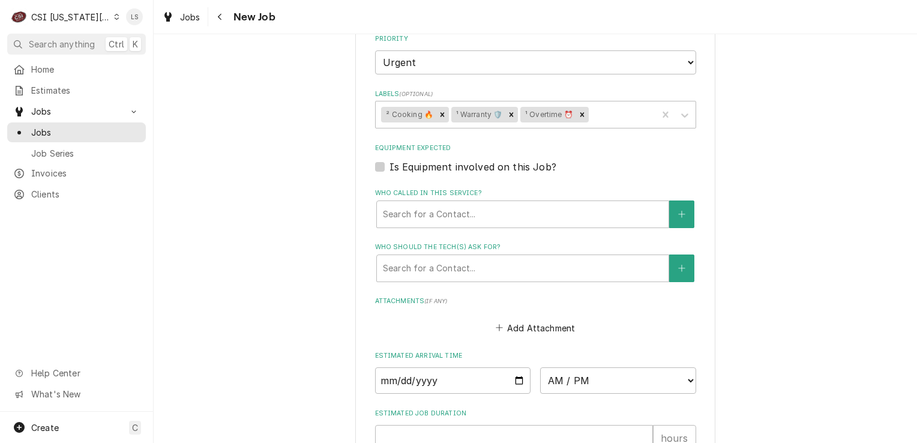
scroll to position [1974, 0]
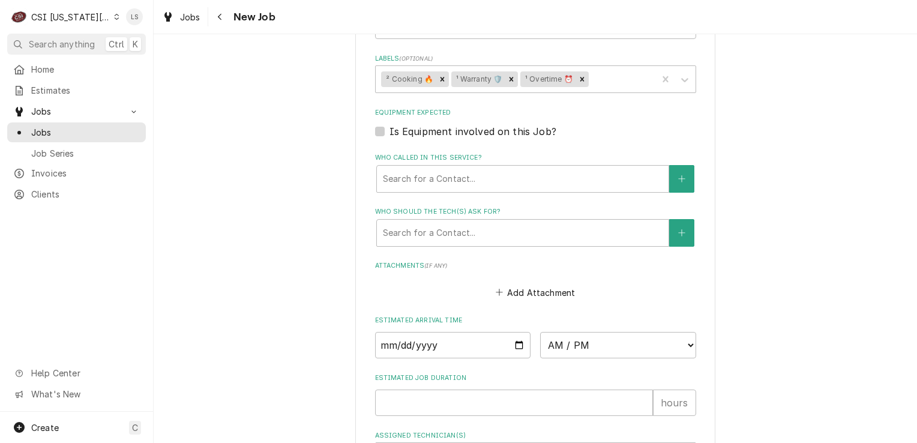
click at [389, 124] on label "Is Equipment involved on this Job?" at bounding box center [472, 131] width 167 height 14
click at [389, 124] on input "Equipment Expected" at bounding box center [549, 137] width 321 height 26
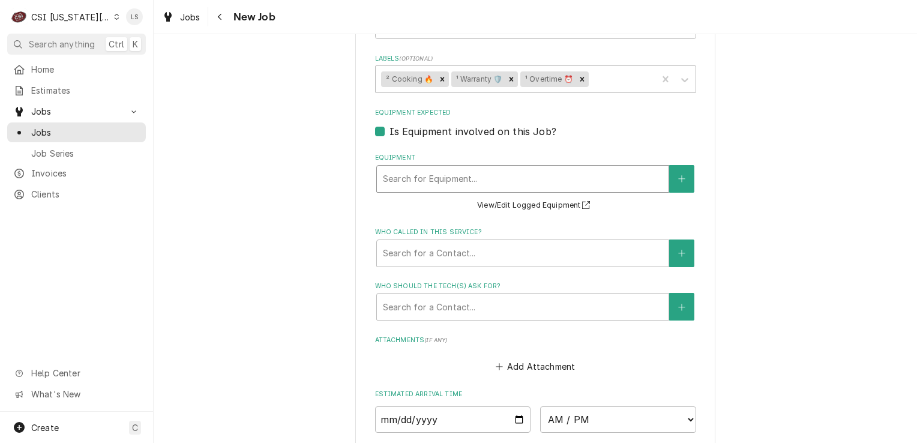
click at [401, 168] on div "Equipment" at bounding box center [523, 179] width 280 height 22
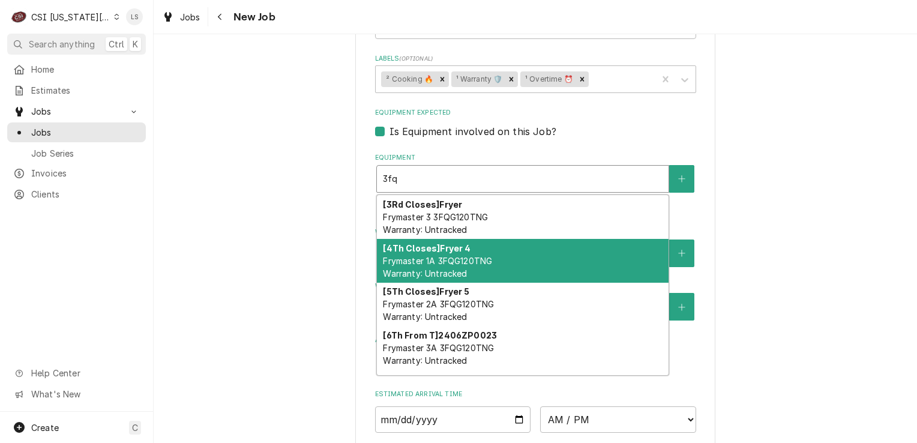
scroll to position [0, 0]
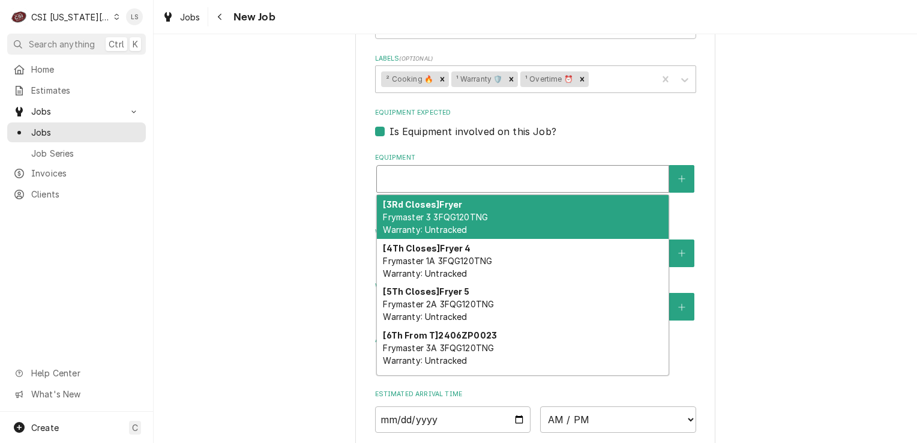
click at [389, 124] on label "Is Equipment involved on this Job?" at bounding box center [472, 131] width 167 height 14
click at [389, 124] on input "Equipment Expected" at bounding box center [549, 137] width 321 height 26
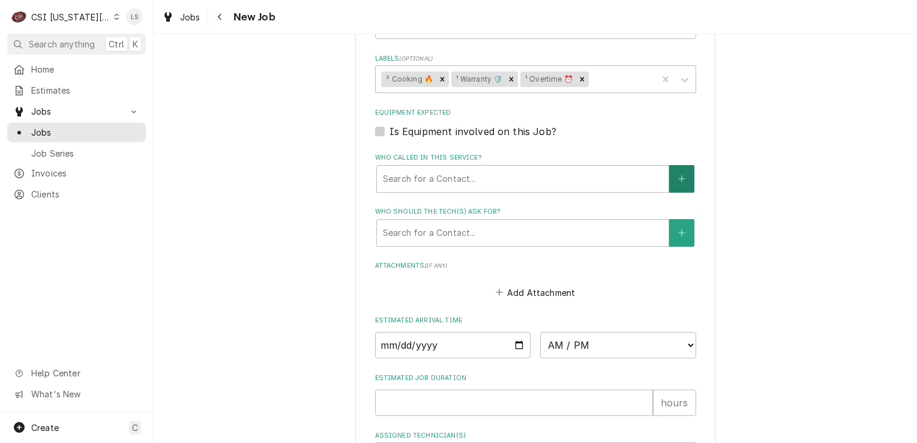
click at [672, 165] on button "Who called in this service?" at bounding box center [681, 179] width 25 height 28
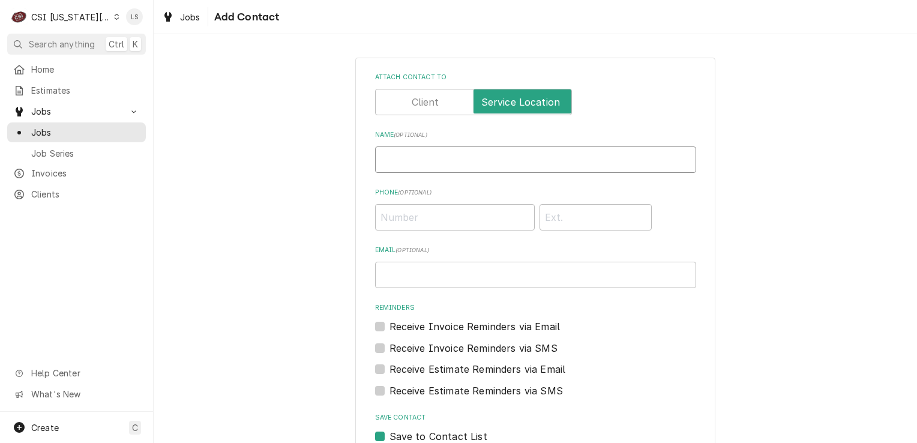
click at [514, 160] on input "Name ( optional )" at bounding box center [535, 159] width 321 height 26
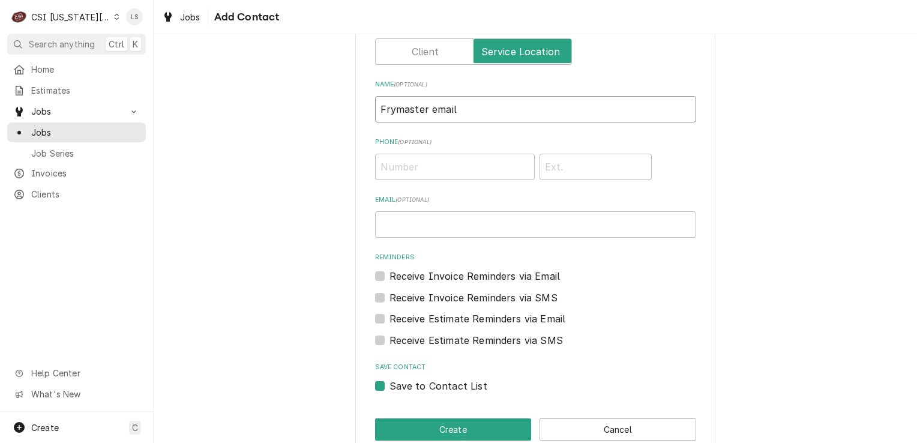
scroll to position [73, 0]
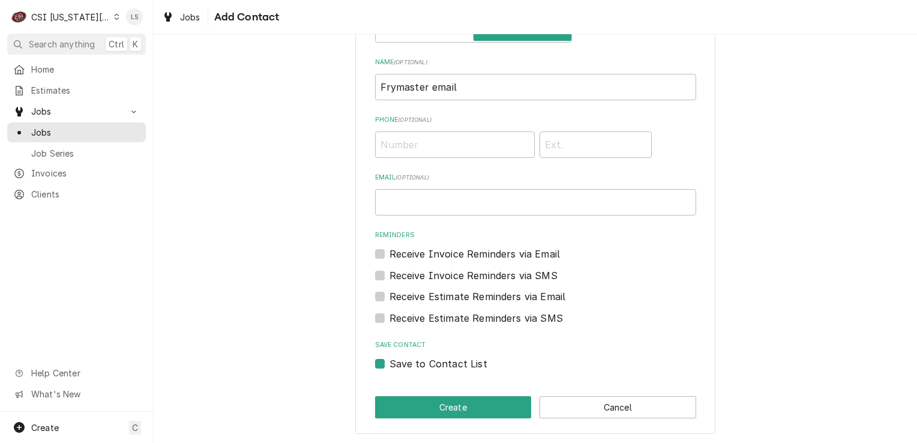
click at [389, 365] on label "Save to Contact List" at bounding box center [438, 363] width 98 height 14
click at [389, 365] on input "Save to Contact List" at bounding box center [549, 369] width 321 height 26
click at [408, 402] on button "Create" at bounding box center [453, 407] width 157 height 22
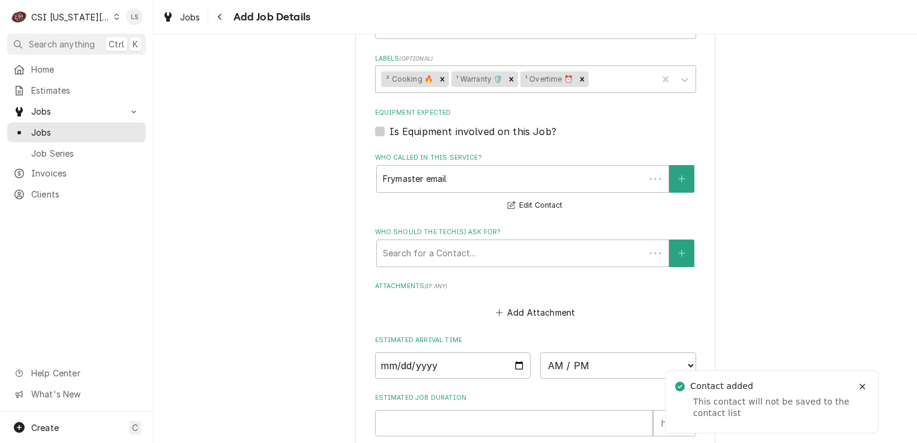
scroll to position [1959, 0]
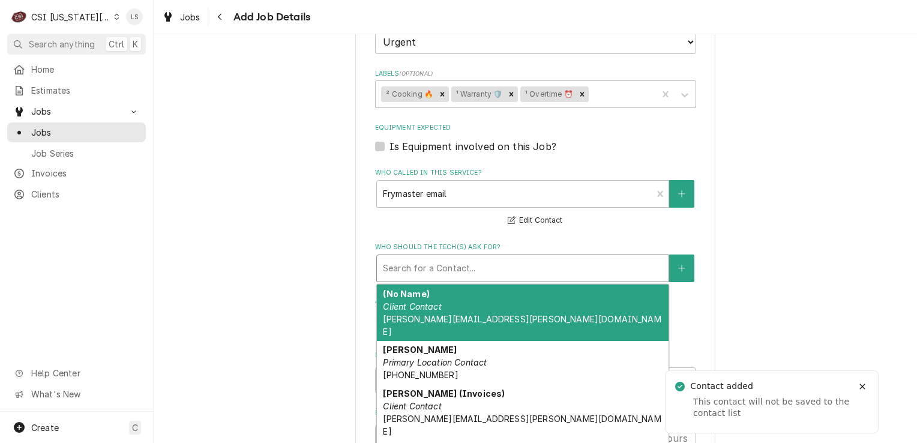
click at [441, 257] on div "Who should the tech(s) ask for?" at bounding box center [523, 268] width 280 height 22
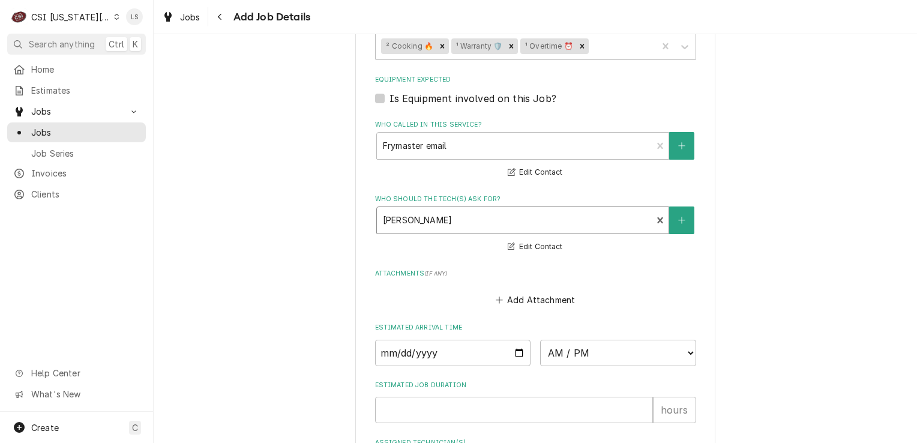
scroll to position [2068, 0]
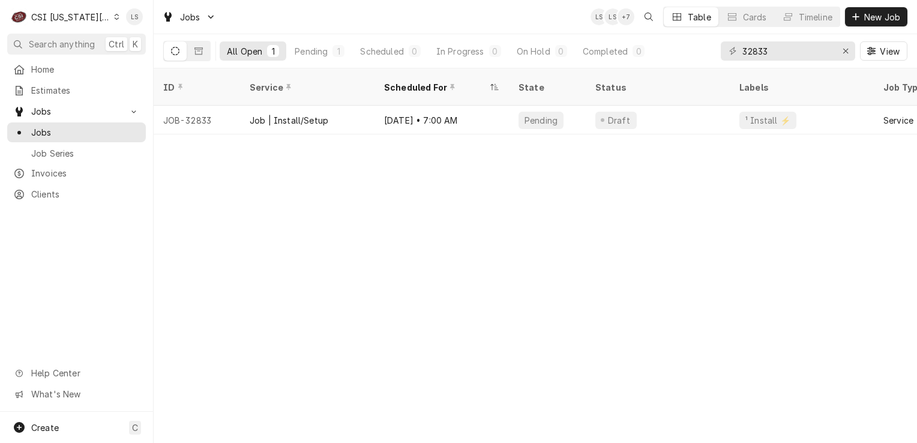
click at [115, 15] on div "C CSI Kansas City LS" at bounding box center [76, 17] width 153 height 34
click at [99, 16] on div "C CSI Kansas City" at bounding box center [65, 17] width 116 height 24
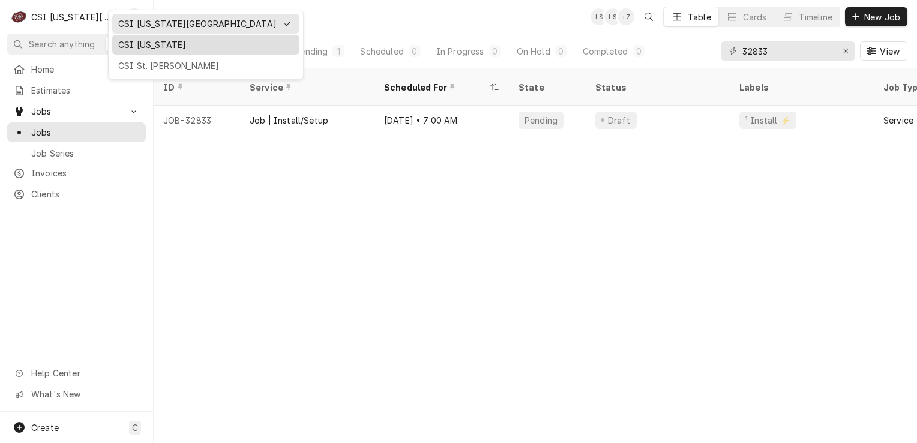
click at [126, 48] on div "CSI Kentucky" at bounding box center [205, 44] width 175 height 13
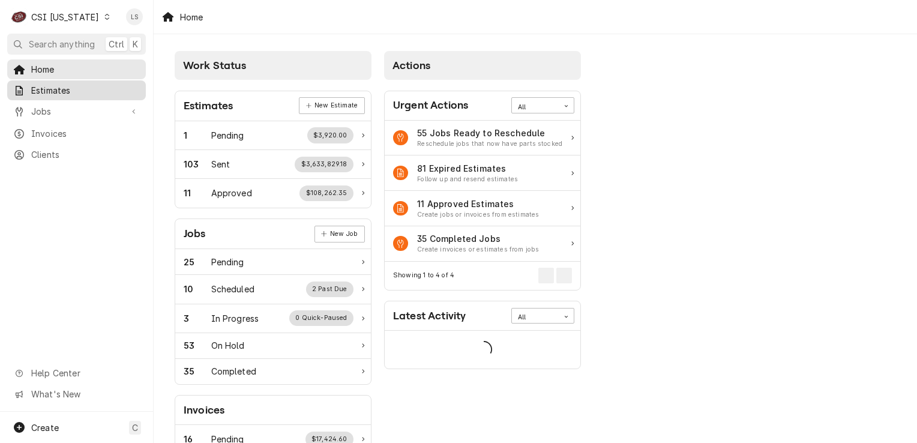
click at [35, 86] on span "Estimates" at bounding box center [85, 90] width 109 height 13
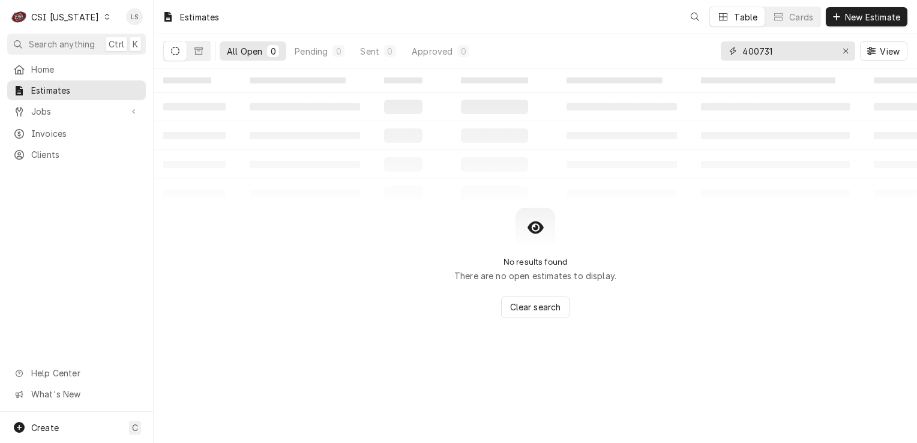
drag, startPoint x: 843, startPoint y: 49, endPoint x: 811, endPoint y: 51, distance: 31.3
click at [837, 49] on button "Erase input" at bounding box center [845, 50] width 19 height 19
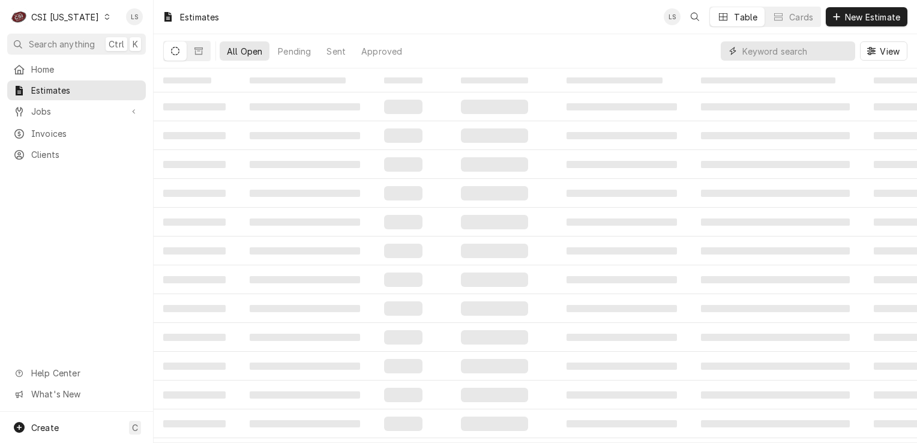
paste input "50921"
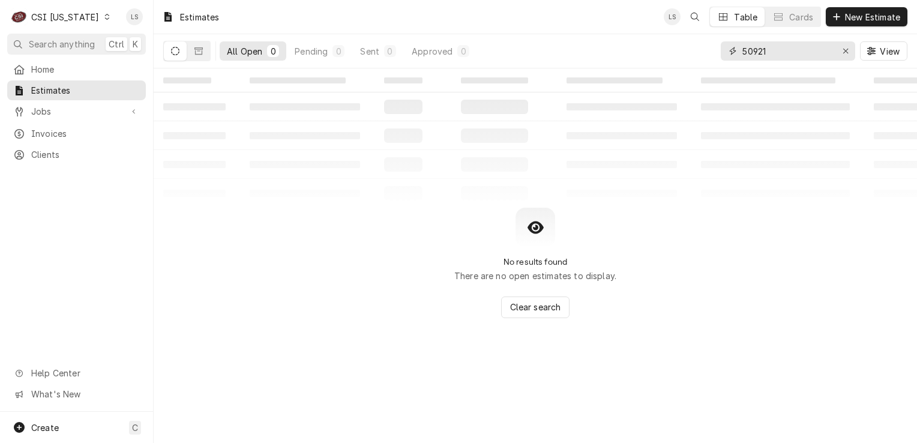
type input "50921"
click at [104, 19] on icon "Dynamic Content Wrapper" at bounding box center [106, 17] width 5 height 6
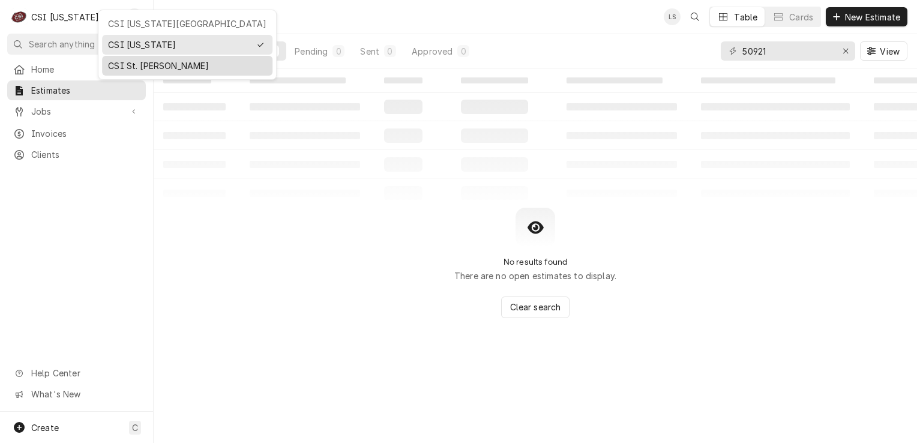
click at [127, 65] on div "CSI St. [PERSON_NAME]" at bounding box center [187, 65] width 158 height 13
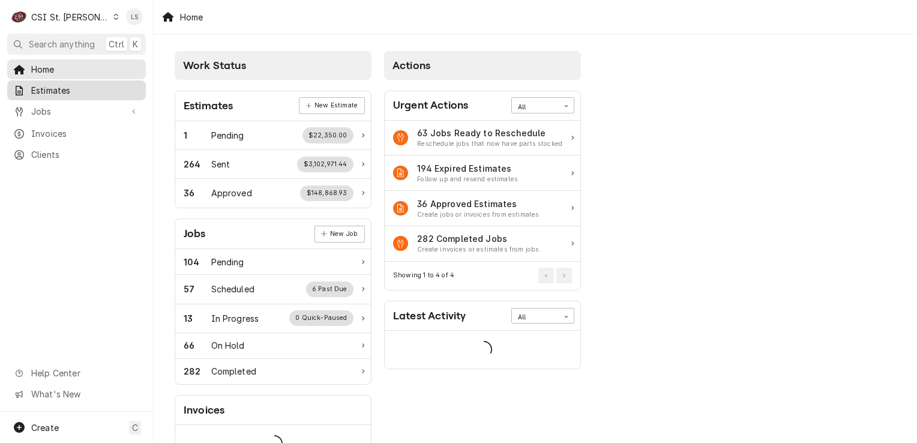
click at [58, 88] on span "Estimates" at bounding box center [85, 90] width 109 height 13
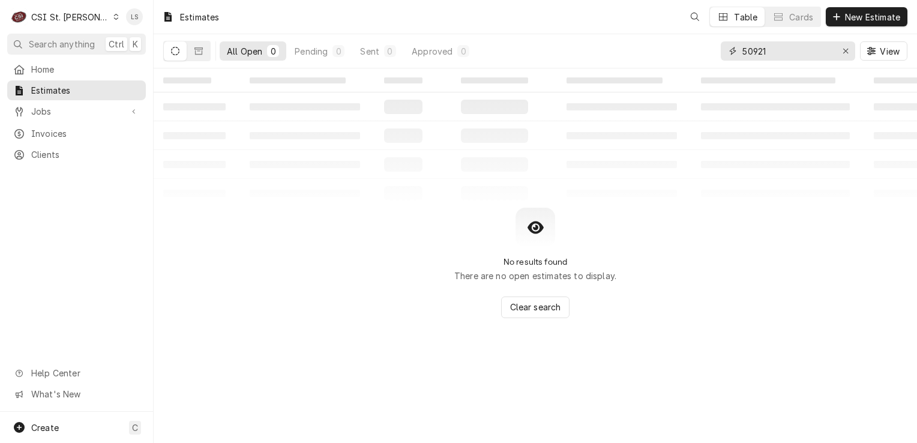
click at [828, 52] on input "50921" at bounding box center [787, 50] width 90 height 19
drag, startPoint x: 840, startPoint y: 55, endPoint x: 804, endPoint y: 55, distance: 36.0
click at [836, 55] on button "Erase input" at bounding box center [845, 50] width 19 height 19
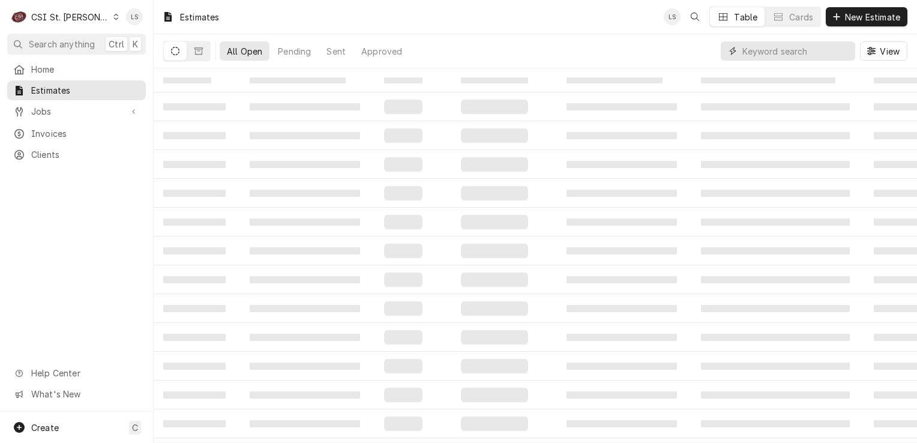
paste input "50921"
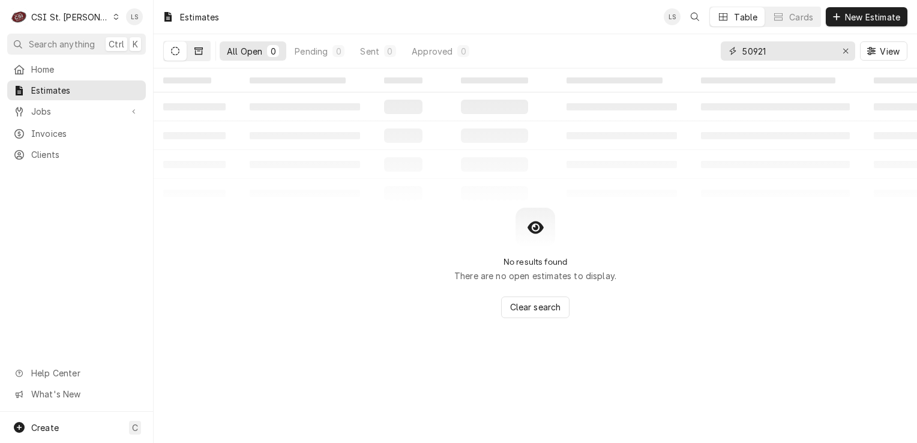
type input "50921"
click at [203, 56] on button "Dynamic Content Wrapper" at bounding box center [198, 50] width 23 height 19
click at [171, 52] on icon "Dynamic Content Wrapper" at bounding box center [175, 51] width 8 height 8
click at [113, 17] on icon "Dynamic Content Wrapper" at bounding box center [115, 17] width 5 height 6
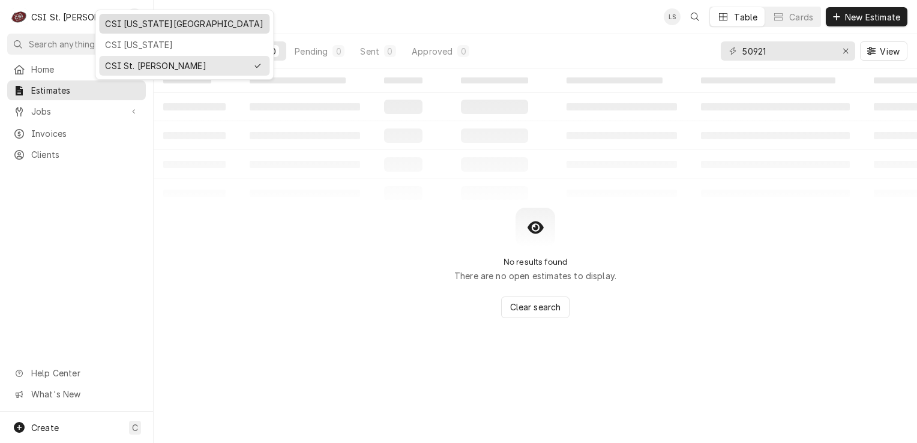
click at [113, 25] on div "CSI [US_STATE][GEOGRAPHIC_DATA]" at bounding box center [184, 23] width 158 height 13
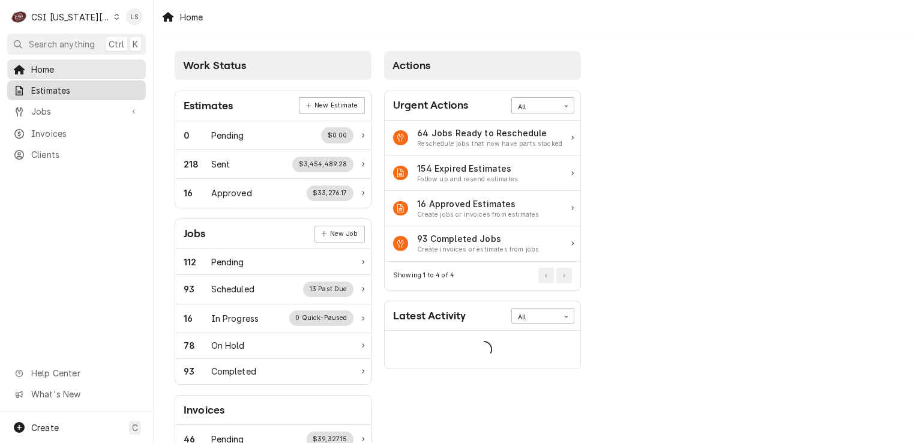
click at [47, 87] on span "Estimates" at bounding box center [85, 90] width 109 height 13
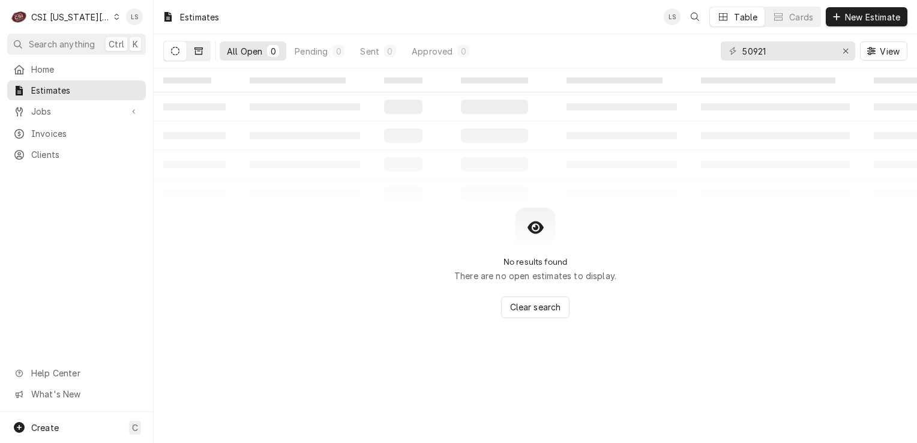
click at [194, 55] on icon "Dynamic Content Wrapper" at bounding box center [198, 51] width 8 height 8
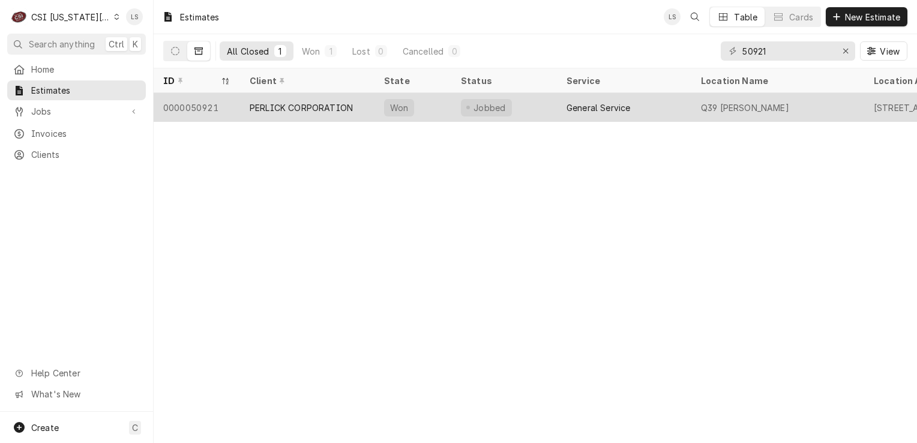
click at [199, 106] on div "0000050921" at bounding box center [197, 107] width 86 height 29
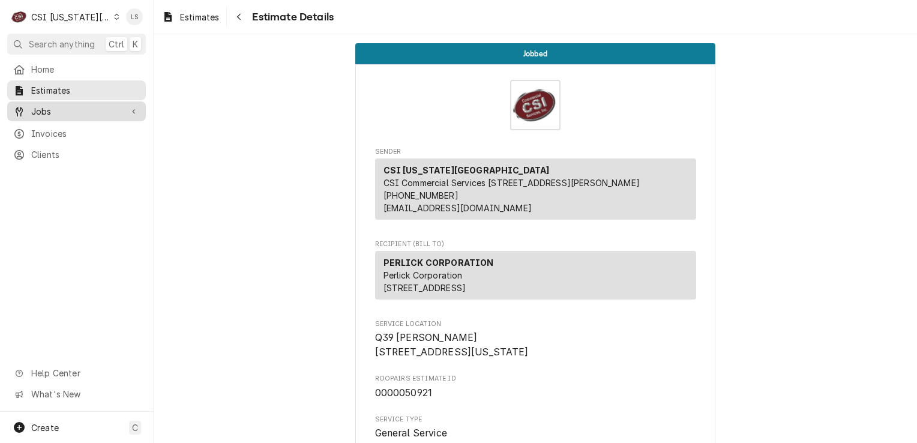
click at [65, 108] on span "Jobs" at bounding box center [76, 111] width 91 height 13
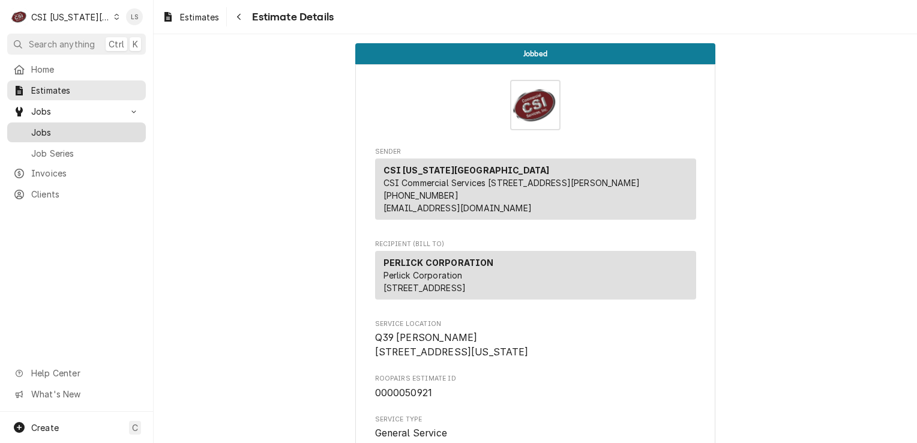
drag, startPoint x: 57, startPoint y: 121, endPoint x: 144, endPoint y: 121, distance: 87.0
click at [57, 125] on div "Jobs" at bounding box center [77, 132] width 134 height 15
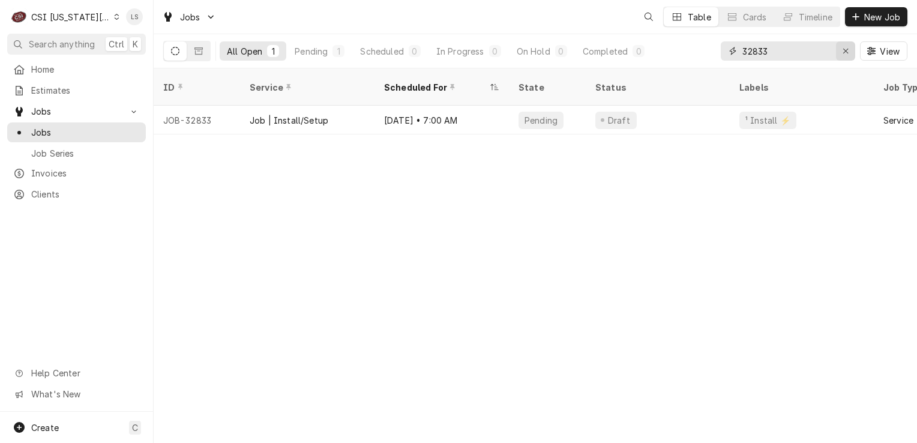
drag, startPoint x: 843, startPoint y: 48, endPoint x: 805, endPoint y: 49, distance: 37.8
click at [840, 48] on div "Erase input" at bounding box center [846, 51] width 12 height 12
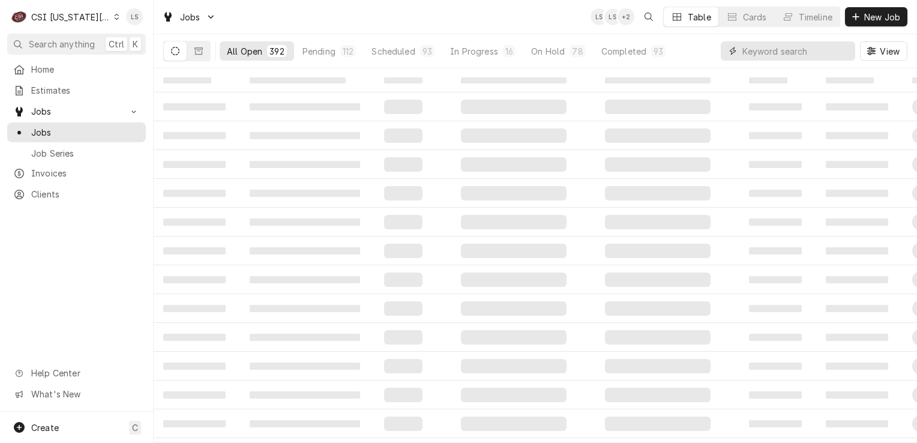
paste input "32599"
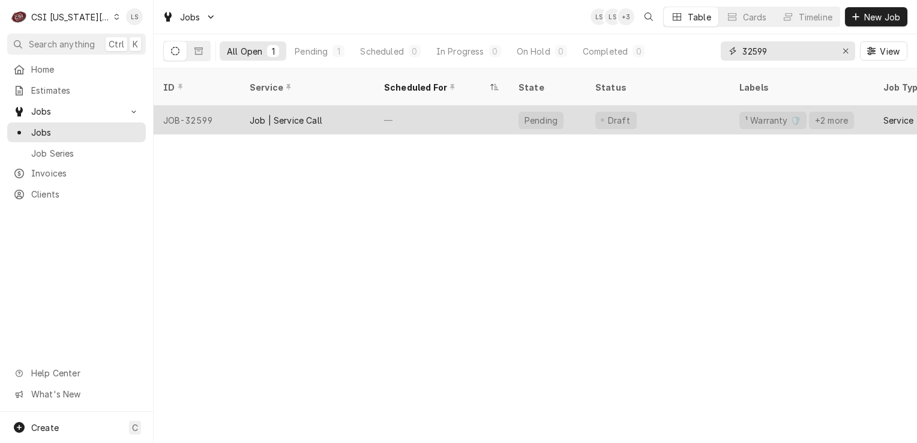
type input "32599"
click at [194, 110] on div "JOB-32599" at bounding box center [197, 120] width 86 height 29
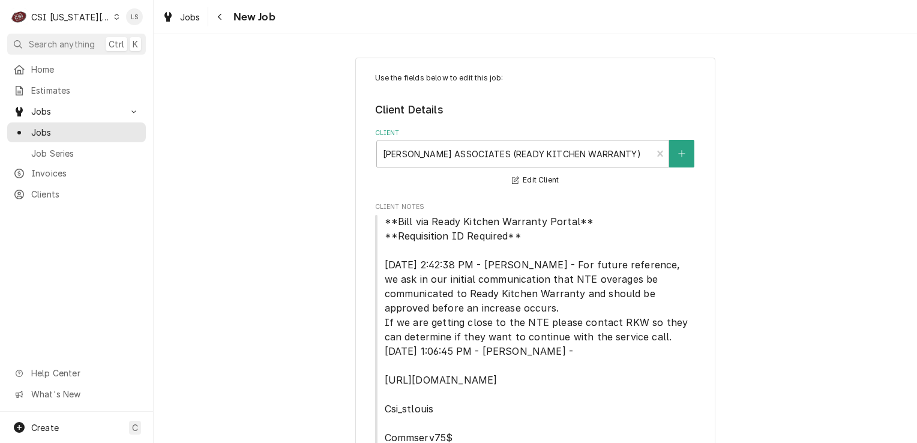
type textarea "x"
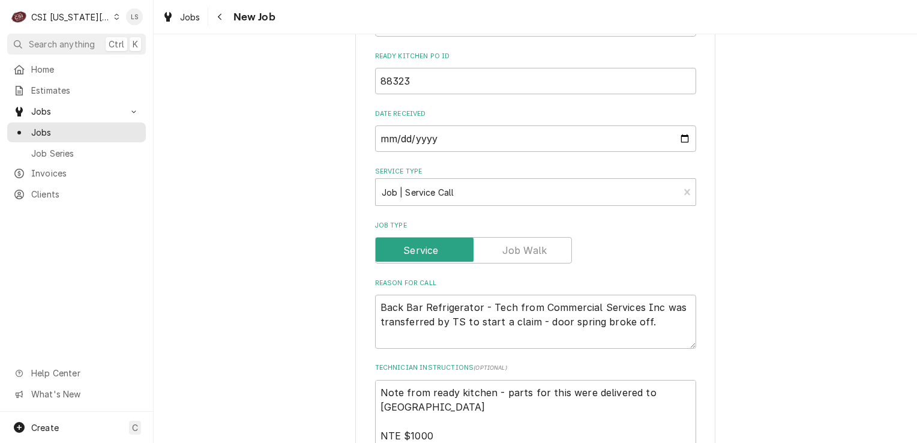
scroll to position [600, 0]
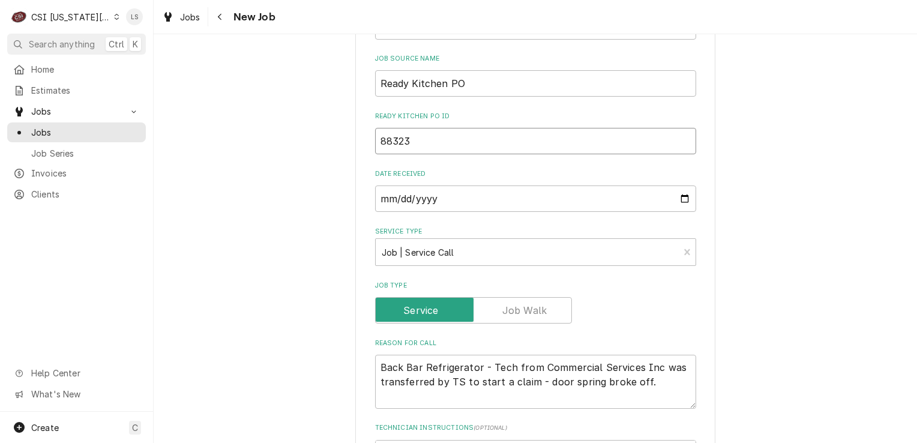
drag, startPoint x: 420, startPoint y: 127, endPoint x: 374, endPoint y: 128, distance: 45.0
click at [375, 128] on input "88323" at bounding box center [535, 141] width 321 height 26
click at [81, 126] on span "Jobs" at bounding box center [85, 132] width 109 height 13
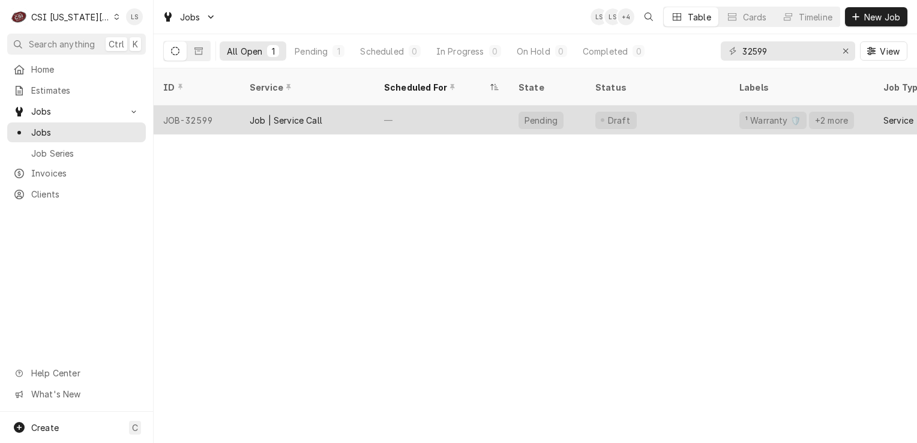
click at [211, 106] on div "JOB-32599" at bounding box center [197, 120] width 86 height 29
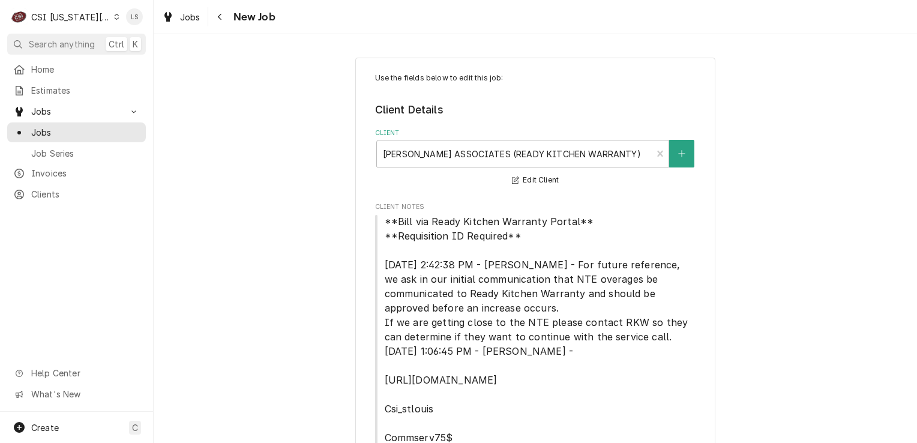
type textarea "x"
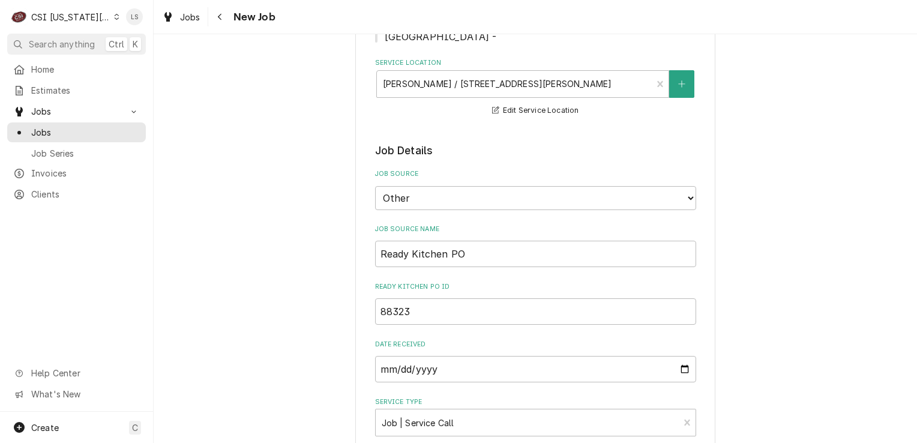
scroll to position [420, 0]
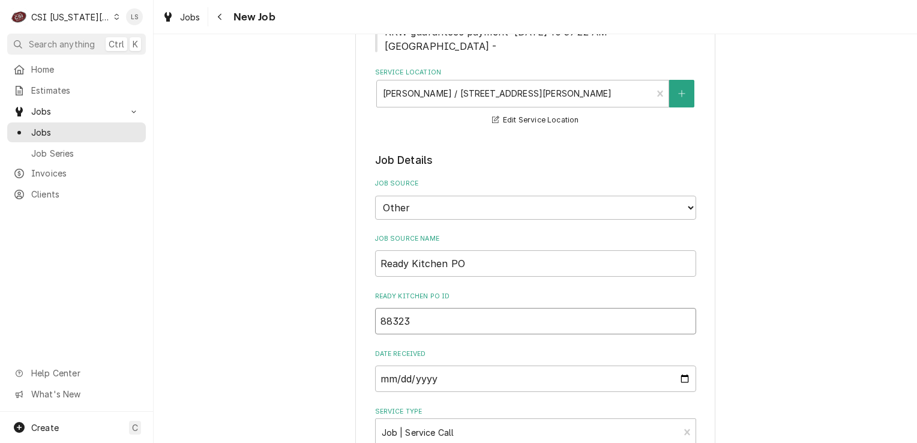
drag, startPoint x: 403, startPoint y: 304, endPoint x: 370, endPoint y: 302, distance: 33.1
click at [44, 126] on span "Jobs" at bounding box center [85, 132] width 109 height 13
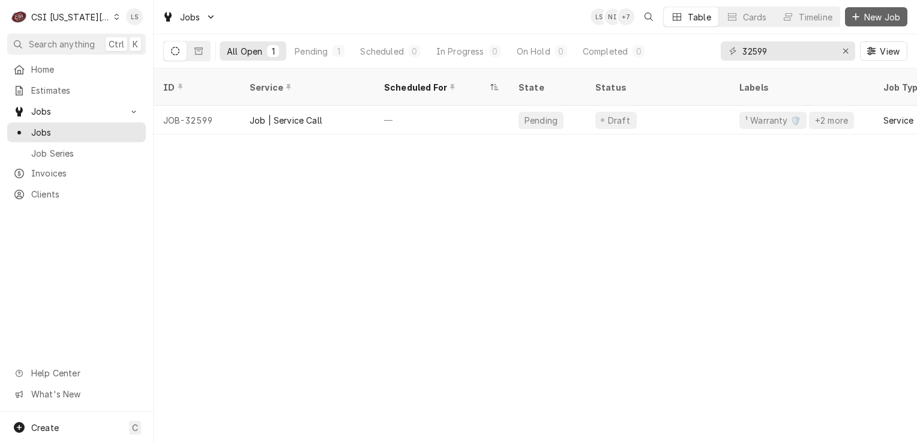
click at [878, 13] on span "New Job" at bounding box center [882, 17] width 41 height 13
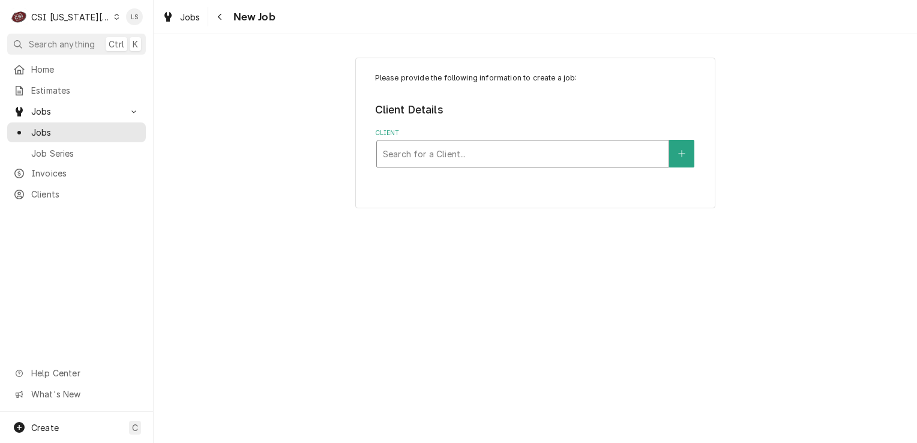
click at [447, 162] on div "Client" at bounding box center [523, 154] width 280 height 22
type input "inde schoo dis"
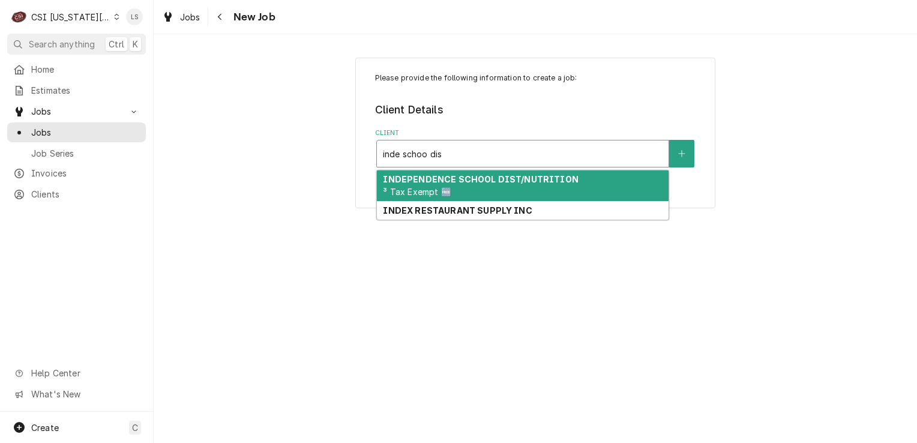
click at [445, 171] on div "INDEPENDENCE SCHOOL DIST/NUTRITION ³ Tax Exempt 🆓" at bounding box center [523, 185] width 292 height 31
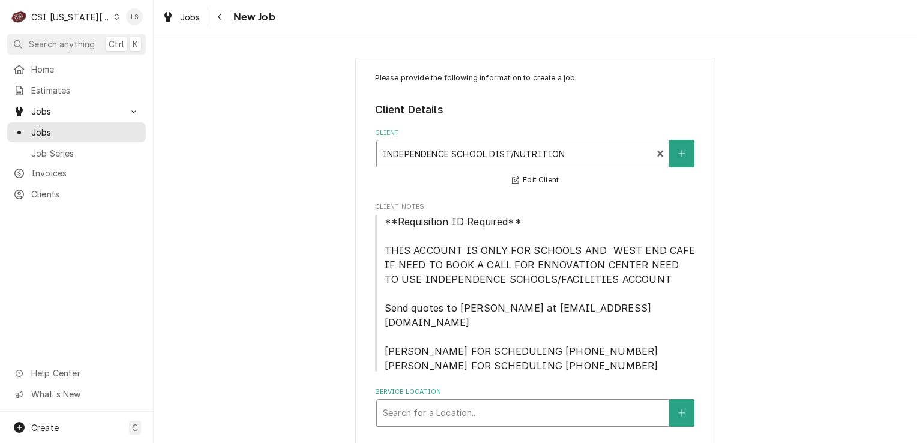
click at [554, 402] on div "Service Location" at bounding box center [523, 413] width 280 height 22
type input "3700"
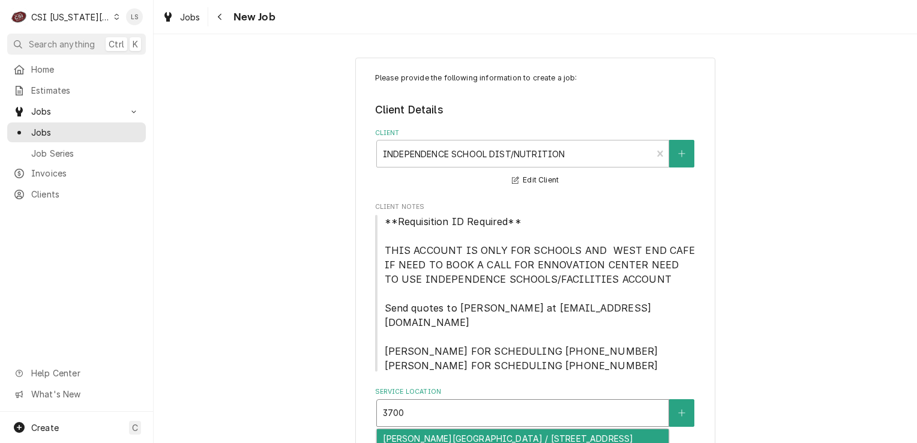
click at [532, 429] on div "John W Luff Elementary School / 3700 South Delaware Avenue, Independence, MO 64…" at bounding box center [523, 444] width 292 height 31
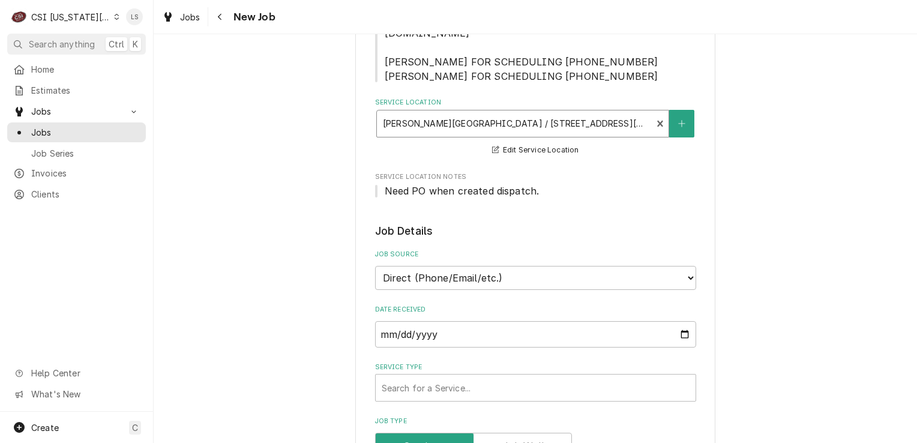
scroll to position [360, 0]
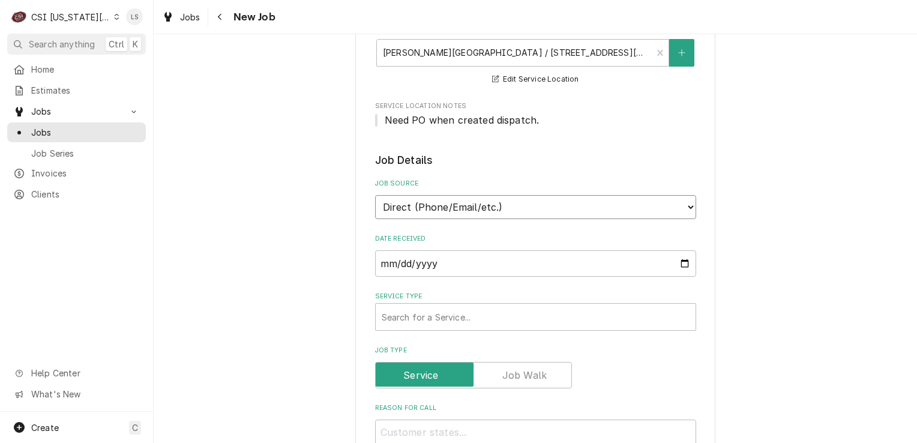
click at [399, 195] on select "Direct (Phone/Email/etc.) Service Channel Corrigo Ecotrak Other" at bounding box center [535, 207] width 321 height 24
select select "100"
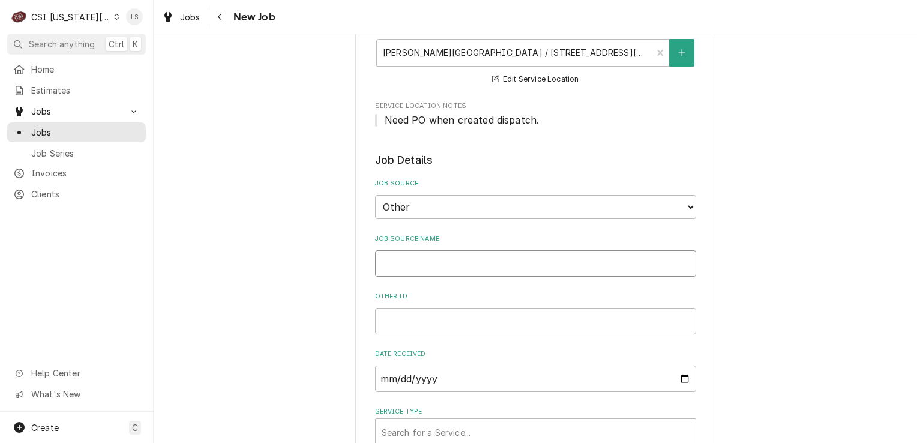
click at [391, 253] on input "Job Source Name" at bounding box center [535, 263] width 321 height 26
type textarea "x"
type input "F"
type textarea "x"
type input "Fa"
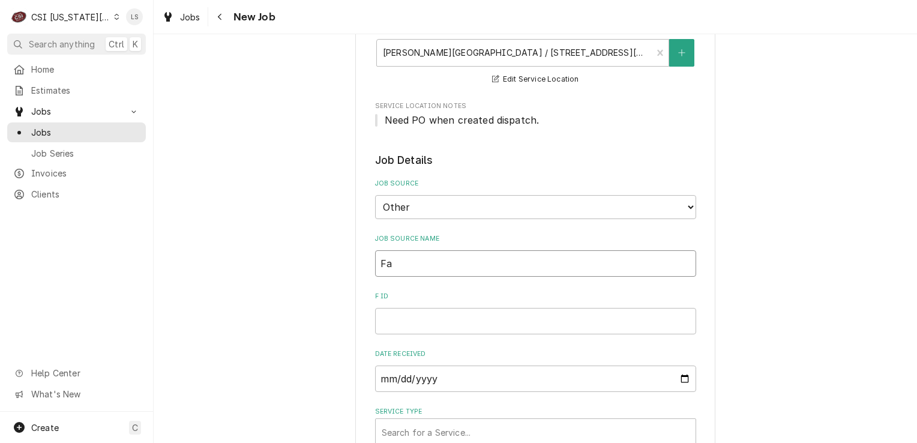
type textarea "x"
type input "Fac"
type textarea "x"
type input "Faci"
type textarea "x"
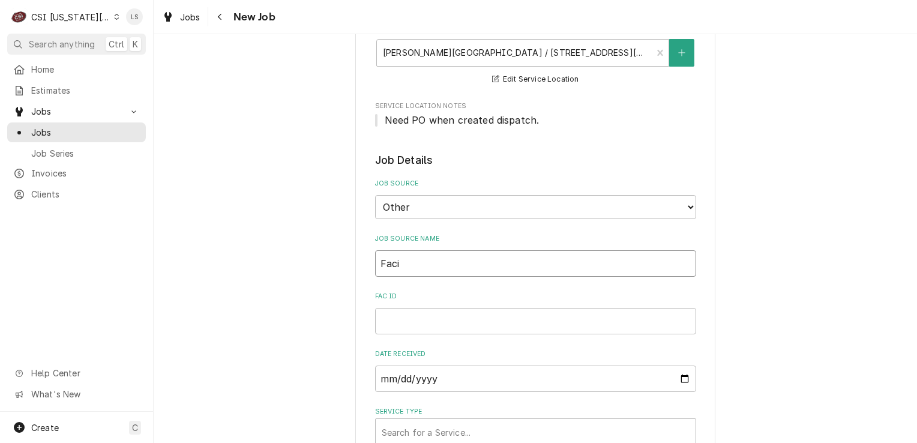
type input "Facil"
type textarea "x"
type input "Facili"
type textarea "x"
type input "Facilit"
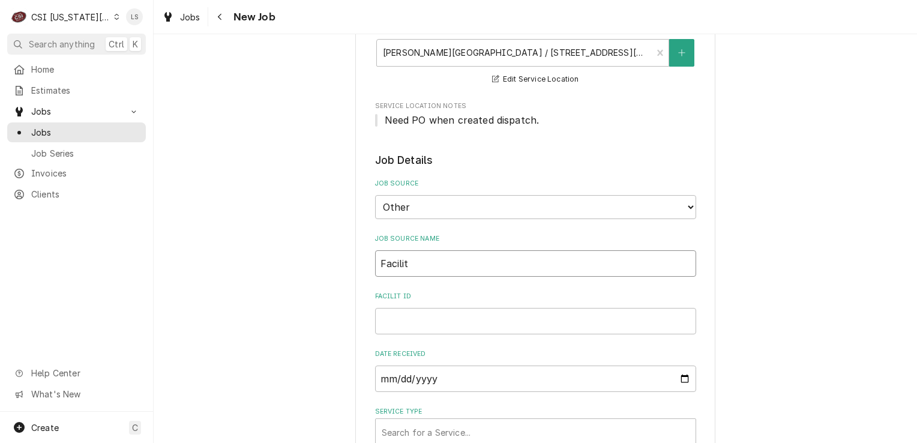
type textarea "x"
type input "Facilitr"
type textarea "x"
type input "Facilitro"
type textarea "x"
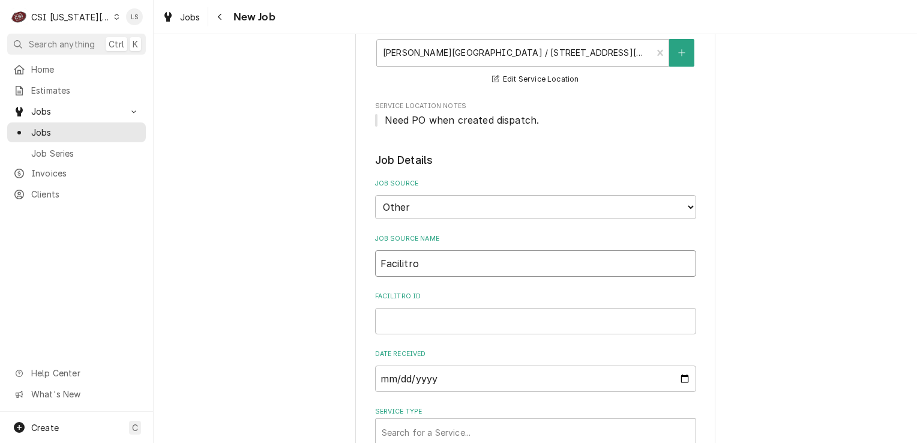
type input "Facilitron"
type textarea "x"
type input "Facilitron"
type textarea "x"
type input "Facilitron P"
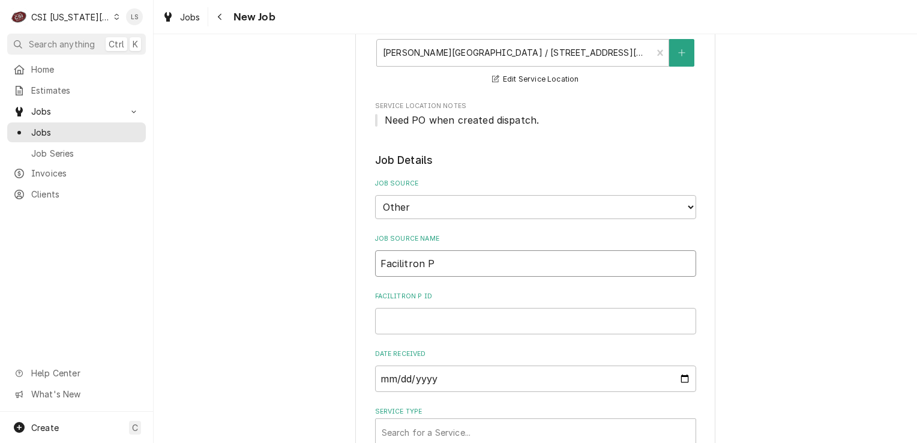
type textarea "x"
type input "Facilitron PO"
type textarea "x"
type input "Facilitron PO"
paste input "FY25-26-24781"
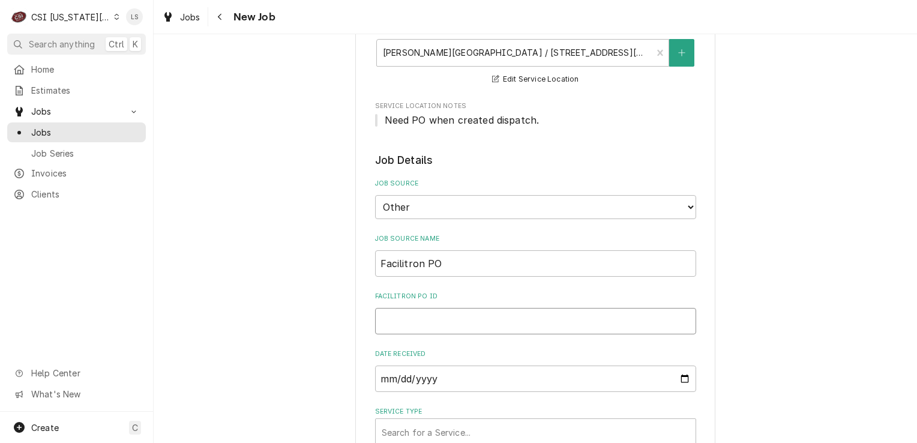
type textarea "x"
type input "FY25-26-24781"
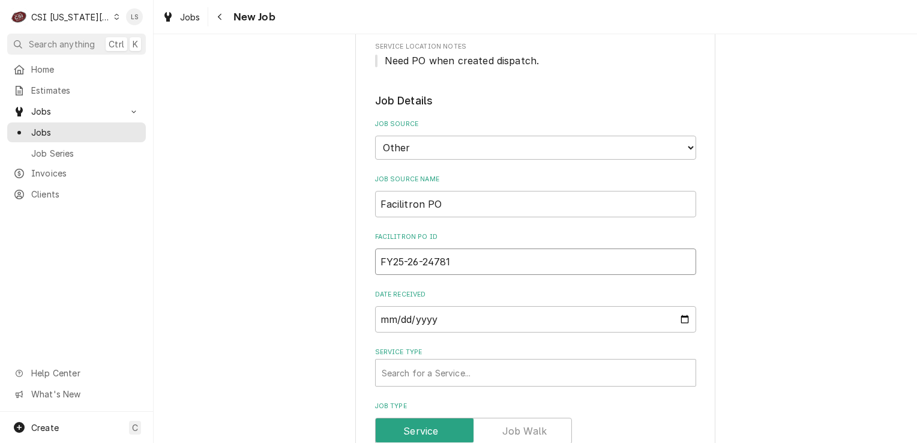
type textarea "x"
type input "FY25-26-24781"
click at [466, 364] on div "Service Type" at bounding box center [536, 372] width 308 height 22
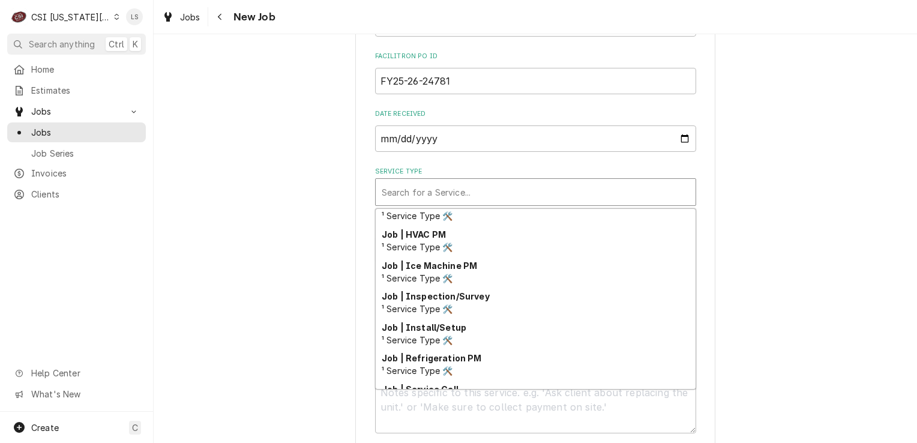
scroll to position [679, 0]
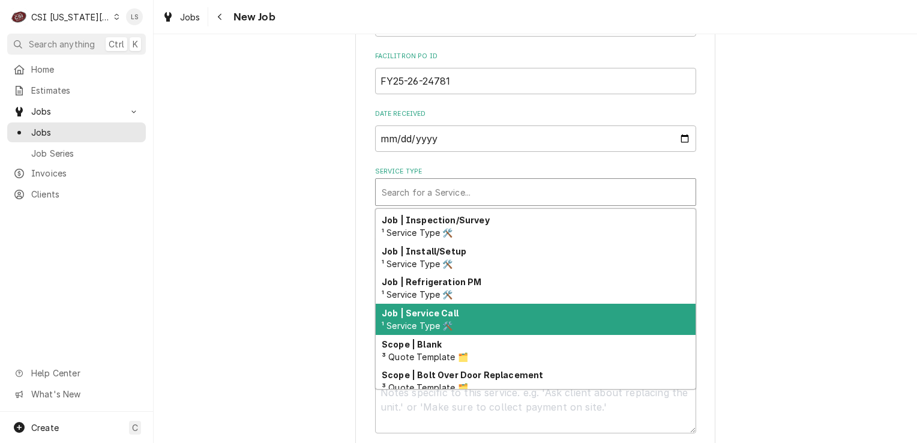
click at [433, 320] on span "¹ Service Type 🛠️" at bounding box center [417, 325] width 71 height 10
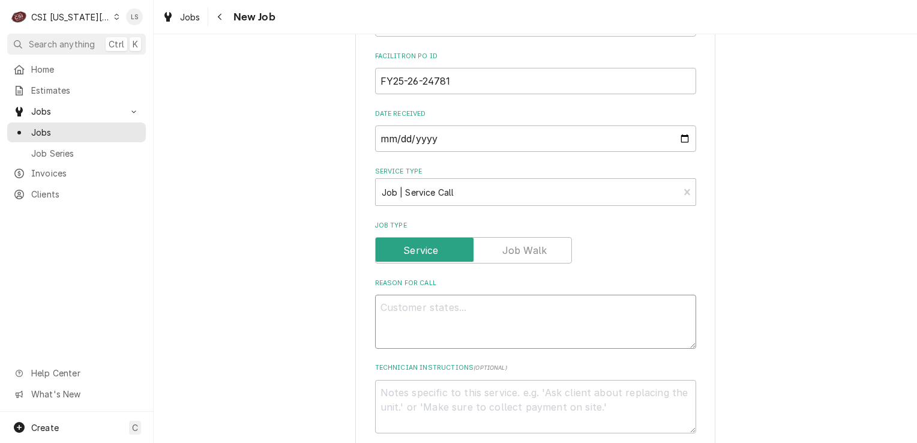
paste textarea "tilt skillet will not turn on. Checked all the breakers. Checked the outlet. Ou…"
type textarea "x"
type textarea "tilt skillet will not turn on. Checked all the breakers. Checked the outlet. Ou…"
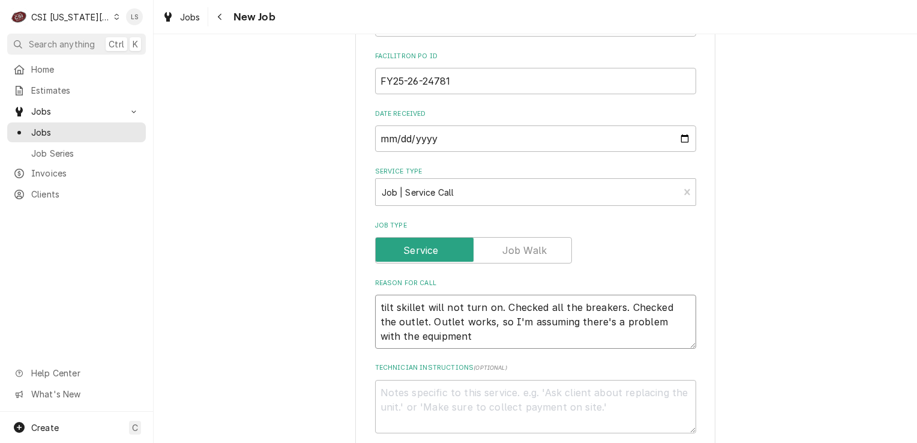
scroll to position [900, 0]
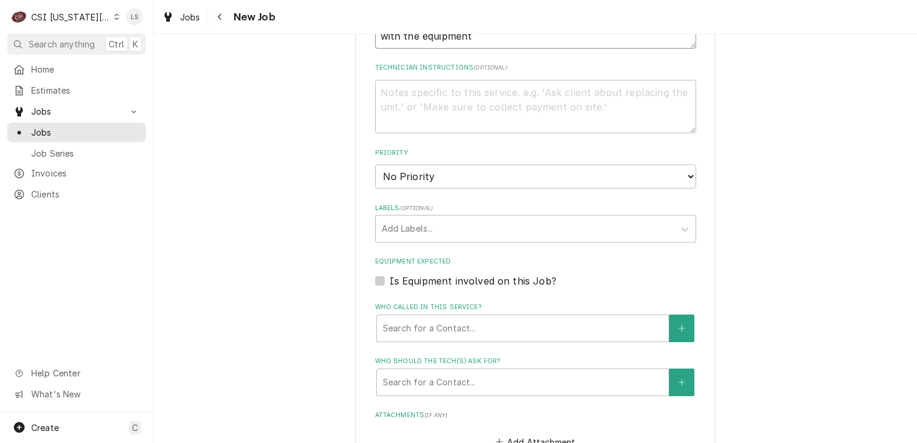
type textarea "x"
type textarea "tilt skillet will not turn on. Checked all the breakers. Checked the outlet. Ou…"
click at [393, 169] on select "No Priority Urgent High Medium Low" at bounding box center [535, 176] width 321 height 24
select select "2"
click at [375, 164] on select "No Priority Urgent High Medium Low" at bounding box center [535, 176] width 321 height 24
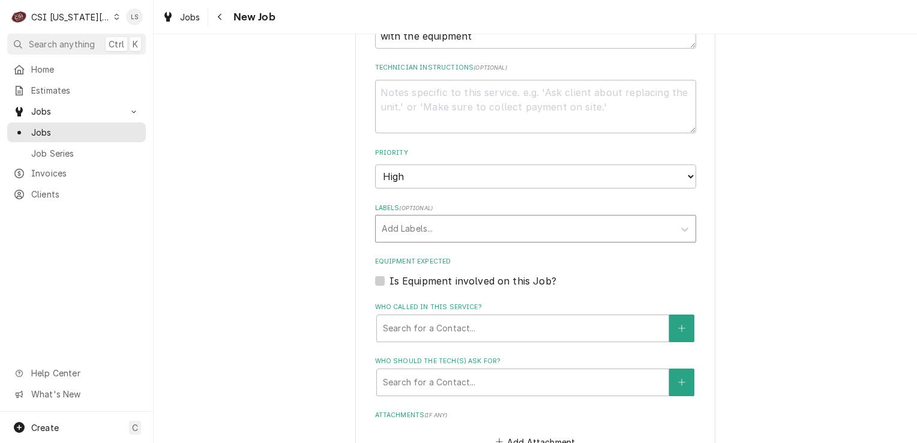
click at [390, 218] on div "Labels" at bounding box center [525, 229] width 286 height 22
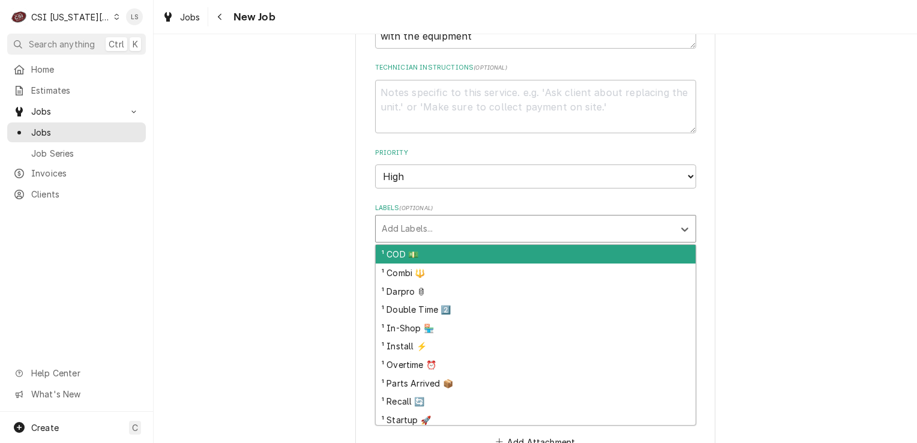
type textarea "x"
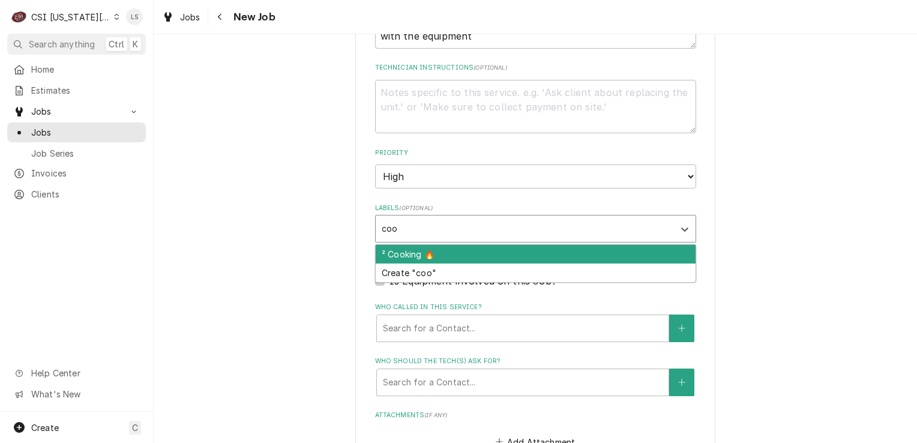
type input "cook"
type textarea "x"
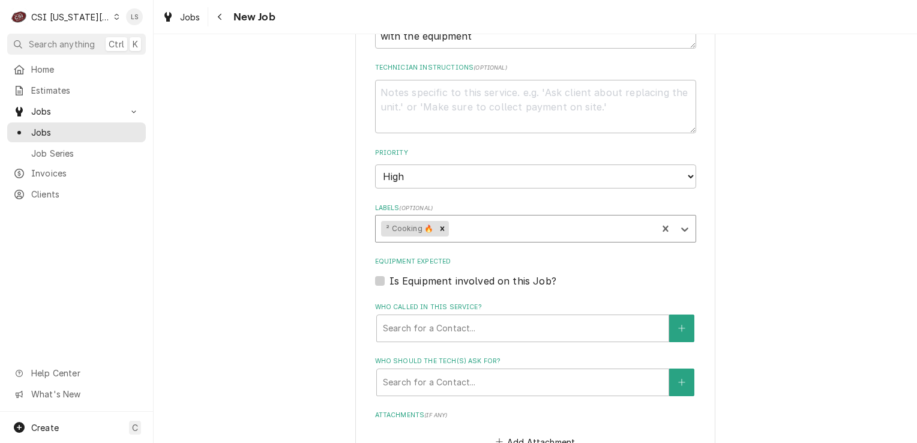
type textarea "x"
click at [389, 274] on label "Is Equipment involved on this Job?" at bounding box center [472, 281] width 167 height 14
click at [389, 274] on input "Equipment Expected" at bounding box center [549, 287] width 321 height 26
checkbox input "true"
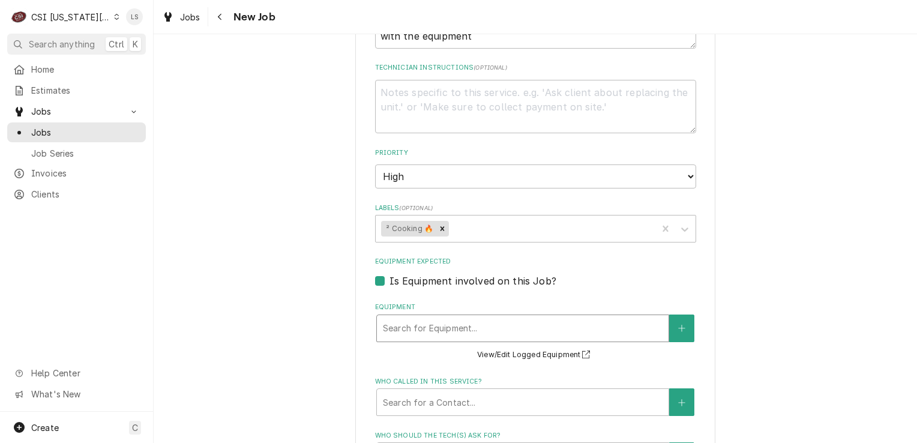
click at [411, 317] on div "Equipment" at bounding box center [523, 328] width 280 height 22
type textarea "x"
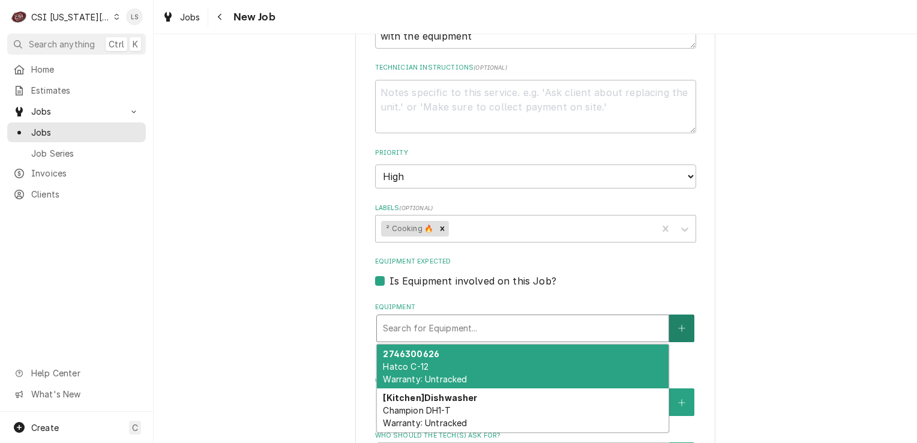
click at [669, 314] on button "Equipment" at bounding box center [681, 328] width 25 height 28
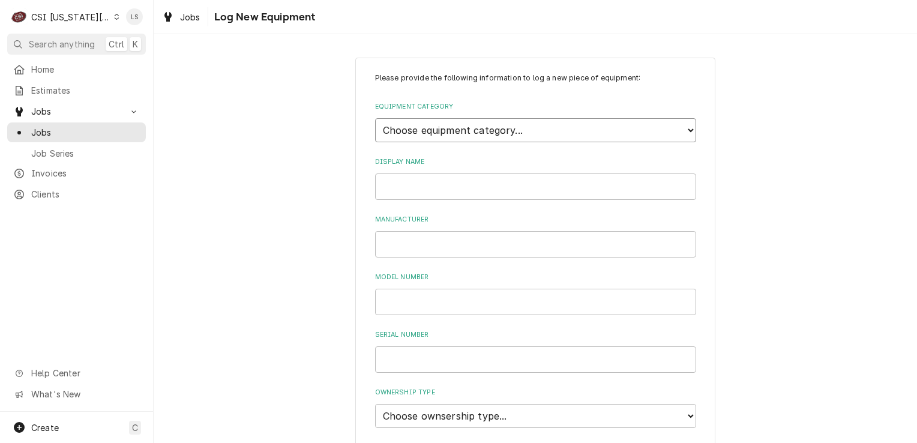
click at [436, 128] on select "Choose equipment category... Cooking Equipment Fryers Ice Machines Ovens and Ra…" at bounding box center [535, 130] width 321 height 24
select select "1"
click at [375, 118] on select "Choose equipment category... Cooking Equipment Fryers Ice Machines Ovens and Ra…" at bounding box center [535, 130] width 321 height 24
click at [404, 188] on select "Choose equipment type... Broiler Charbroiler Commercial Microwave Commercial To…" at bounding box center [535, 185] width 321 height 24
select select "7"
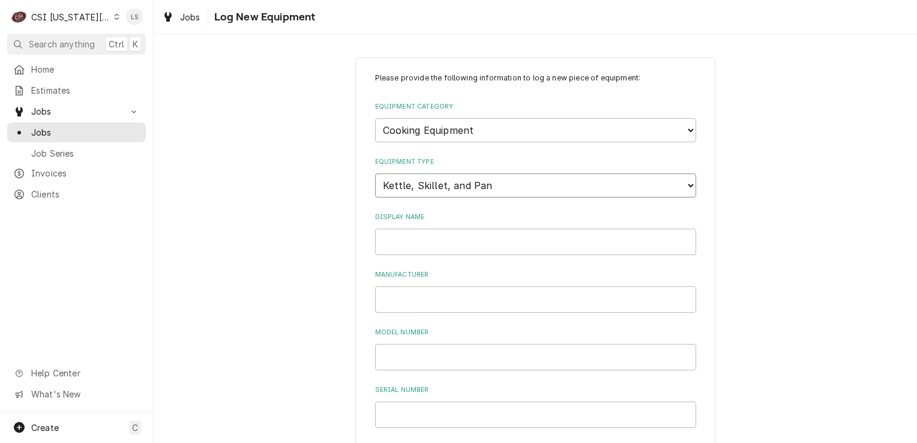
click at [375, 173] on select "Choose equipment type... Broiler Charbroiler Commercial Microwave Commercial To…" at bounding box center [535, 185] width 321 height 24
click at [393, 238] on input "Display Name" at bounding box center [535, 242] width 321 height 26
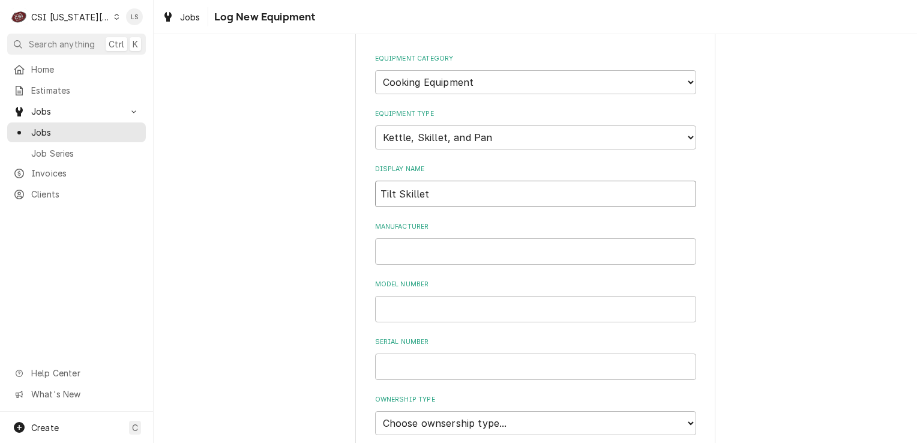
scroll to position [120, 0]
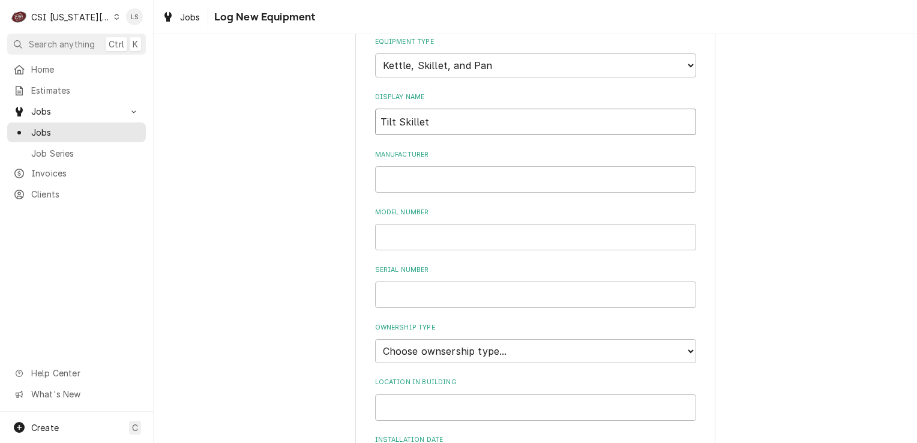
type input "Tilt Skillet"
drag, startPoint x: 411, startPoint y: 352, endPoint x: 411, endPoint y: 361, distance: 9.0
click at [411, 352] on select "Choose ownsership type... Unknown Owned Leased Rented" at bounding box center [535, 351] width 321 height 24
select select "1"
click at [375, 339] on select "Choose ownsership type... Unknown Owned Leased Rented" at bounding box center [535, 351] width 321 height 24
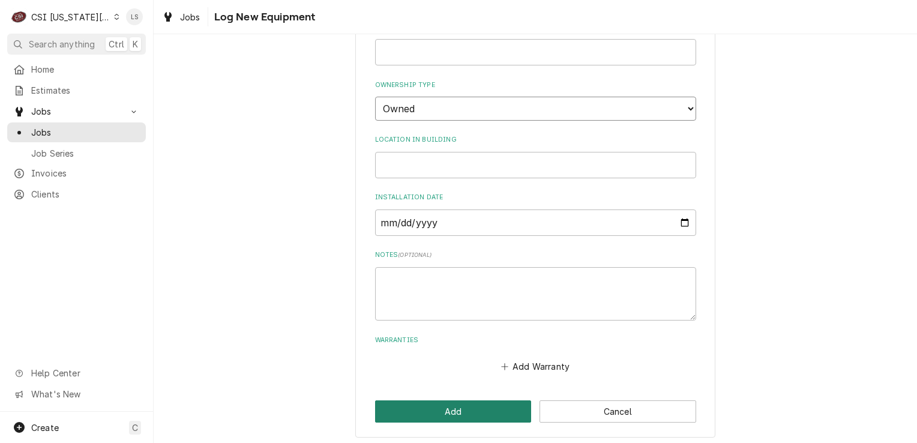
scroll to position [364, 0]
click at [424, 411] on button "Add" at bounding box center [453, 410] width 157 height 22
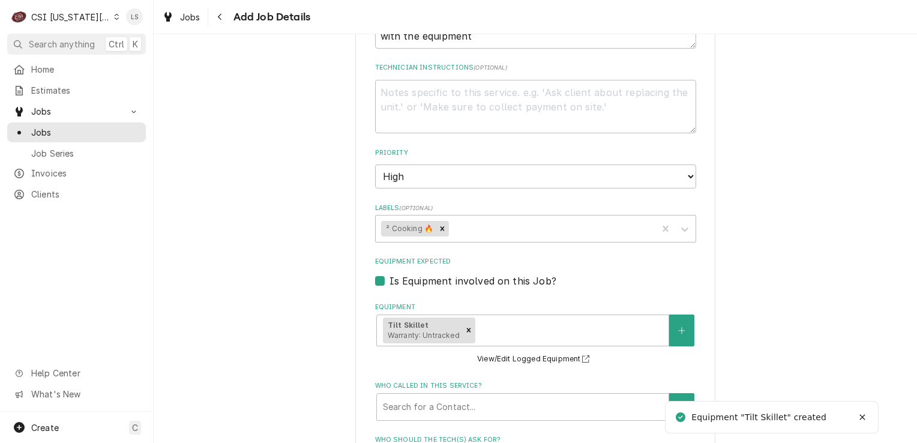
type textarea "x"
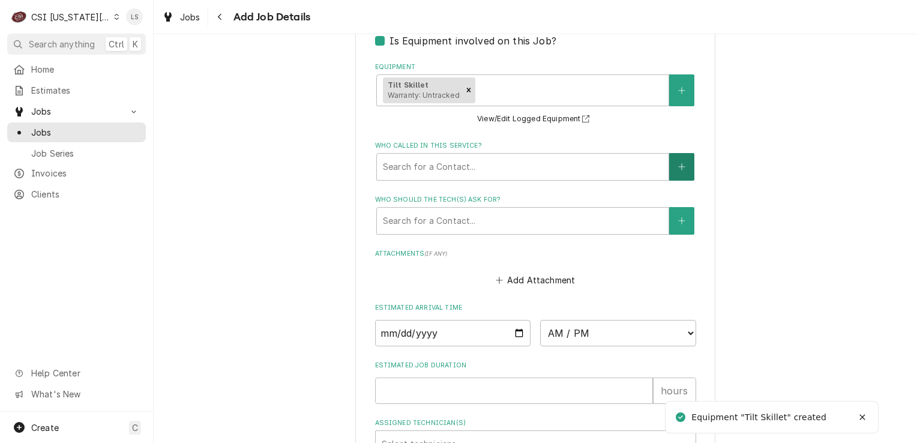
click at [678, 163] on icon "Create New Contact" at bounding box center [681, 167] width 7 height 8
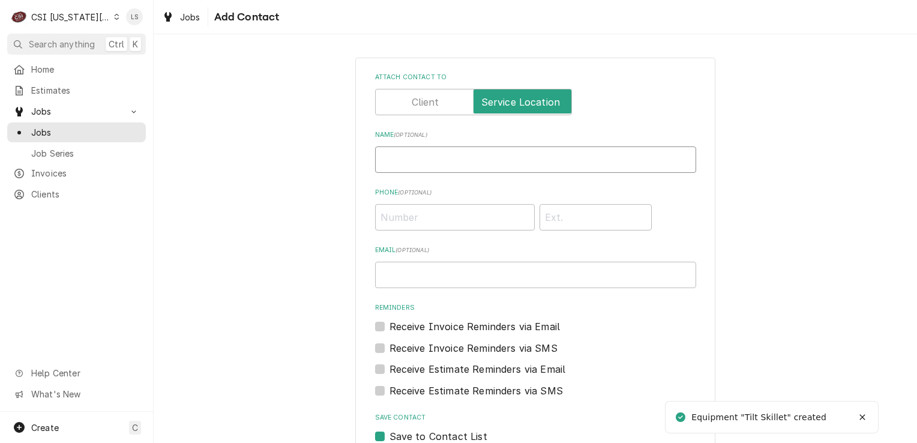
click at [460, 161] on input "Name ( optional )" at bounding box center [535, 159] width 321 height 26
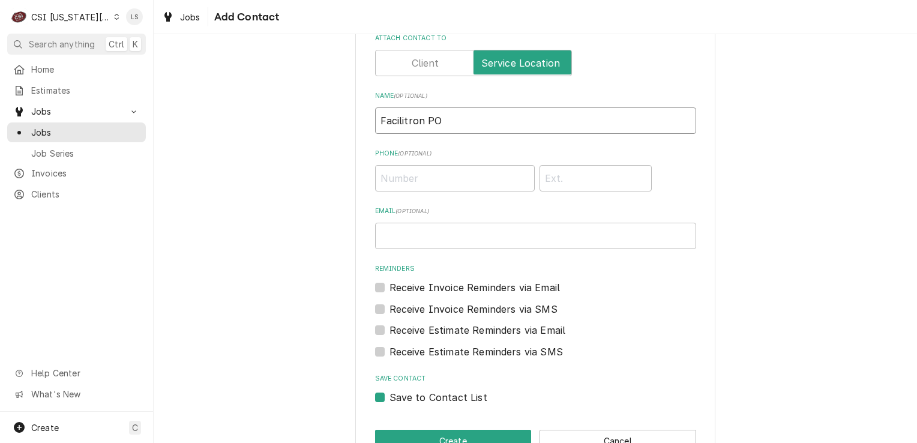
scroll to position [73, 0]
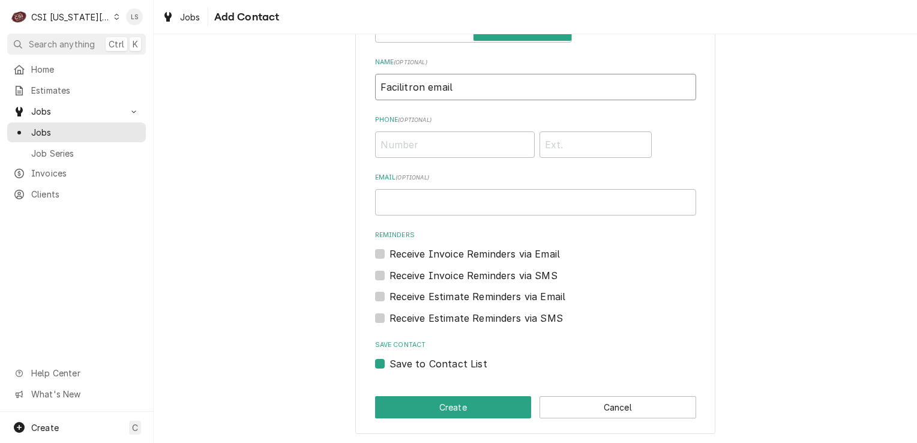
type input "Facilitron email"
click at [389, 364] on label "Save to Contact List" at bounding box center [438, 363] width 98 height 14
click at [389, 364] on input "Save to Contact List" at bounding box center [549, 369] width 321 height 26
checkbox input "false"
click at [405, 397] on button "Create" at bounding box center [453, 407] width 157 height 22
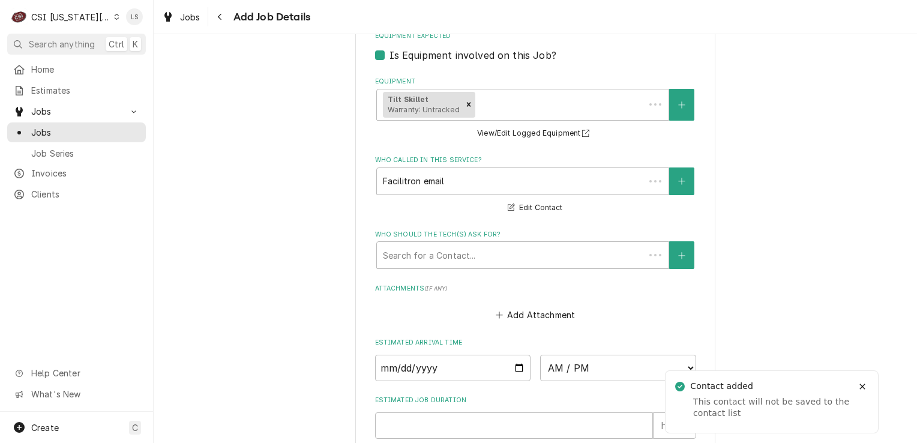
scroll to position [1125, 0]
click at [447, 245] on div "Who should the tech(s) ask for?" at bounding box center [523, 256] width 280 height 22
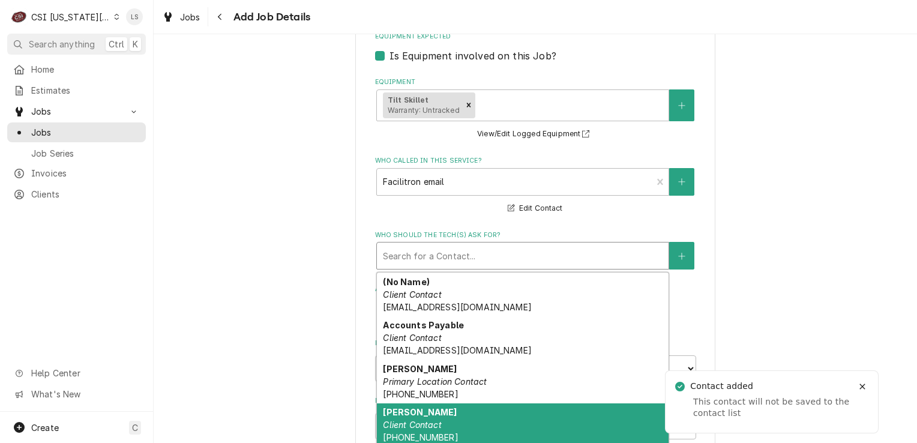
click at [428, 407] on strong "Brad Kramer" at bounding box center [420, 412] width 74 height 10
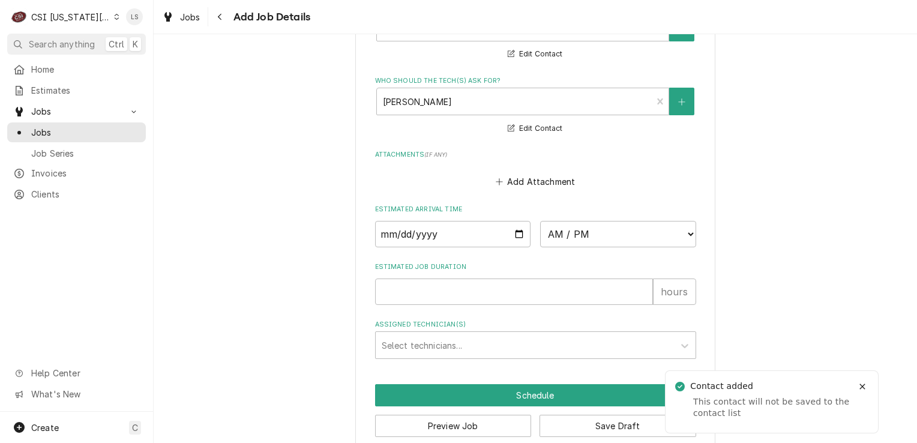
click at [595, 415] on button "Save Draft" at bounding box center [618, 426] width 157 height 22
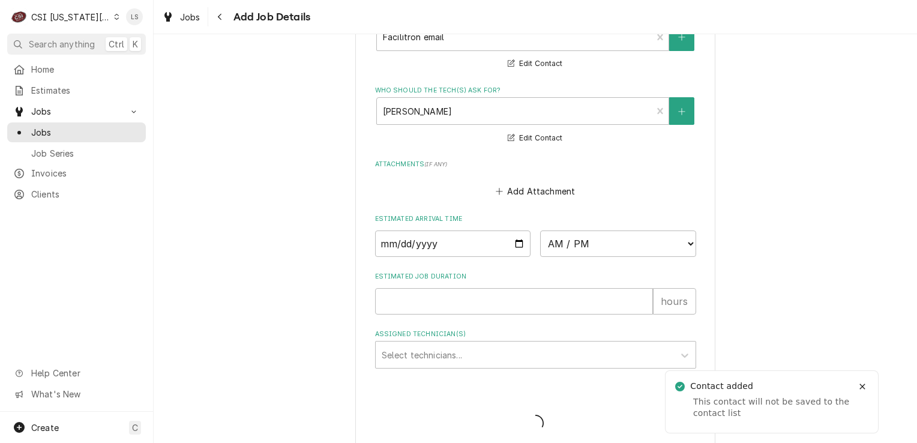
type textarea "x"
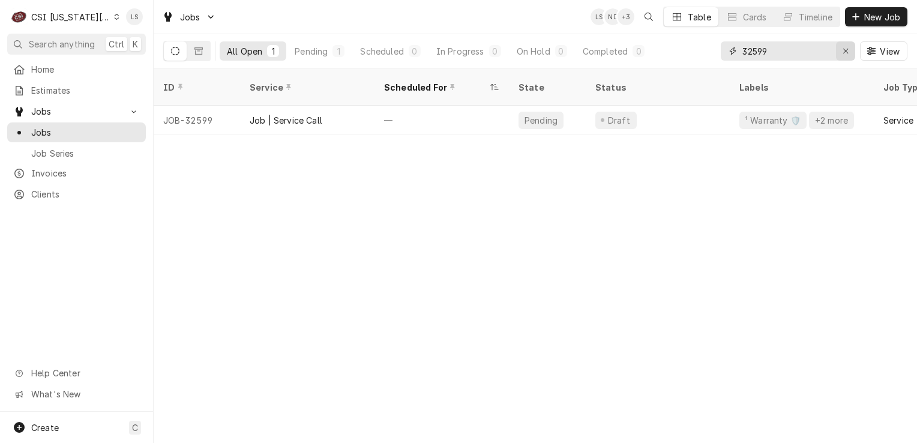
click at [850, 52] on div "Erase input" at bounding box center [846, 51] width 12 height 12
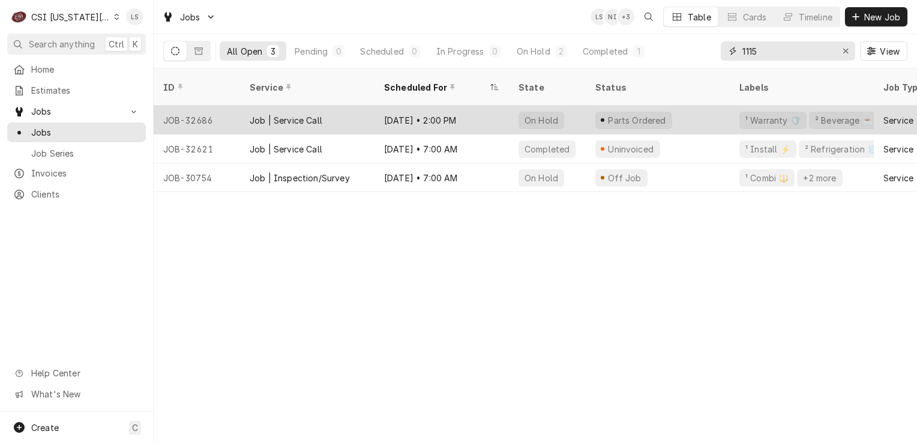
type input "1115"
click at [225, 106] on div "JOB-32686" at bounding box center [197, 120] width 86 height 29
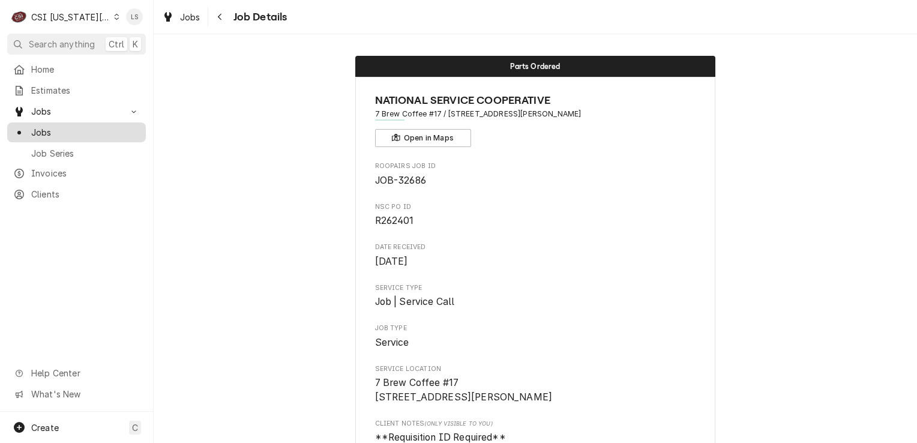
click at [64, 128] on span "Jobs" at bounding box center [85, 132] width 109 height 13
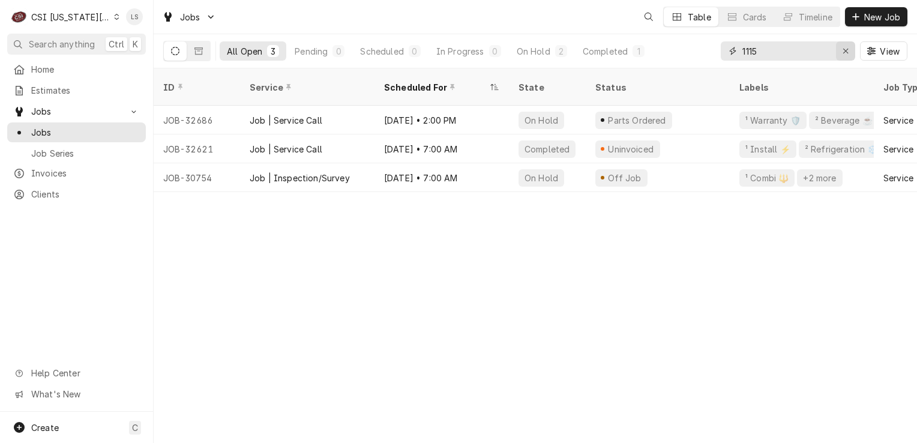
click at [840, 49] on div "Erase input" at bounding box center [846, 51] width 12 height 12
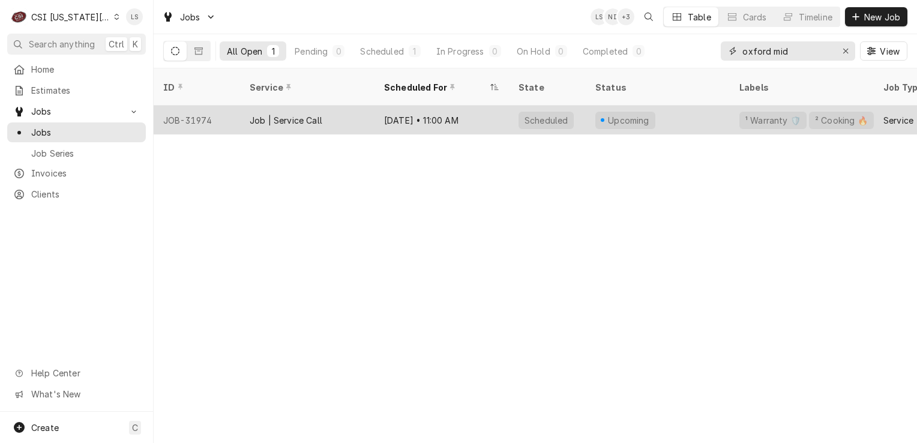
type input "oxford mid"
click at [198, 110] on div "JOB-31974" at bounding box center [197, 120] width 86 height 29
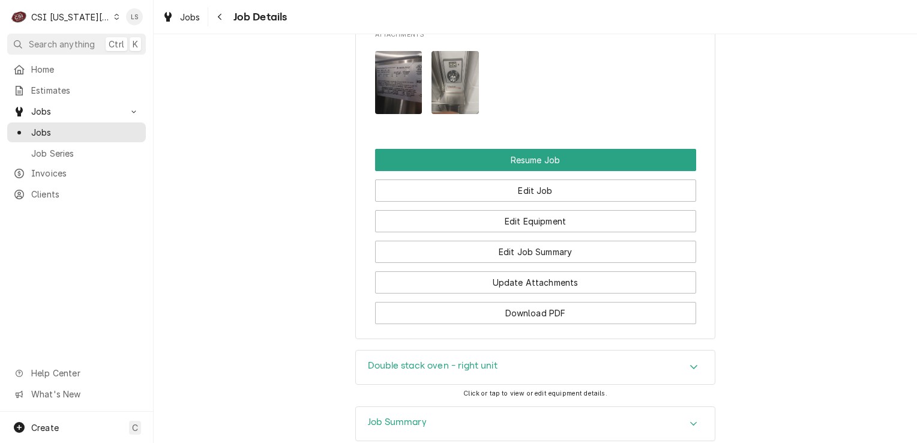
scroll to position [2185, 0]
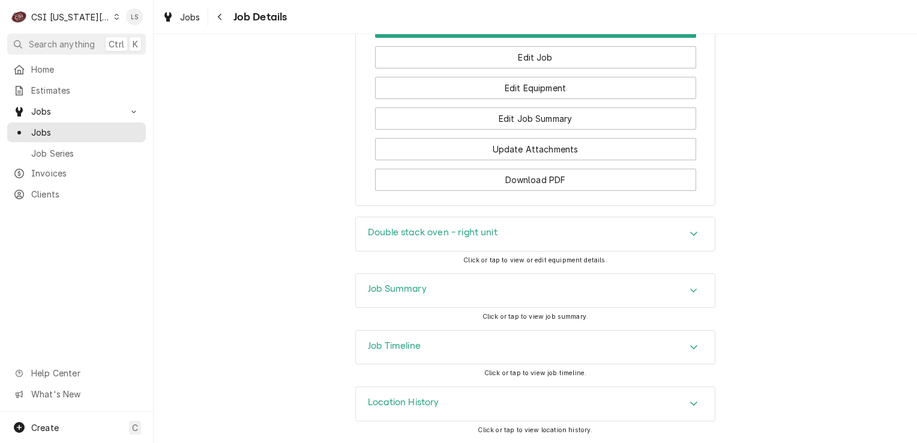
click at [692, 295] on div "Accordion Header" at bounding box center [694, 290] width 18 height 14
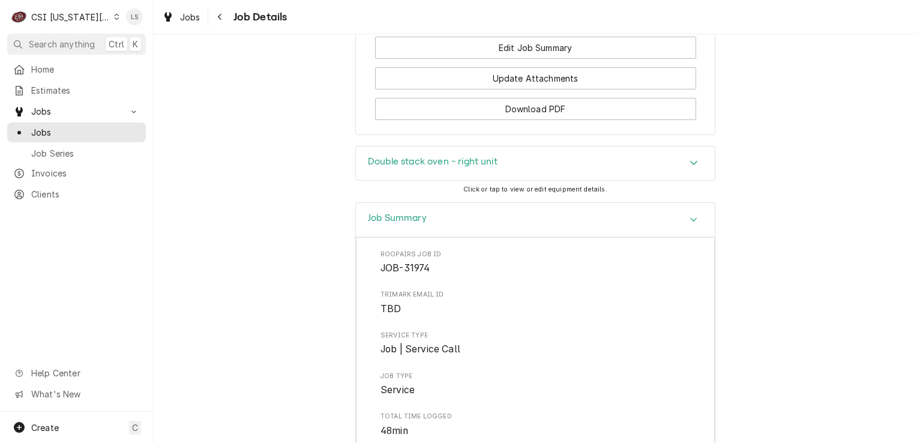
click at [693, 237] on div "Job Summary" at bounding box center [535, 220] width 359 height 34
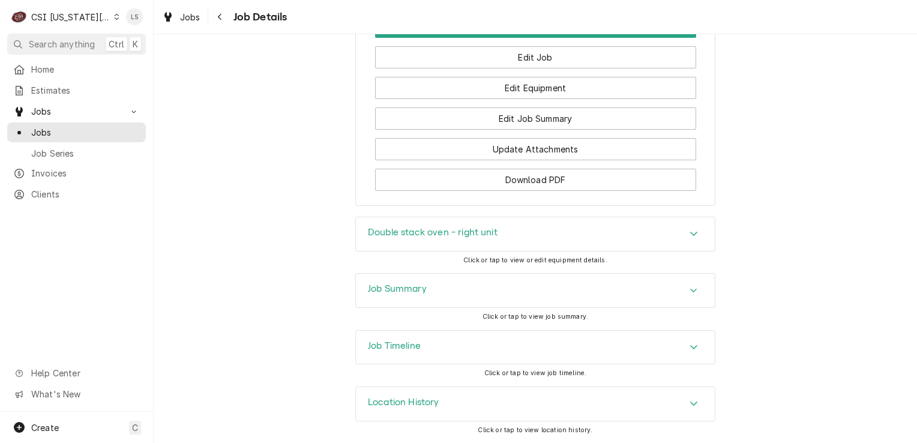
click at [687, 239] on div "Accordion Header" at bounding box center [694, 234] width 18 height 14
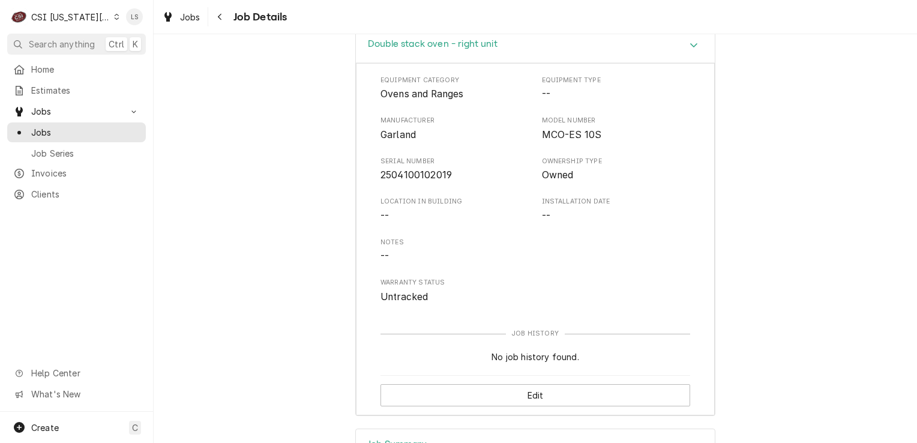
scroll to position [2365, 0]
click at [67, 133] on span "Jobs" at bounding box center [85, 132] width 109 height 13
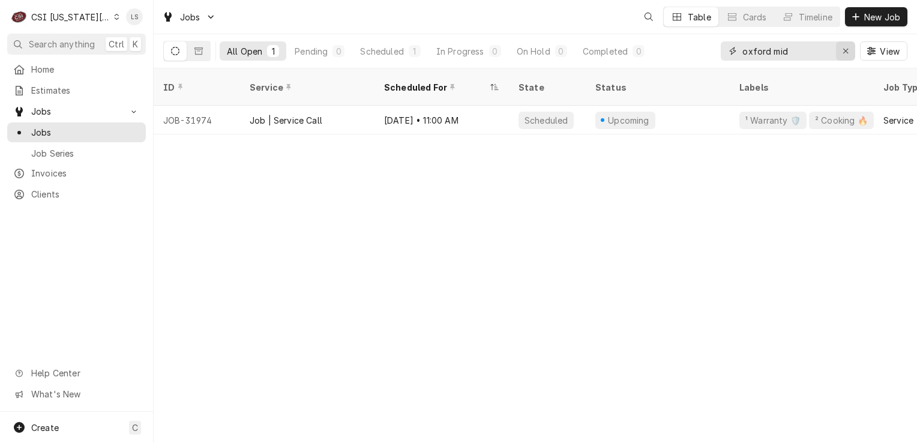
click at [841, 50] on div "Erase input" at bounding box center [846, 51] width 12 height 12
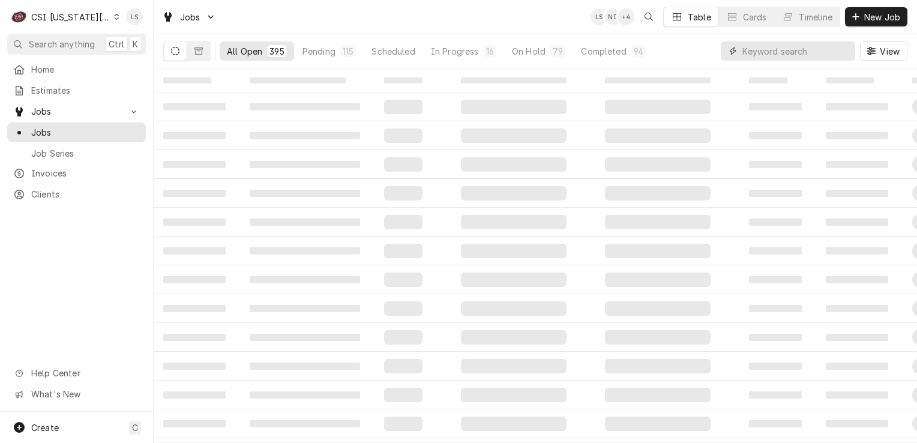
paste input "[[DATE] 3:18 PM] [PERSON_NAME]: 32840 thanks"
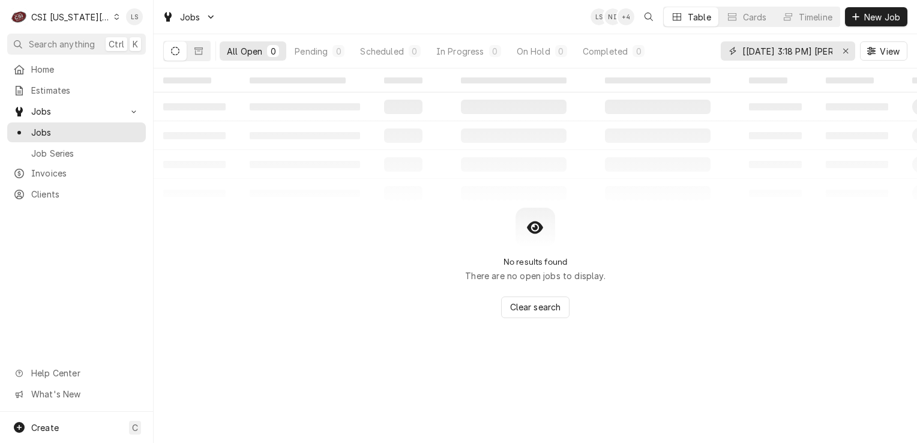
drag, startPoint x: 778, startPoint y: 50, endPoint x: 677, endPoint y: 55, distance: 100.9
click at [677, 55] on div "All Open 0 Pending 0 Scheduled 0 In Progress 0 On Hold 0 Completed 0 [[DATE] 3:…" at bounding box center [535, 51] width 744 height 34
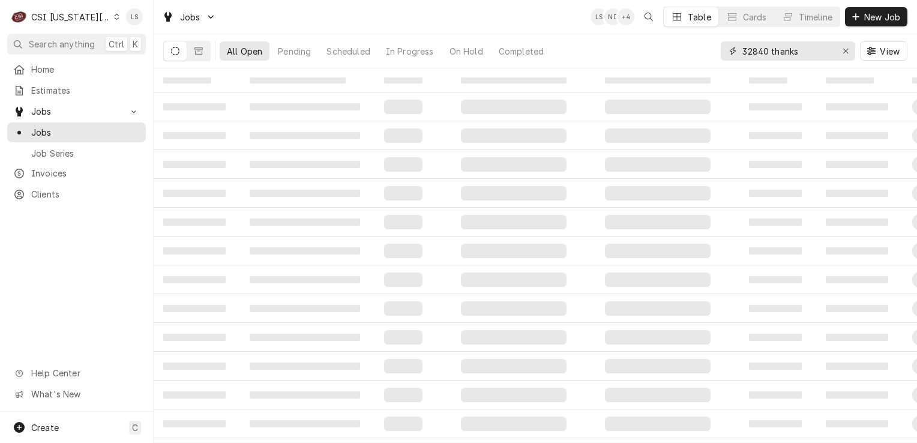
click at [807, 53] on input "32840 thanks" at bounding box center [787, 50] width 90 height 19
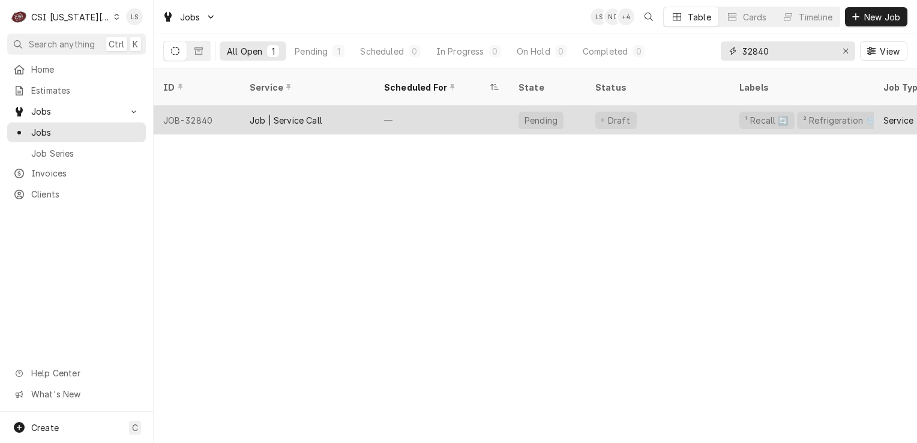
type input "32840"
click at [203, 107] on div "JOB-32840" at bounding box center [197, 120] width 86 height 29
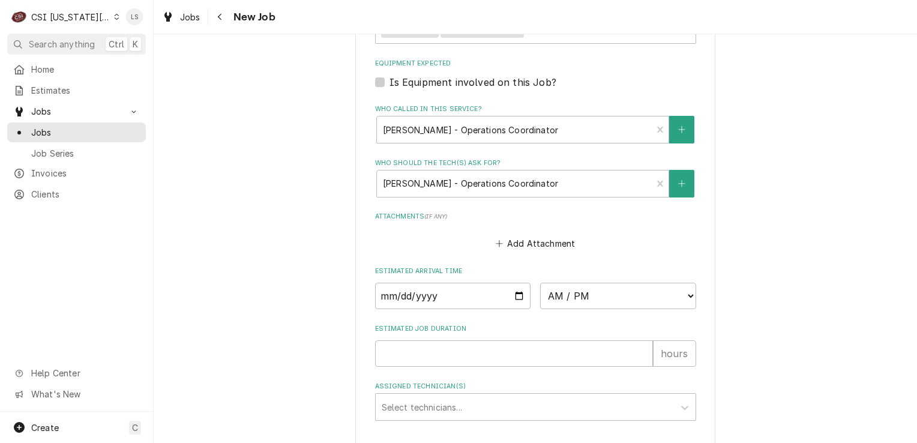
scroll to position [960, 0]
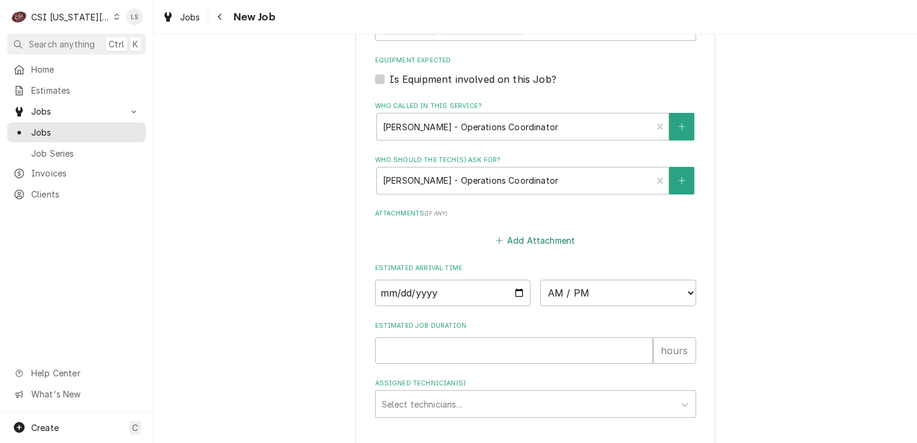
click at [516, 236] on button "Add Attachment" at bounding box center [535, 240] width 84 height 17
type textarea "x"
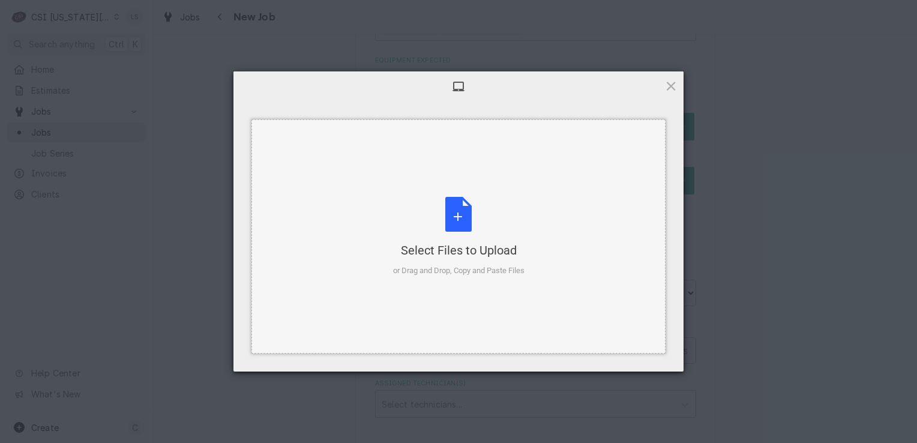
click at [462, 230] on div "Select Files to Upload or Drag and Drop, Copy and Paste Files" at bounding box center [458, 237] width 131 height 80
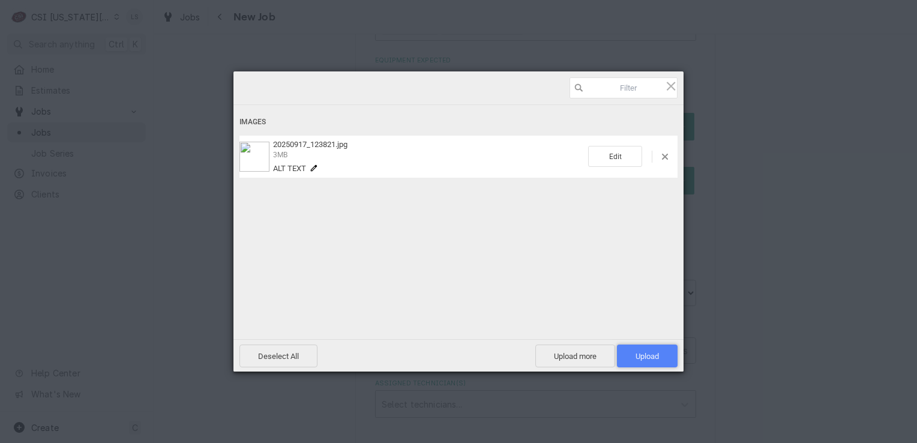
click at [633, 347] on span "Upload 1" at bounding box center [647, 355] width 61 height 23
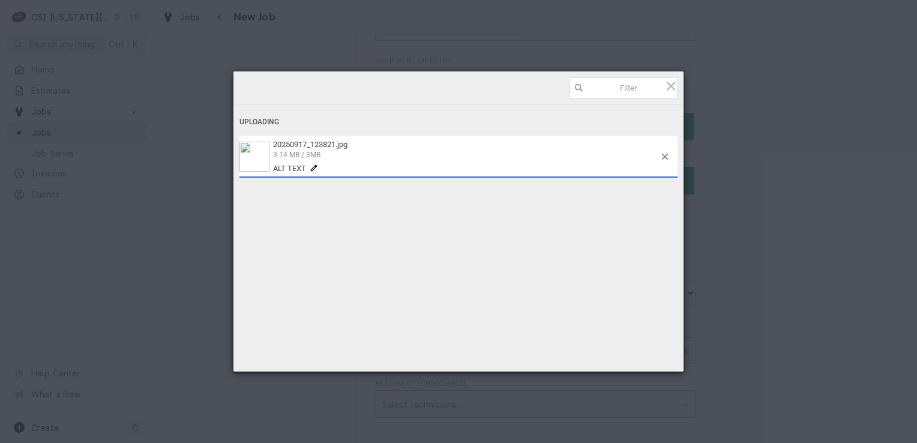
type textarea "x"
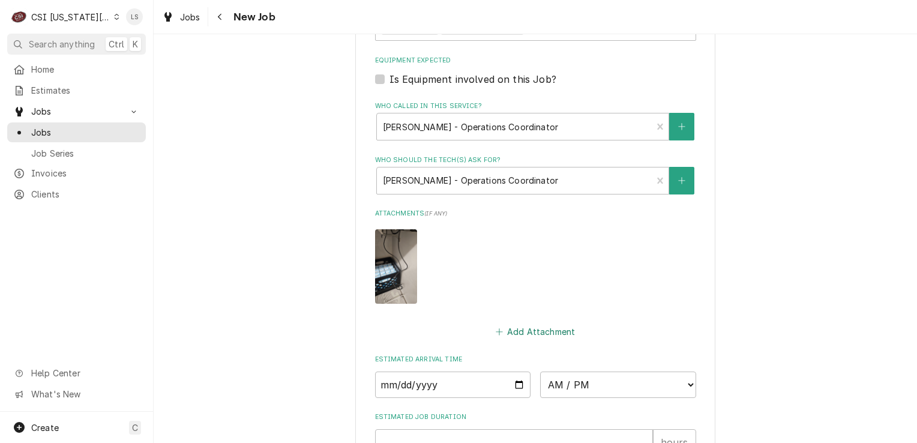
click at [532, 323] on button "Add Attachment" at bounding box center [535, 331] width 84 height 17
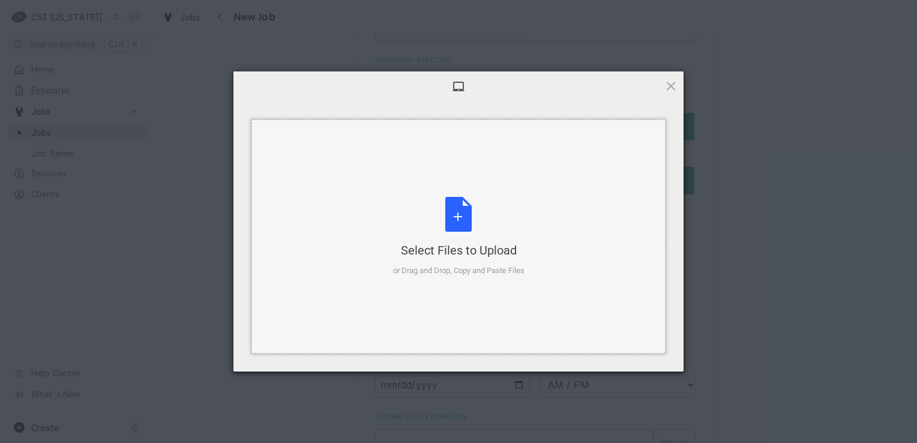
click at [472, 223] on div "Select Files to Upload or Drag and Drop, Copy and Paste Files" at bounding box center [458, 237] width 131 height 80
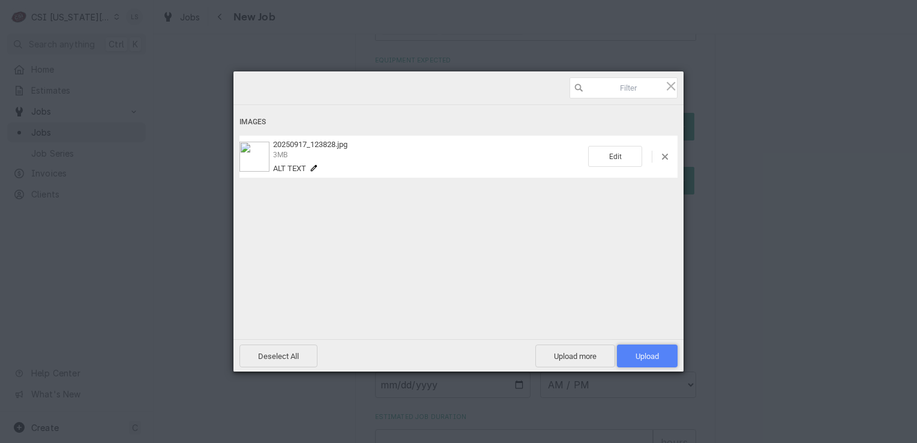
click at [645, 358] on span "Upload 1" at bounding box center [647, 356] width 23 height 9
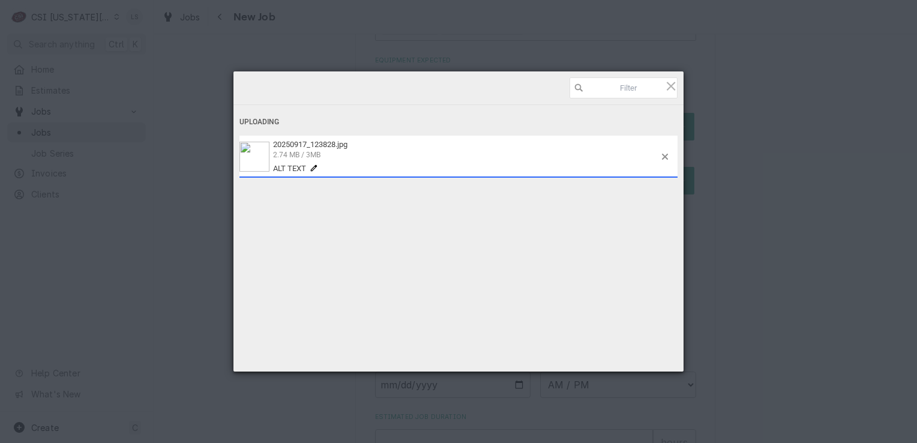
type textarea "x"
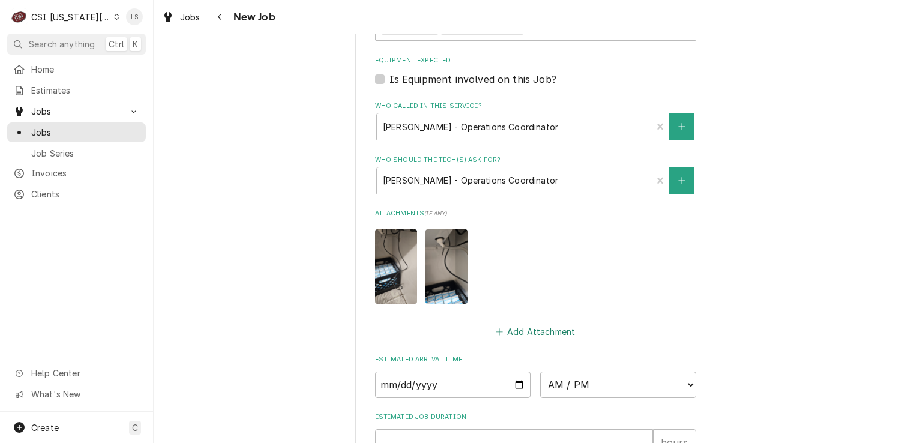
click at [523, 328] on button "Add Attachment" at bounding box center [535, 331] width 84 height 17
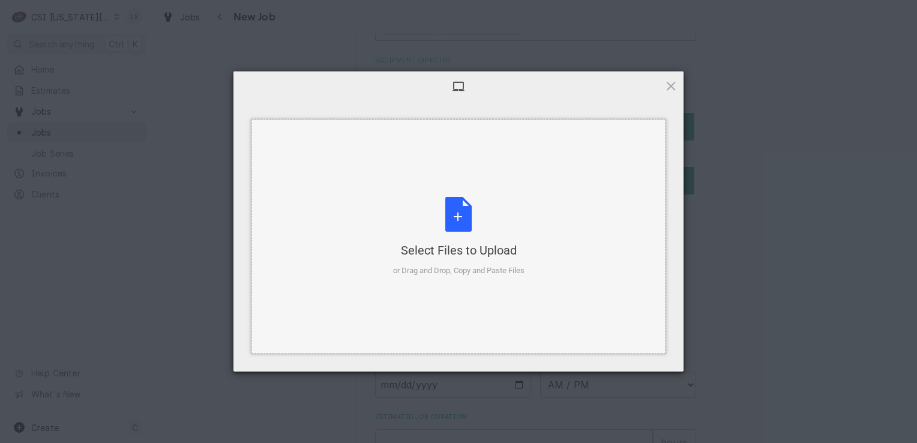
click at [463, 224] on div "Select Files to Upload or Drag and Drop, Copy and Paste Files" at bounding box center [458, 237] width 131 height 80
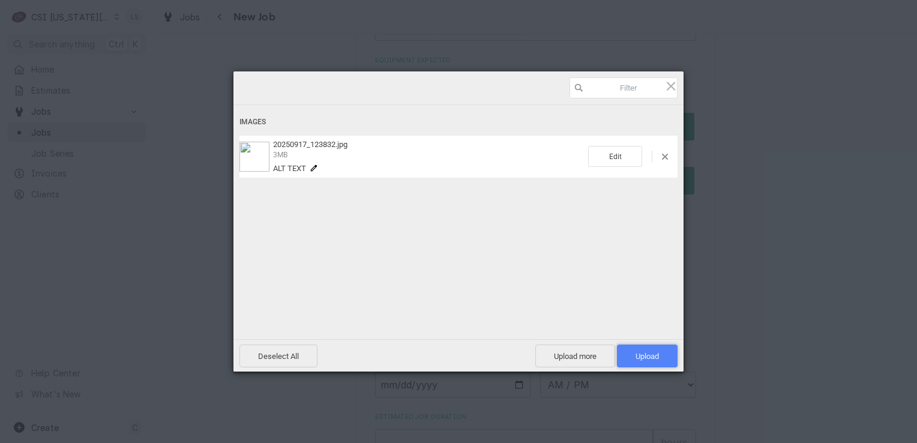
click at [641, 357] on span "Upload 1" at bounding box center [647, 356] width 23 height 9
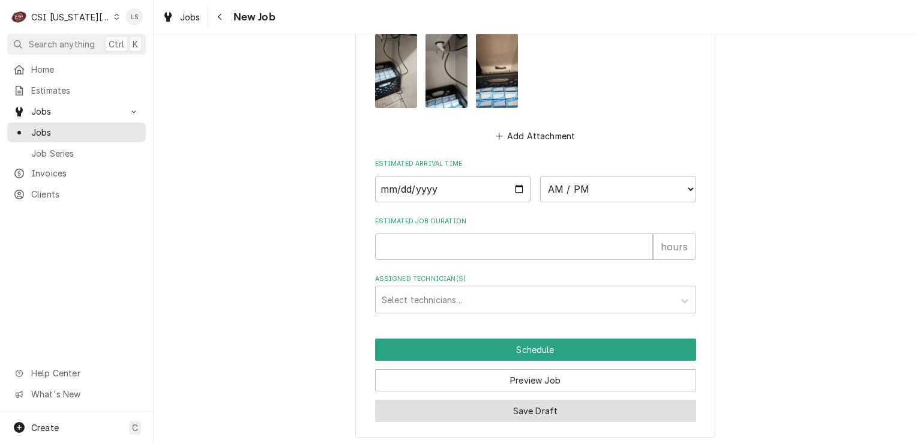
drag, startPoint x: 489, startPoint y: 399, endPoint x: 526, endPoint y: 442, distance: 57.0
click at [492, 400] on button "Save Draft" at bounding box center [535, 411] width 321 height 22
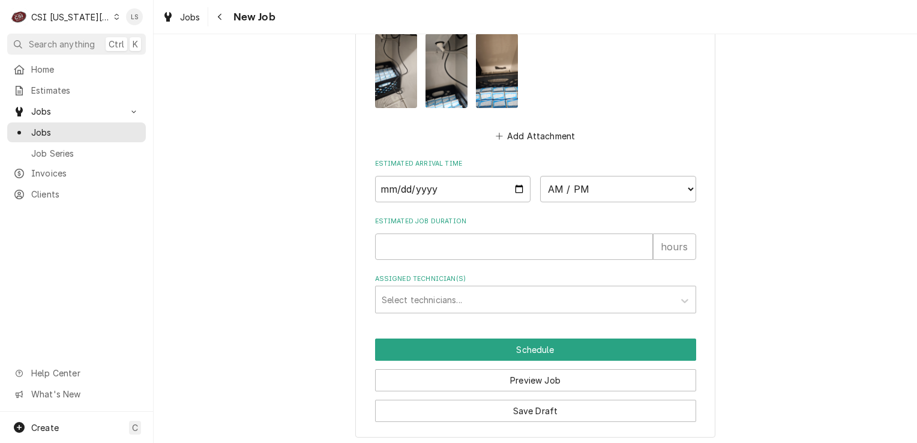
scroll to position [1115, 0]
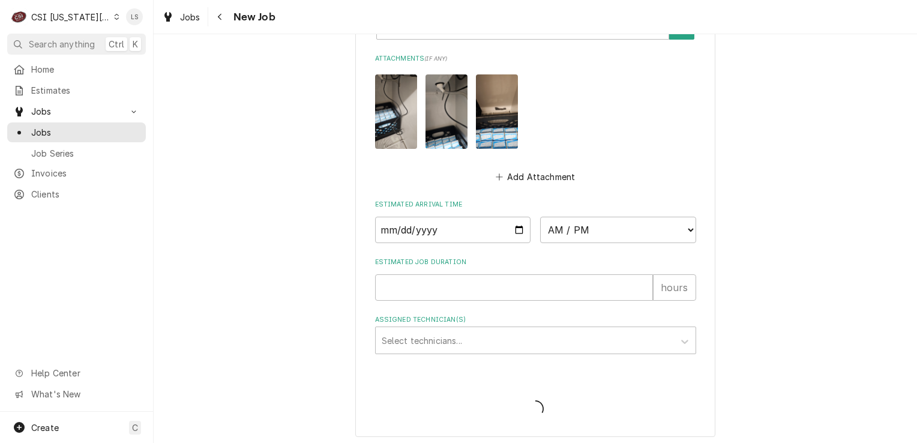
type textarea "x"
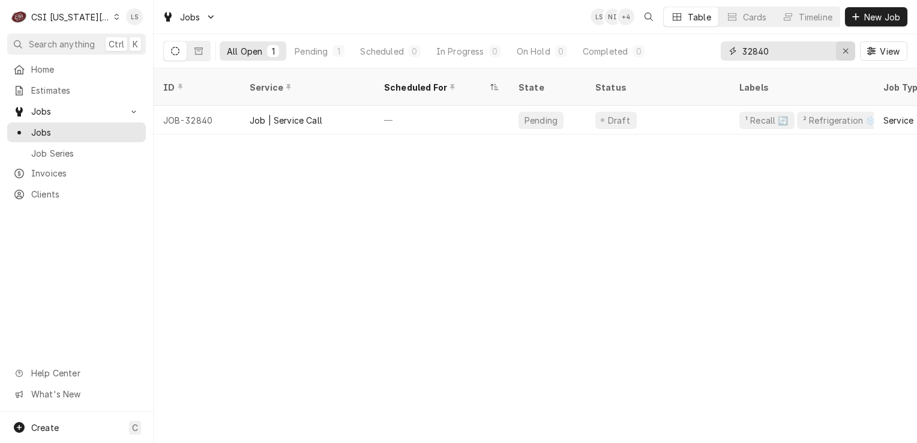
click at [849, 49] on div "Erase input" at bounding box center [846, 51] width 12 height 12
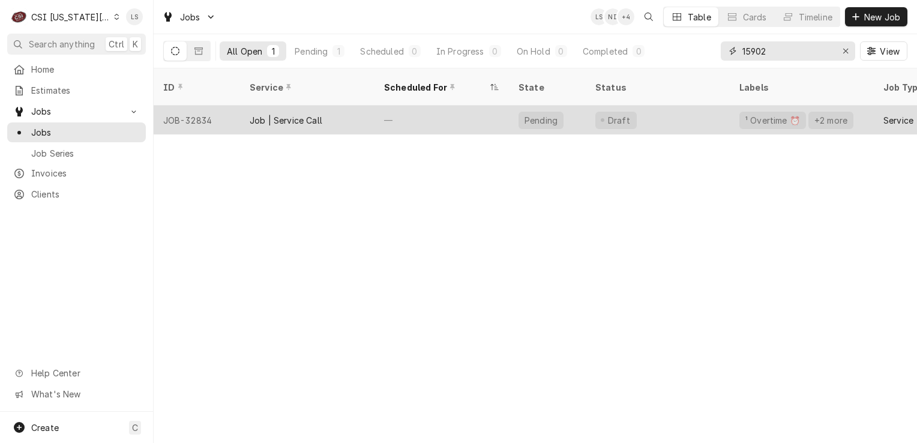
type input "15902"
click at [182, 106] on div "JOB-32834" at bounding box center [197, 120] width 86 height 29
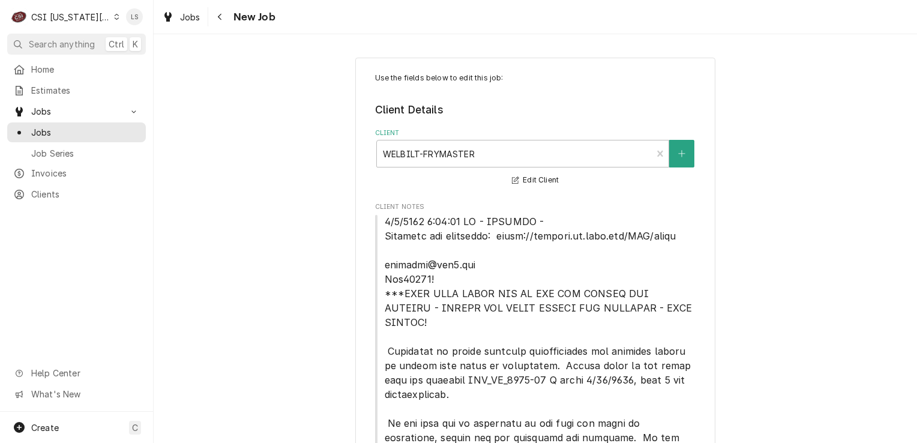
type textarea "x"
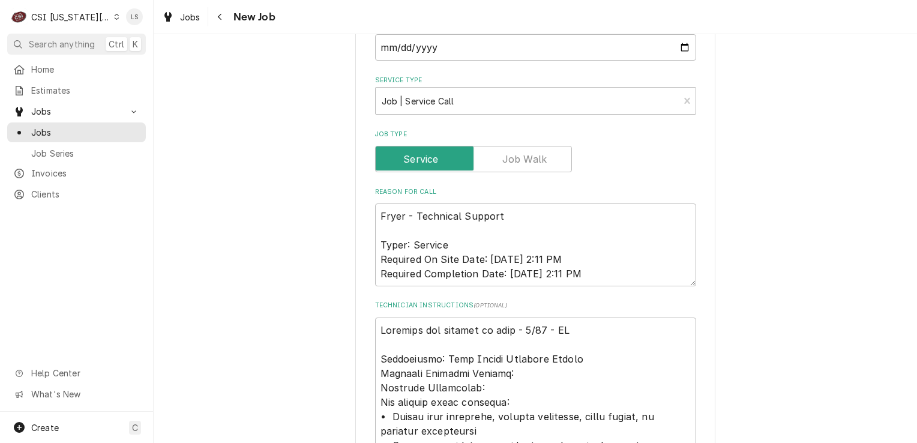
scroll to position [1080, 0]
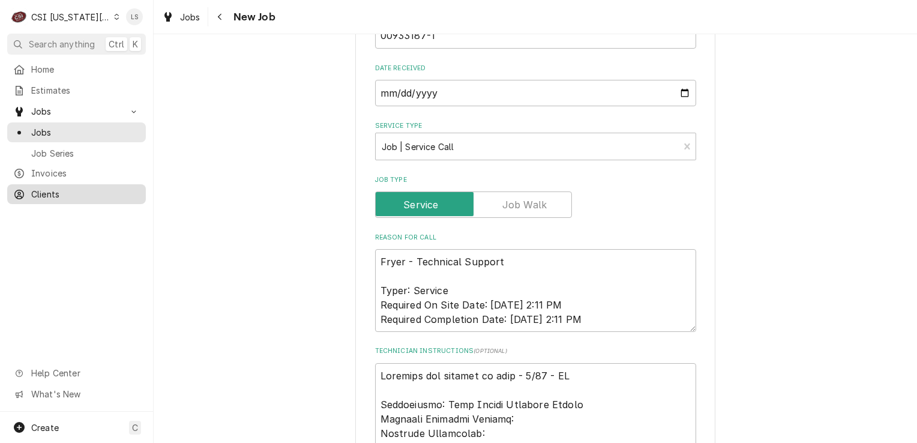
click at [37, 192] on span "Clients" at bounding box center [85, 194] width 109 height 13
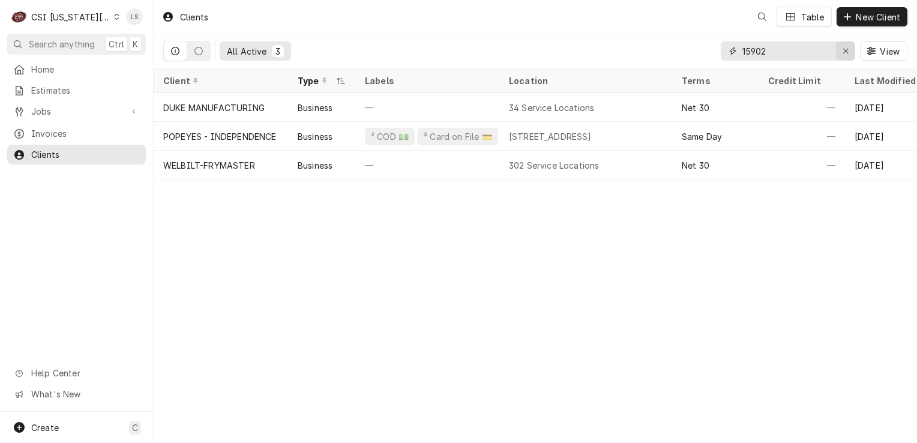
click at [845, 50] on icon "Erase input" at bounding box center [845, 51] width 5 height 5
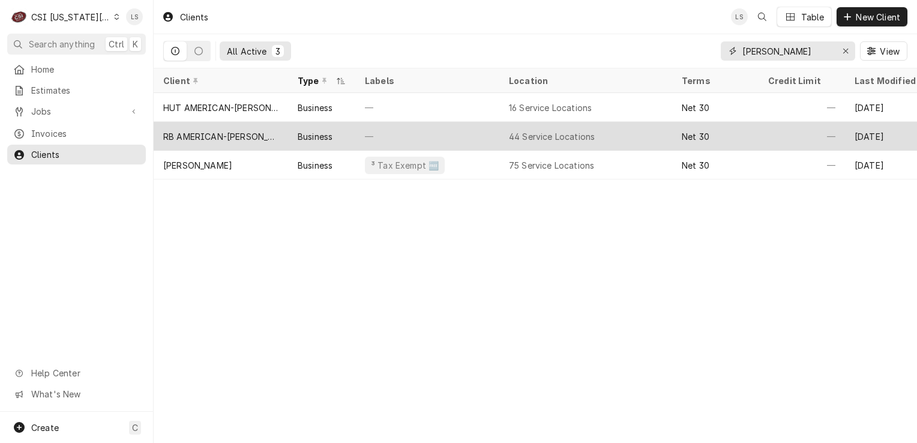
type input "[PERSON_NAME]"
click at [228, 136] on div "RB AMERICAN-[PERSON_NAME] GROUP" at bounding box center [220, 136] width 115 height 13
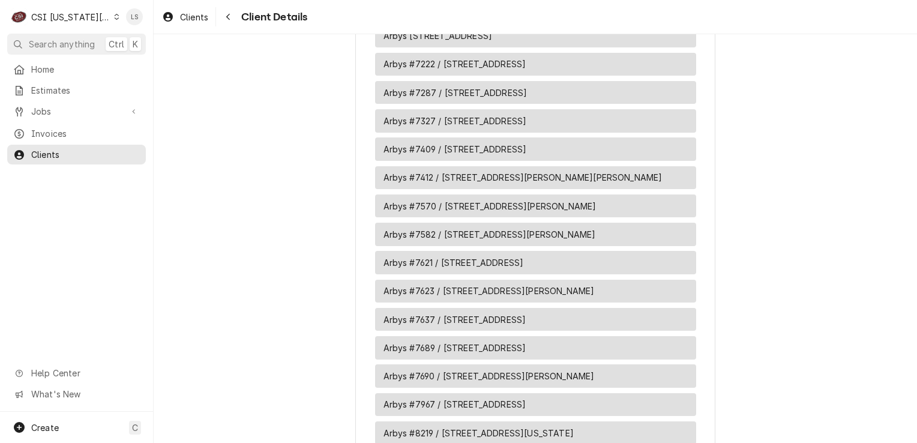
scroll to position [1740, 0]
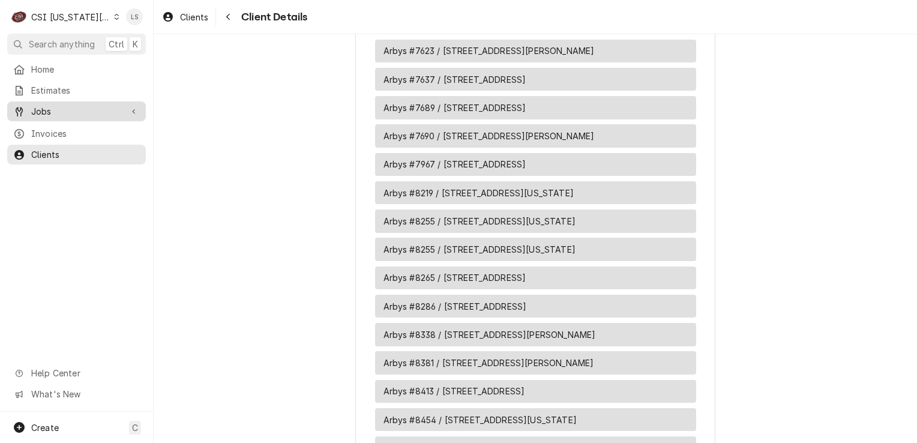
click at [73, 105] on span "Jobs" at bounding box center [76, 111] width 91 height 13
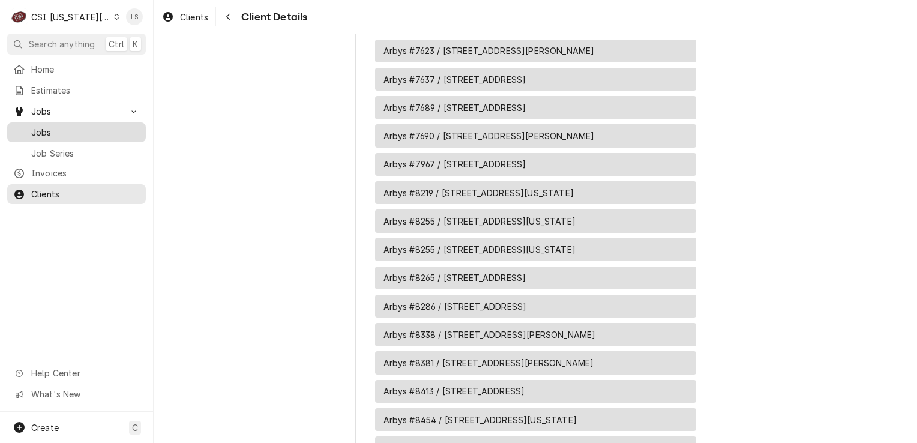
click at [62, 127] on span "Jobs" at bounding box center [85, 132] width 109 height 13
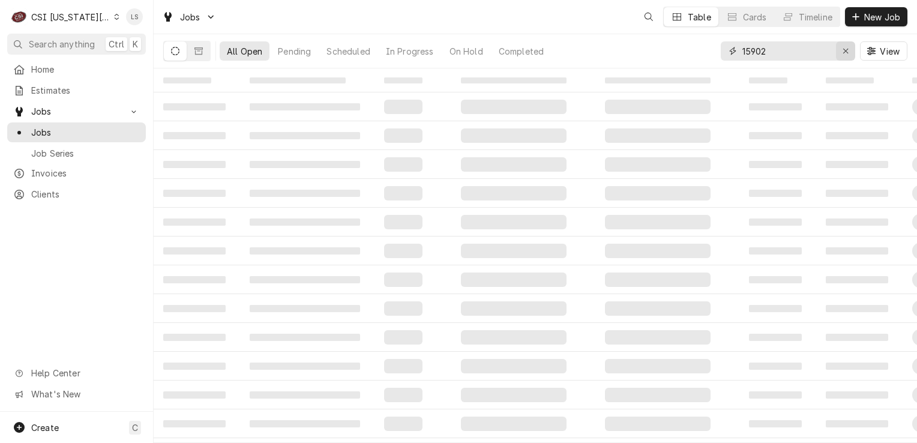
click at [852, 52] on button "Erase input" at bounding box center [845, 50] width 19 height 19
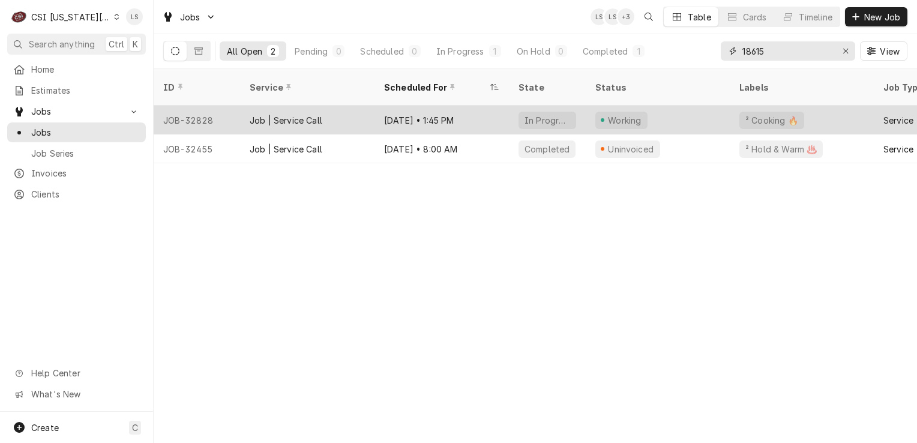
type input "18615"
click at [196, 106] on div "JOB-32828" at bounding box center [197, 120] width 86 height 29
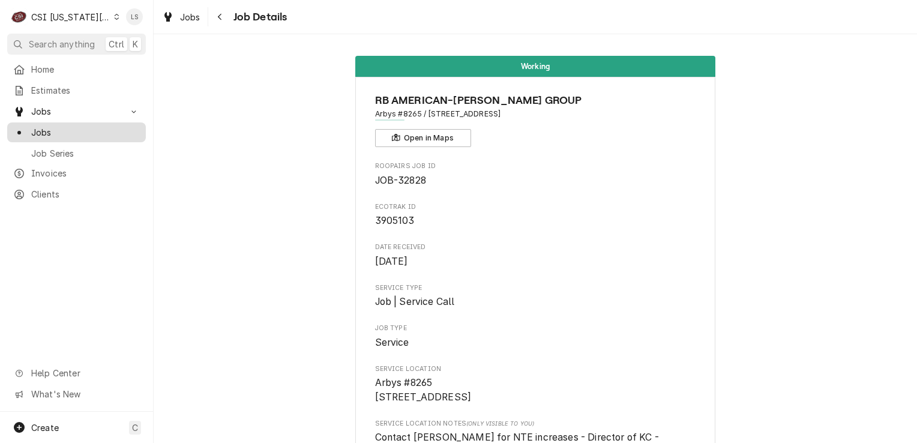
click at [72, 135] on div "Jobs" at bounding box center [77, 132] width 134 height 15
